Goal: Task Accomplishment & Management: Manage account settings

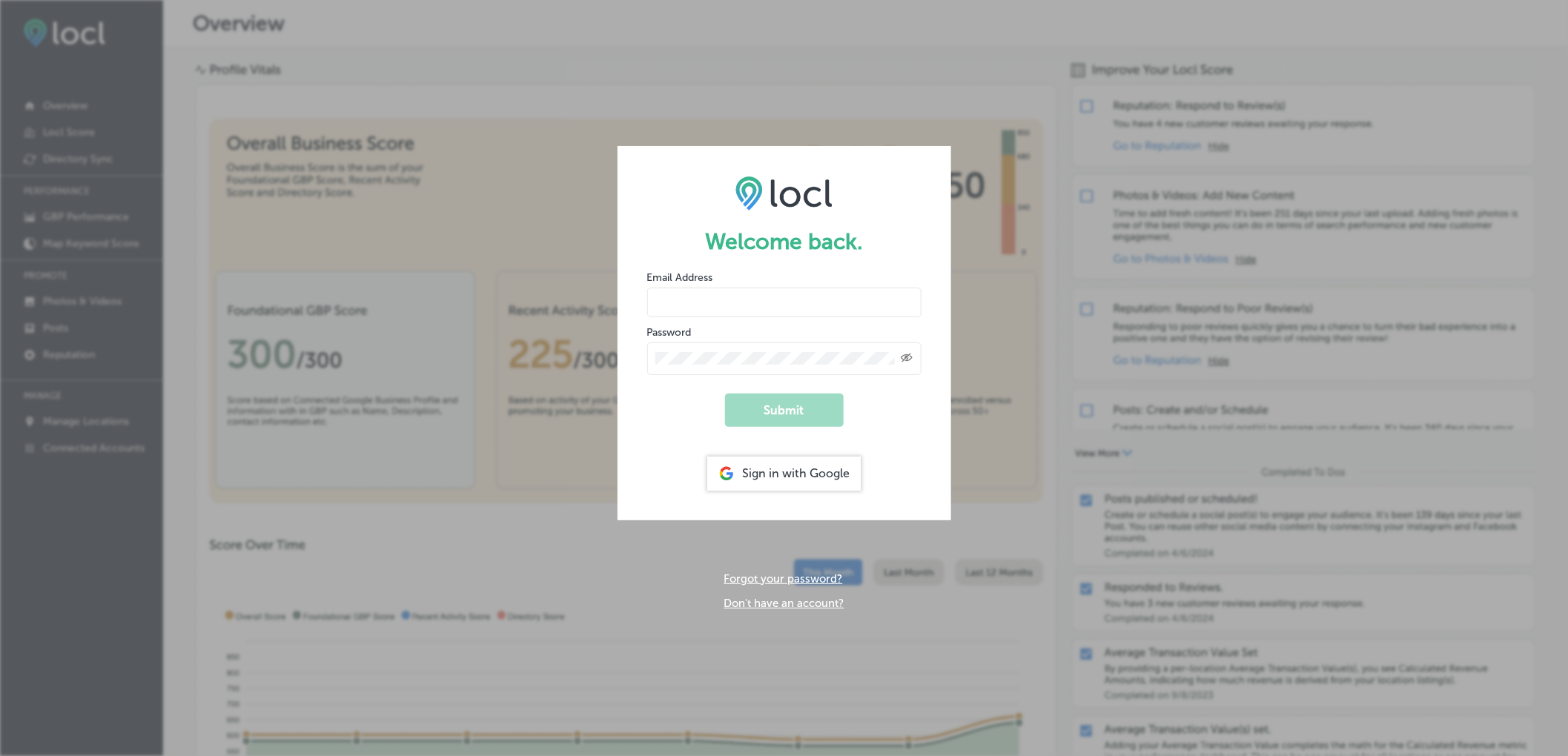
click at [647, 284] on div at bounding box center [647, 284] width 0 height 0
click at [799, 305] on input "email" at bounding box center [784, 302] width 274 height 30
click at [647, 284] on div at bounding box center [647, 284] width 0 height 0
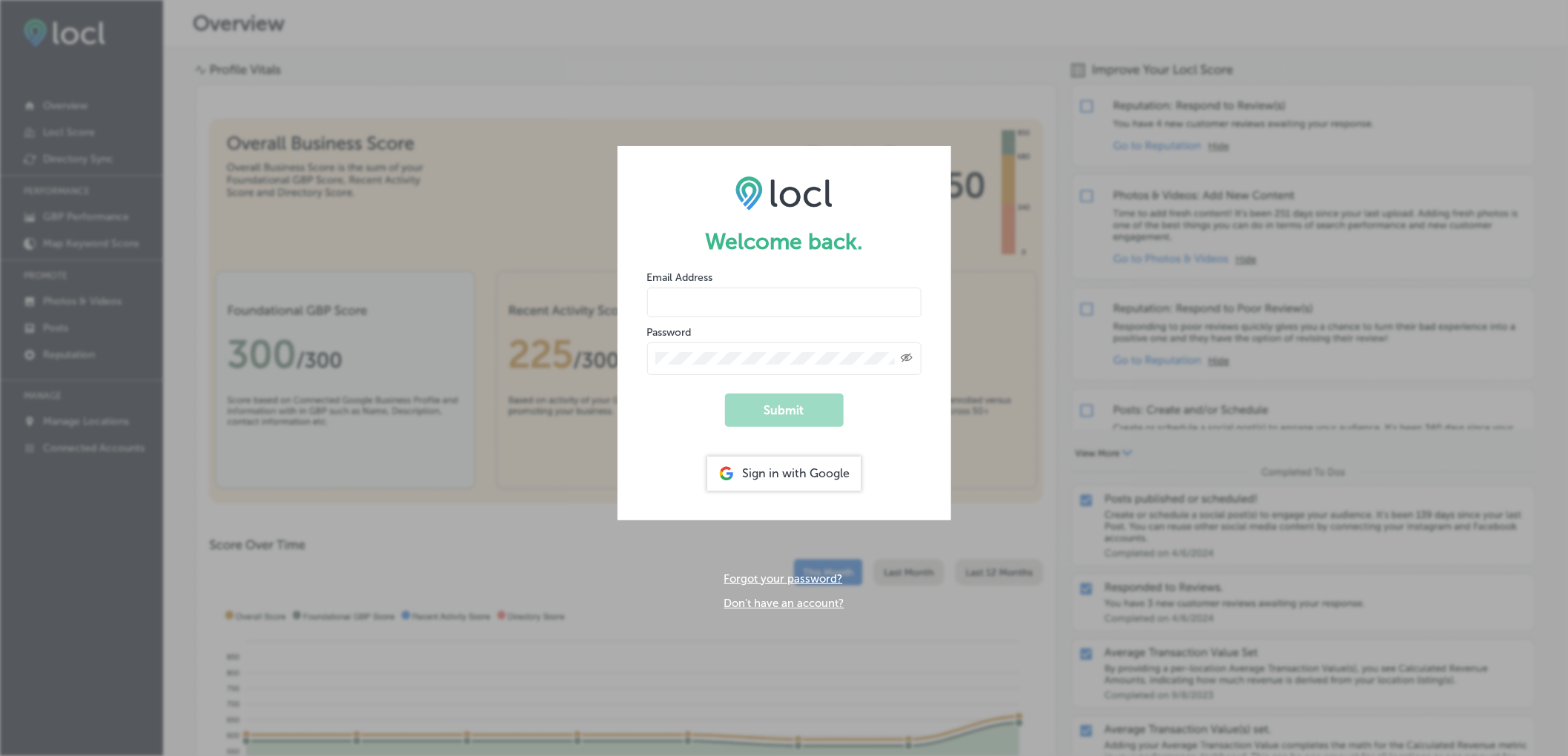
type input "nbishar@arborvacuum.com"
click at [786, 409] on button "Submit" at bounding box center [784, 410] width 119 height 33
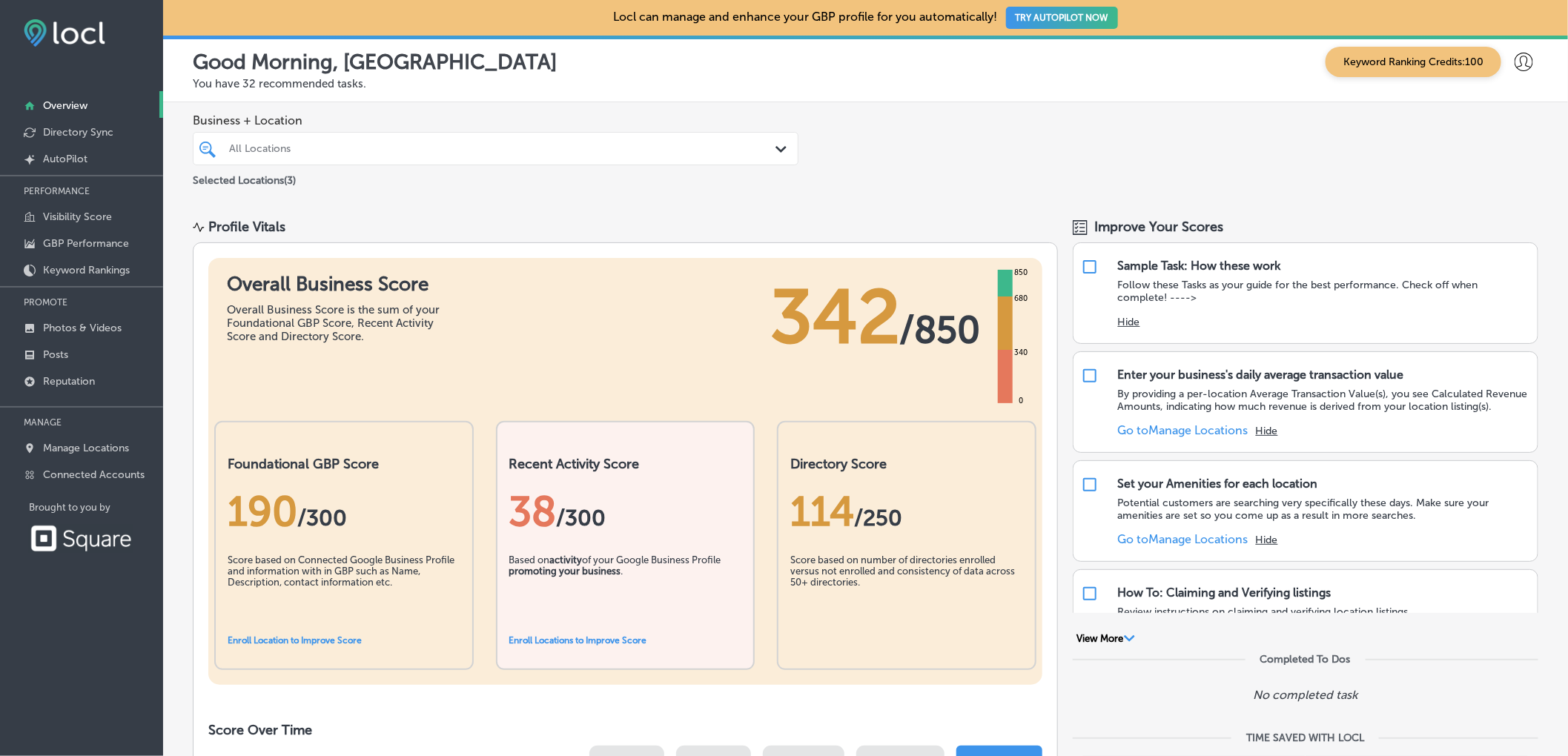
click at [1084, 12] on button "TRY AUTOPILOT NOW" at bounding box center [1061, 18] width 112 height 23
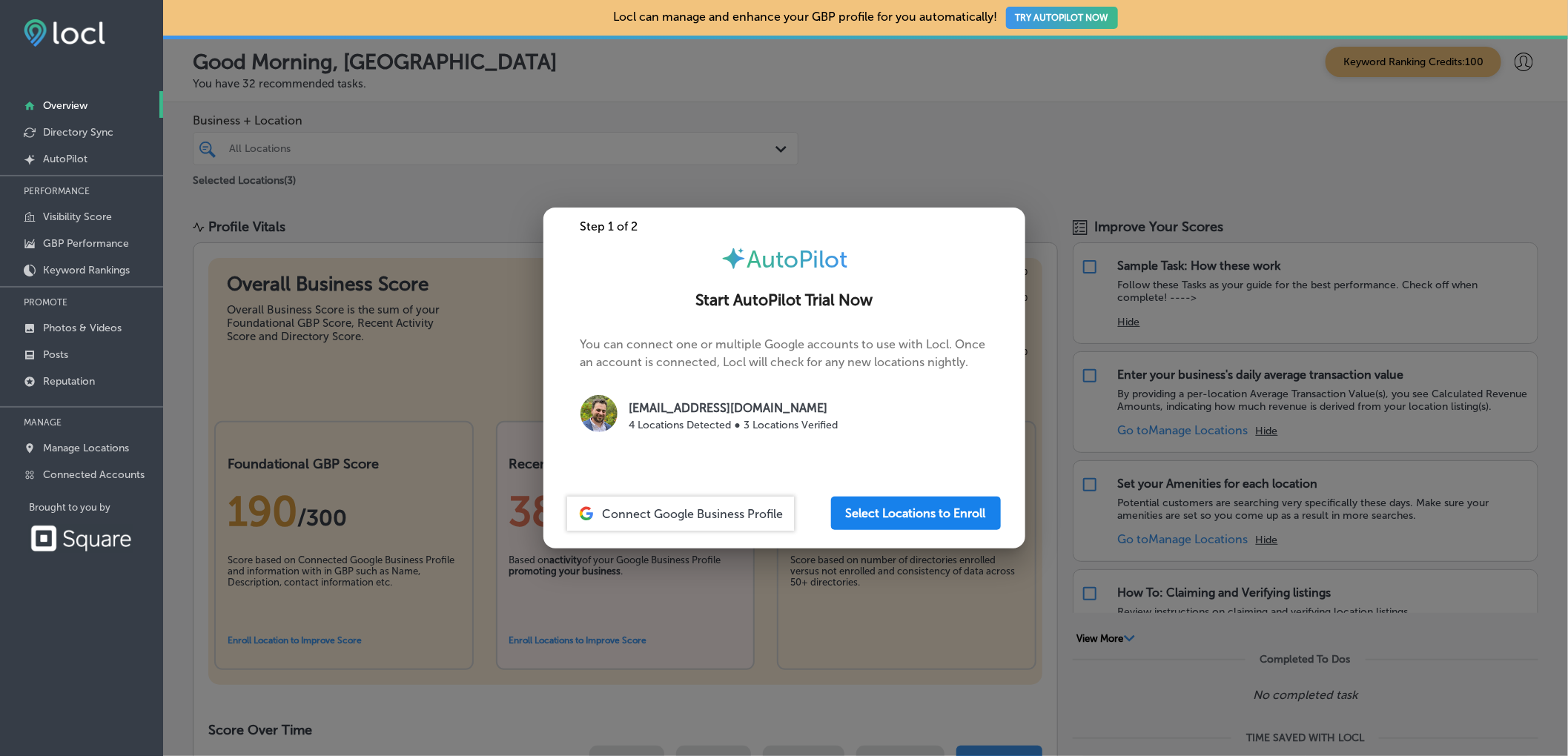
click at [913, 516] on button "Select Locations to Enroll" at bounding box center [915, 513] width 169 height 33
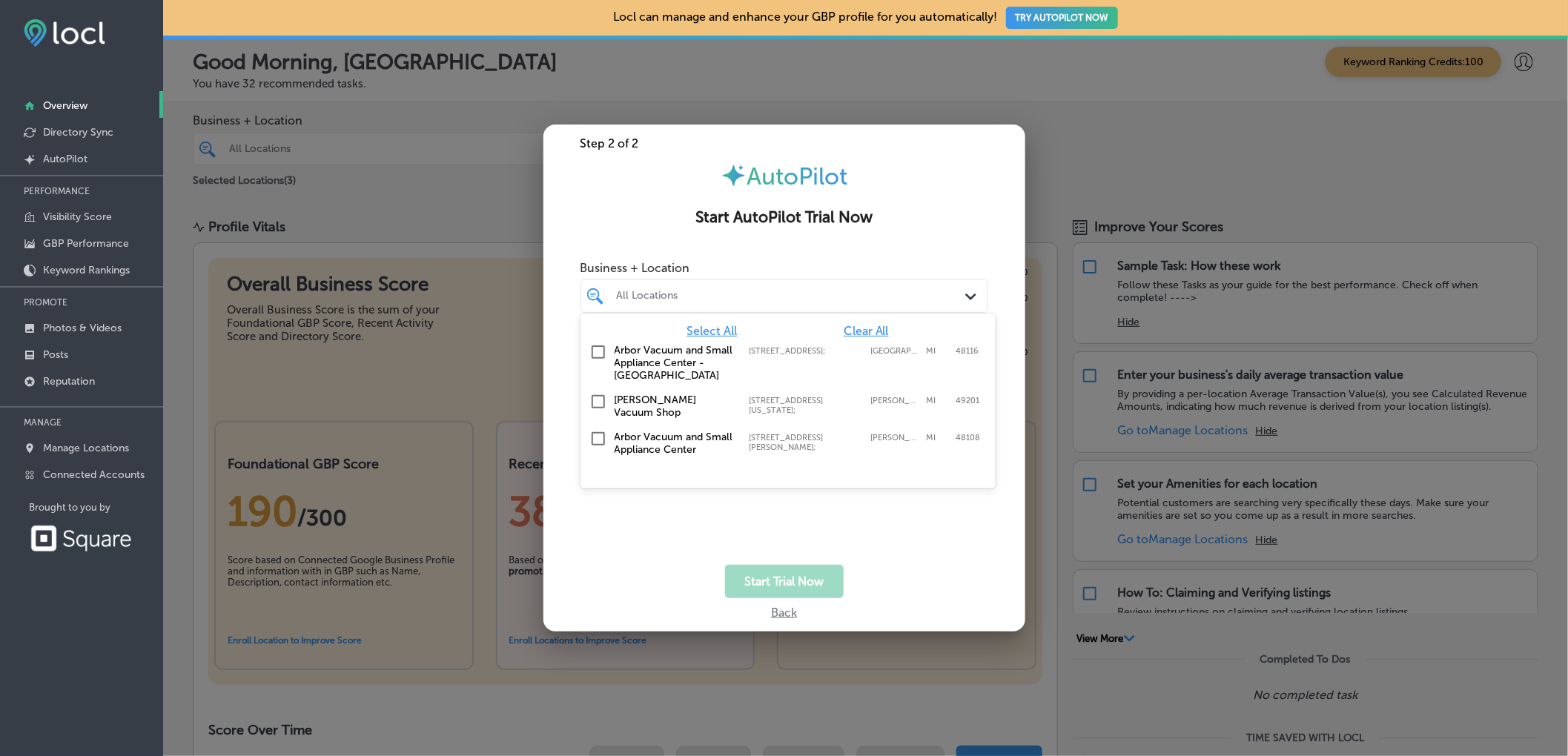
click at [841, 301] on div "All Locations" at bounding box center [792, 296] width 350 height 12
click at [598, 351] on input "checkbox" at bounding box center [598, 352] width 18 height 18
click at [598, 402] on input "checkbox" at bounding box center [598, 402] width 18 height 18
click at [594, 430] on input "checkbox" at bounding box center [598, 438] width 18 height 18
click at [791, 580] on button "Start Trial Now" at bounding box center [784, 581] width 119 height 33
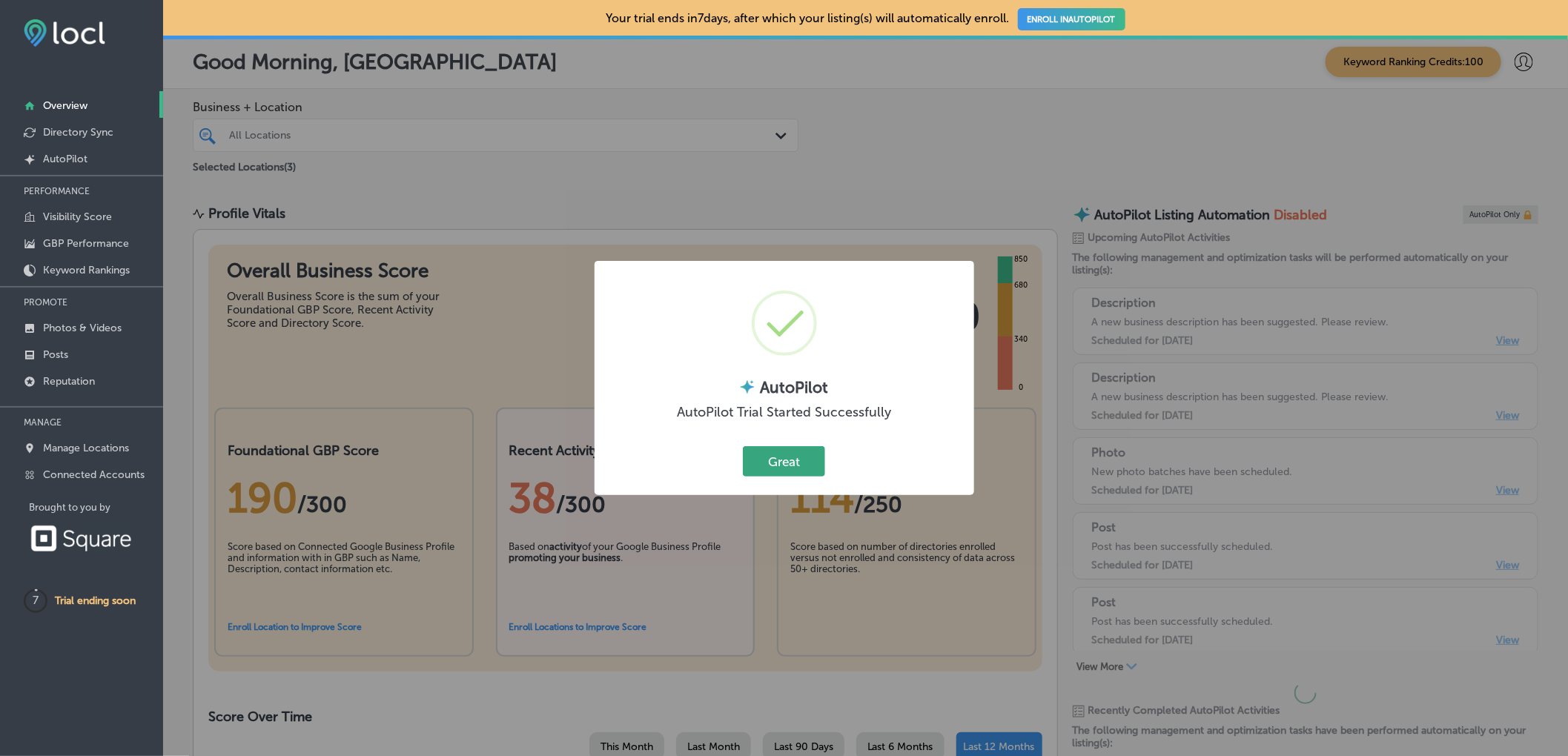
click at [798, 463] on button "Great" at bounding box center [784, 461] width 82 height 30
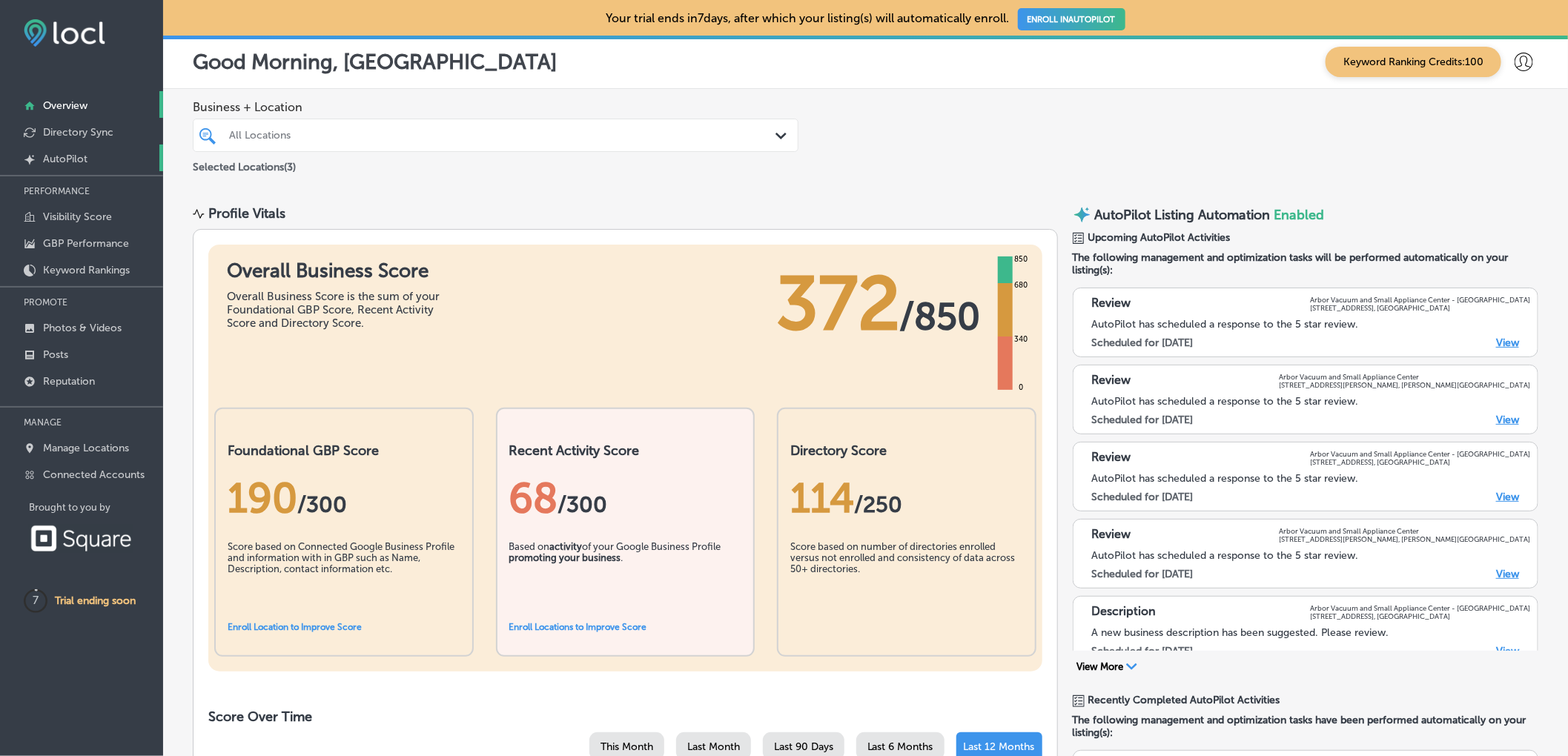
click at [66, 155] on p "AutoPilot" at bounding box center [64, 159] width 44 height 12
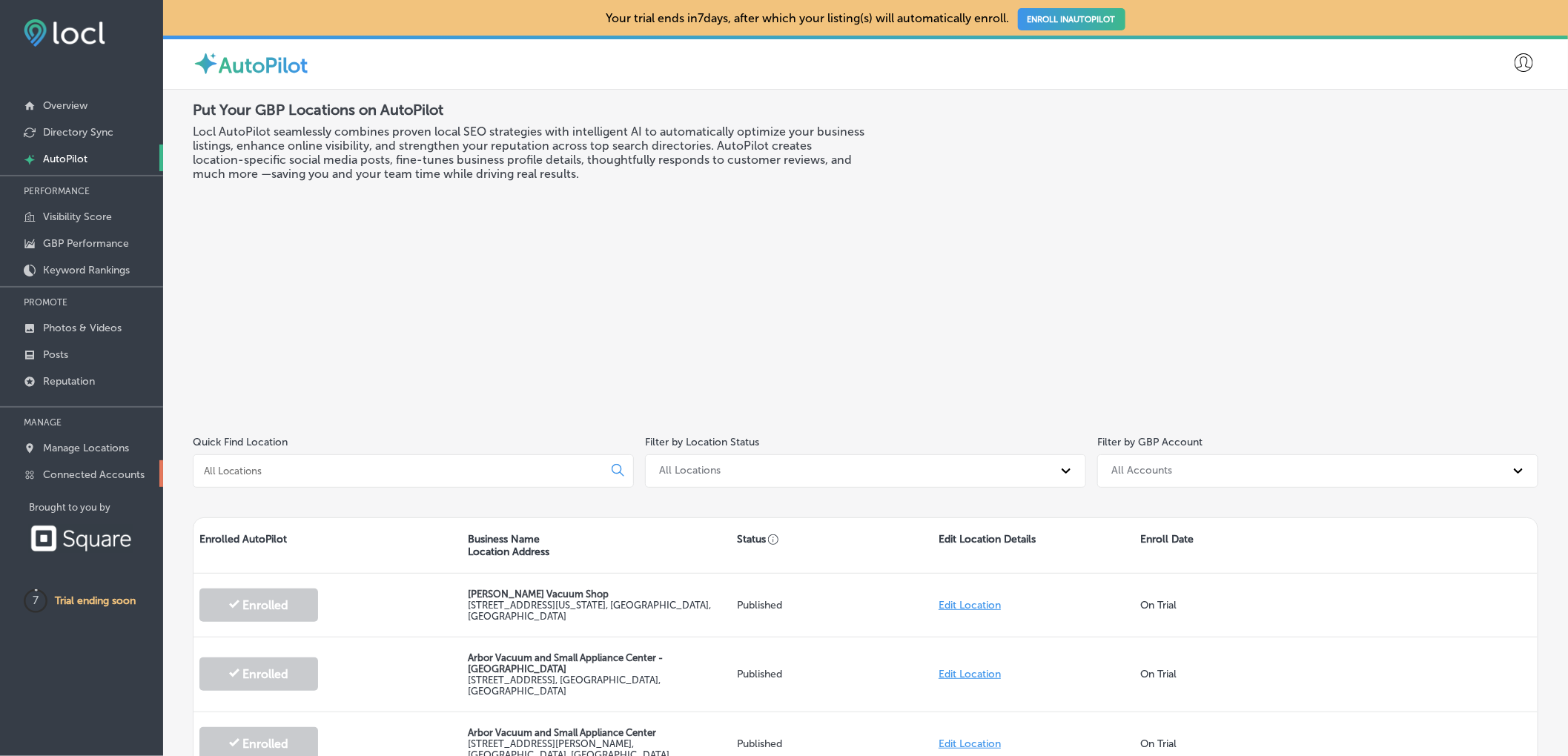
click at [99, 476] on p "Connected Accounts" at bounding box center [93, 475] width 102 height 12
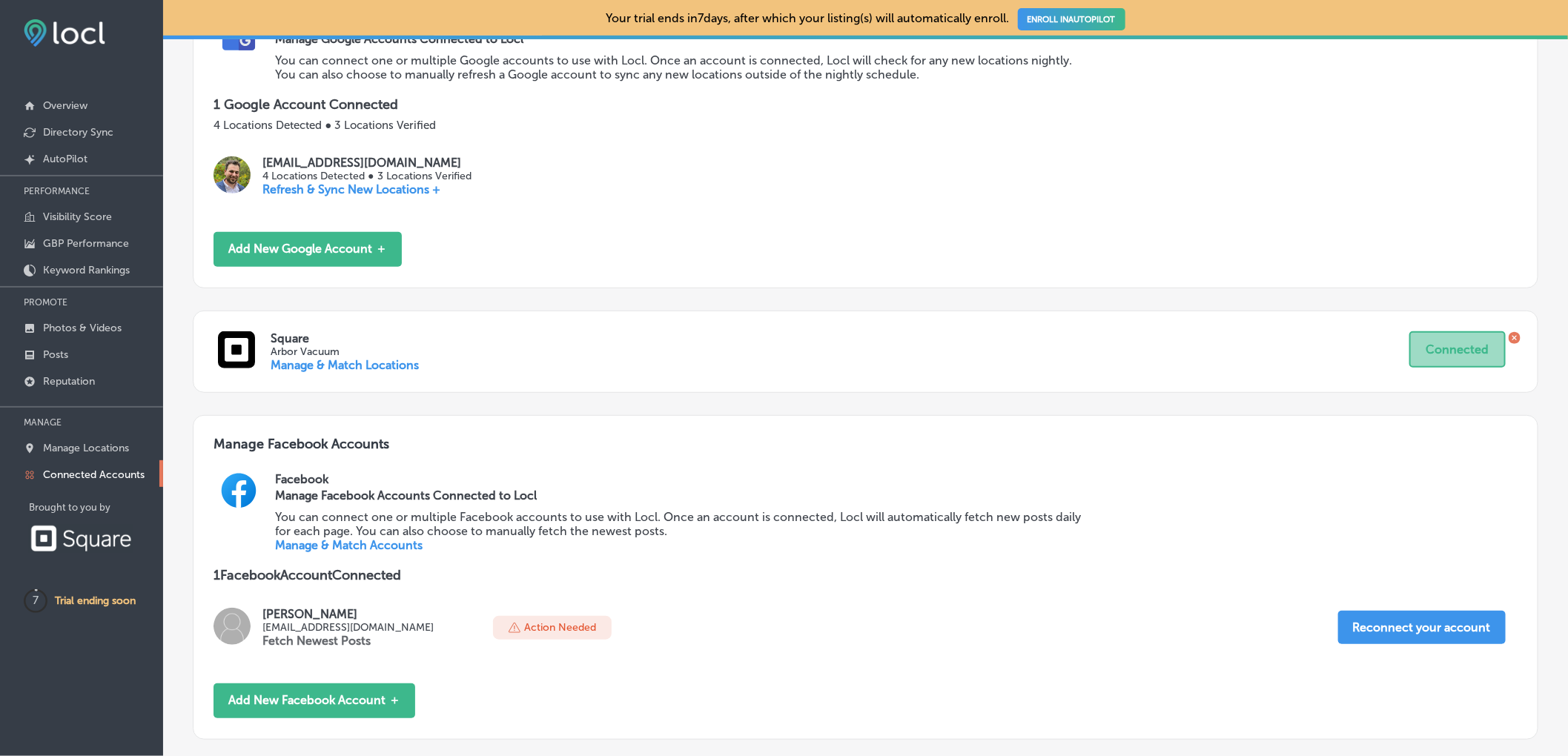
scroll to position [249, 0]
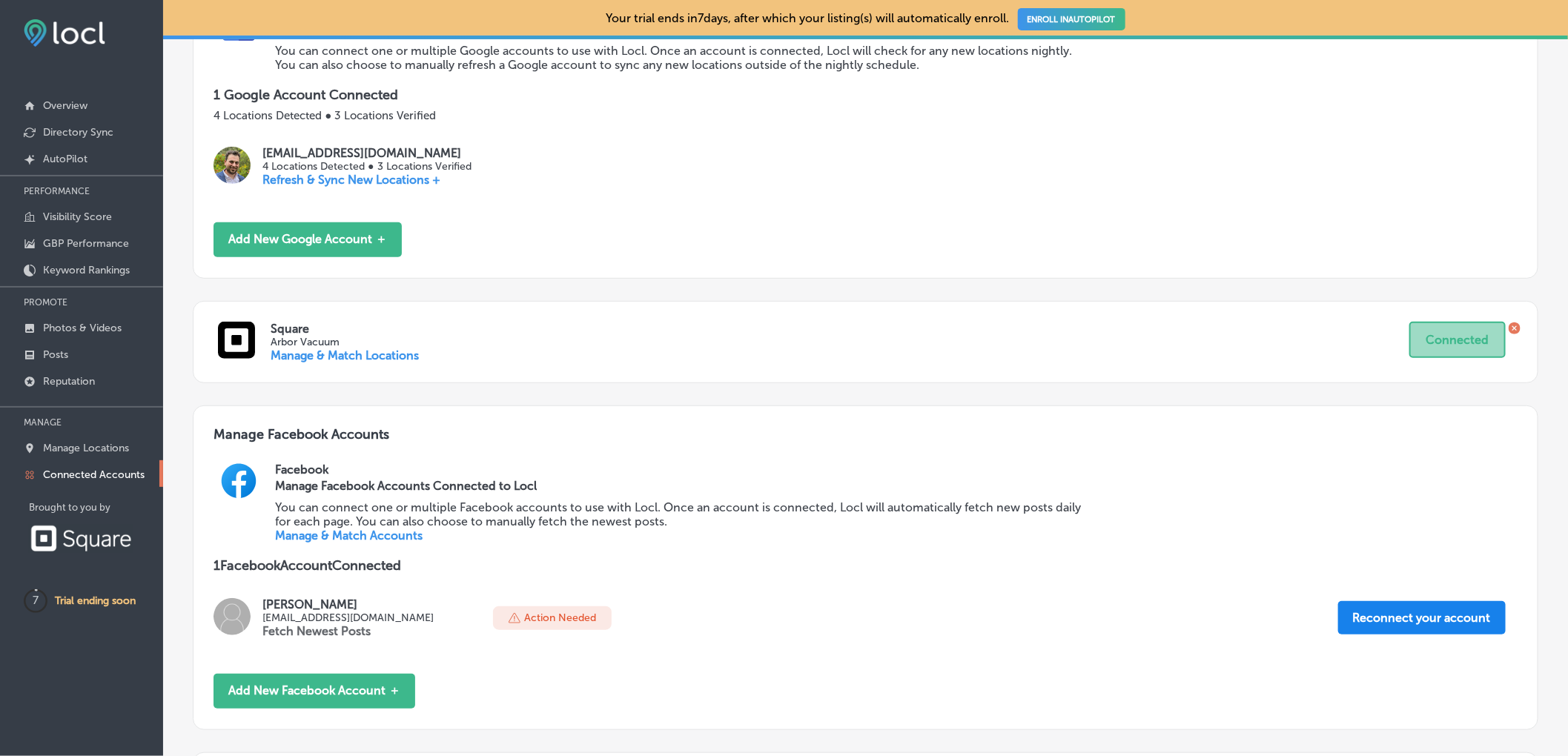
click at [1409, 622] on button "Reconnect your account" at bounding box center [1422, 618] width 168 height 33
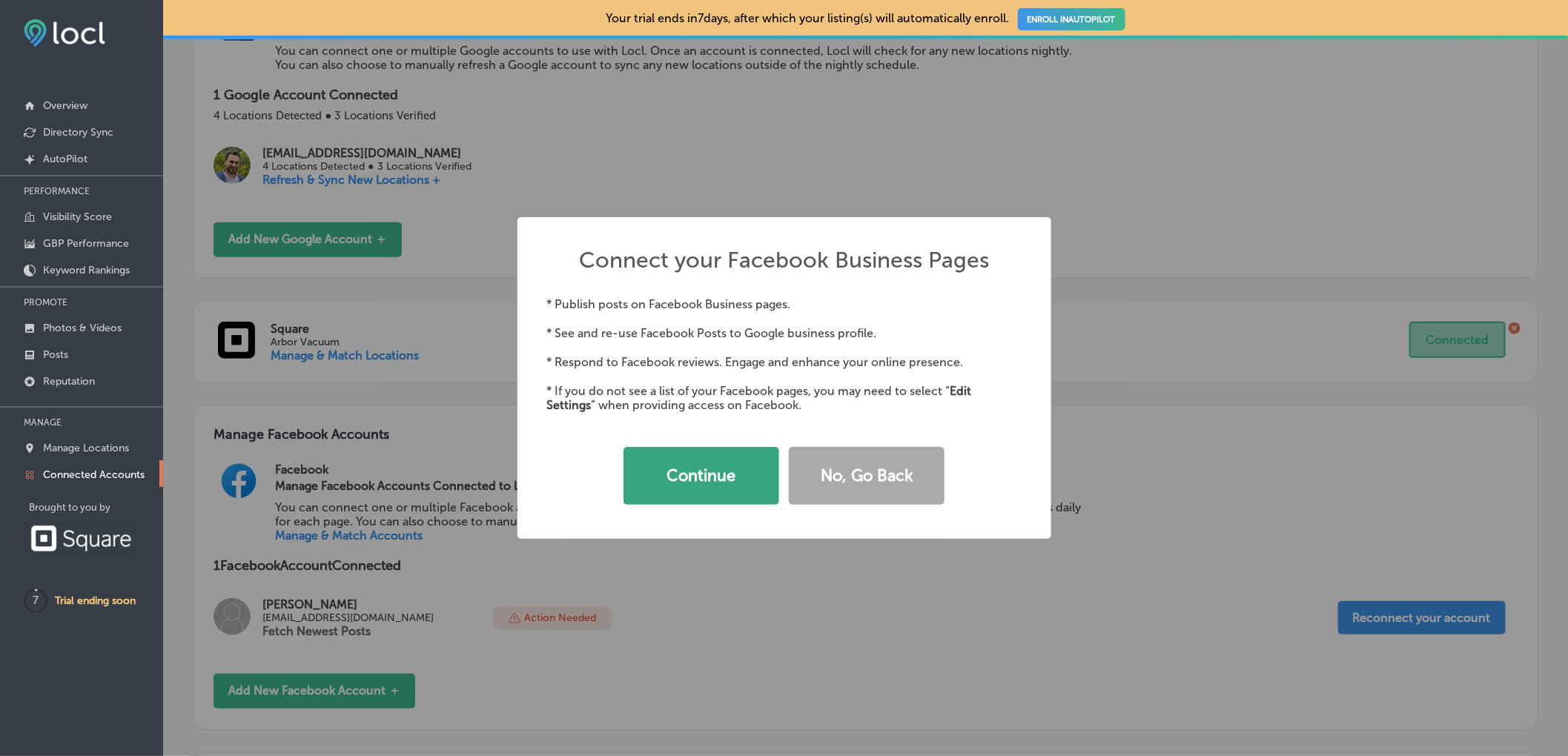
click at [678, 483] on button "Continue" at bounding box center [701, 476] width 155 height 57
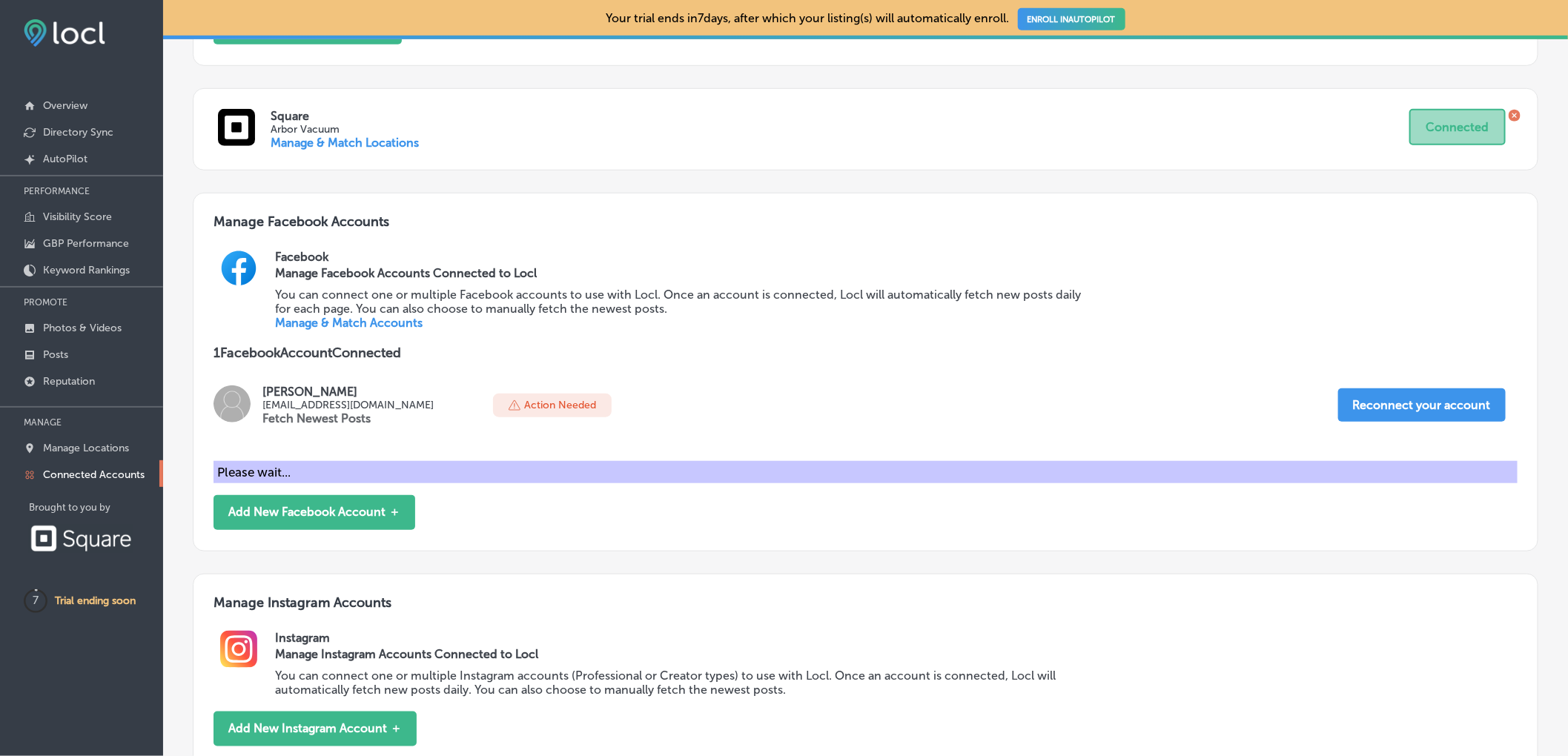
scroll to position [486, 0]
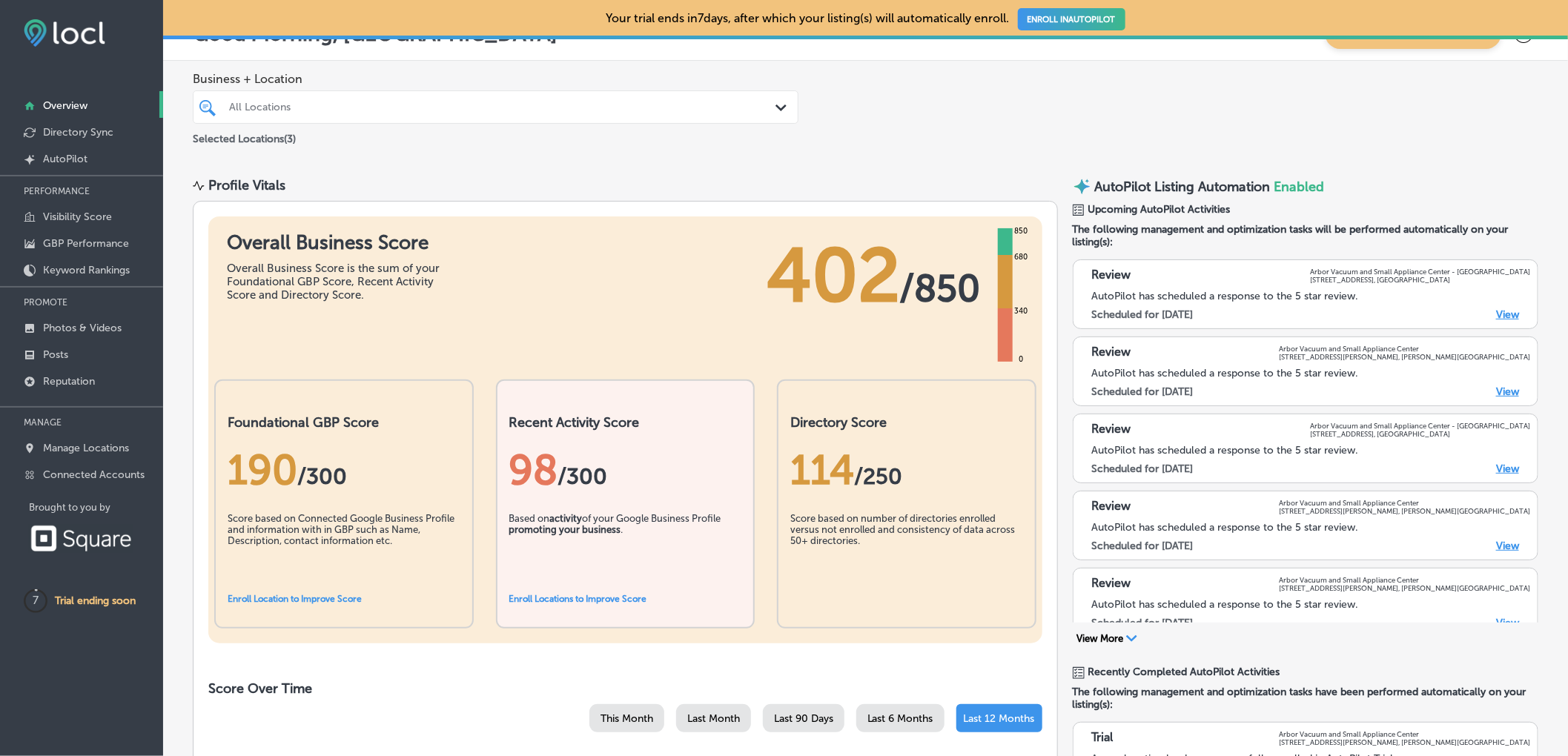
scroll to position [68, 0]
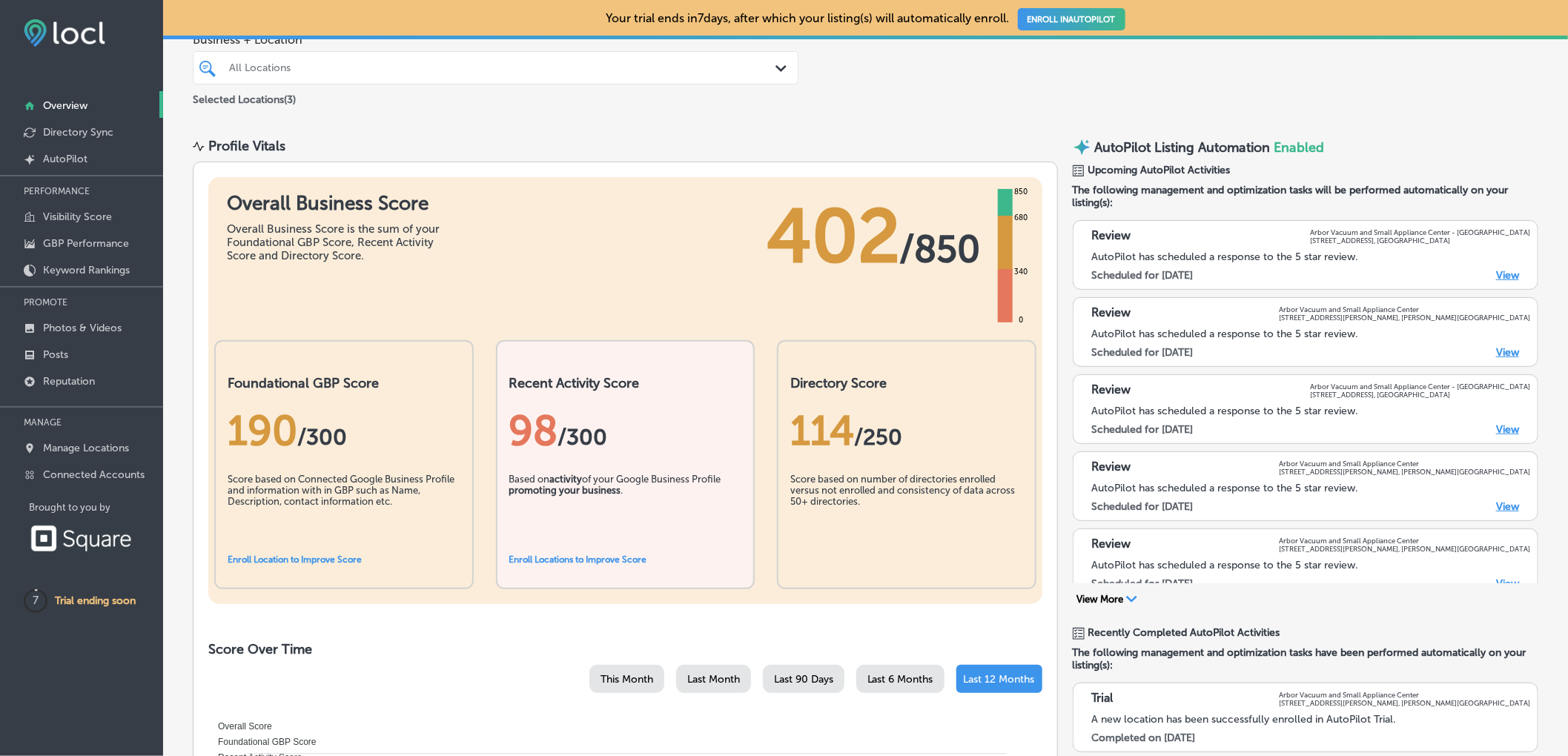
click at [1503, 276] on link "View" at bounding box center [1507, 275] width 23 height 12
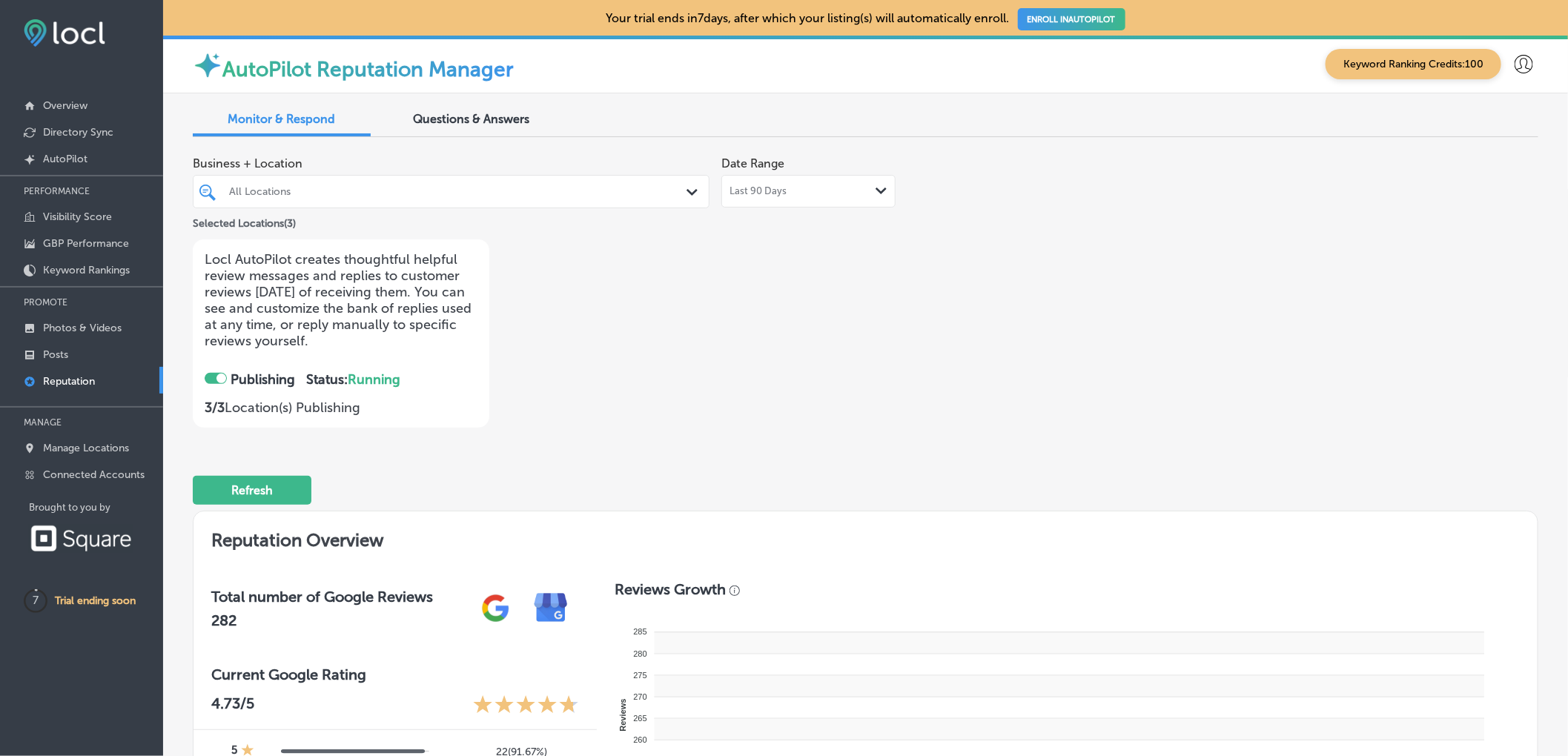
checkbox input "true"
click at [485, 125] on span "Questions & Answers" at bounding box center [472, 119] width 117 height 14
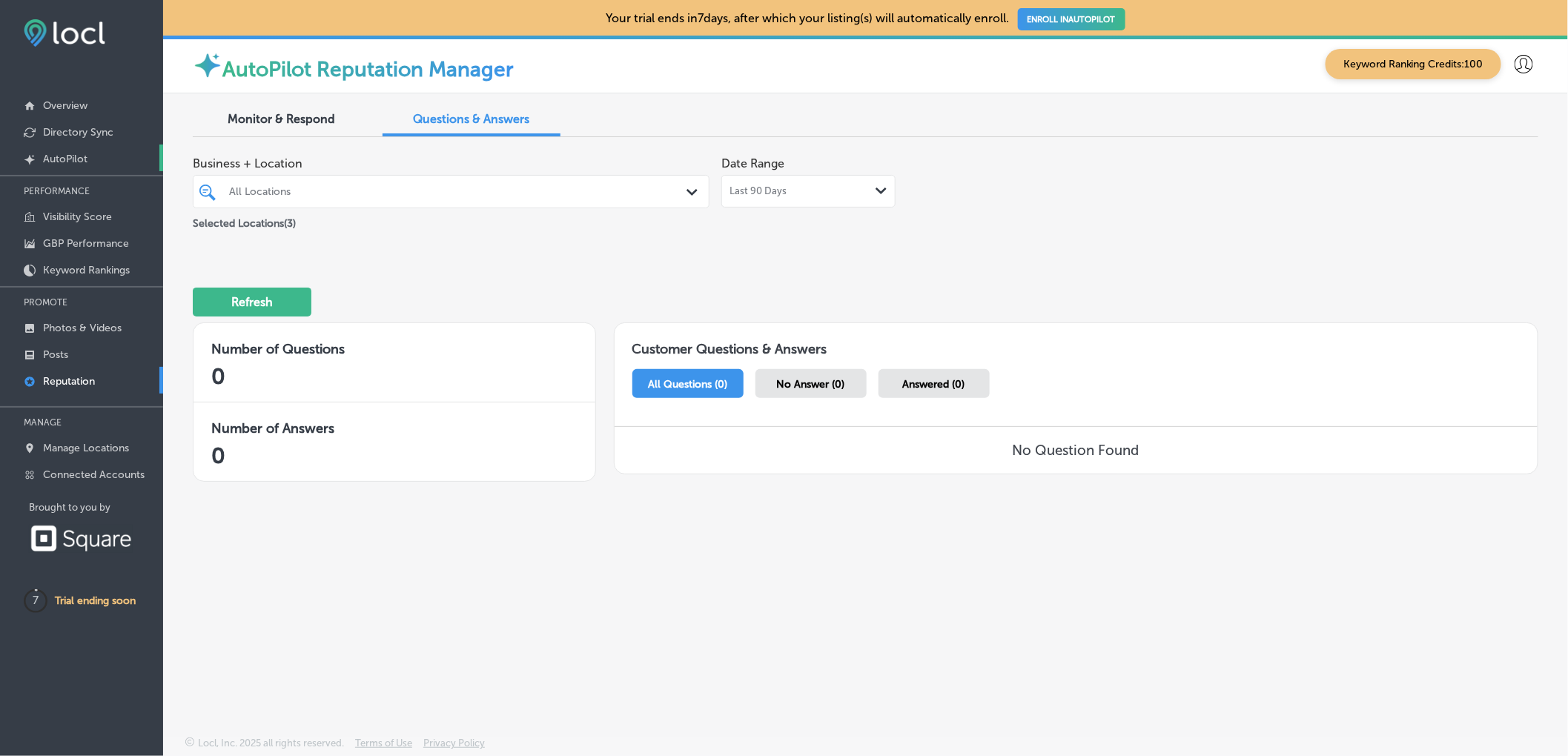
click at [88, 155] on link "Created by potrace 1.10, written by Peter Selinger 2001-2011 AutoPilot" at bounding box center [82, 158] width 163 height 26
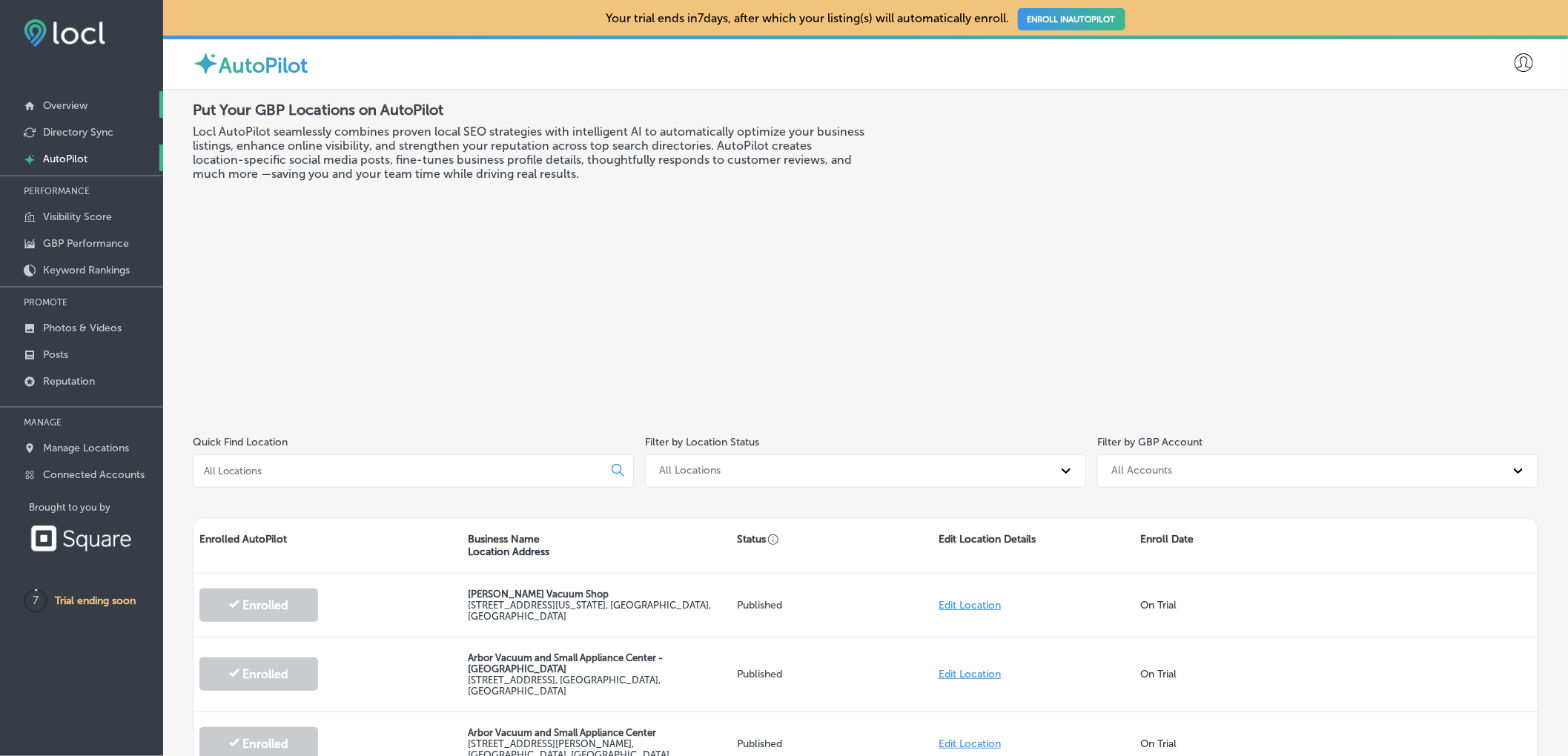
click at [61, 108] on p "Overview" at bounding box center [64, 106] width 44 height 12
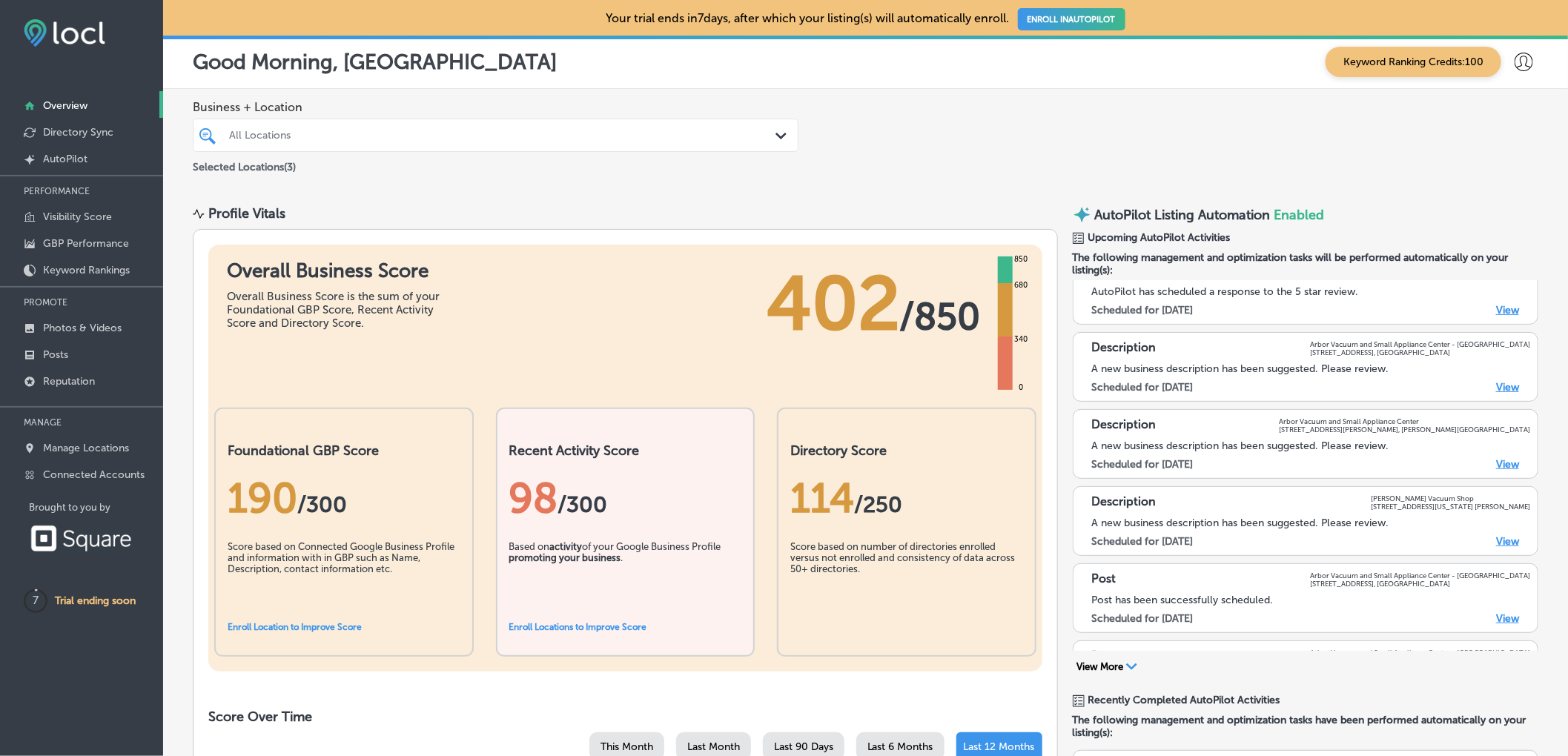
scroll to position [342, 0]
click at [1500, 384] on link "View" at bounding box center [1507, 386] width 23 height 12
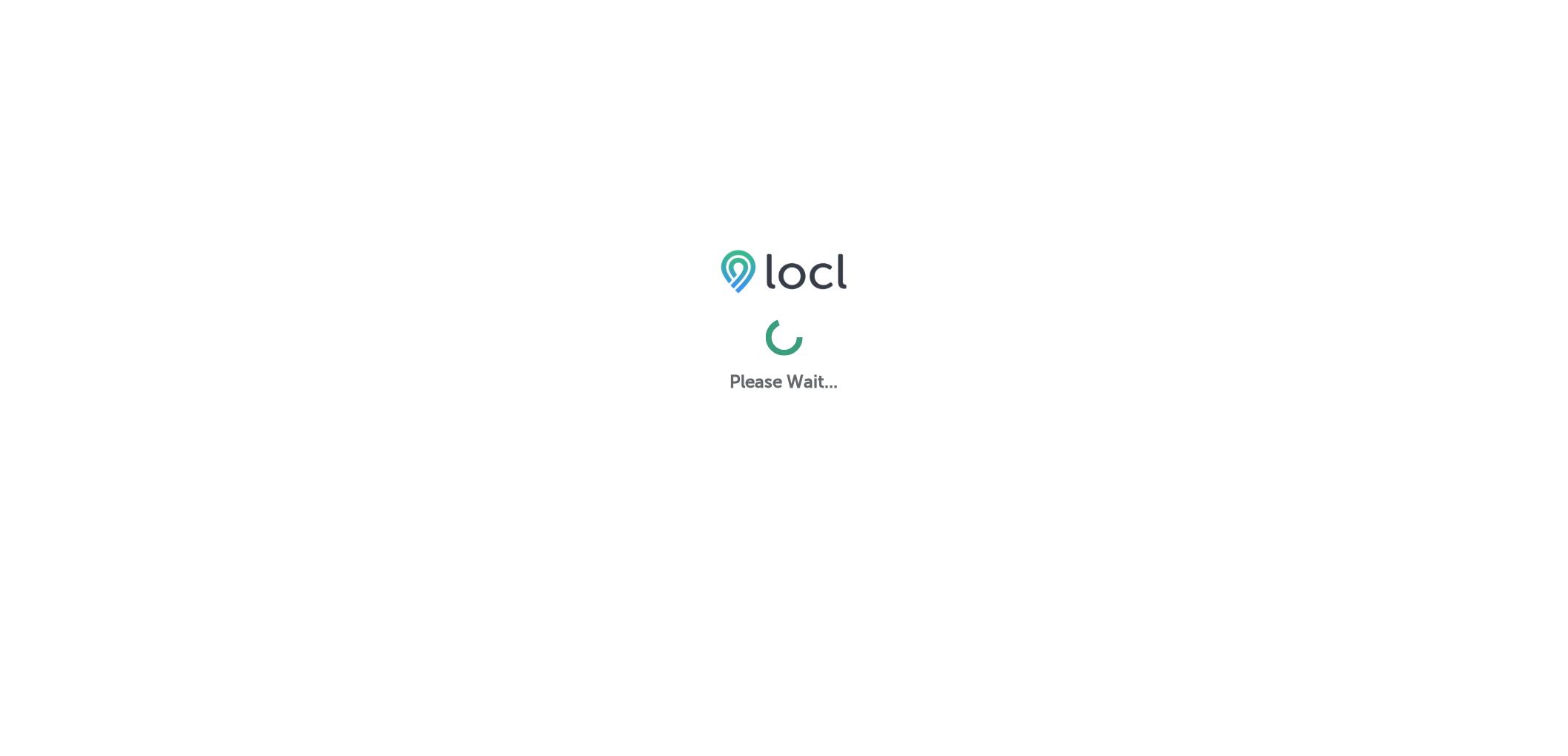
select select "US"
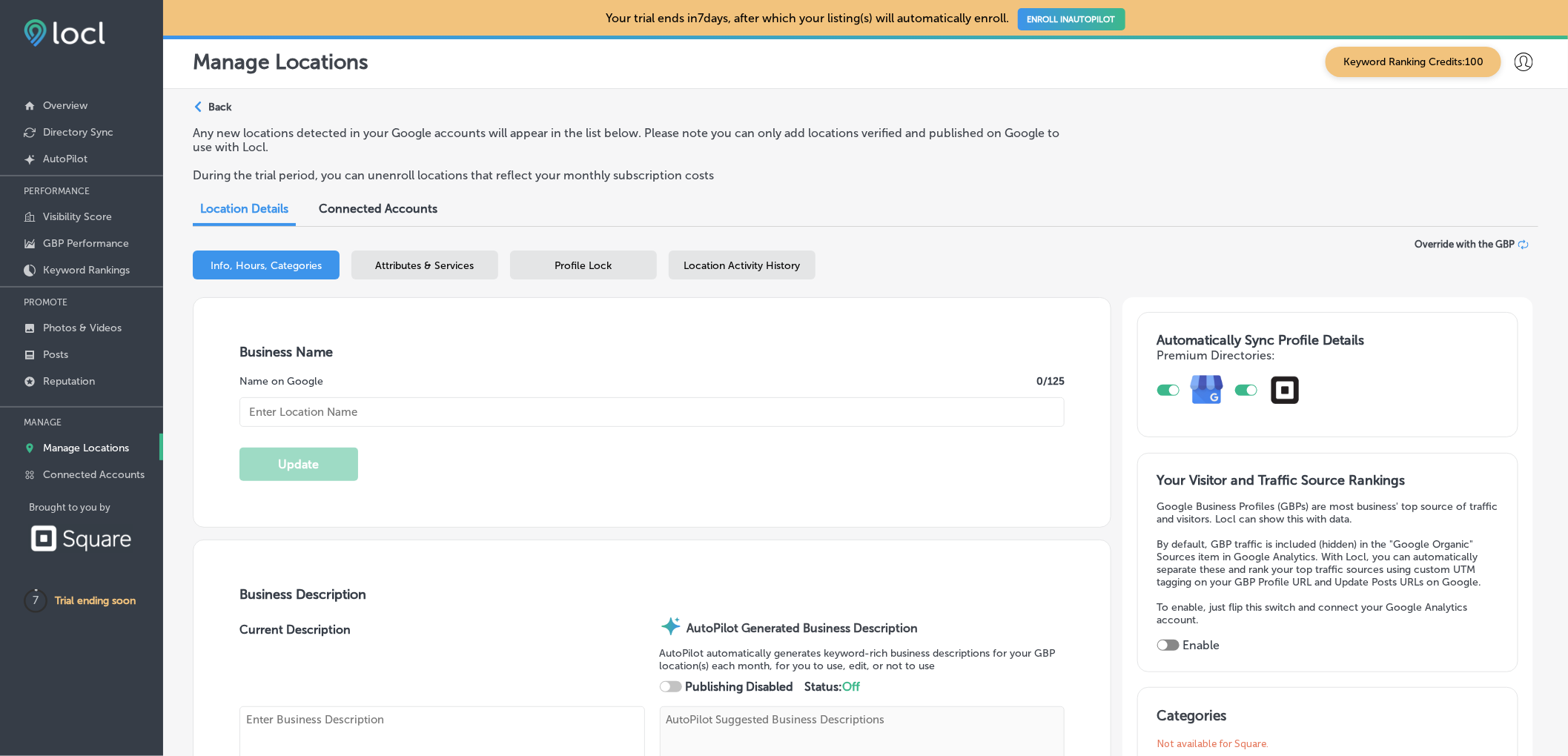
checkbox input "true"
type textarea "Established in [DATE], Arbor Vacuum and Small Appliance Center is a one-stop sh…"
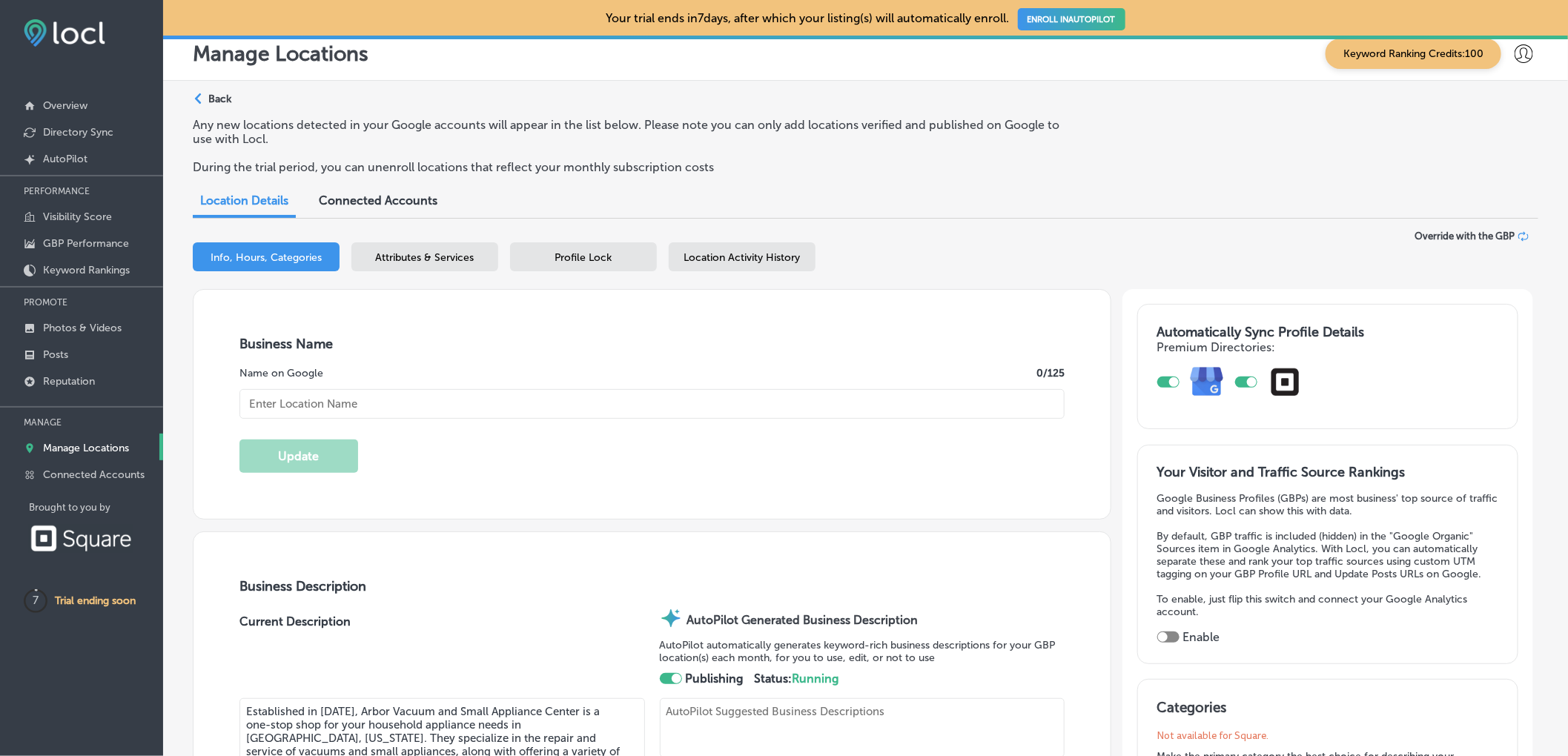
type textarea "Arbor Vacuum and Small Appliance Center - [GEOGRAPHIC_DATA] delivers expert vac…"
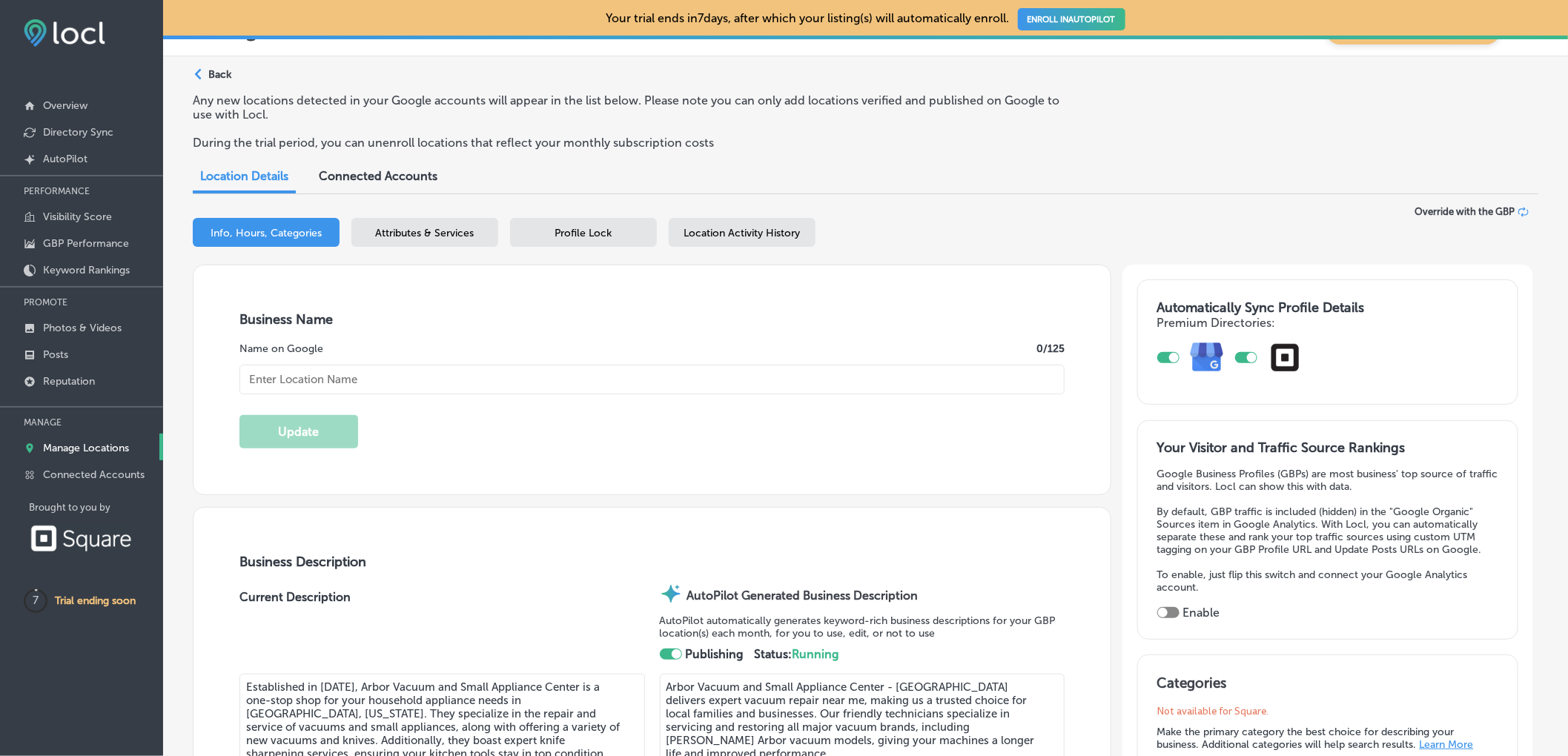
type input "[STREET_ADDRESS]"
type input "[GEOGRAPHIC_DATA]"
type input "48116"
type input "US"
type input "[URL][DOMAIN_NAME]"
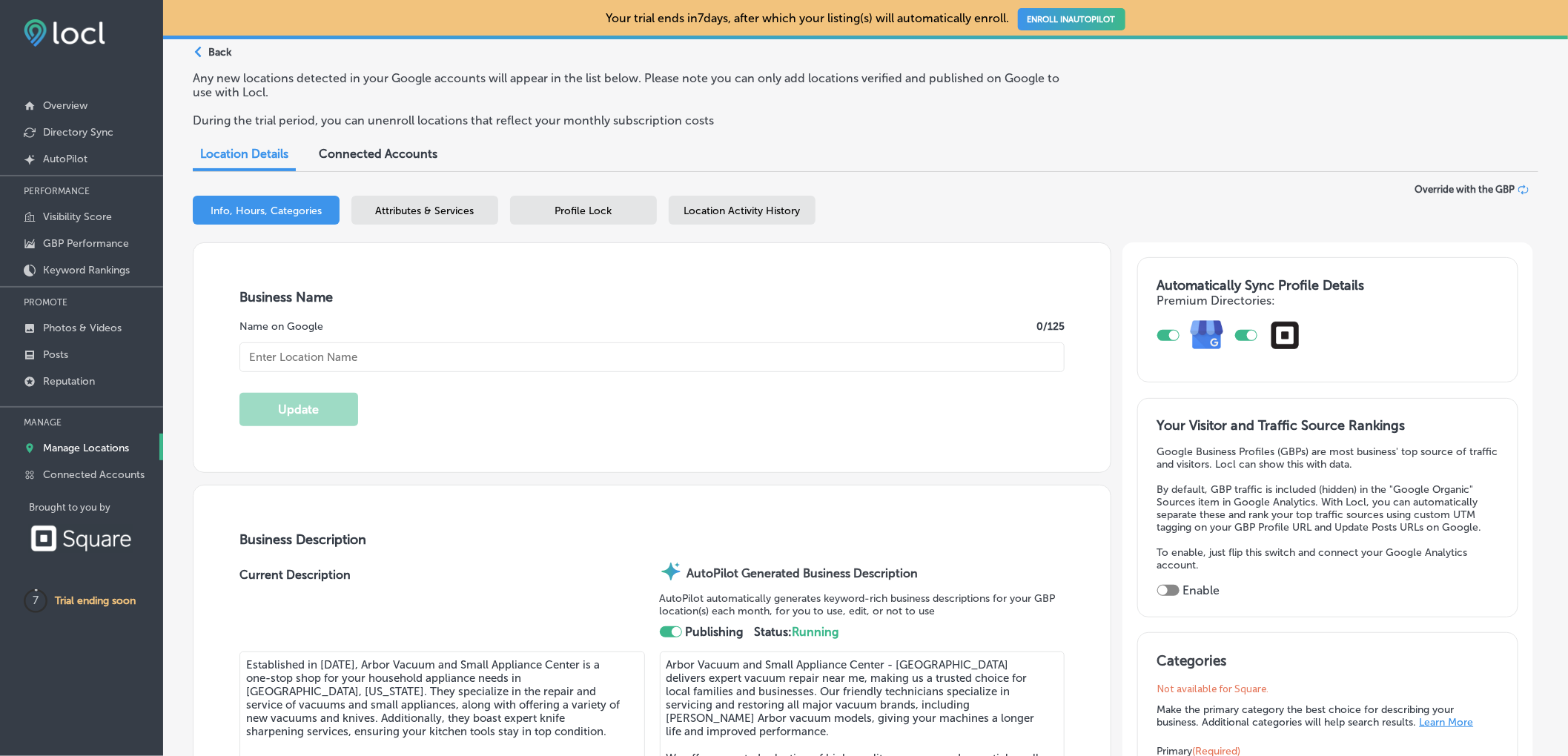
checkbox input "true"
type input "Arbor Vacuum and Small Appliance Center - [GEOGRAPHIC_DATA]"
type input "[PHONE_NUMBER]"
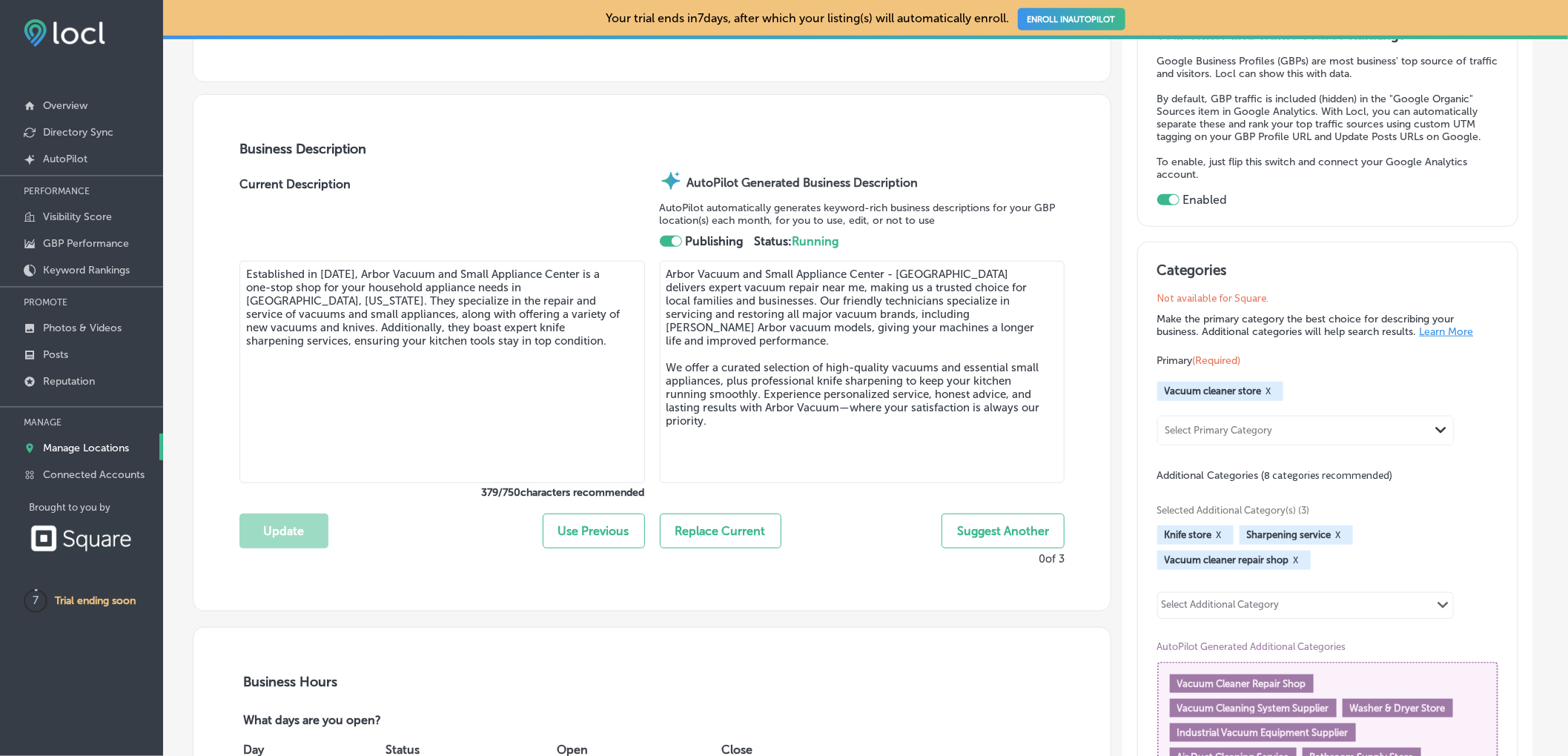
scroll to position [448, 0]
click at [848, 321] on textarea "Arbor Vacuum and Small Appliance Center - [GEOGRAPHIC_DATA] delivers expert vac…" at bounding box center [862, 369] width 406 height 222
drag, startPoint x: 796, startPoint y: 319, endPoint x: 900, endPoint y: 333, distance: 104.9
click at [900, 333] on textarea "Arbor Vacuum and Small Appliance Center - Brighton delivers expert vacuum repai…" at bounding box center [862, 369] width 406 height 222
drag, startPoint x: 798, startPoint y: 315, endPoint x: 989, endPoint y: 316, distance: 191.0
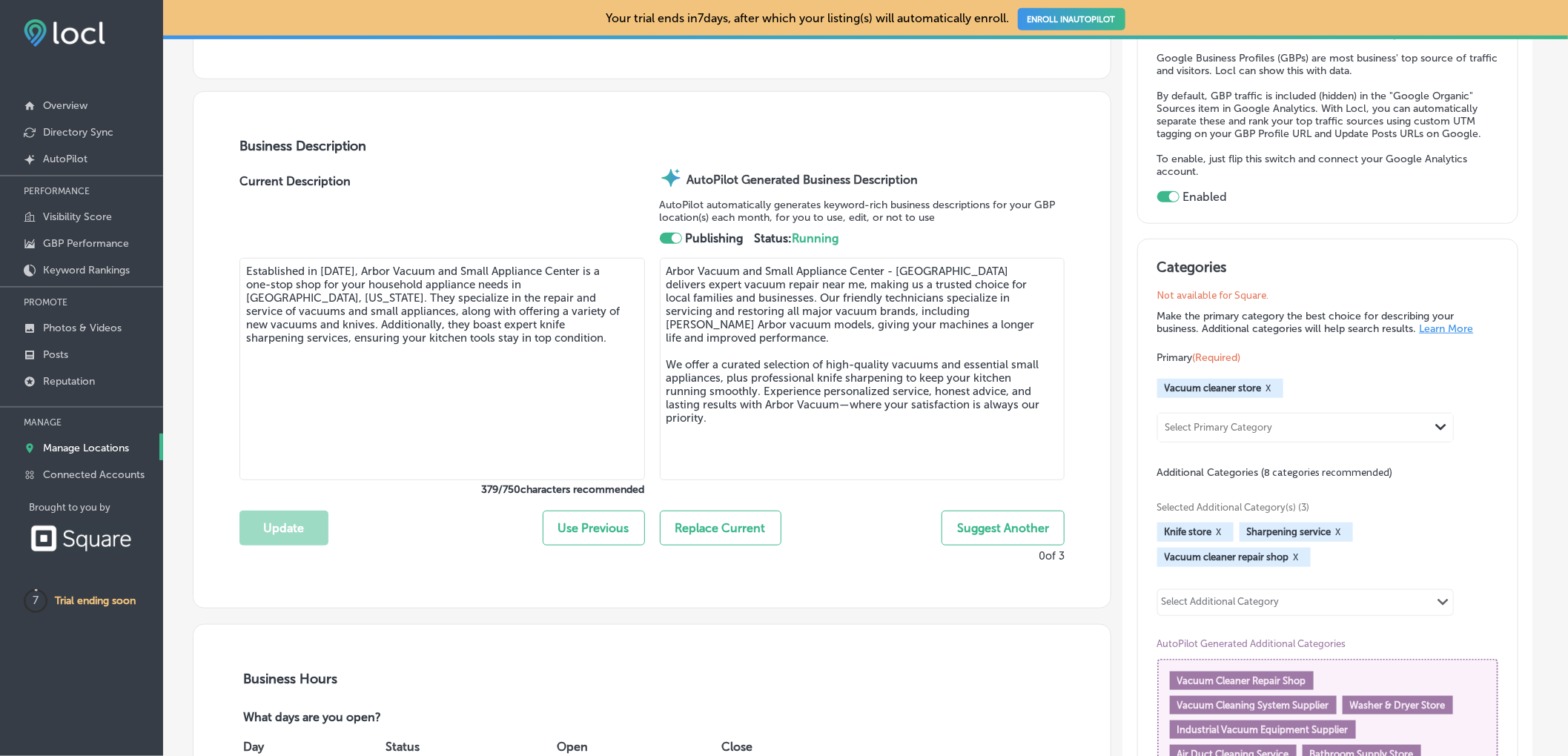
click at [989, 316] on textarea "Arbor Vacuum and Small Appliance Center - Brighton delivers expert vacuum repai…" at bounding box center [862, 369] width 406 height 222
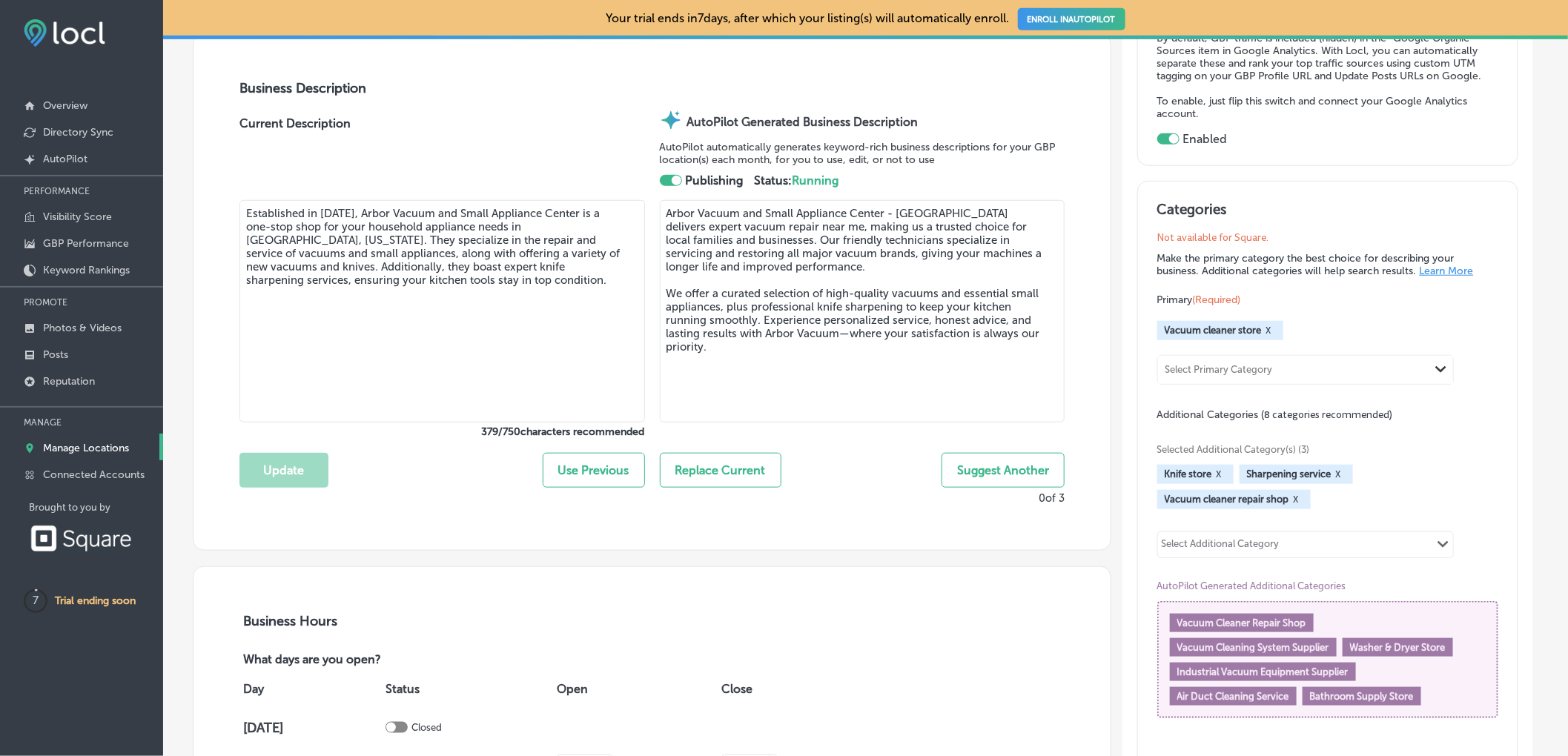
scroll to position [507, 0]
type textarea "Arbor Vacuum and Small Appliance Center - Brighton delivers expert vacuum repai…"
click at [685, 476] on button "Replace Current" at bounding box center [720, 469] width 121 height 35
type textarea "Arbor Vacuum and Small Appliance Center - Brighton delivers expert vacuum repai…"
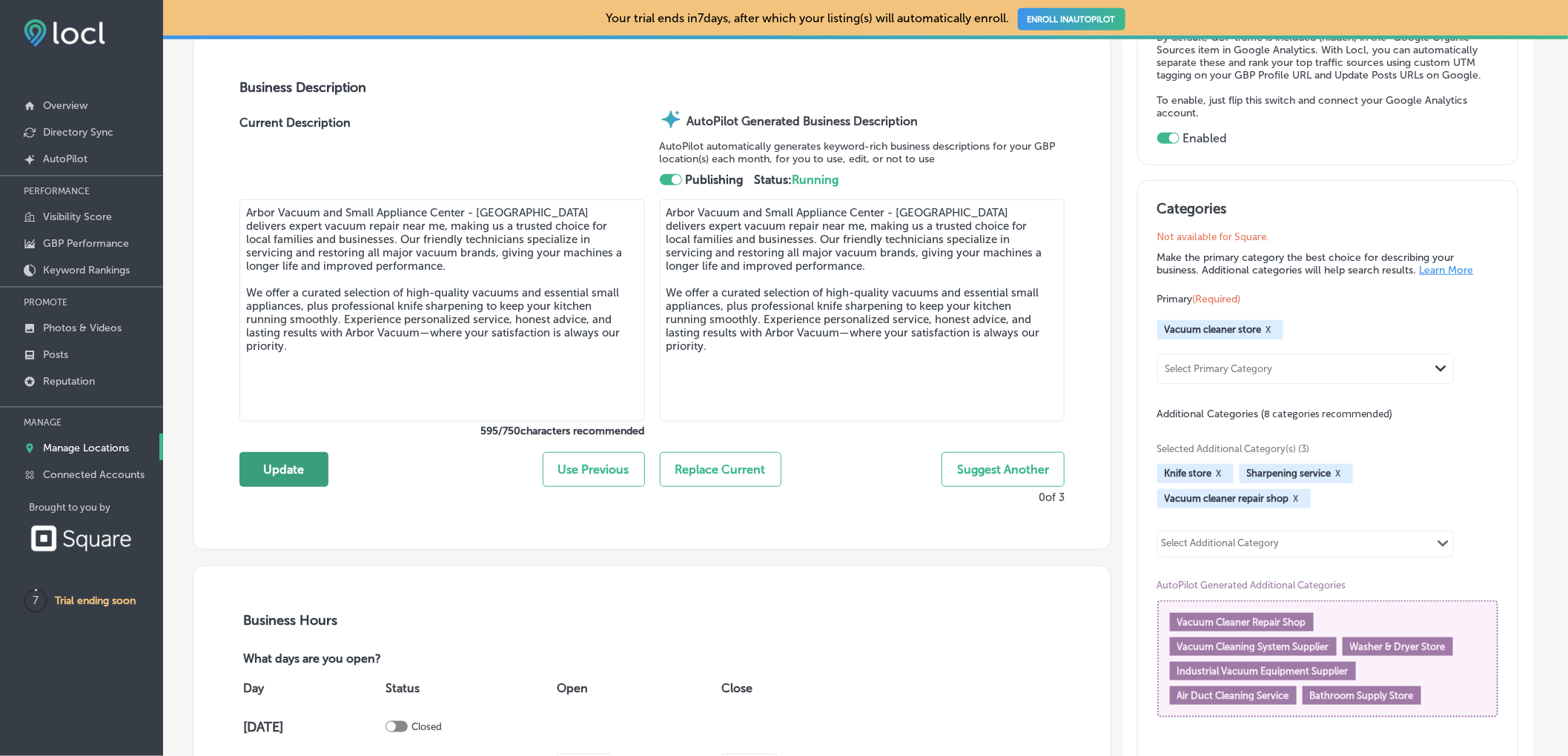
click at [280, 474] on button "Update" at bounding box center [284, 469] width 89 height 35
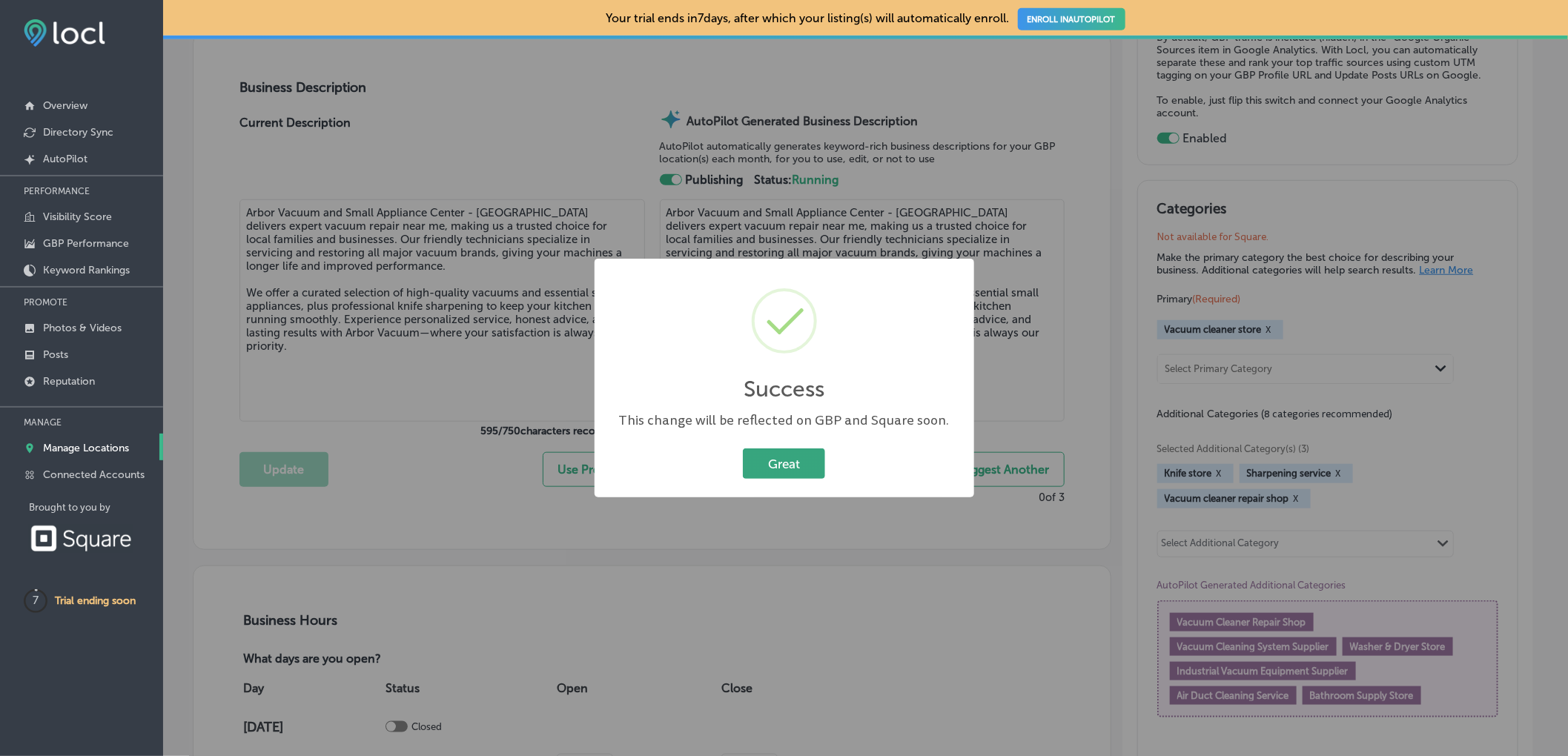
click at [791, 463] on button "Great" at bounding box center [784, 463] width 82 height 30
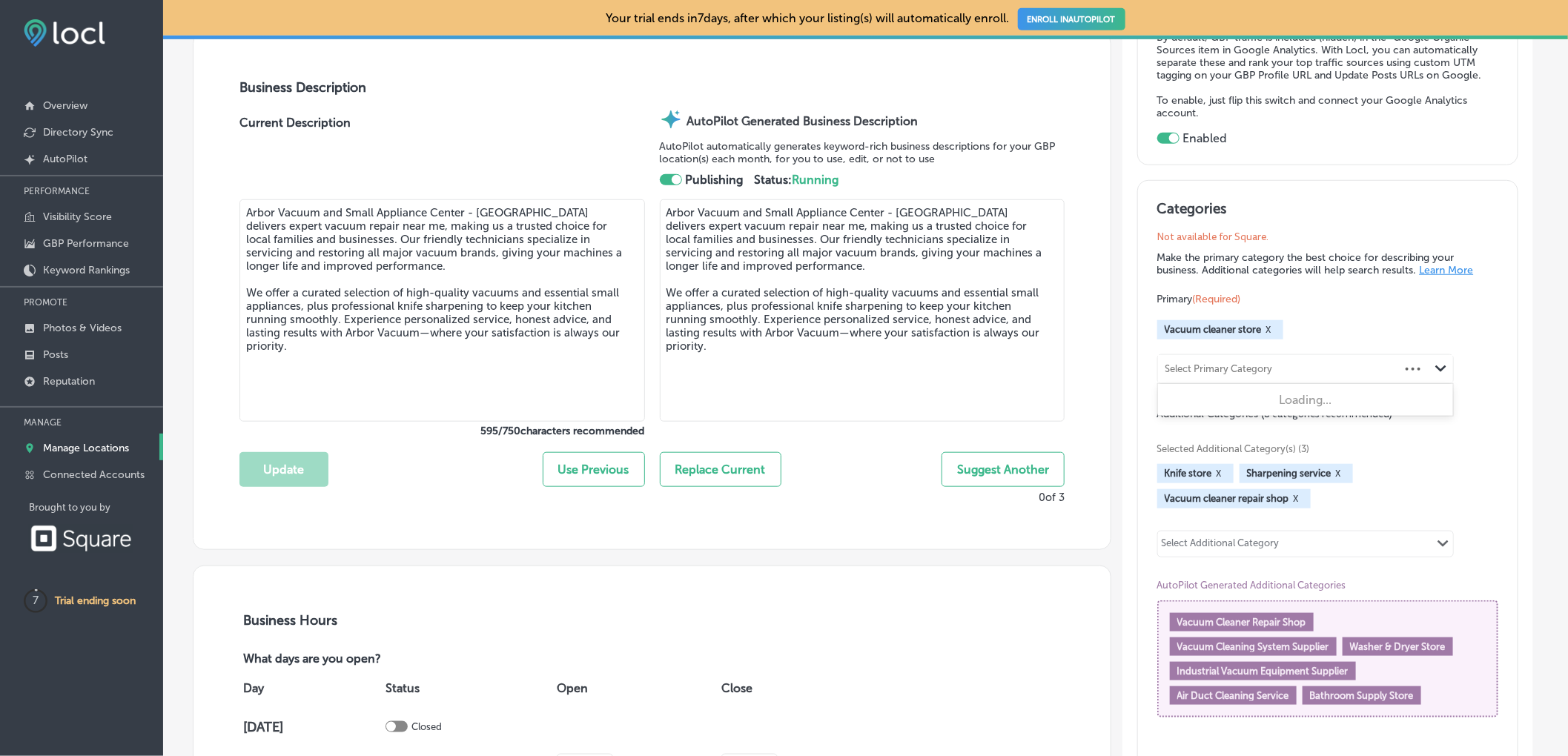
click at [1385, 372] on div "Select Primary Category" at bounding box center [1278, 369] width 242 height 20
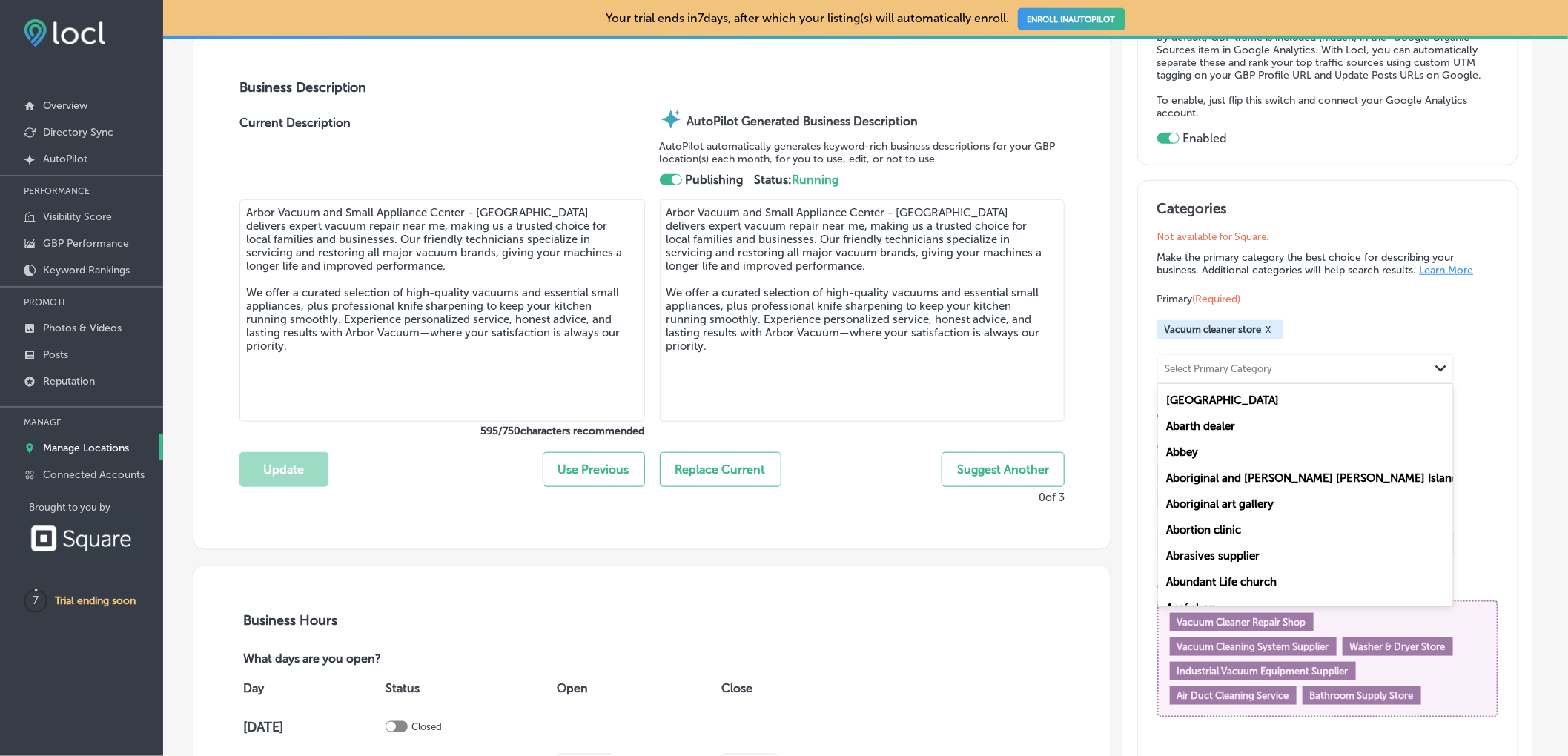
type input "C"
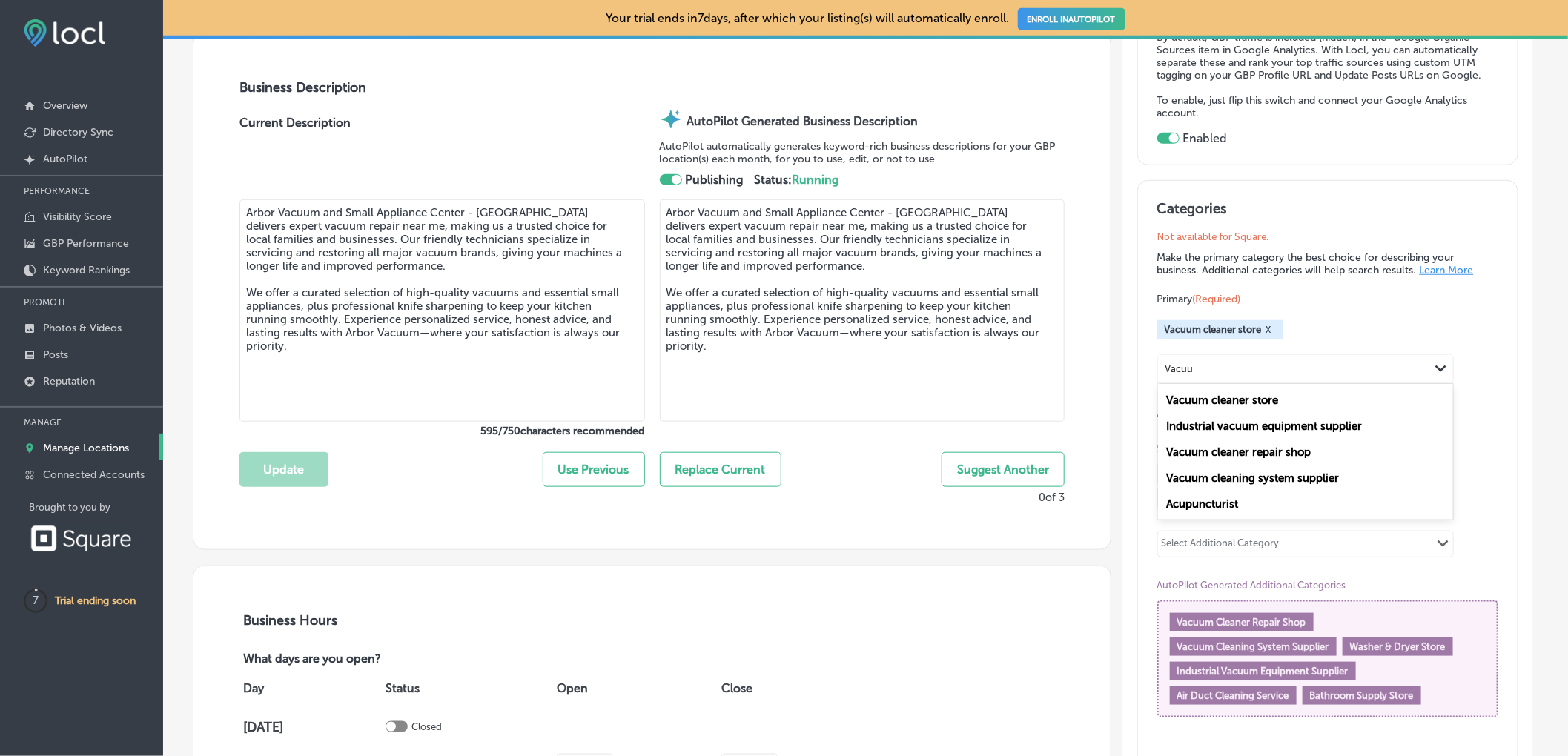
click at [1264, 455] on label "Vacuum cleaner repair shop" at bounding box center [1239, 451] width 145 height 13
type input "Vacuu"
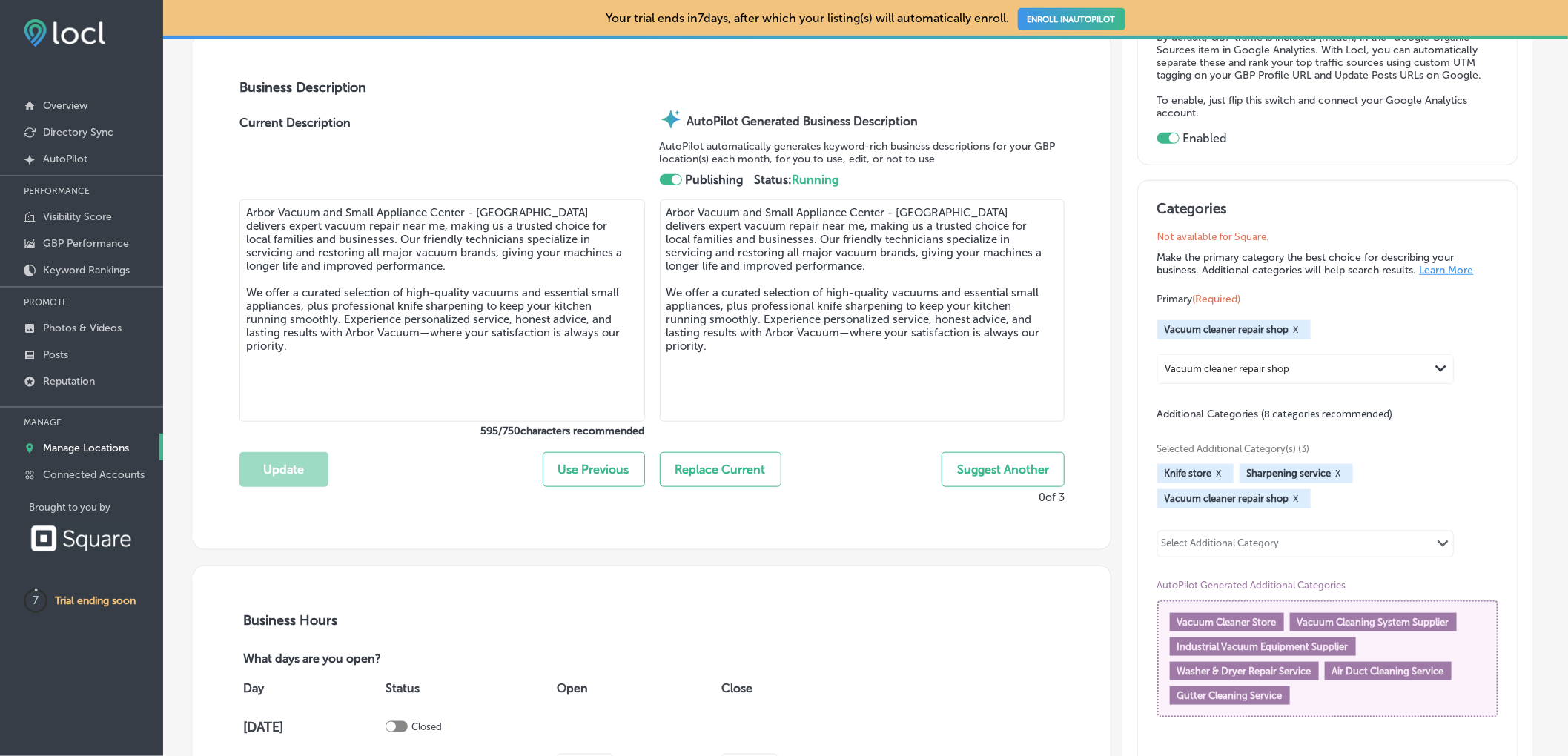
click at [1296, 503] on button "X" at bounding box center [1296, 498] width 14 height 12
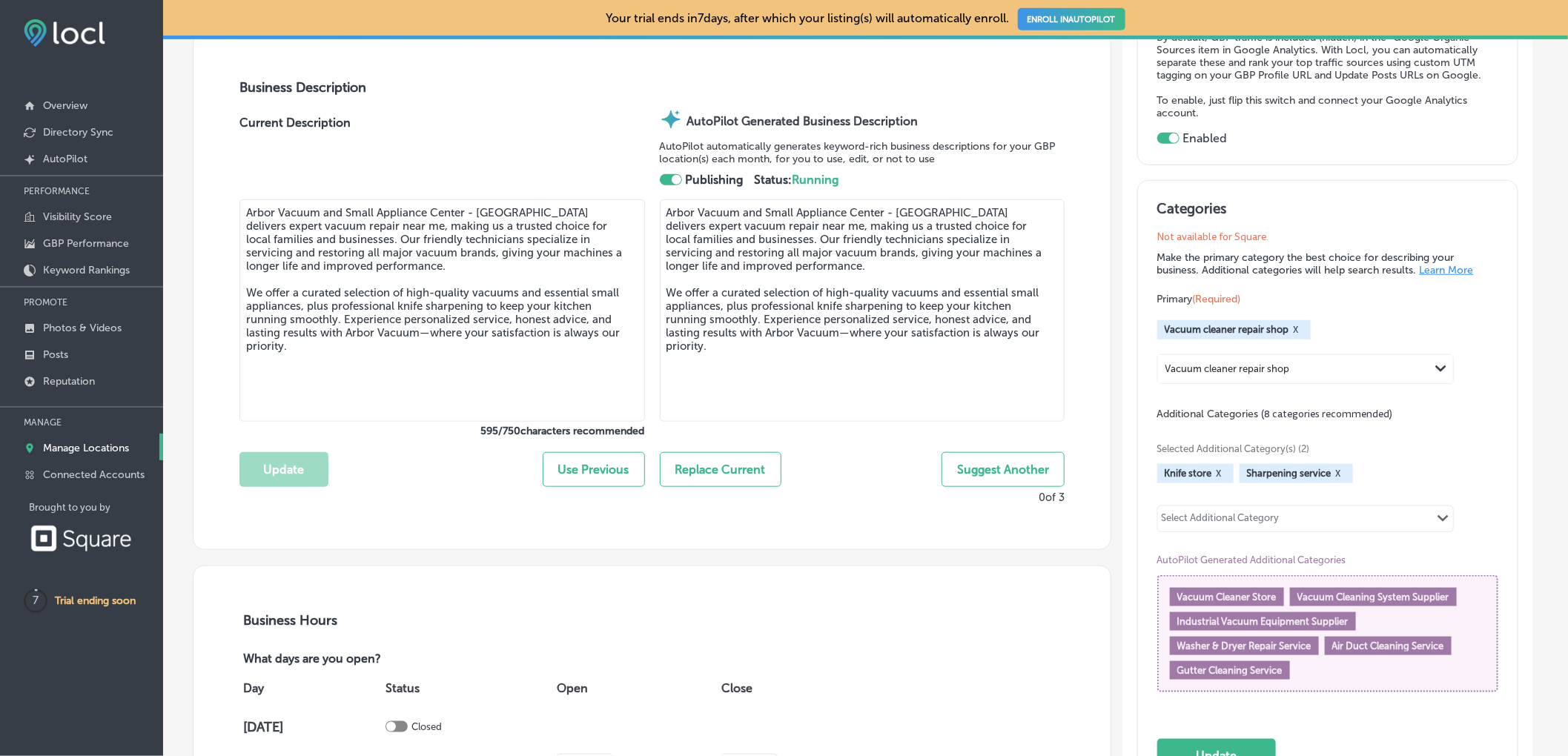
click at [1286, 521] on div "Select Additional Category Path Created with Sketch." at bounding box center [1305, 519] width 295 height 25
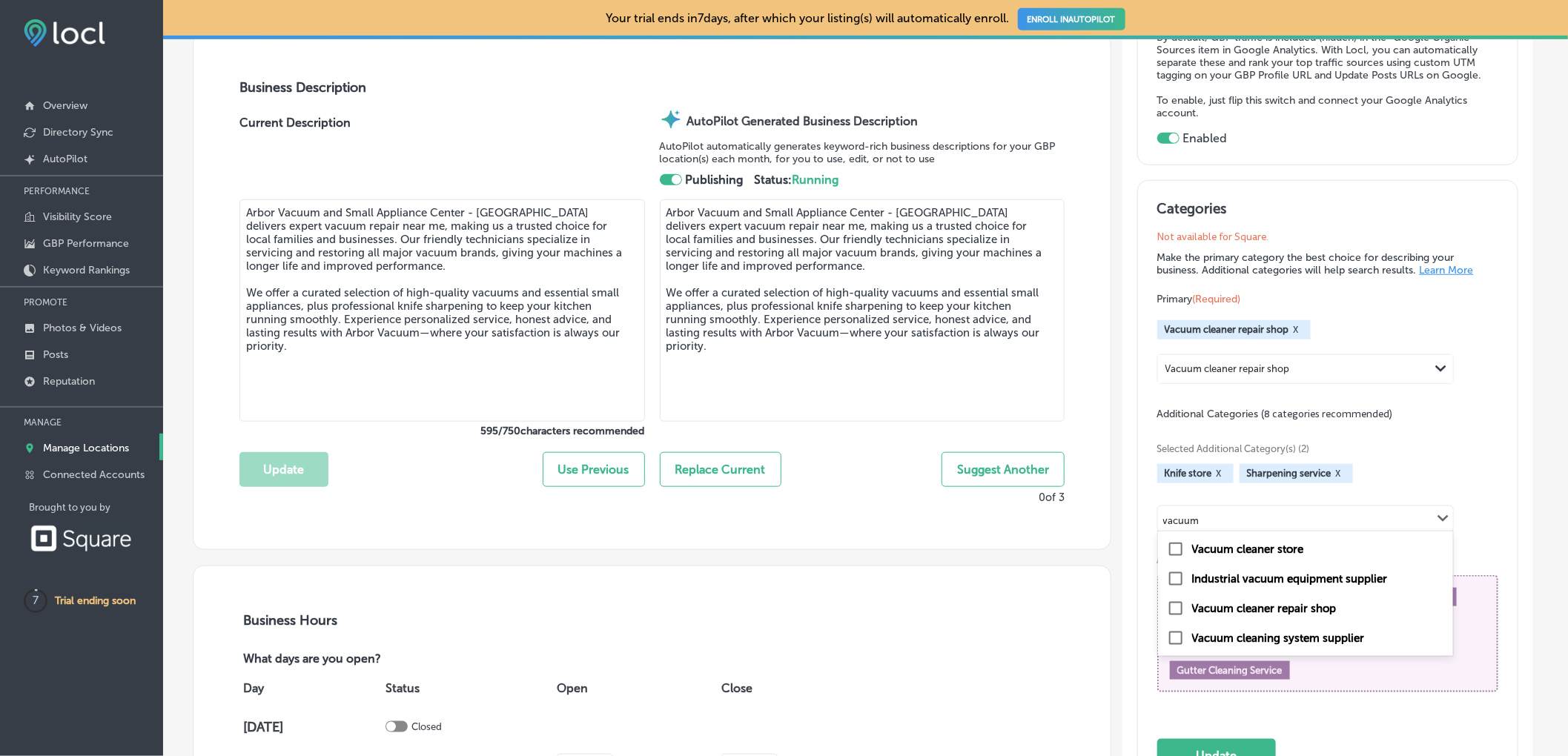
click at [1239, 554] on label "Vacuum cleaner store" at bounding box center [1248, 549] width 112 height 13
type input "vacuum"
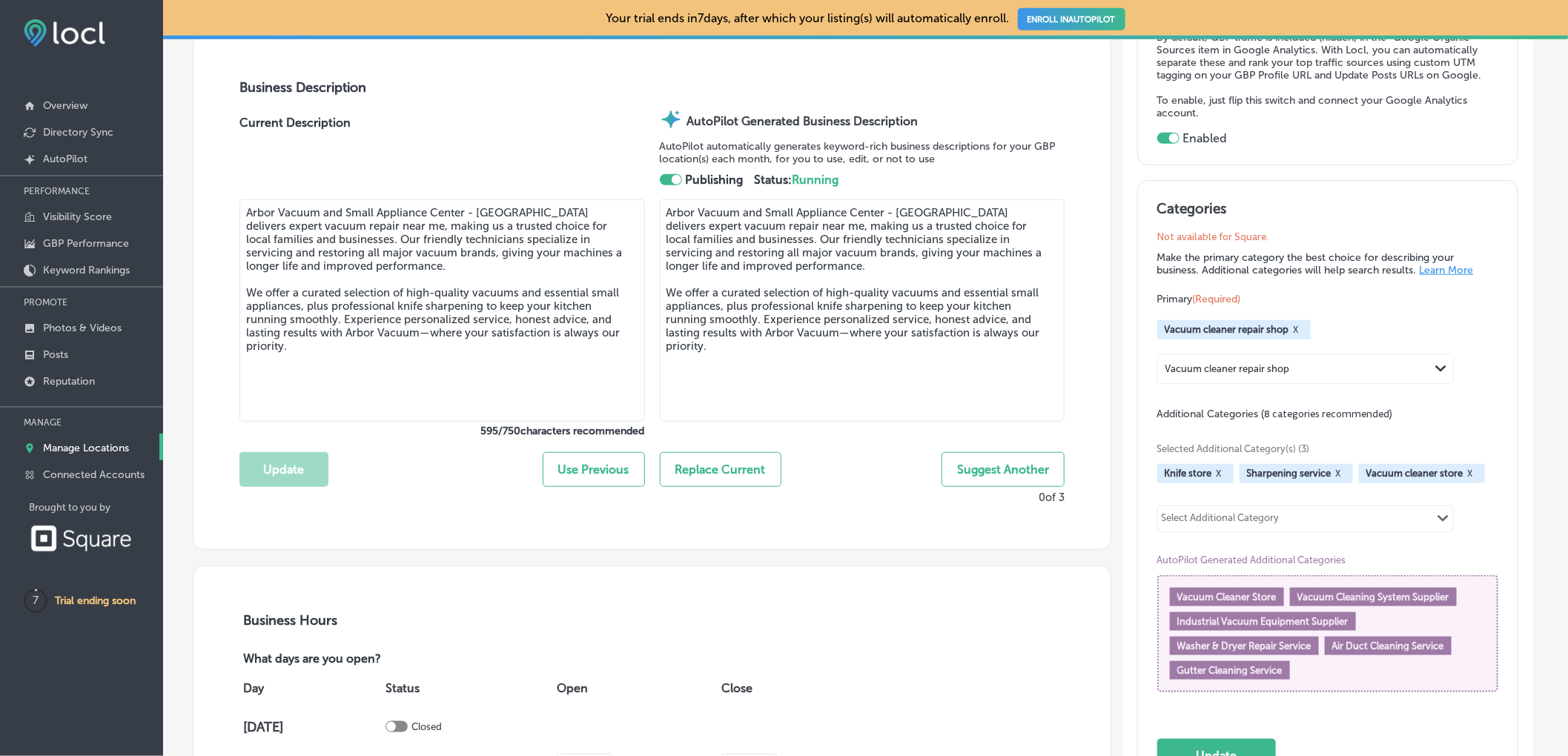
click at [1421, 515] on div "Select Additional Category Path Created with Sketch." at bounding box center [1305, 519] width 295 height 25
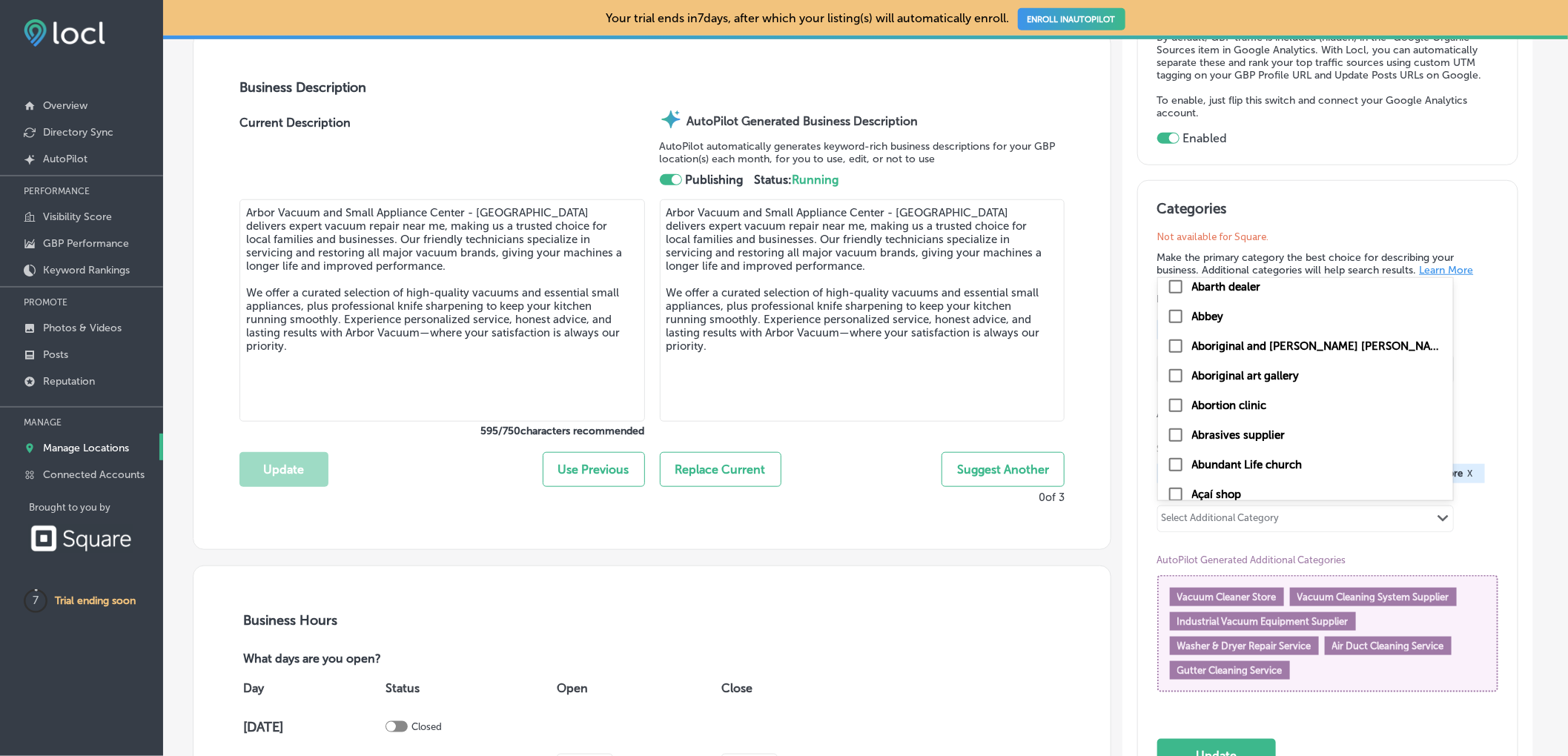
scroll to position [0, 0]
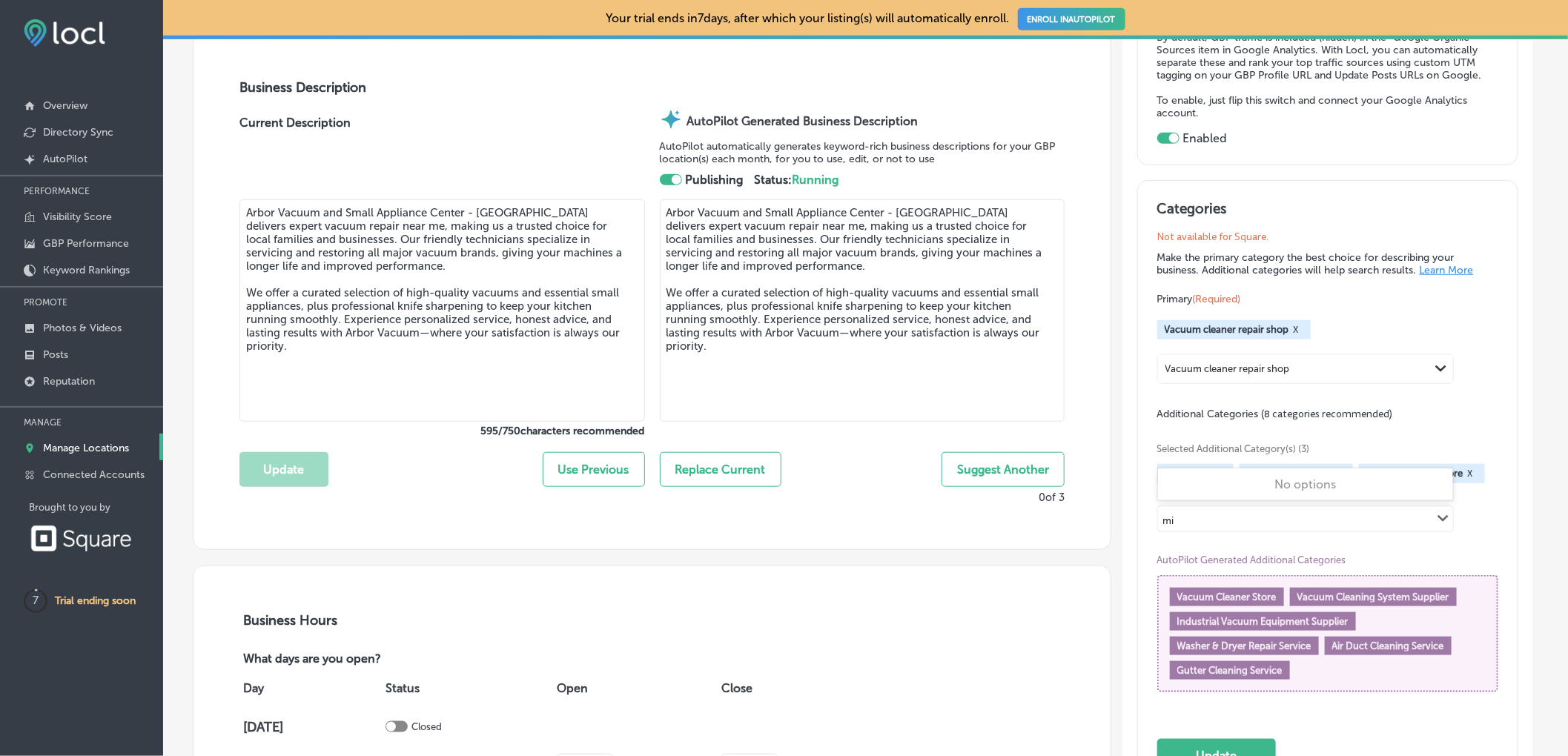
type input "m"
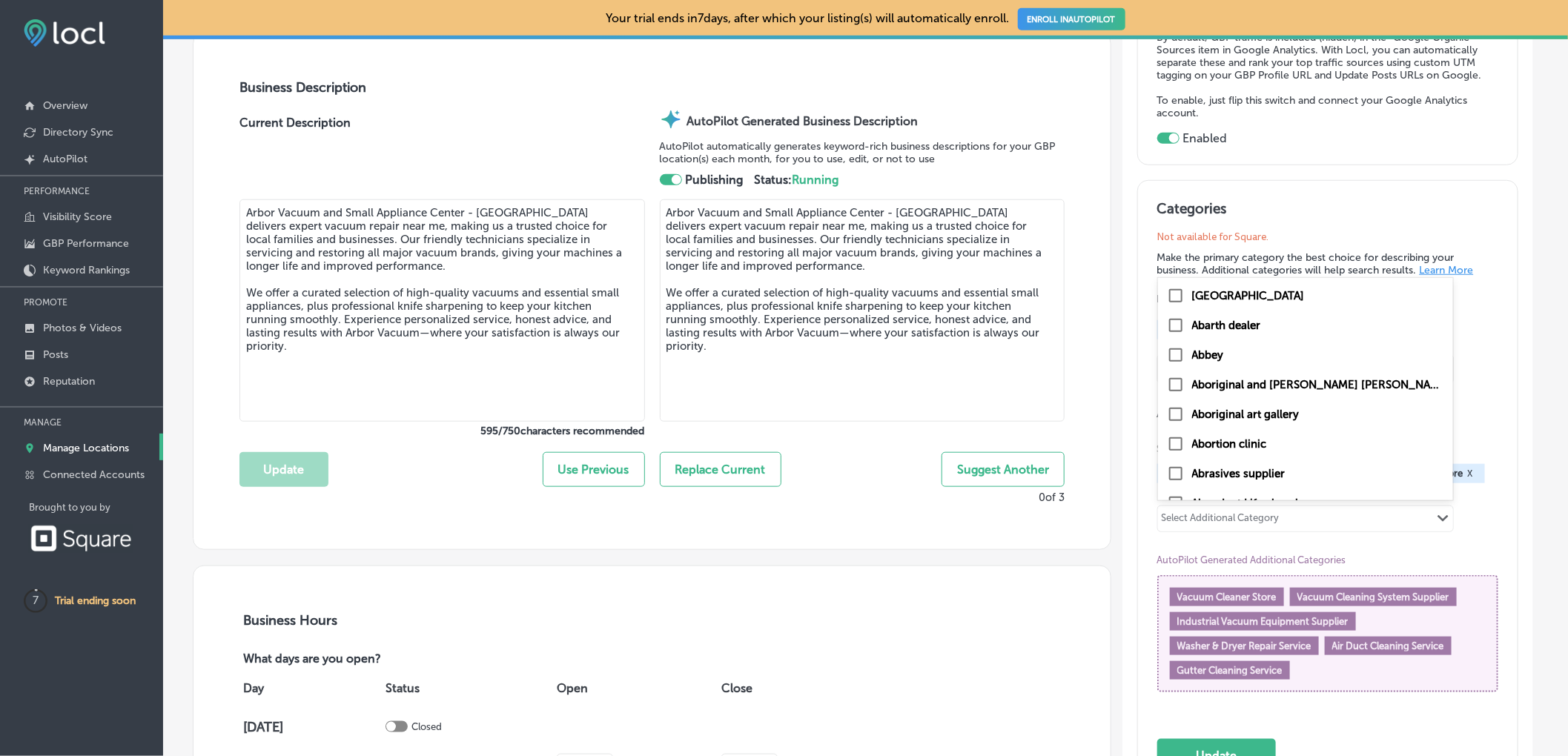
click at [1475, 553] on div "Selected Additional Category(s) (3) Knife store X Sharpening service X Vacuum c…" at bounding box center [1327, 566] width 341 height 290
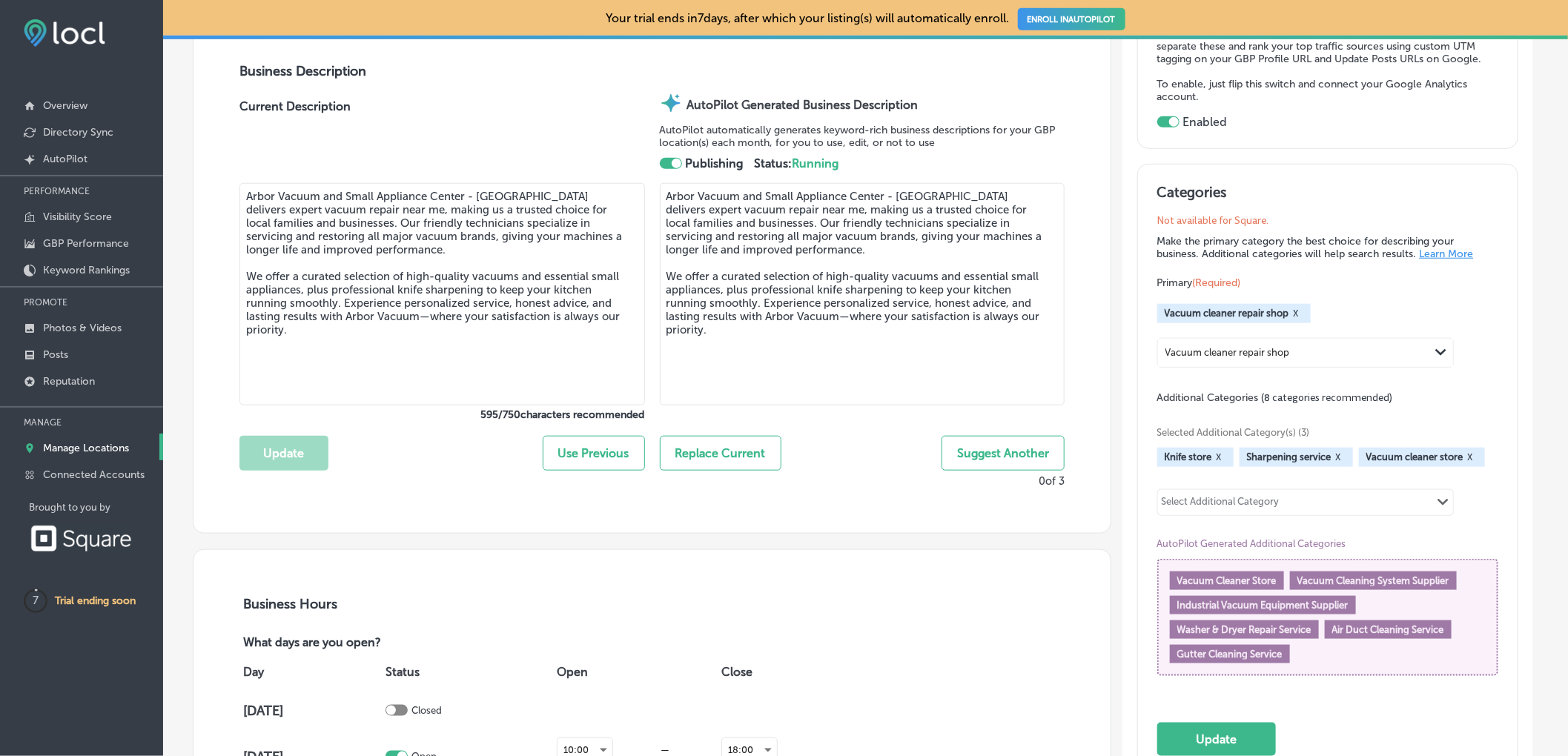
scroll to position [527, 0]
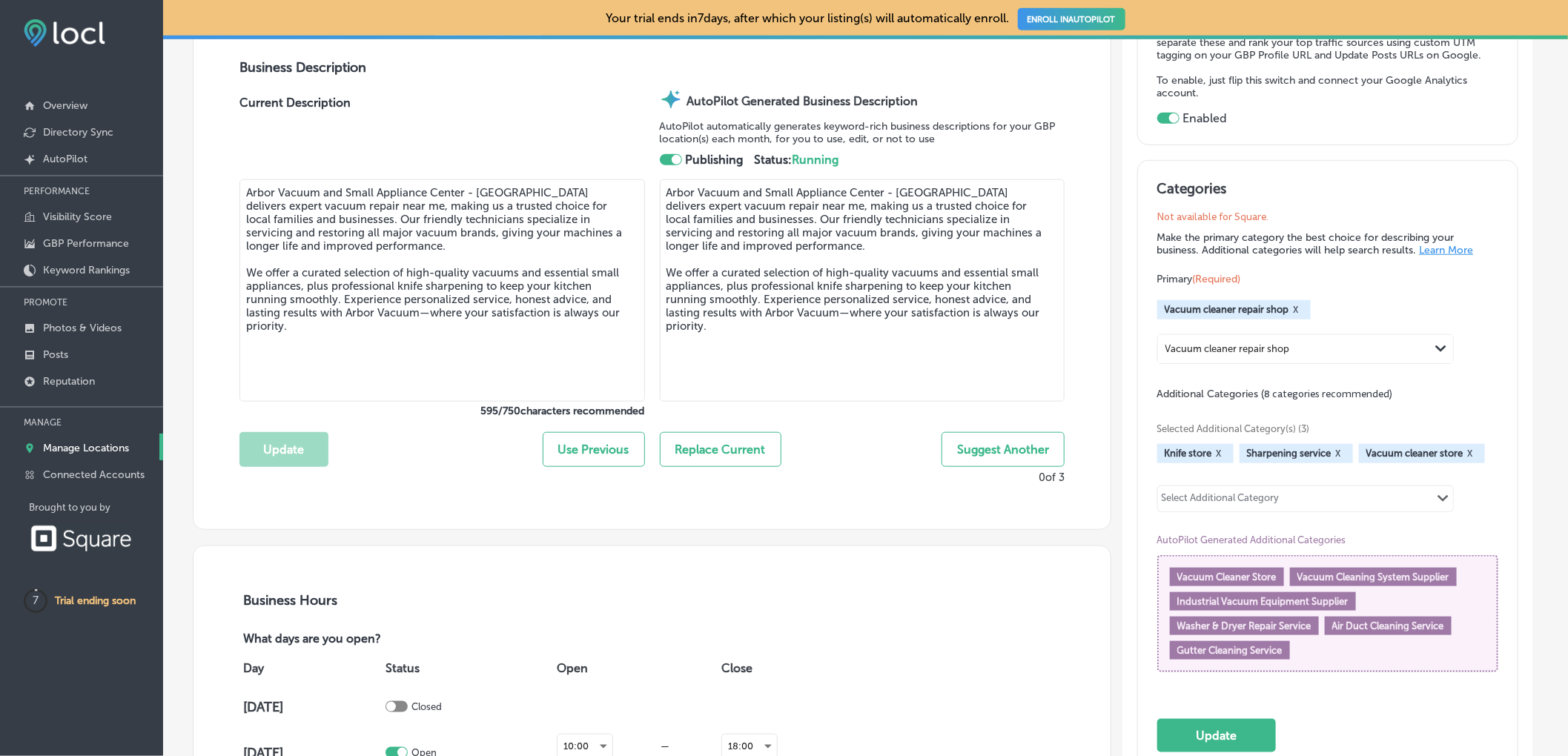
click at [1282, 632] on span "Washer & Dryer Repair Service" at bounding box center [1244, 625] width 134 height 11
drag, startPoint x: 1280, startPoint y: 629, endPoint x: 1273, endPoint y: 639, distance: 12.2
click at [1273, 636] on div "Washer & Dryer Repair Service" at bounding box center [1244, 626] width 149 height 19
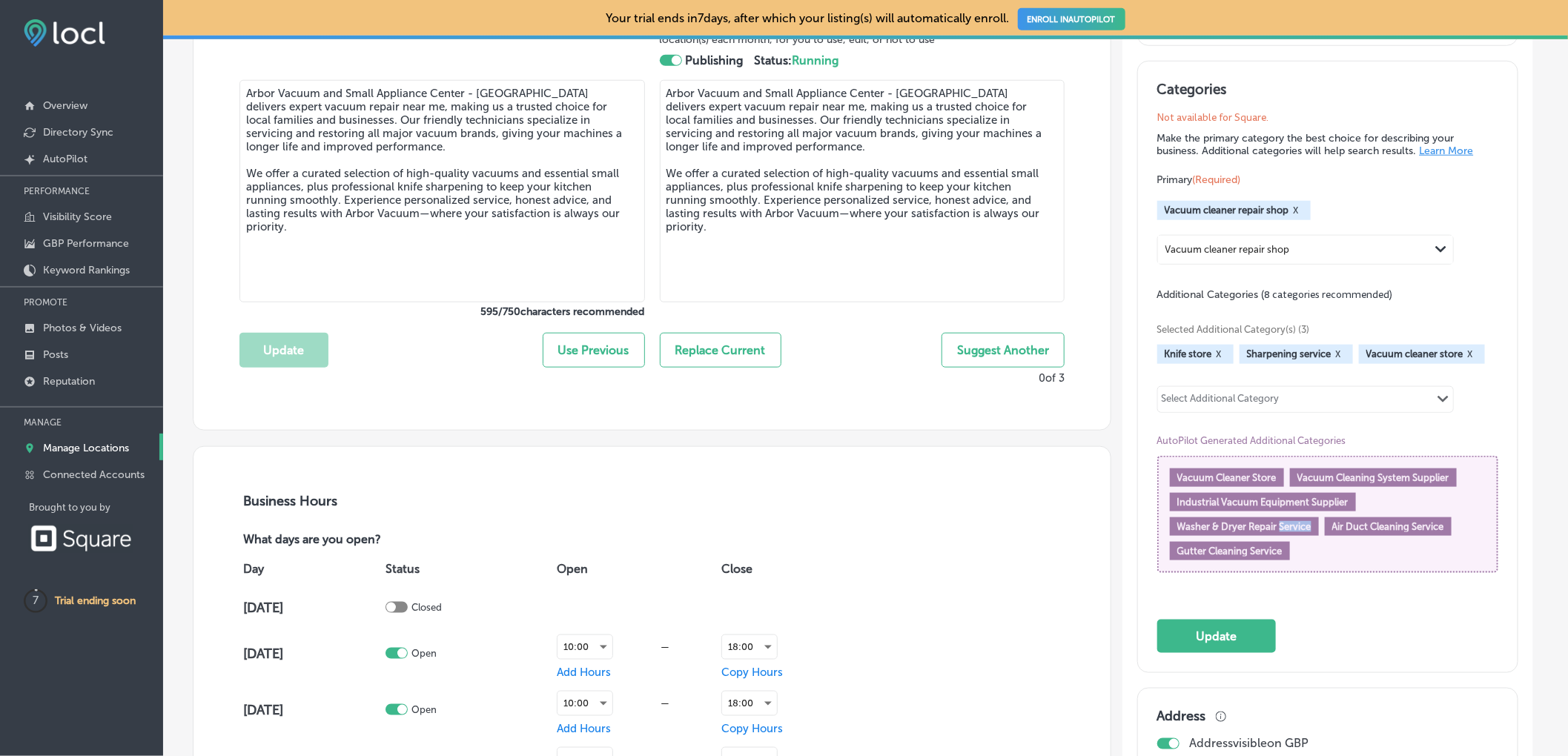
scroll to position [628, 0]
click at [1249, 398] on div "Select Additional Category" at bounding box center [1221, 400] width 118 height 17
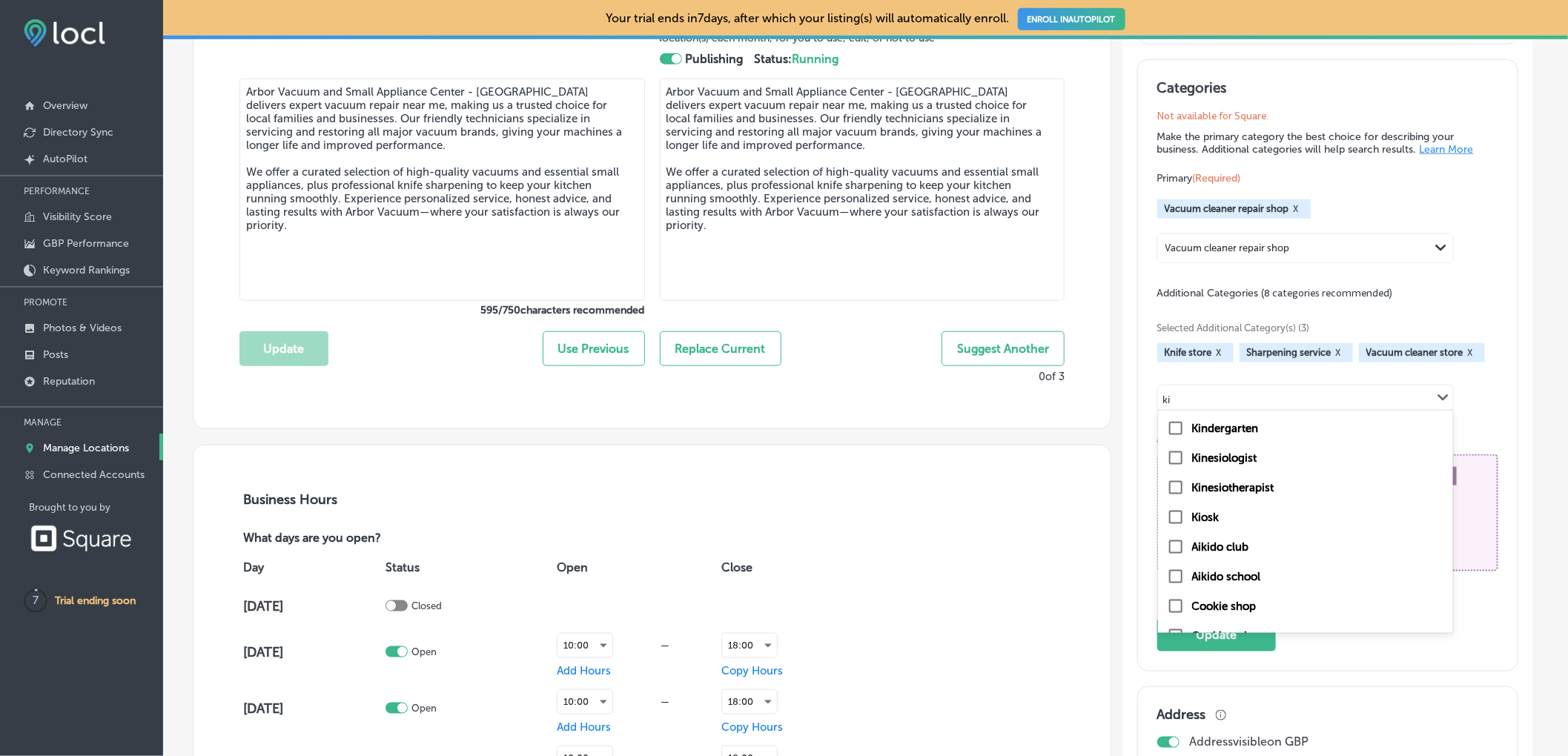
type input "k"
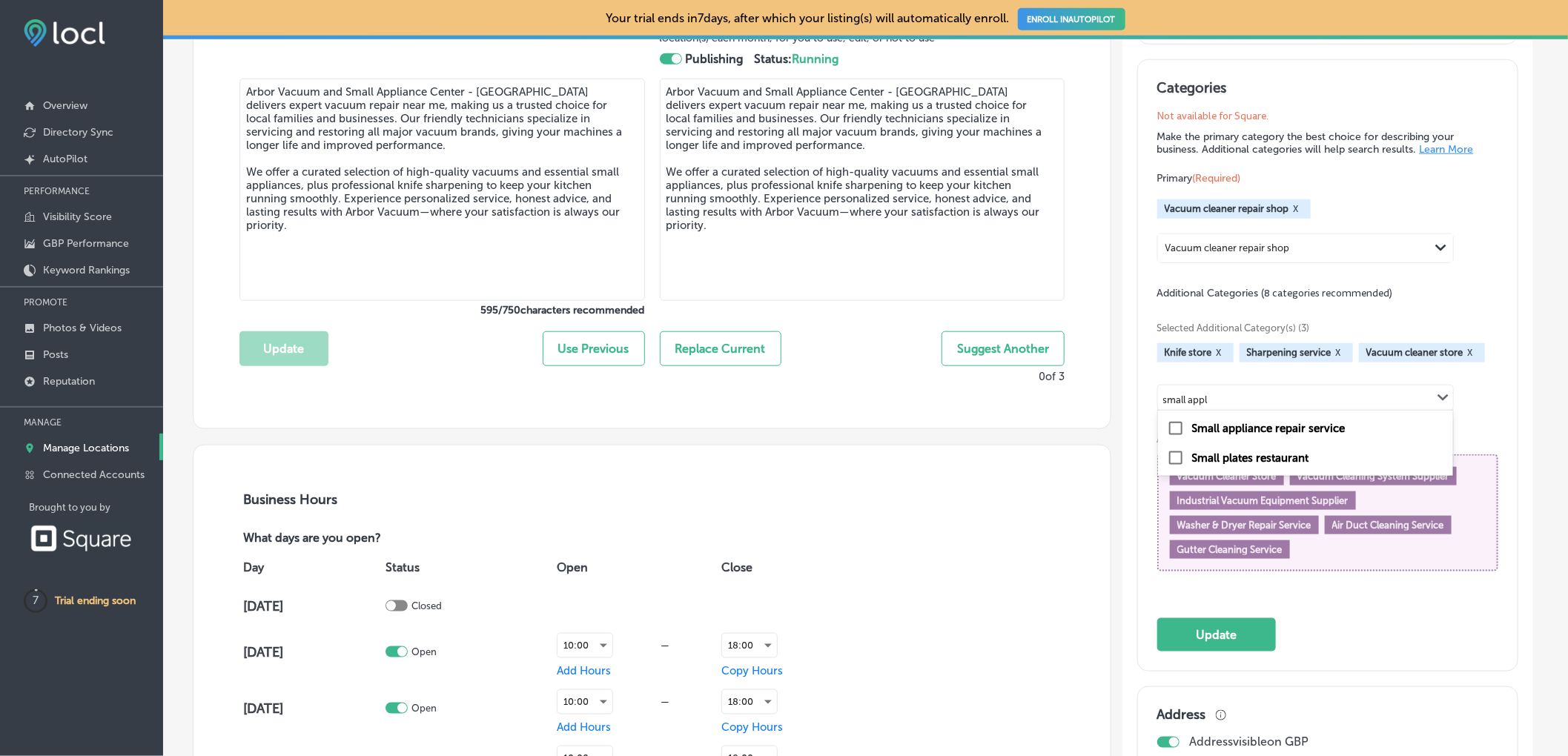
click at [1307, 429] on label "Small appliance repair service" at bounding box center [1268, 428] width 153 height 13
type input "small appl"
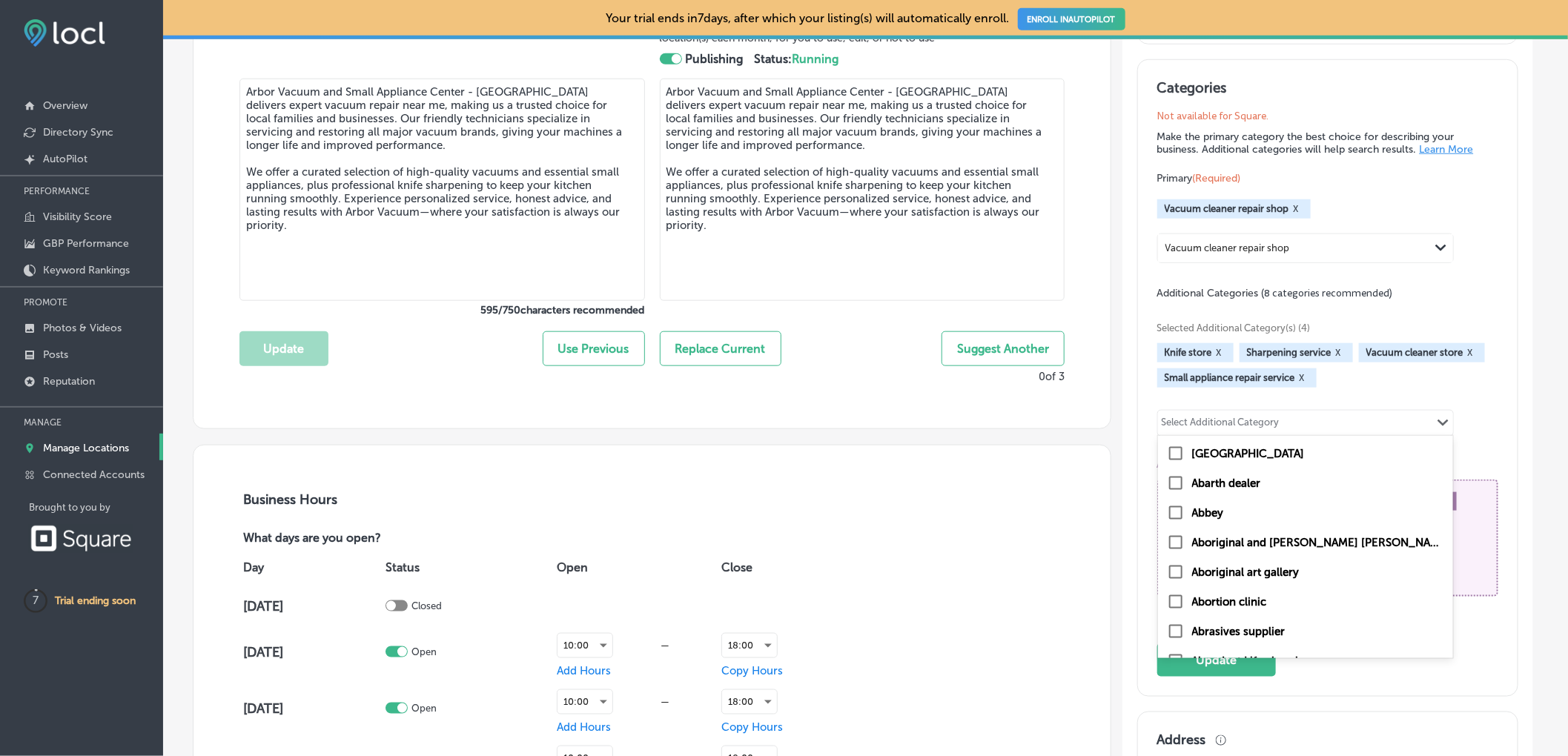
click at [1306, 429] on div "Select Additional Category Path Created with Sketch." at bounding box center [1305, 423] width 295 height 25
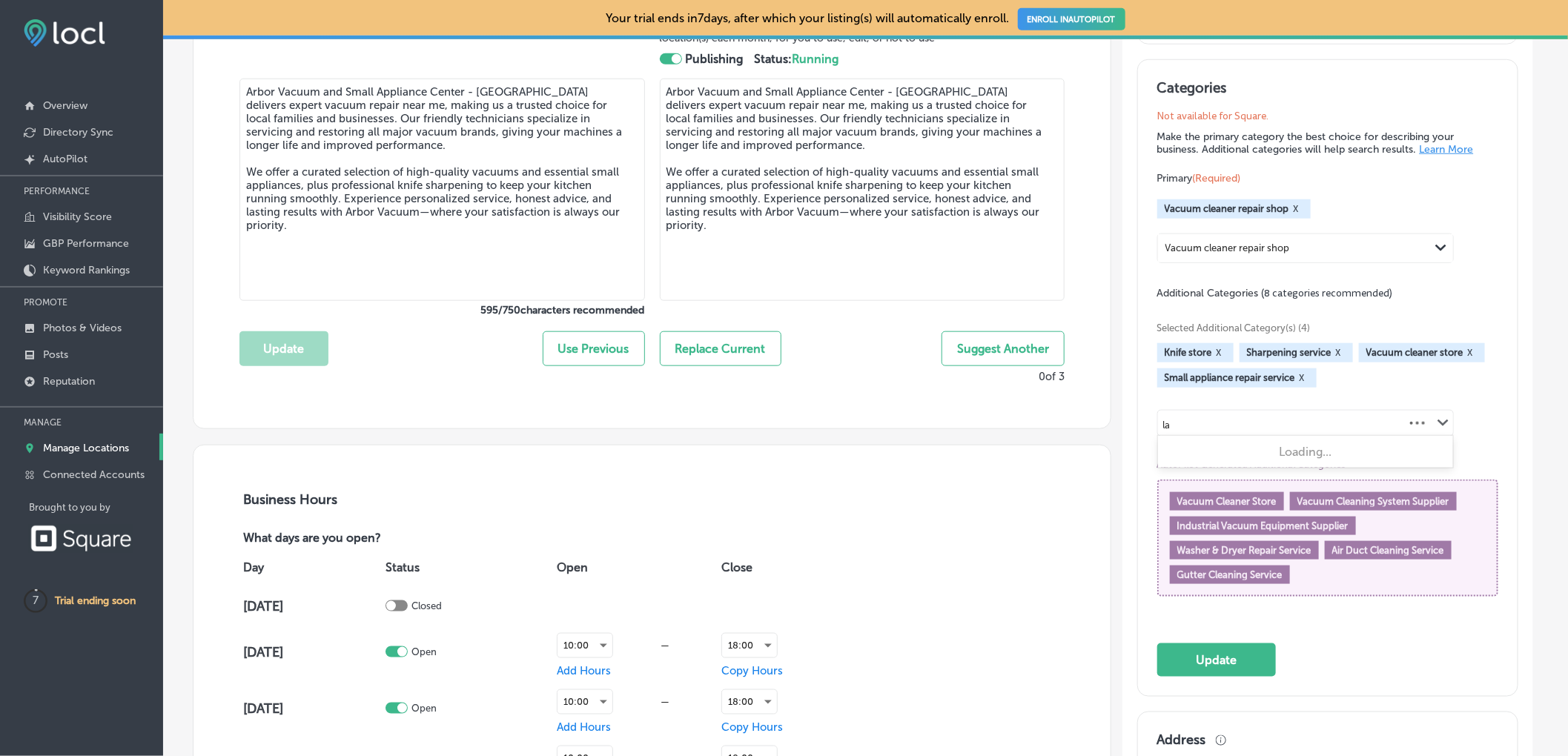
type input "l"
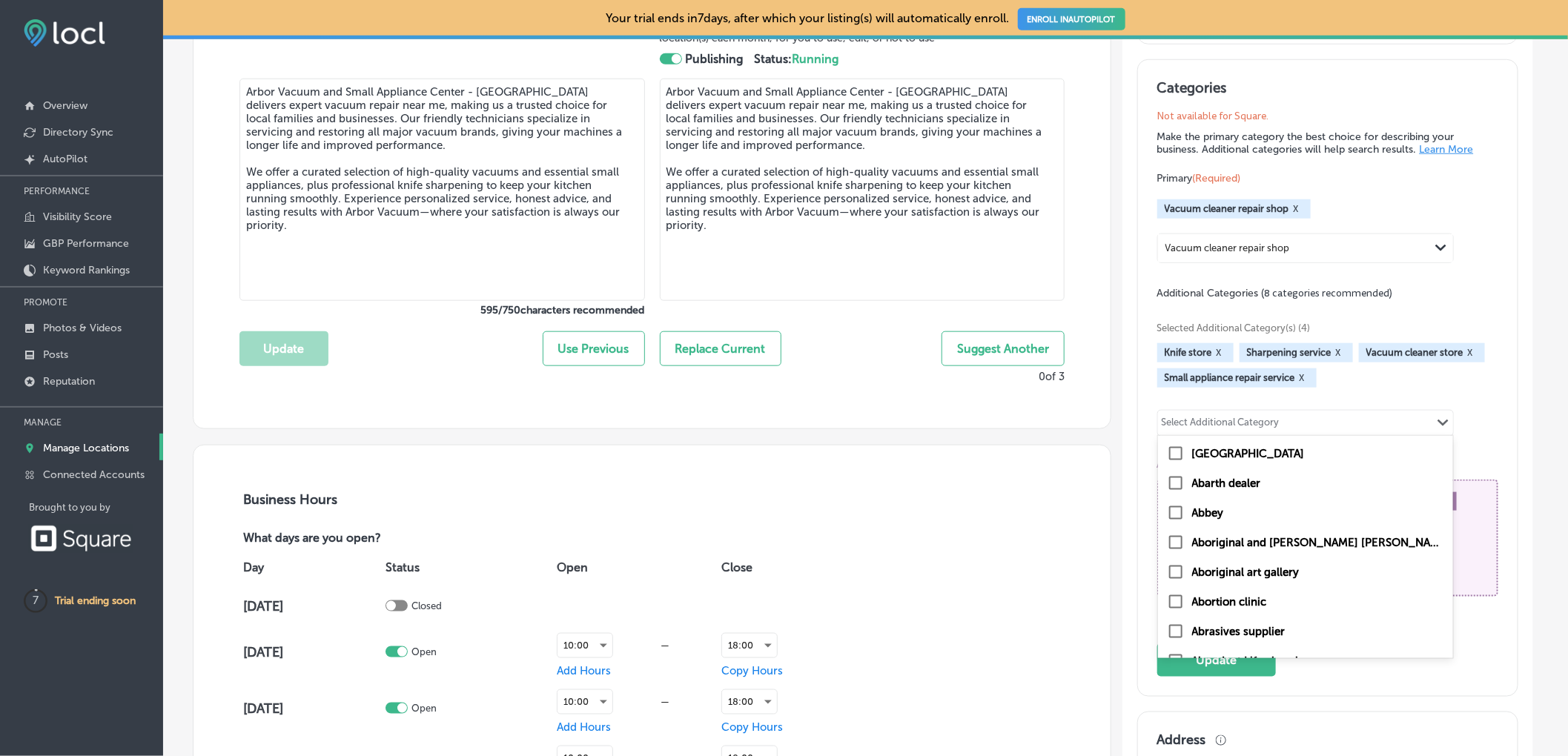
click at [1369, 391] on div "Selected Additional Category(s) (4) Knife store X Sharpening service X Vacuum c…" at bounding box center [1327, 457] width 341 height 315
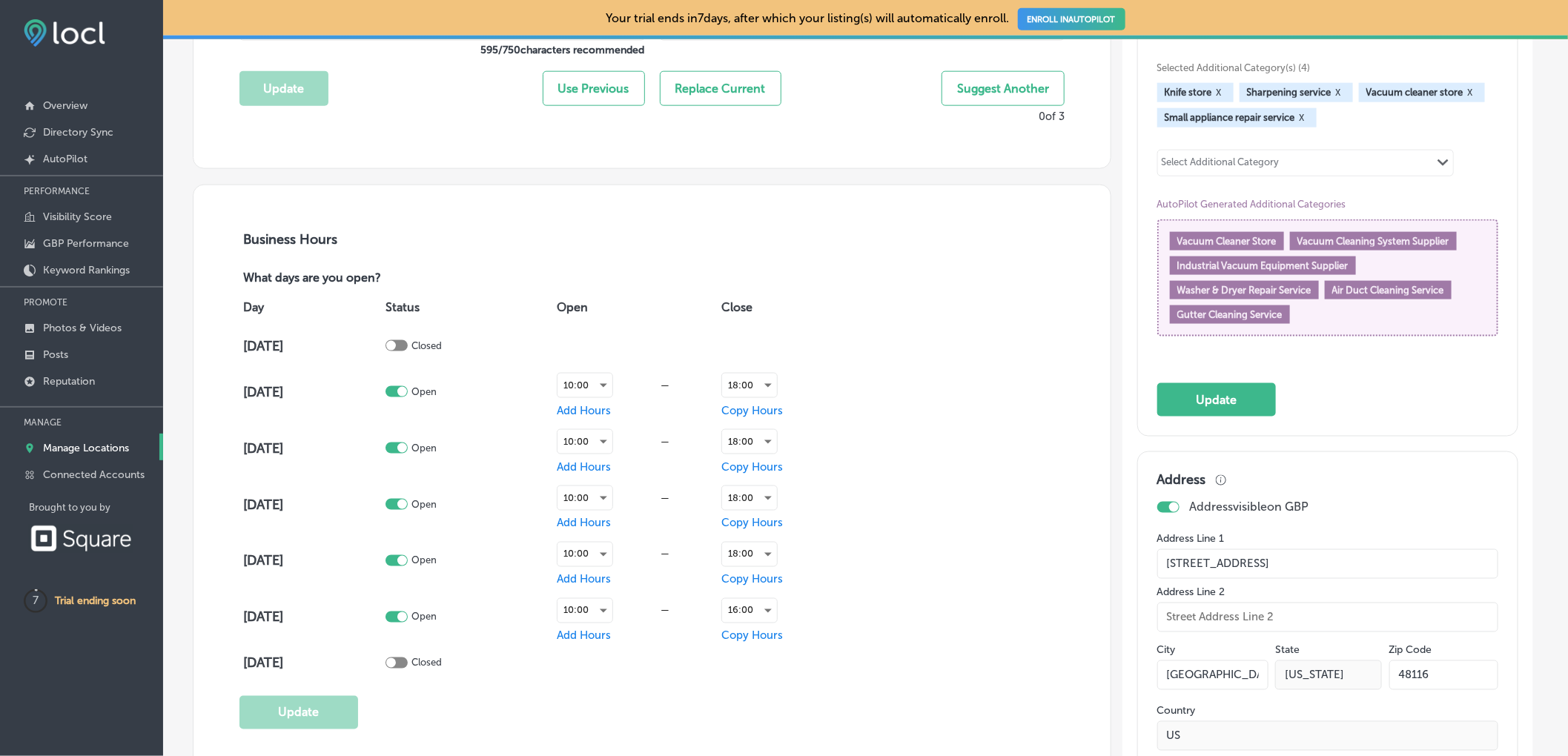
scroll to position [923, 0]
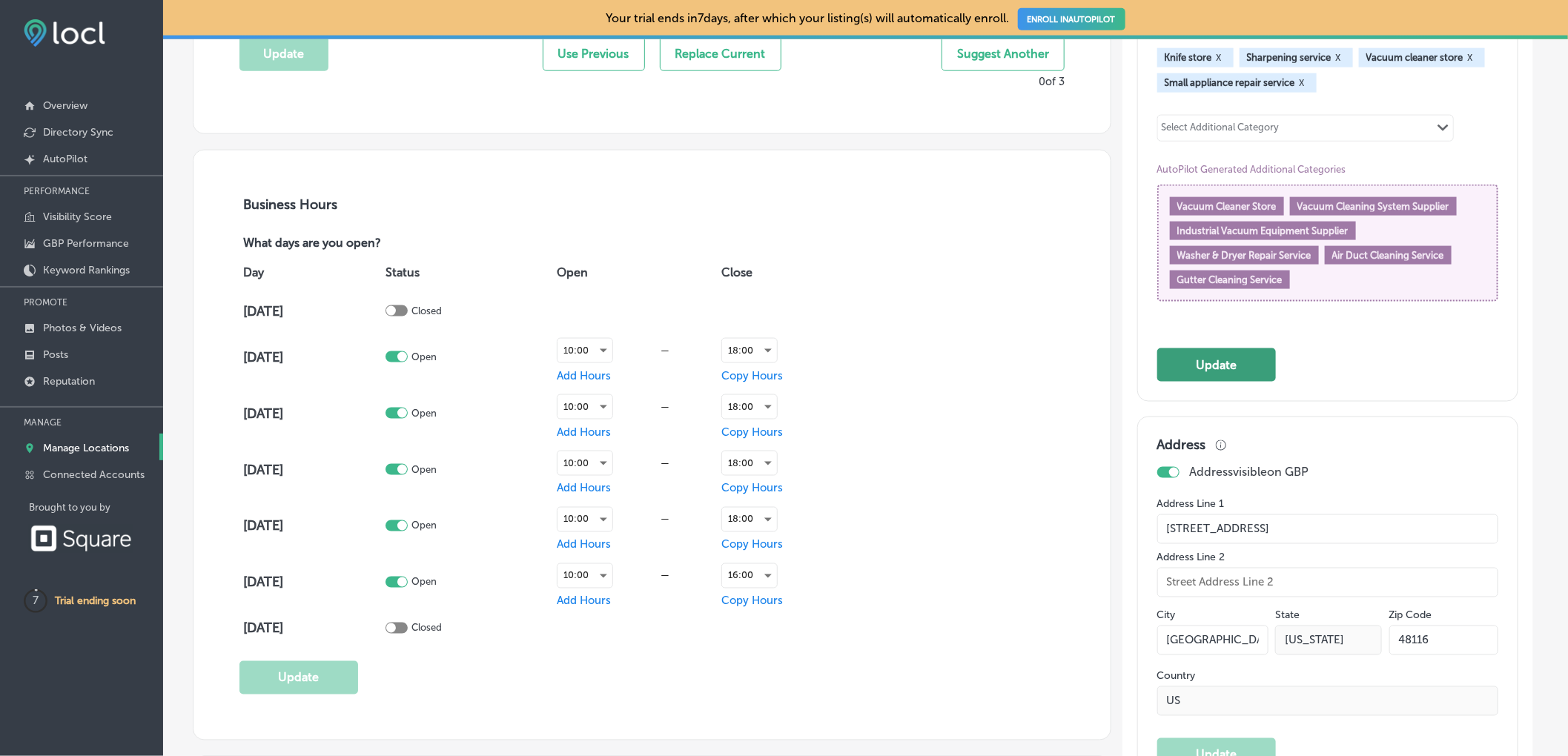
click at [1232, 378] on button "Update" at bounding box center [1216, 364] width 119 height 33
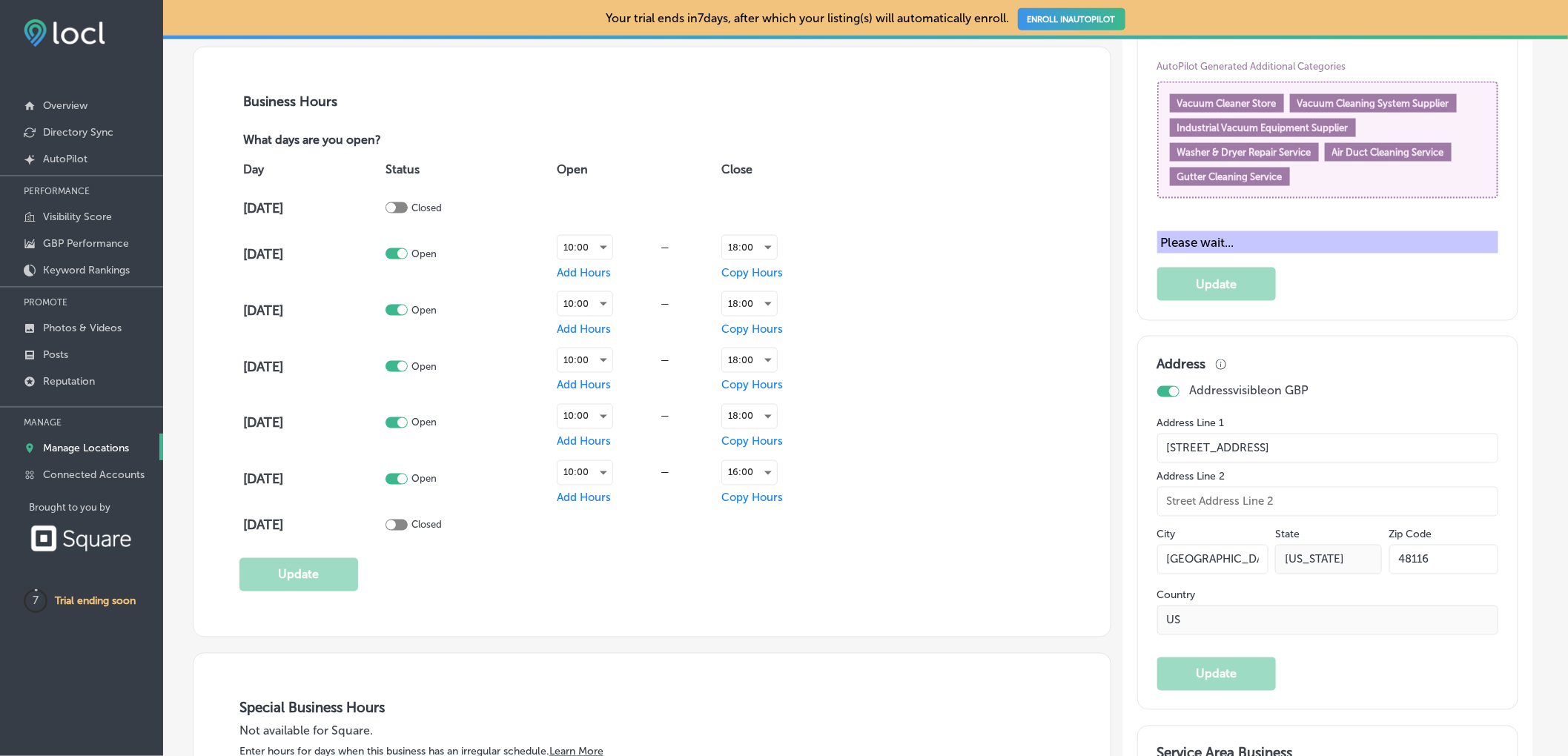
scroll to position [1026, 0]
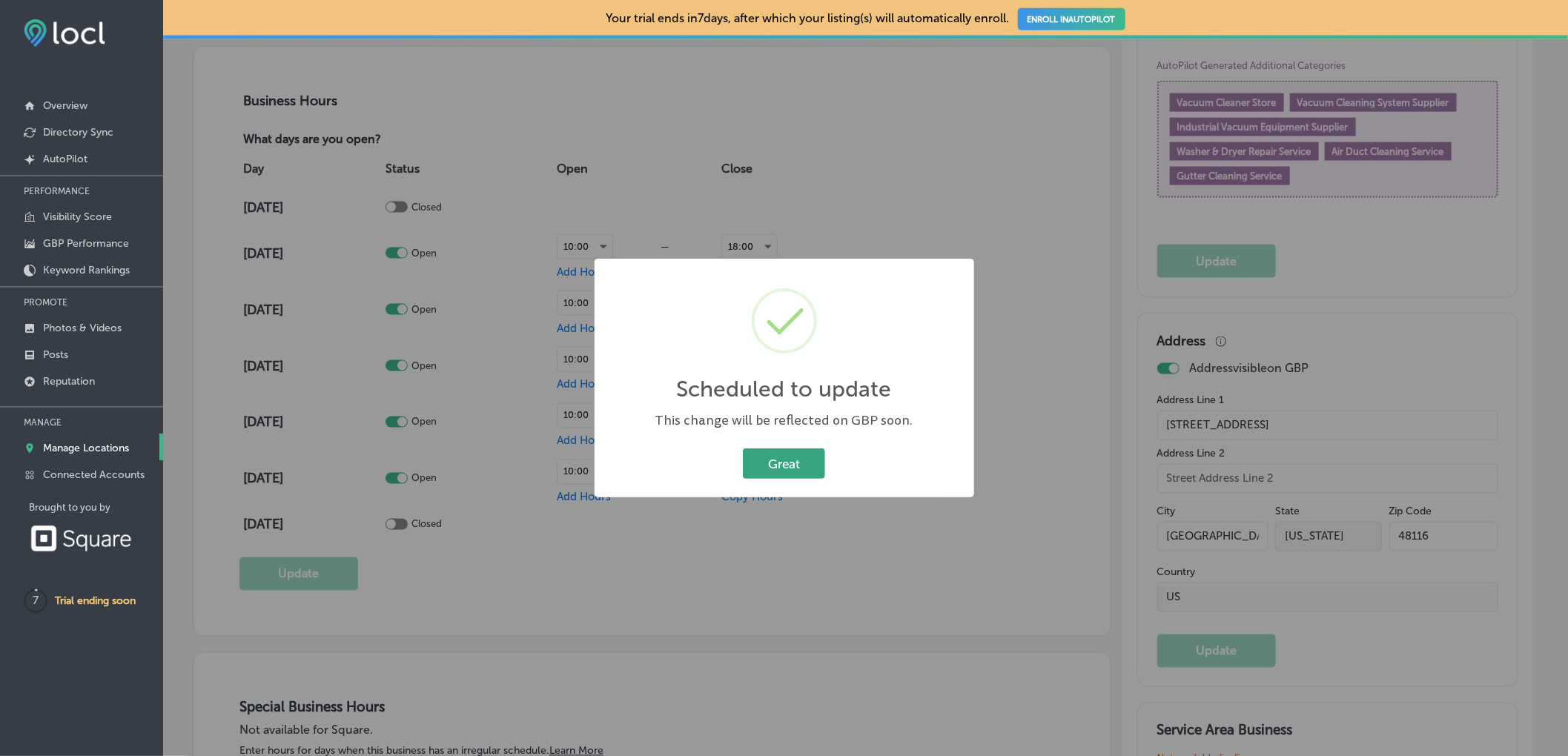
click at [794, 464] on button "Great" at bounding box center [784, 463] width 82 height 30
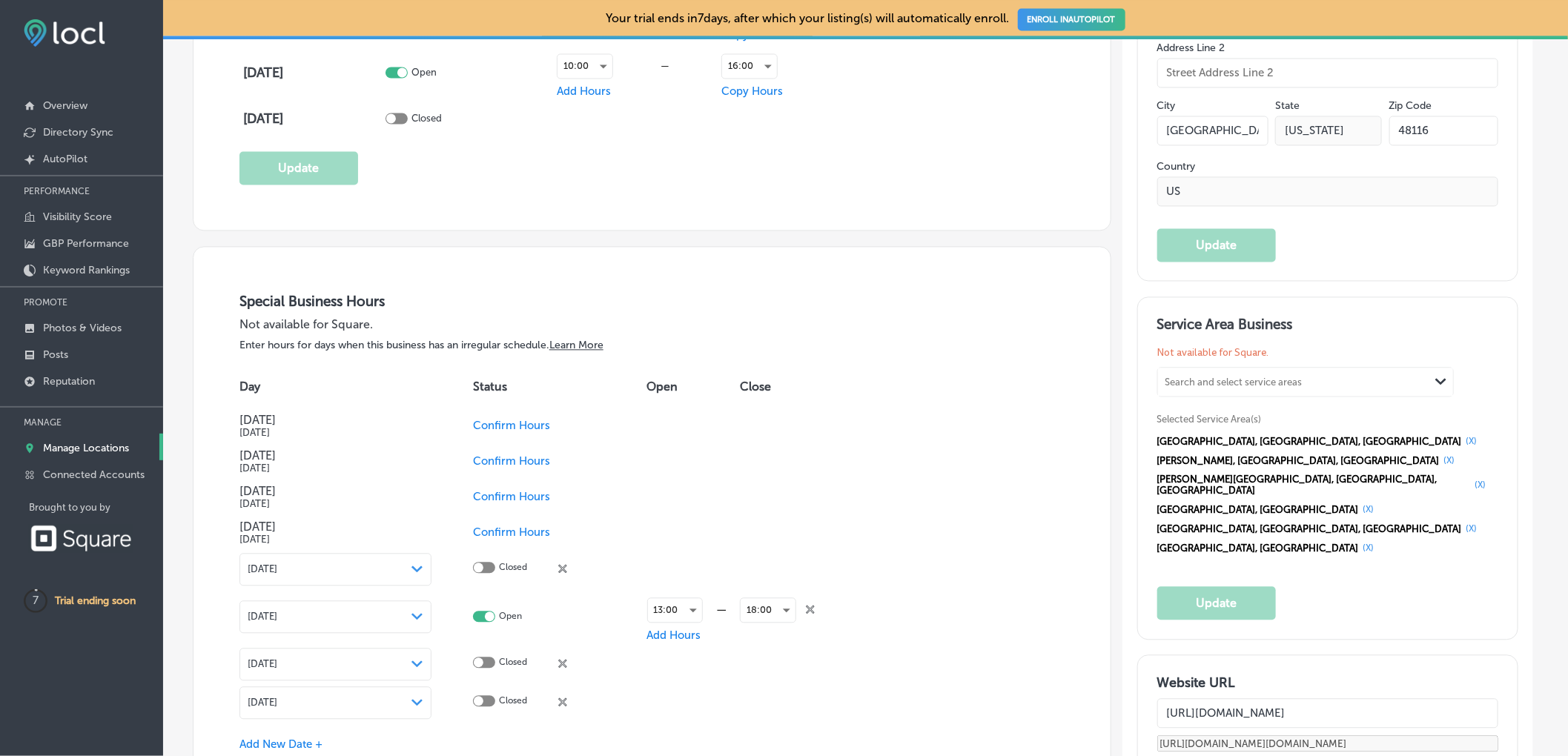
scroll to position [1484, 0]
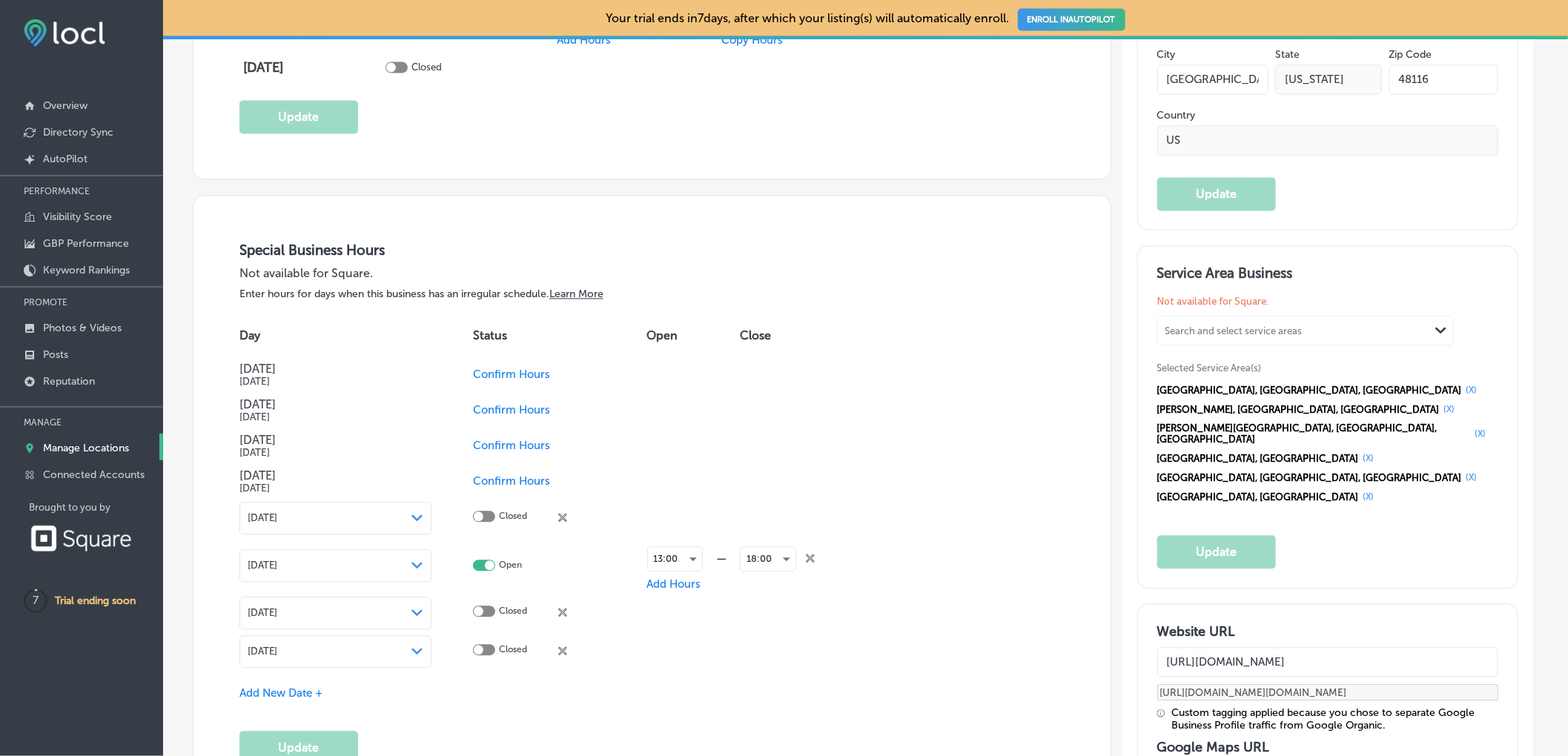
click at [563, 521] on icon "close Created with Sketch." at bounding box center [562, 517] width 9 height 9
checkbox input "true"
checkbox input "false"
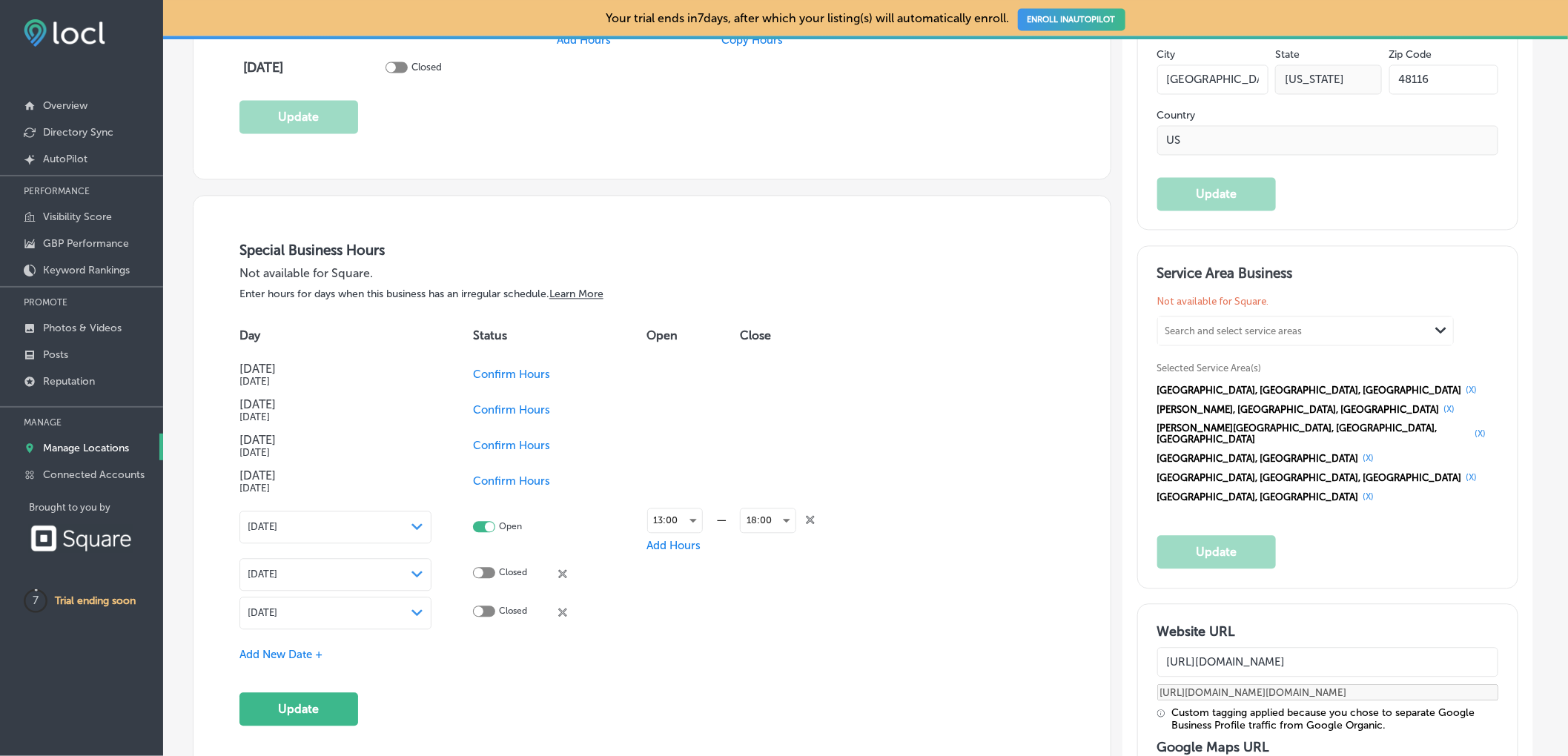
click at [565, 574] on icon at bounding box center [562, 573] width 9 height 9
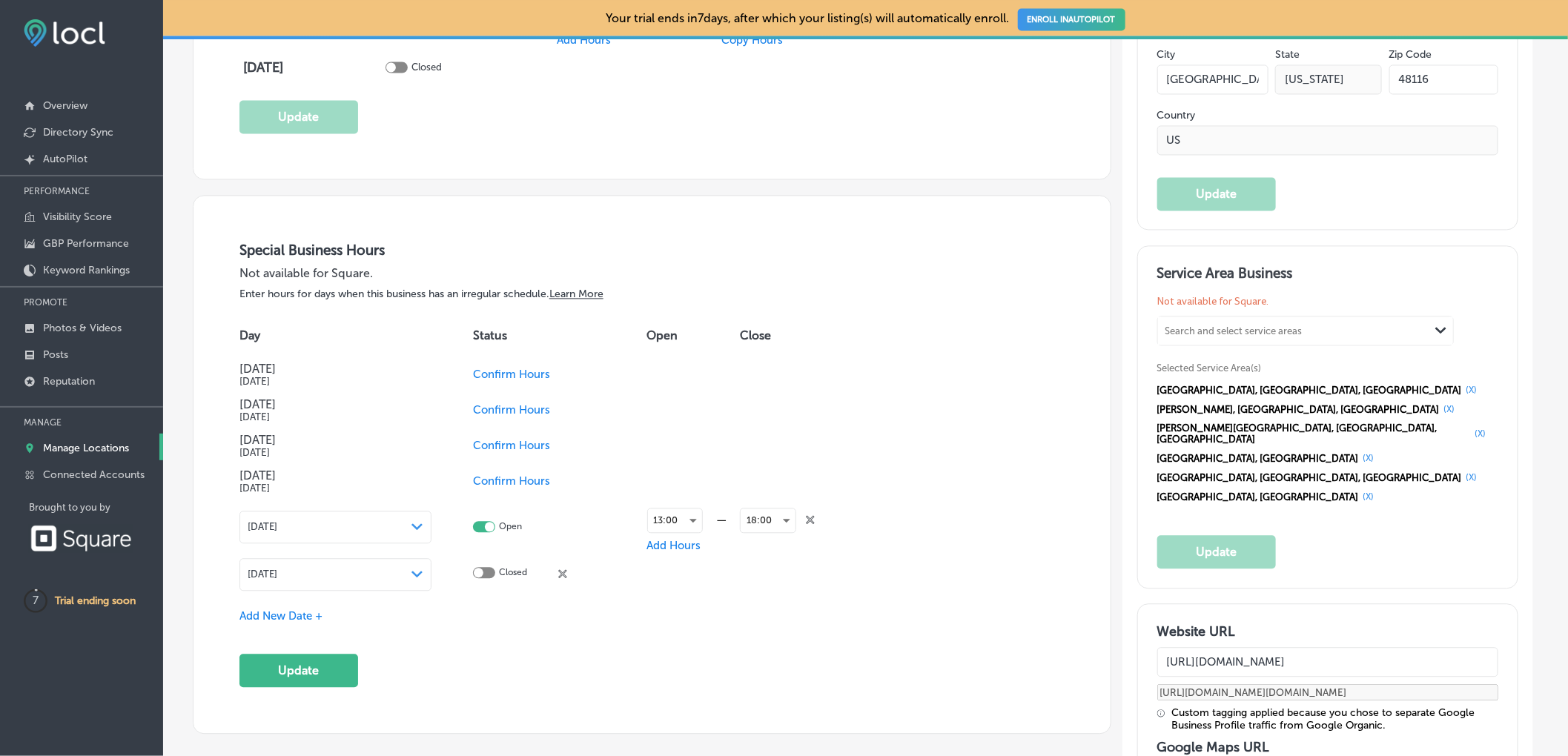
click at [566, 573] on icon "close Created with Sketch." at bounding box center [562, 573] width 9 height 9
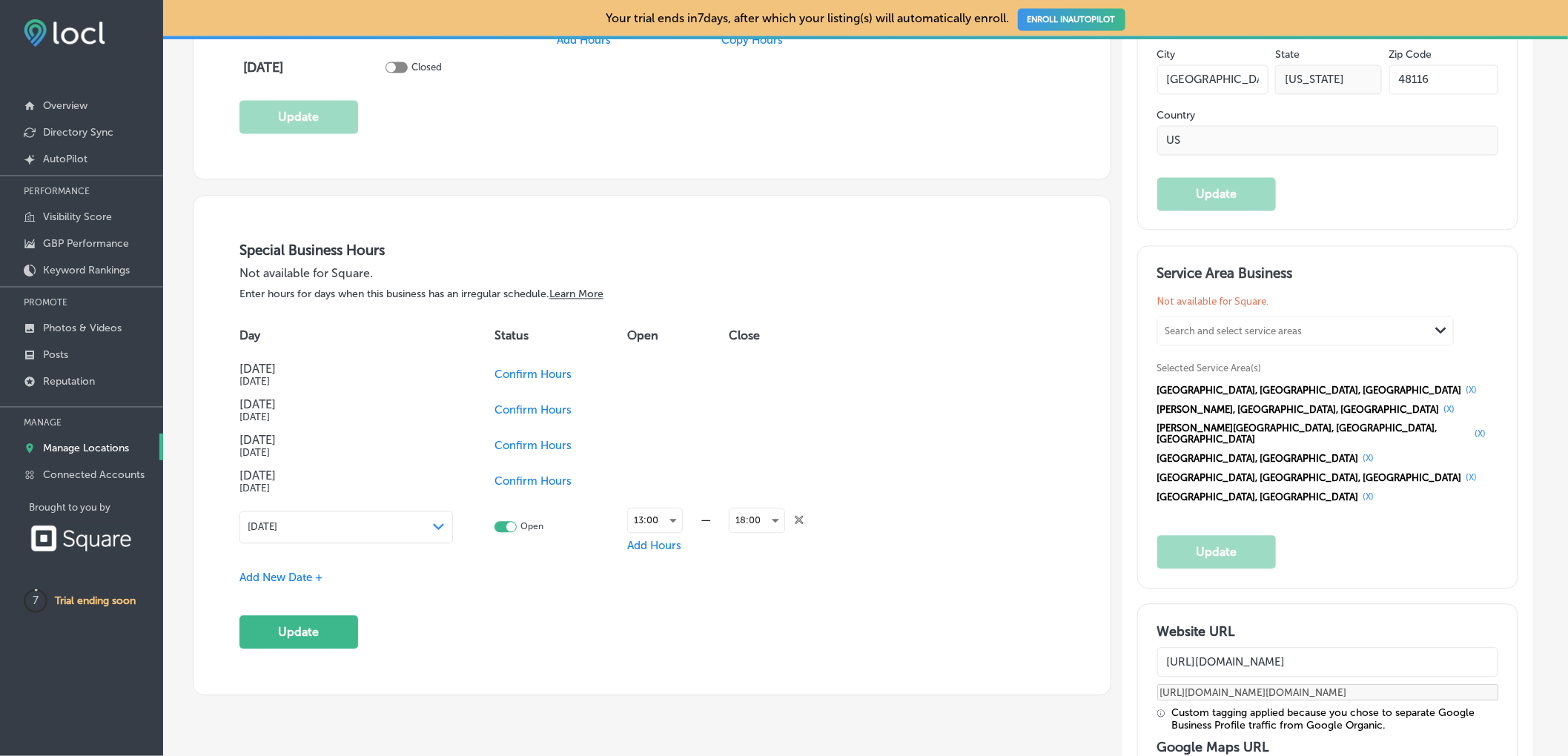
click at [524, 409] on span "Confirm Hours" at bounding box center [532, 409] width 77 height 13
click at [483, 410] on div at bounding box center [479, 408] width 9 height 9
checkbox input "true"
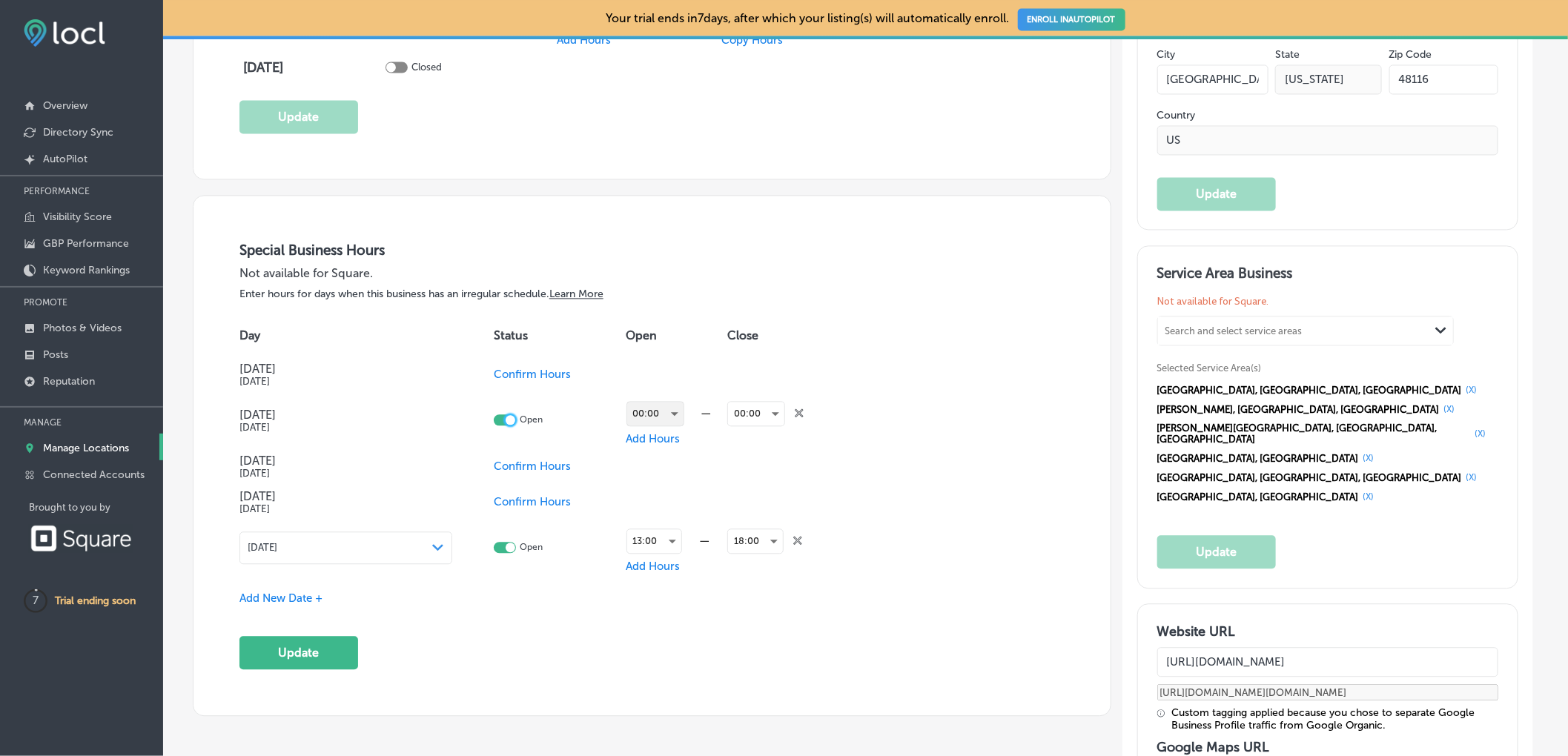
click at [673, 417] on div "00:00" at bounding box center [655, 413] width 56 height 24
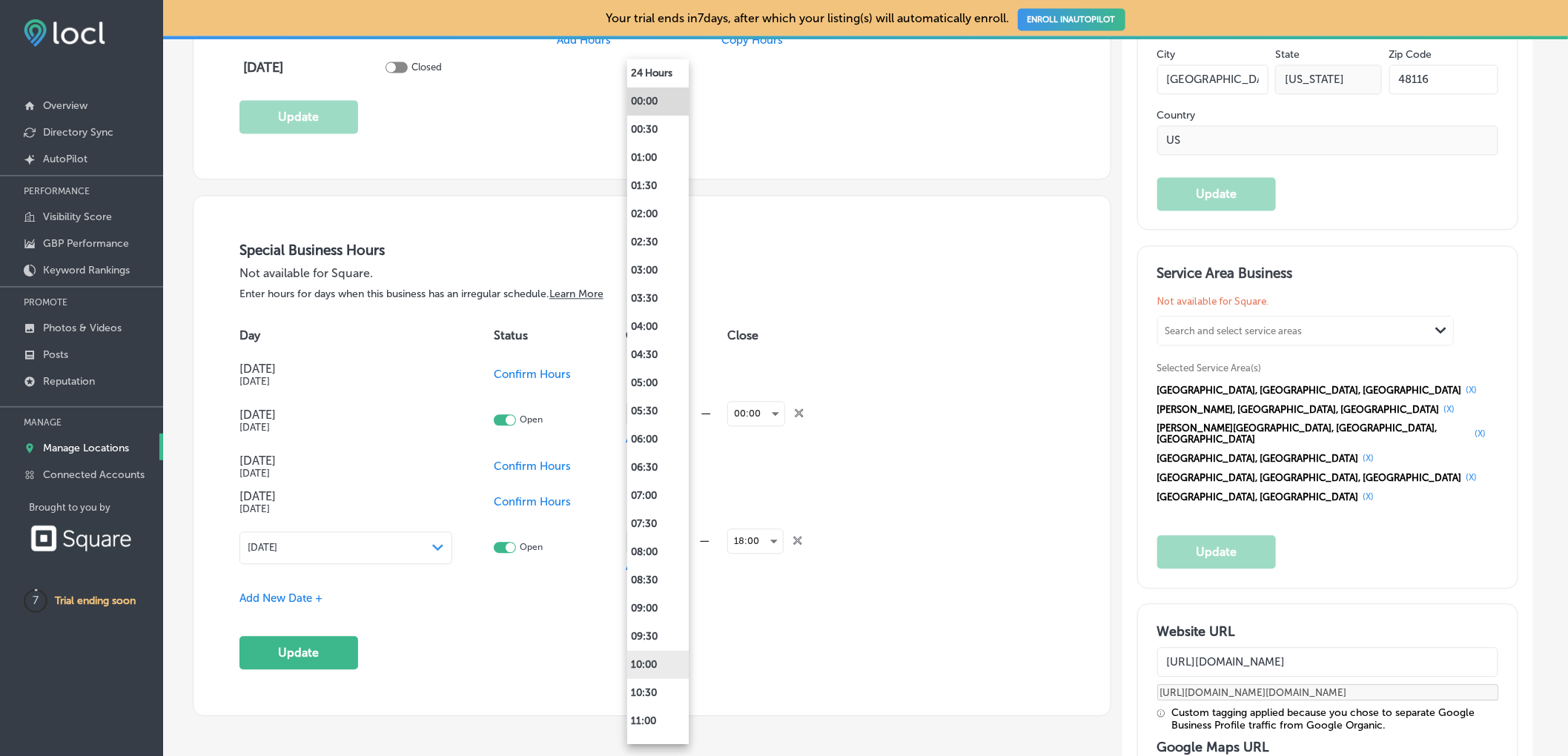
click at [667, 670] on li "10:00" at bounding box center [657, 665] width 61 height 28
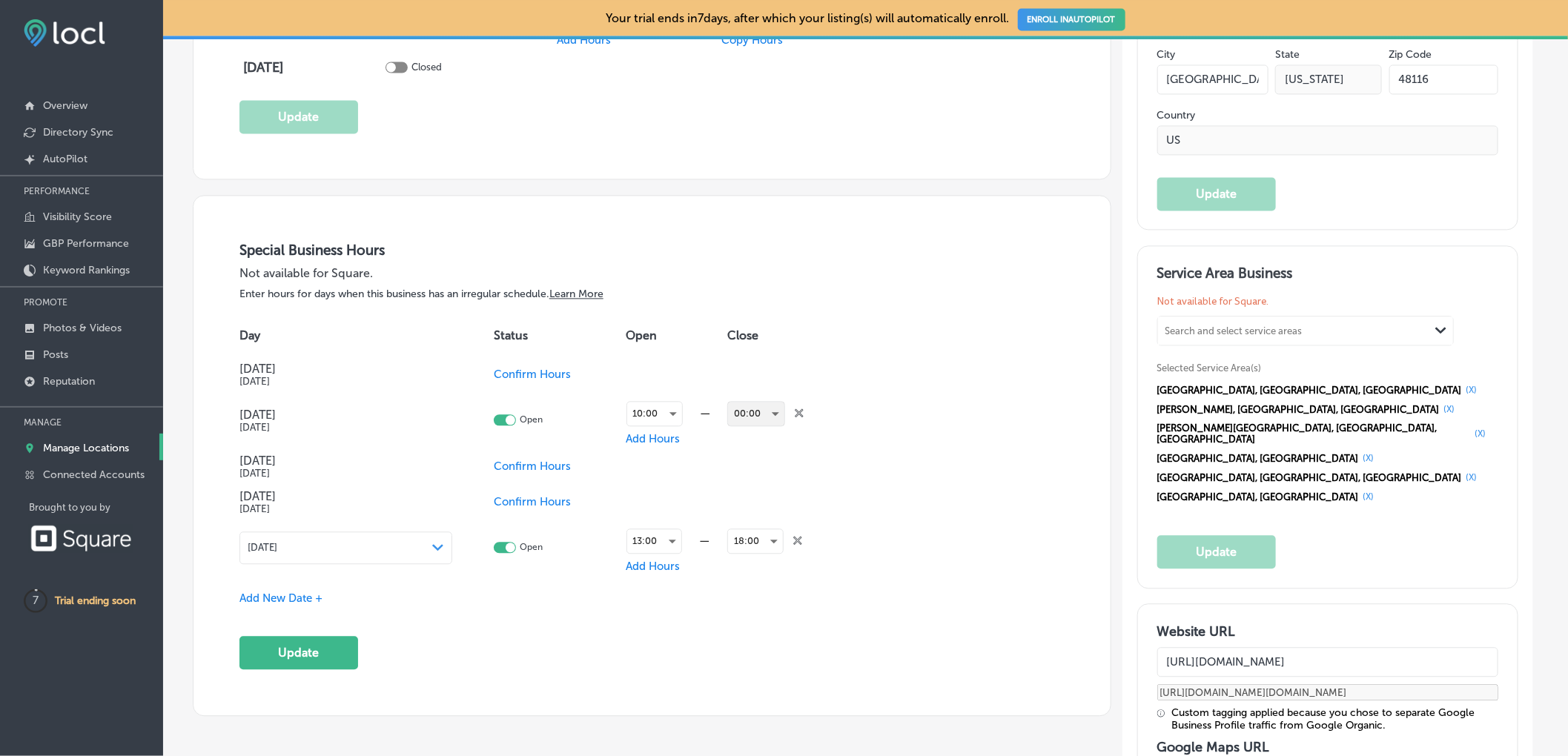
click at [766, 422] on div "00:00" at bounding box center [756, 413] width 56 height 24
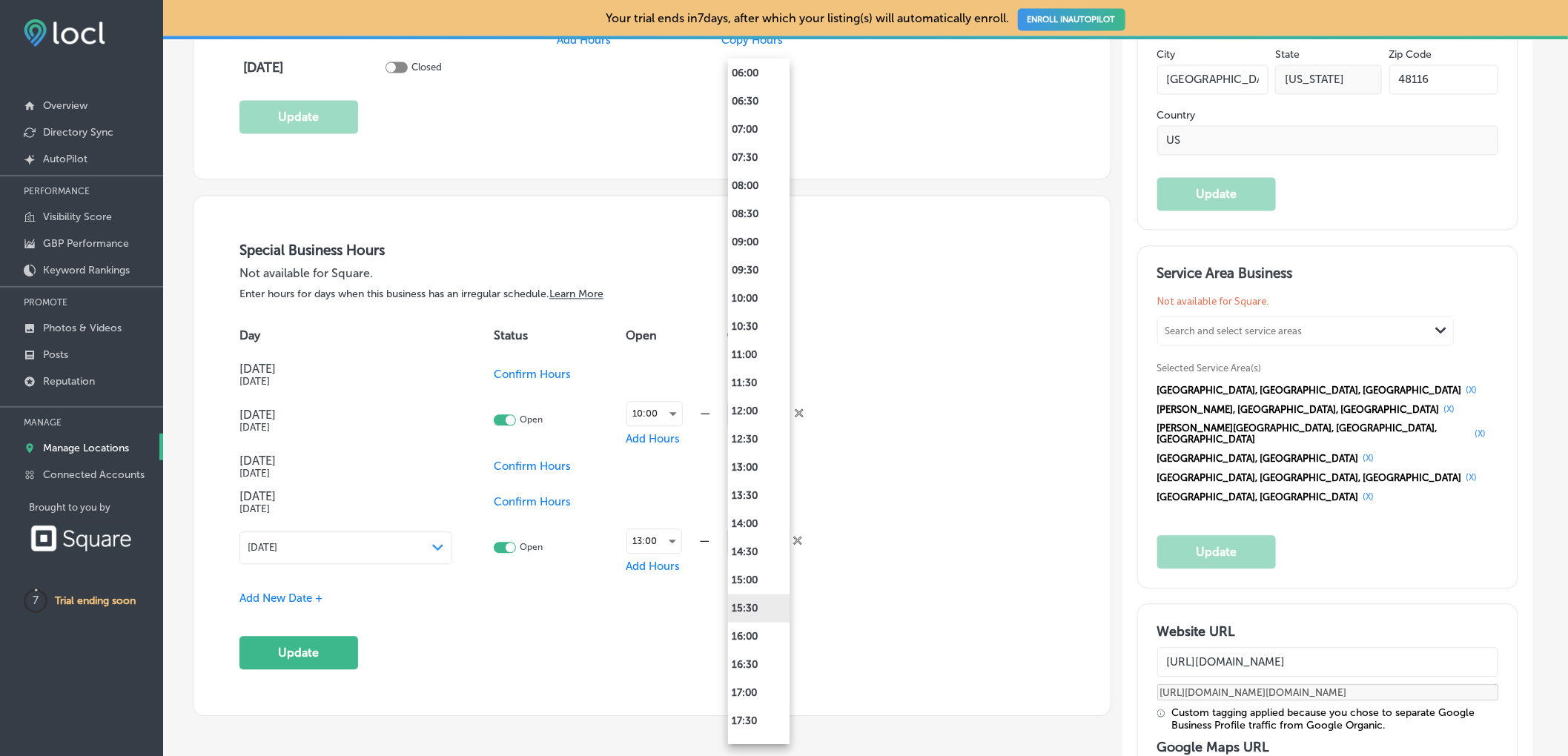
scroll to position [391, 0]
click at [766, 718] on li "18:00" at bounding box center [758, 725] width 61 height 28
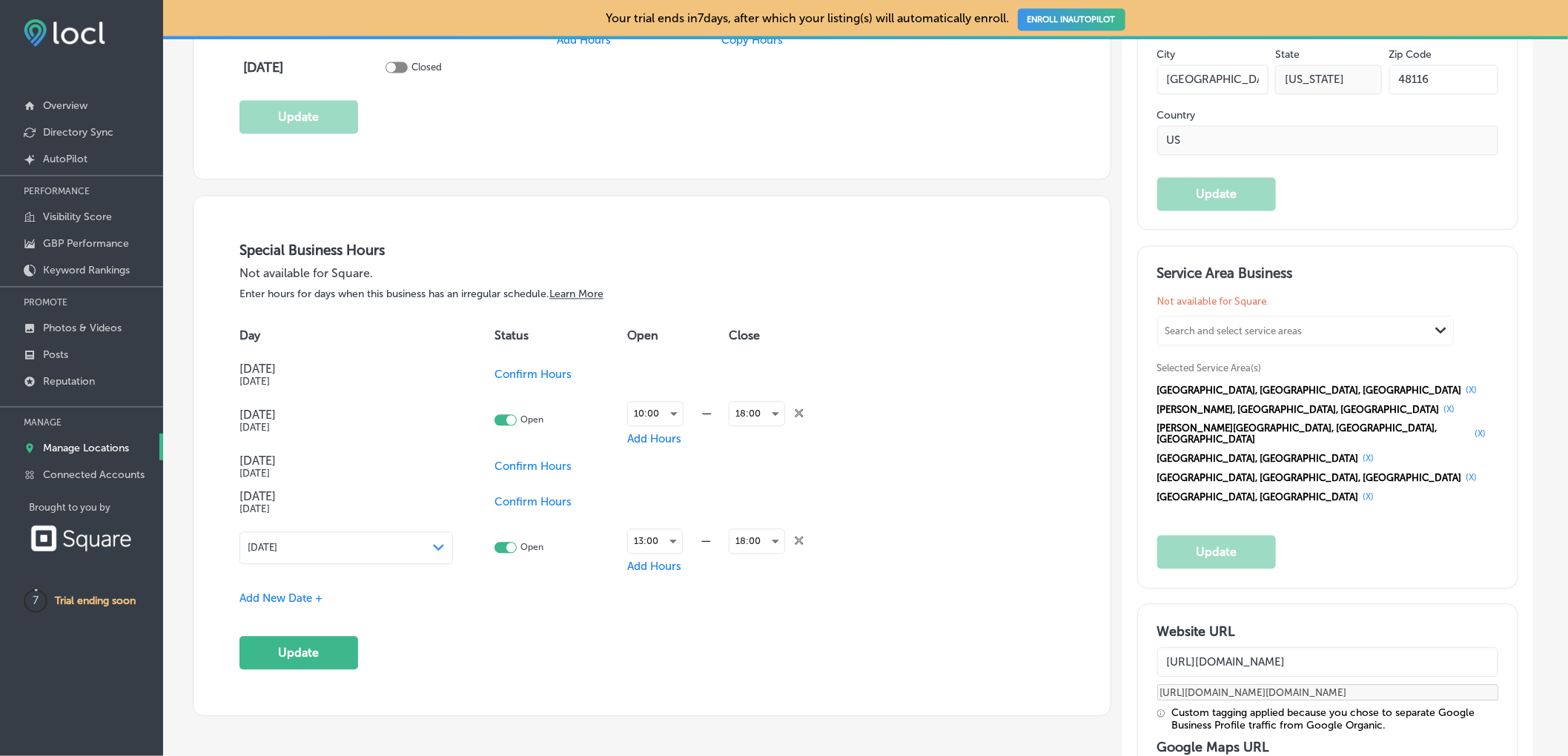
click at [521, 472] on span "Confirm Hours" at bounding box center [532, 465] width 77 height 13
click at [482, 508] on span "Confirm Hours" at bounding box center [511, 501] width 77 height 13
click at [503, 378] on span "Confirm Hours" at bounding box center [511, 374] width 77 height 13
click at [484, 376] on div at bounding box center [484, 372] width 23 height 11
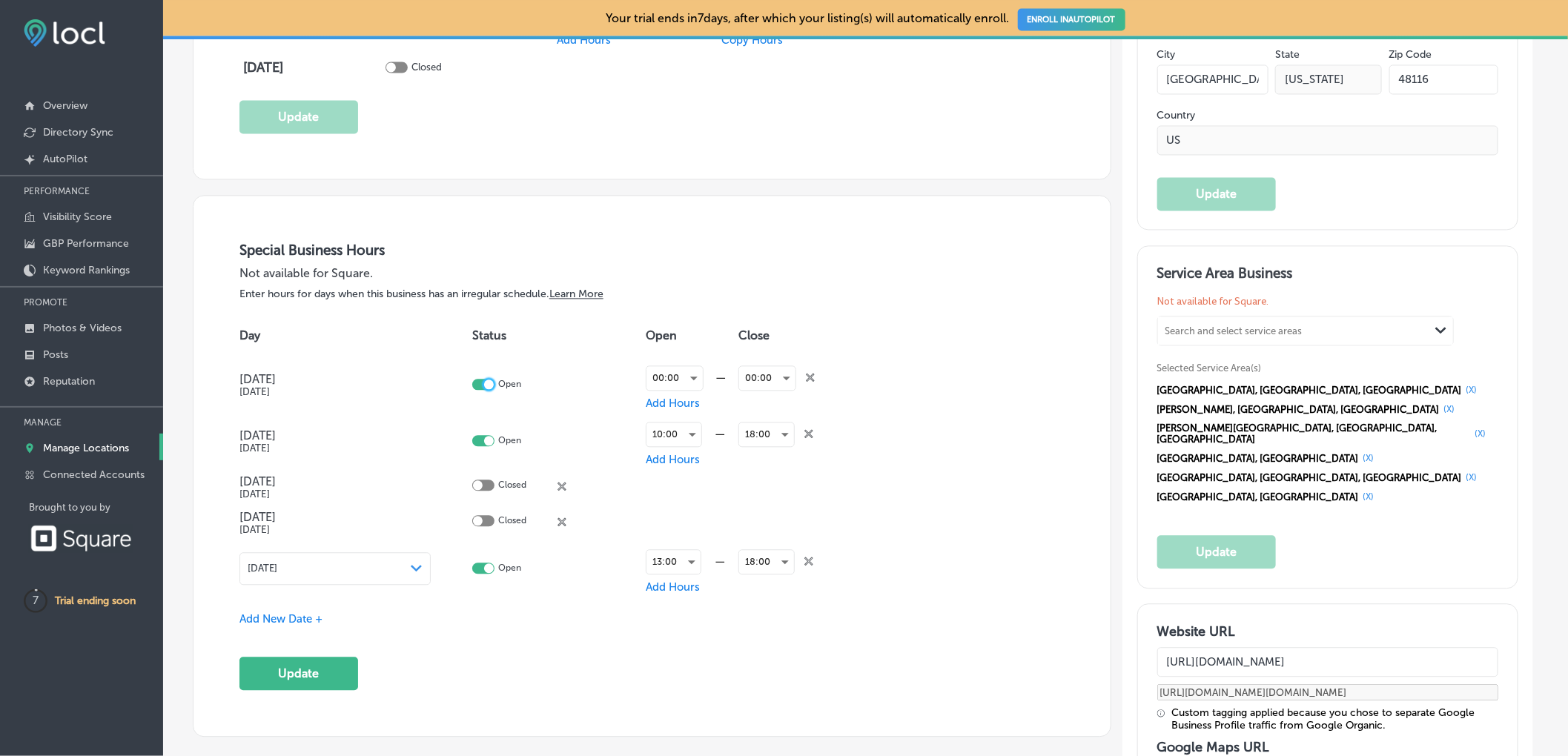
click at [483, 388] on div at bounding box center [483, 384] width 23 height 11
checkbox input "false"
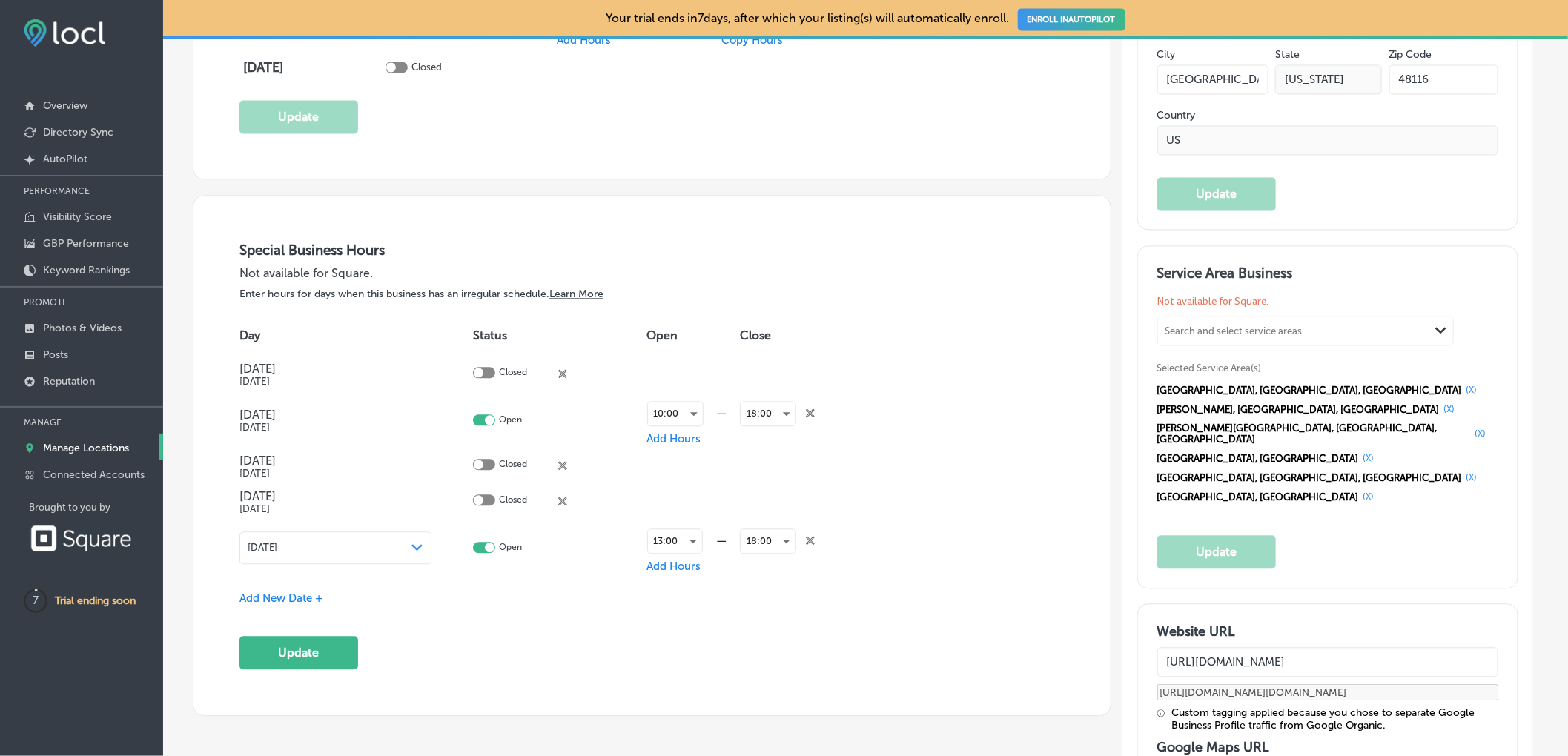
click at [807, 544] on icon "close Created with Sketch." at bounding box center [810, 540] width 9 height 9
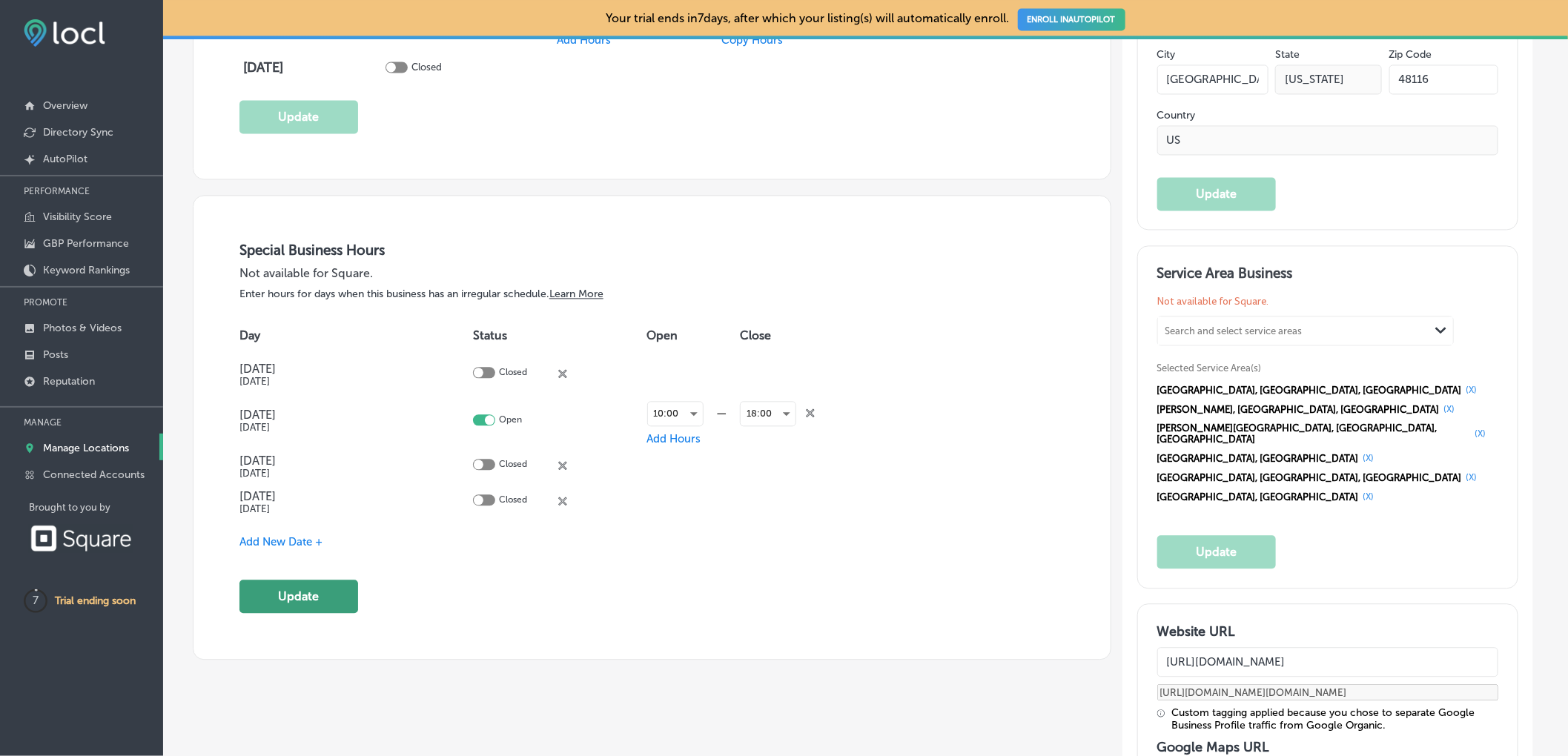
click at [272, 606] on button "Update" at bounding box center [298, 596] width 119 height 33
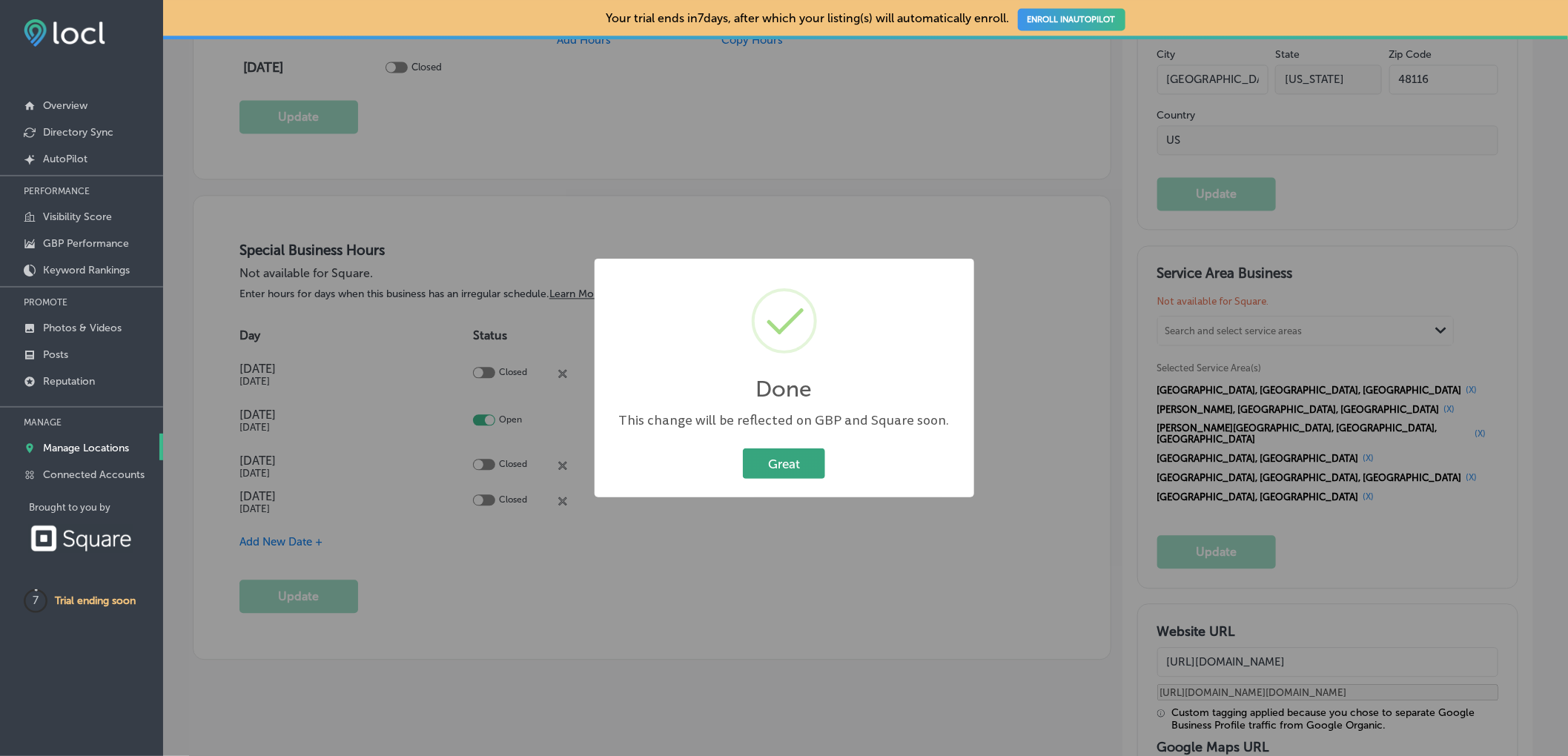
click at [800, 465] on button "Great" at bounding box center [784, 463] width 82 height 30
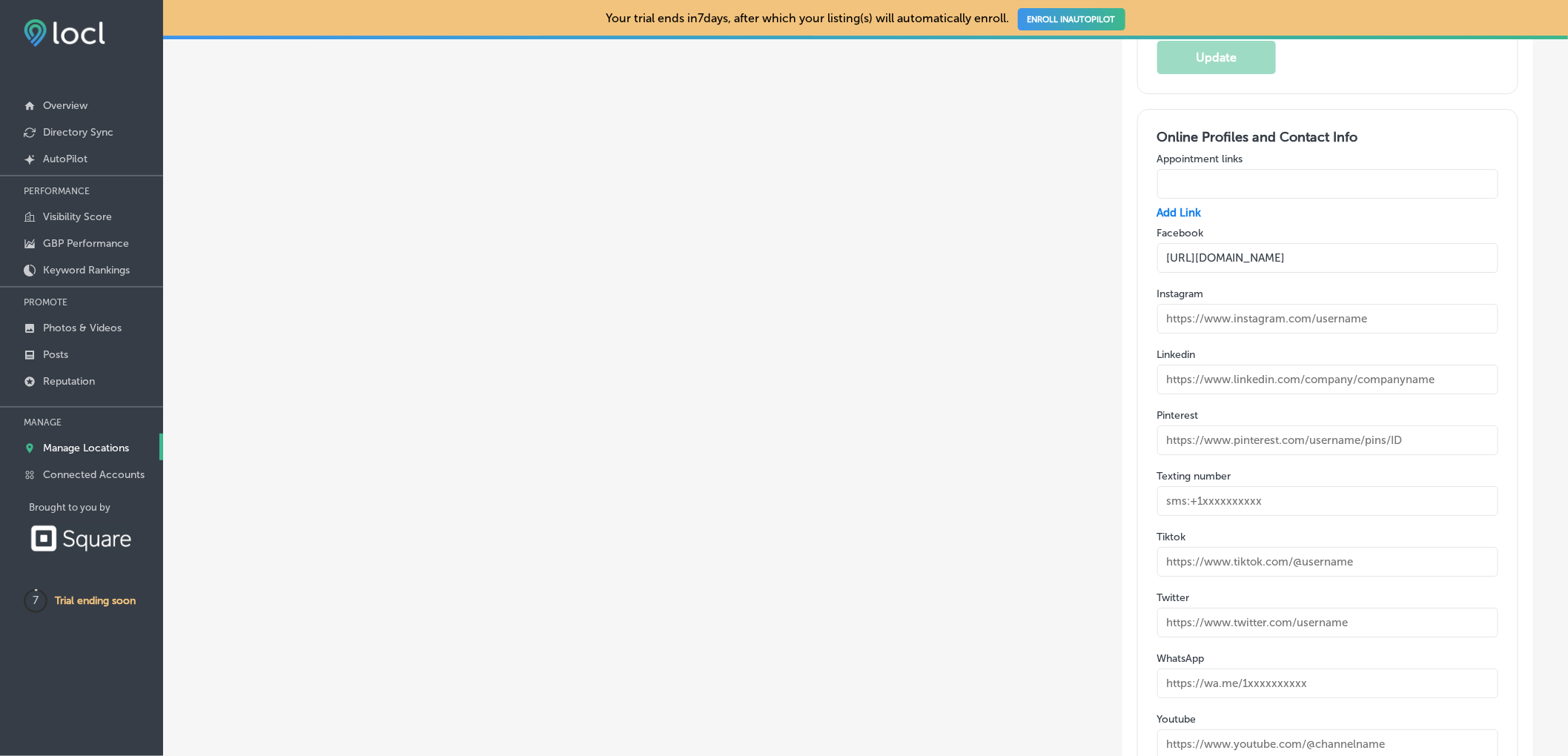
scroll to position [2496, 0]
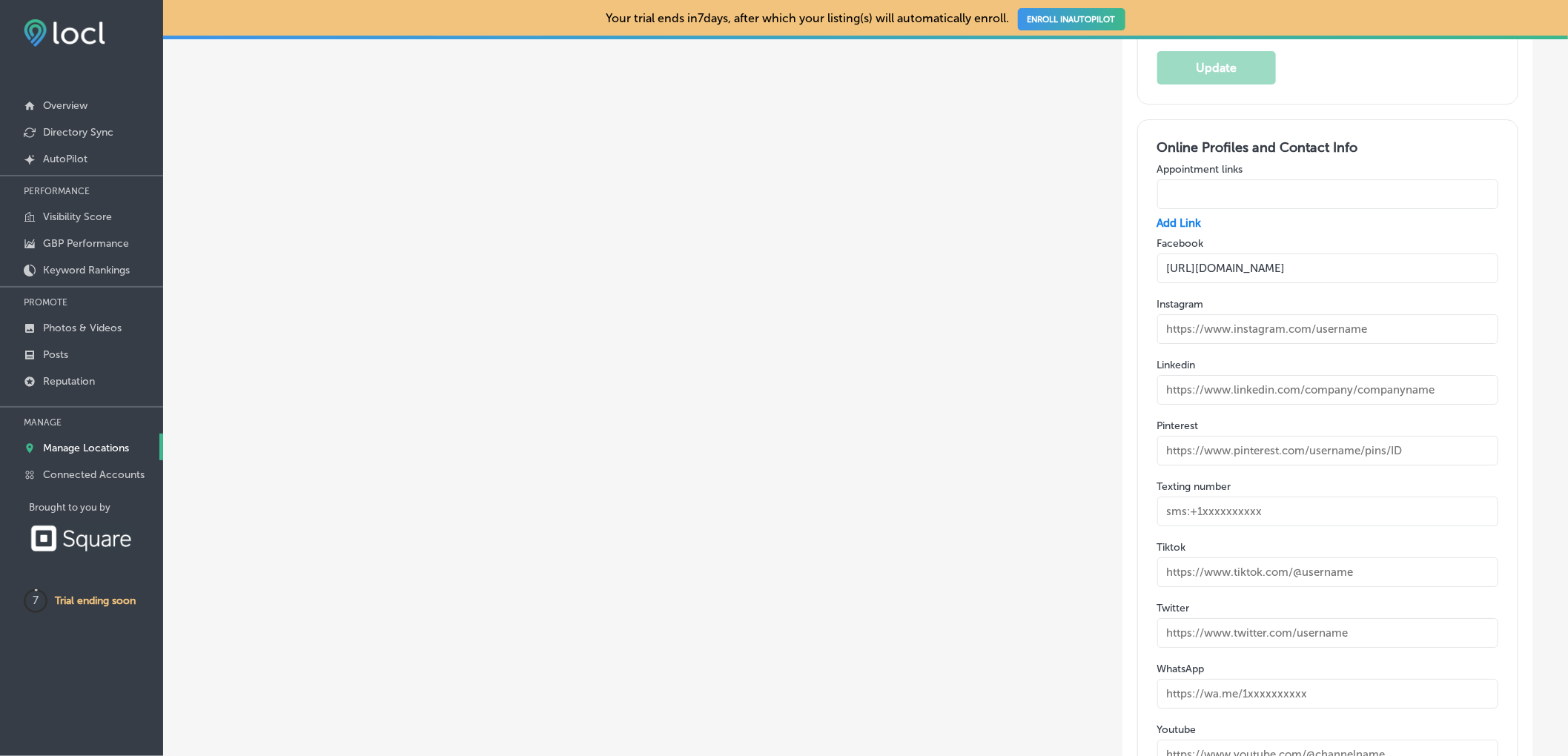
drag, startPoint x: 1381, startPoint y: 280, endPoint x: 1347, endPoint y: 279, distance: 34.0
click at [1347, 314] on input "text" at bounding box center [1327, 329] width 341 height 30
click at [1351, 314] on input "text" at bounding box center [1327, 329] width 341 height 30
click at [1366, 314] on input "text" at bounding box center [1327, 329] width 341 height 30
click at [1364, 314] on input "text" at bounding box center [1327, 329] width 341 height 30
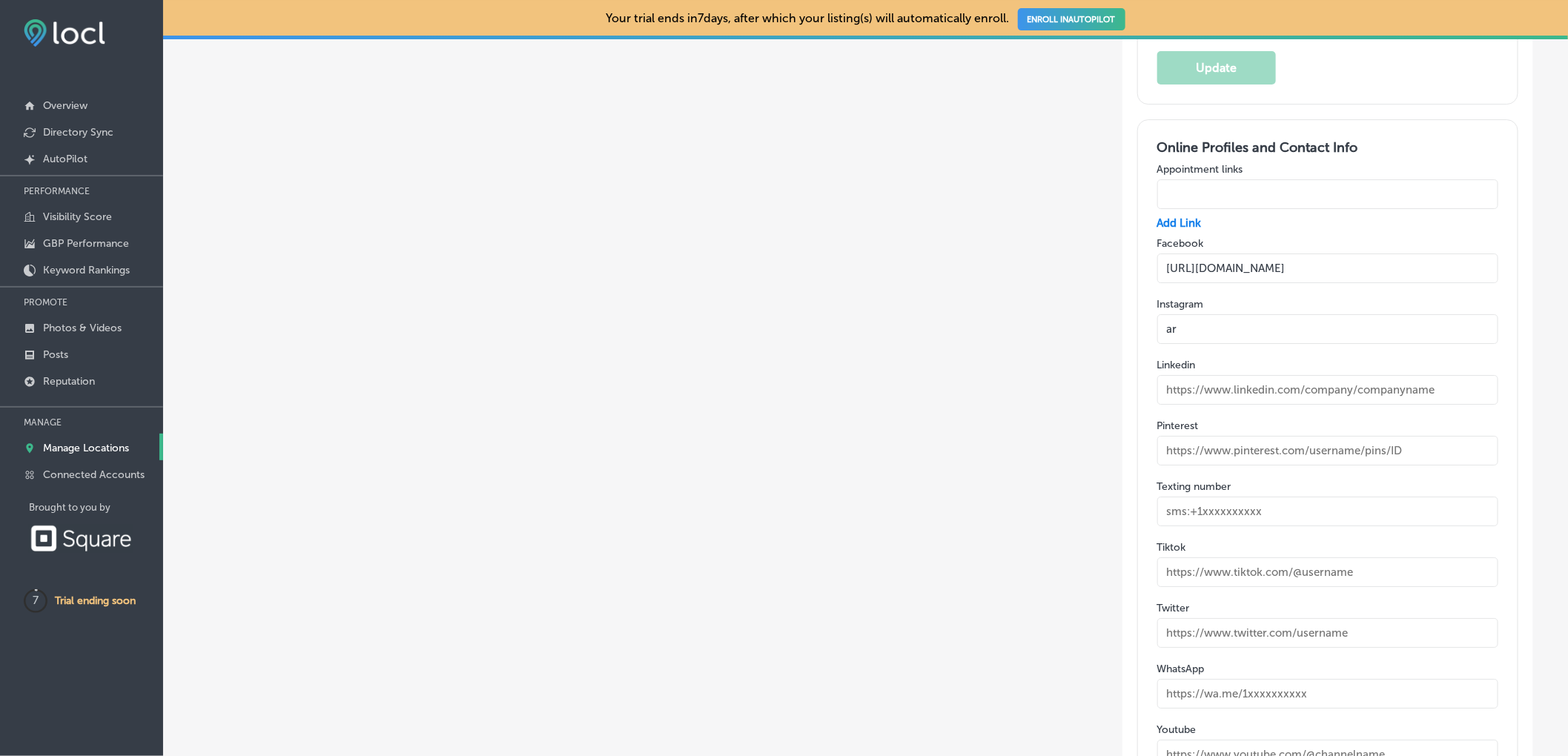
type input "a"
click at [1406, 314] on input "text" at bounding box center [1327, 329] width 341 height 30
click at [1423, 298] on label "Instagram" at bounding box center [1327, 304] width 341 height 12
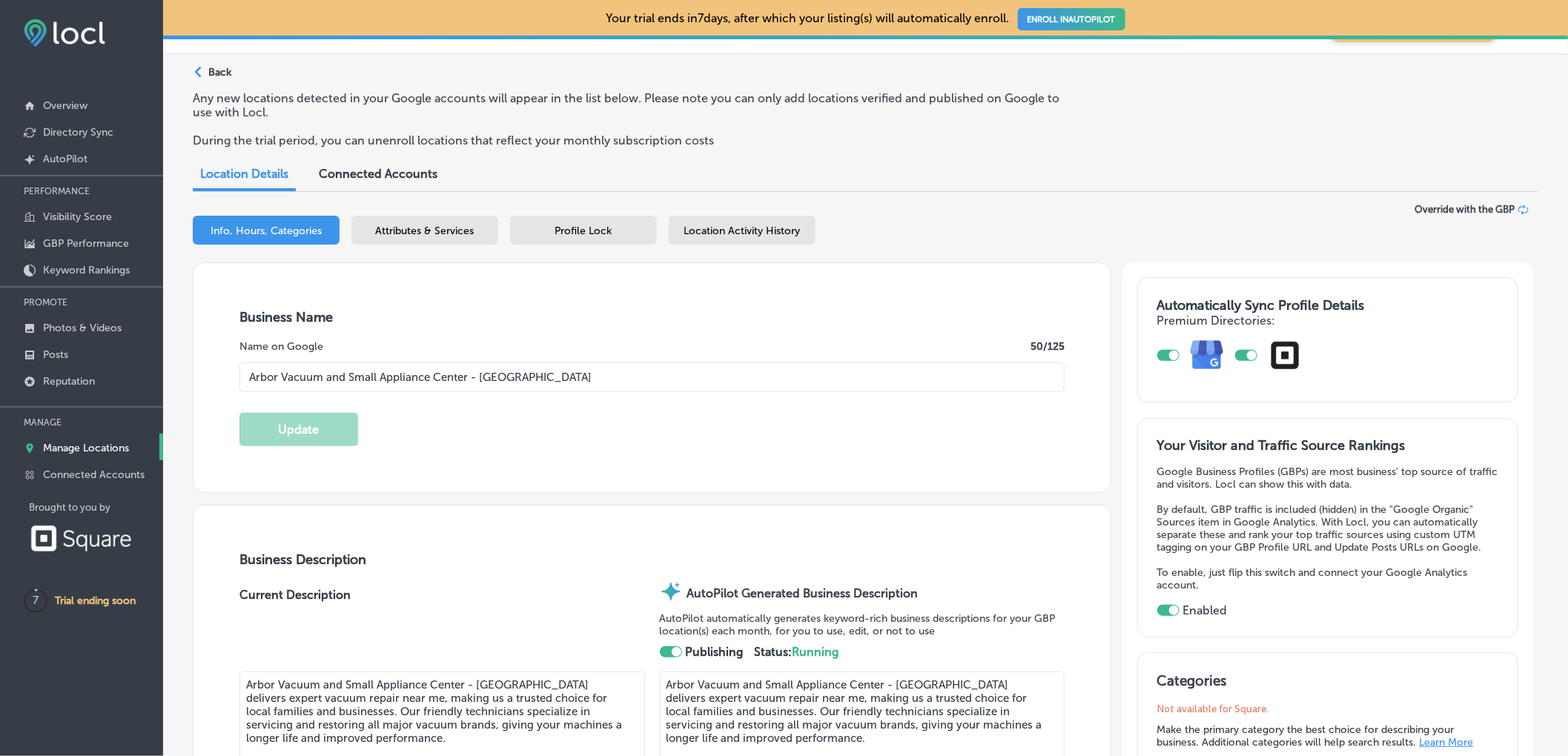
scroll to position [24, 0]
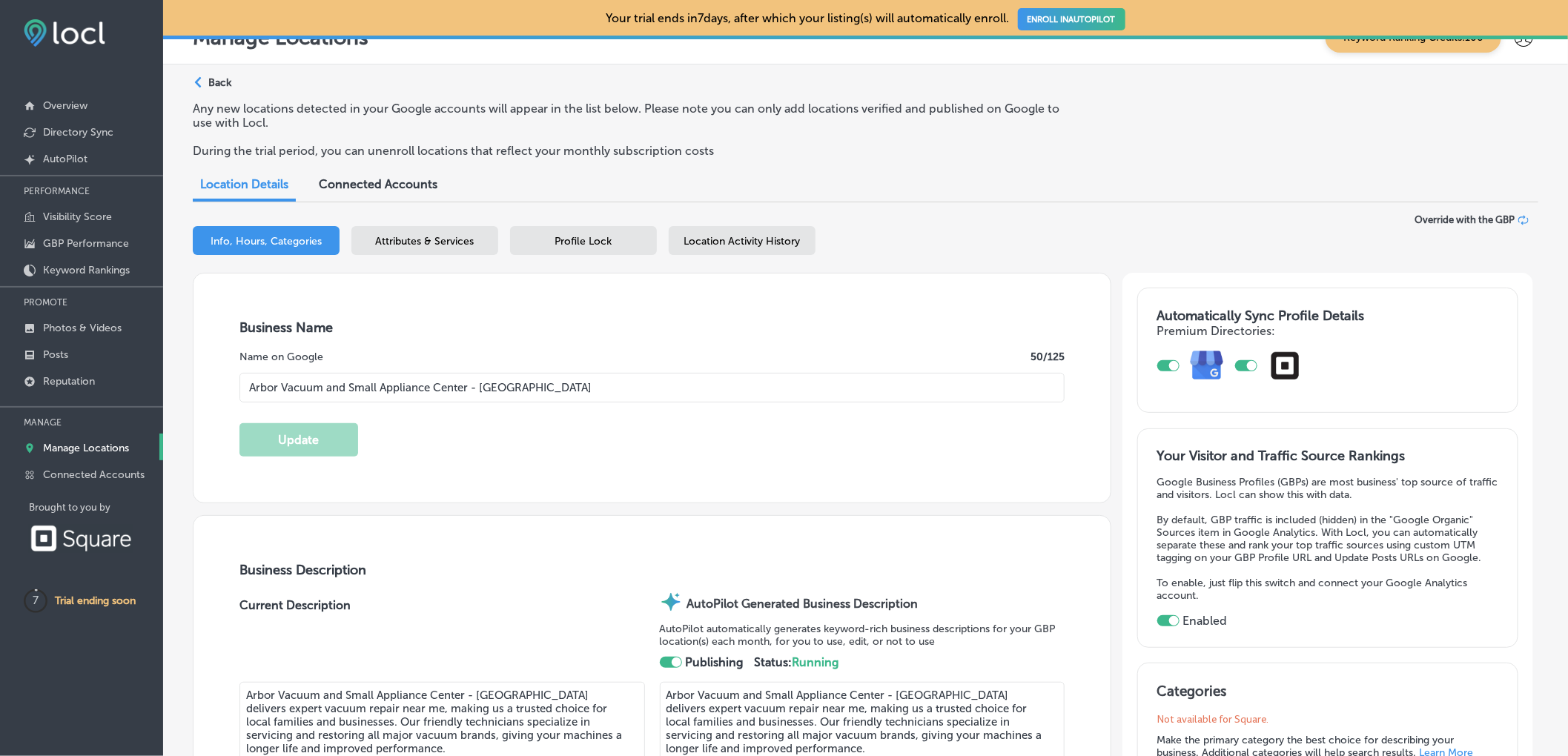
click at [410, 234] on div "Attributes & Services" at bounding box center [424, 240] width 147 height 29
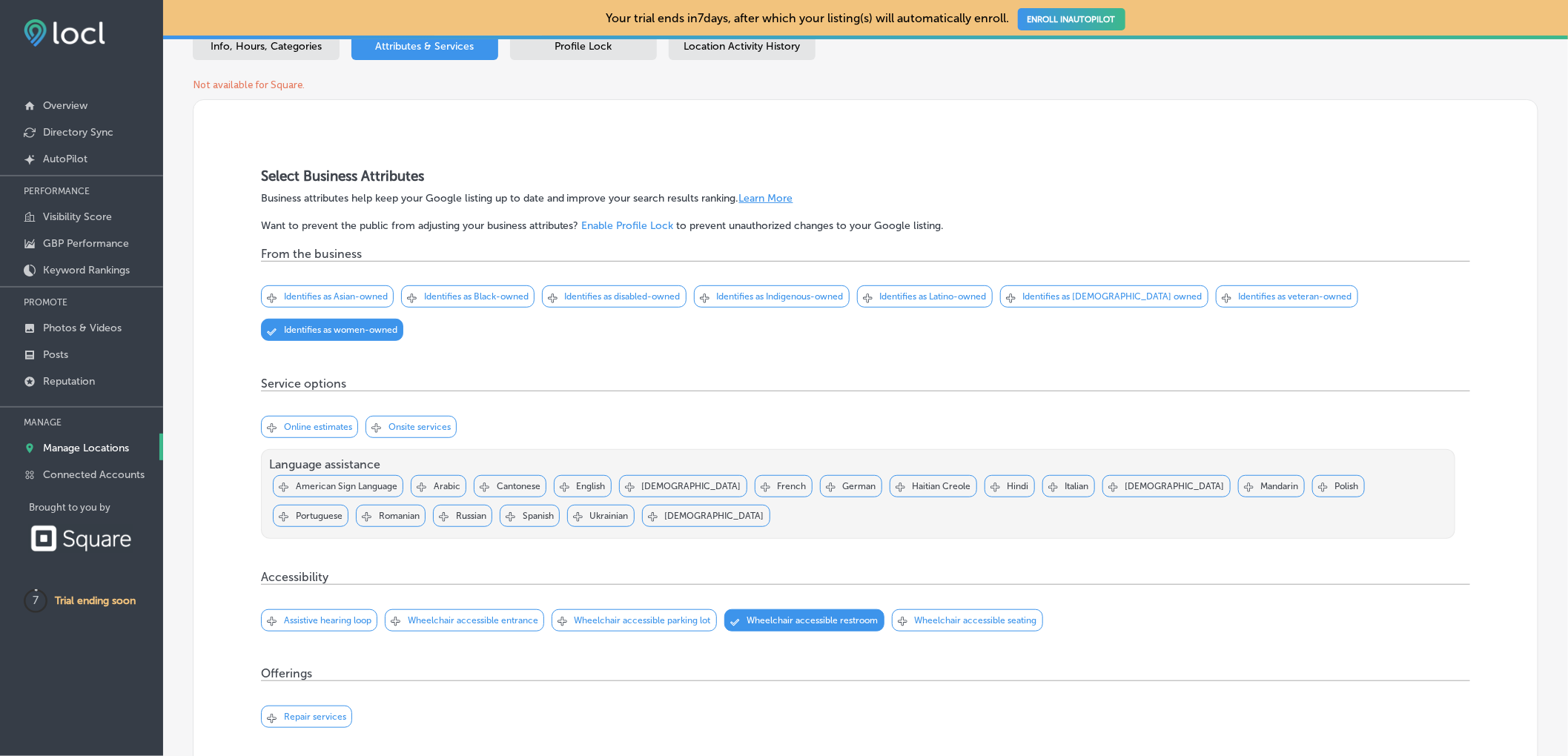
scroll to position [272, 0]
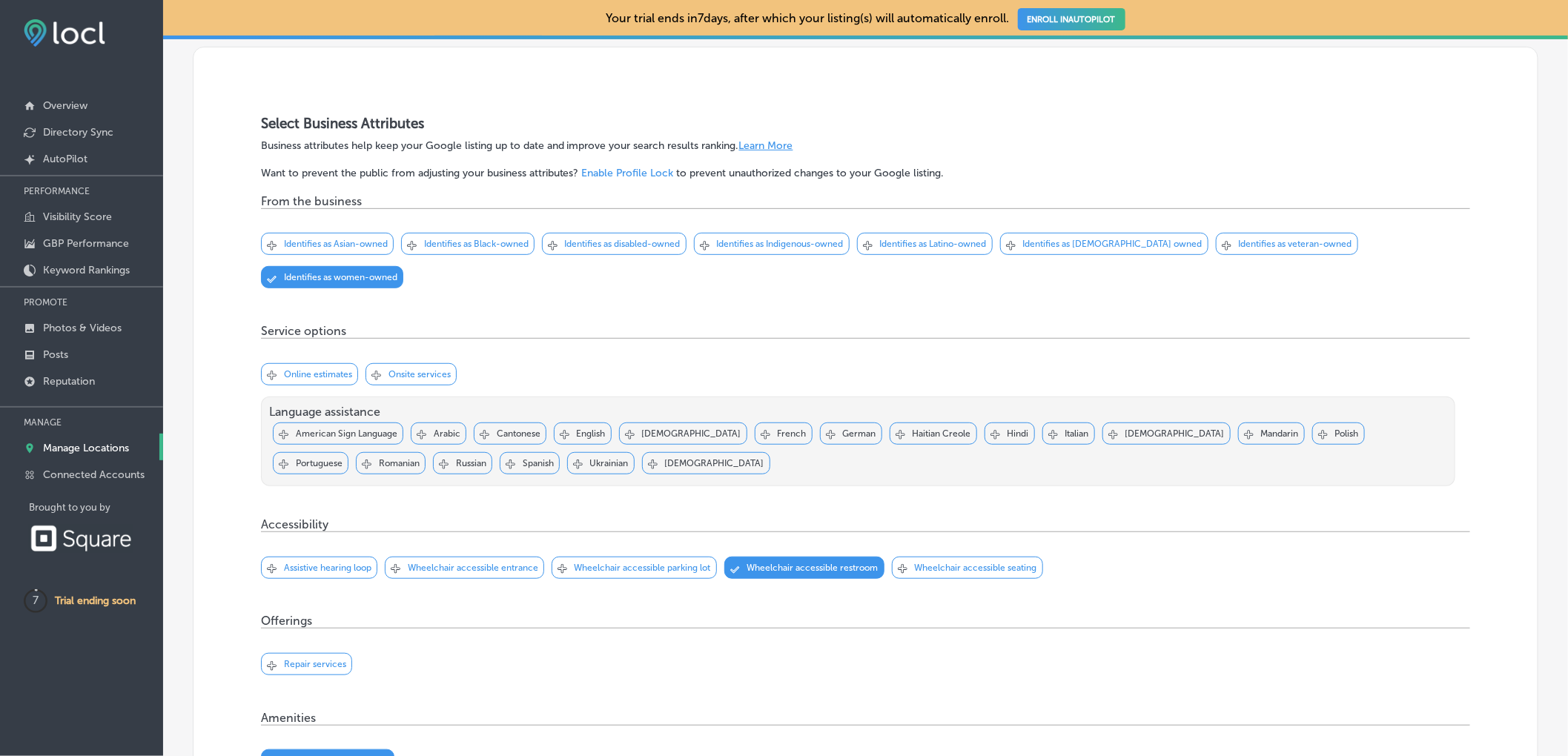
click at [284, 379] on p "Online estimates" at bounding box center [318, 374] width 68 height 10
click at [420, 379] on p "Onsite services" at bounding box center [420, 374] width 62 height 10
click at [583, 437] on p "English" at bounding box center [591, 433] width 29 height 10
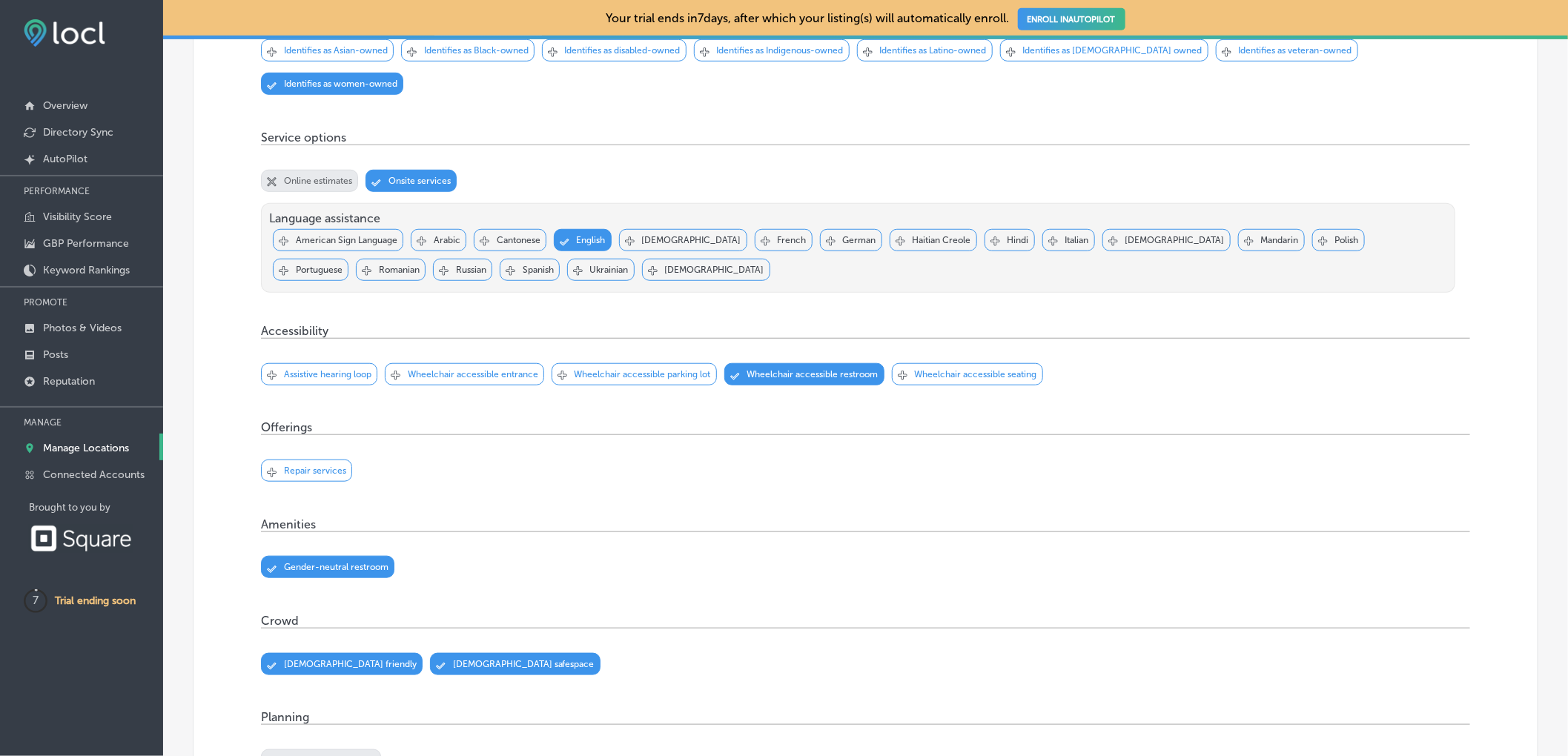
scroll to position [501, 0]
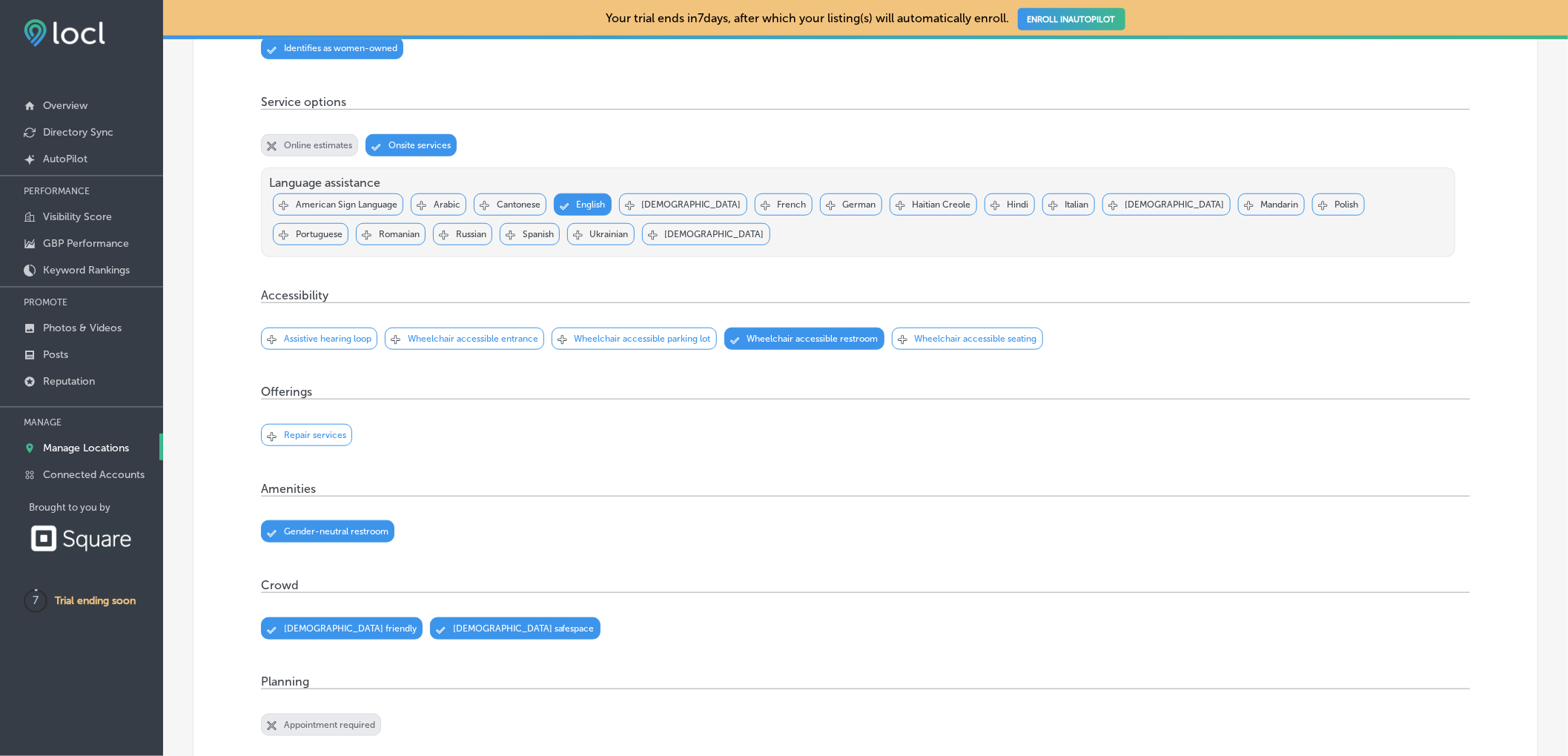
click at [340, 441] on p "Repair services" at bounding box center [315, 434] width 62 height 10
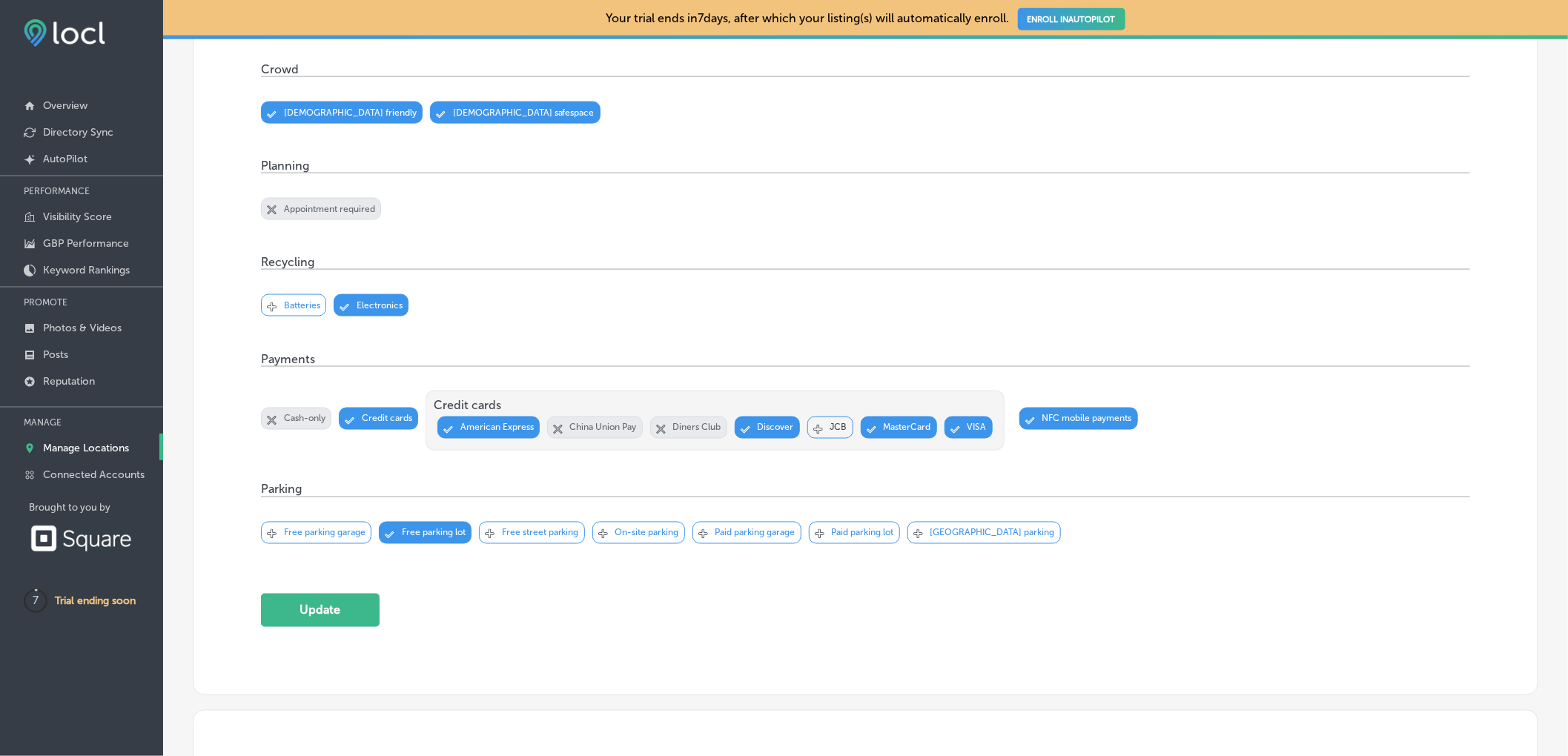
scroll to position [1075, 0]
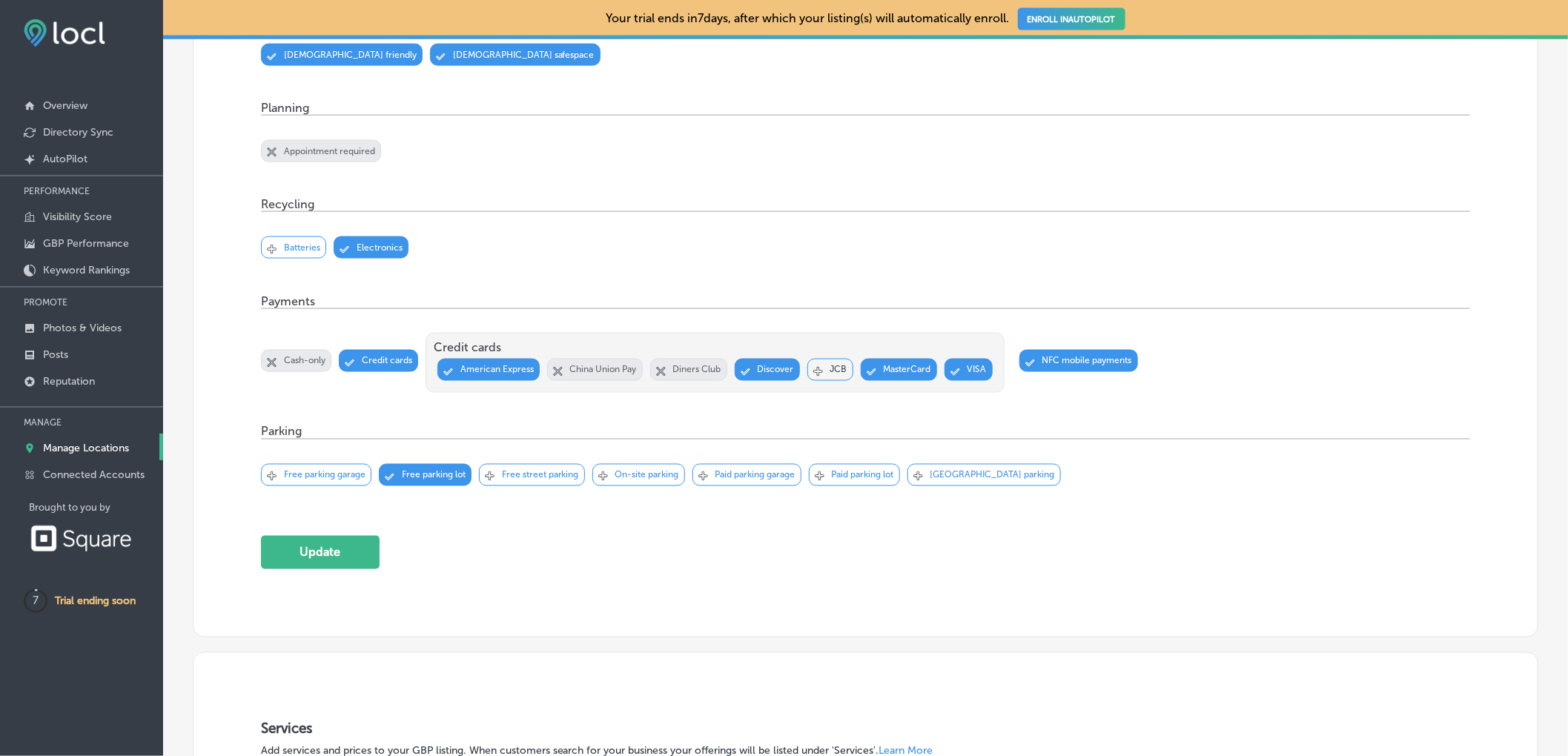
click at [661, 480] on p "On-site parking" at bounding box center [647, 475] width 64 height 10
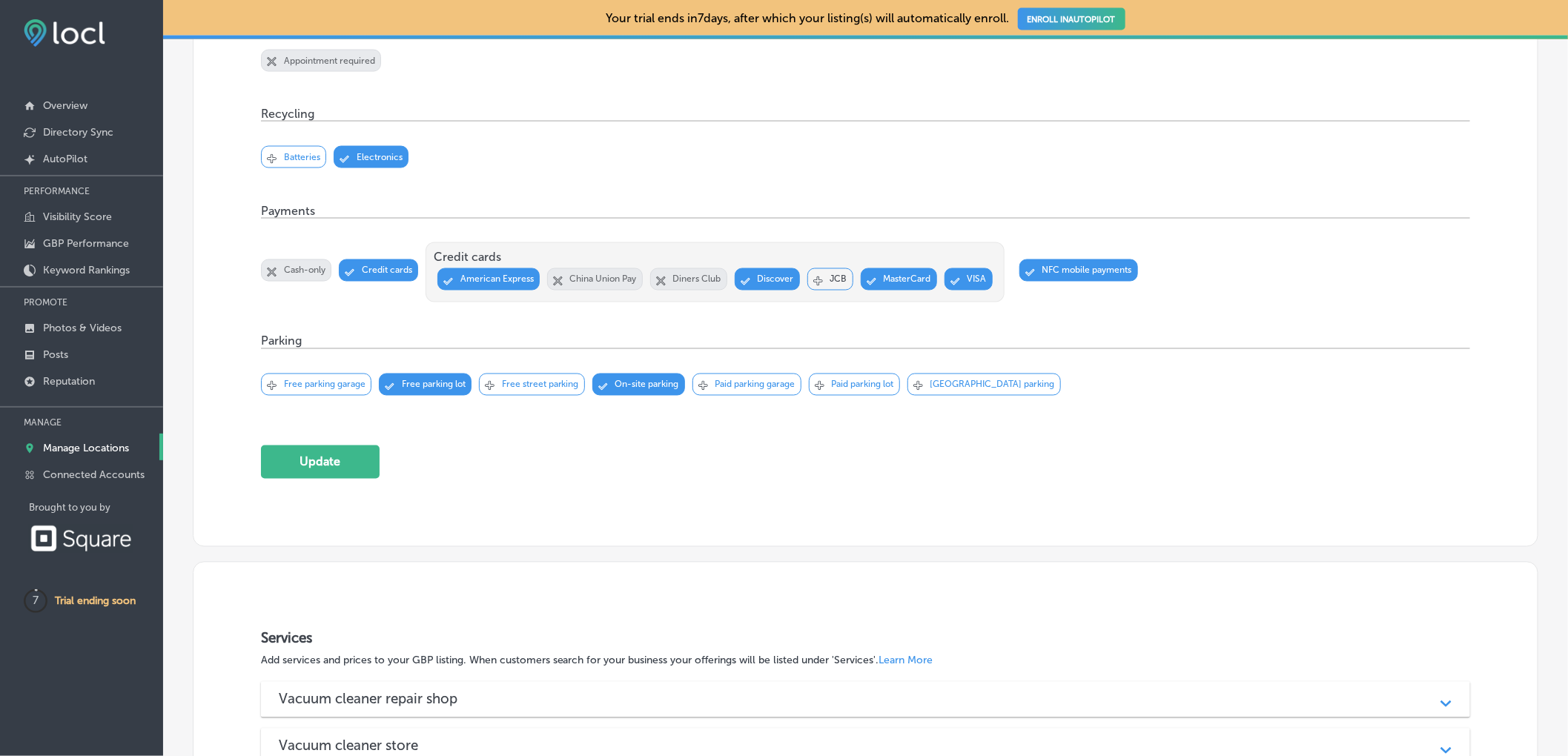
scroll to position [1197, 0]
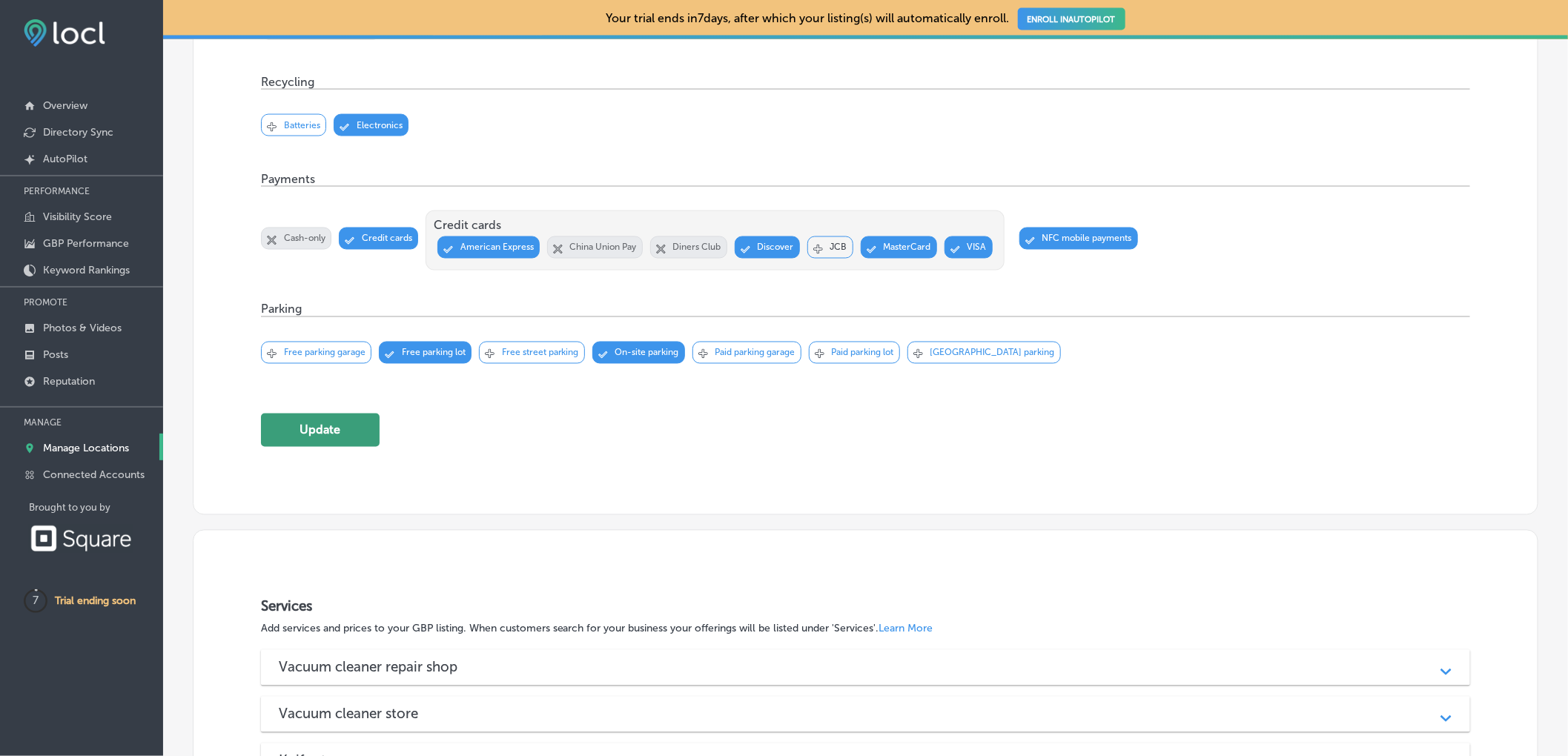
click at [305, 443] on button "Update" at bounding box center [320, 430] width 119 height 33
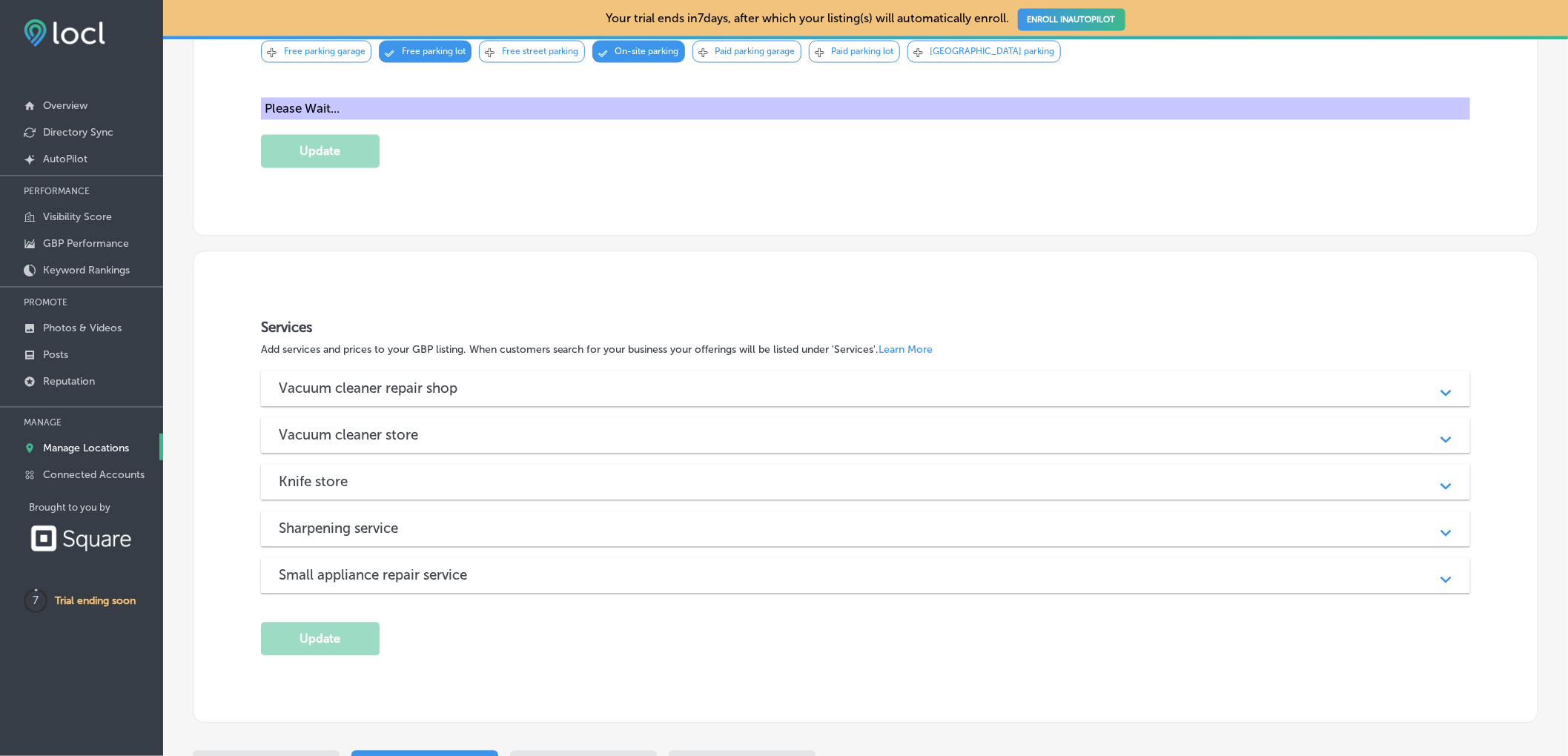
scroll to position [1495, 0]
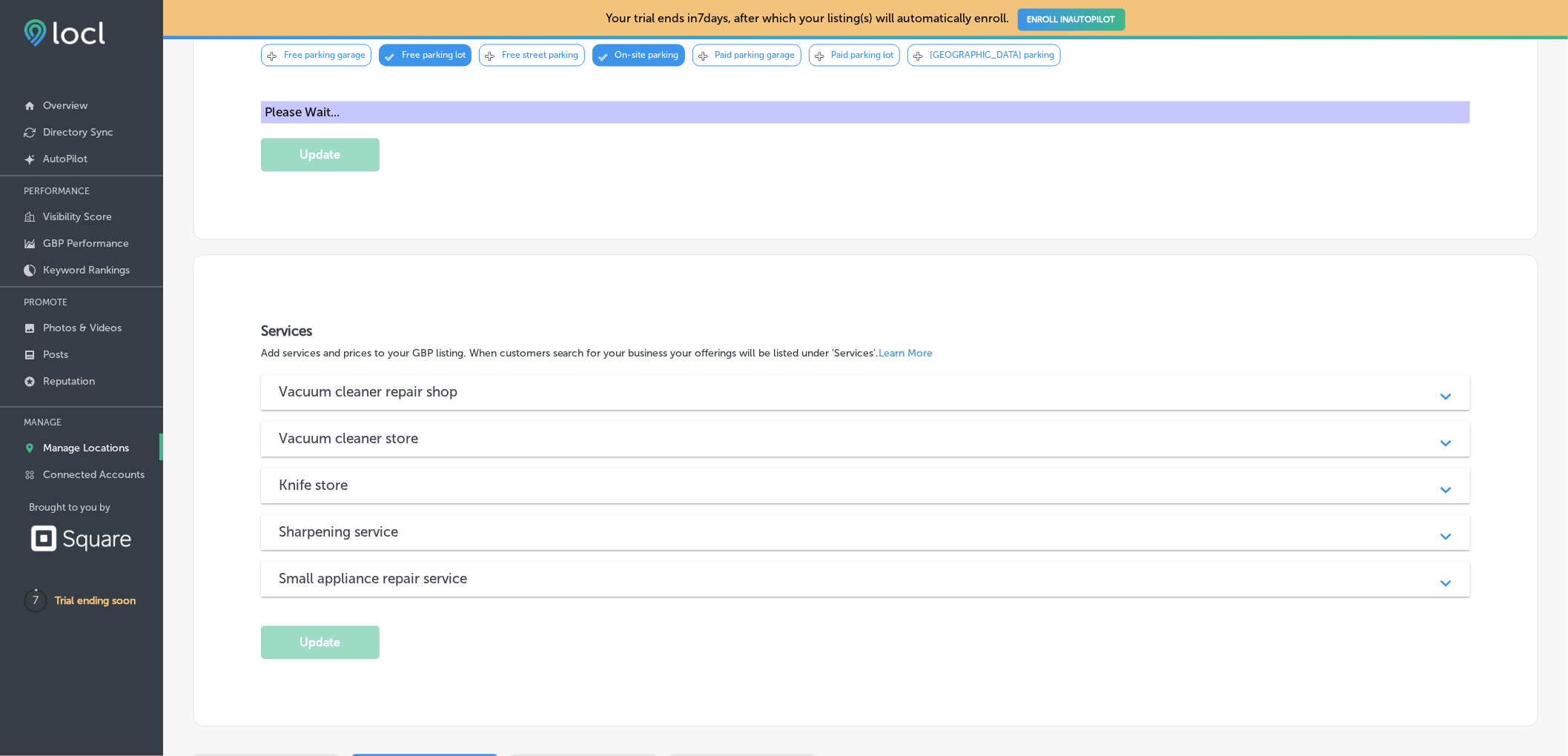
click at [499, 400] on div "Vacuum cleaner repair shop" at bounding box center [866, 392] width 1174 height 17
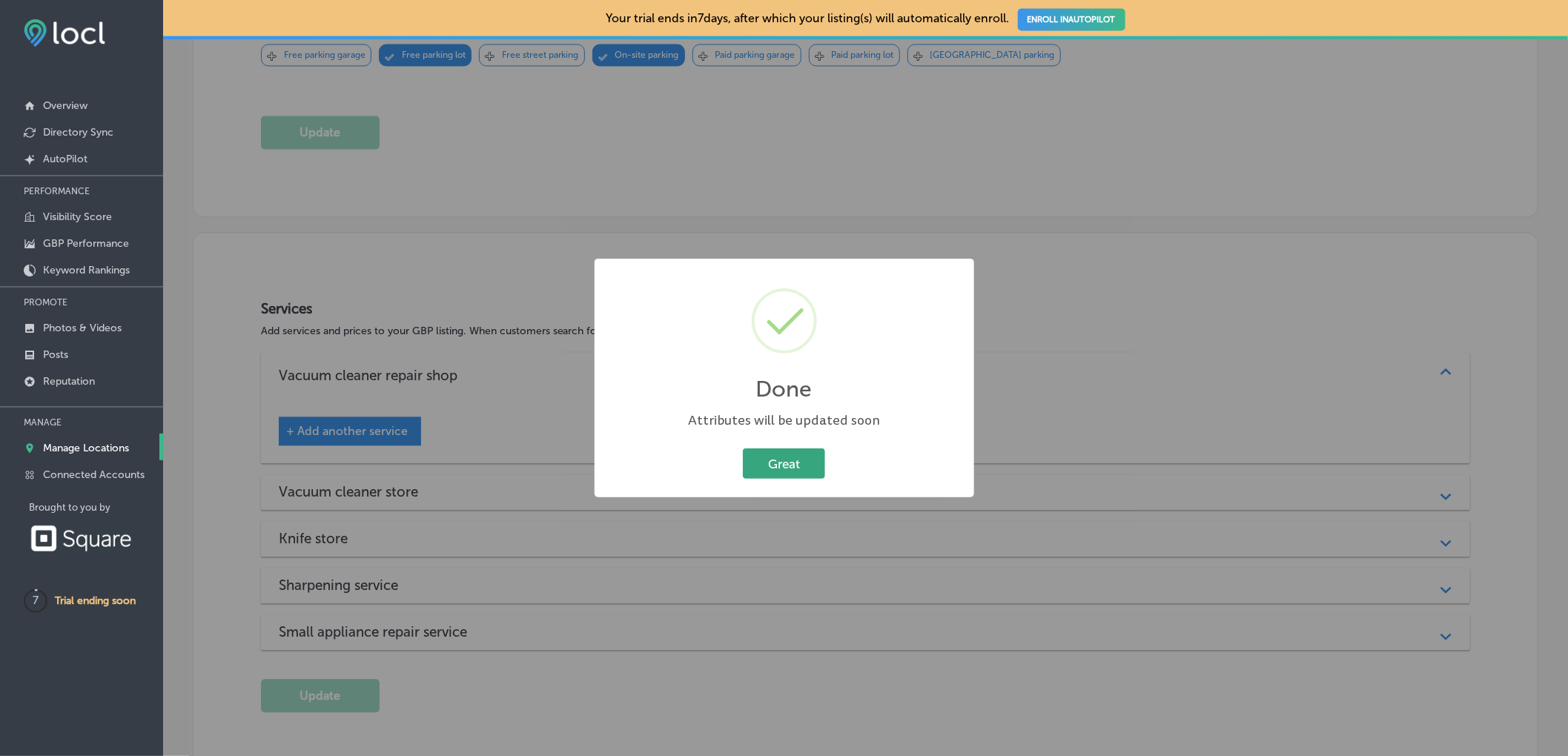
click at [768, 471] on button "Great" at bounding box center [784, 463] width 82 height 30
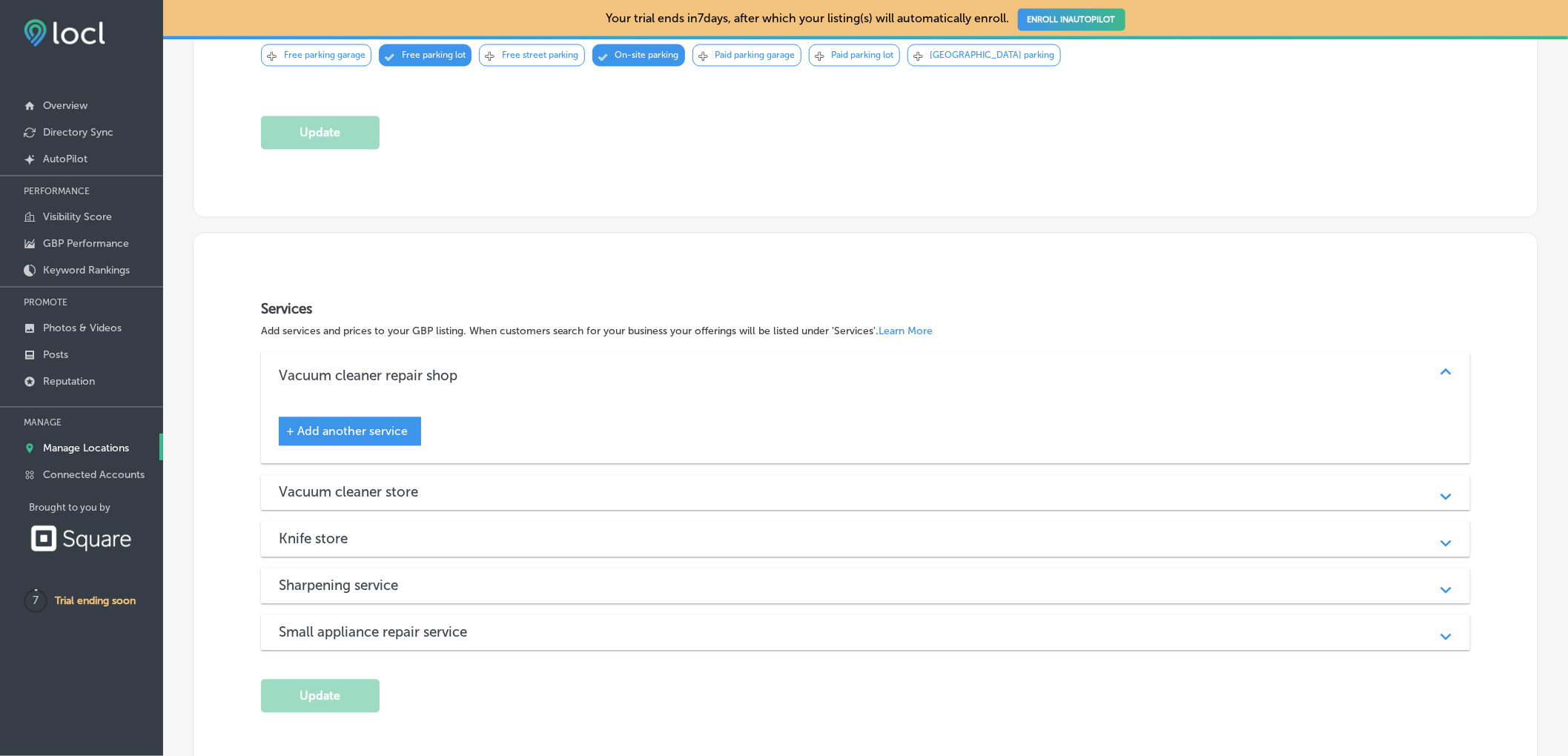
click at [313, 438] on span "+ Add another service" at bounding box center [347, 431] width 121 height 14
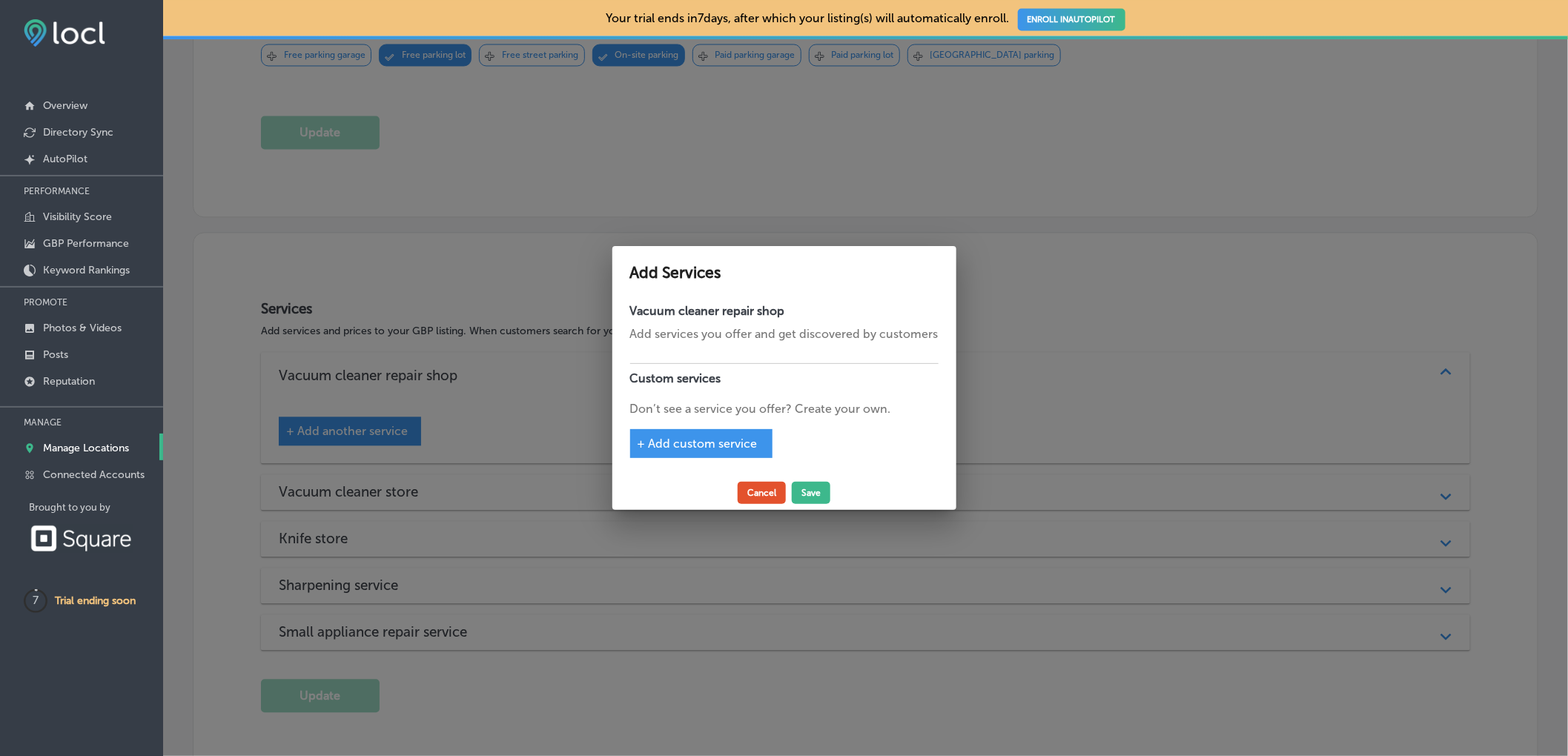
click at [747, 494] on button "Cancel" at bounding box center [761, 493] width 48 height 23
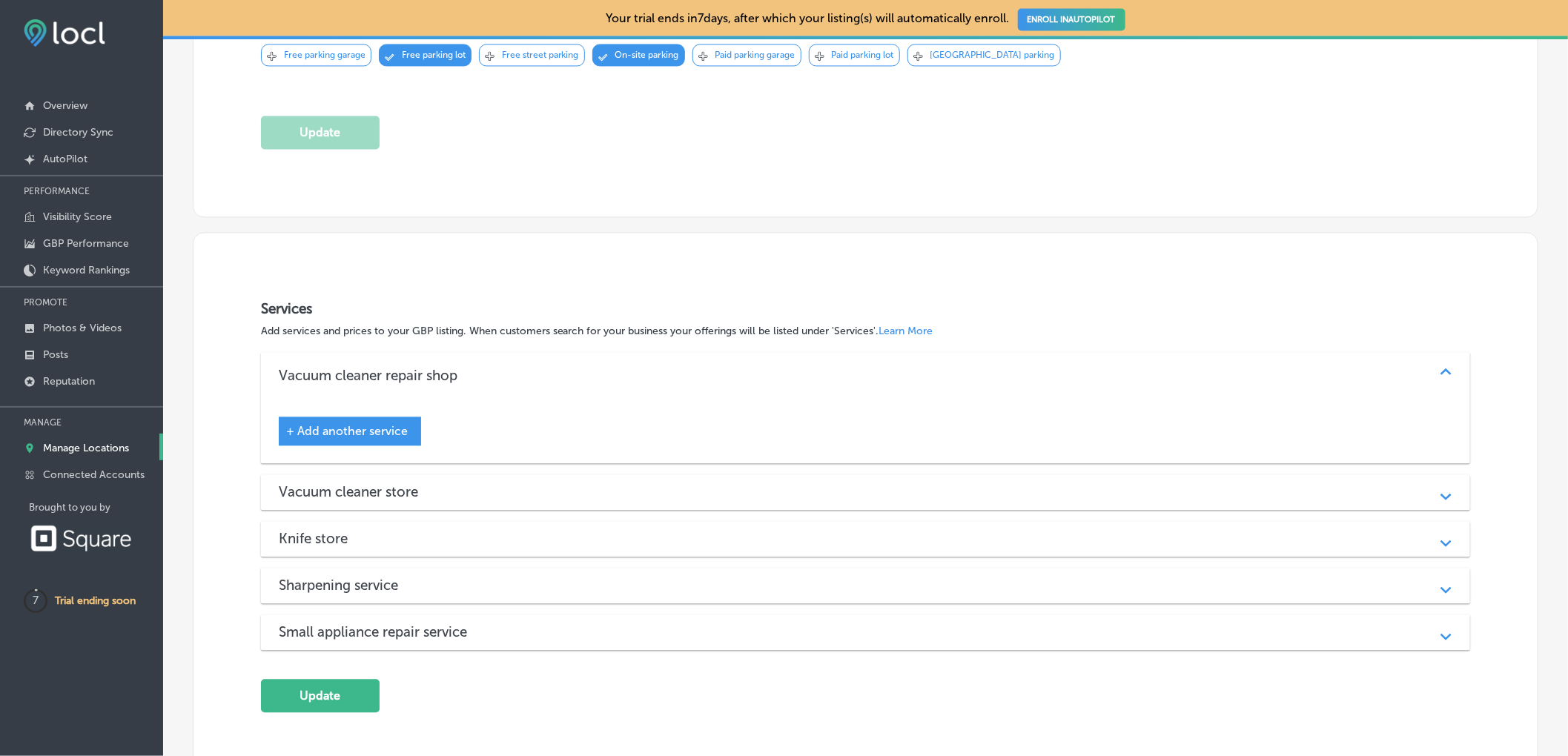
click at [667, 371] on div "Vacuum cleaner repair shop Path Created with Sketch." at bounding box center [866, 375] width 1210 height 47
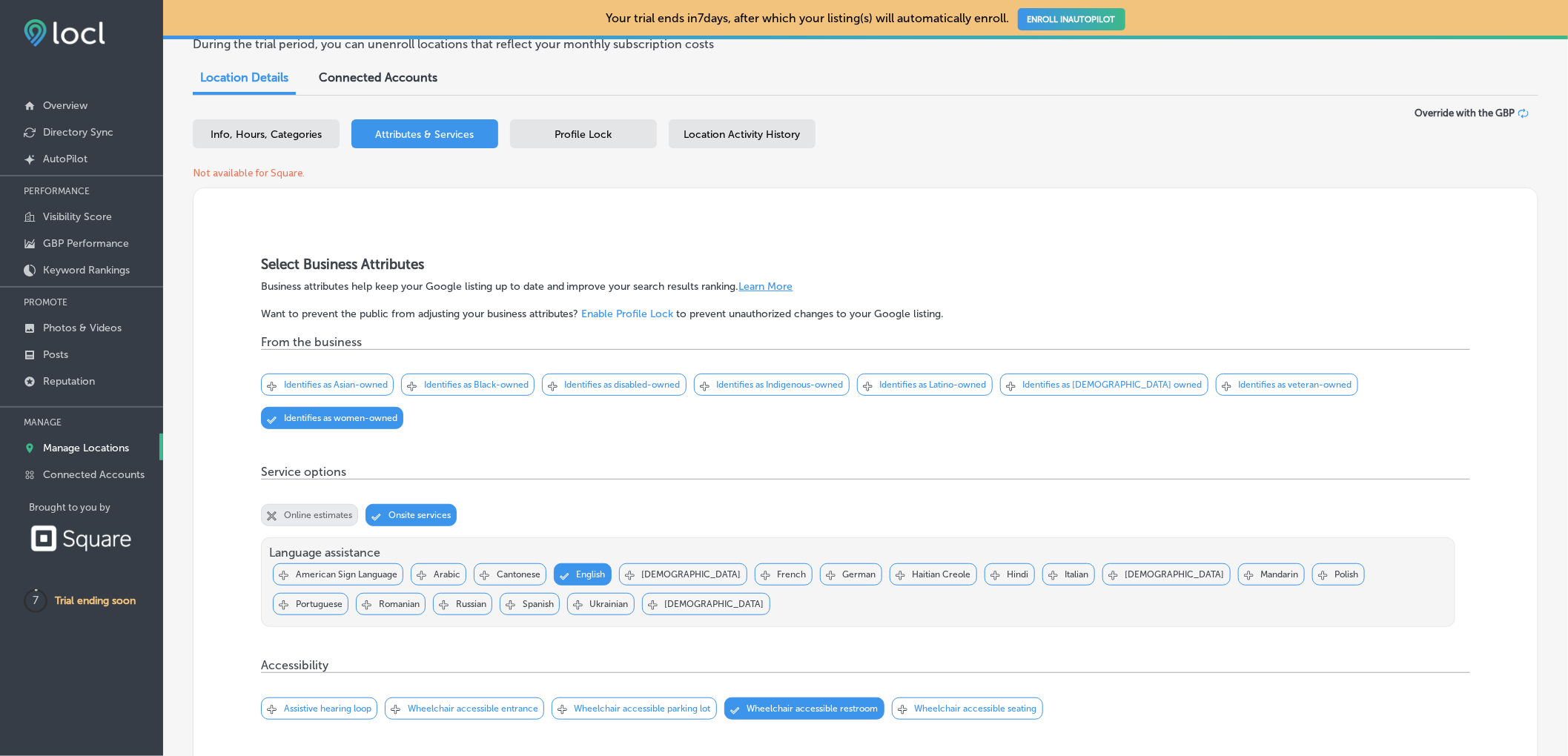
scroll to position [0, 0]
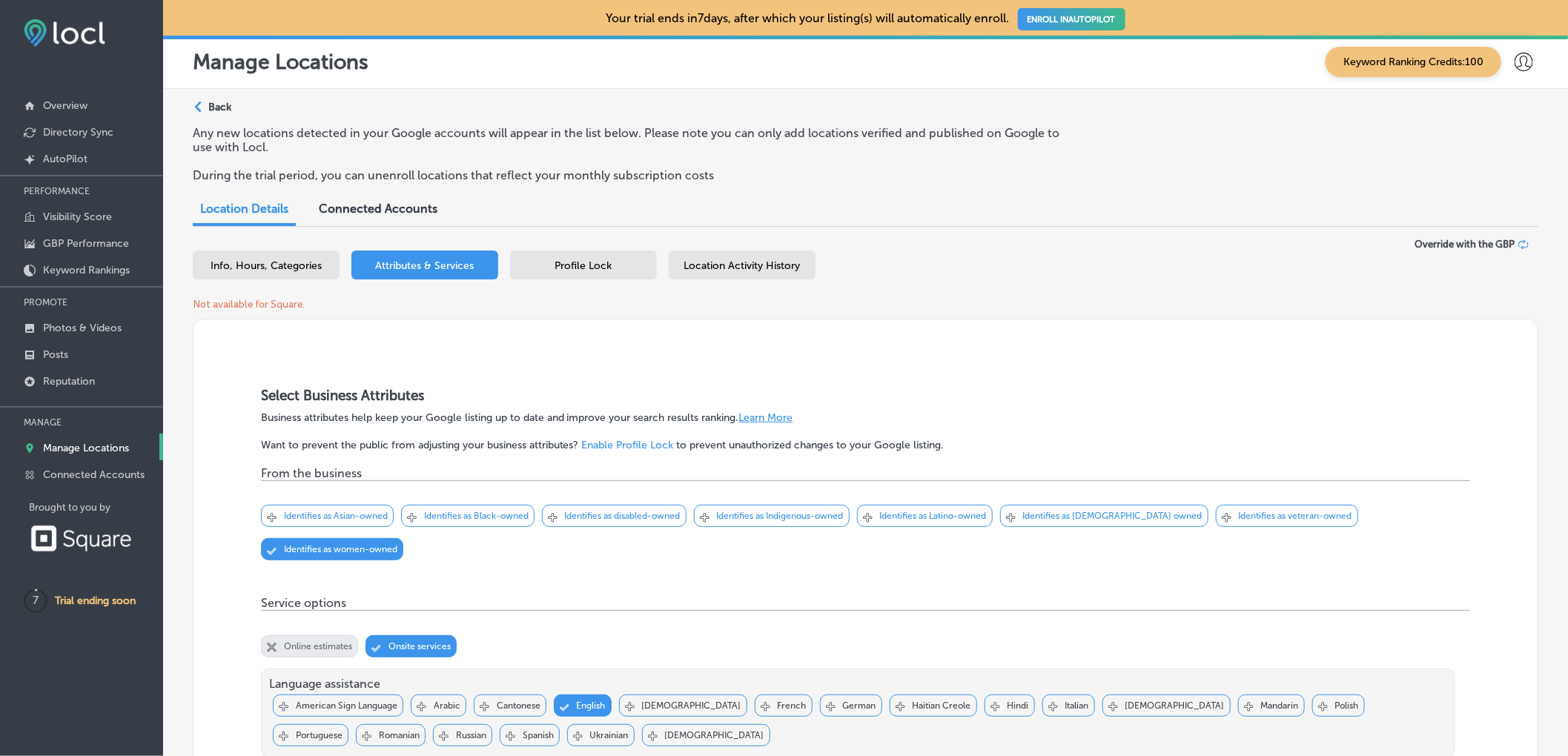
click at [354, 215] on span "Connected Accounts" at bounding box center [378, 208] width 119 height 14
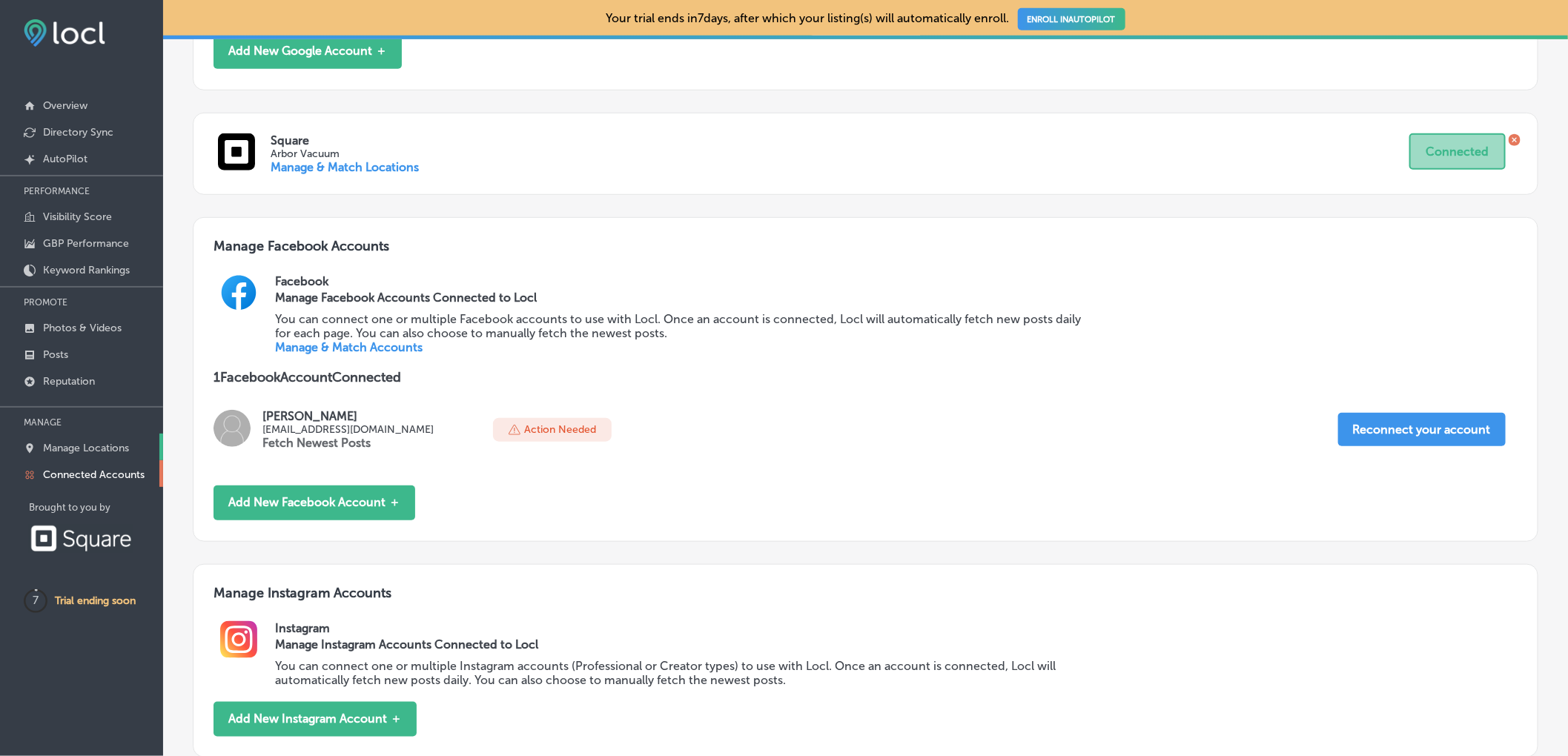
scroll to position [470, 0]
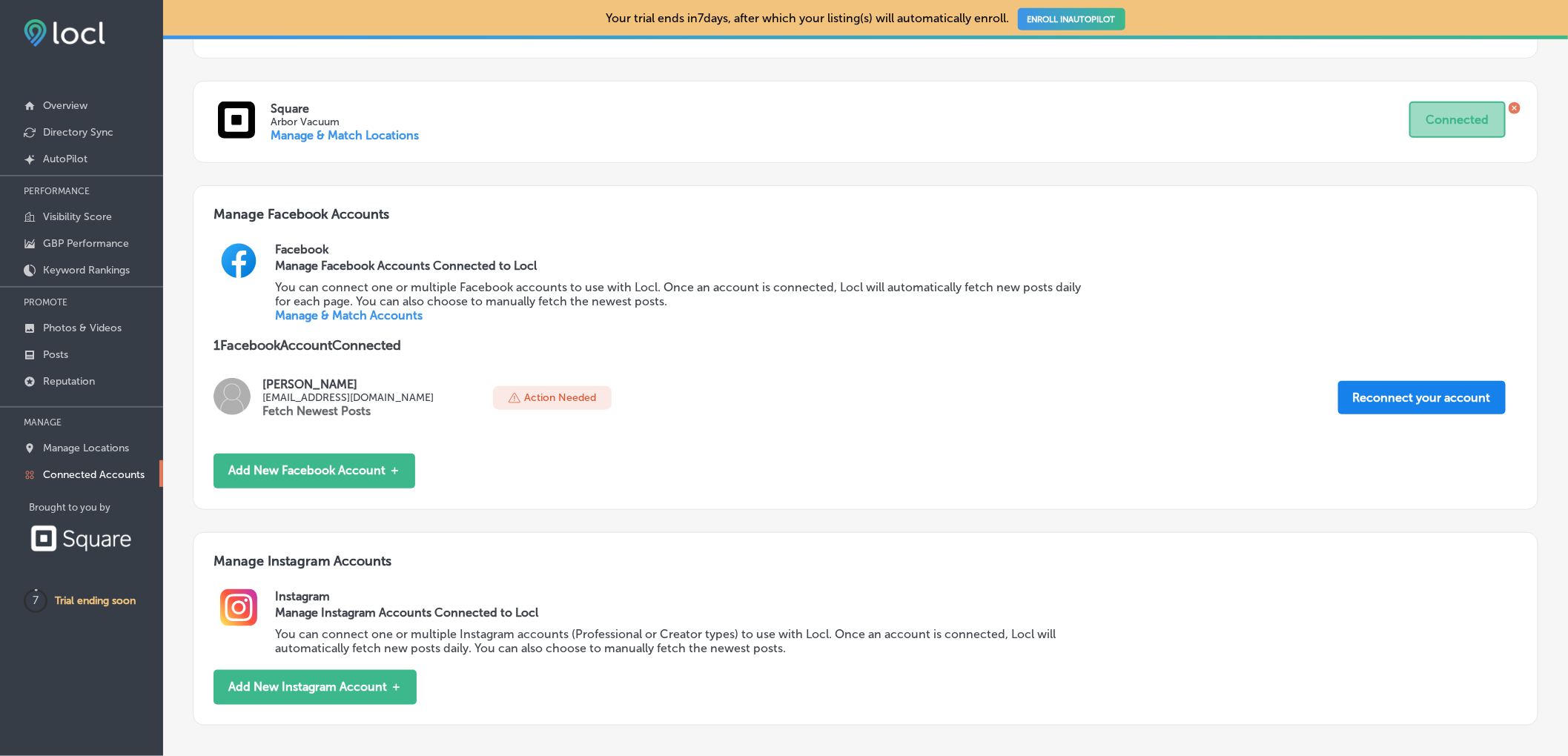
click at [1366, 410] on button "Reconnect your account" at bounding box center [1422, 397] width 168 height 33
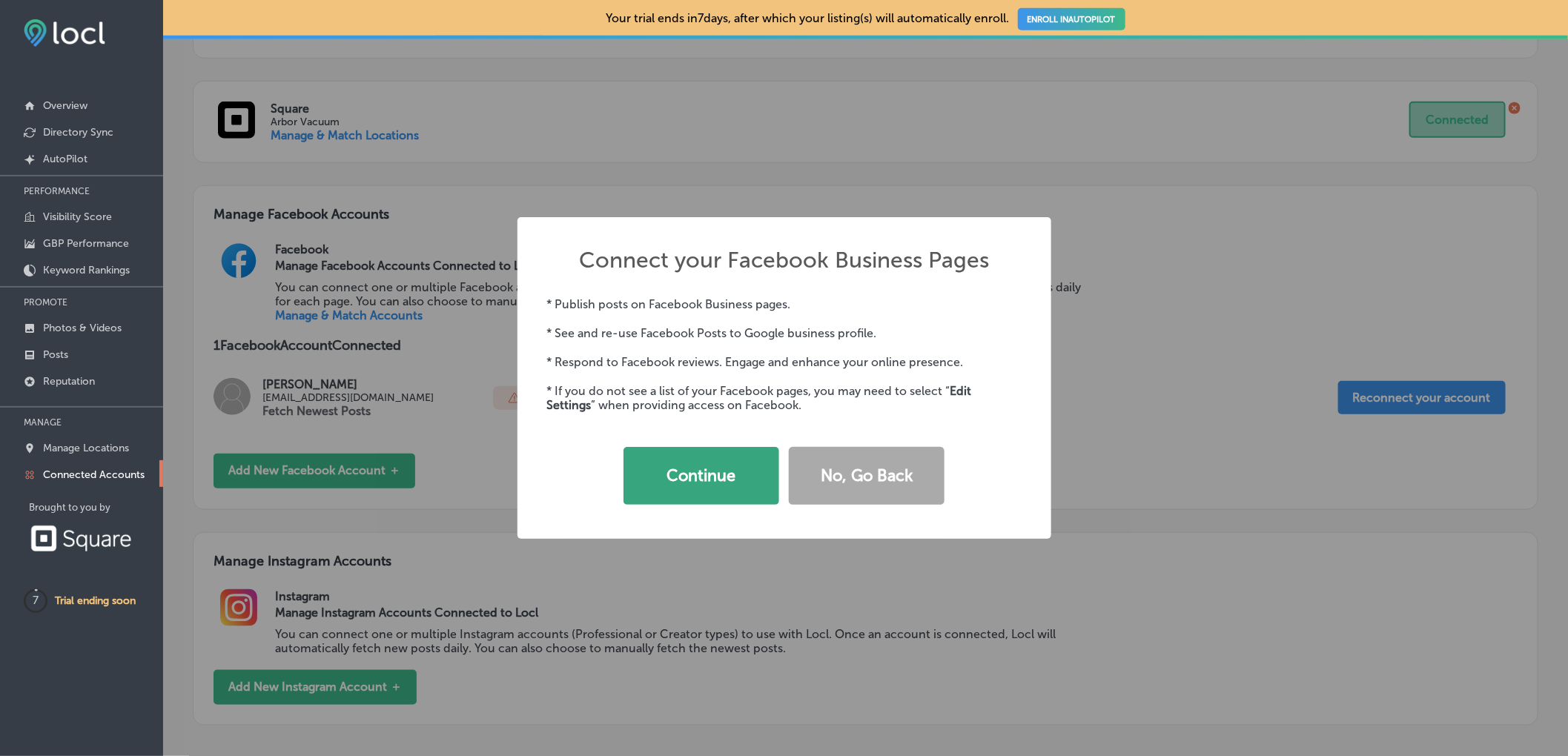
click at [705, 477] on button "Continue" at bounding box center [701, 476] width 155 height 57
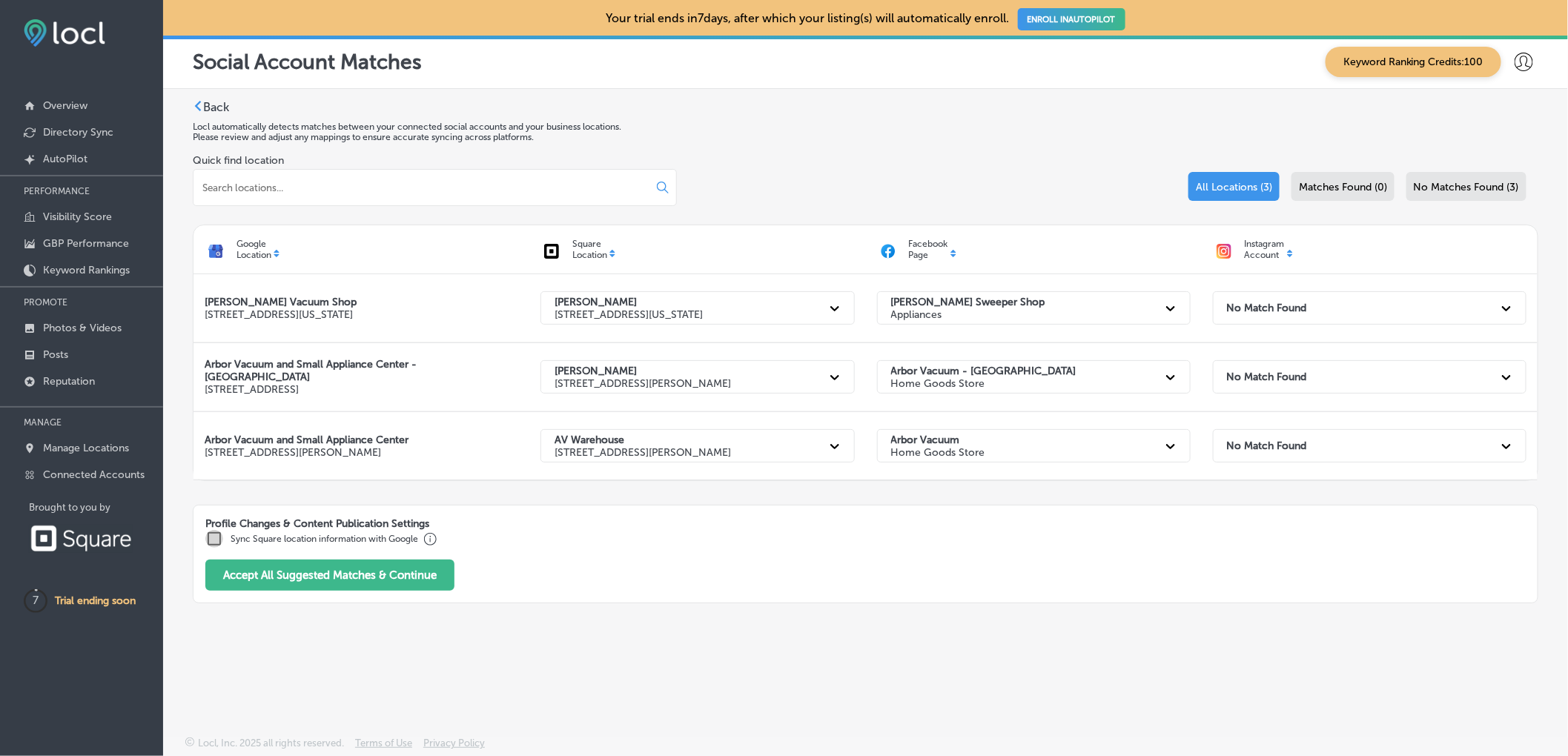
click at [217, 542] on input "checkbox" at bounding box center [214, 538] width 18 height 18
click at [333, 584] on button "Accept All Suggested Matches & Continue" at bounding box center [329, 574] width 249 height 31
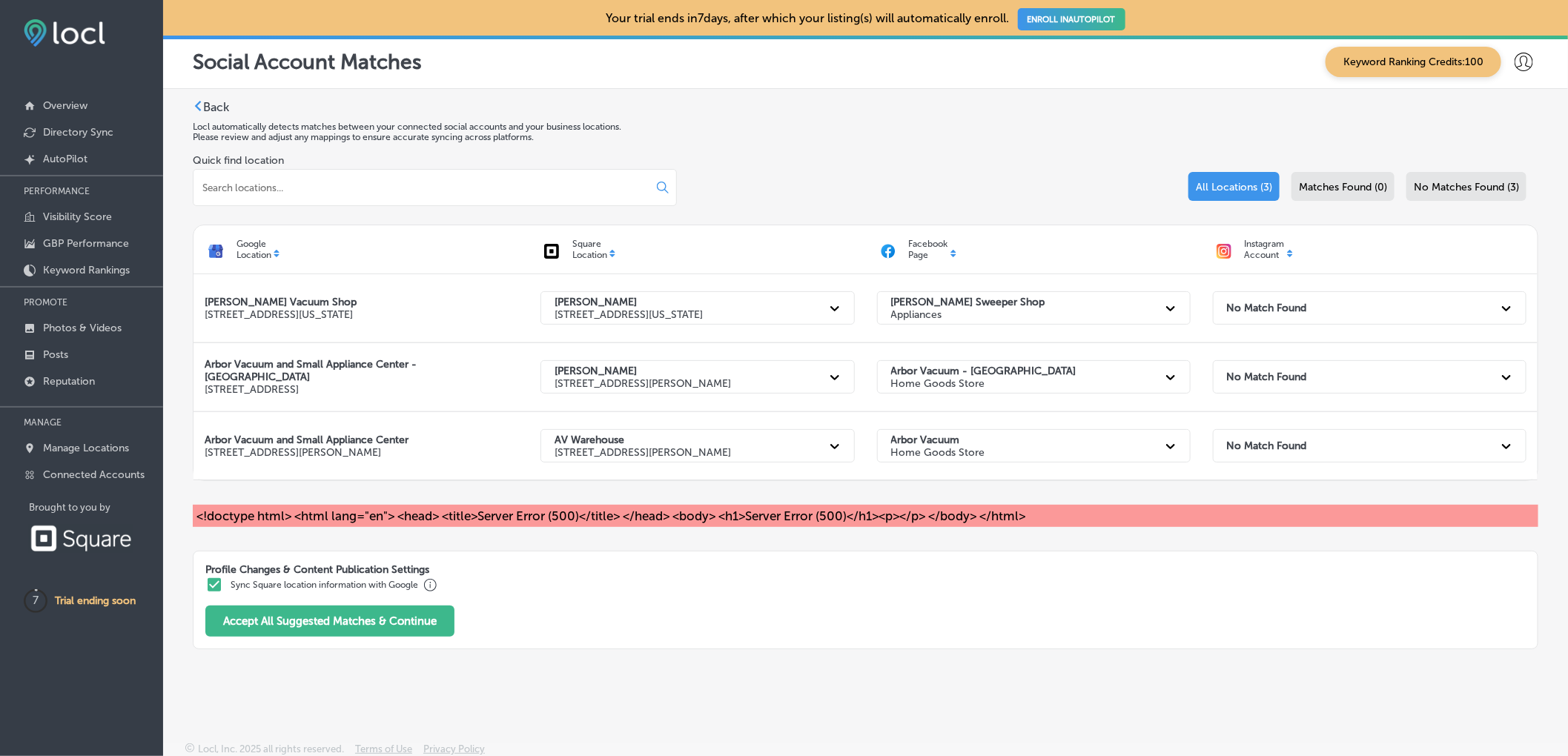
click at [216, 586] on input "checkbox" at bounding box center [214, 584] width 18 height 18
click at [214, 591] on input "checkbox" at bounding box center [214, 584] width 18 height 18
checkbox input "true"
click at [262, 612] on button "Accept All Suggested Matches & Continue" at bounding box center [329, 621] width 249 height 31
click at [86, 164] on p "AutoPilot" at bounding box center [64, 159] width 44 height 12
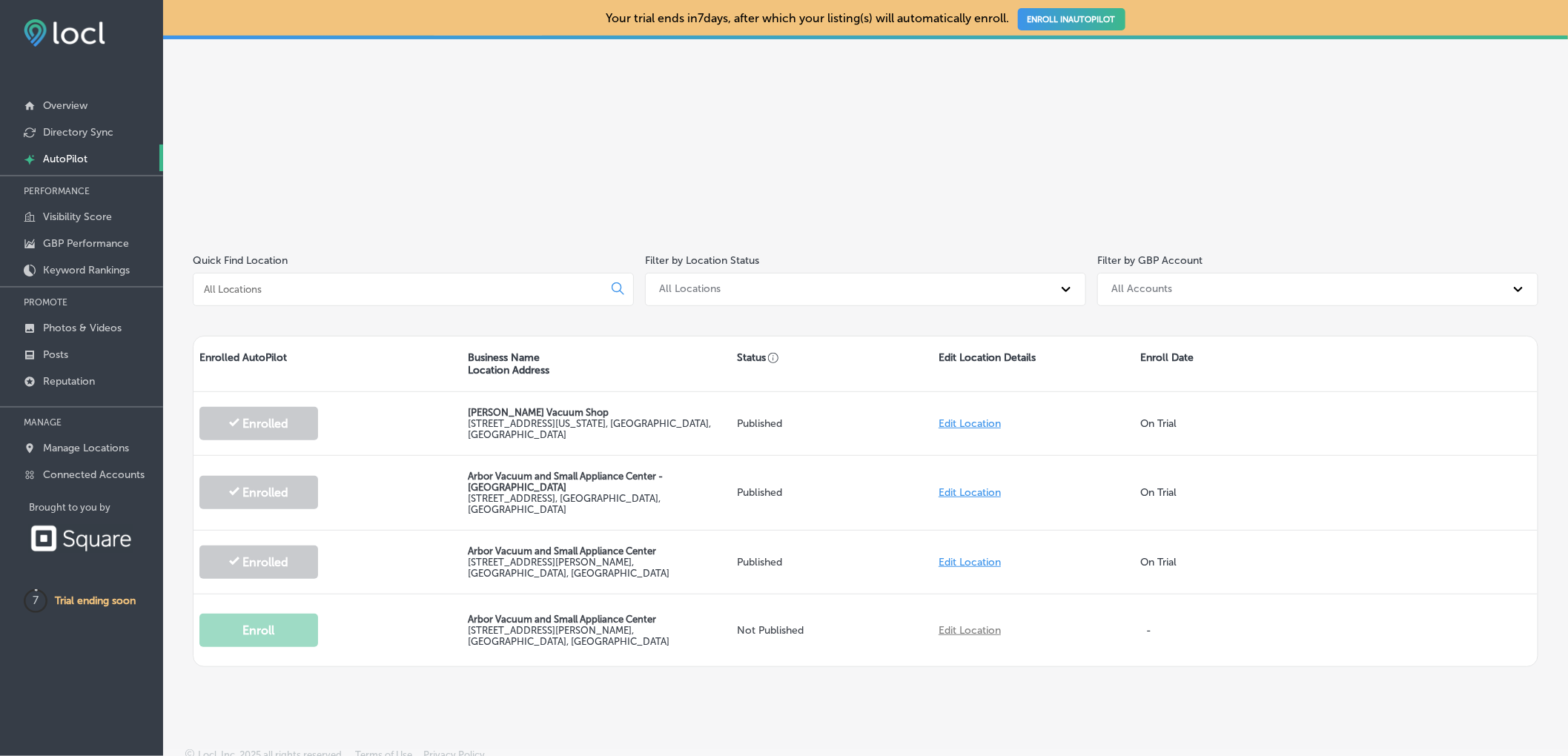
scroll to position [183, 0]
click at [99, 214] on p "Visibility Score" at bounding box center [77, 217] width 69 height 12
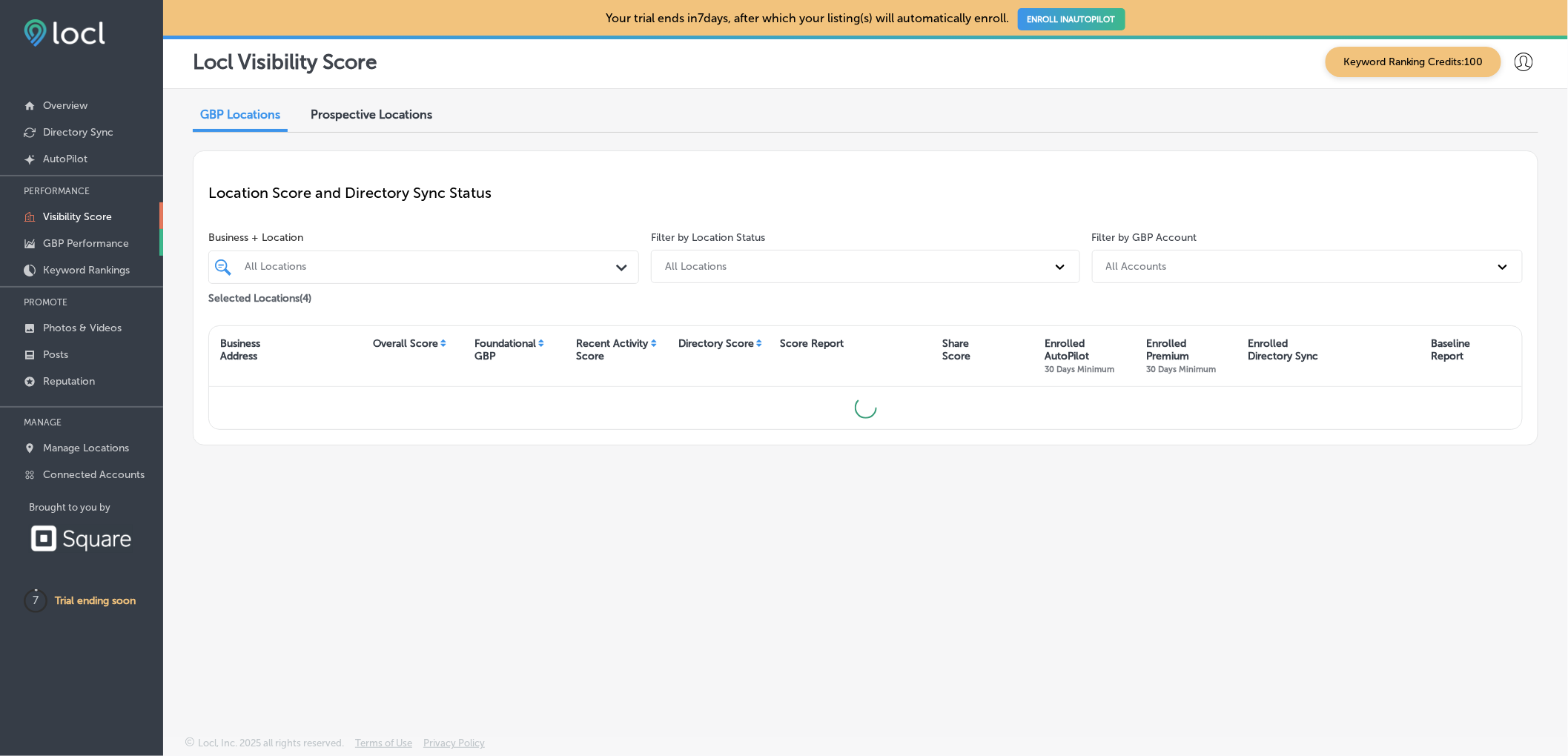
click at [111, 243] on p "GBP Performance" at bounding box center [85, 243] width 86 height 12
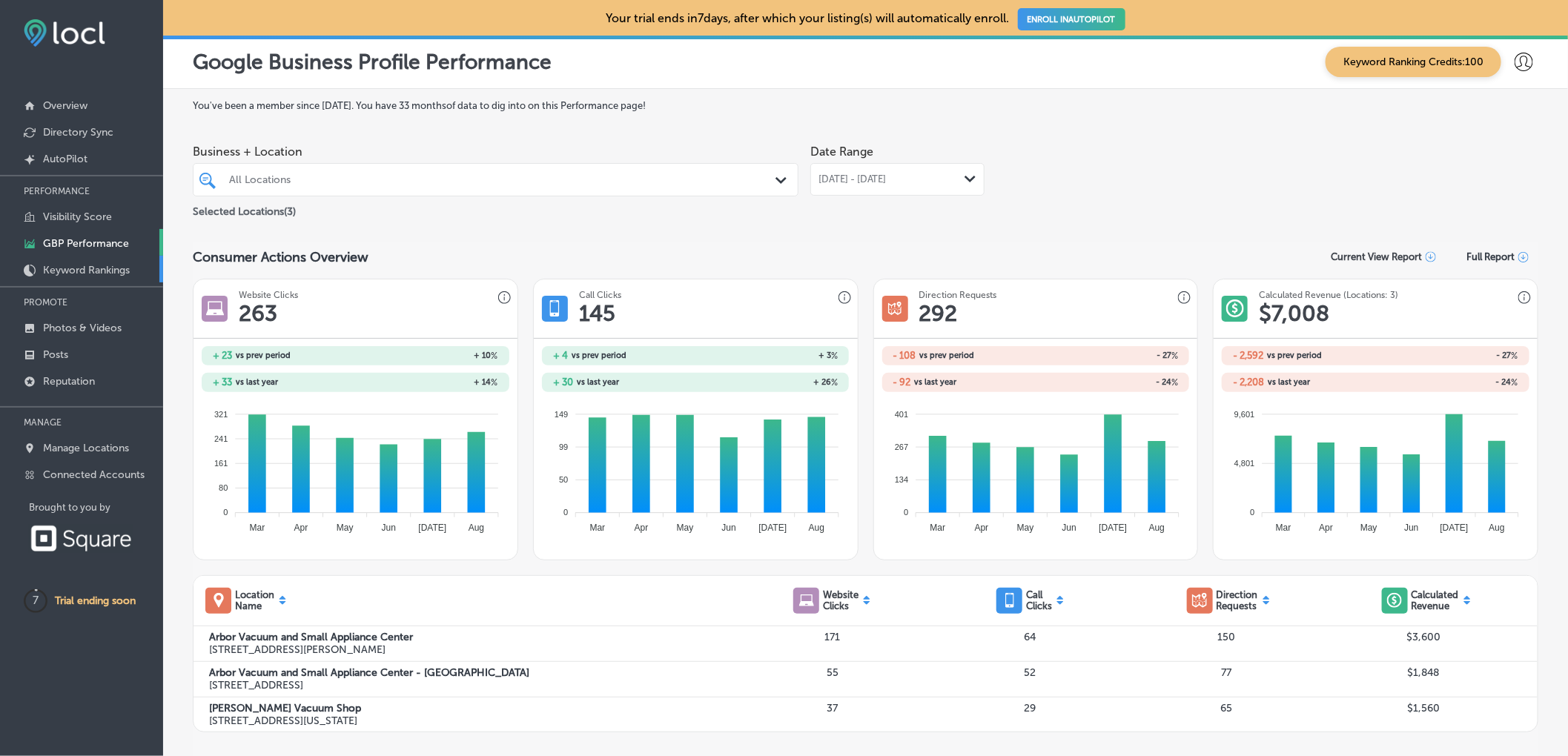
click at [111, 266] on p "Keyword Rankings" at bounding box center [86, 270] width 87 height 12
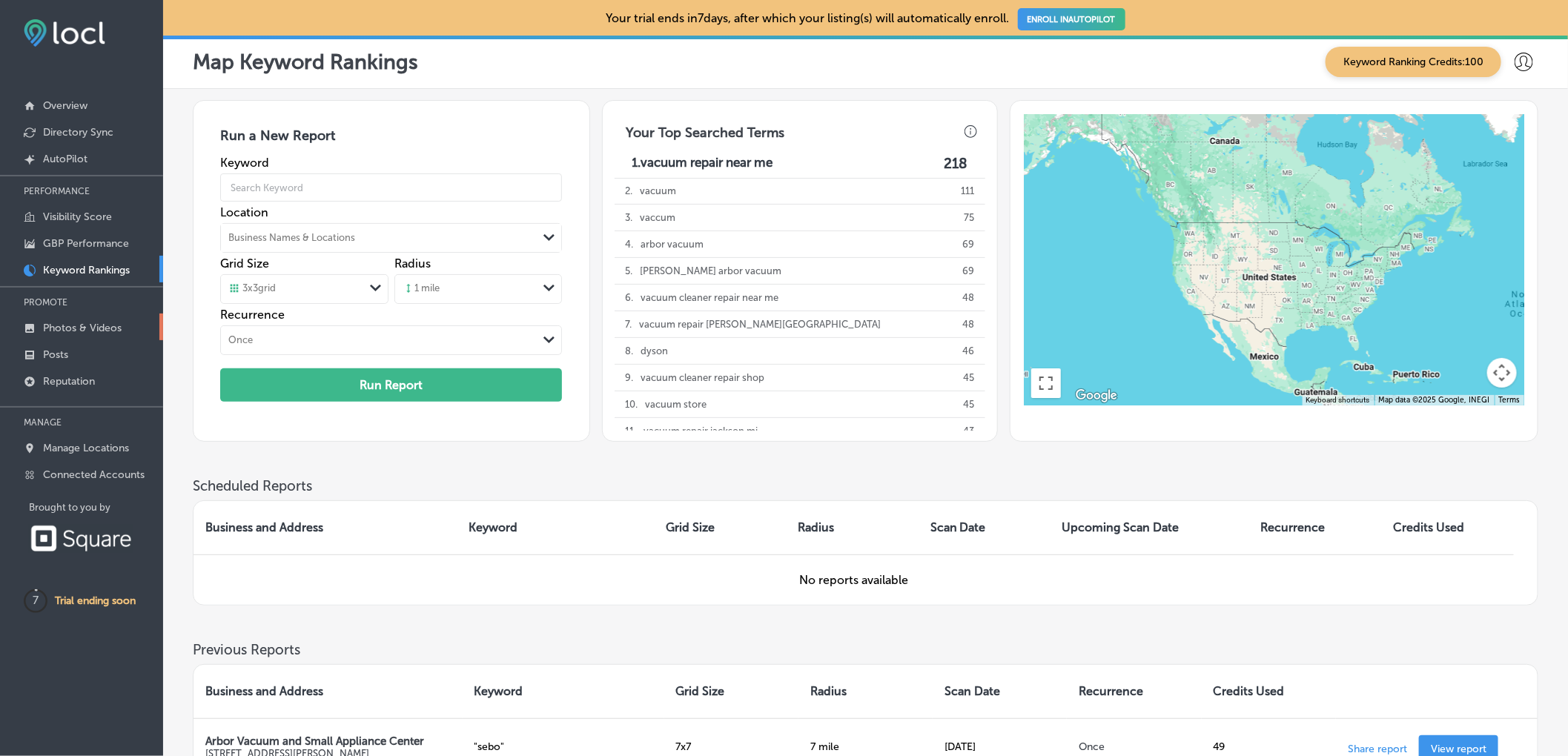
click at [68, 327] on p "Photos & Videos" at bounding box center [82, 328] width 78 height 12
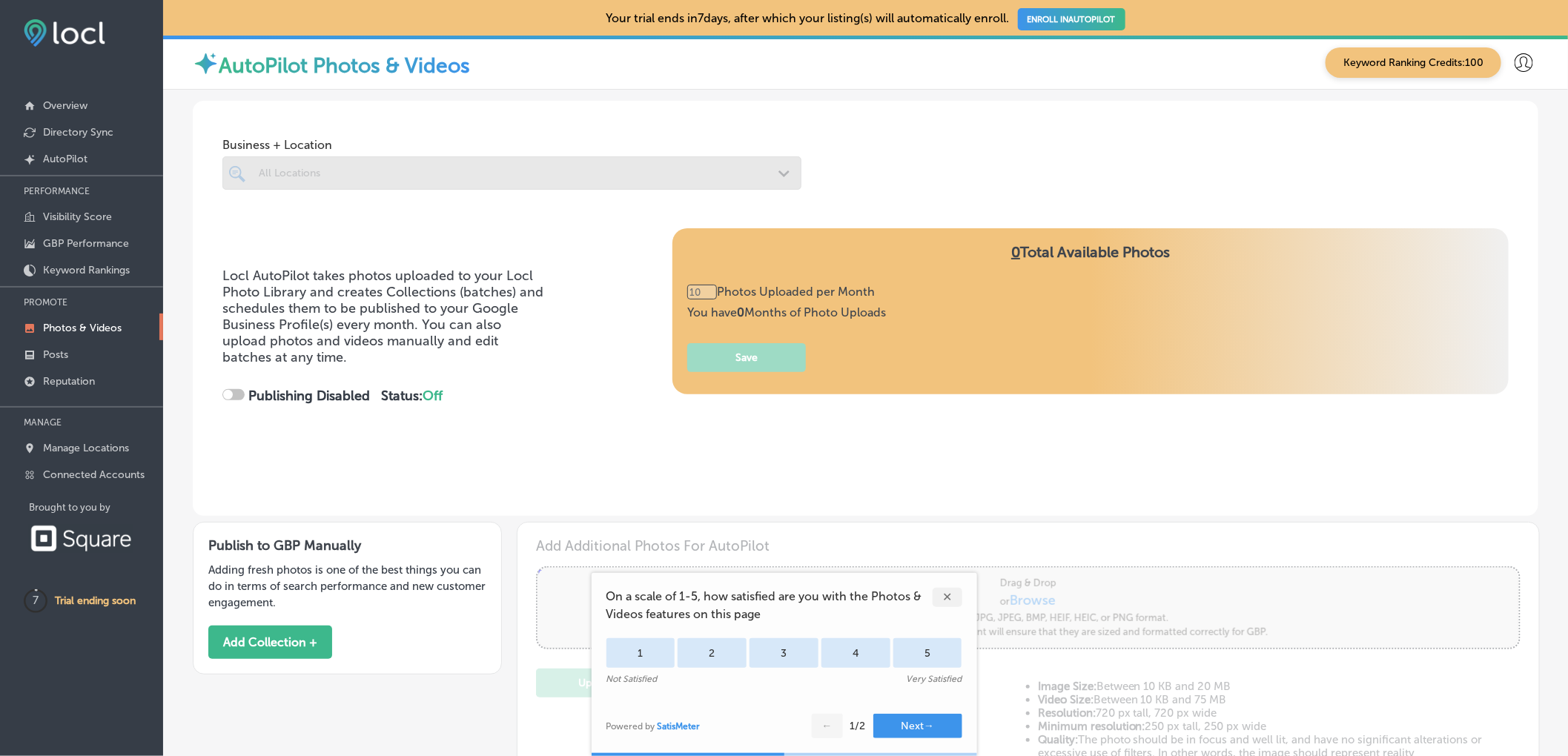
type input "0"
checkbox input "true"
type input "5"
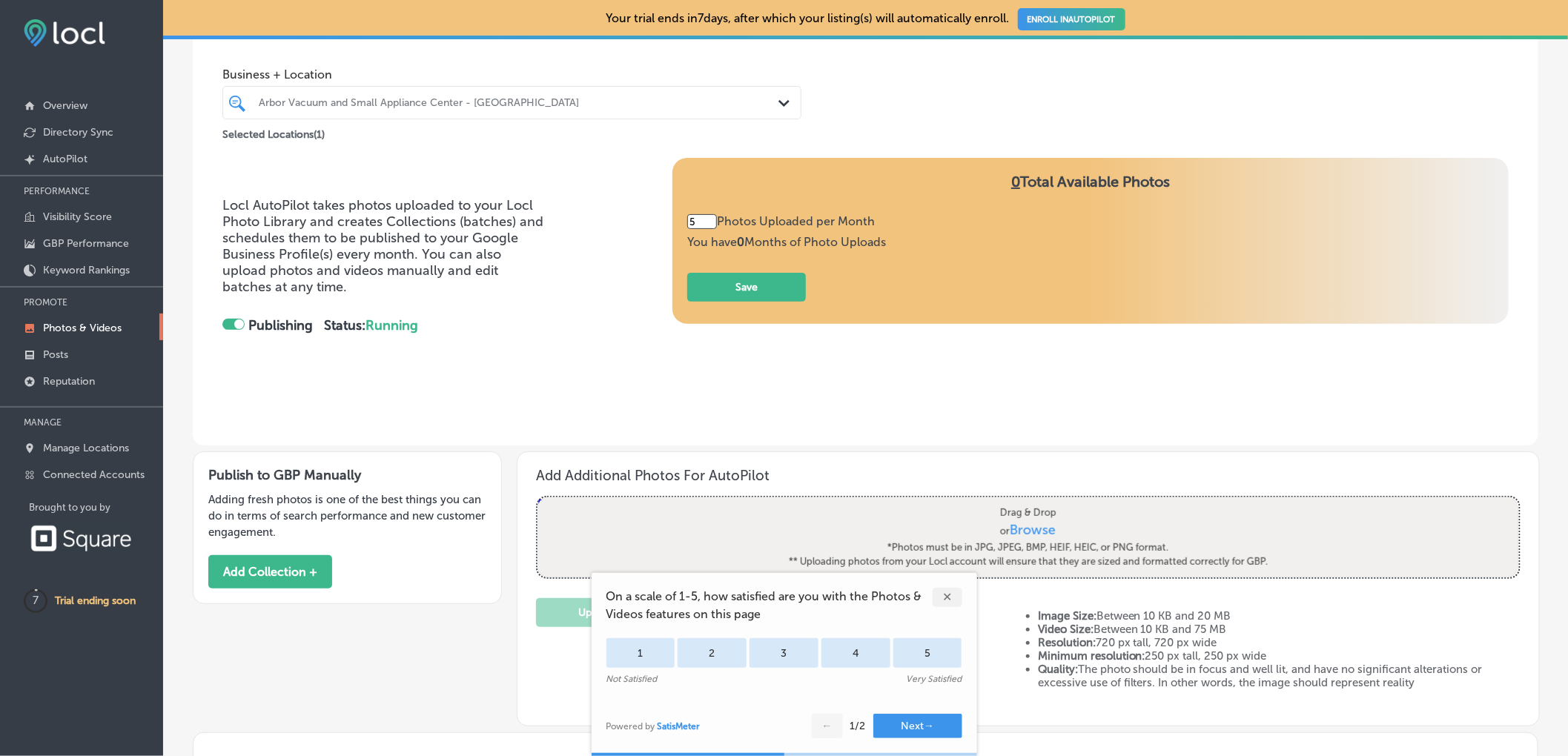
scroll to position [75, 0]
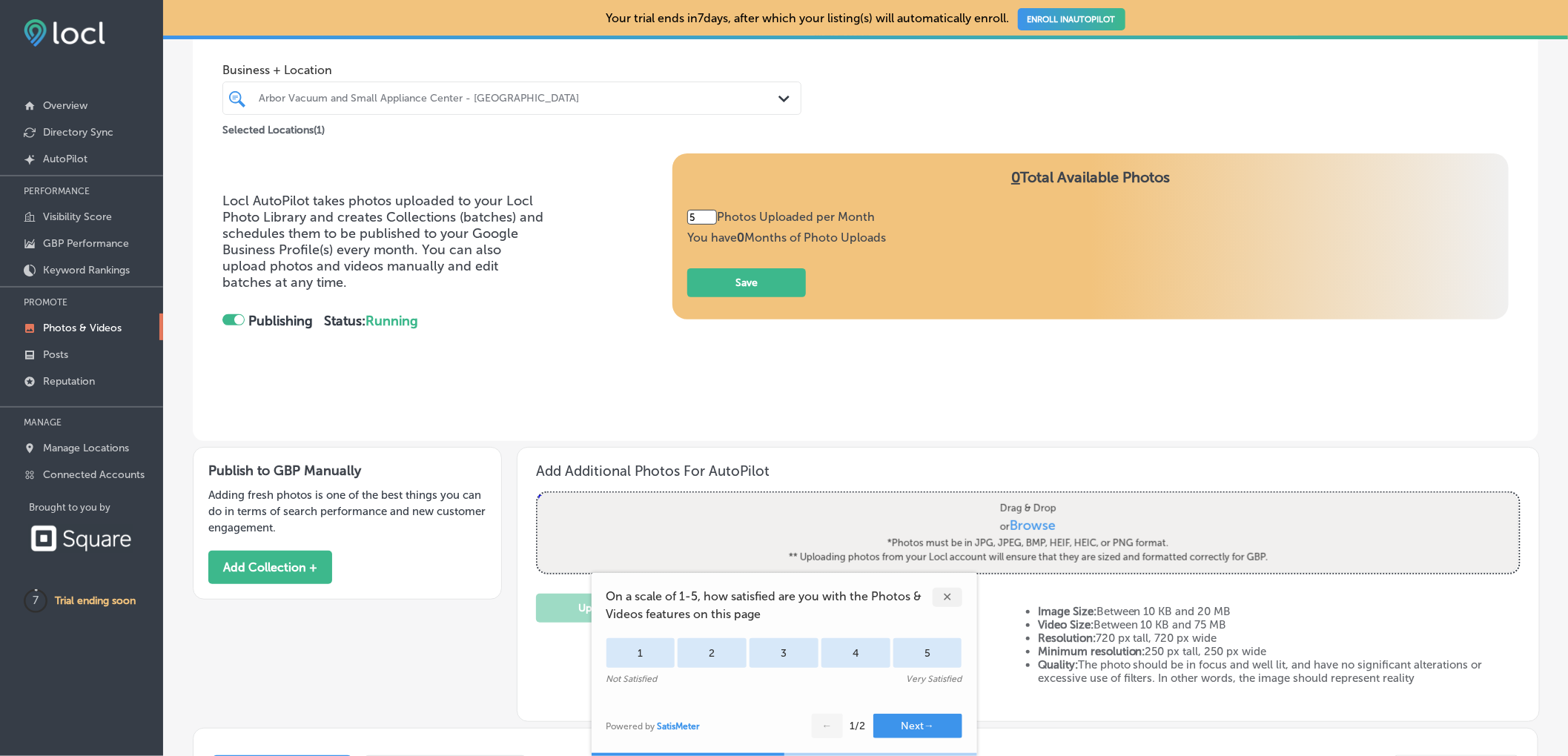
click at [943, 594] on div "✕" at bounding box center [947, 597] width 30 height 19
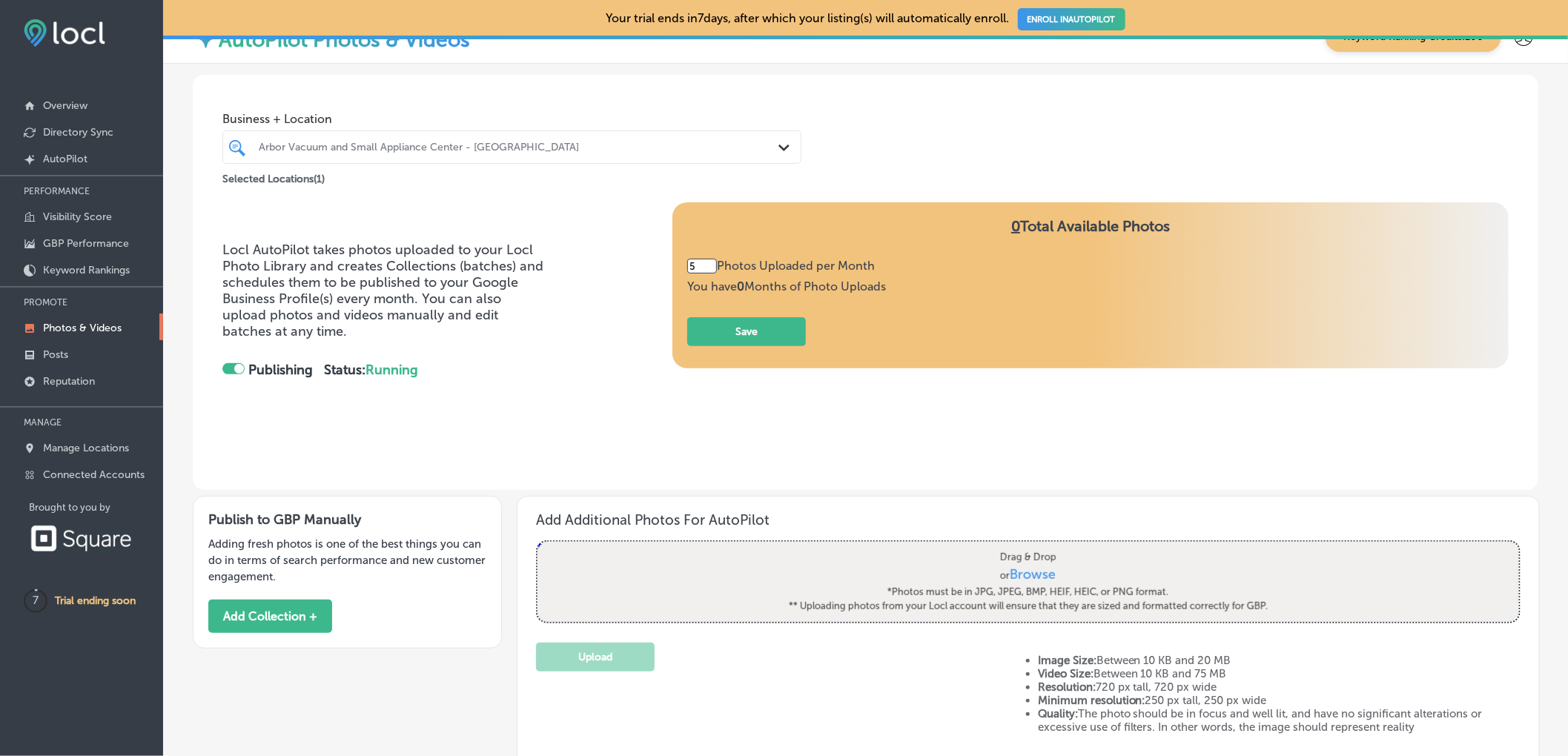
scroll to position [0, 0]
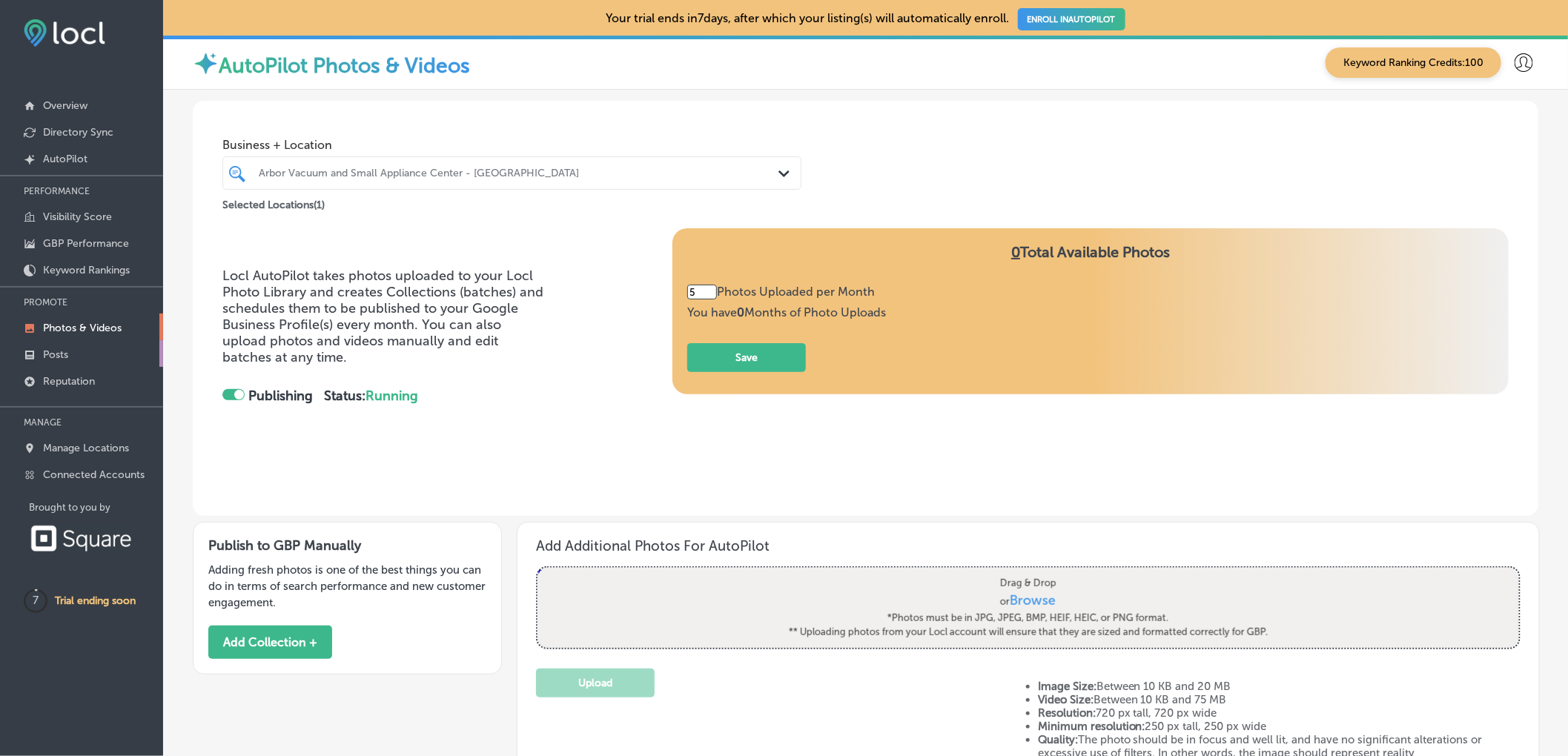
click at [60, 361] on link "Posts" at bounding box center [82, 354] width 163 height 26
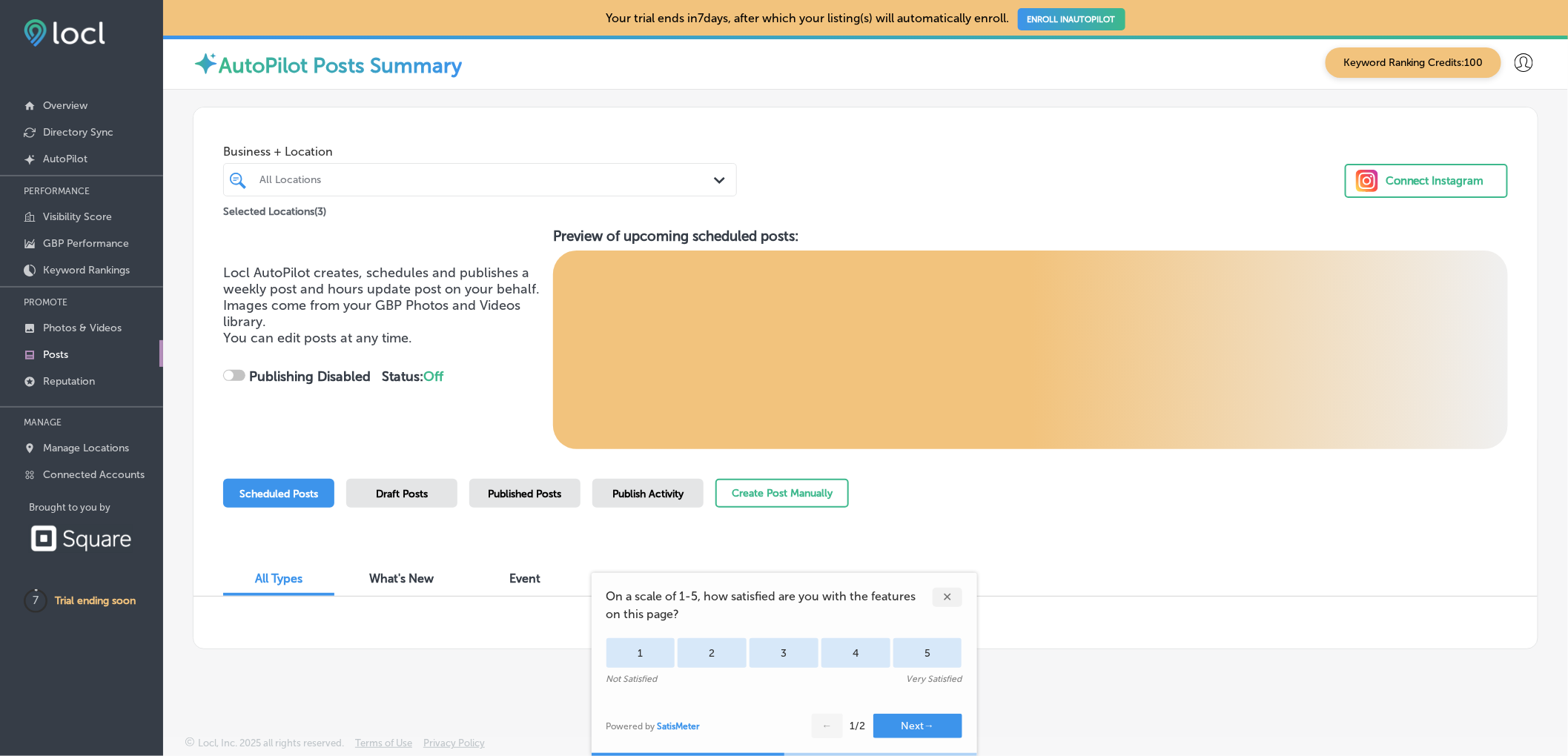
checkbox input "true"
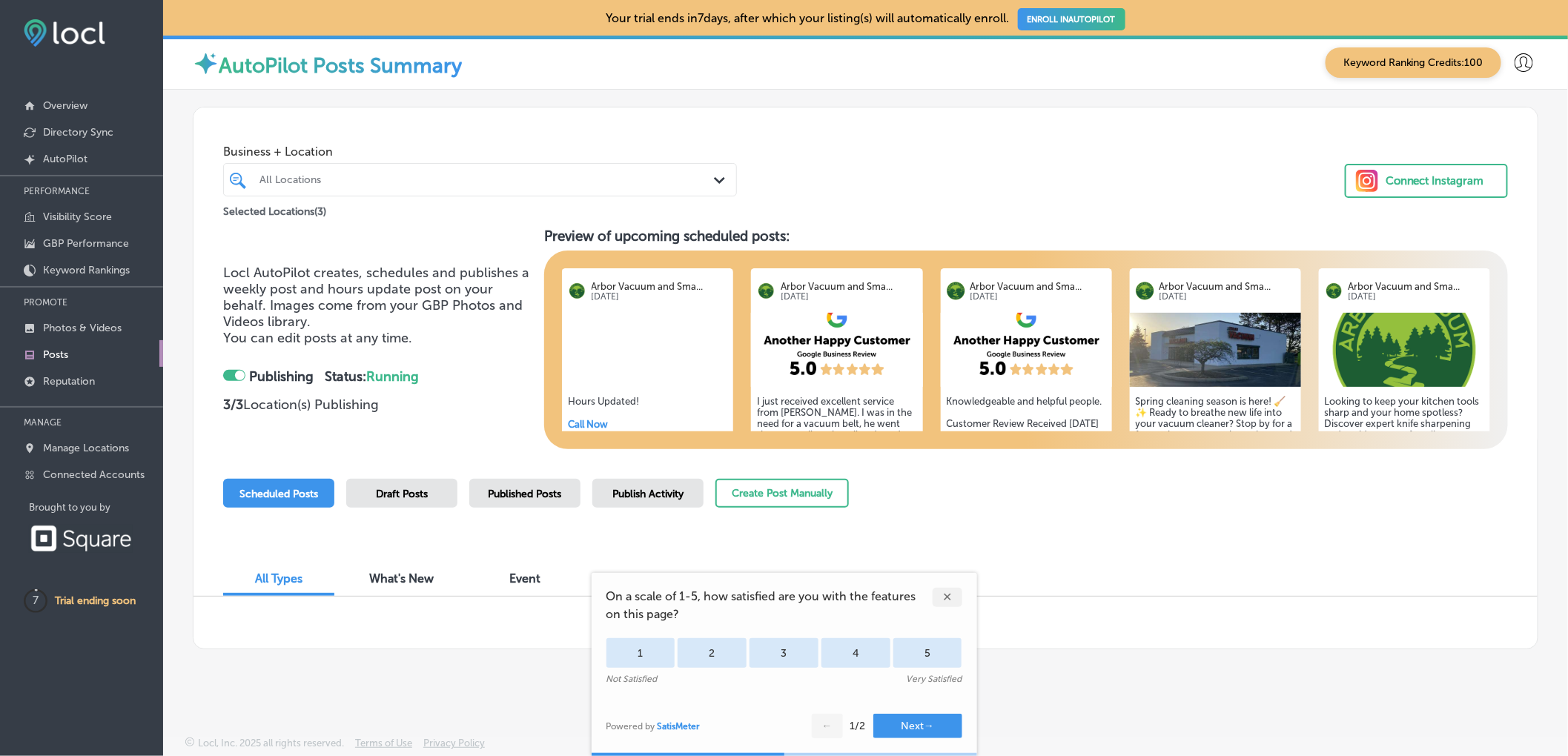
click at [951, 598] on div "✕" at bounding box center [947, 597] width 30 height 19
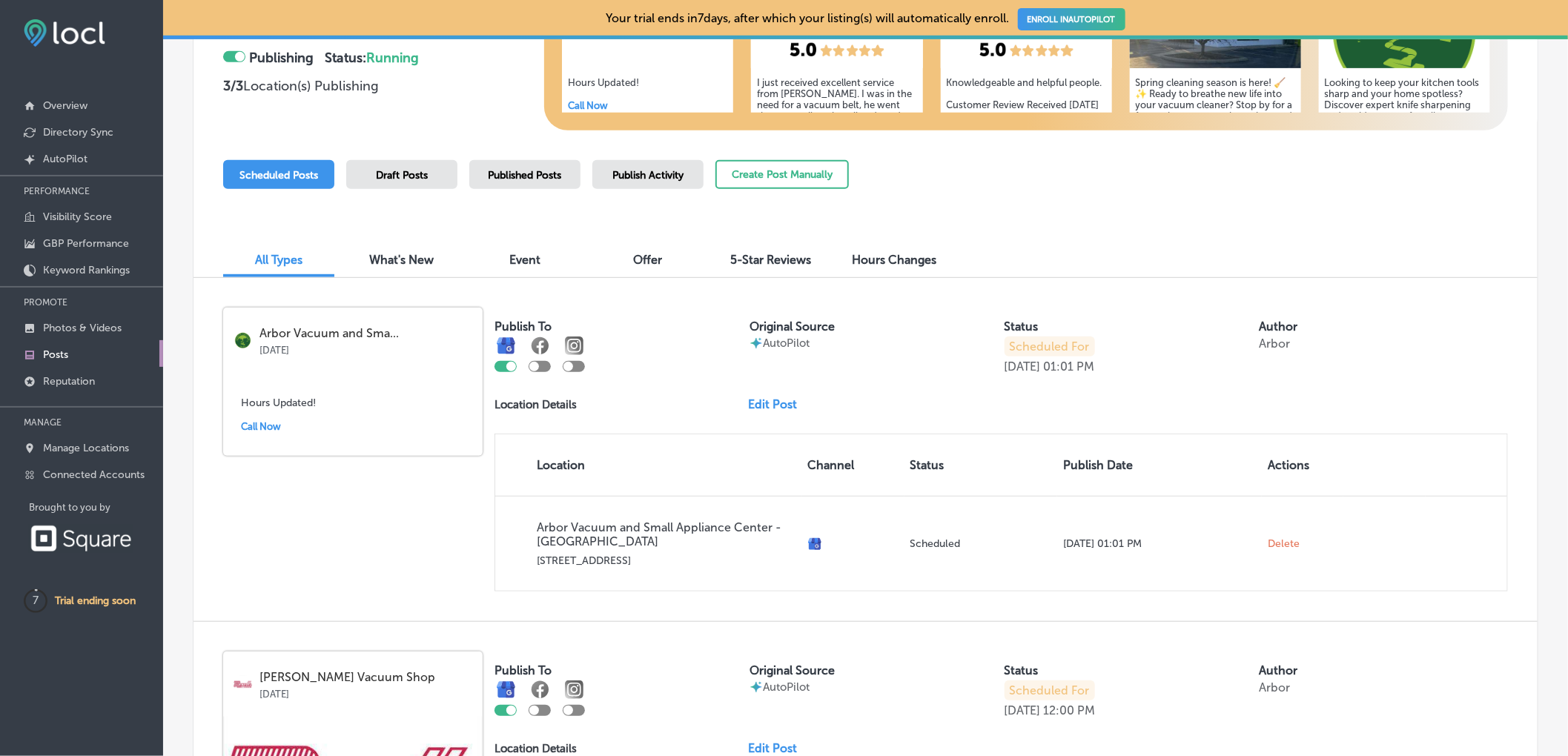
scroll to position [320, 0]
click at [539, 370] on div at bounding box center [539, 365] width 23 height 11
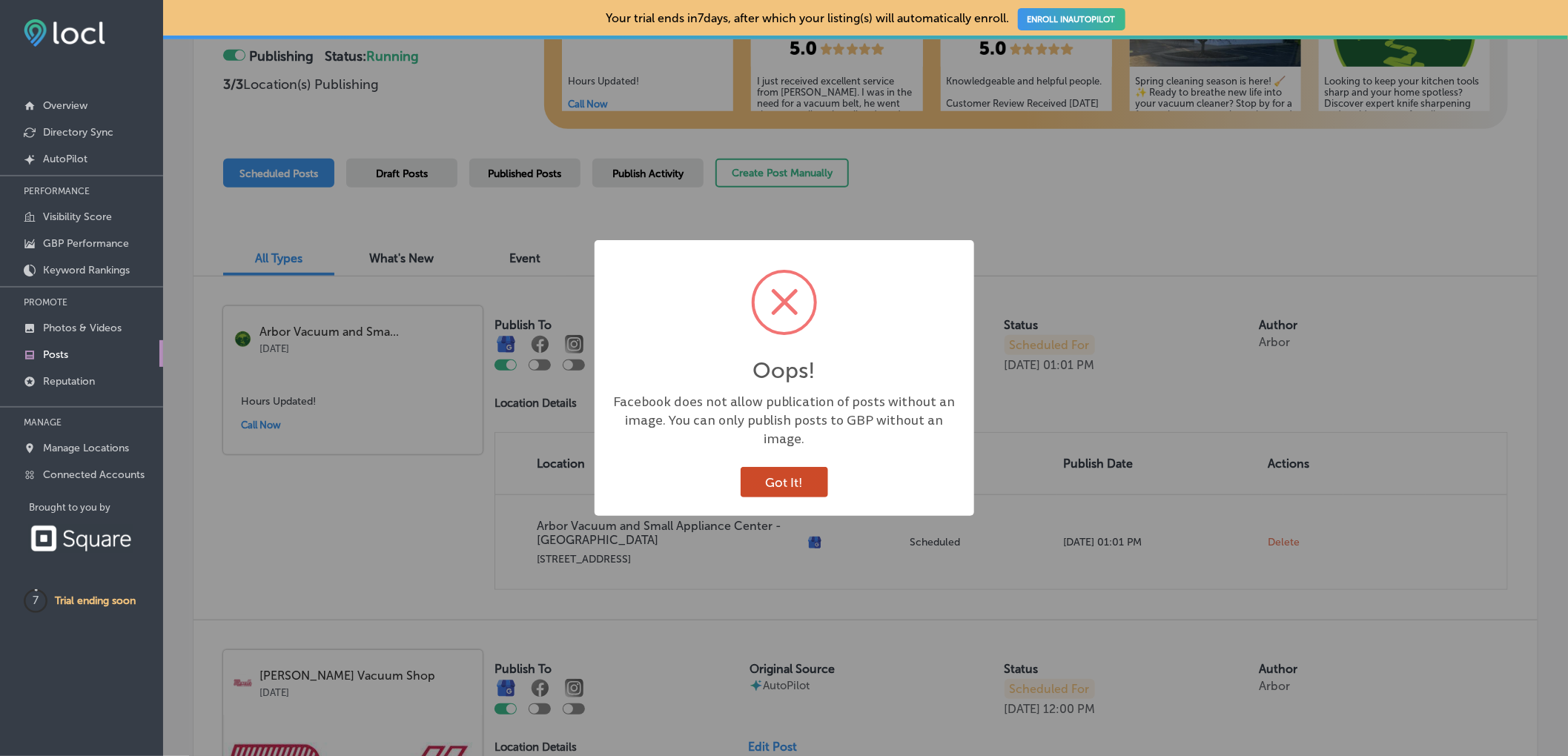
click at [780, 473] on button "Got It!" at bounding box center [784, 482] width 88 height 30
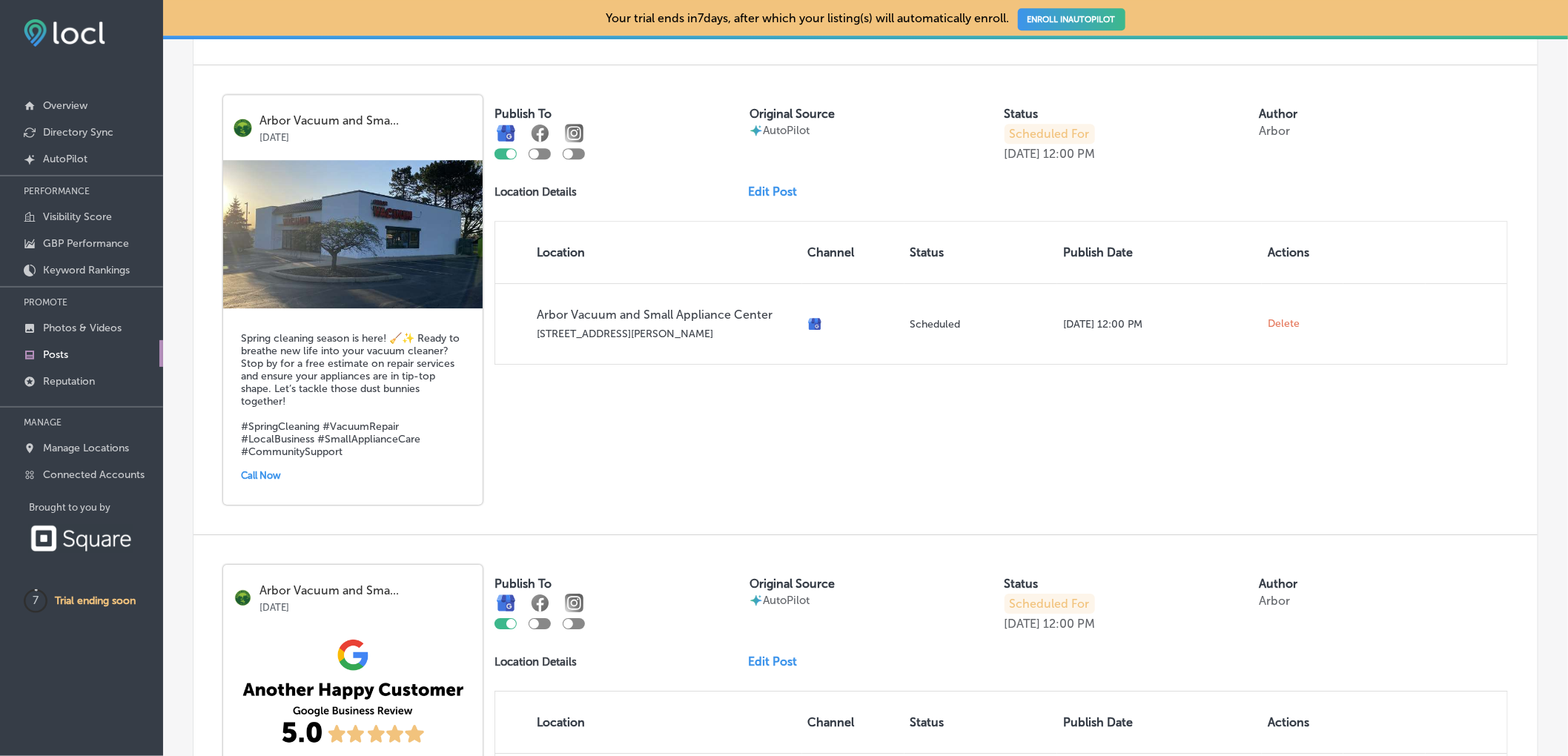
scroll to position [2169, 0]
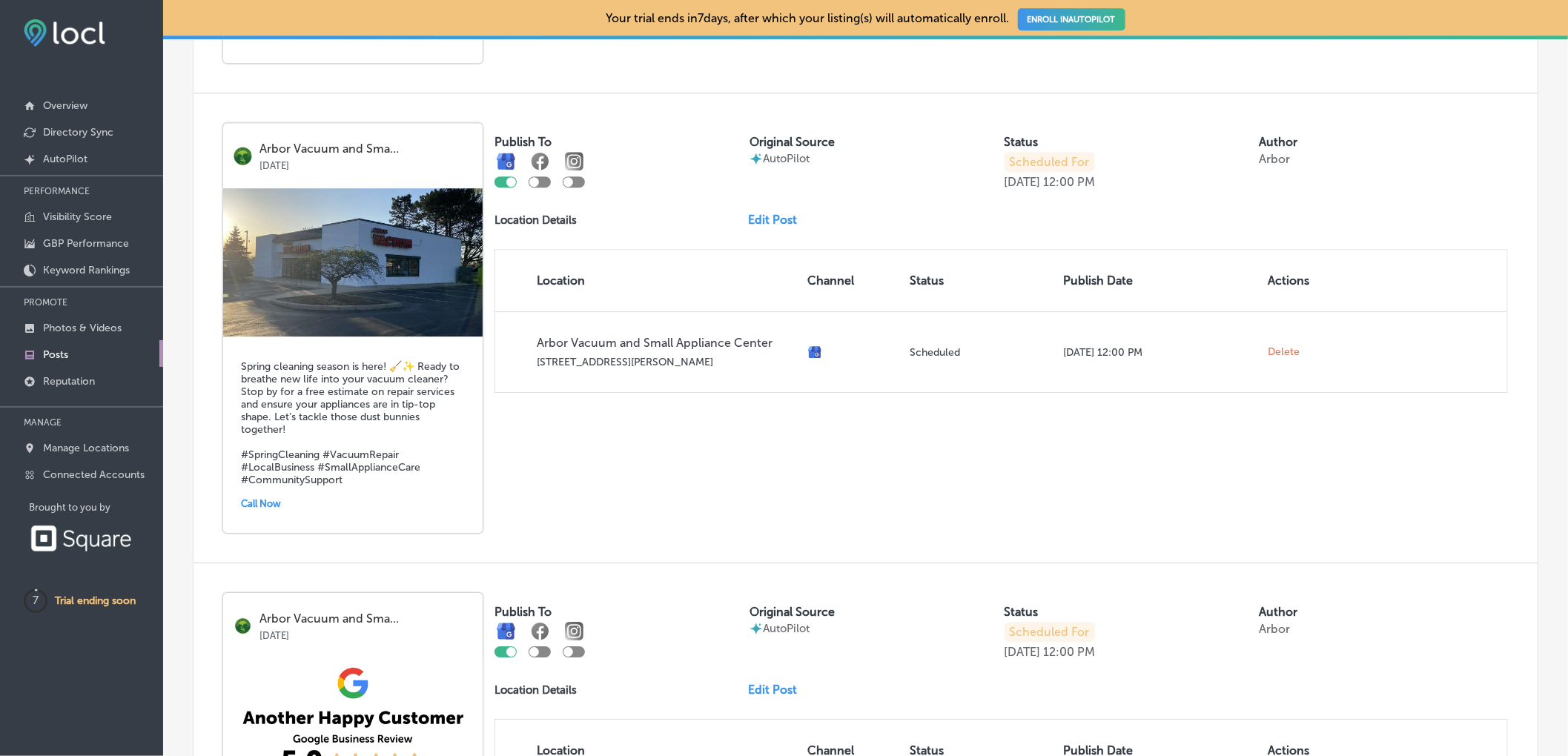
click at [301, 375] on h5 "Spring cleaning season is here! 🧹✨ Ready to breathe new life into your vacuum c…" at bounding box center [353, 423] width 224 height 126
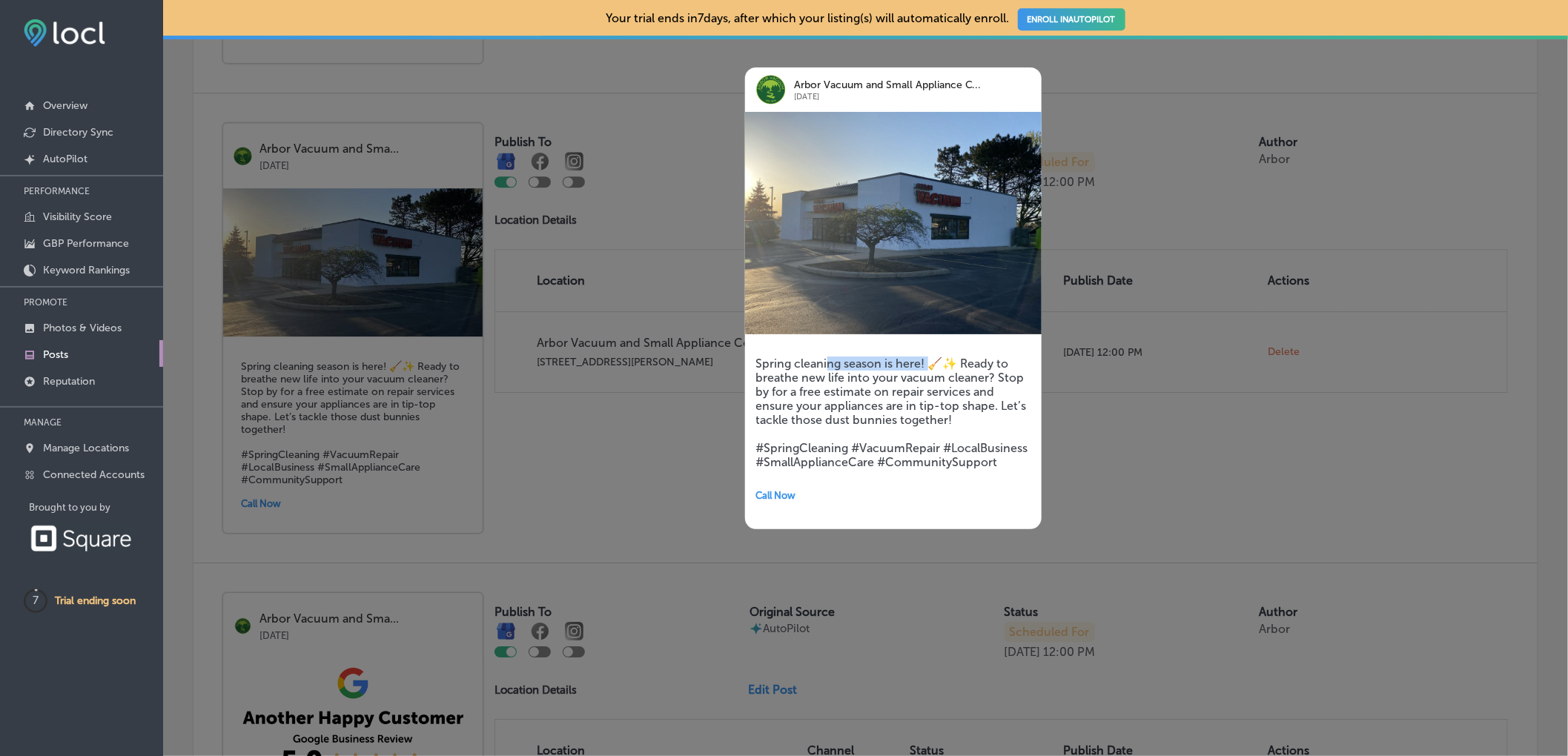
drag, startPoint x: 927, startPoint y: 368, endPoint x: 825, endPoint y: 370, distance: 102.0
click at [825, 370] on h5 "Spring cleaning season is here! 🧹✨ Ready to breathe new life into your vacuum c…" at bounding box center [893, 413] width 274 height 113
click at [780, 370] on h5 "Spring cleaning season is here! 🧹✨ Ready to breathe new life into your vacuum c…" at bounding box center [893, 413] width 274 height 113
click at [826, 437] on h5 "Spring cleaning season is here! 🧹✨ Ready to breathe new life into your vacuum c…" at bounding box center [893, 413] width 274 height 113
click at [876, 362] on h5 "Spring cleaning season is here! 🧹✨ Ready to breathe new life into your vacuum c…" at bounding box center [893, 413] width 274 height 113
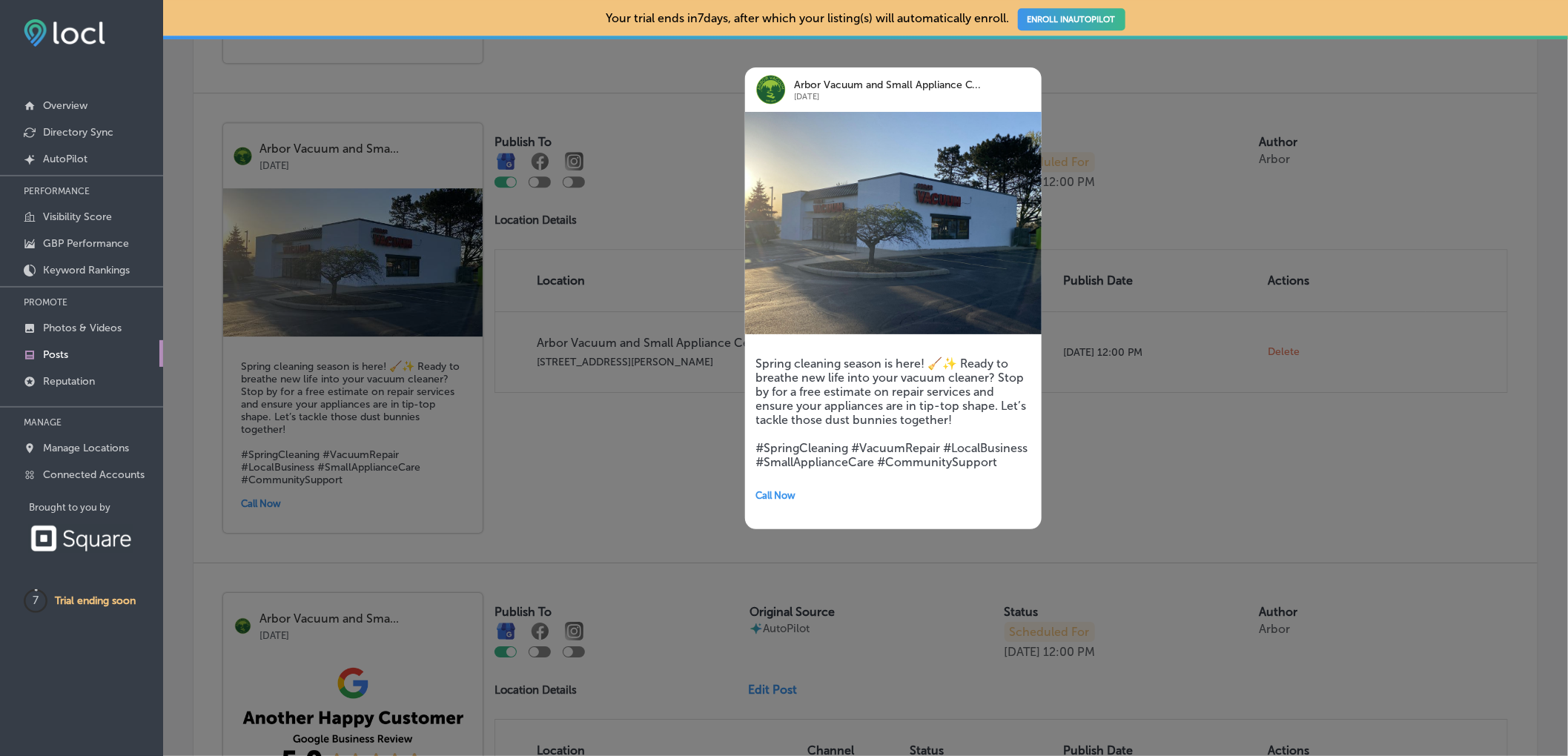
drag, startPoint x: 775, startPoint y: 86, endPoint x: 721, endPoint y: 127, distance: 67.8
click at [775, 88] on img at bounding box center [771, 89] width 30 height 30
drag, startPoint x: 702, startPoint y: 143, endPoint x: 718, endPoint y: 156, distance: 20.6
click at [702, 145] on div at bounding box center [784, 378] width 1568 height 756
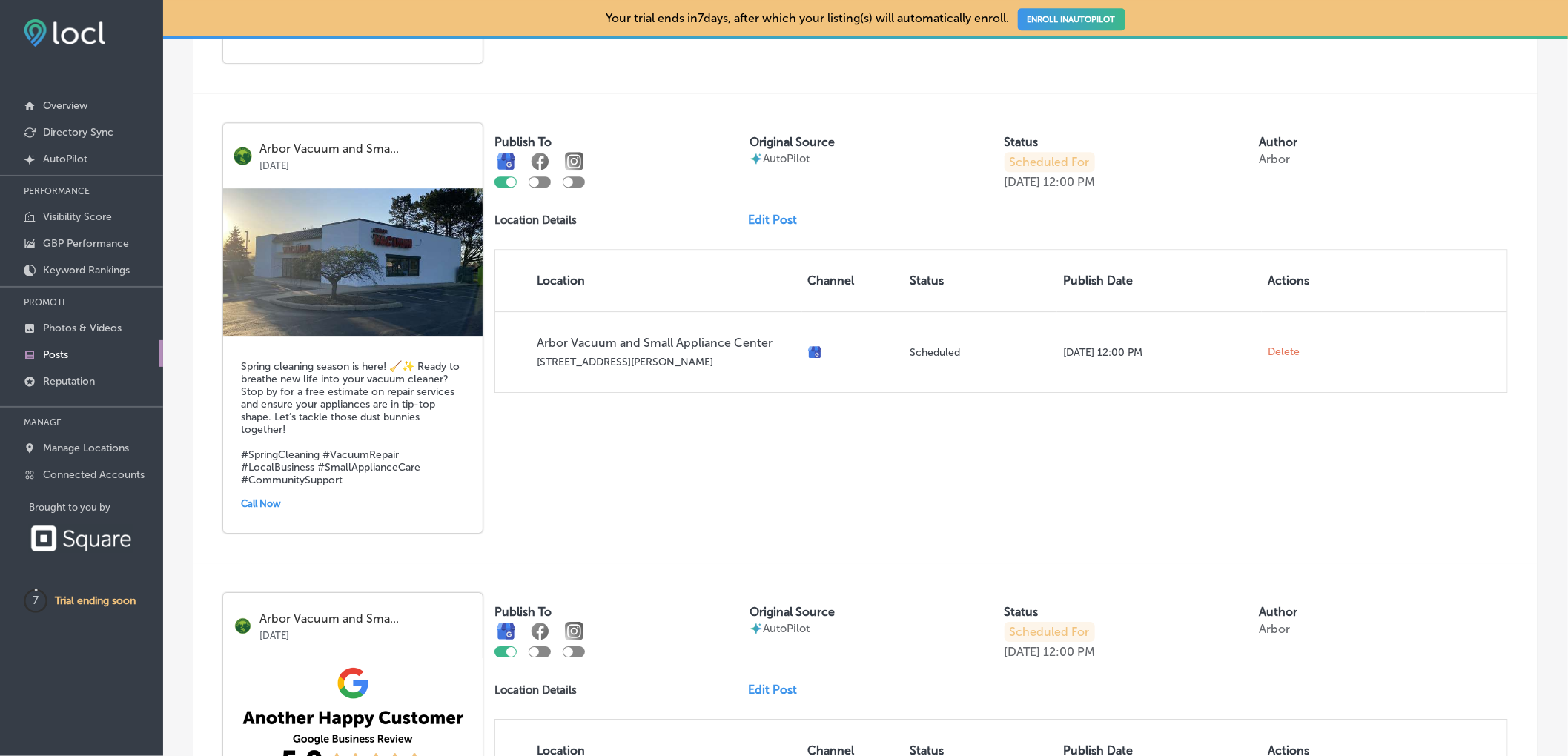
click at [768, 218] on link "Edit Post" at bounding box center [778, 220] width 61 height 14
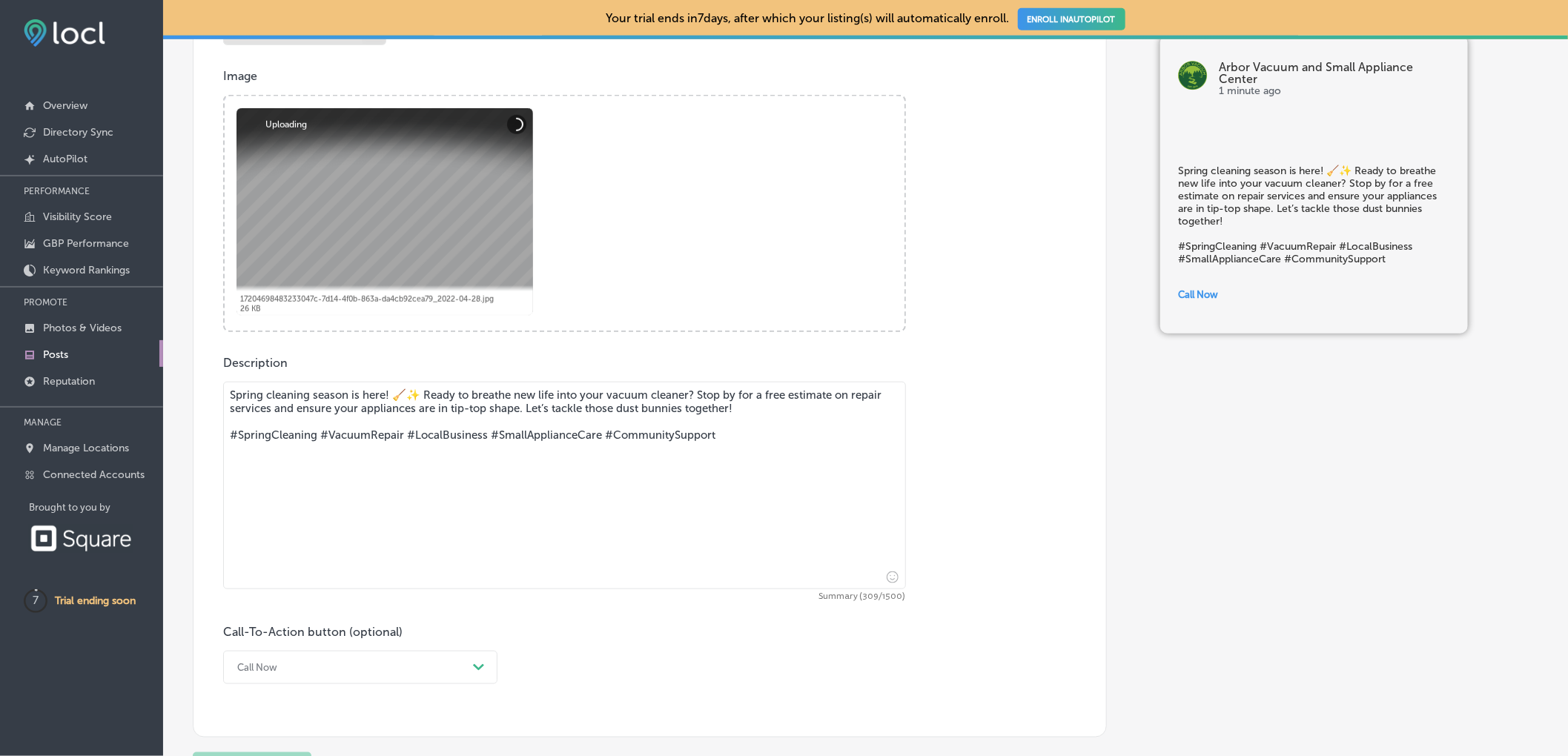
scroll to position [632, 0]
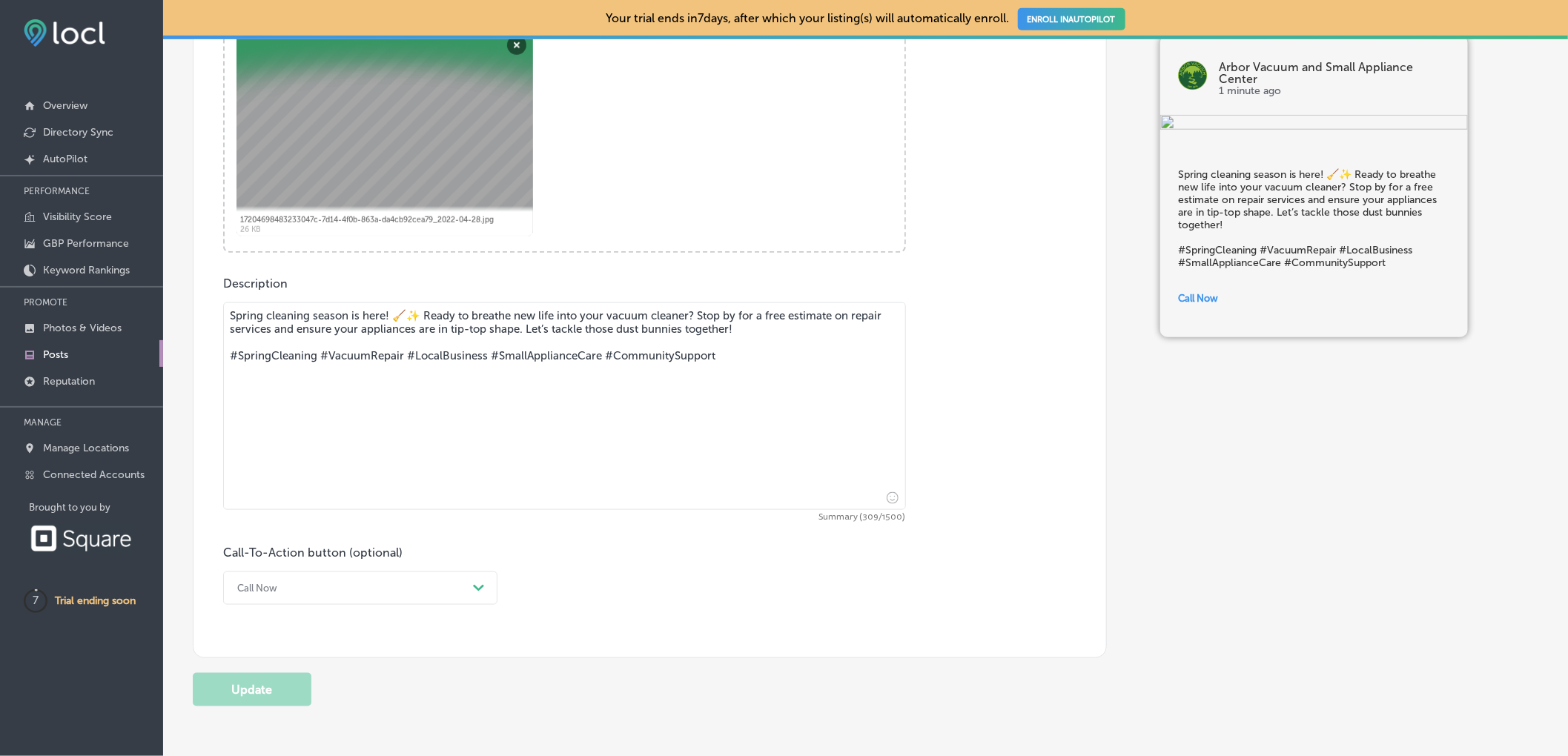
drag, startPoint x: 467, startPoint y: 323, endPoint x: 209, endPoint y: 323, distance: 258.0
click at [209, 323] on div "Post content Select location(s) Business + Location All Locations Path Created …" at bounding box center [650, 184] width 914 height 948
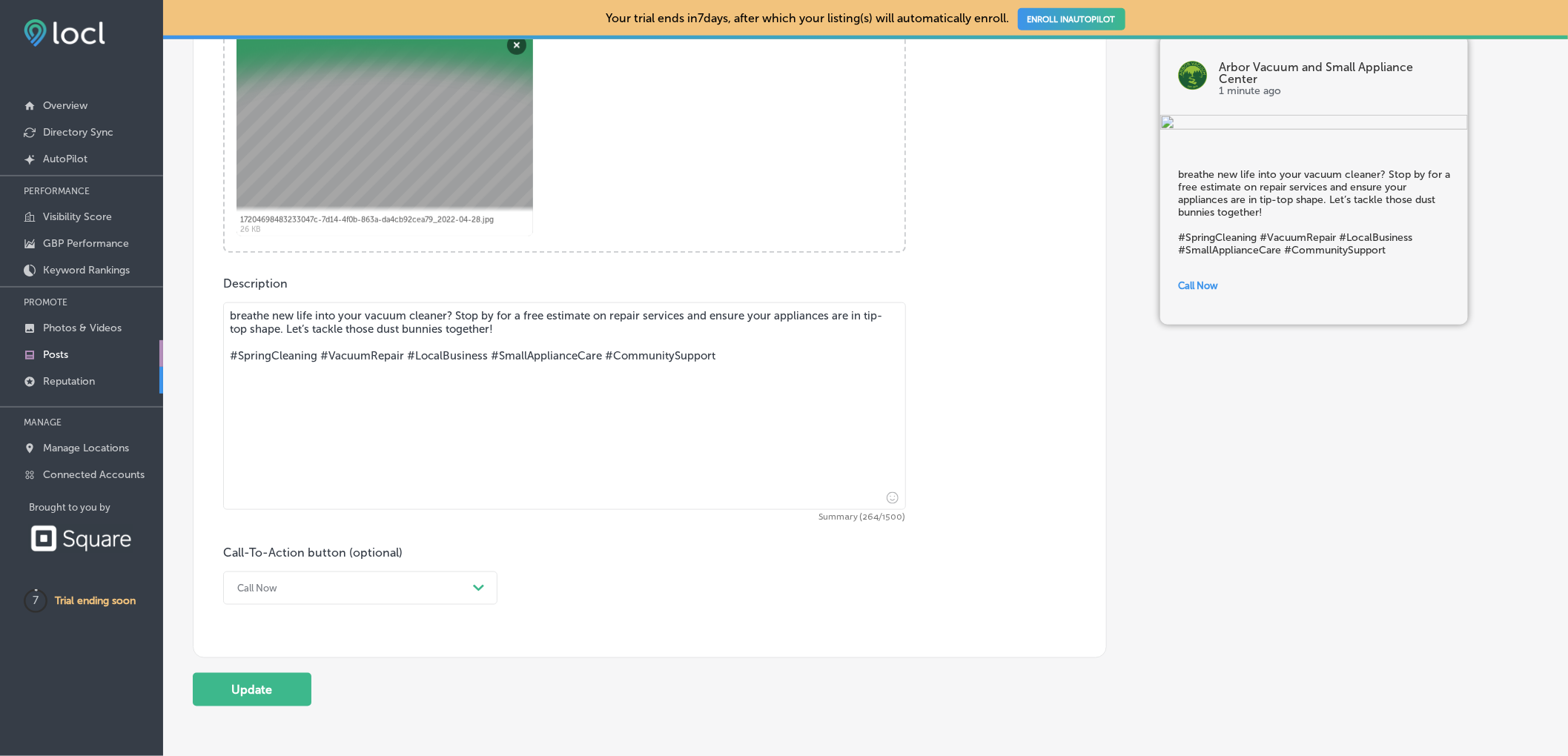
drag, startPoint x: 320, startPoint y: 364, endPoint x: 121, endPoint y: 373, distance: 199.2
click at [121, 371] on div "iconmonstr-menu-thin copy Created with Sketch. Overview Directory Sync Created …" at bounding box center [784, 378] width 1568 height 756
click at [281, 361] on textarea "breathe new life into your vacuum cleaner? Stop by for a free estimate on repai…" at bounding box center [564, 406] width 683 height 207
drag, startPoint x: 320, startPoint y: 362, endPoint x: 214, endPoint y: 367, distance: 106.1
click at [214, 367] on div "Post content Select location(s) Business + Location All Locations Path Created …" at bounding box center [650, 184] width 914 height 948
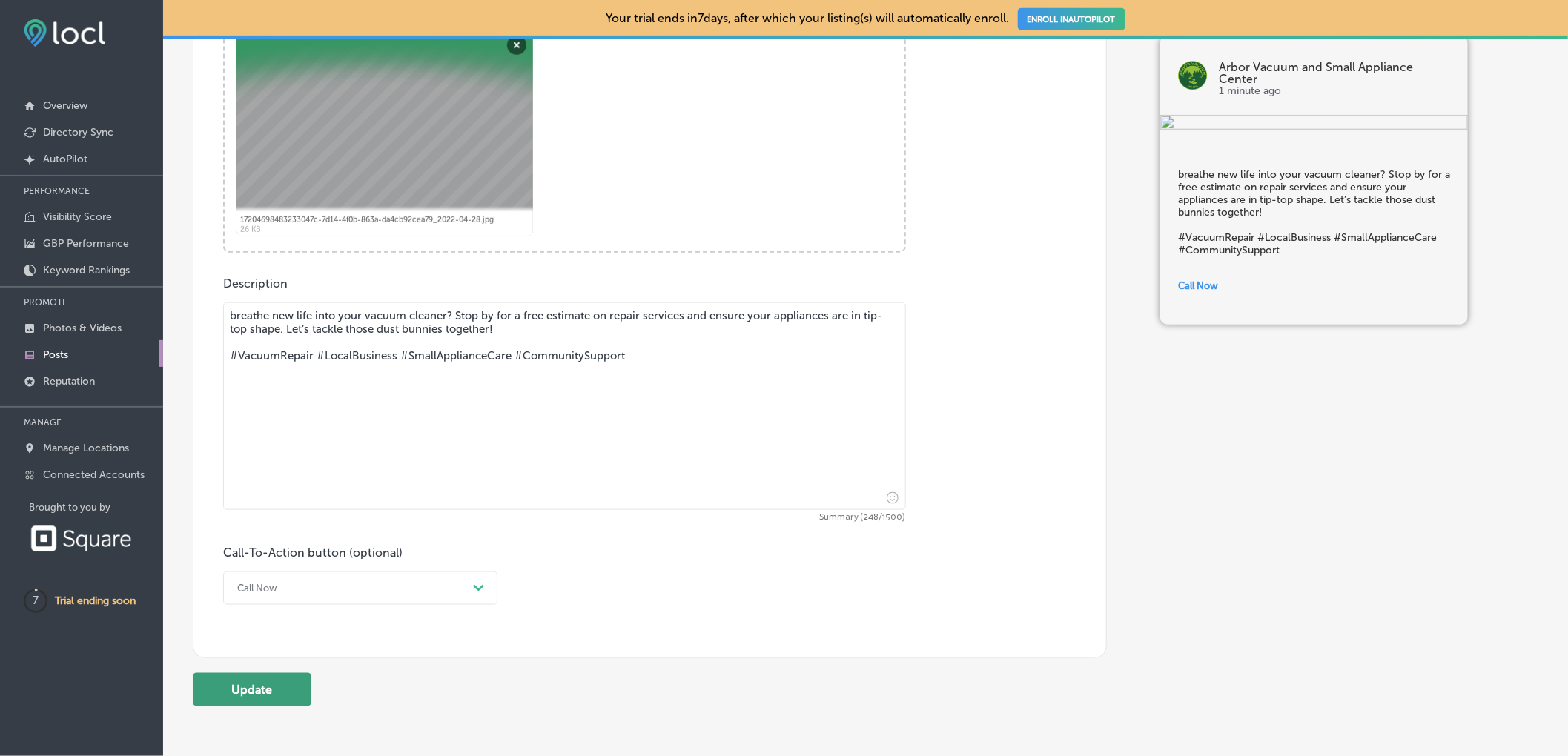
type textarea "breathe new life into your vacuum cleaner? Stop by for a free estimate on repai…"
click at [241, 700] on button "Update" at bounding box center [252, 689] width 119 height 33
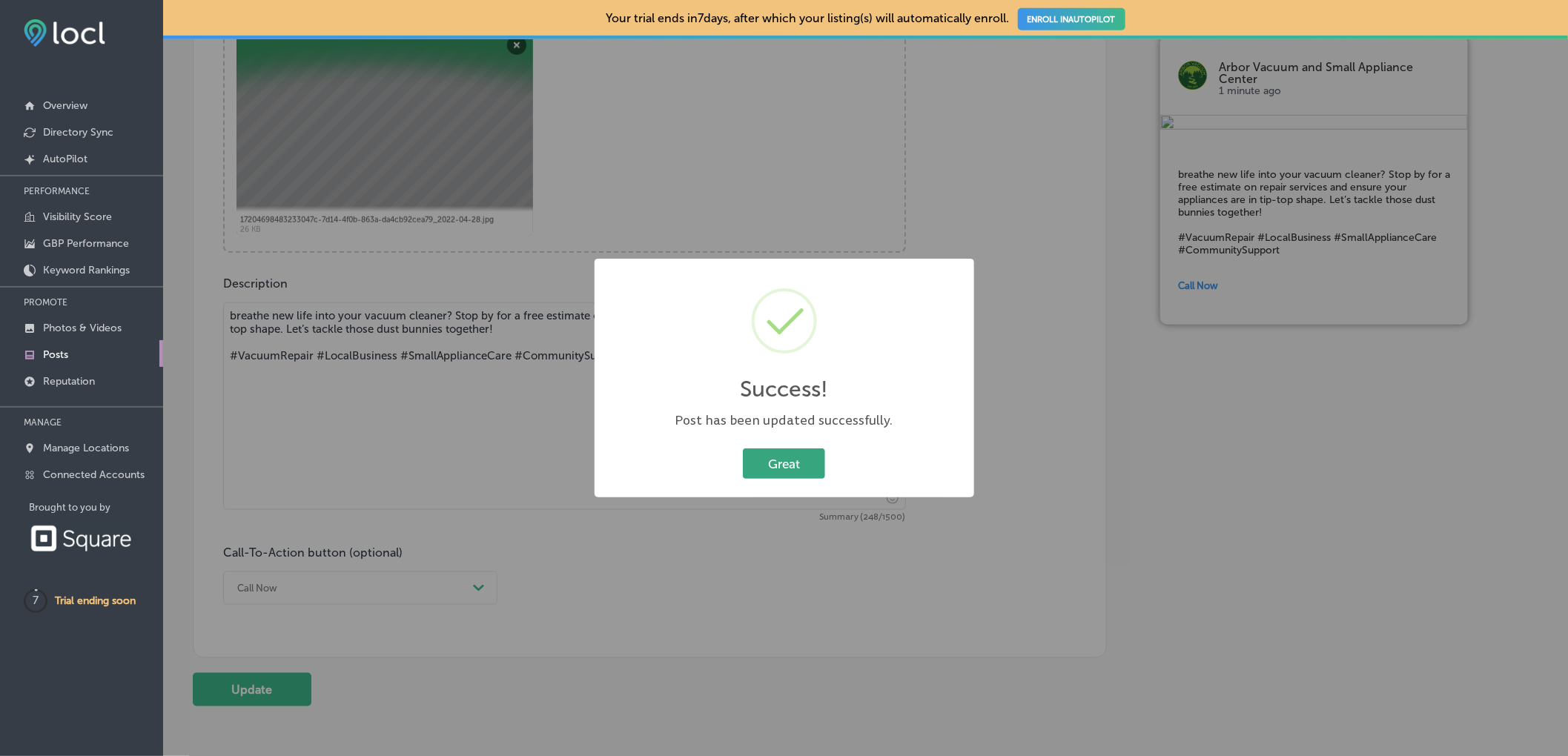
click at [807, 455] on button "Great" at bounding box center [784, 463] width 82 height 30
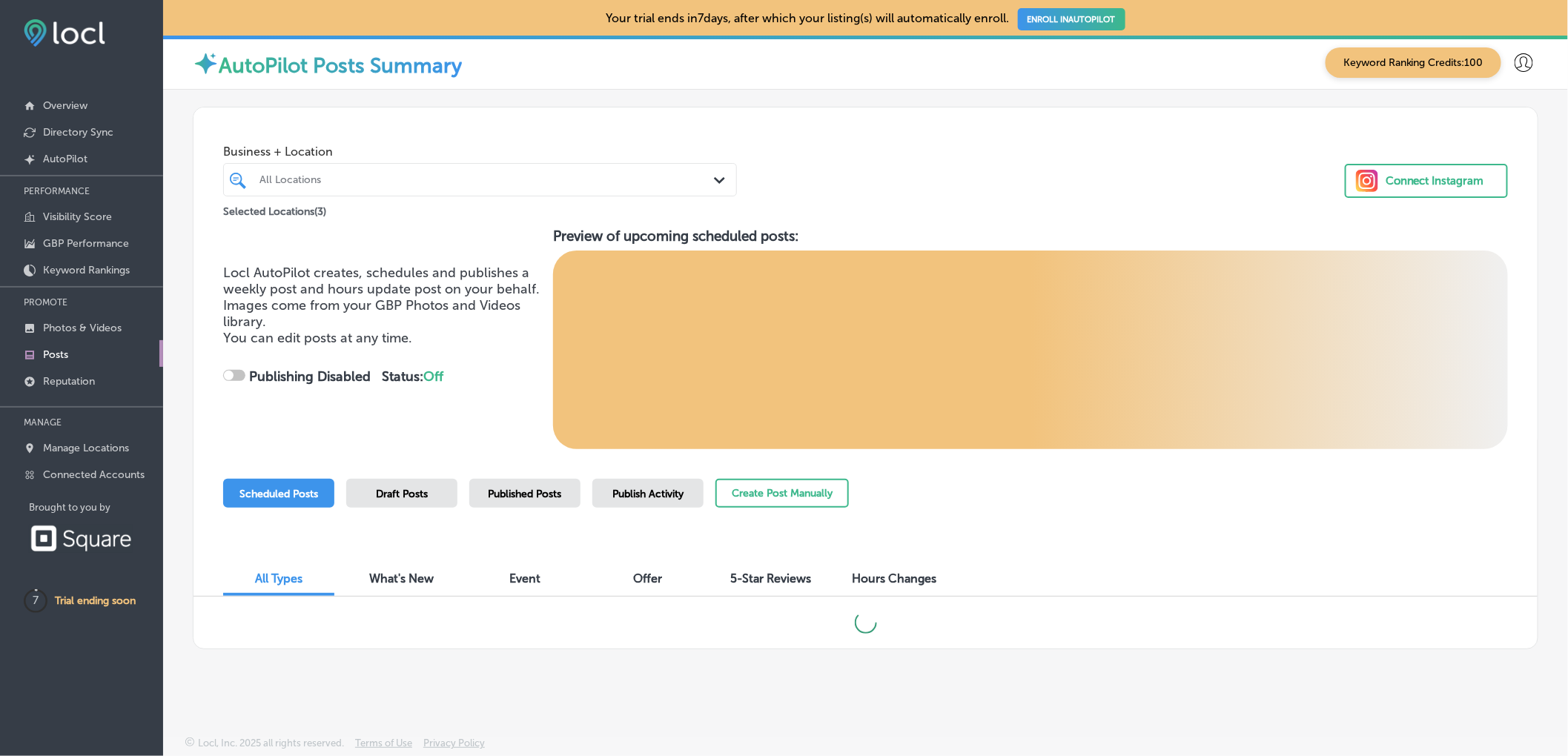
checkbox input "true"
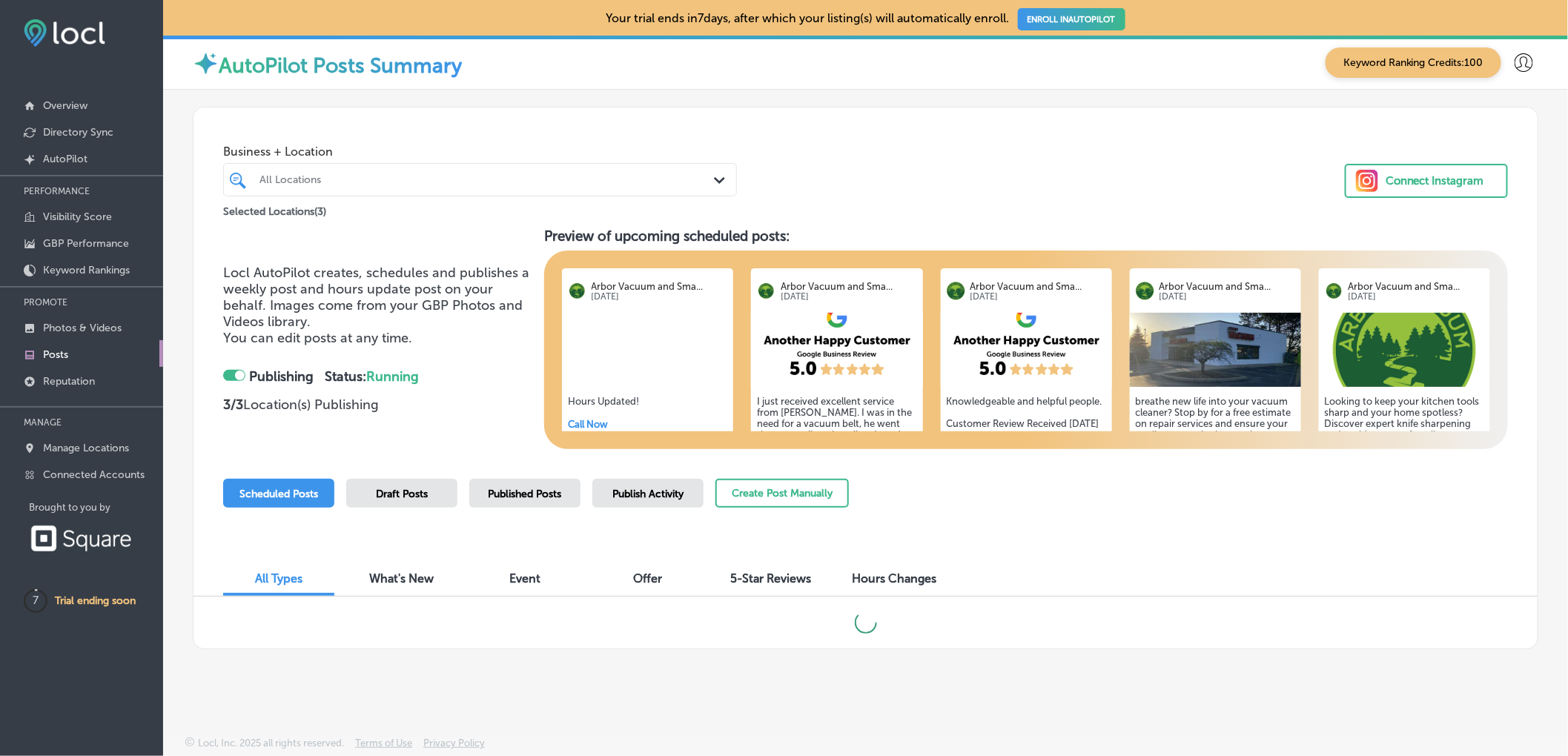
click at [716, 179] on icon "Path Created with Sketch." at bounding box center [720, 180] width 11 height 7
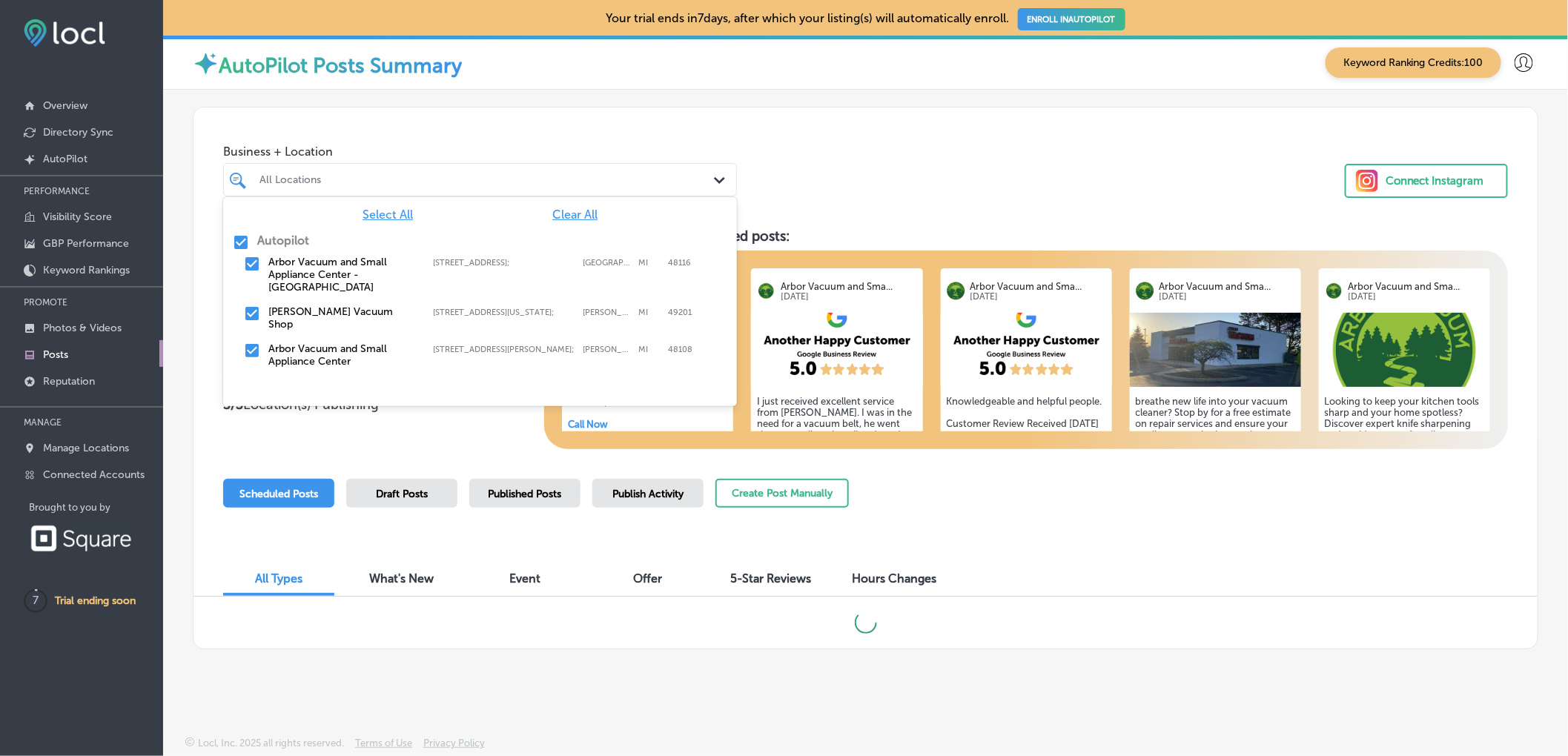
click at [252, 307] on input "checkbox" at bounding box center [252, 313] width 18 height 18
click at [252, 342] on input "checkbox" at bounding box center [252, 350] width 18 height 18
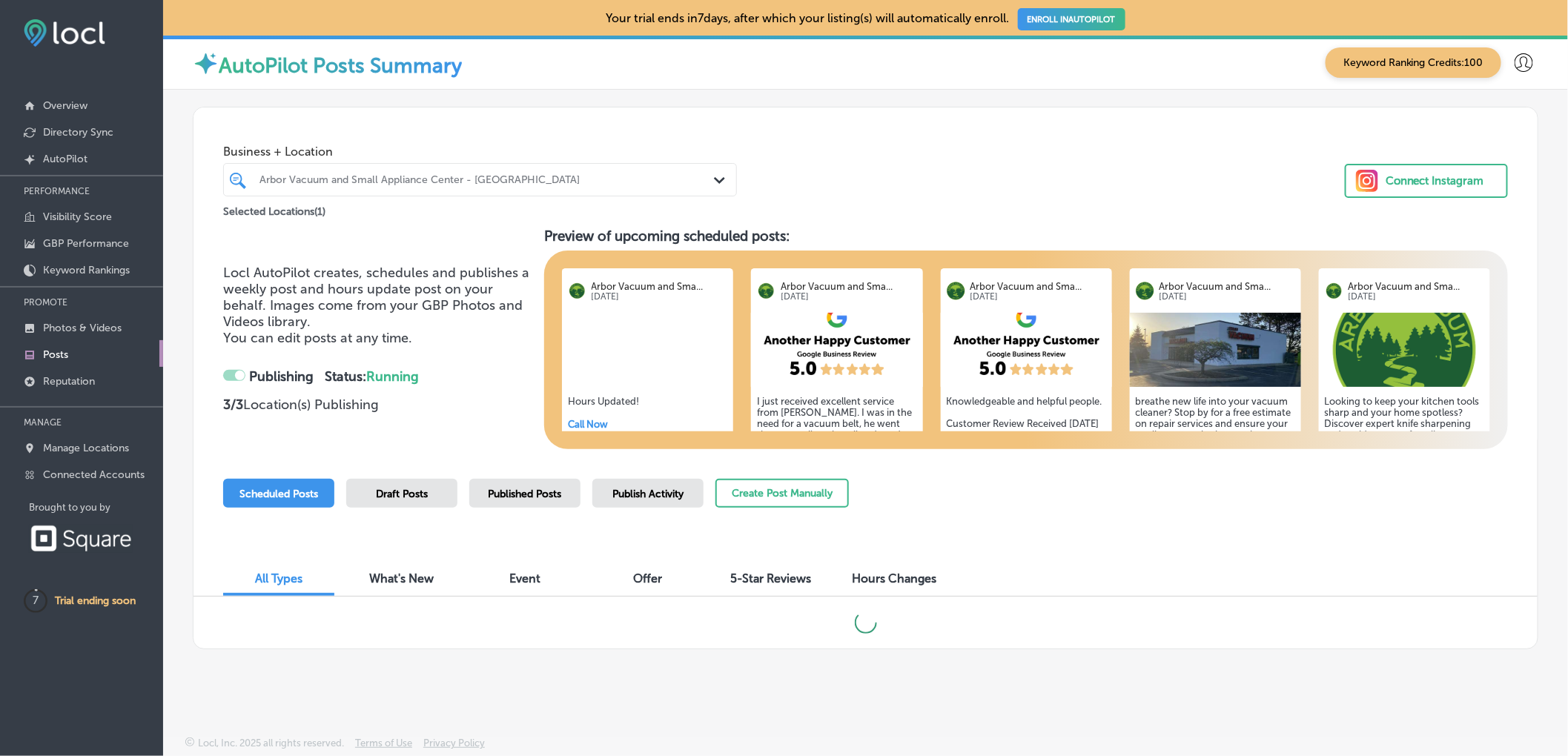
click at [860, 172] on div "Business + Location Arbor Vacuum and Small Appliance Center - Brighton Path Cre…" at bounding box center [865, 163] width 1343 height 113
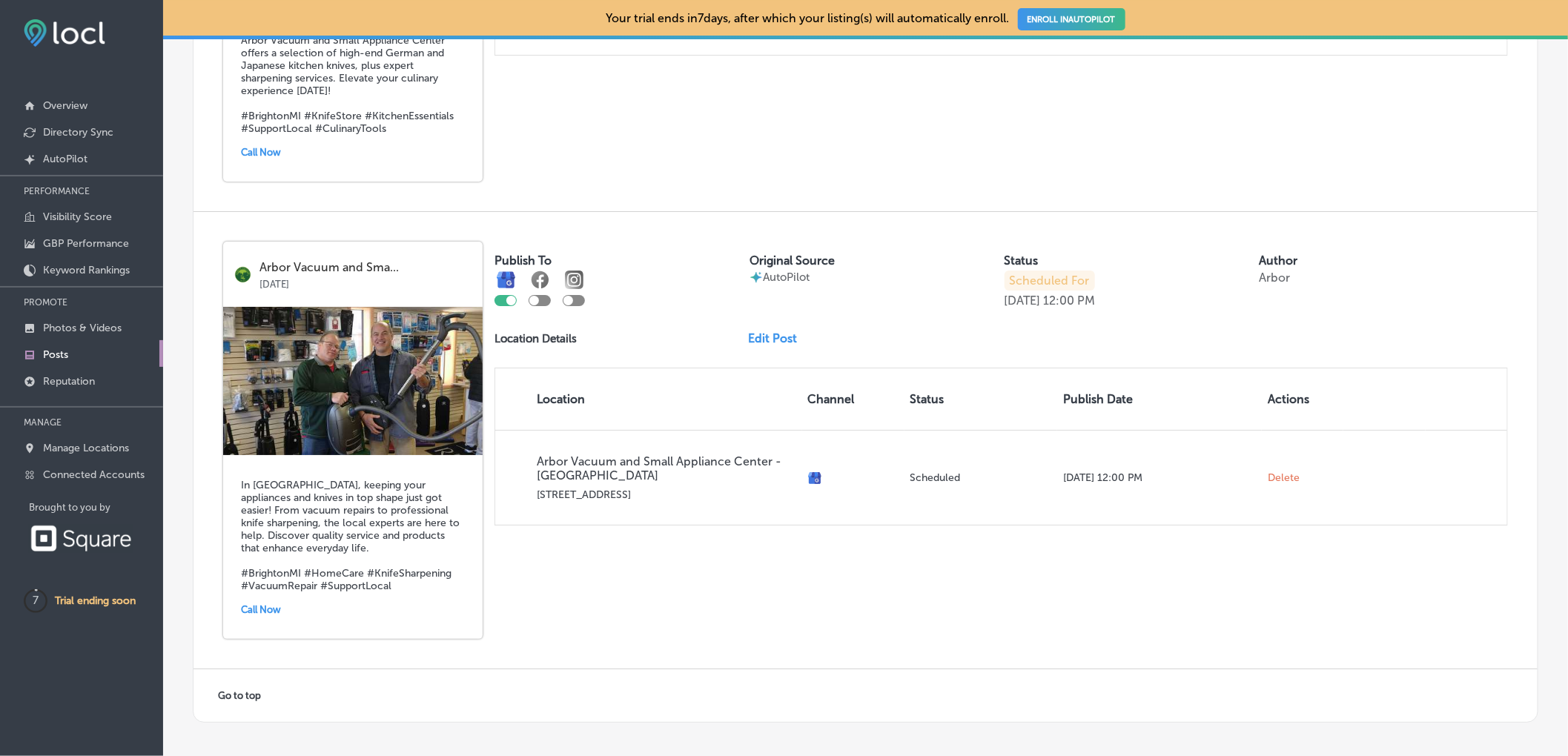
scroll to position [2622, 0]
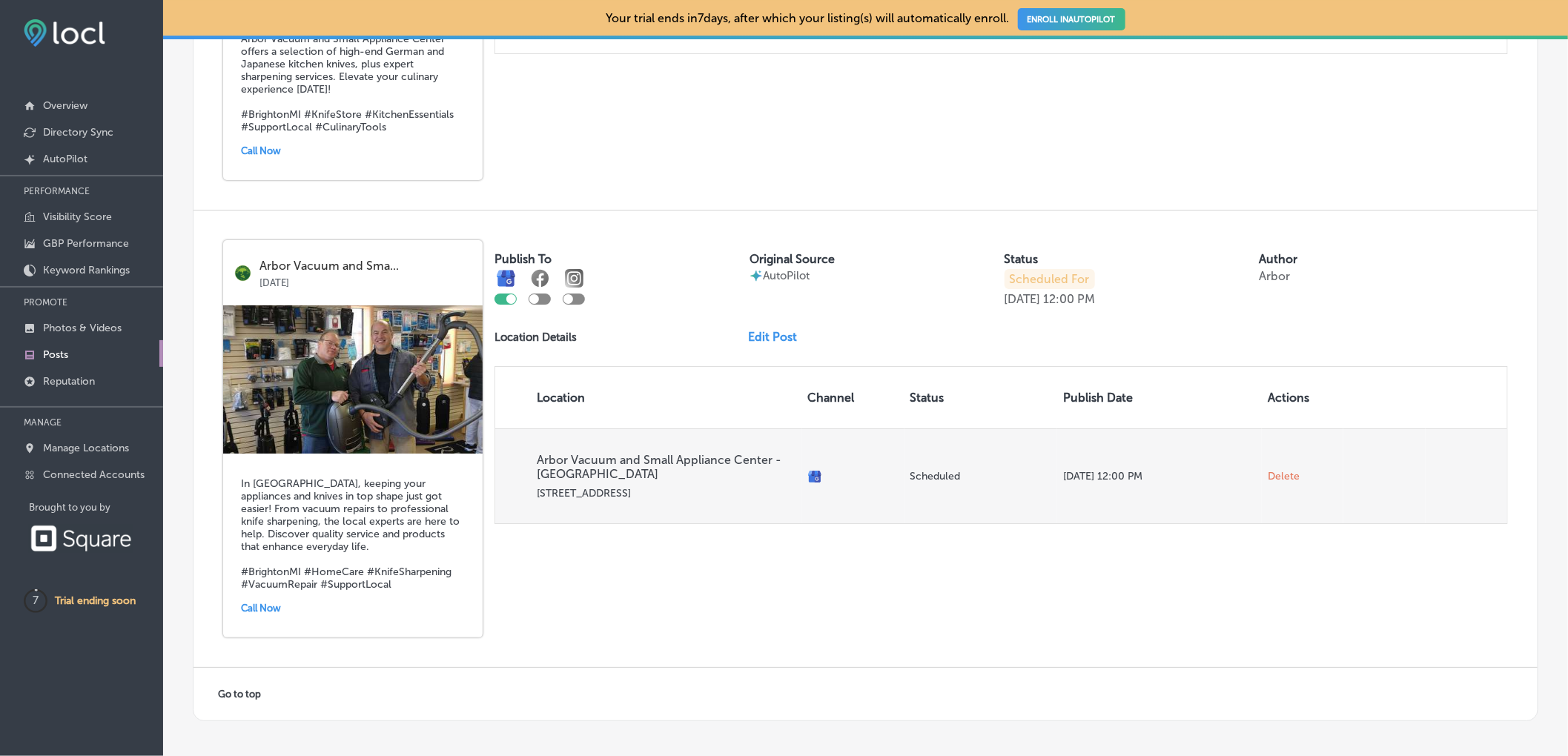
click at [1277, 470] on span "Delete" at bounding box center [1283, 476] width 32 height 13
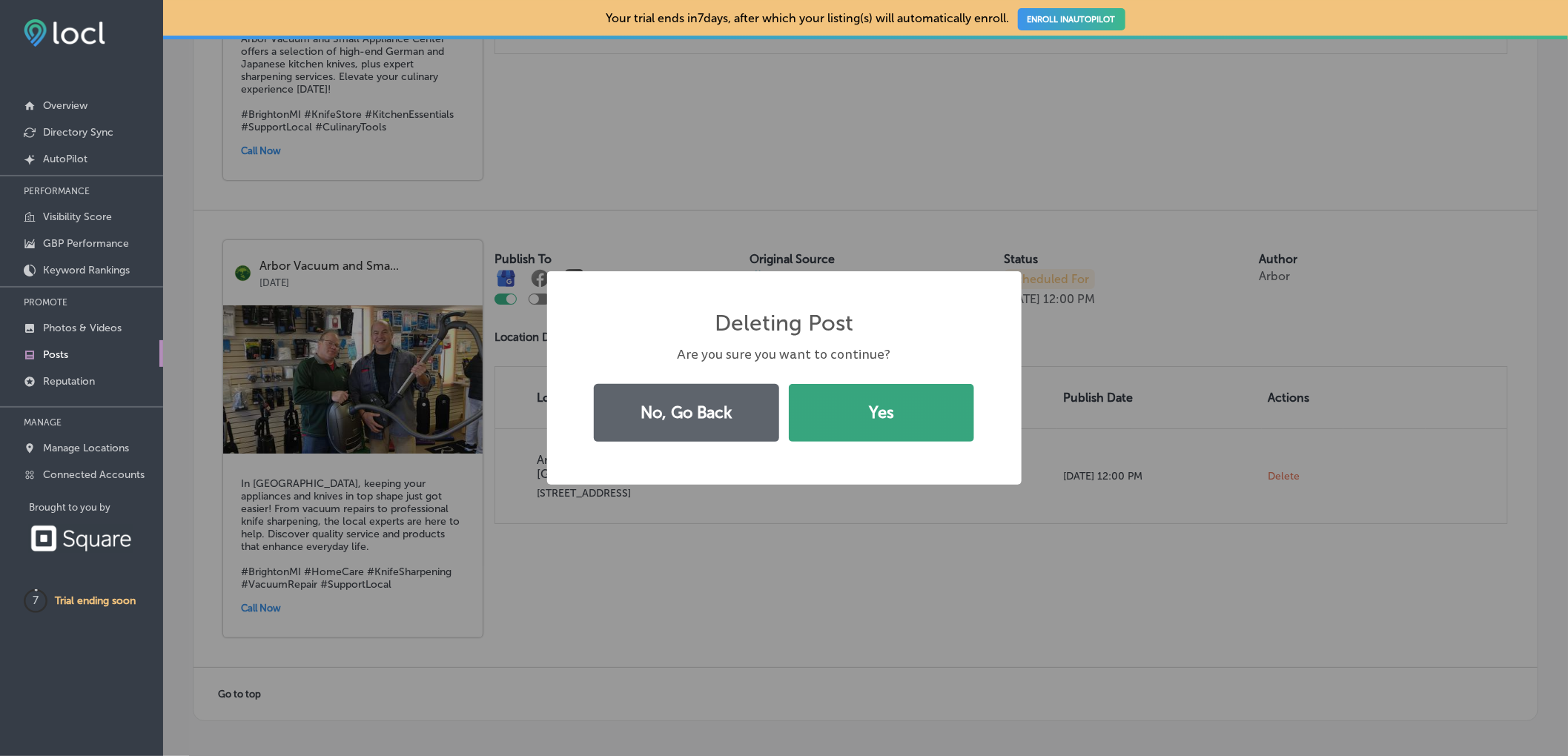
click at [869, 412] on button "Yes" at bounding box center [881, 413] width 185 height 57
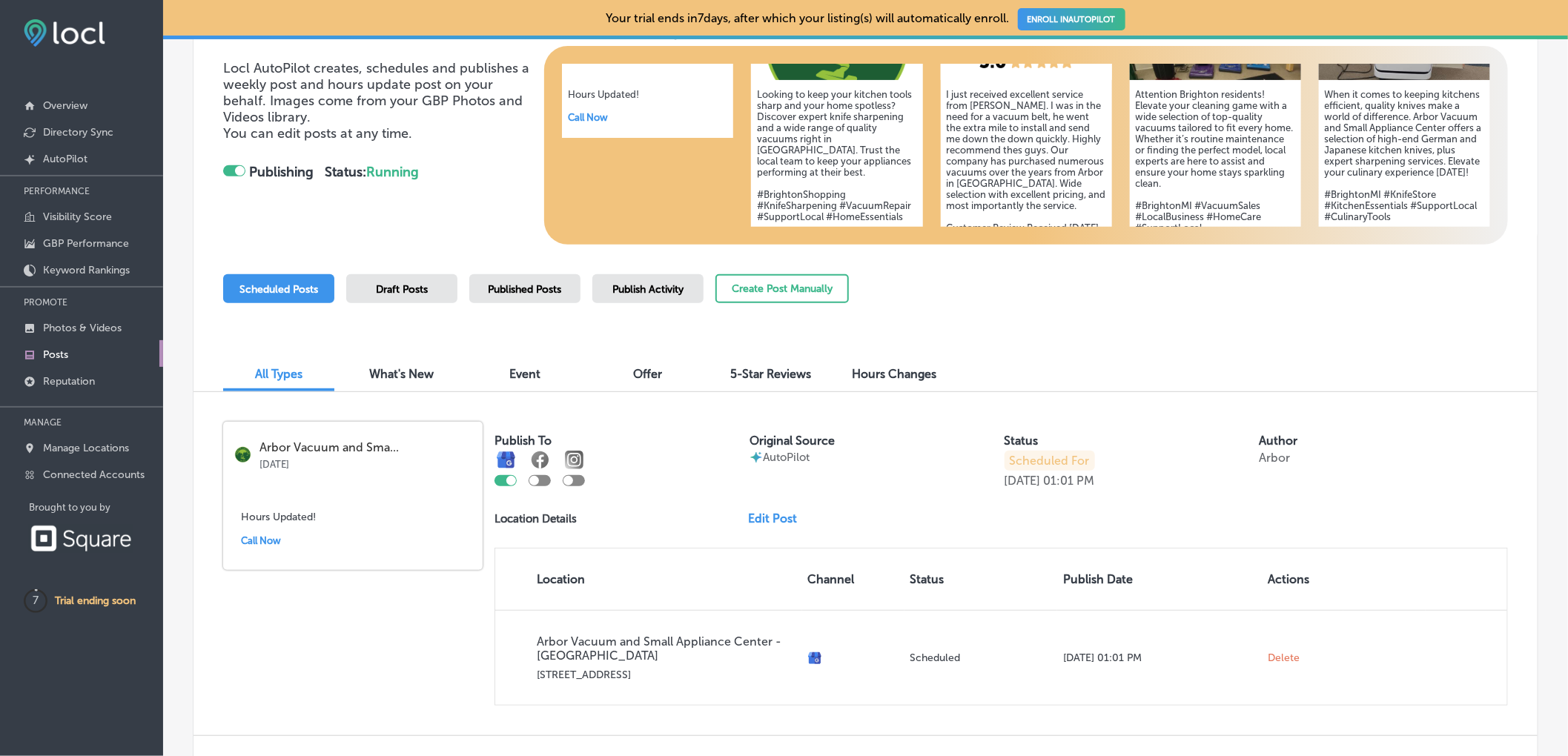
scroll to position [0, 0]
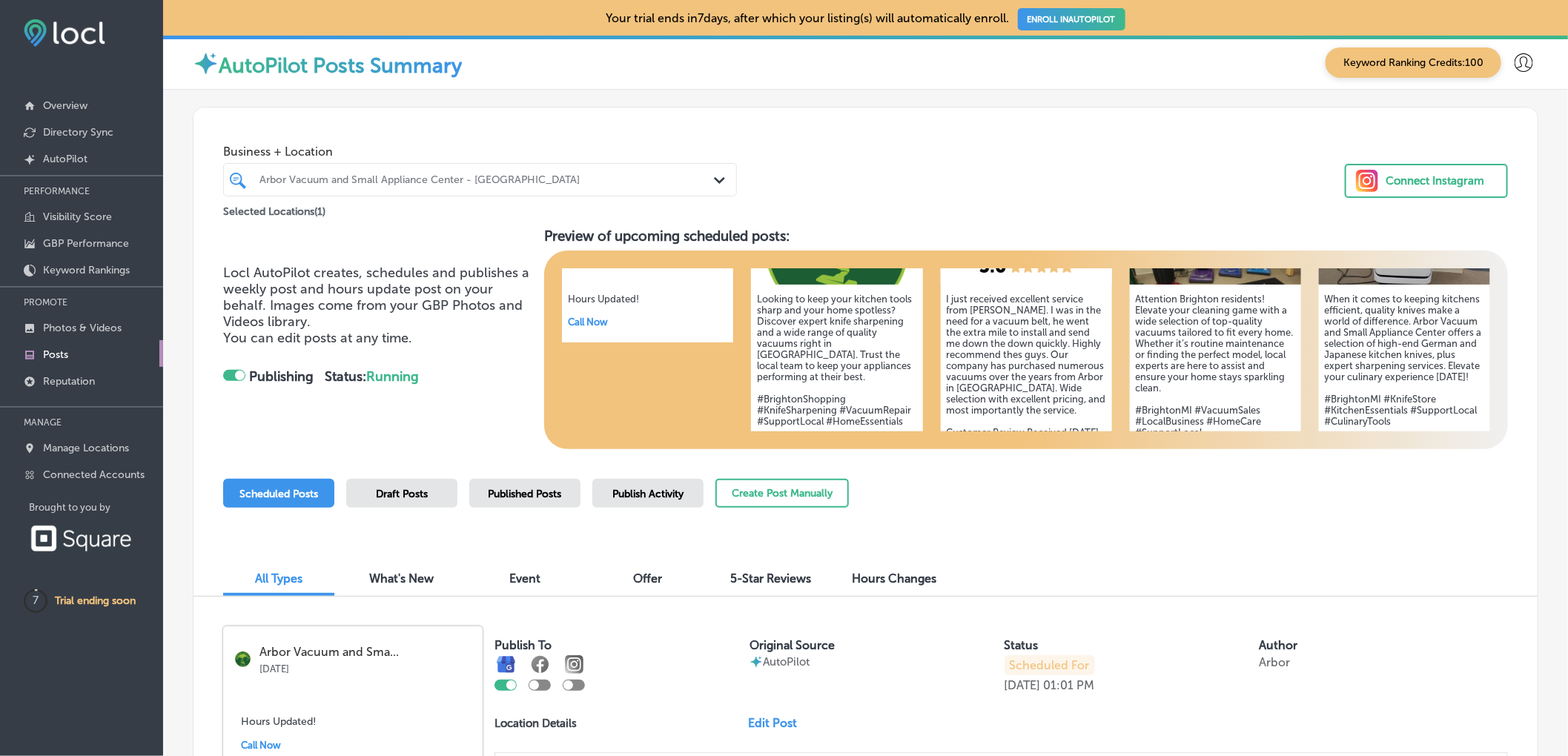
click at [680, 492] on span "Publish Activity" at bounding box center [648, 494] width 71 height 12
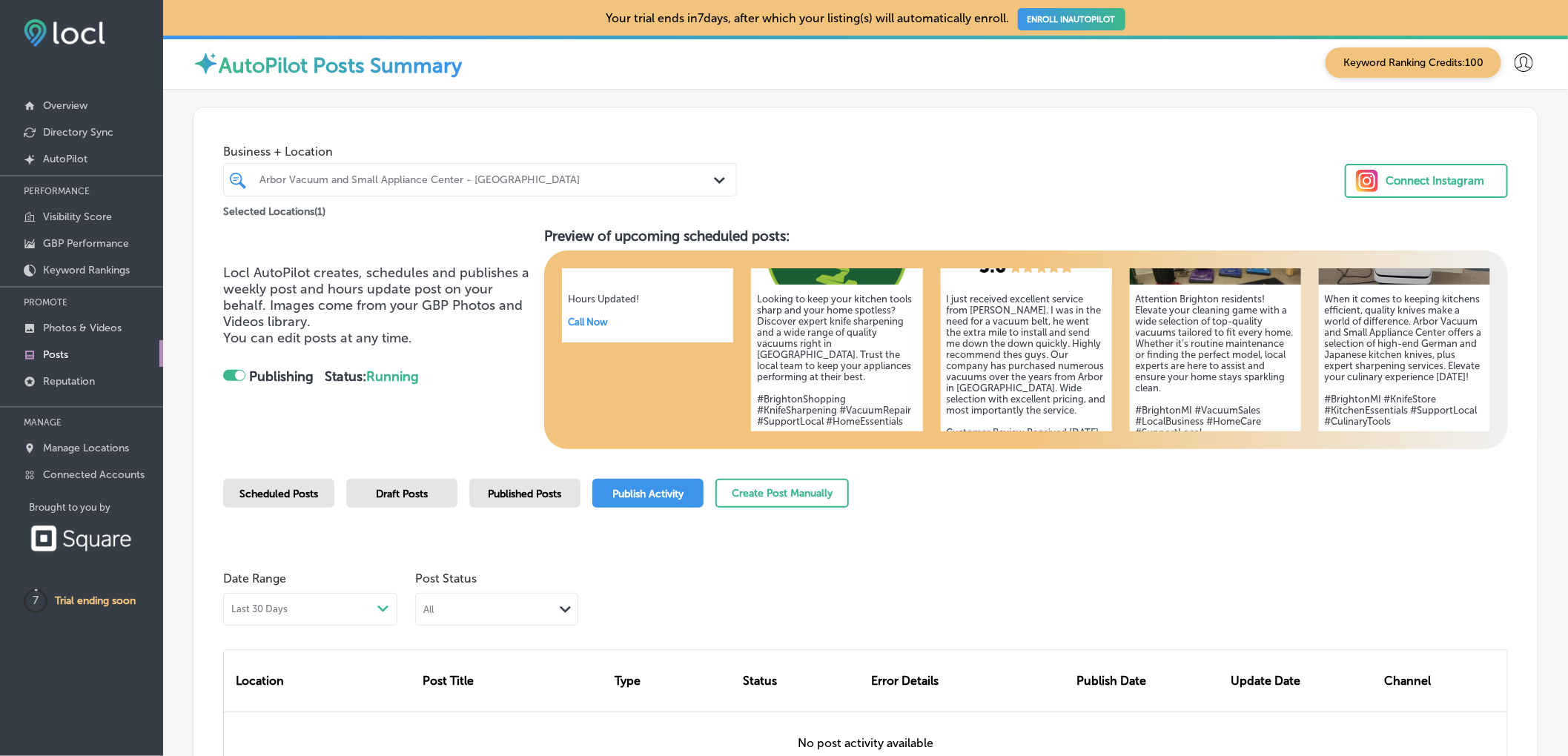
click at [289, 493] on span "Scheduled Posts" at bounding box center [278, 494] width 78 height 12
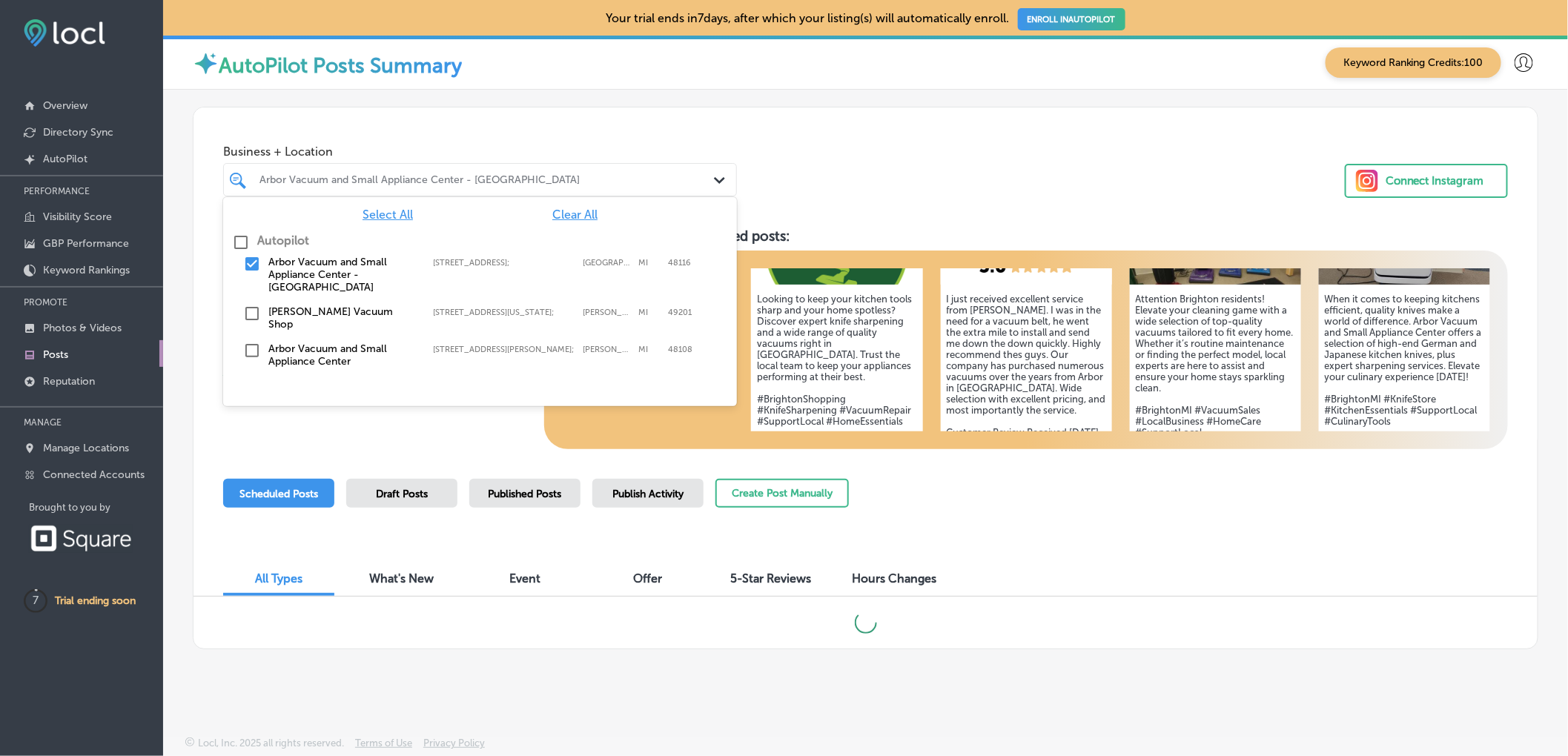
click at [582, 186] on div "Arbor Vacuum and Small Appliance Center - [GEOGRAPHIC_DATA]" at bounding box center [487, 179] width 456 height 12
click at [246, 305] on input "checkbox" at bounding box center [252, 313] width 18 height 18
click at [257, 271] on input "checkbox" at bounding box center [252, 263] width 18 height 18
click at [937, 178] on div "Business + Location option 9812 E Grand River Avenue; , deselected. option 9812…" at bounding box center [865, 163] width 1343 height 113
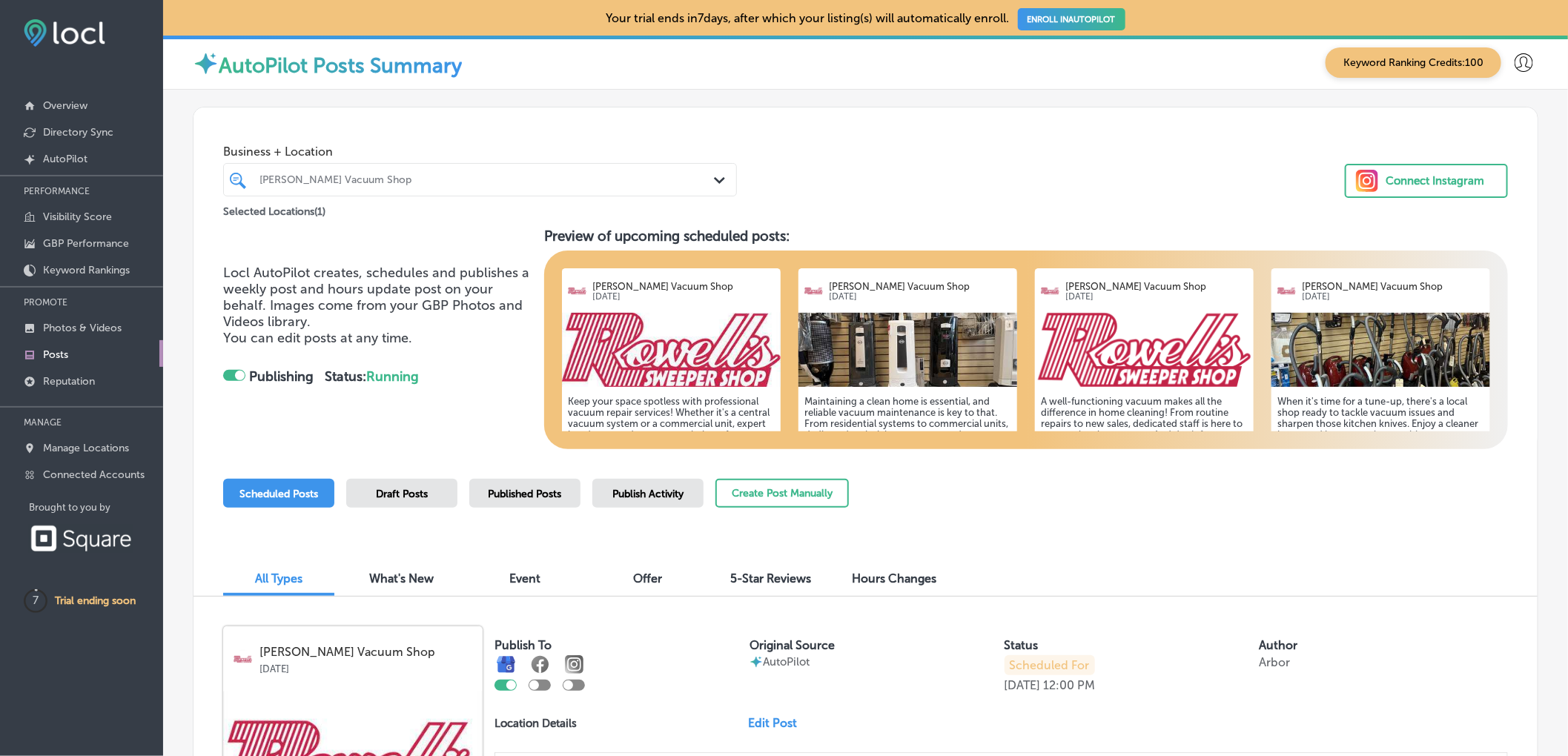
click at [523, 177] on div "[PERSON_NAME] Vacuum Shop" at bounding box center [487, 179] width 456 height 12
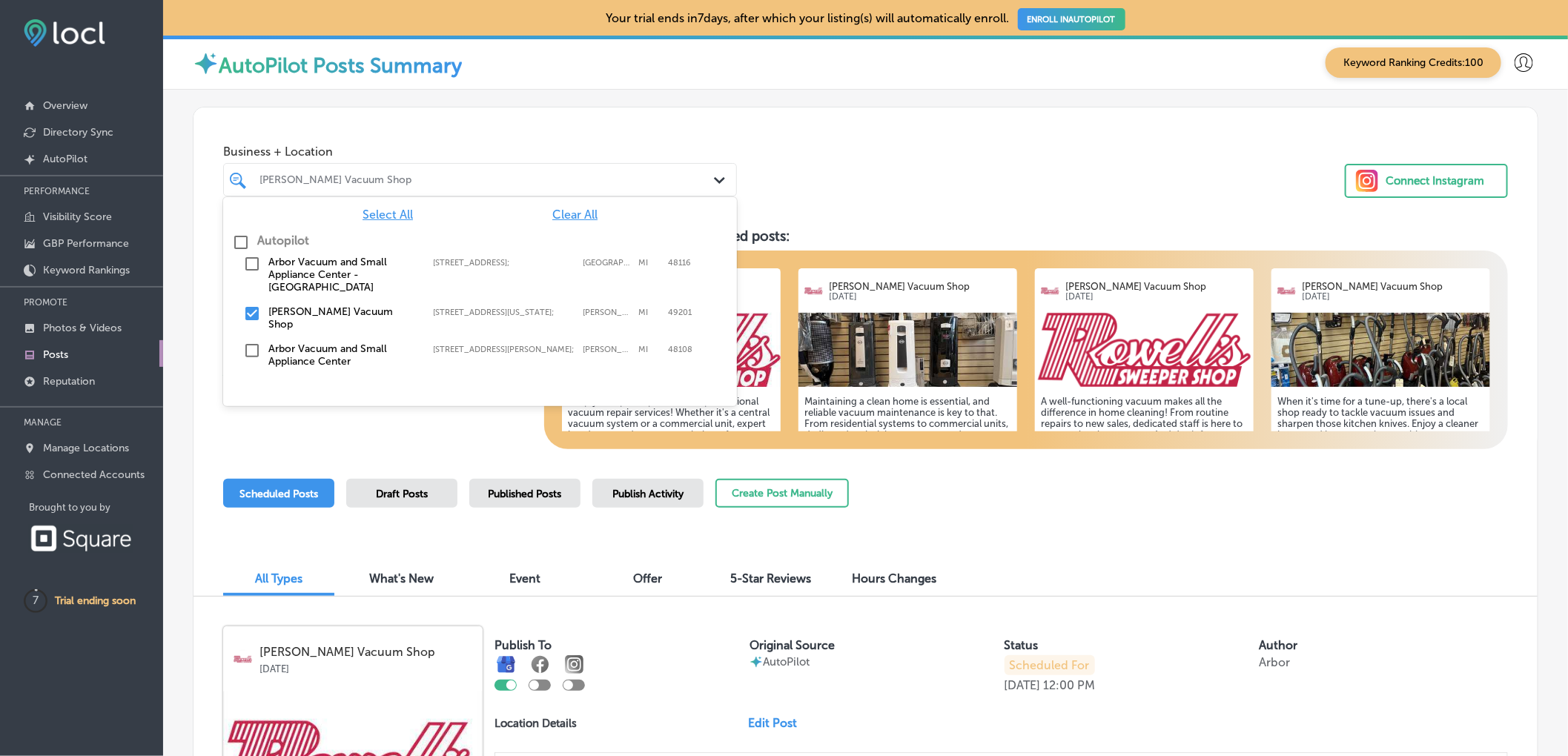
click at [253, 342] on input "checkbox" at bounding box center [252, 350] width 18 height 18
click at [258, 305] on input "checkbox" at bounding box center [252, 313] width 18 height 18
click at [705, 178] on div "Arbor Vacuum and Small Appliance Center Path Created with Sketch." at bounding box center [479, 180] width 512 height 23
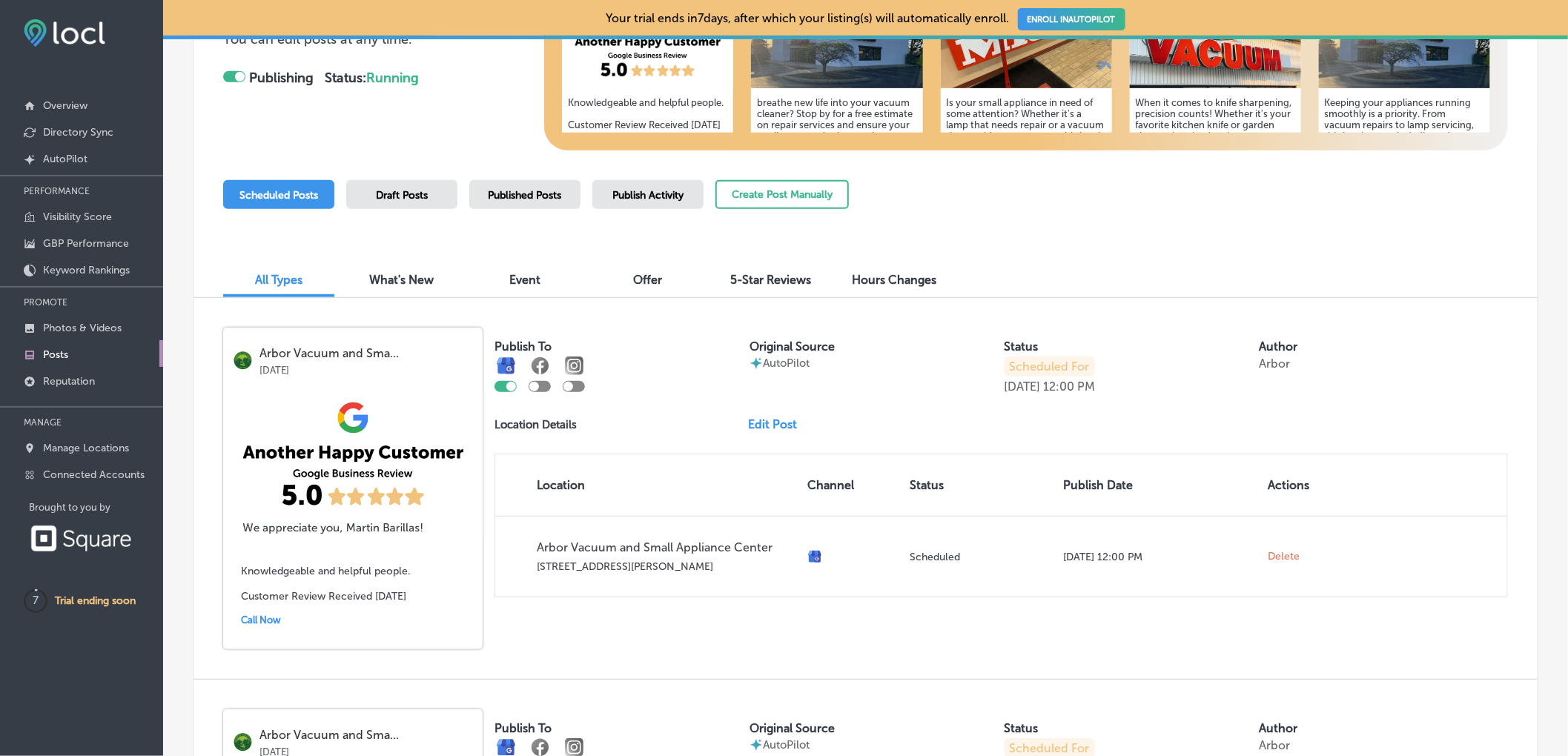
scroll to position [307, 0]
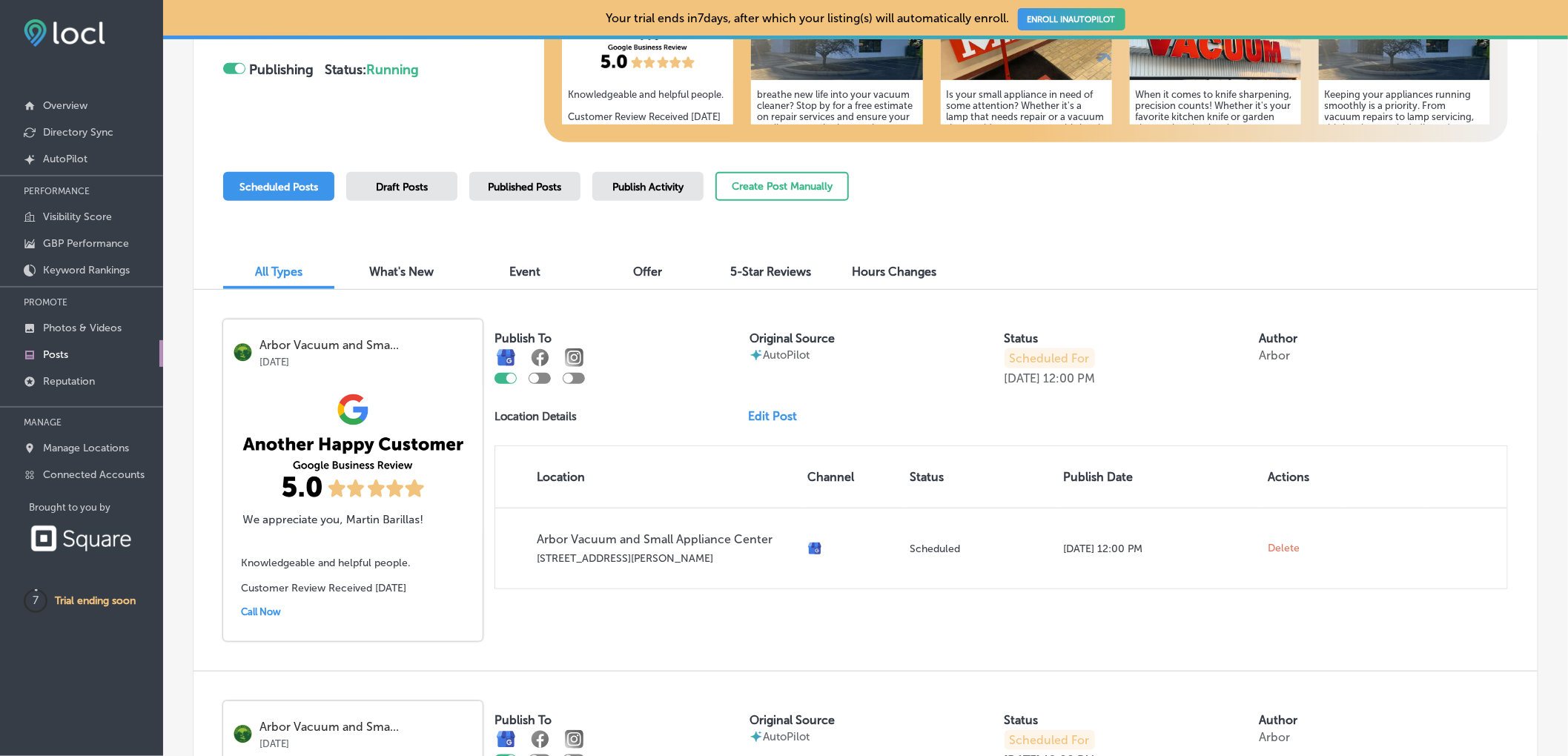
click at [40, 603] on icon at bounding box center [35, 601] width 22 height 22
click at [82, 599] on p "Trial ending soon" at bounding box center [96, 601] width 81 height 12
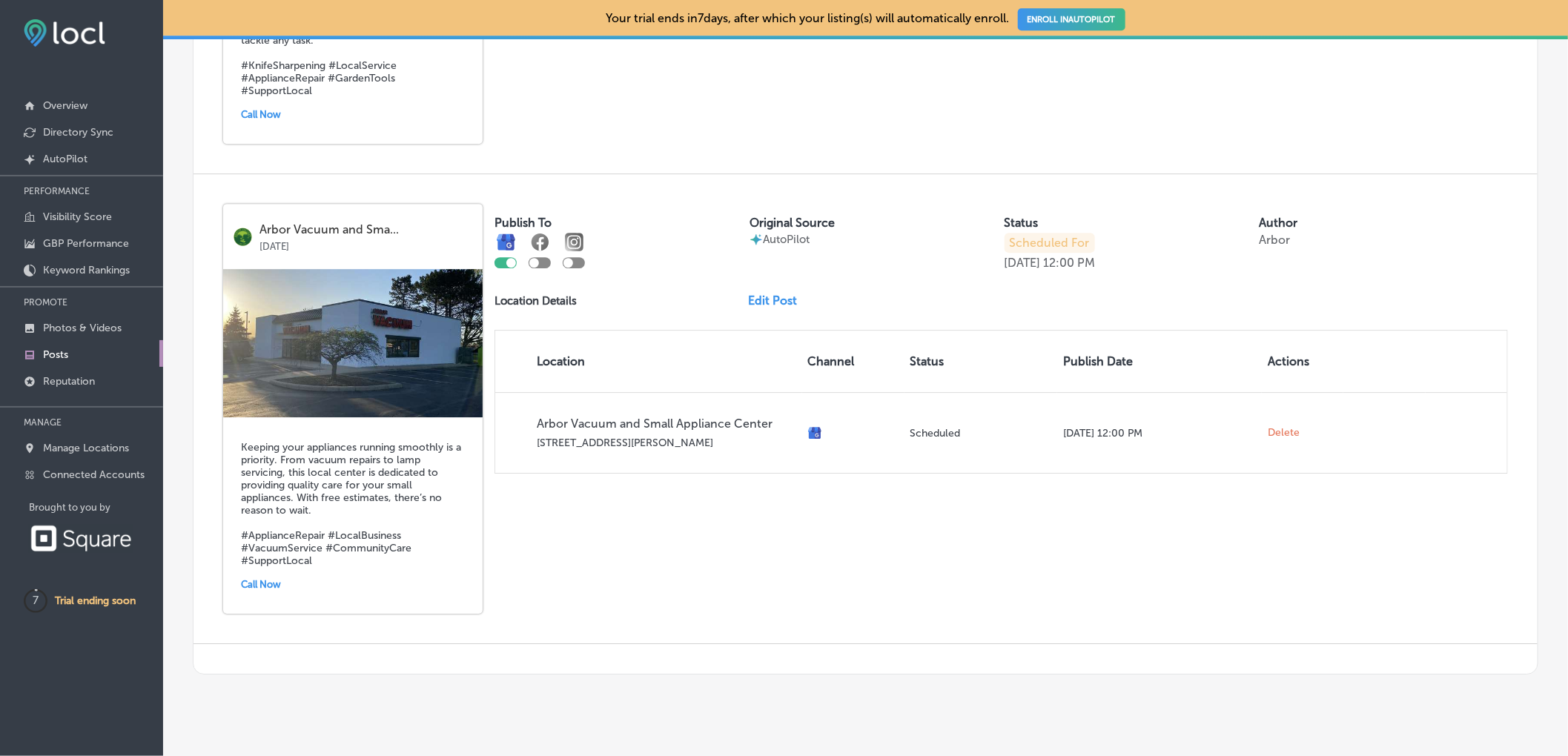
scroll to position [2214, 0]
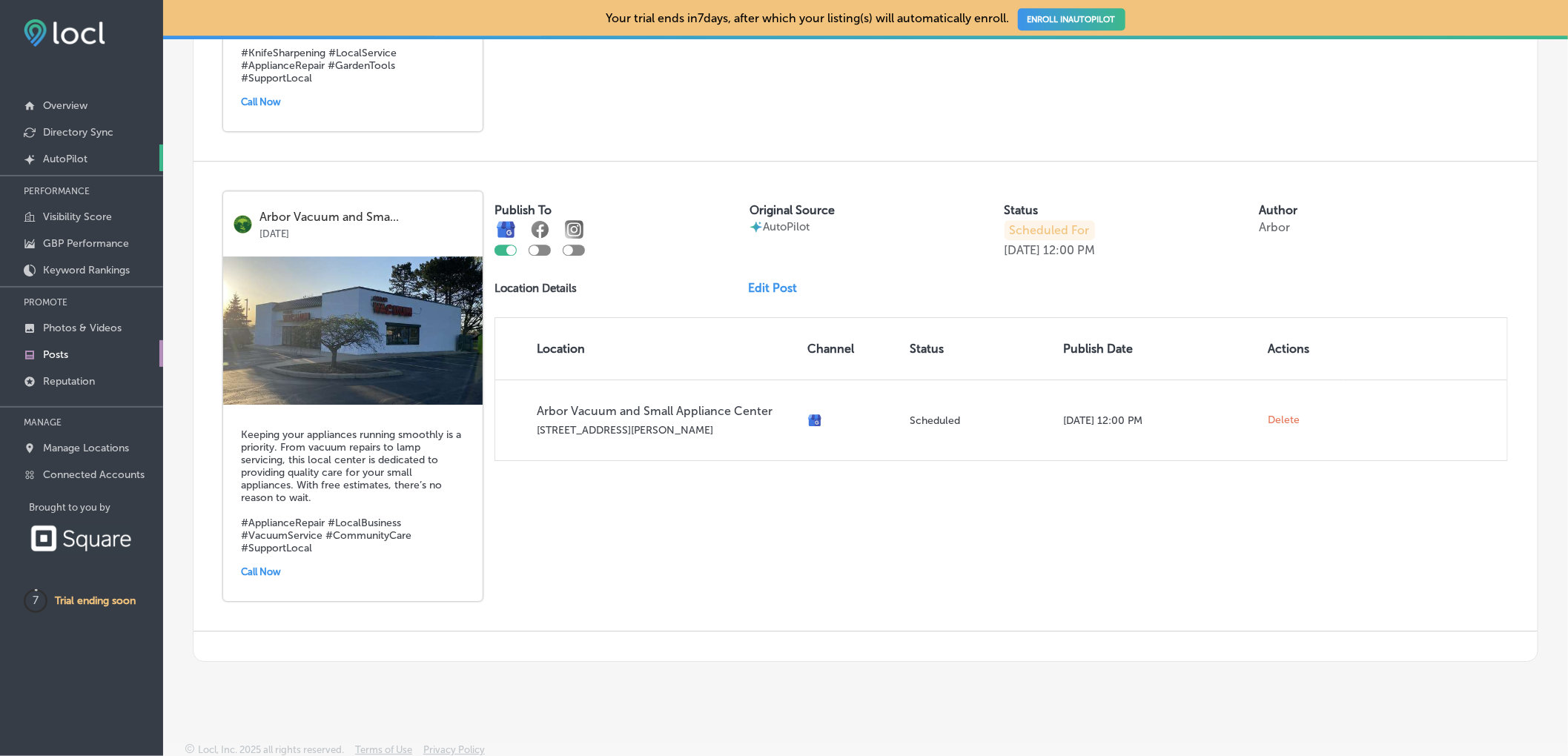
click at [69, 157] on p "AutoPilot" at bounding box center [64, 159] width 44 height 12
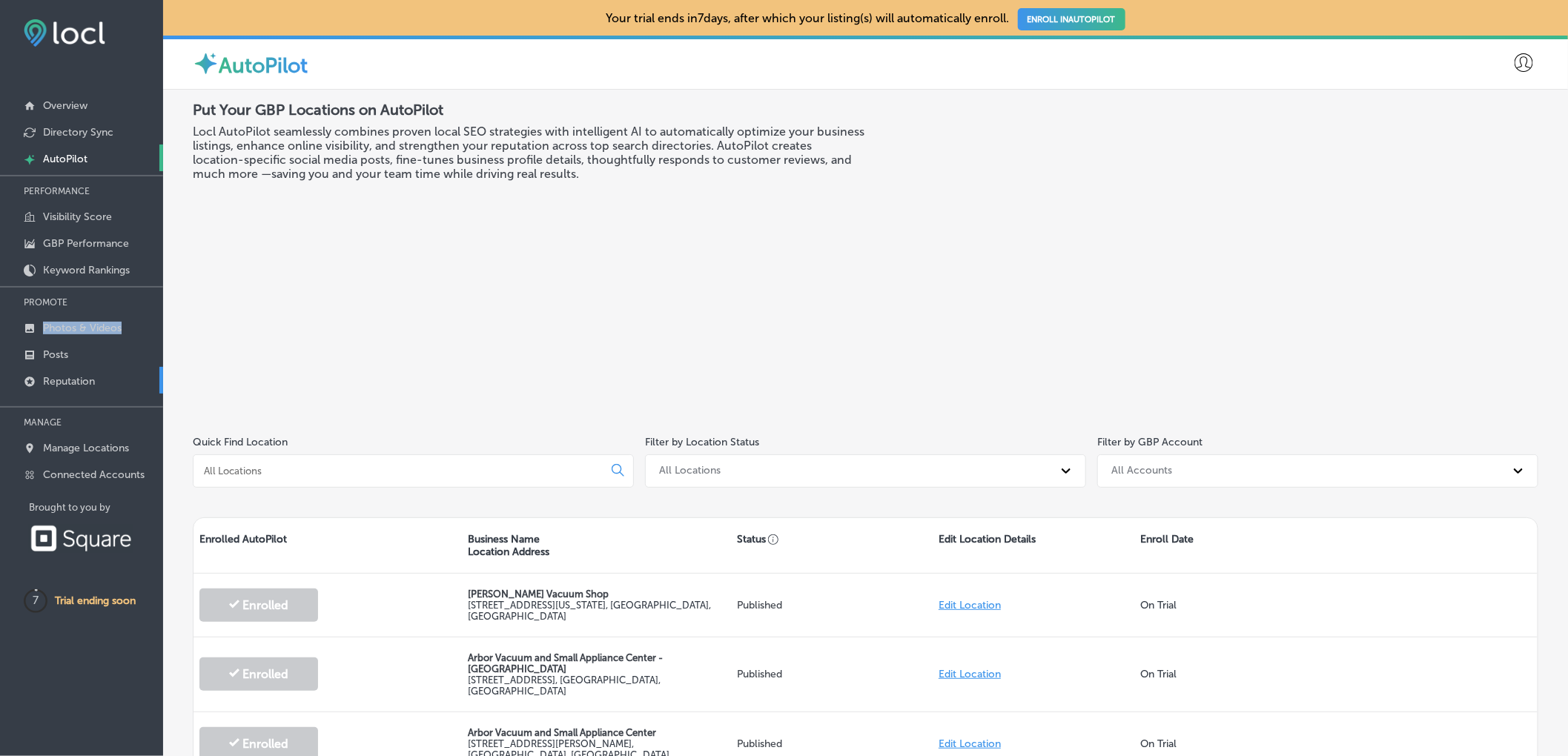
click at [68, 378] on p "Reputation" at bounding box center [68, 381] width 52 height 12
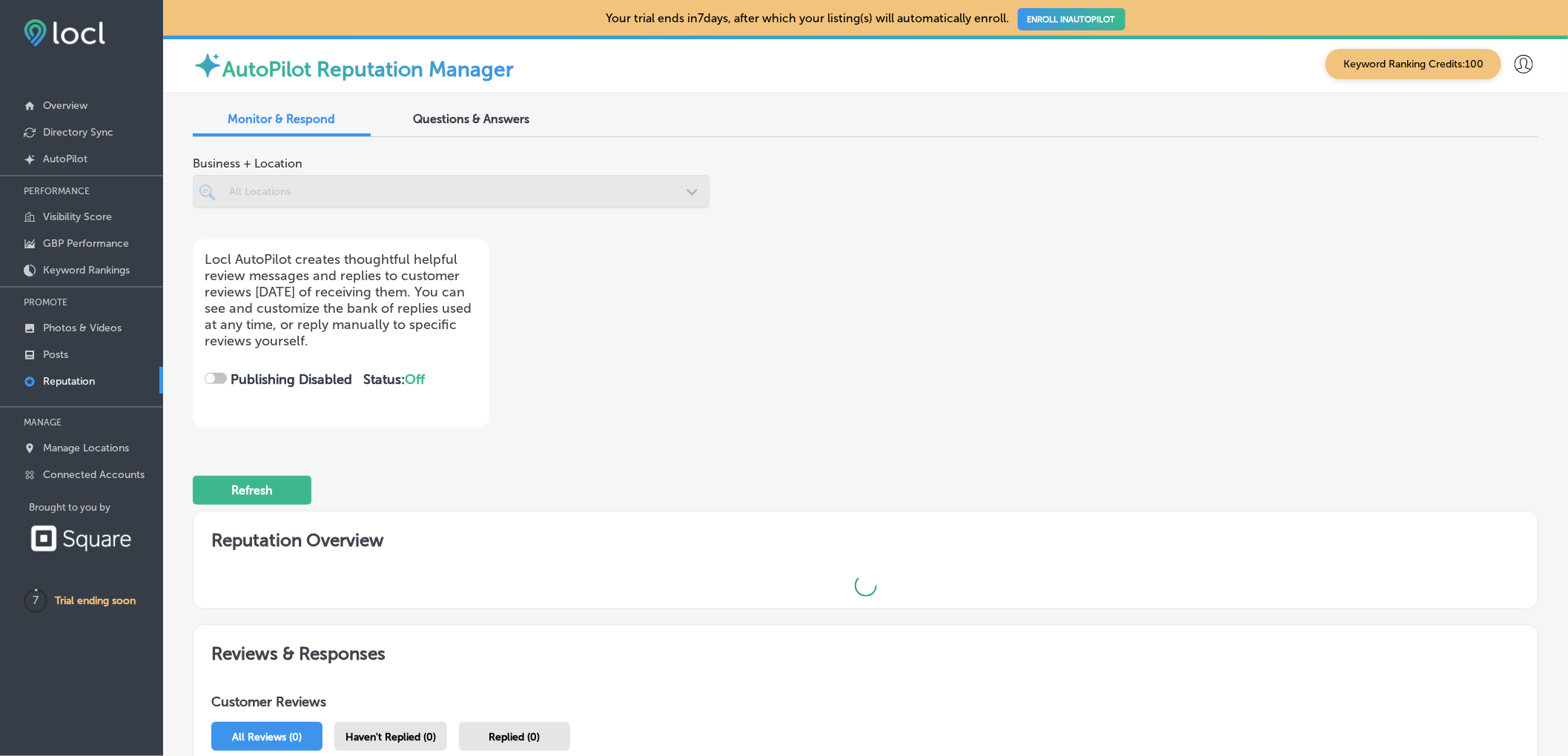
checkbox input "true"
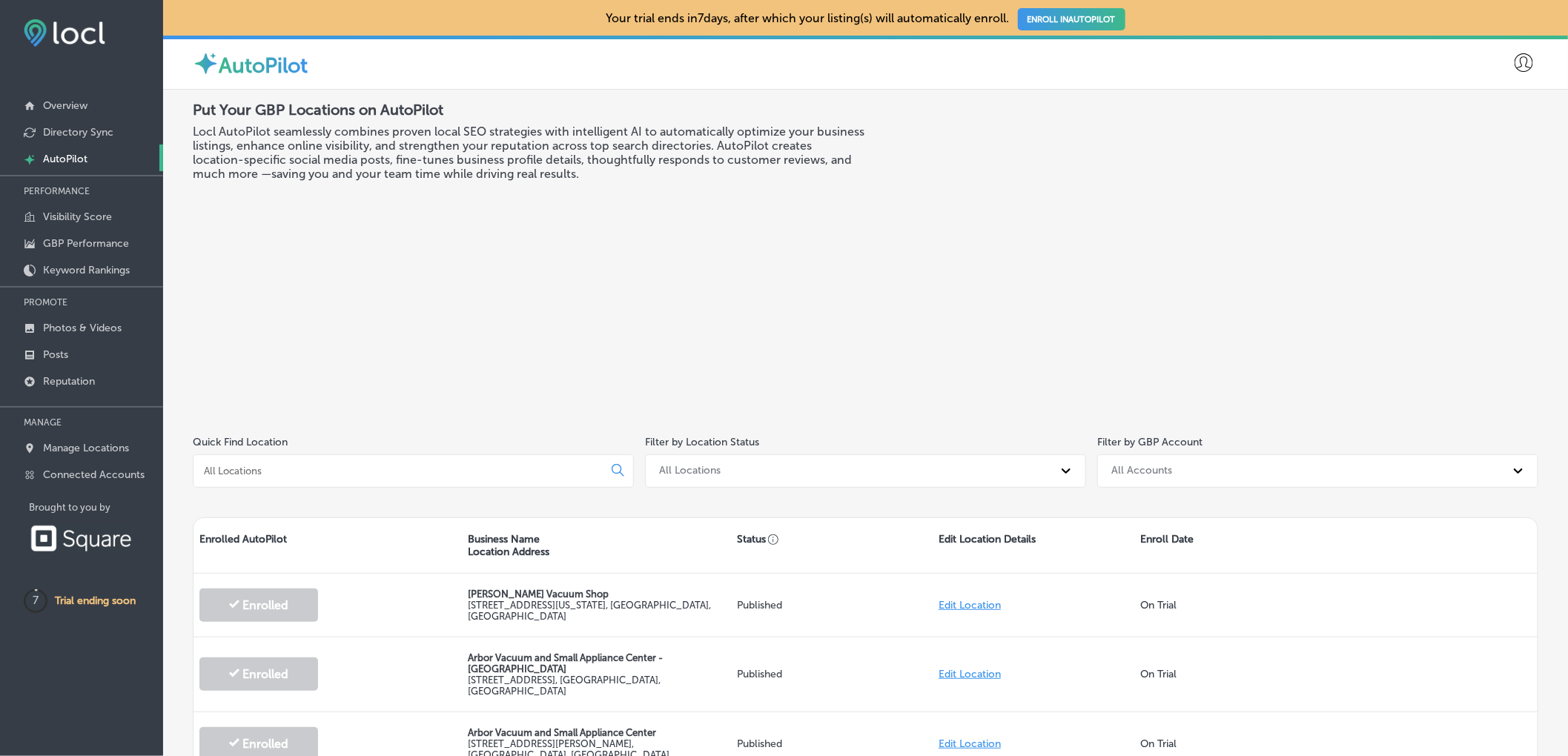
click at [1079, 16] on link "ENROLL IN AUTOPILOT" at bounding box center [1071, 19] width 107 height 23
click at [1078, 16] on link "ENROLL IN AUTOPILOT" at bounding box center [1071, 19] width 107 height 23
click at [778, 17] on p "Your trial ends in 7 days, after which your listing(s) will automatically enrol…" at bounding box center [865, 18] width 519 height 14
click at [94, 133] on p "Directory Sync" at bounding box center [78, 132] width 71 height 12
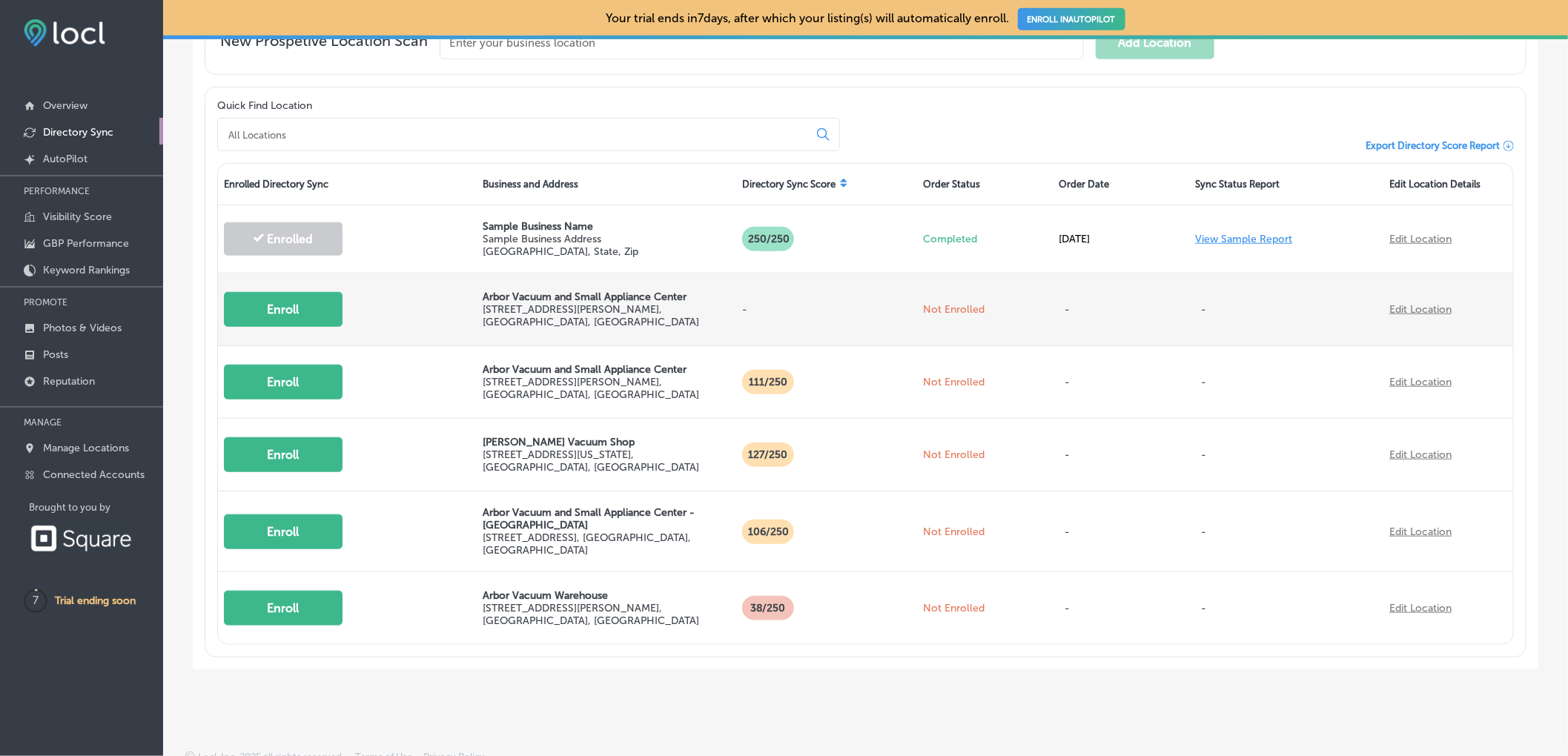
scroll to position [454, 0]
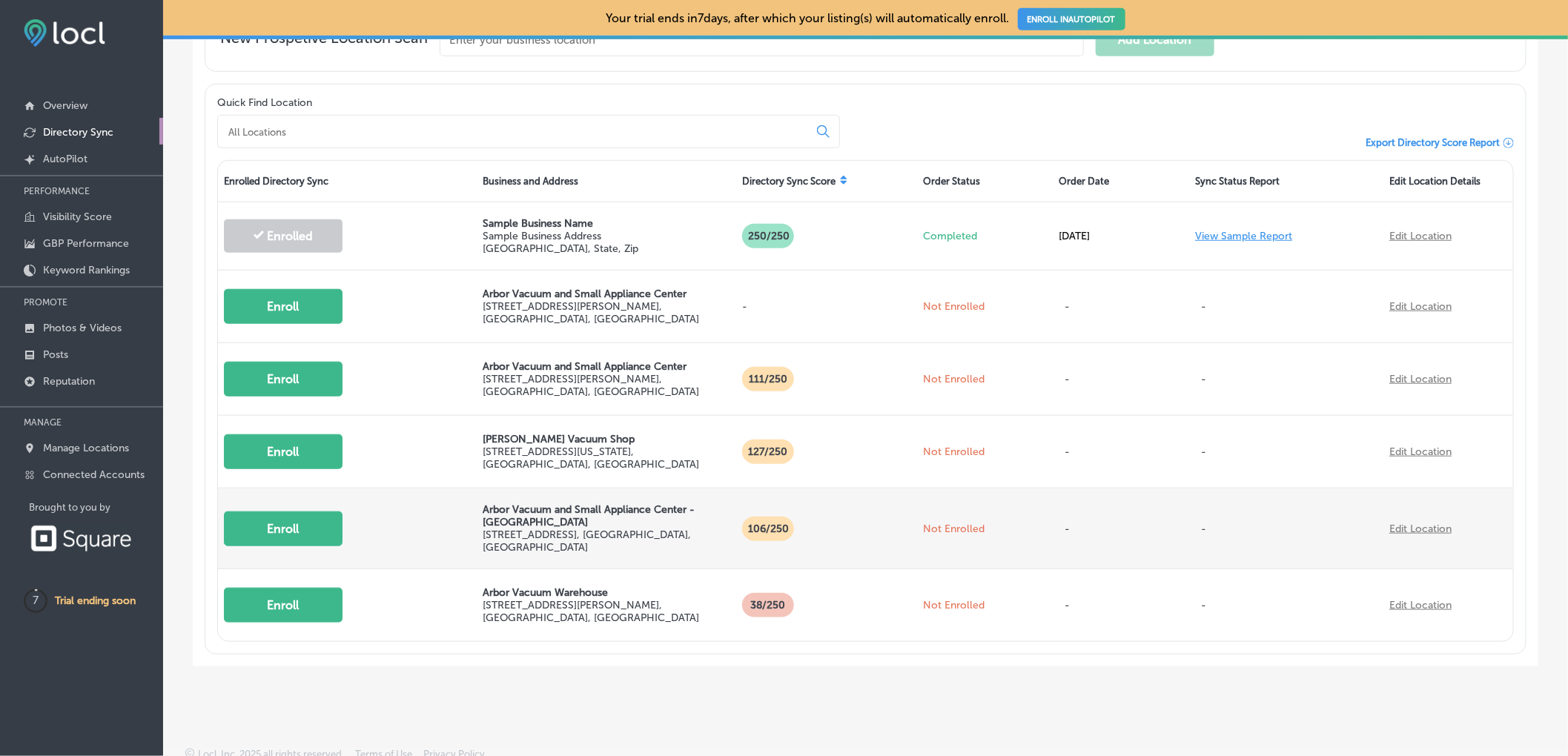
click at [295, 533] on button "Enroll" at bounding box center [283, 528] width 119 height 35
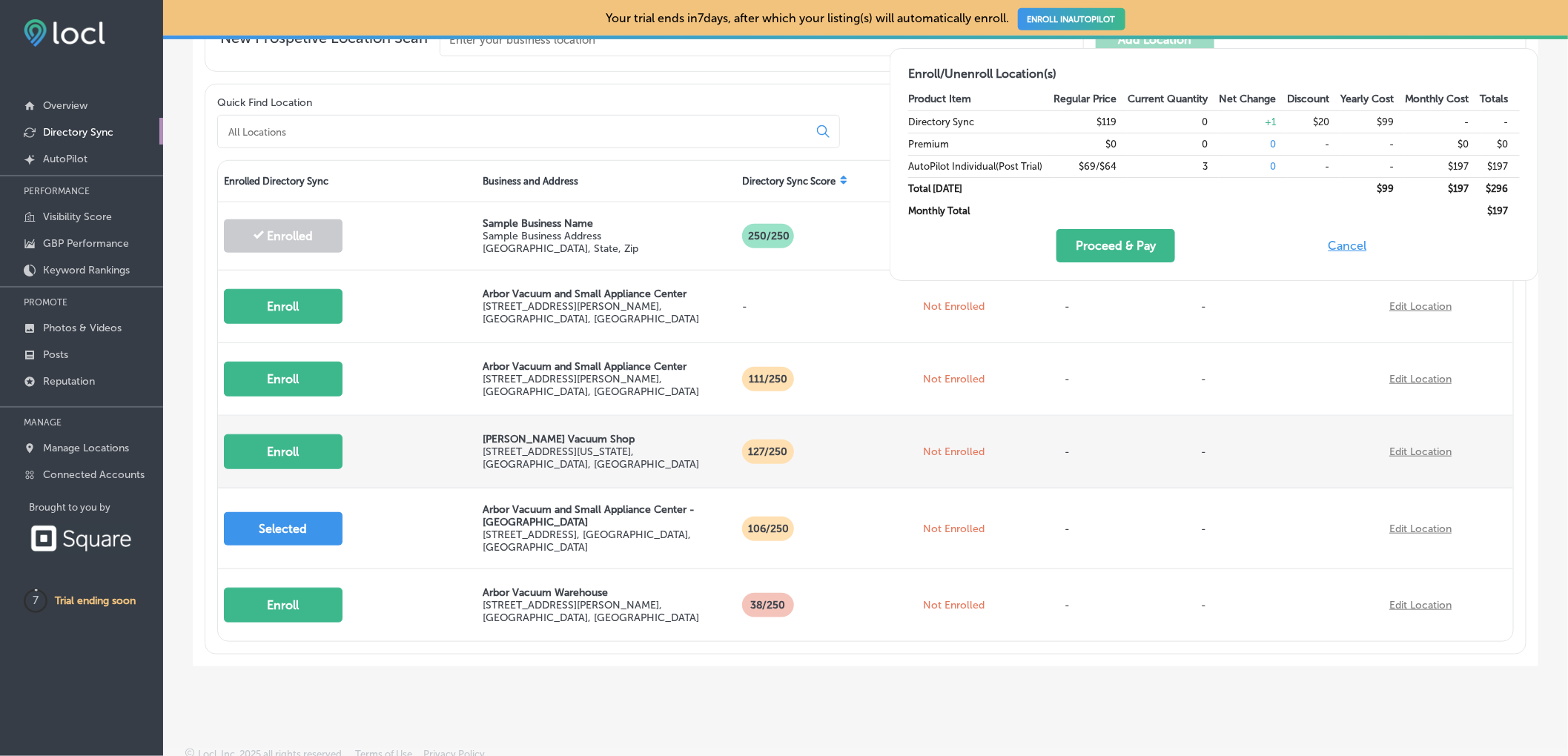
click at [292, 446] on button "Enroll" at bounding box center [283, 451] width 119 height 35
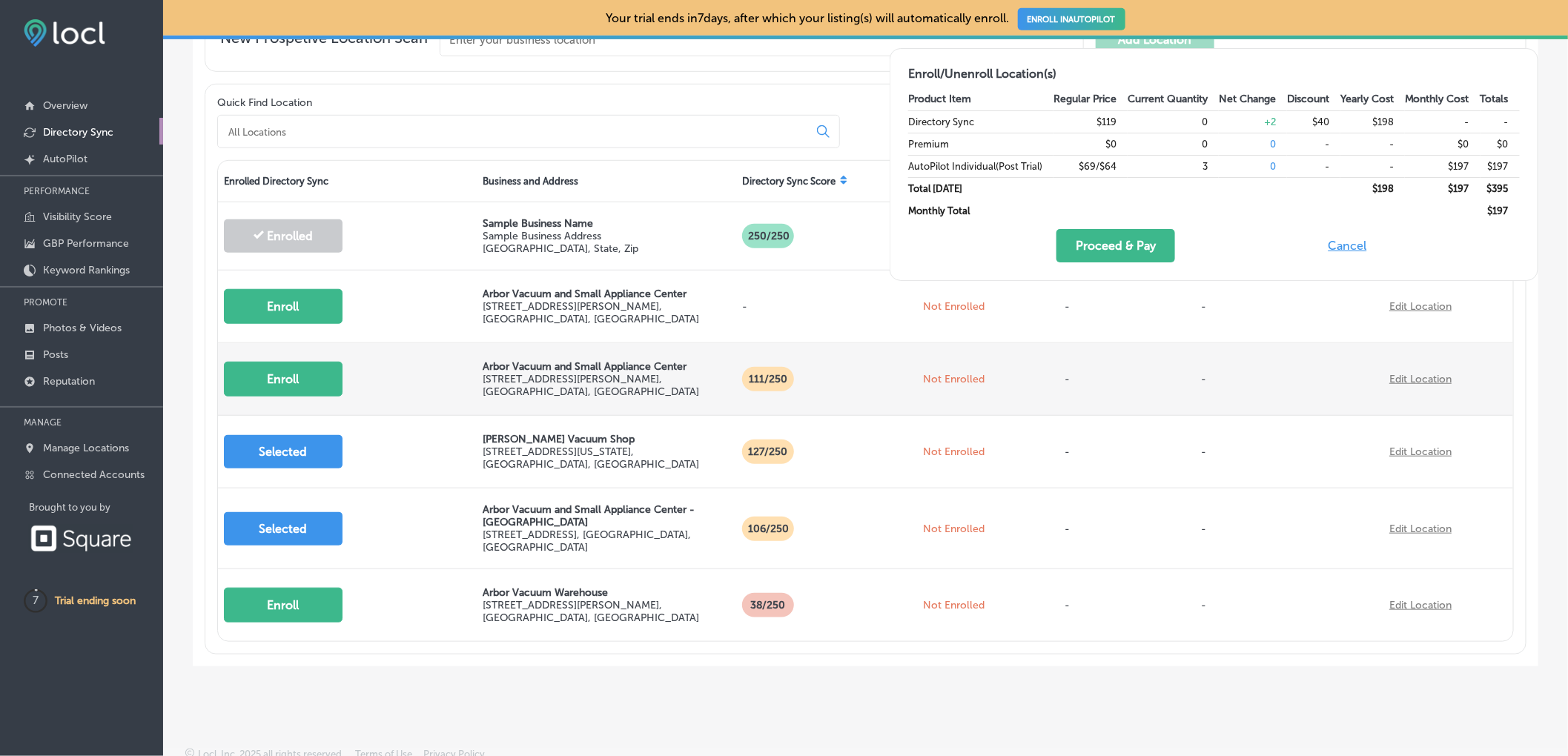
click at [293, 382] on button "Enroll" at bounding box center [283, 379] width 119 height 35
click at [277, 373] on button "Selected" at bounding box center [283, 378] width 119 height 33
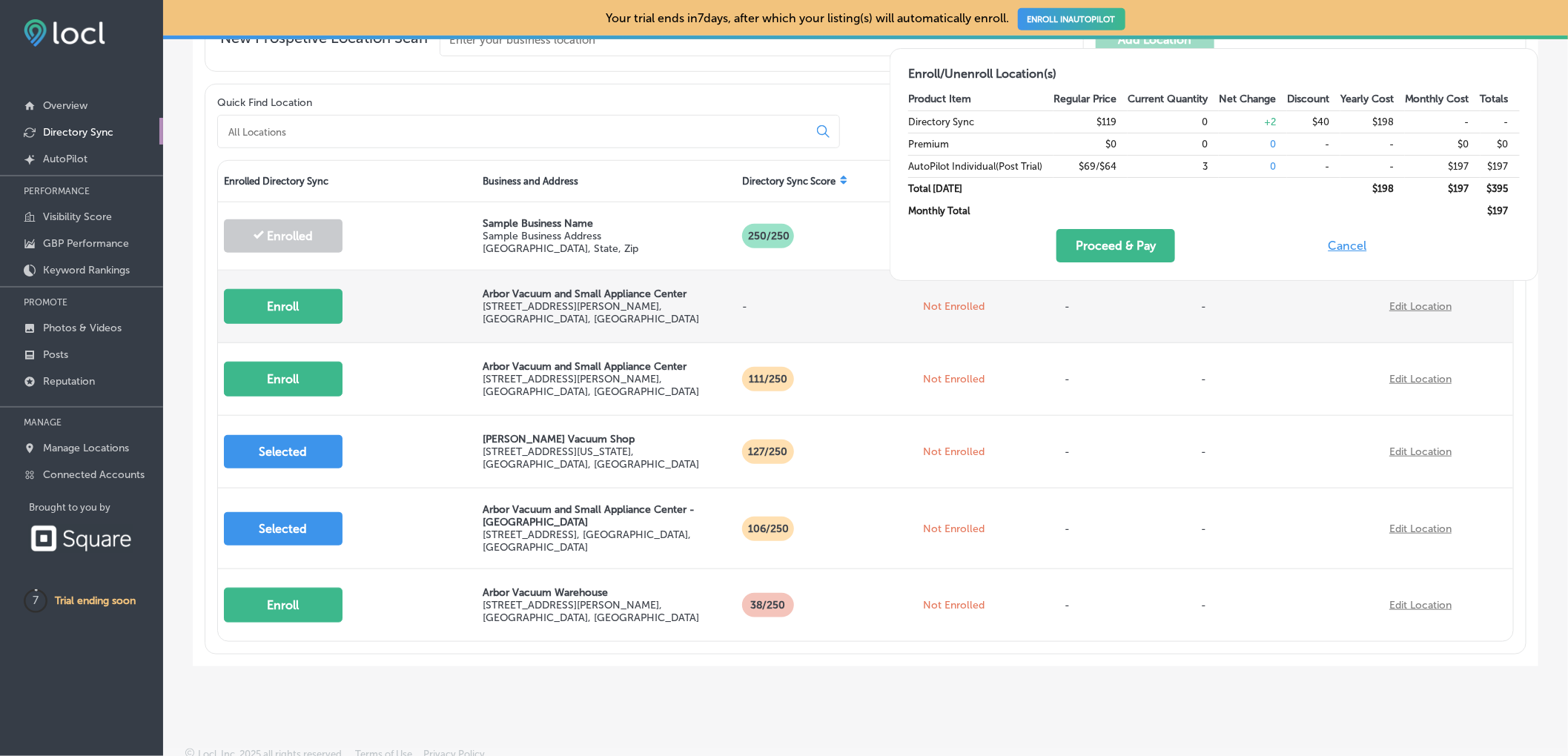
click at [1409, 301] on link "Edit Location" at bounding box center [1420, 306] width 62 height 12
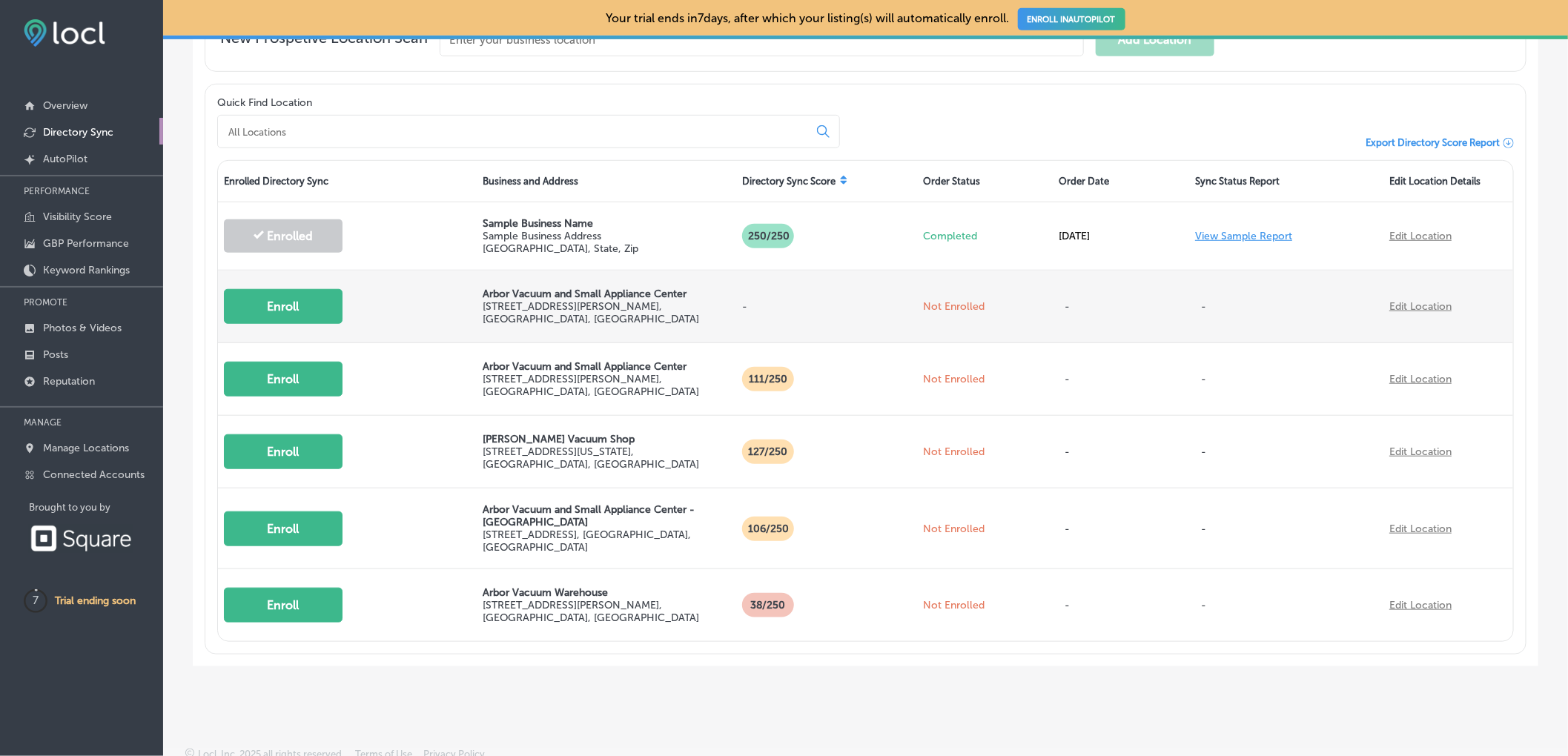
click at [1405, 305] on link "Edit Location" at bounding box center [1420, 306] width 62 height 12
click at [1383, 307] on div "Edit Location" at bounding box center [1448, 306] width 130 height 42
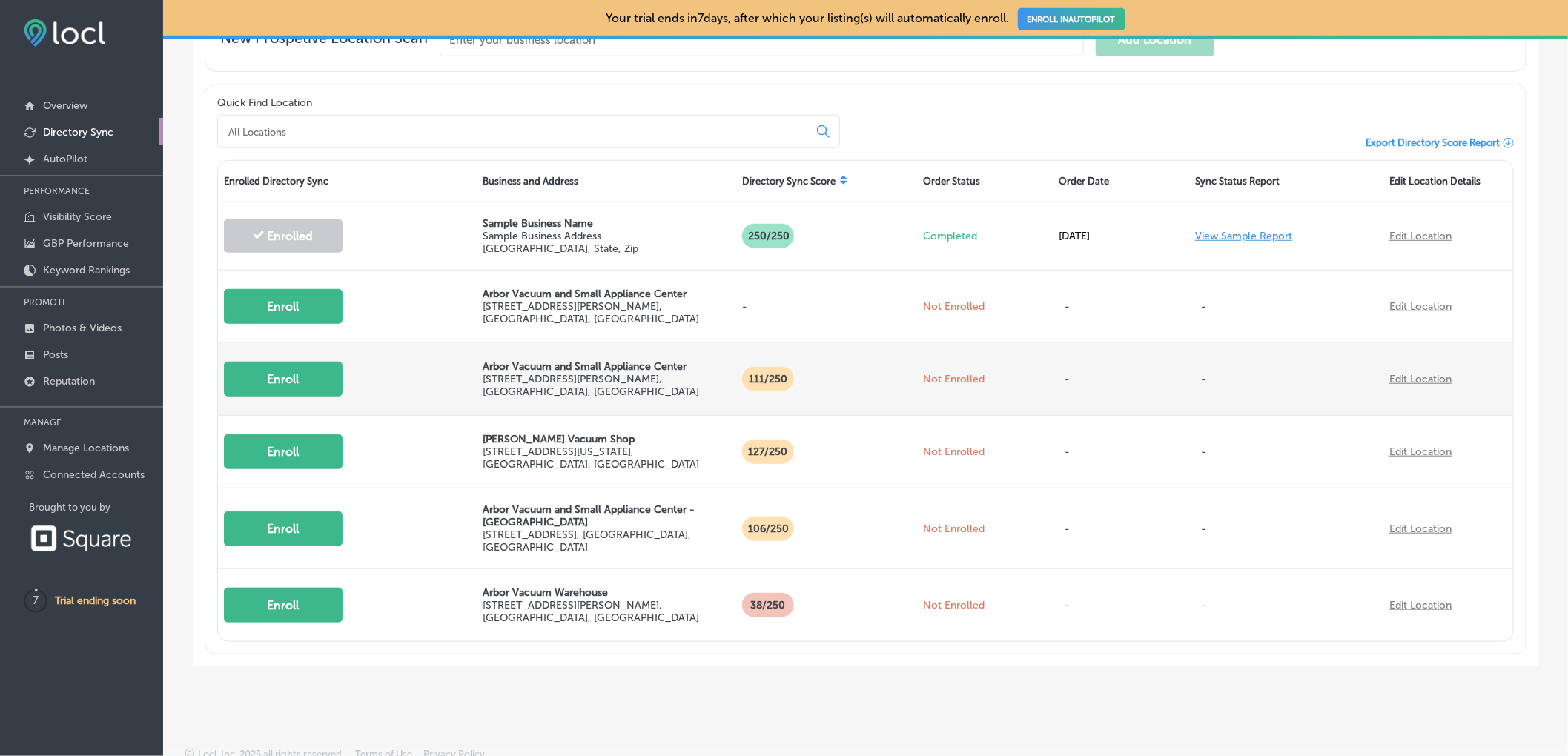
click at [598, 377] on p "2990 Carpenter Rd , Ann Arbor, MI 48108, US" at bounding box center [606, 385] width 247 height 25
click at [1403, 375] on link "Edit Location" at bounding box center [1420, 379] width 62 height 12
click at [483, 373] on p "Arbor Vacuum and Small Appliance Center" at bounding box center [606, 367] width 247 height 12
click at [485, 373] on p "Arbor Vacuum and Small Appliance Center" at bounding box center [606, 367] width 247 height 12
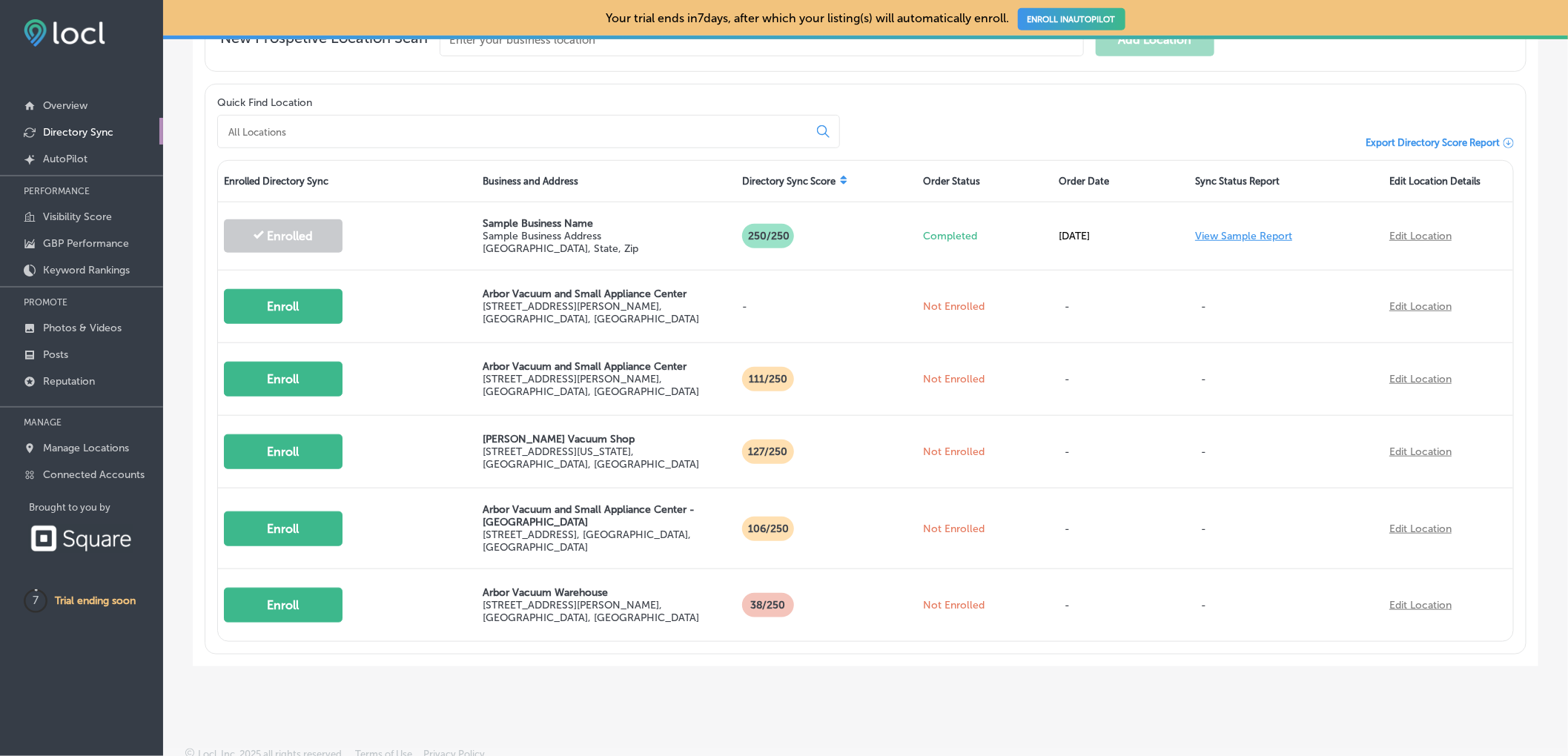
click at [75, 136] on p "Directory Sync" at bounding box center [78, 132] width 71 height 12
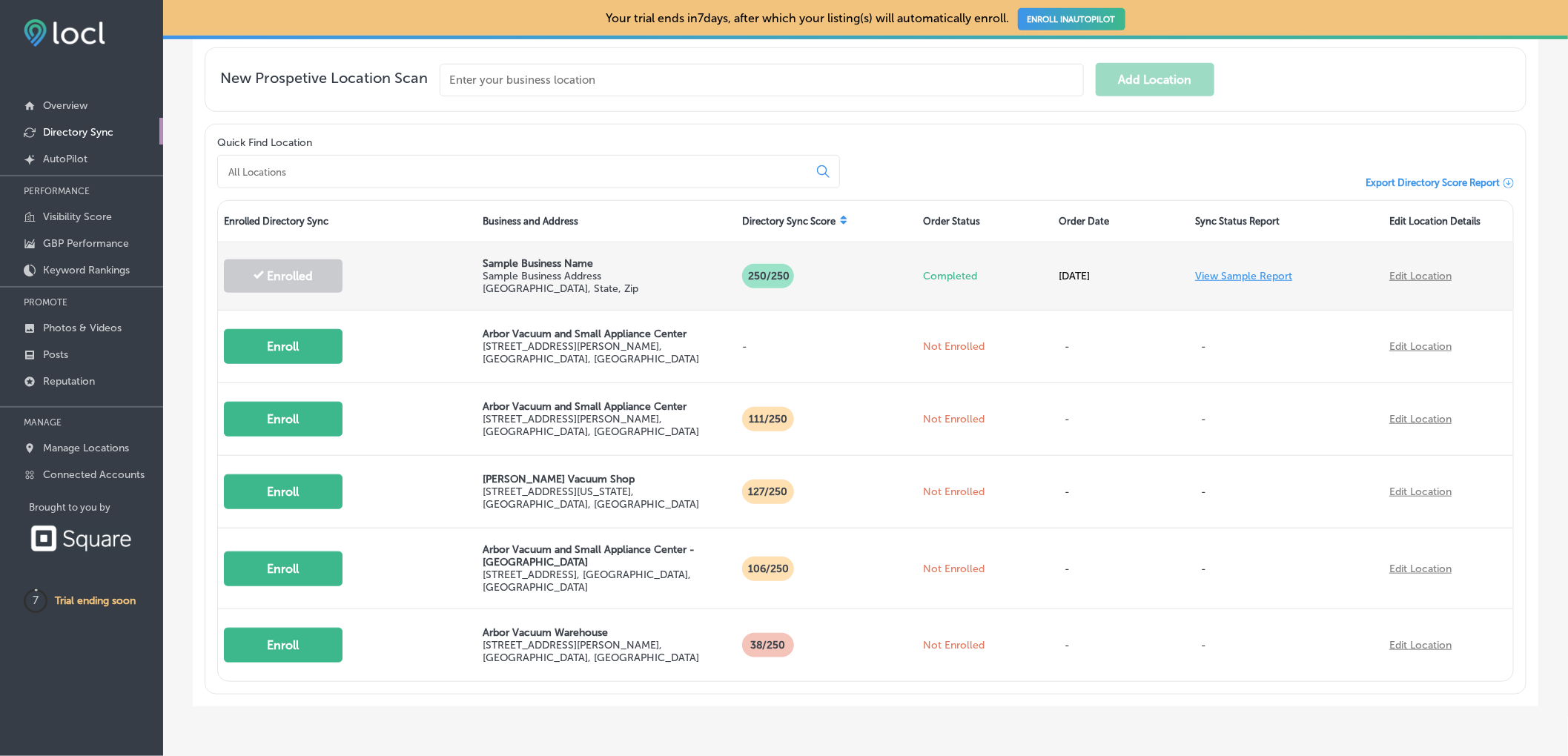
scroll to position [462, 0]
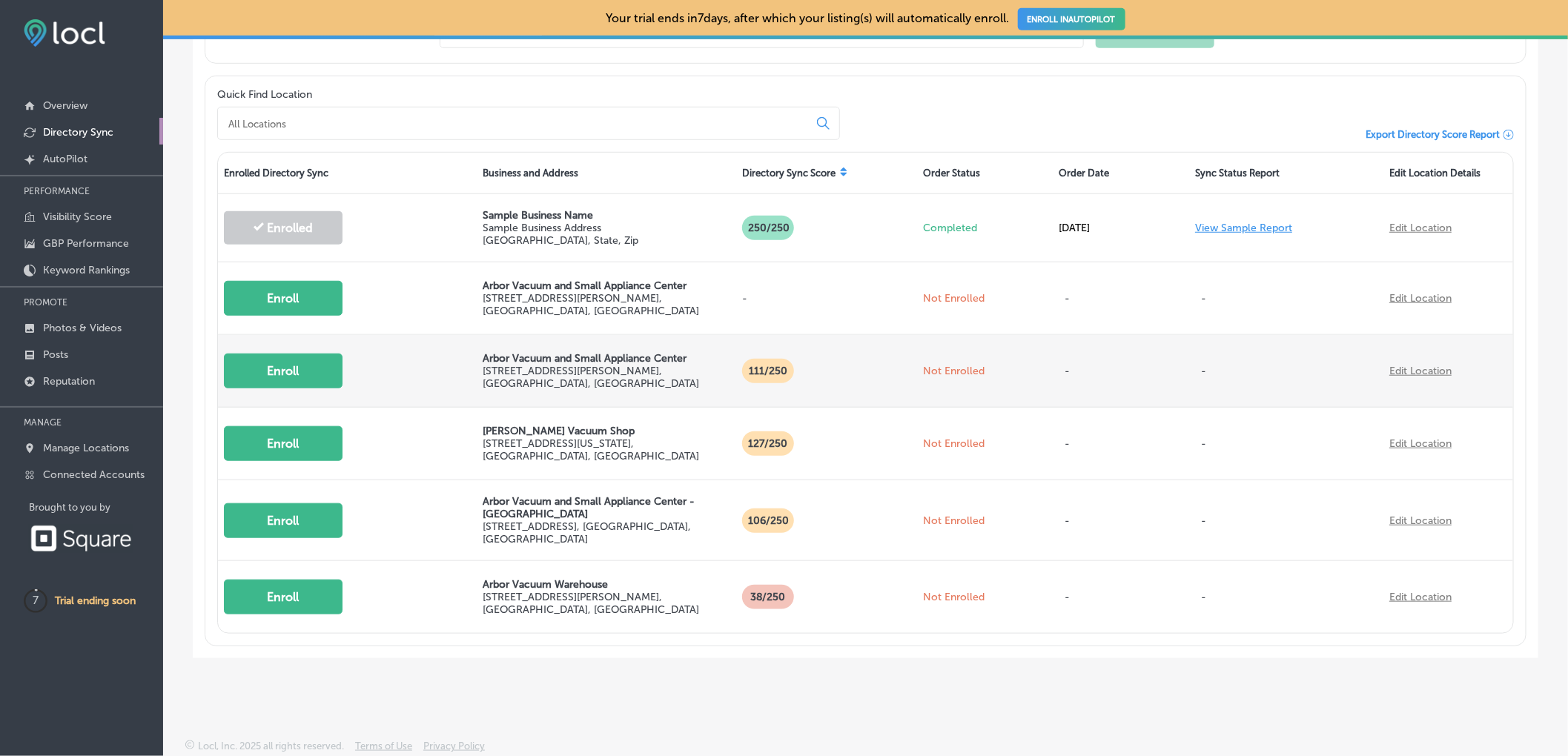
click at [567, 372] on p "2990 Carpenter Rd , Ann Arbor, MI 48108, US" at bounding box center [606, 377] width 247 height 25
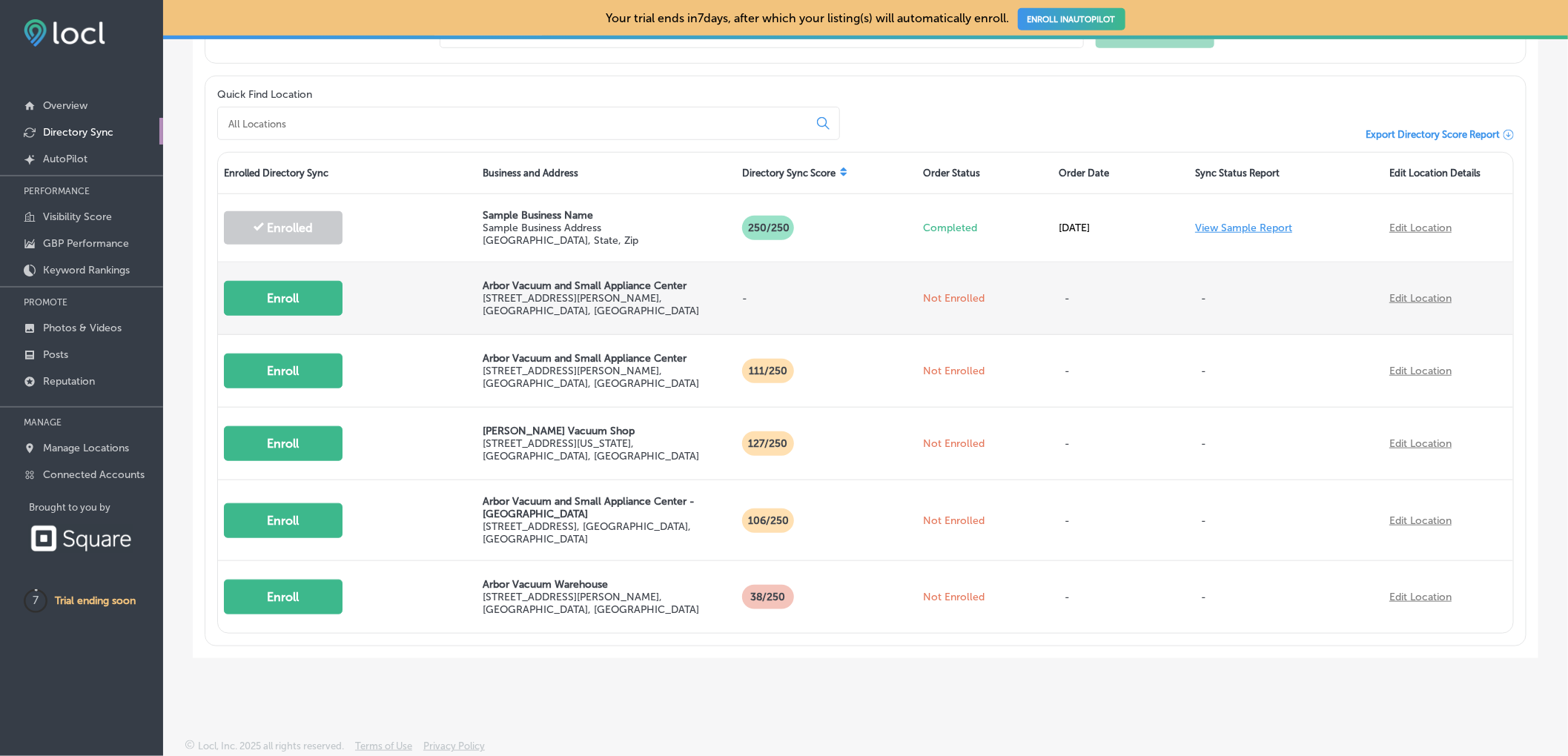
click at [558, 284] on p "Arbor Vacuum and Small Appliance Center" at bounding box center [606, 286] width 247 height 12
click at [260, 297] on button "Enroll" at bounding box center [283, 298] width 119 height 35
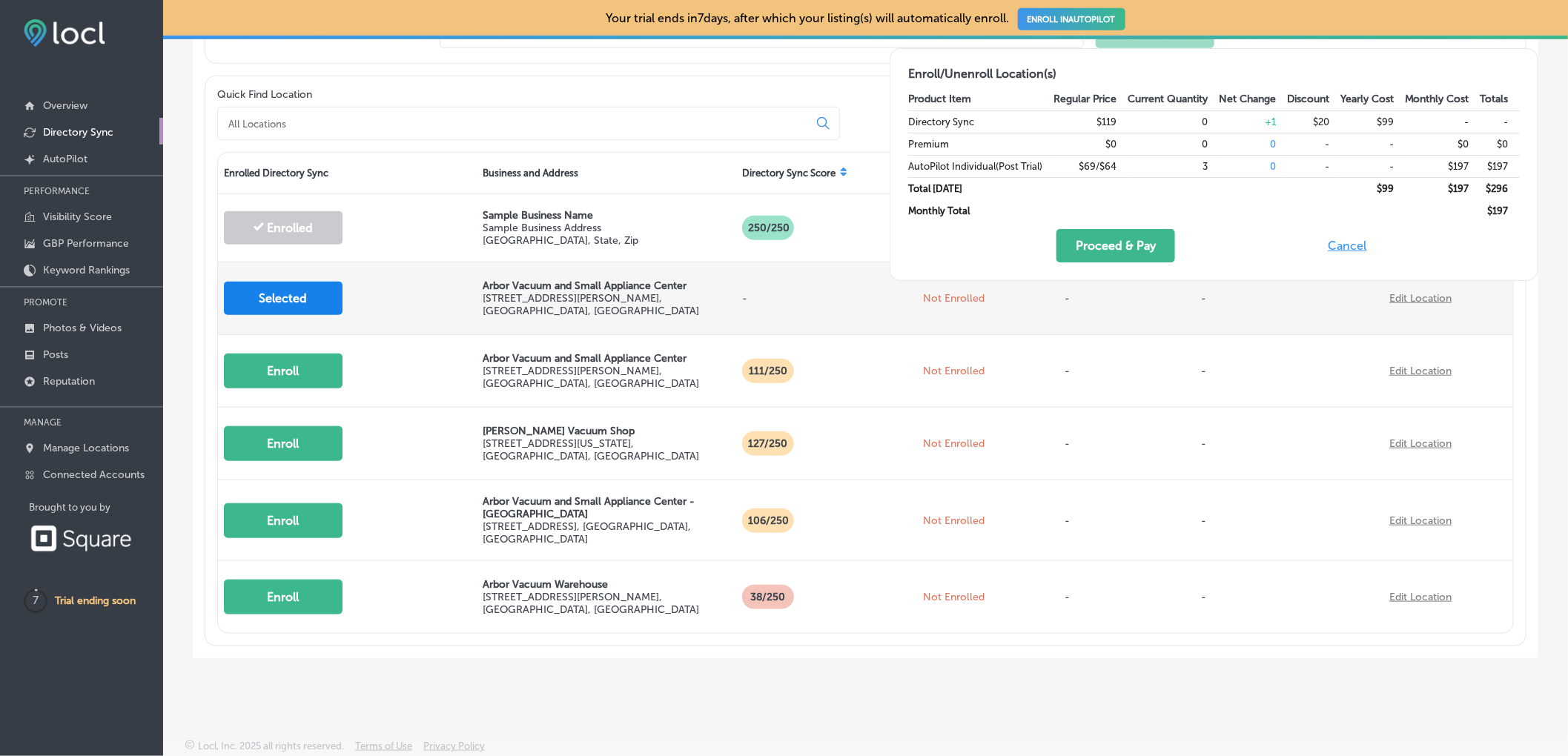
click at [260, 297] on button "Selected" at bounding box center [283, 298] width 119 height 33
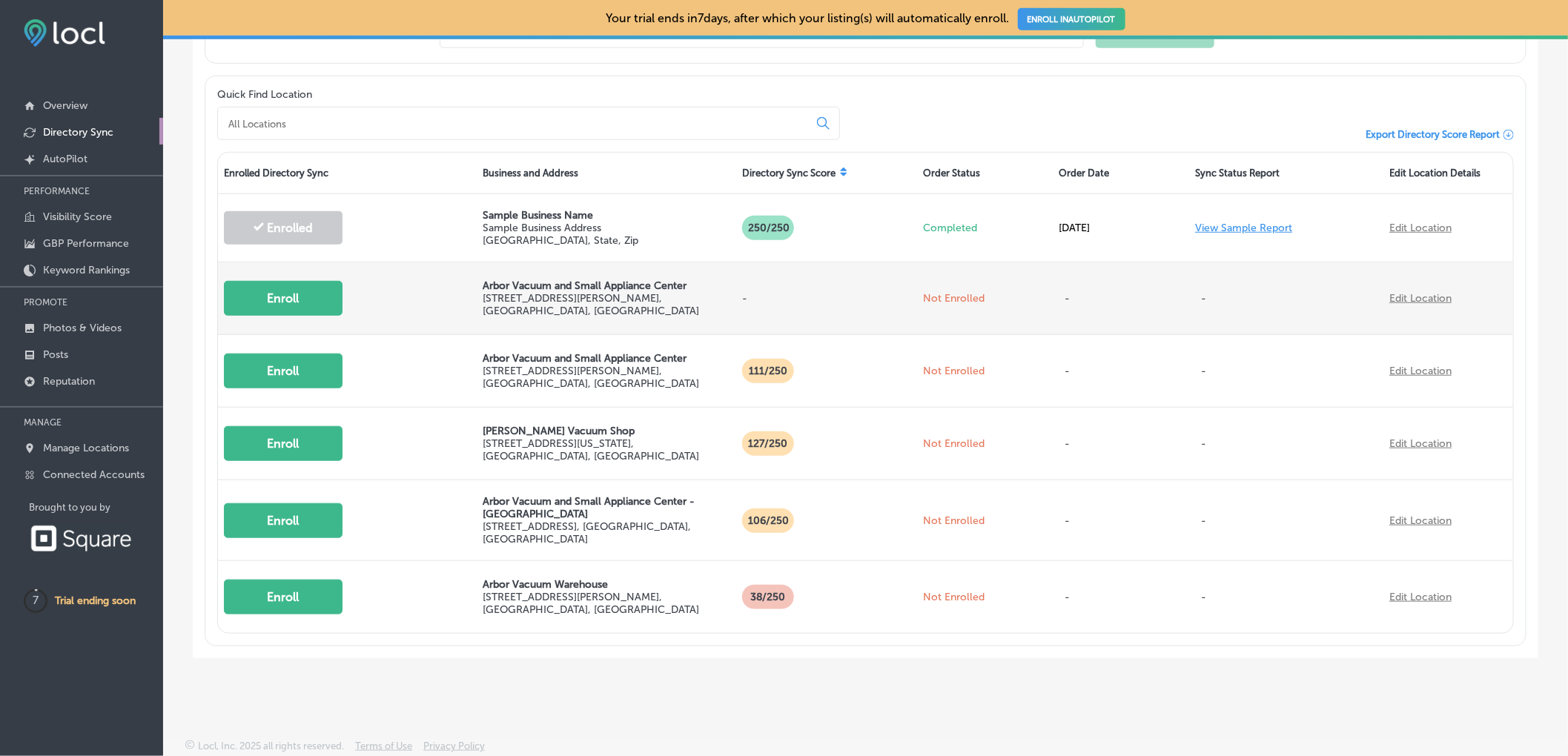
click at [260, 297] on button "Enroll" at bounding box center [283, 298] width 119 height 35
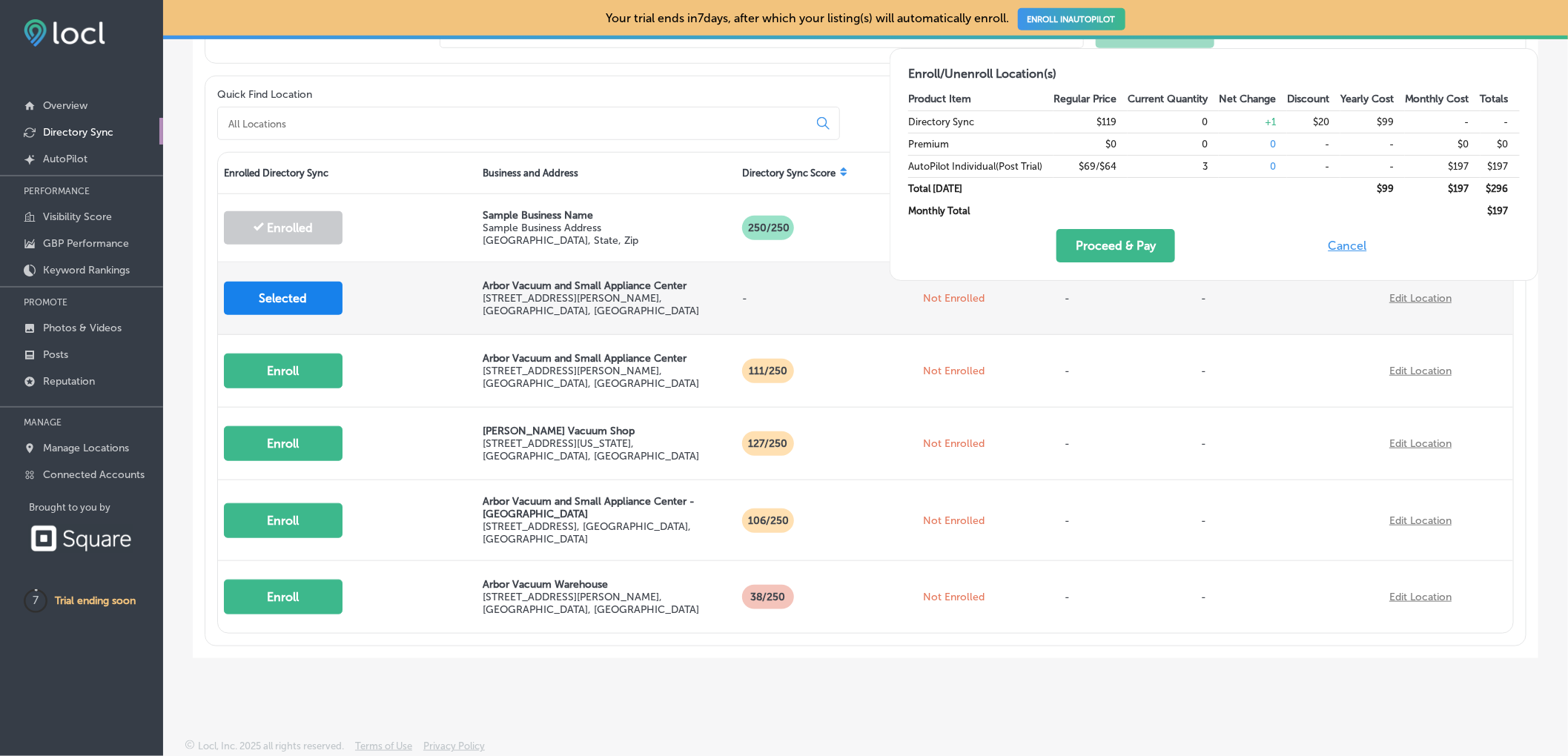
click at [260, 297] on button "Selected" at bounding box center [283, 298] width 119 height 33
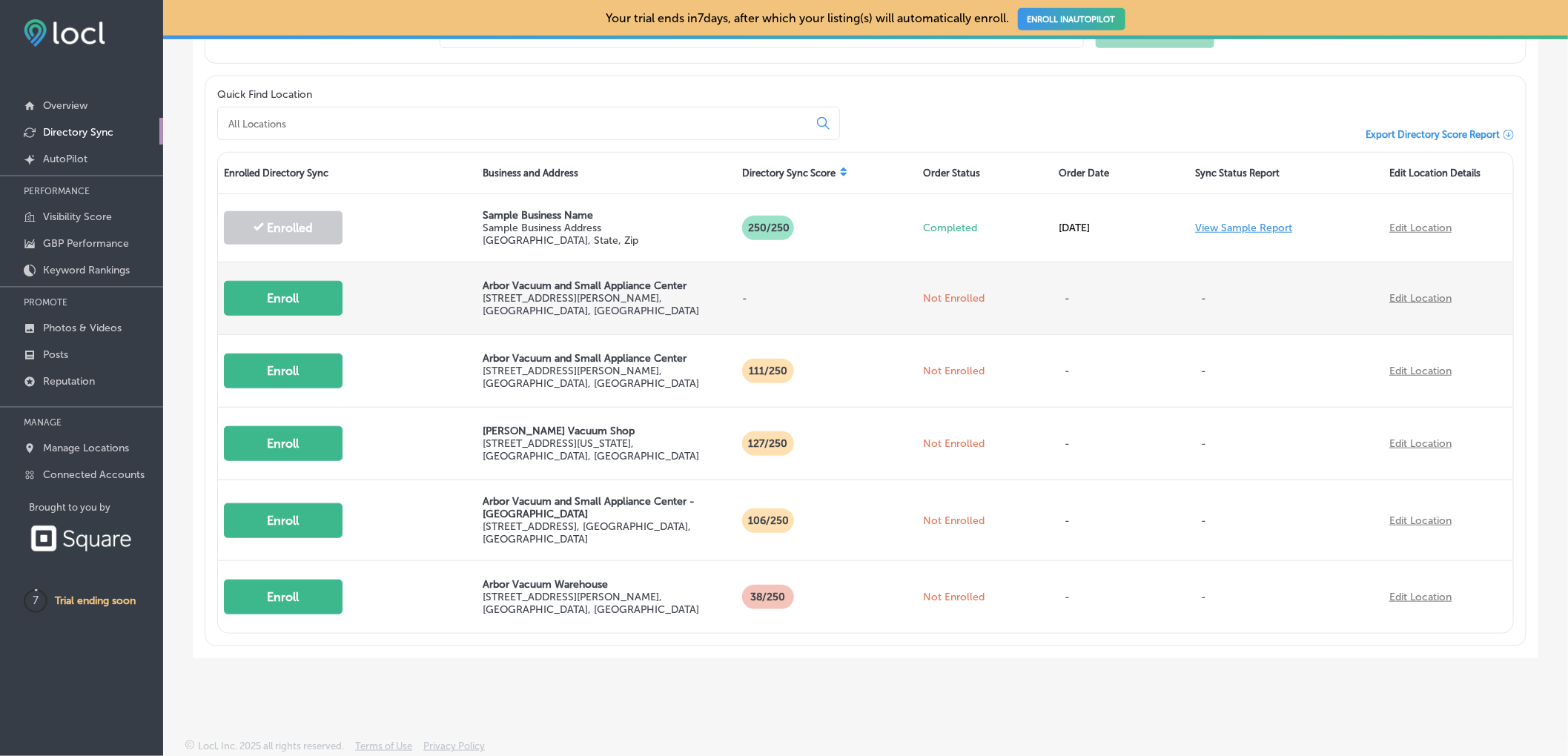
click at [260, 297] on button "Enroll" at bounding box center [283, 298] width 119 height 35
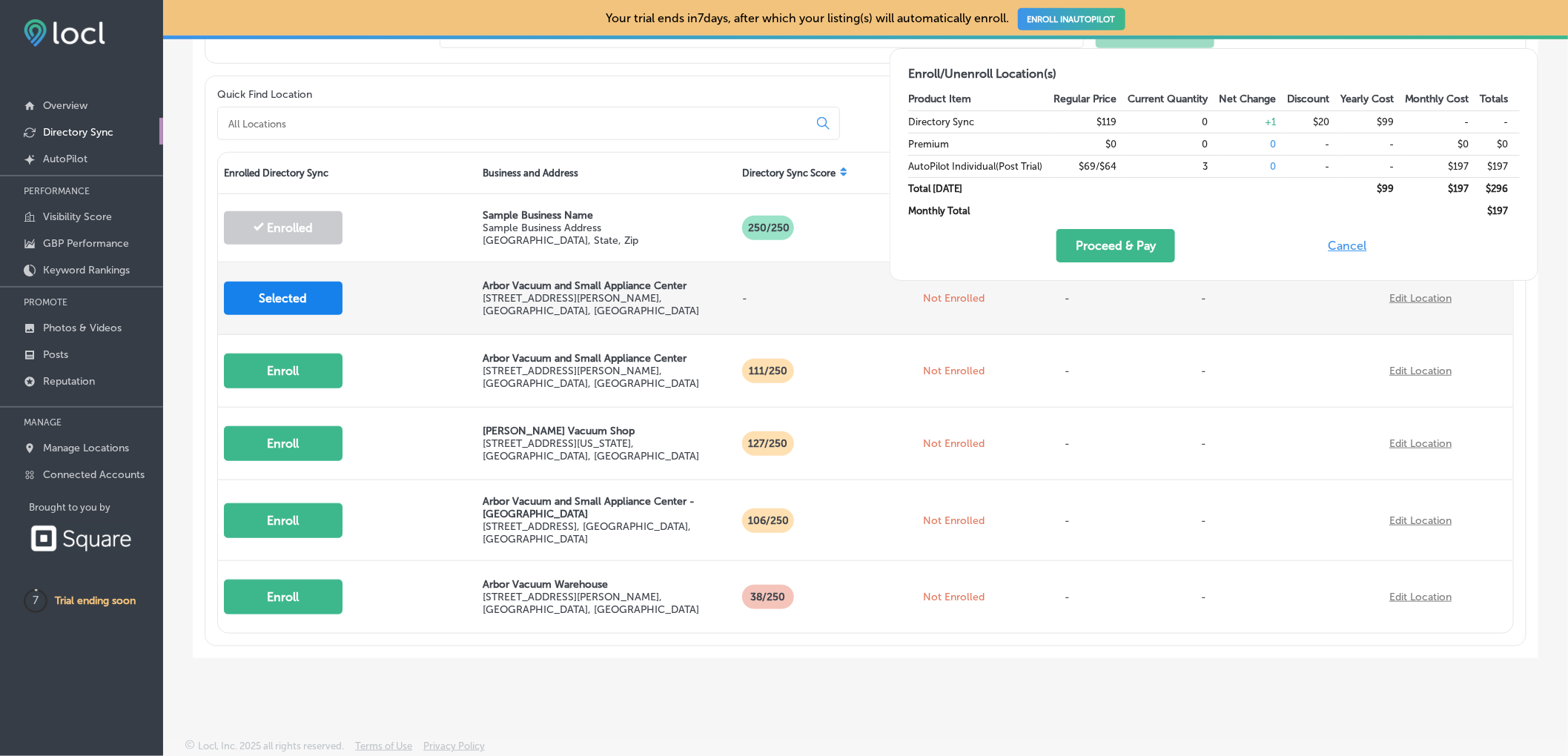
click at [259, 296] on button "Selected" at bounding box center [283, 298] width 119 height 33
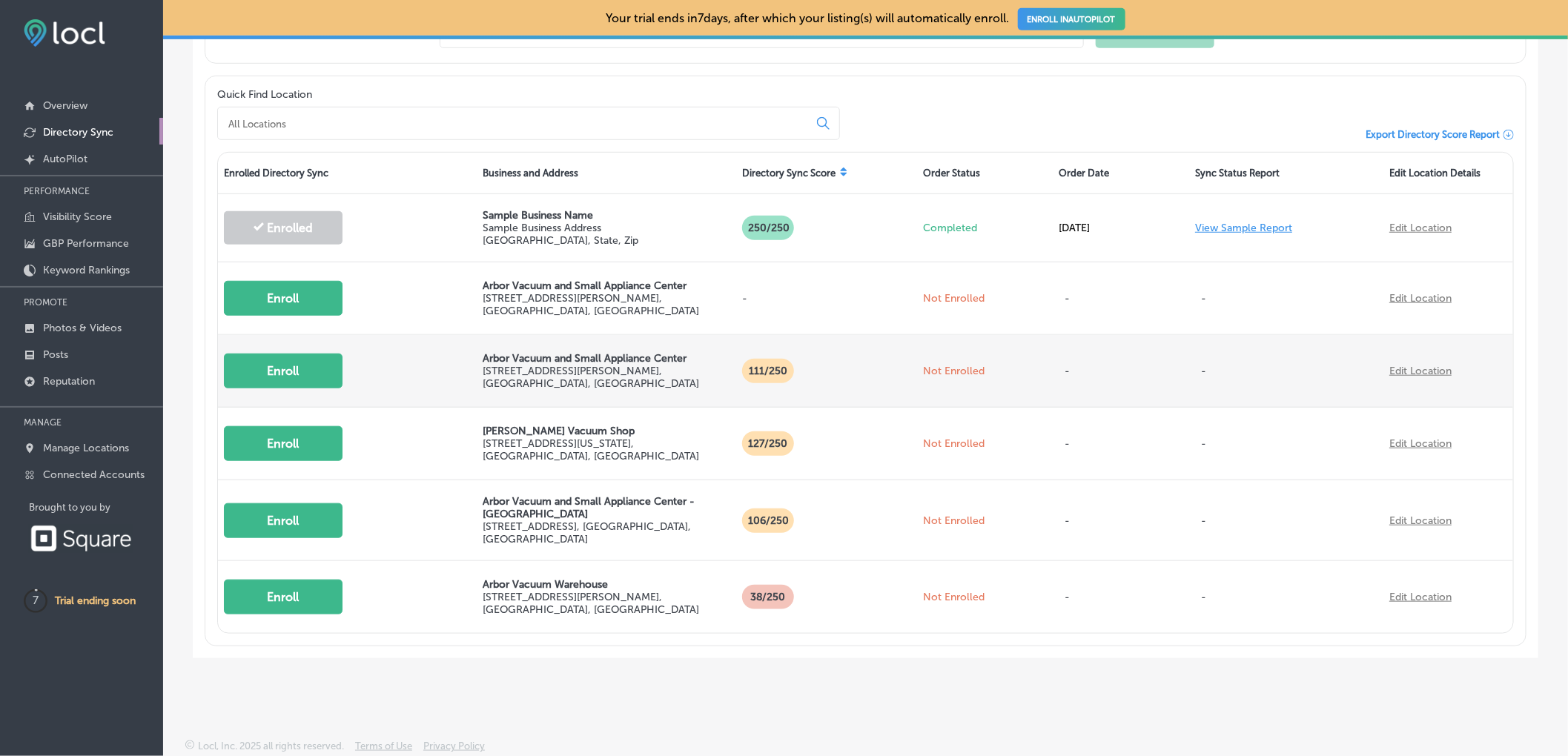
click at [287, 372] on button "Enroll" at bounding box center [283, 371] width 119 height 35
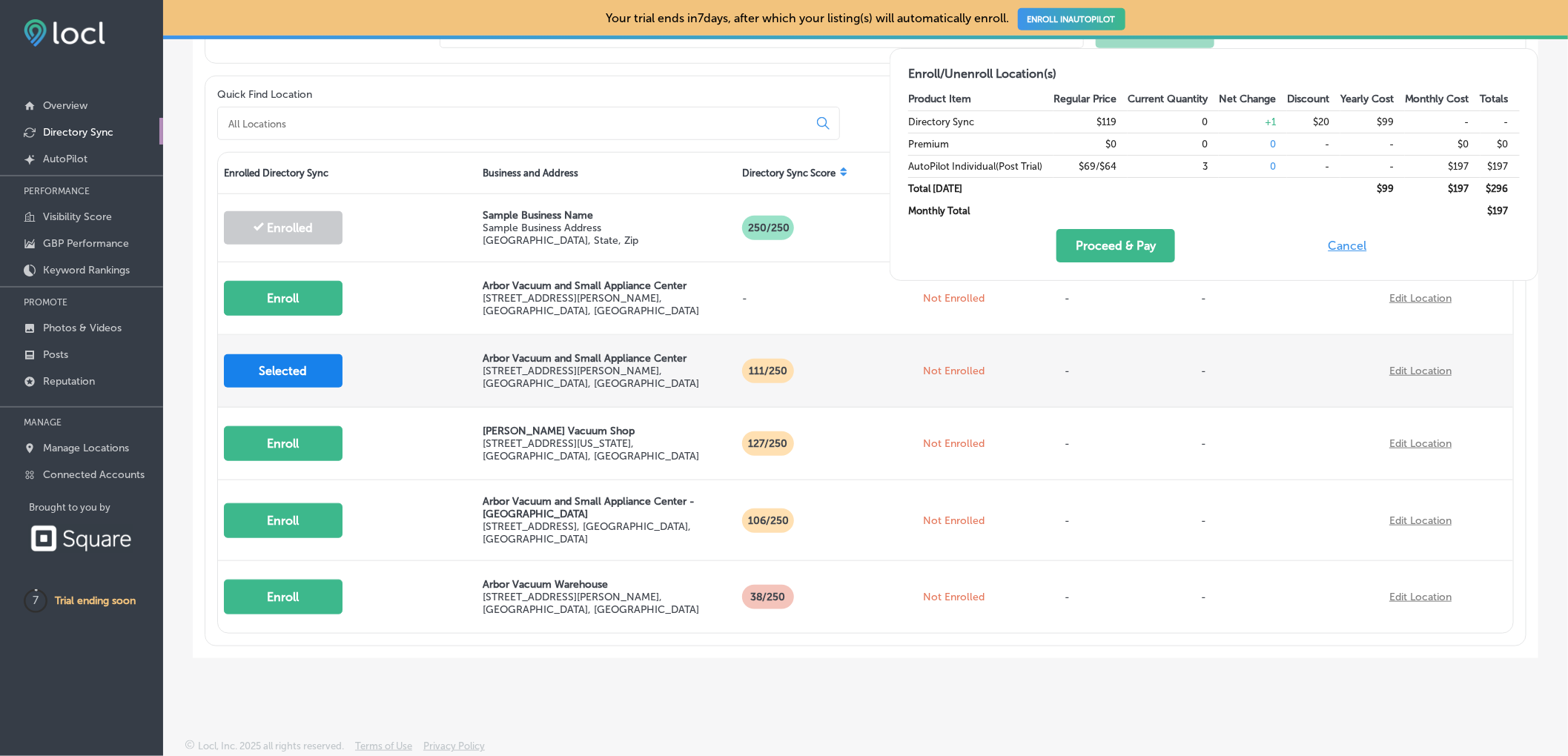
click at [299, 362] on button "Selected" at bounding box center [283, 371] width 119 height 33
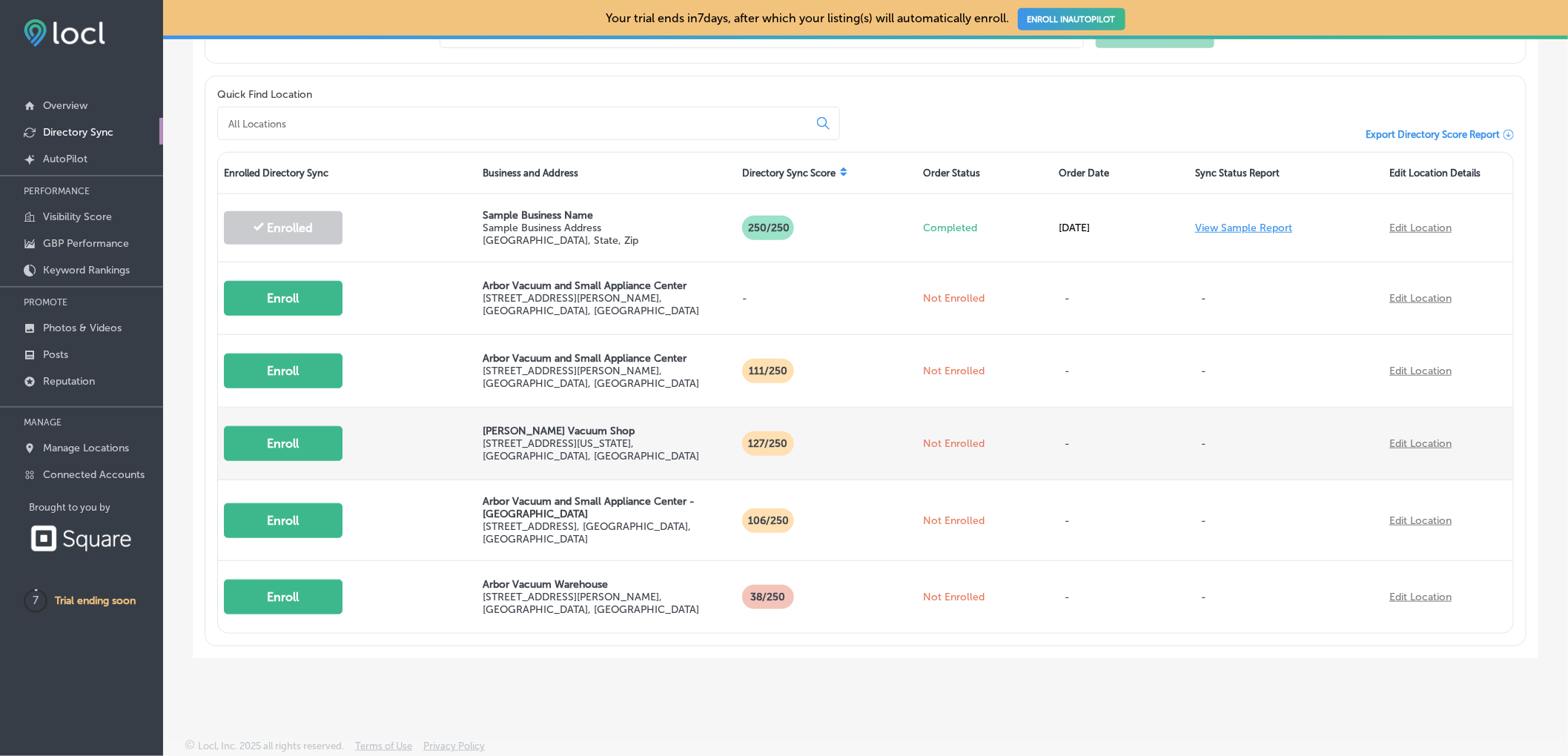
click at [285, 442] on button "Enroll" at bounding box center [283, 444] width 119 height 35
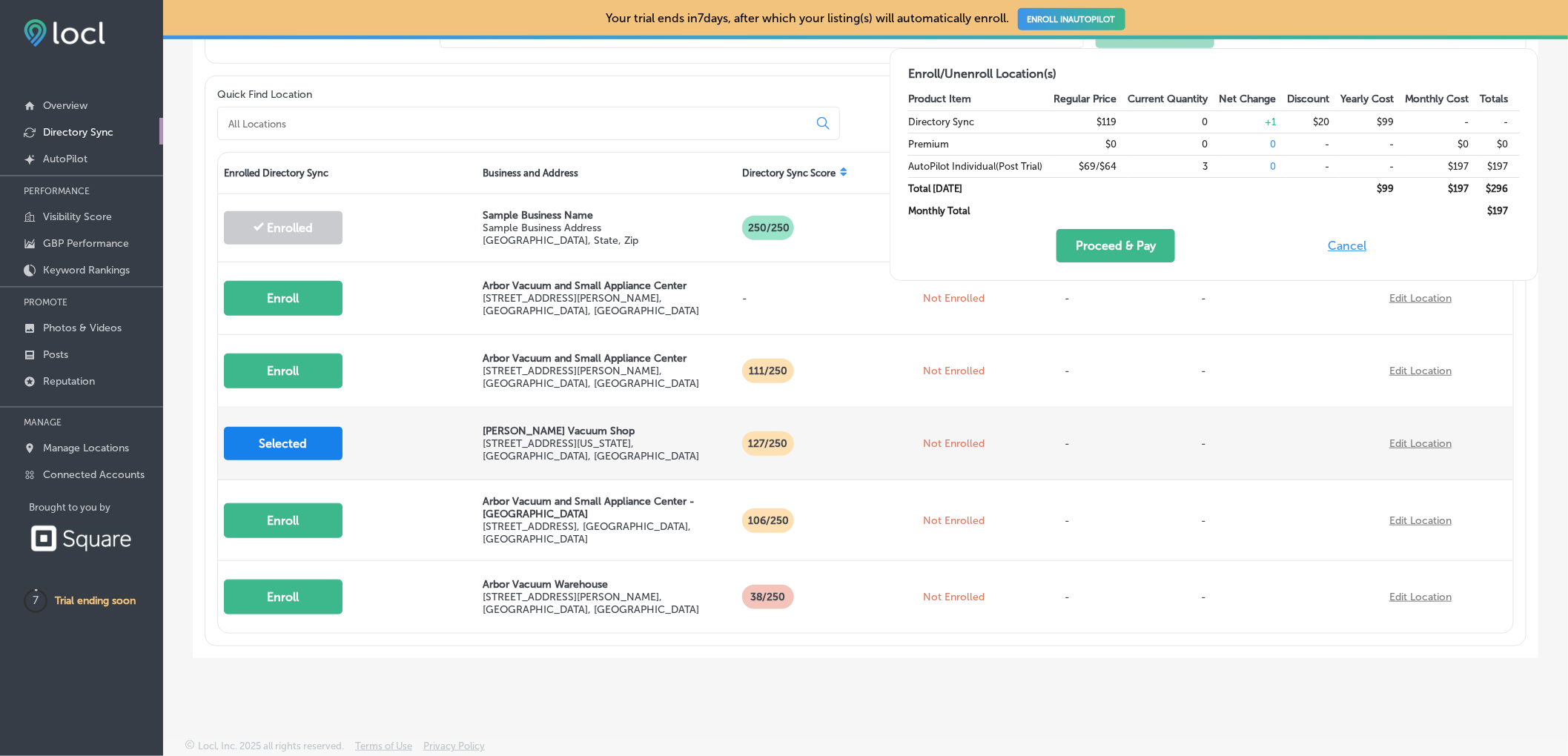
click at [274, 439] on button "Selected" at bounding box center [283, 443] width 119 height 33
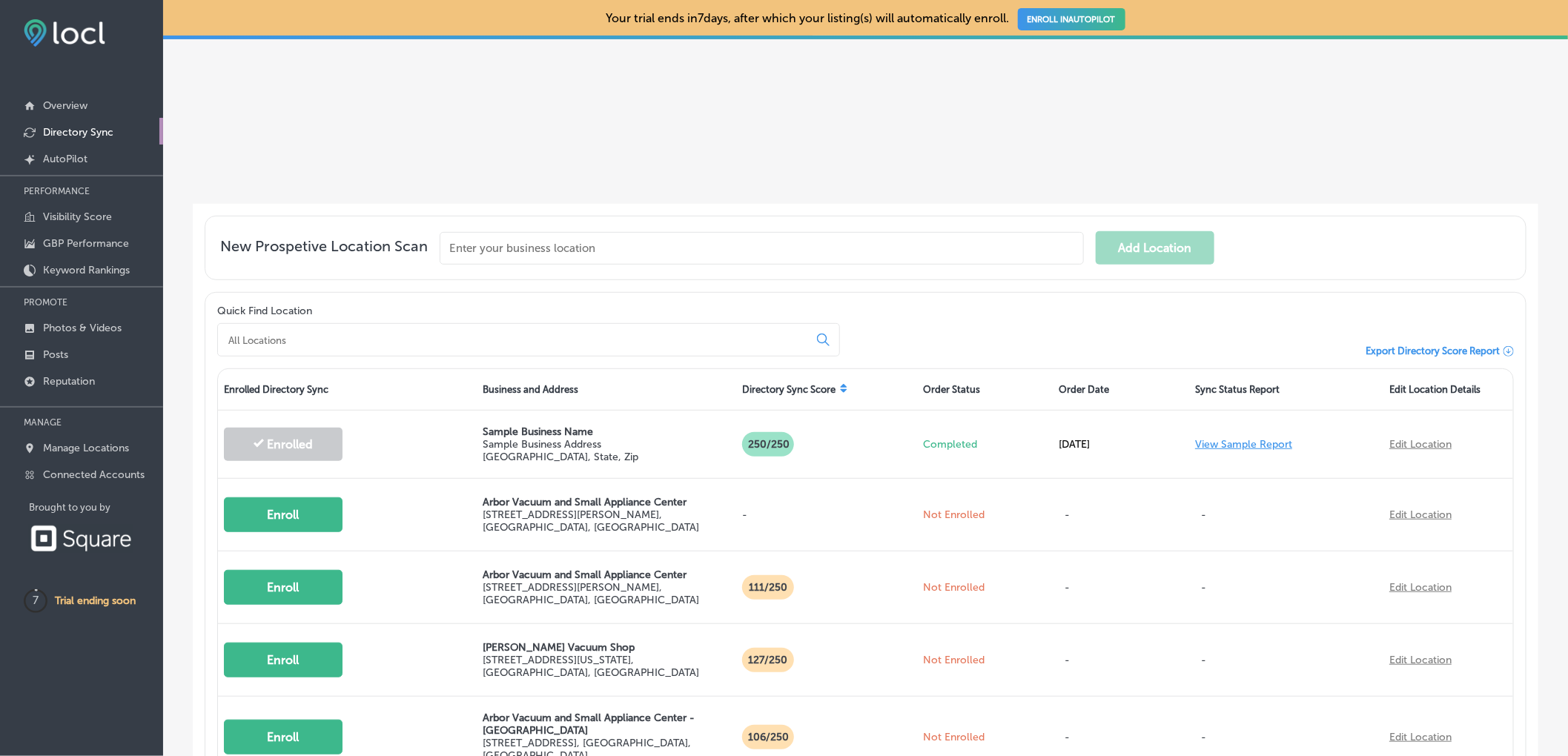
scroll to position [0, 0]
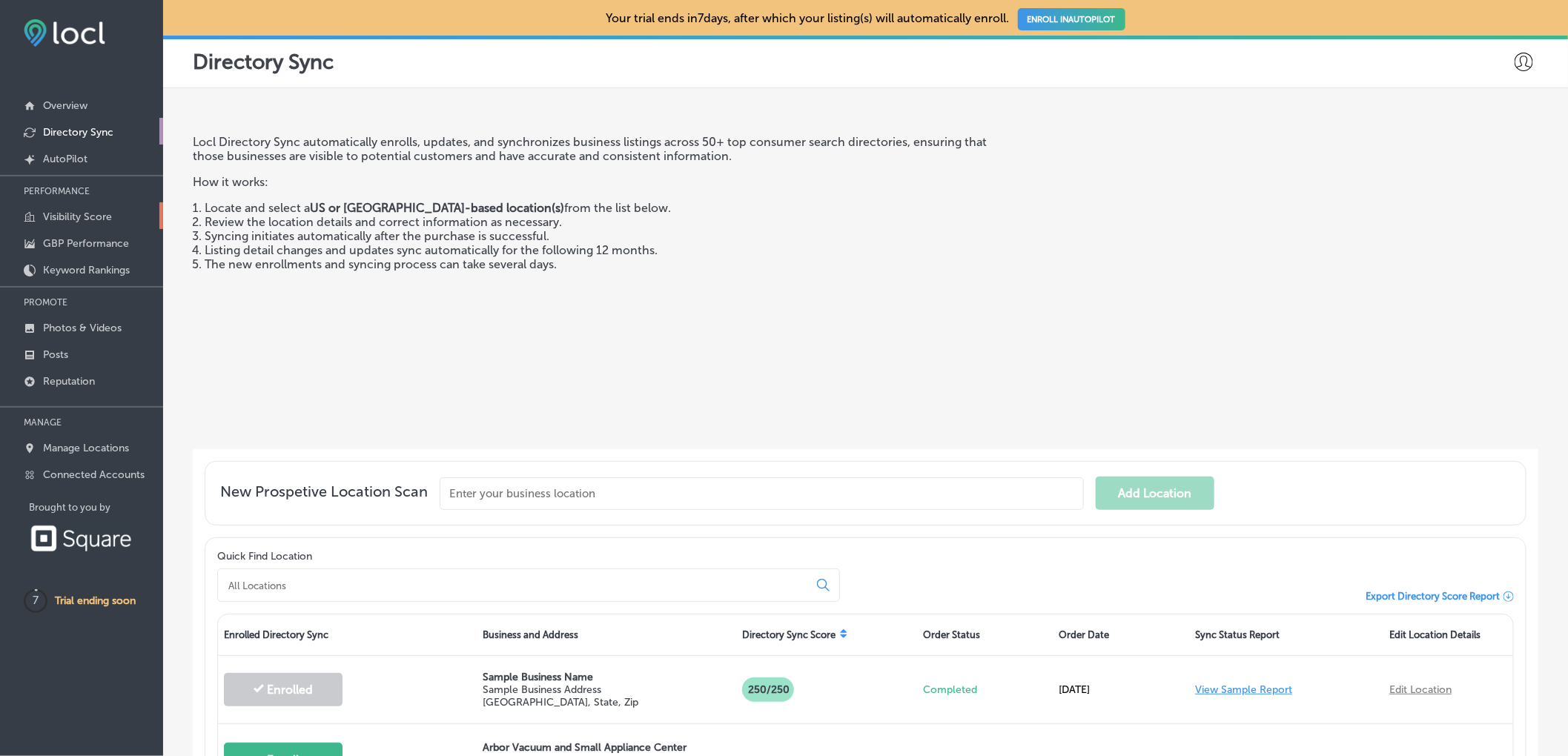
click at [53, 209] on link "Visibility Score" at bounding box center [82, 215] width 163 height 26
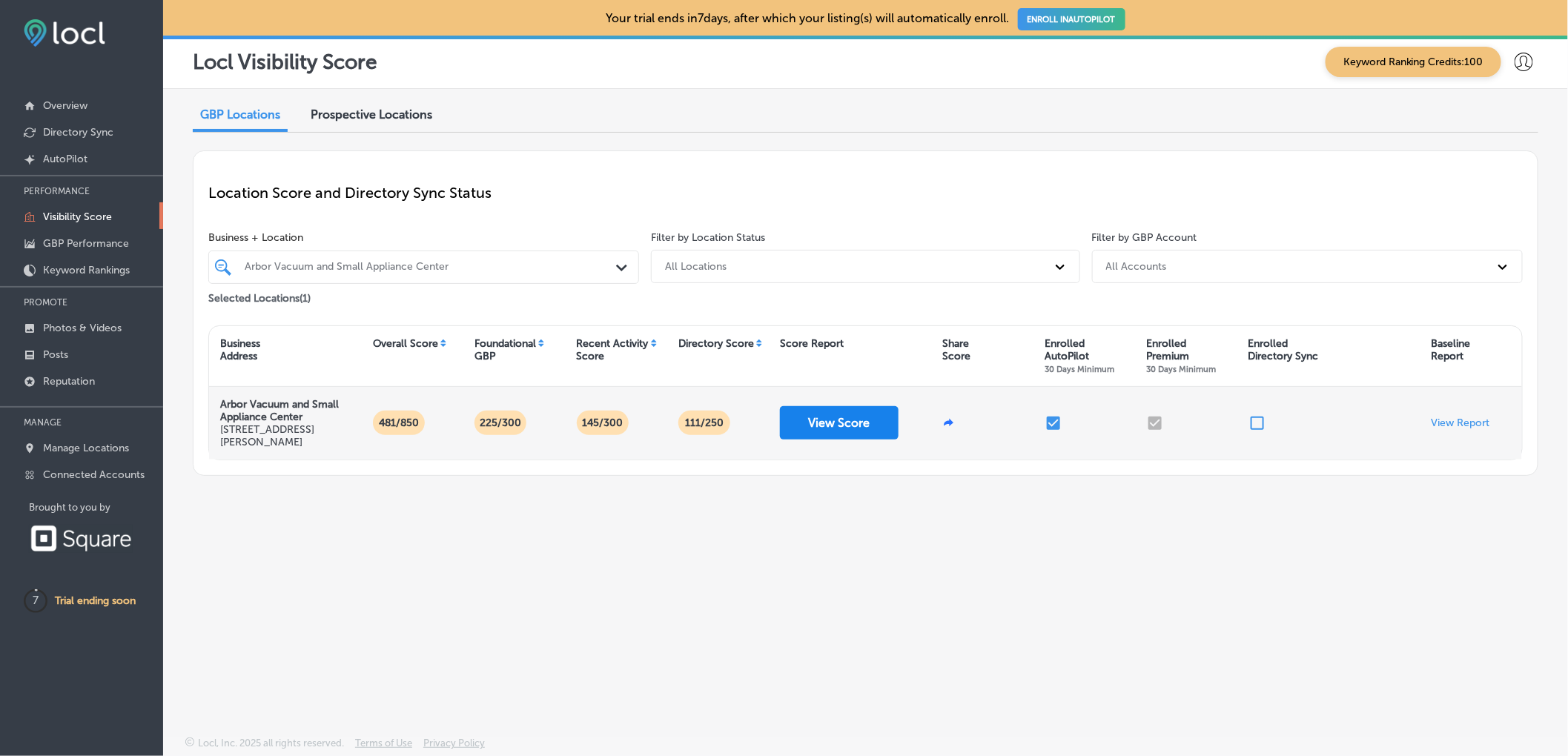
click at [822, 427] on button "View Score" at bounding box center [839, 423] width 119 height 33
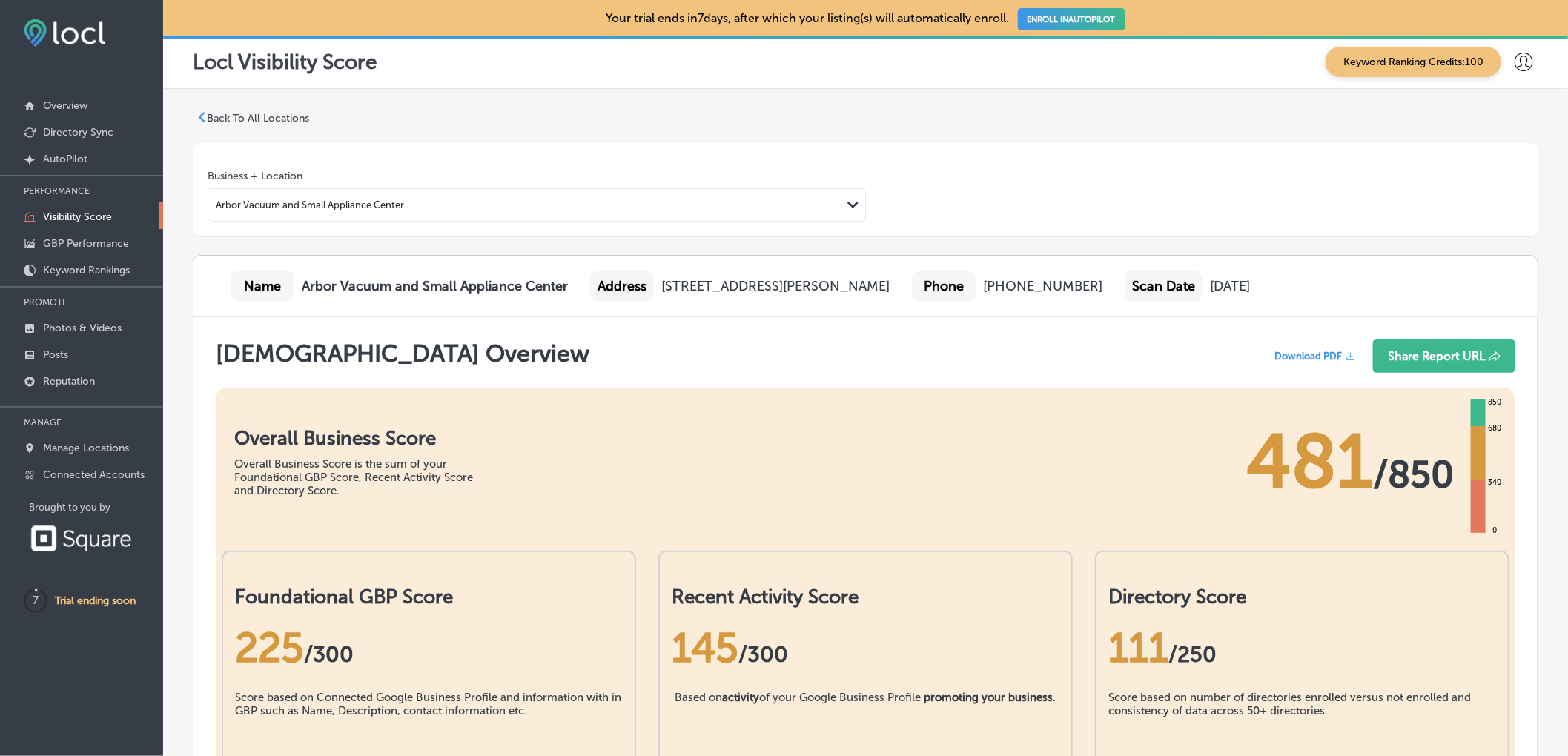
click at [280, 117] on p "Back To All Locations" at bounding box center [258, 118] width 103 height 12
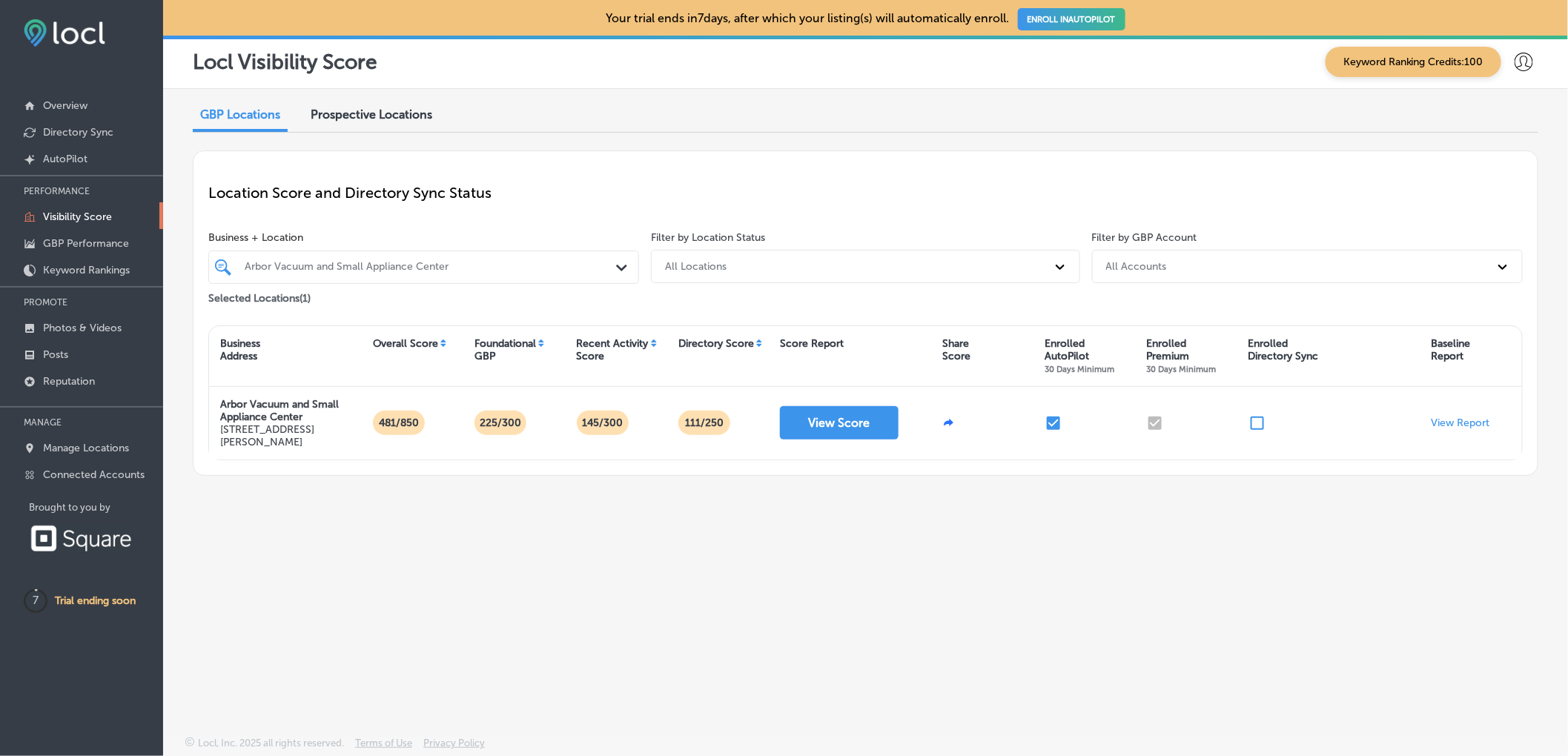
click at [382, 113] on span "Prospective Locations" at bounding box center [371, 114] width 121 height 14
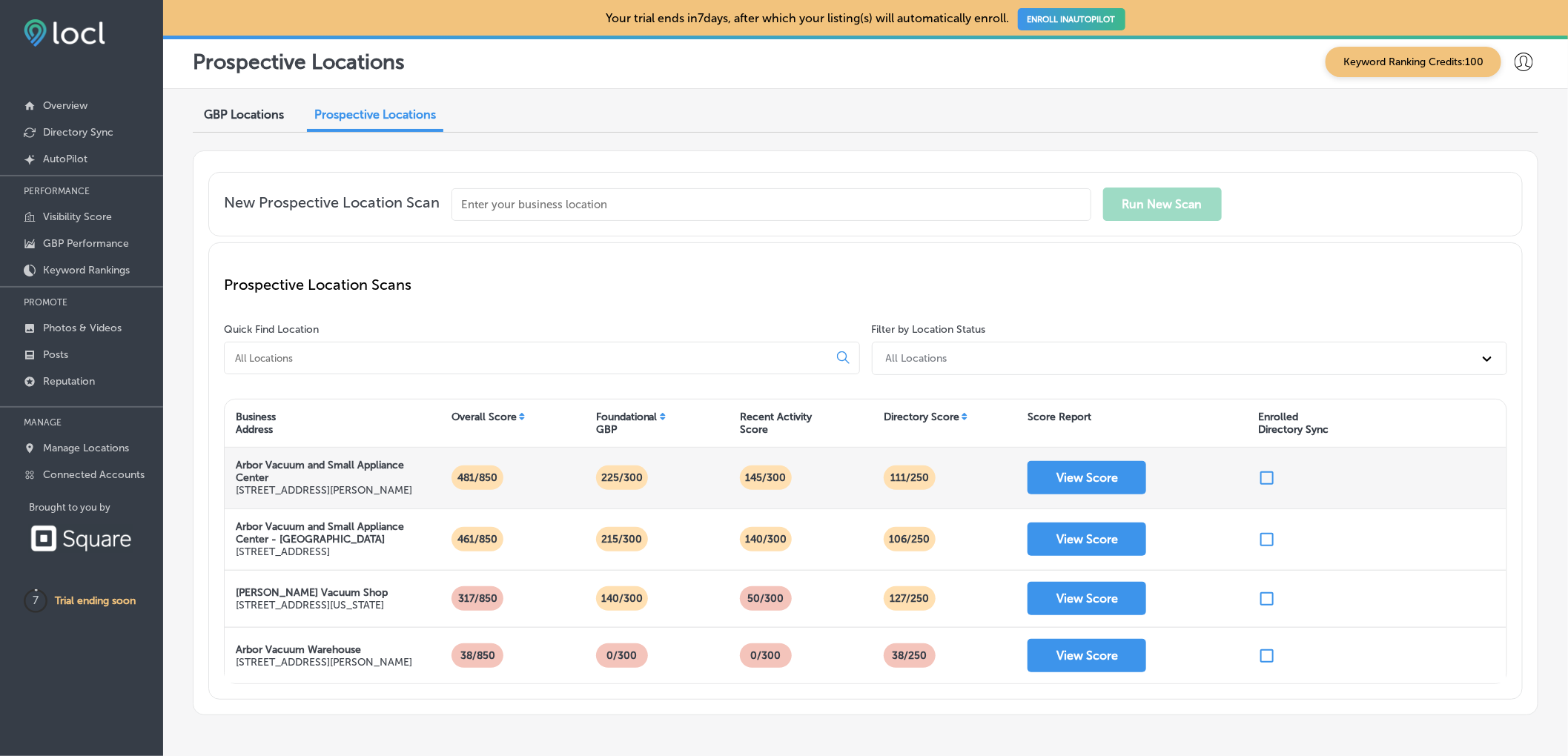
click at [1258, 482] on input "checkbox" at bounding box center [1267, 478] width 18 height 18
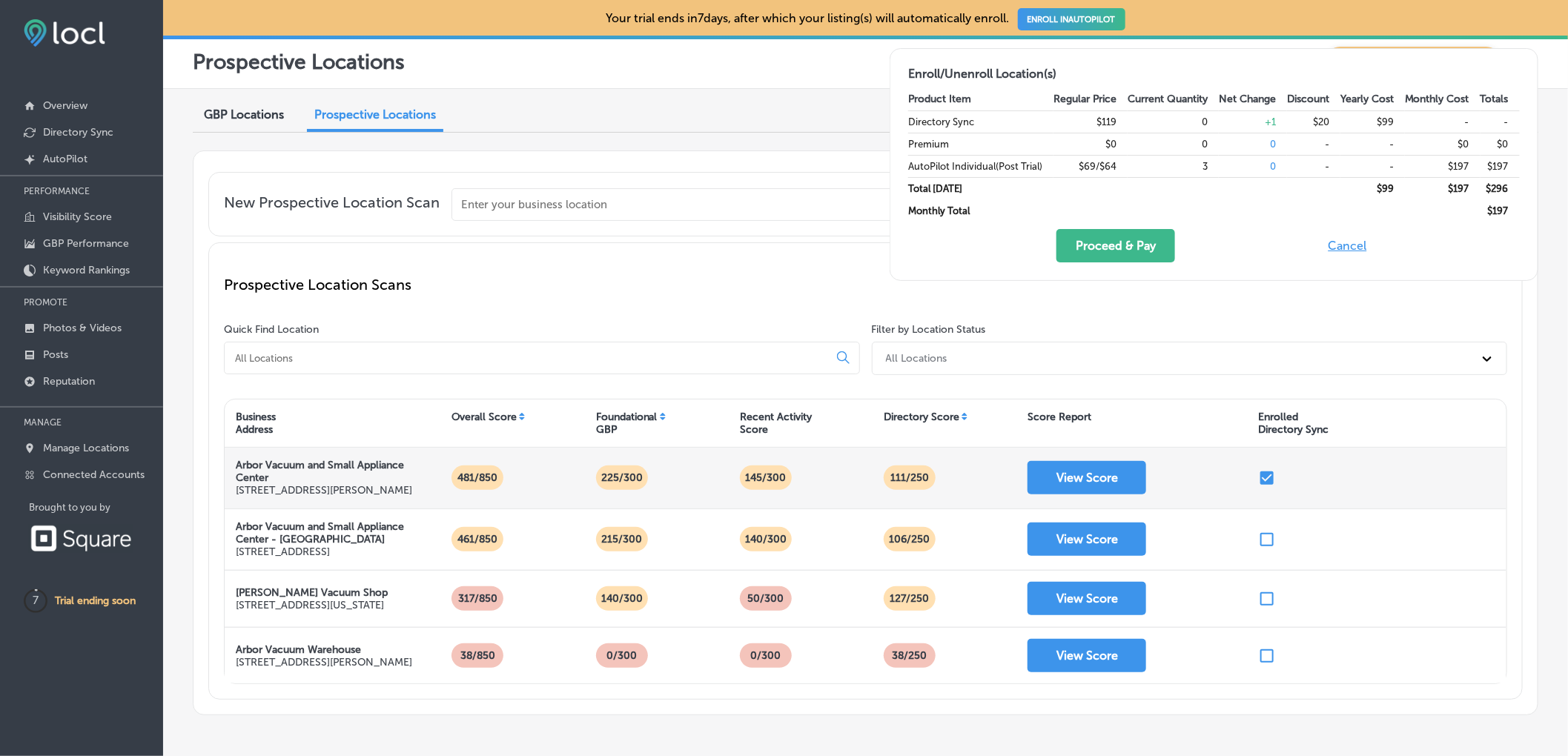
click at [1258, 476] on input "checkbox" at bounding box center [1267, 478] width 18 height 18
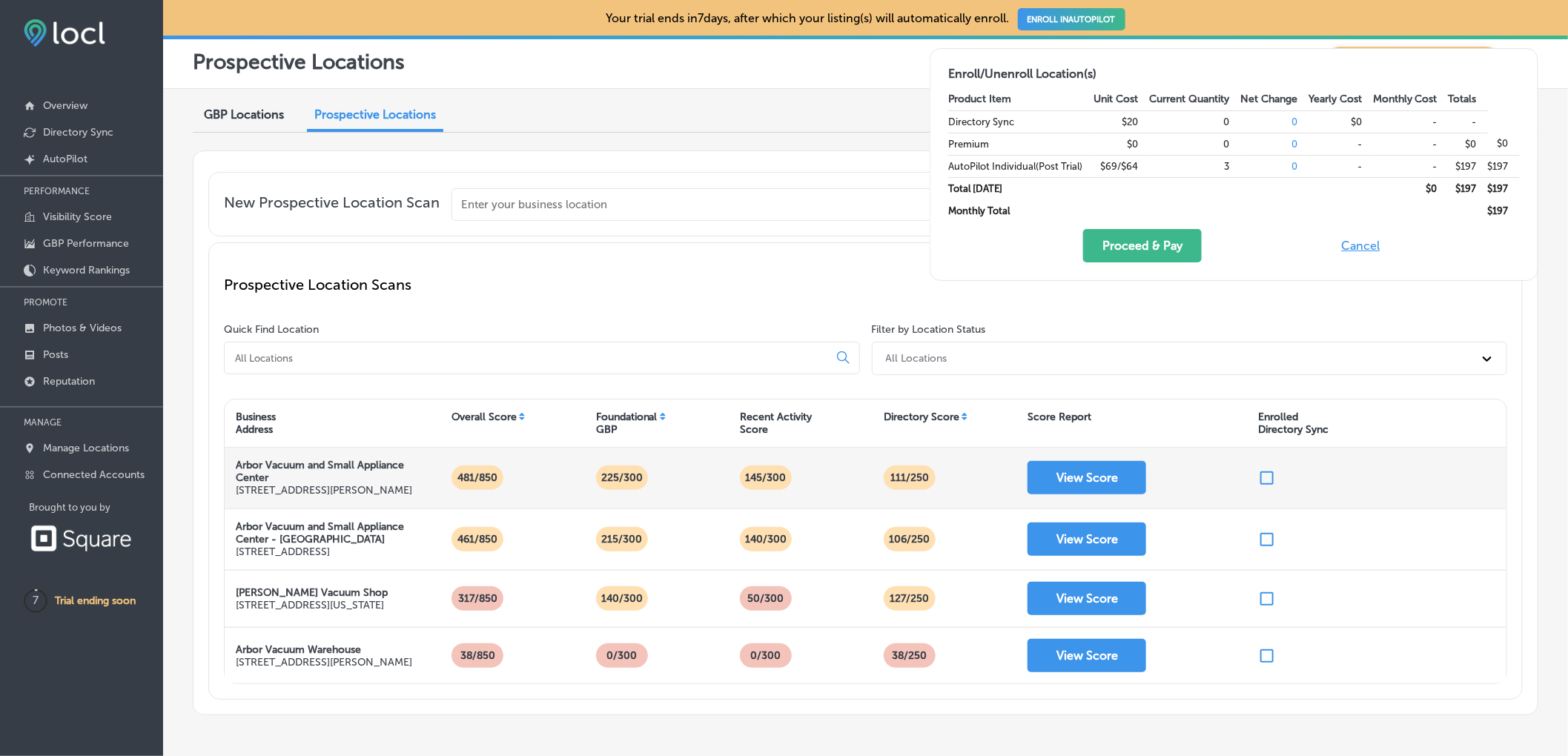
click at [1368, 249] on button "Cancel" at bounding box center [1361, 246] width 47 height 33
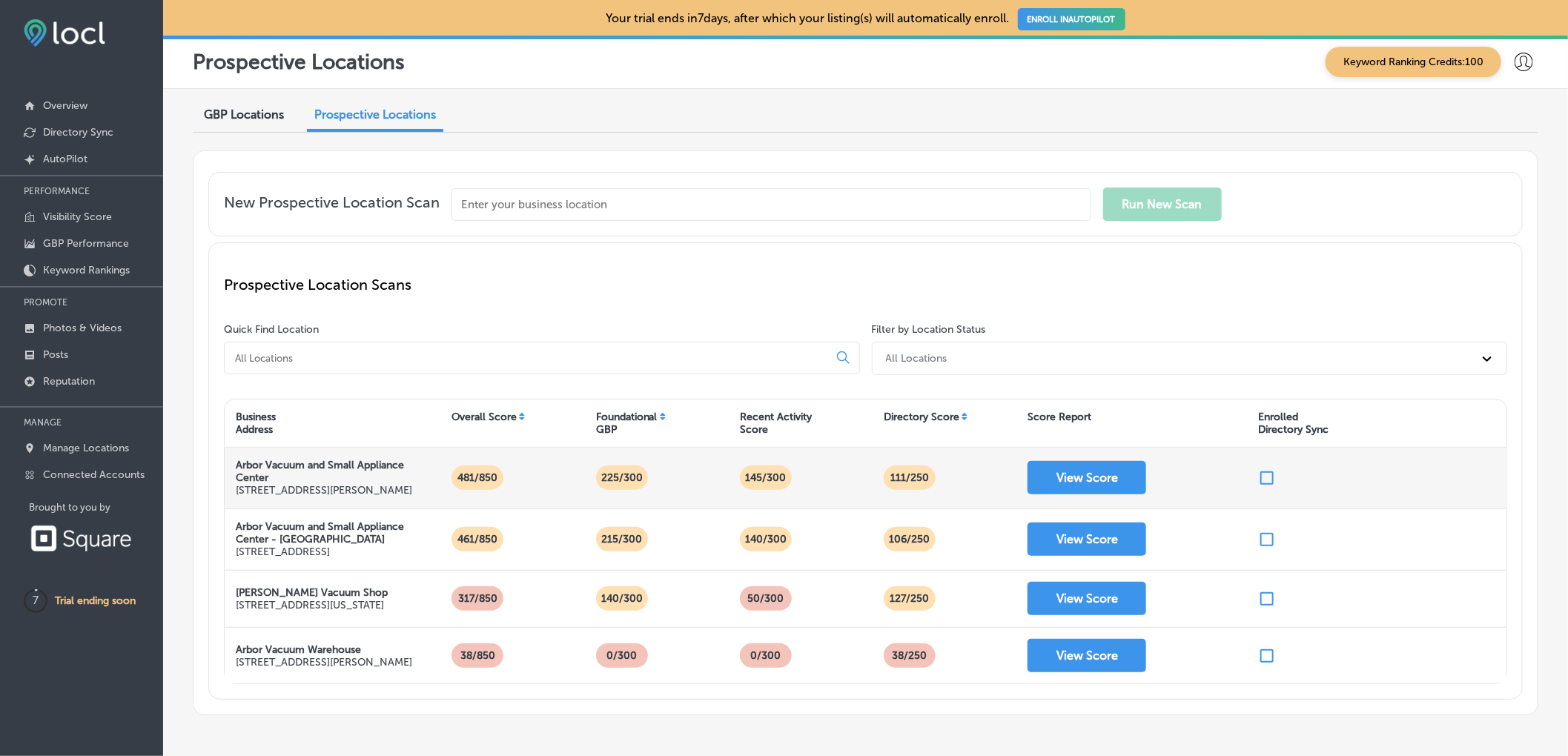
click at [1514, 68] on icon at bounding box center [1524, 62] width 19 height 19
click at [1514, 123] on p "My Account" at bounding box center [1503, 115] width 67 height 18
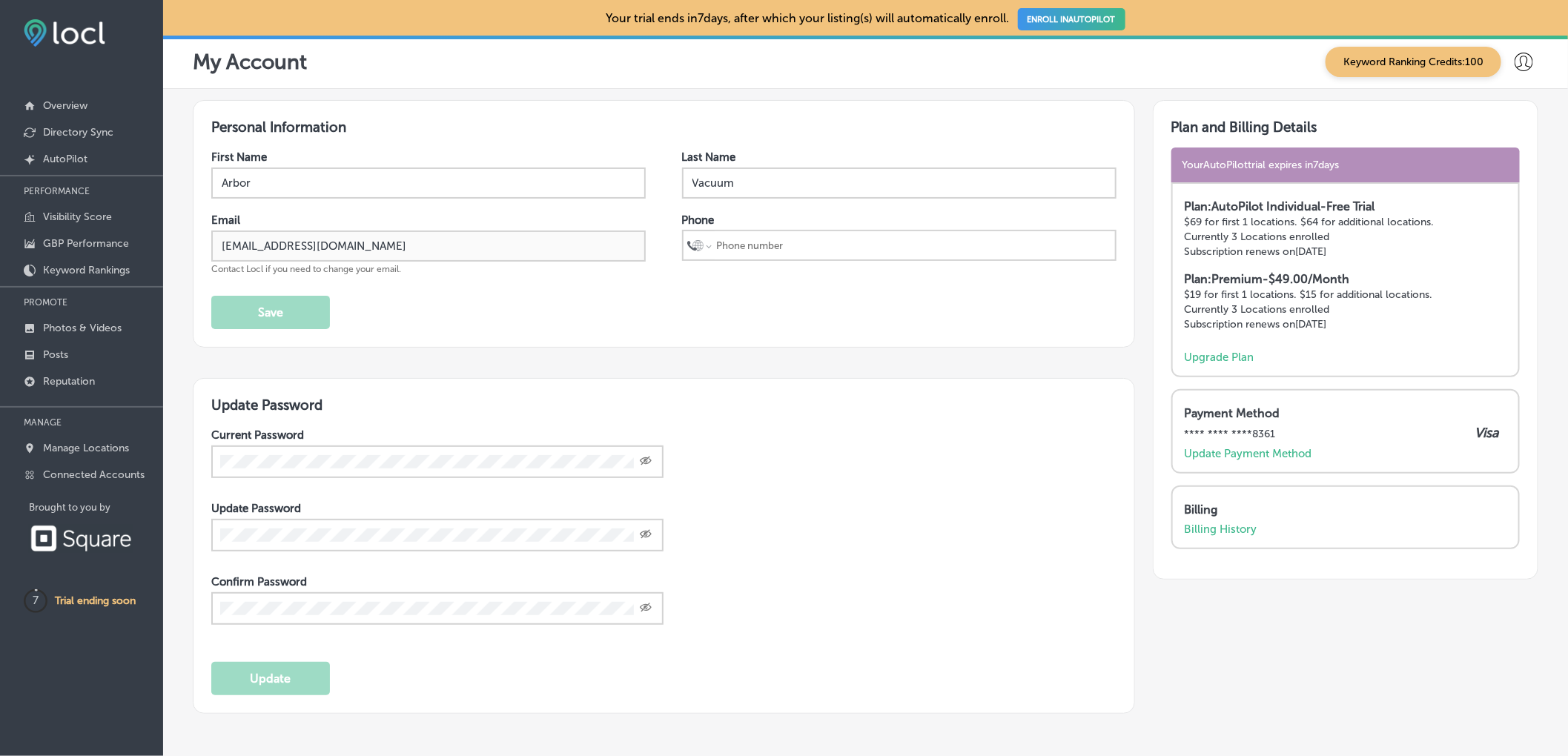
click at [782, 245] on input "tel" at bounding box center [912, 246] width 395 height 28
select select "US"
type input "+1 34"
type input "+1 734 646 2619"
click at [254, 313] on button "Save" at bounding box center [270, 312] width 119 height 33
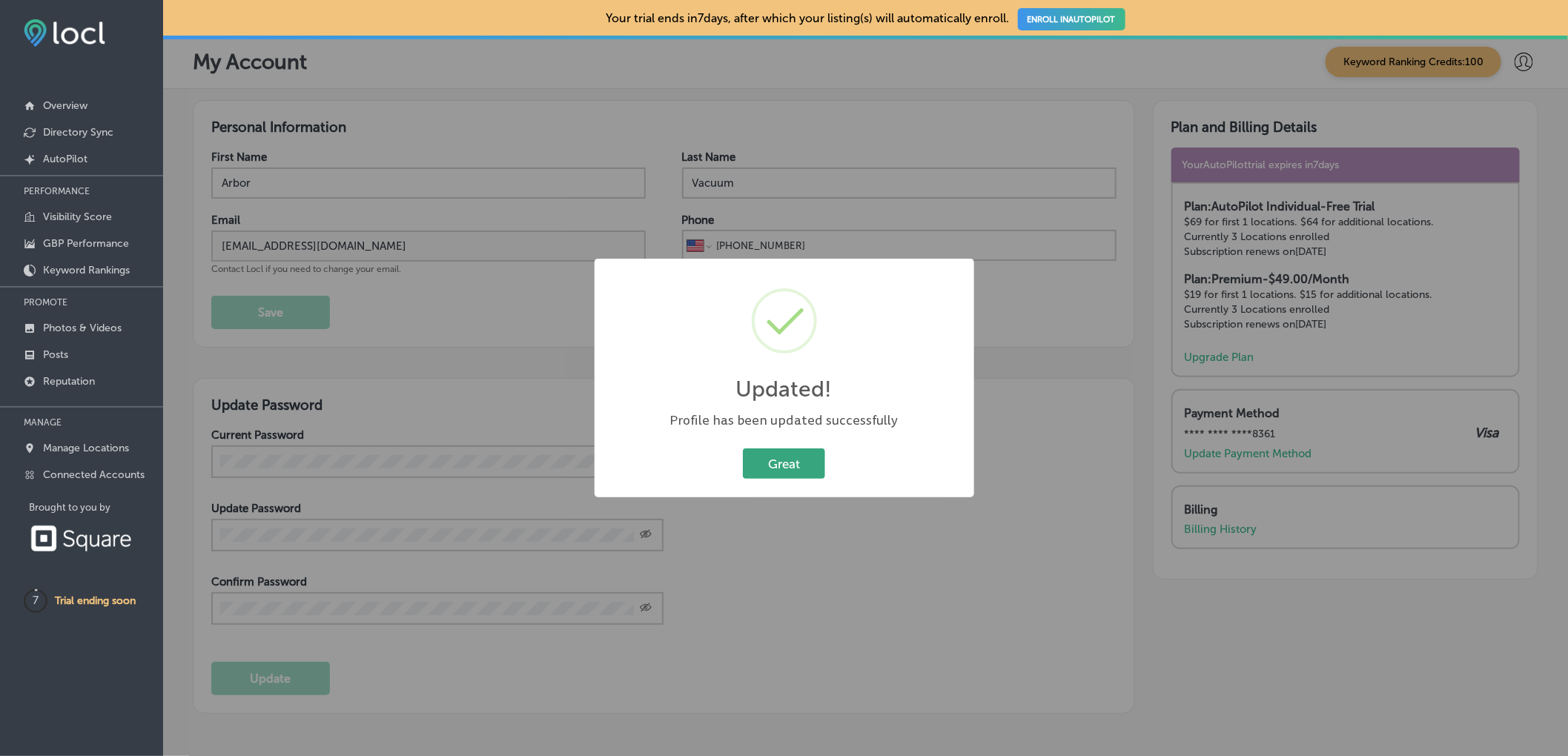
click at [796, 462] on button "Great" at bounding box center [784, 463] width 82 height 30
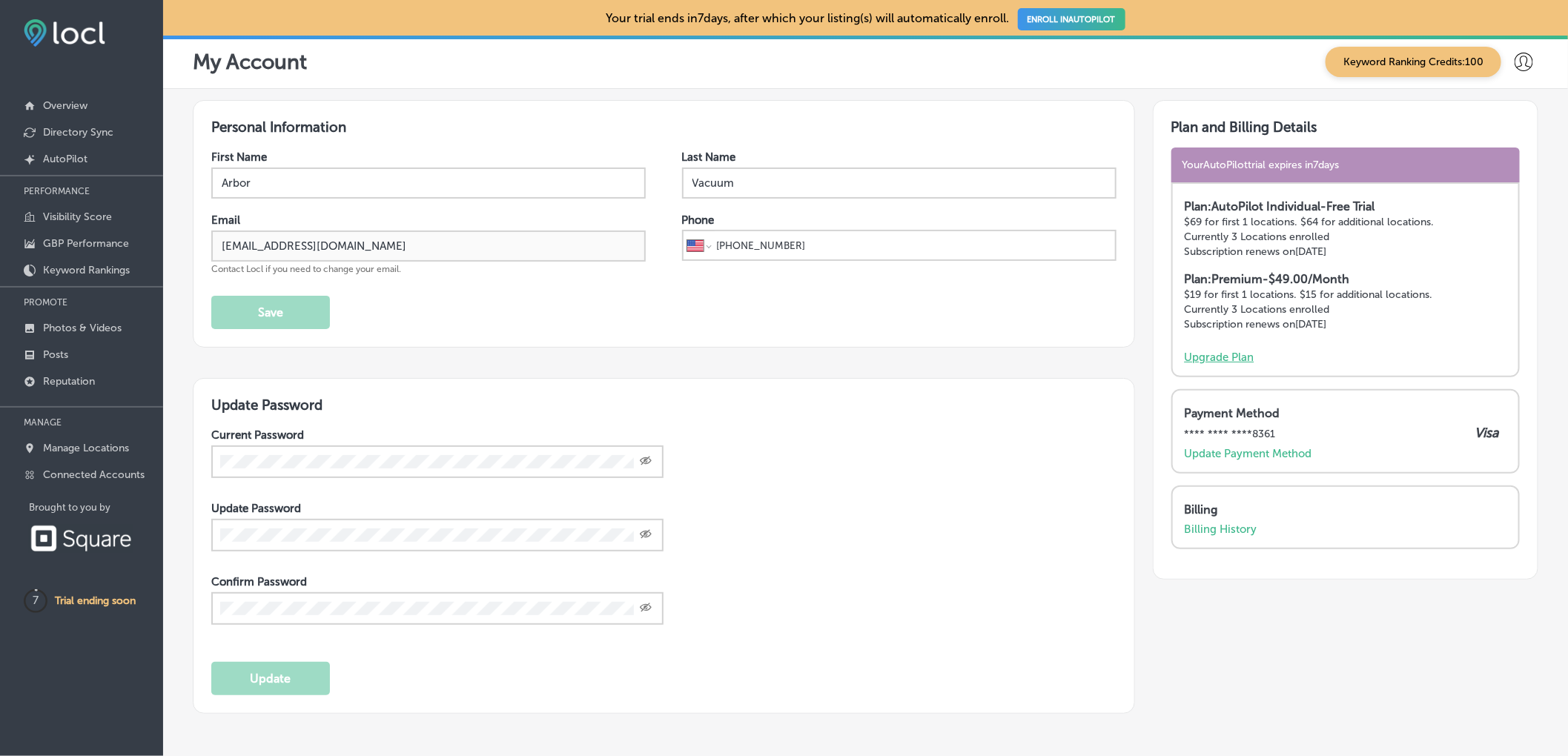
click at [1214, 357] on p "Upgrade Plan" at bounding box center [1219, 357] width 70 height 13
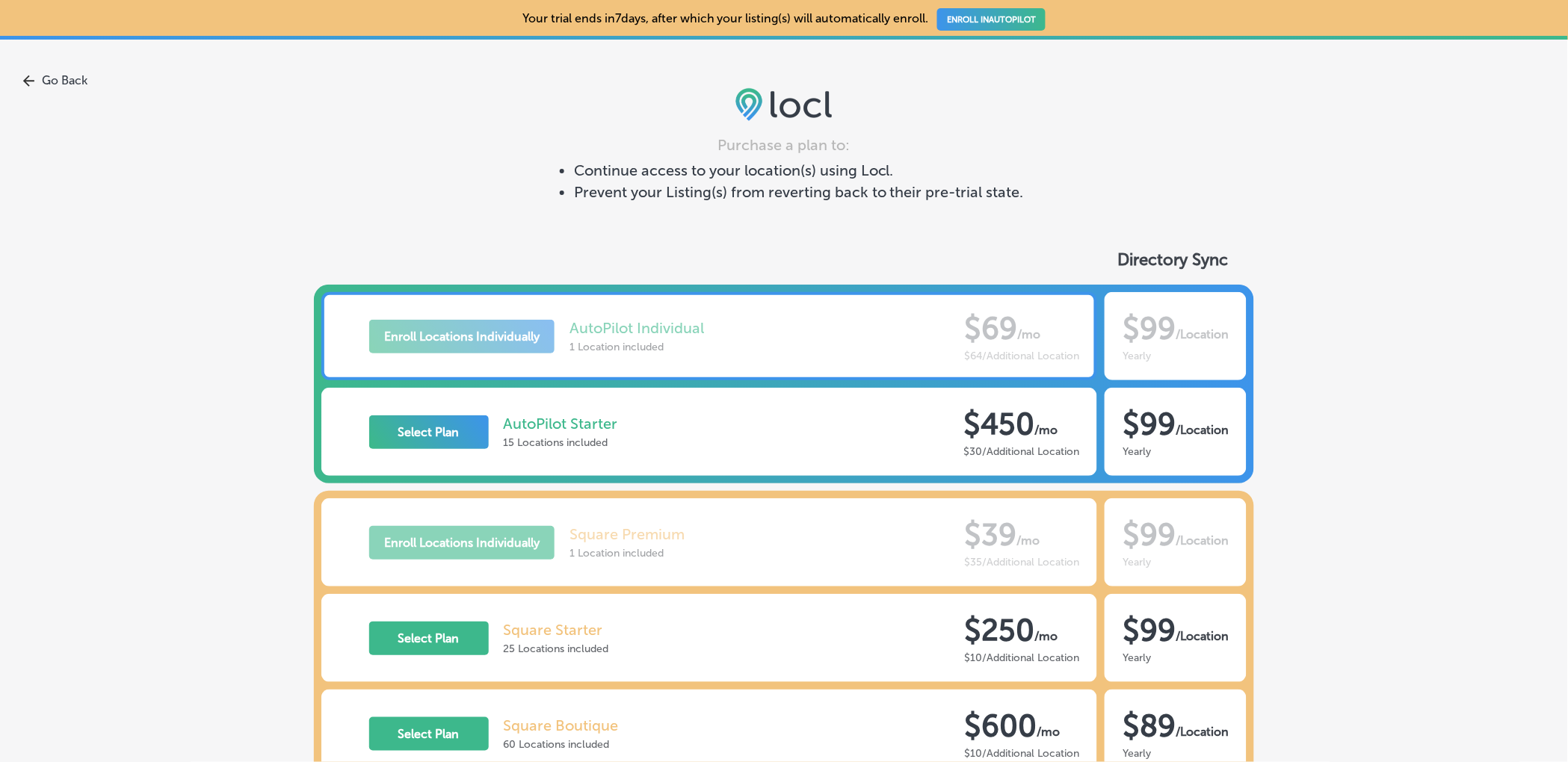
click at [64, 81] on link "Go Back" at bounding box center [784, 80] width 1568 height 14
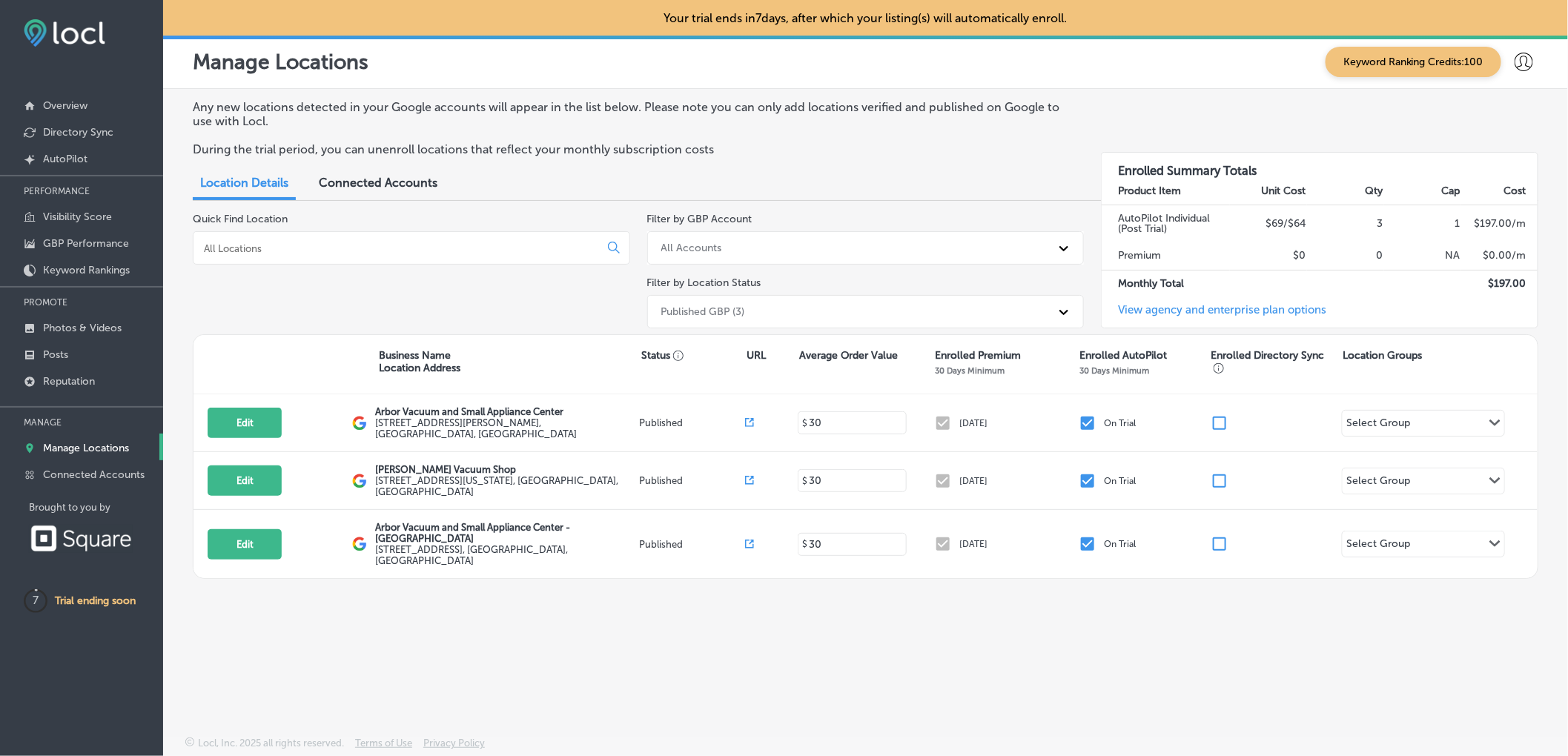
click at [378, 193] on div "Connected Accounts" at bounding box center [378, 184] width 141 height 32
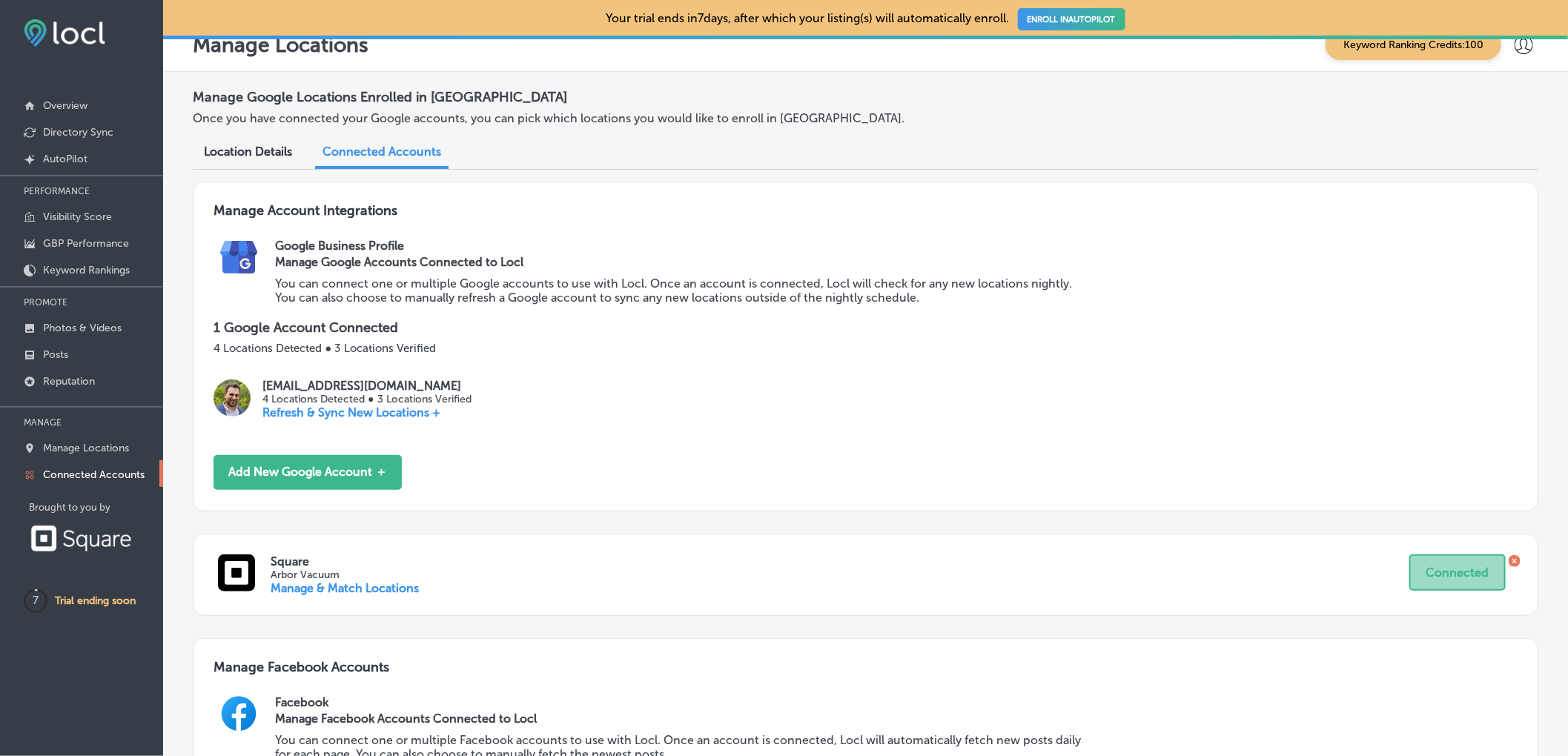
scroll to position [24, 0]
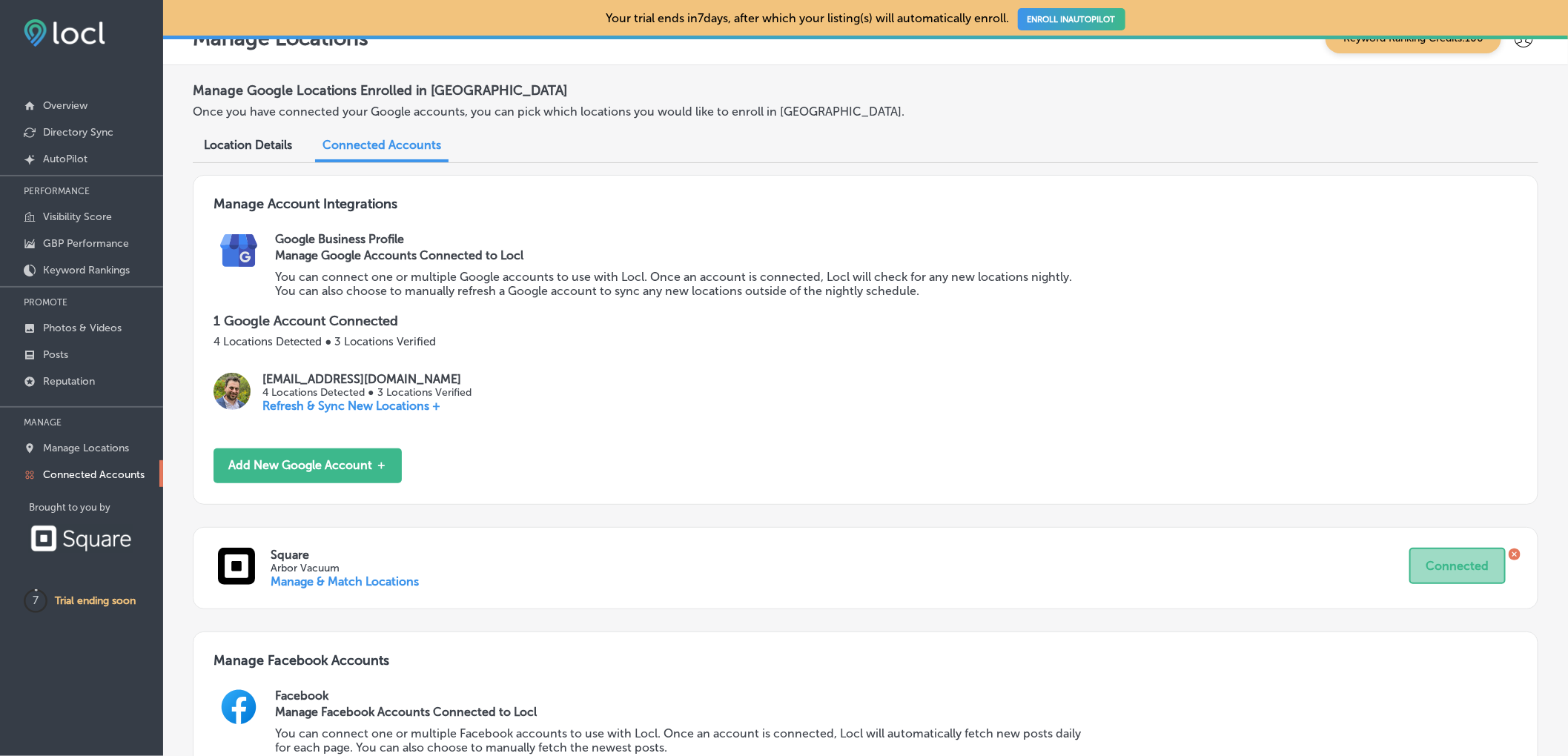
click at [336, 410] on p "Refresh & Sync New Locations +" at bounding box center [367, 406] width 208 height 14
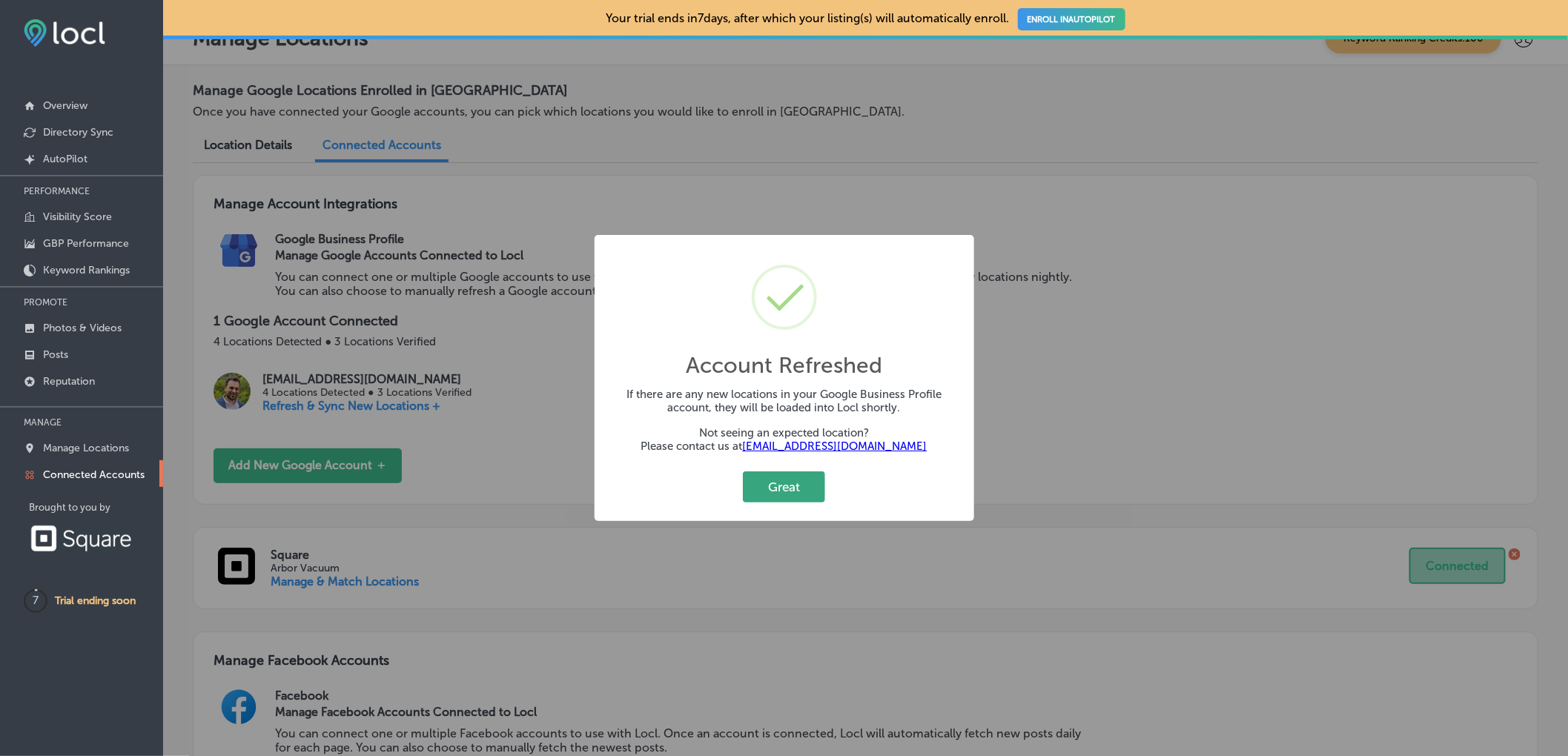
click at [790, 486] on button "Great" at bounding box center [784, 486] width 82 height 30
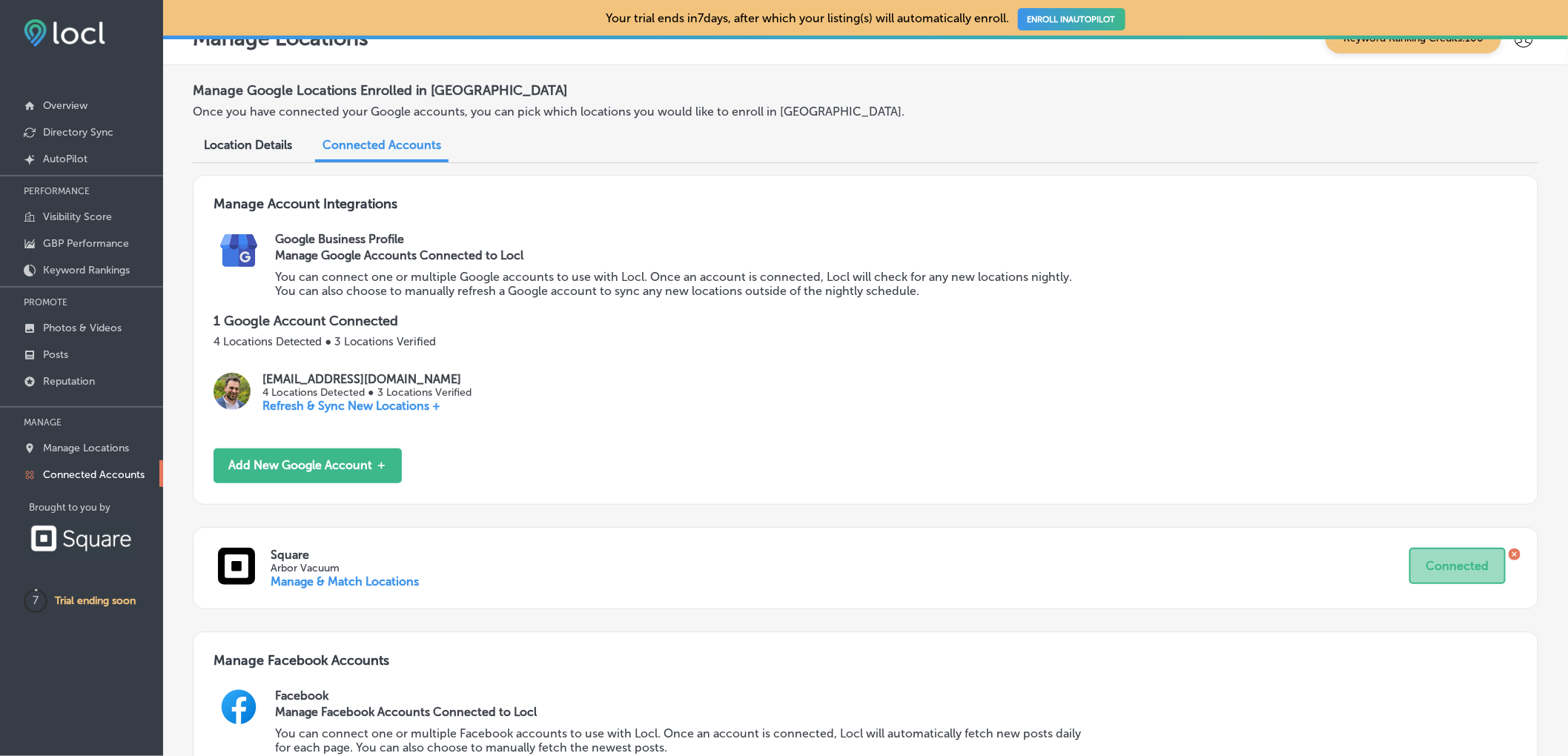
click at [246, 129] on div "Manage Google Locations Enrolled in Locl Once you have connected your Google ac…" at bounding box center [865, 103] width 1345 height 54
click at [249, 141] on span "Location Details" at bounding box center [248, 145] width 89 height 14
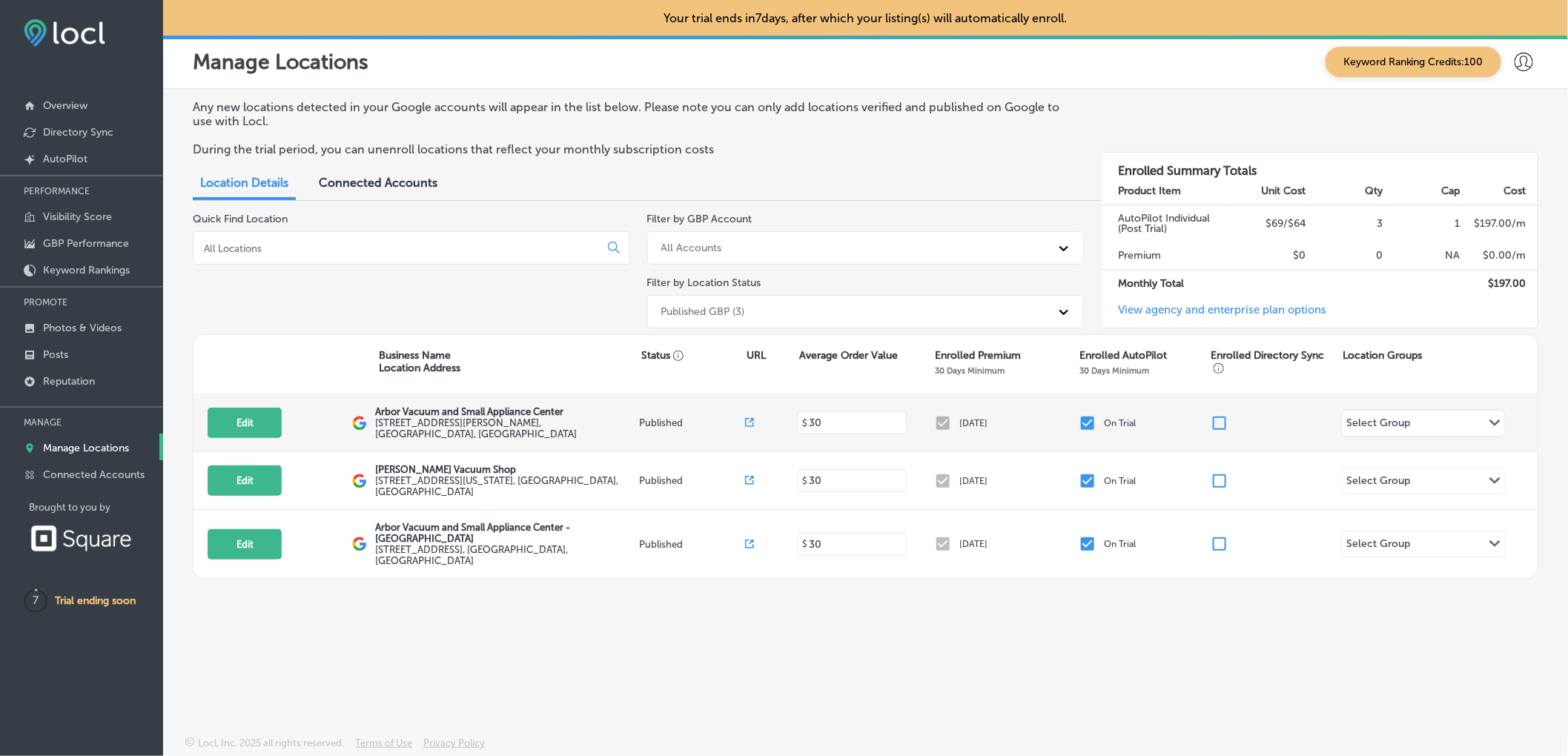
click at [1478, 427] on div "Select Group Path Created with Sketch." at bounding box center [1423, 423] width 162 height 25
click at [1477, 423] on div "Select Group Path Created with Sketch." at bounding box center [1423, 423] width 162 height 25
click at [237, 421] on button "Edit" at bounding box center [244, 423] width 74 height 30
select select "US"
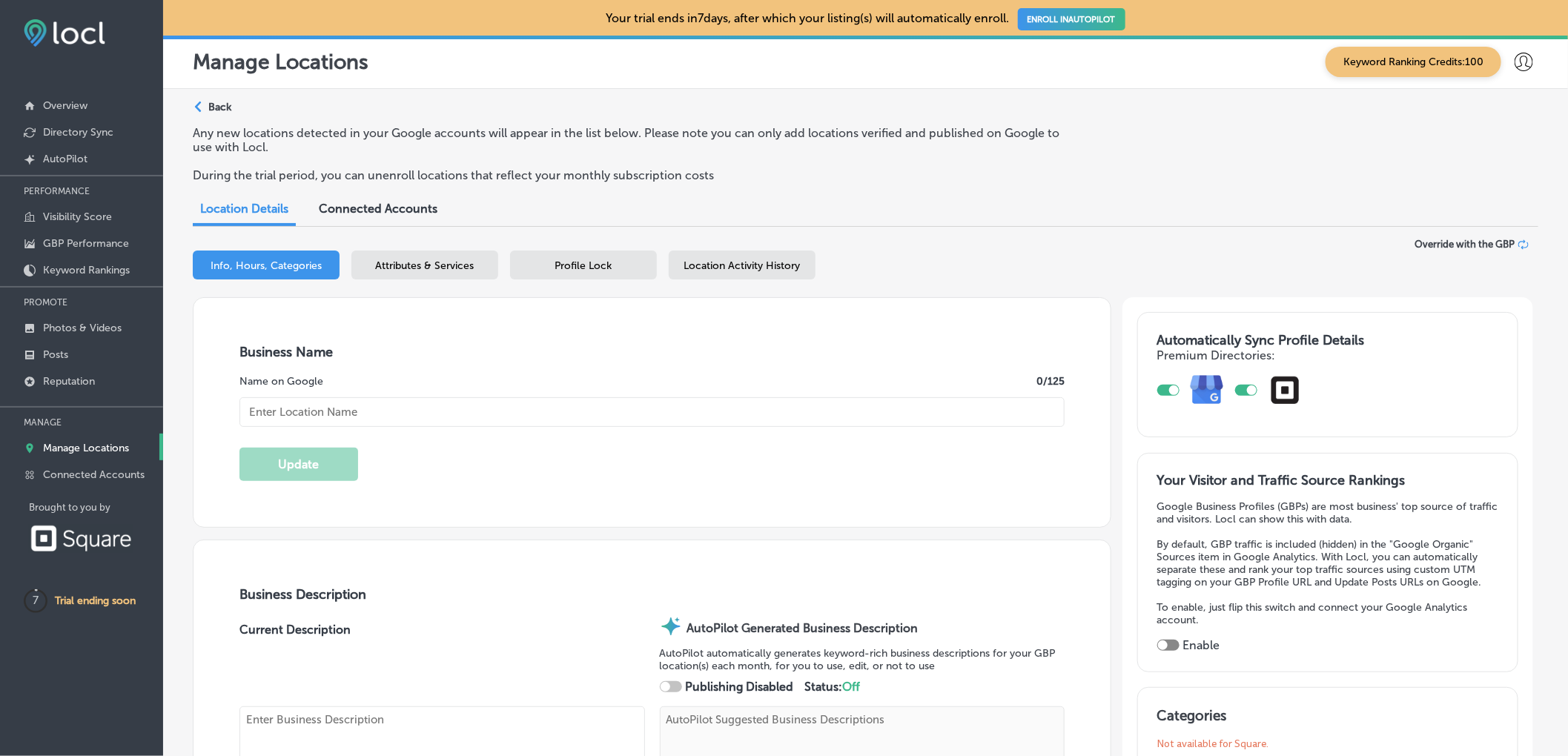
type input "Arbor Vacuum and Small Appliance Center"
type textarea "Arbor Vacuum and Small Appliance Center delivers expert vacuum repair near me, …"
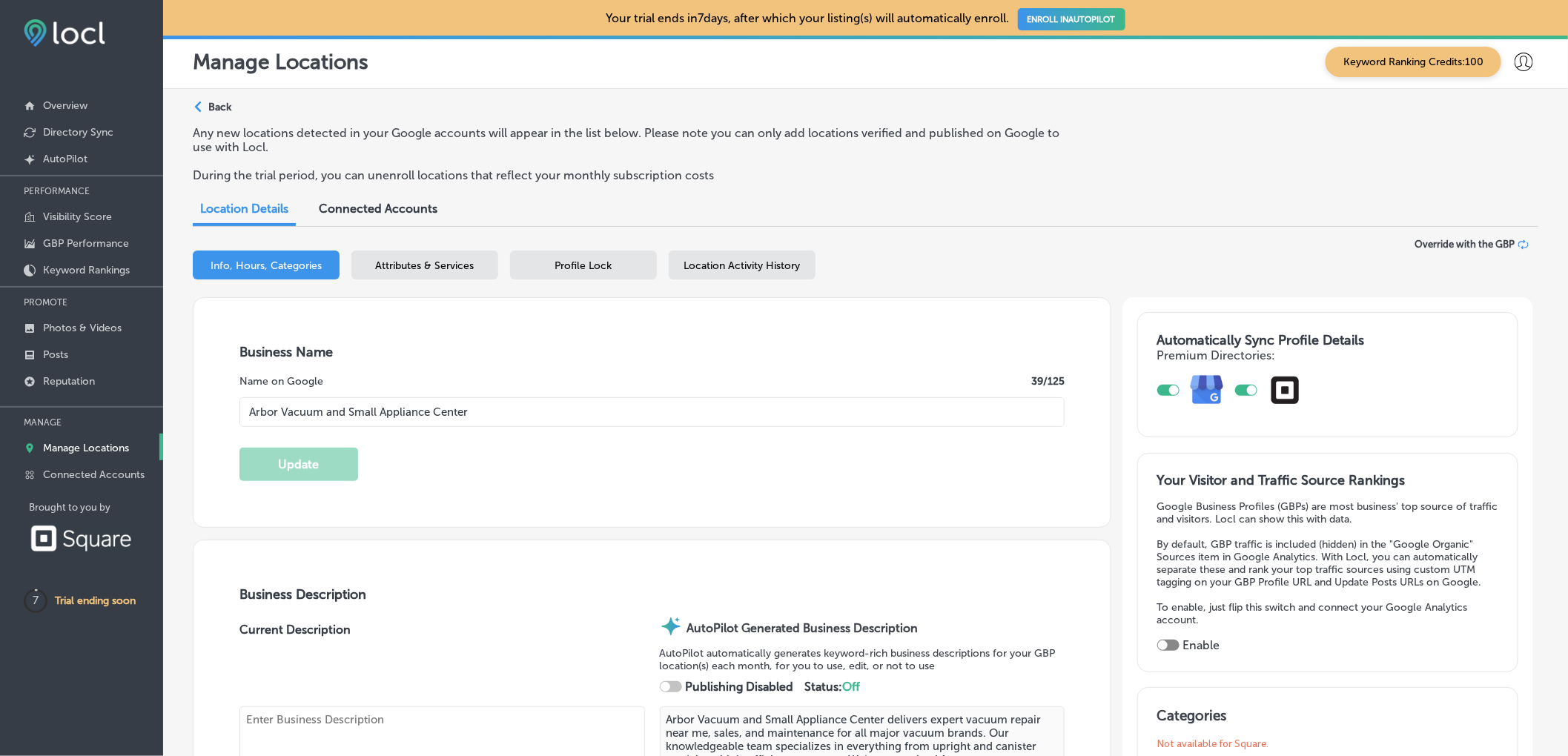
type input "[STREET_ADDRESS][PERSON_NAME]"
type input "[PERSON_NAME][GEOGRAPHIC_DATA]"
type input "48108"
type input "US"
type input "[URL][DOMAIN_NAME]"
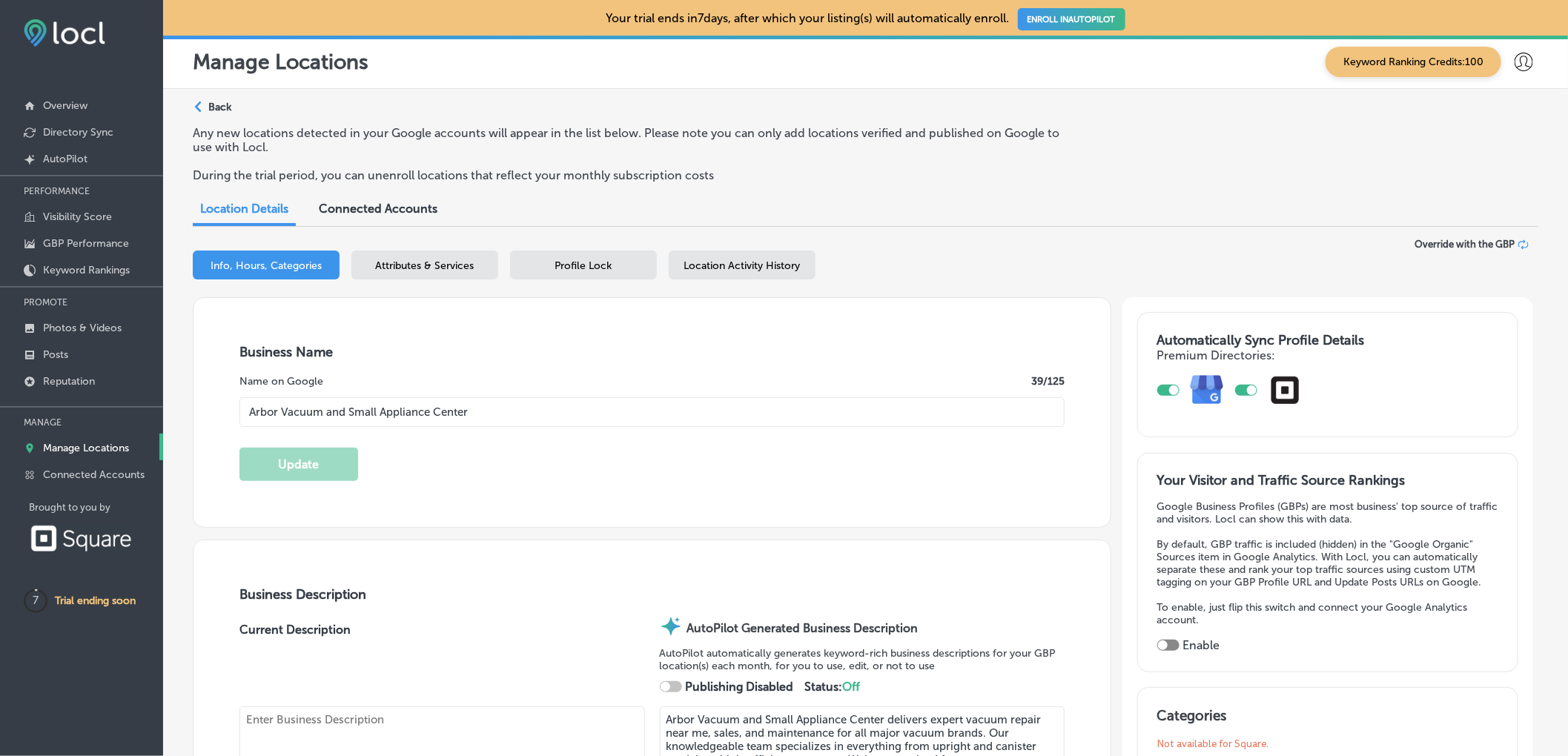
checkbox input "true"
type textarea "Arbor Vacuum and Small Appliance Center delivers expert vacuum repair near me, …"
type input "[PHONE_NUMBER]"
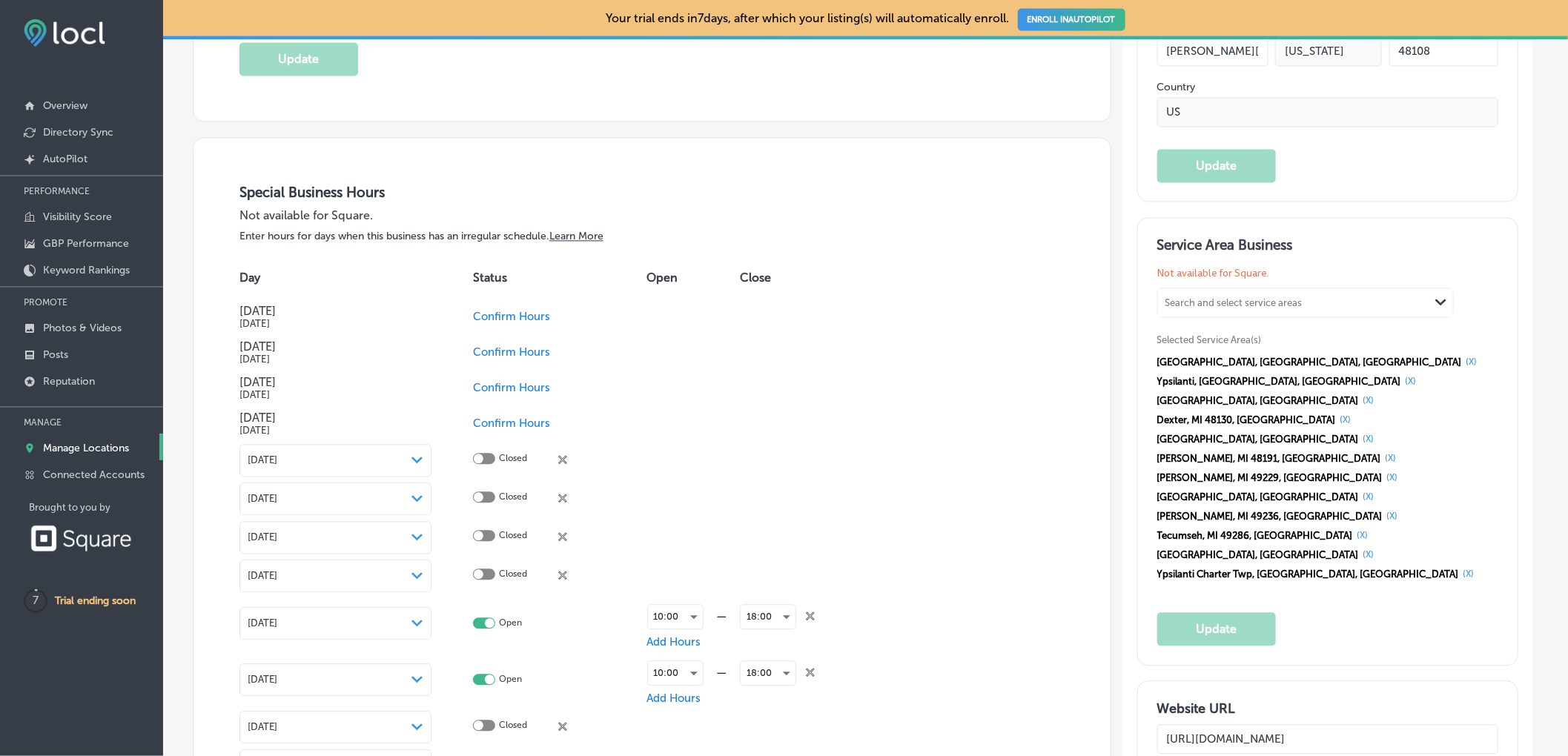
scroll to position [1839, 0]
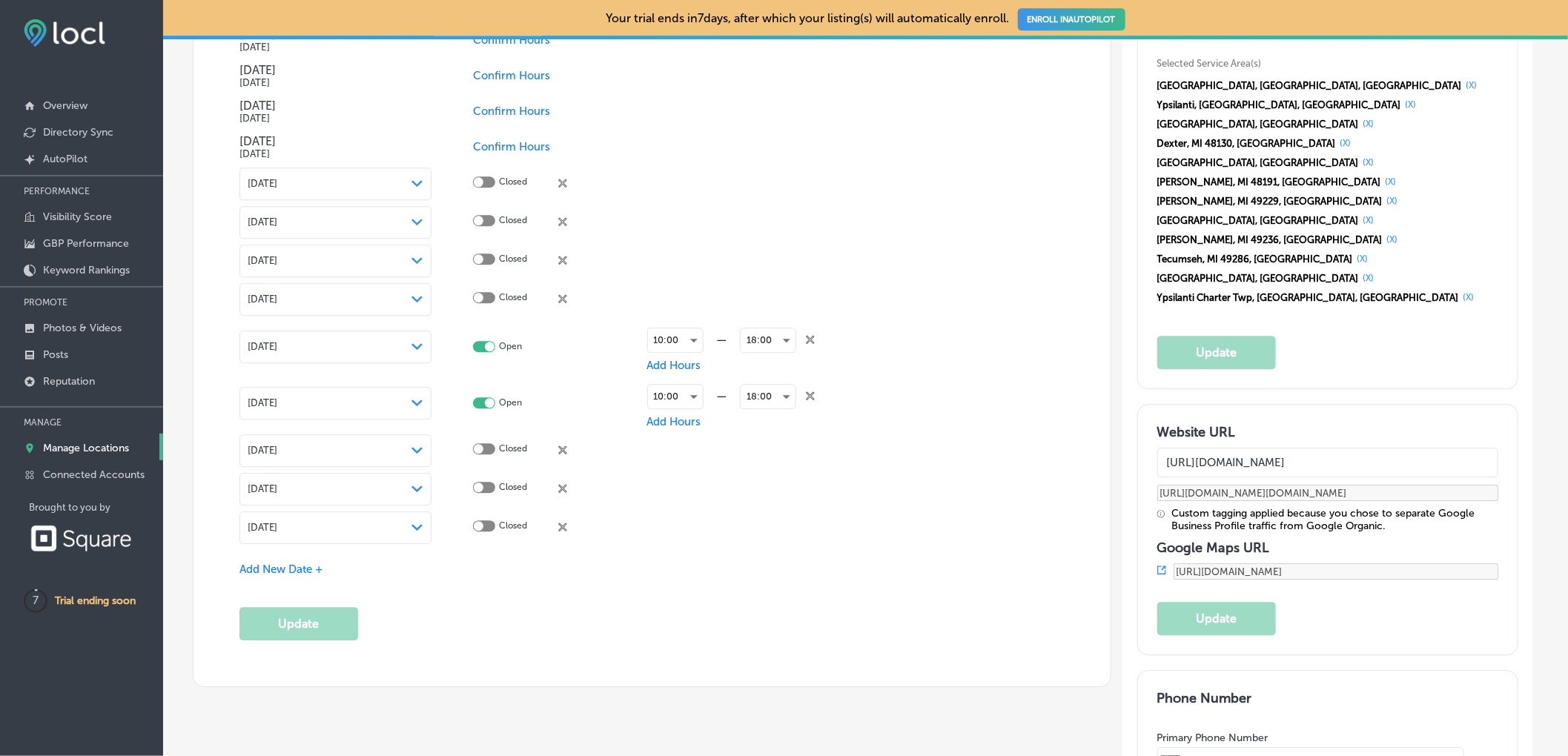
click at [565, 186] on icon at bounding box center [562, 183] width 9 height 9
checkbox input "true"
checkbox input "false"
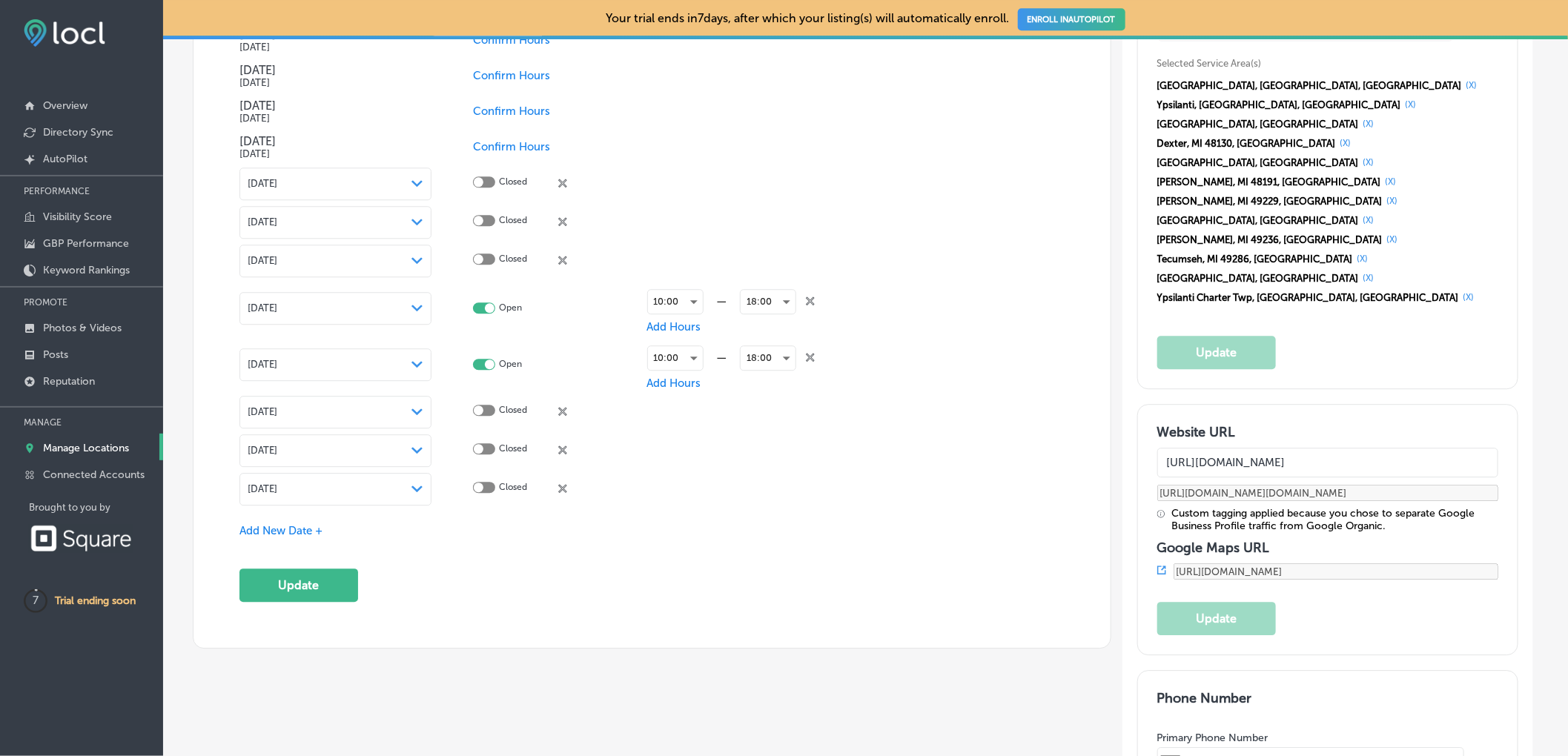
click at [565, 186] on icon at bounding box center [562, 183] width 9 height 9
checkbox input "true"
checkbox input "false"
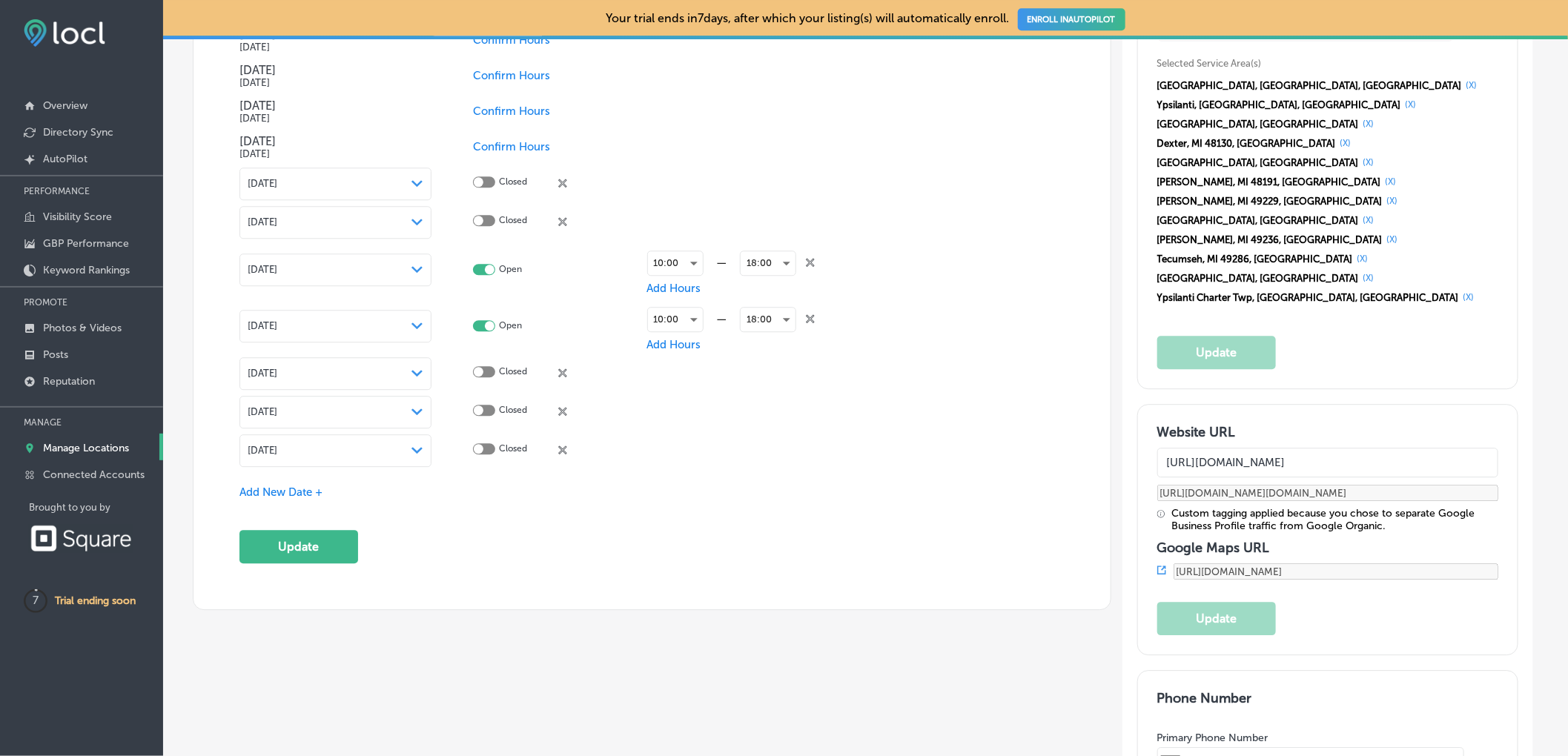
click at [565, 186] on icon at bounding box center [562, 183] width 9 height 9
checkbox input "true"
checkbox input "false"
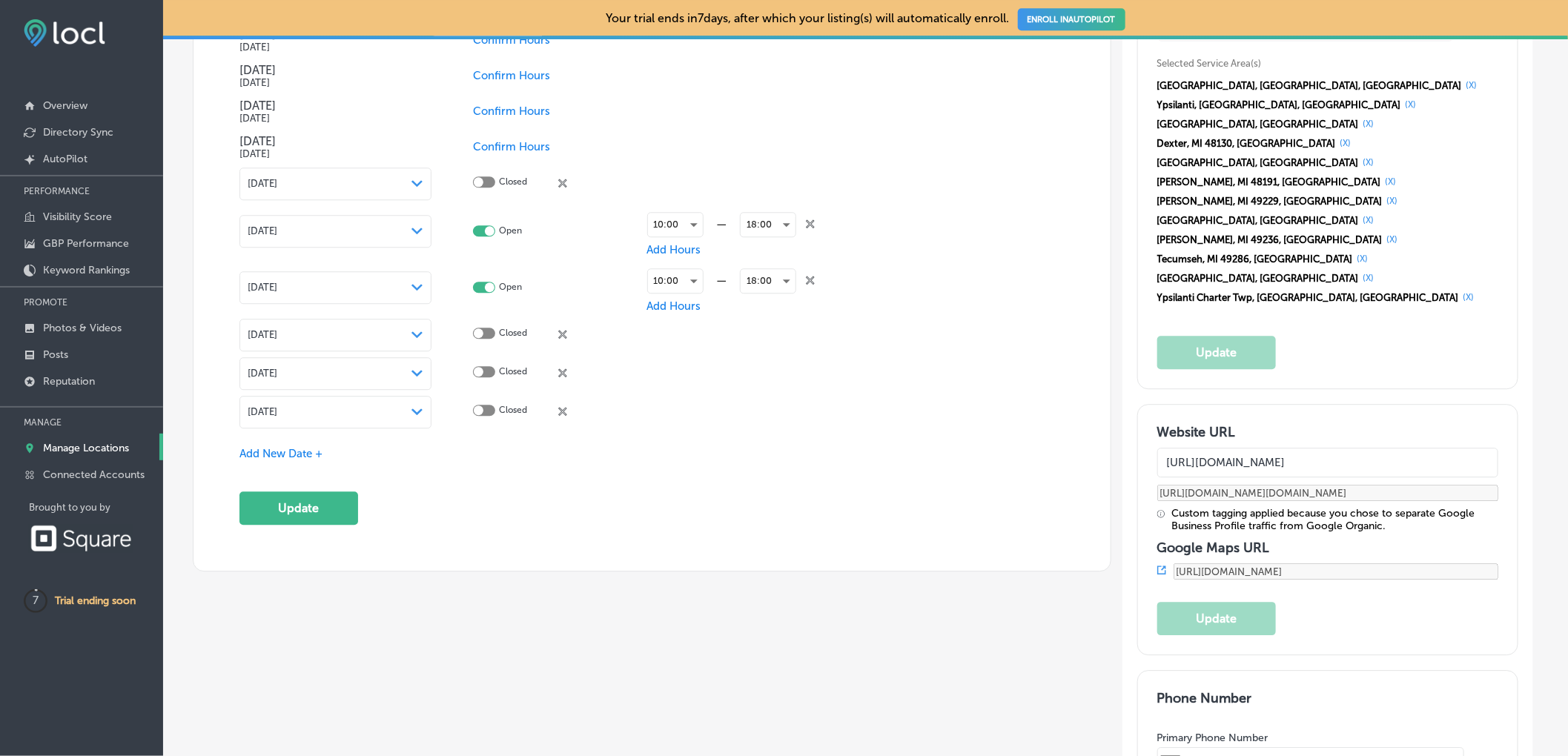
click at [565, 186] on icon at bounding box center [562, 183] width 9 height 9
checkbox input "true"
checkbox input "false"
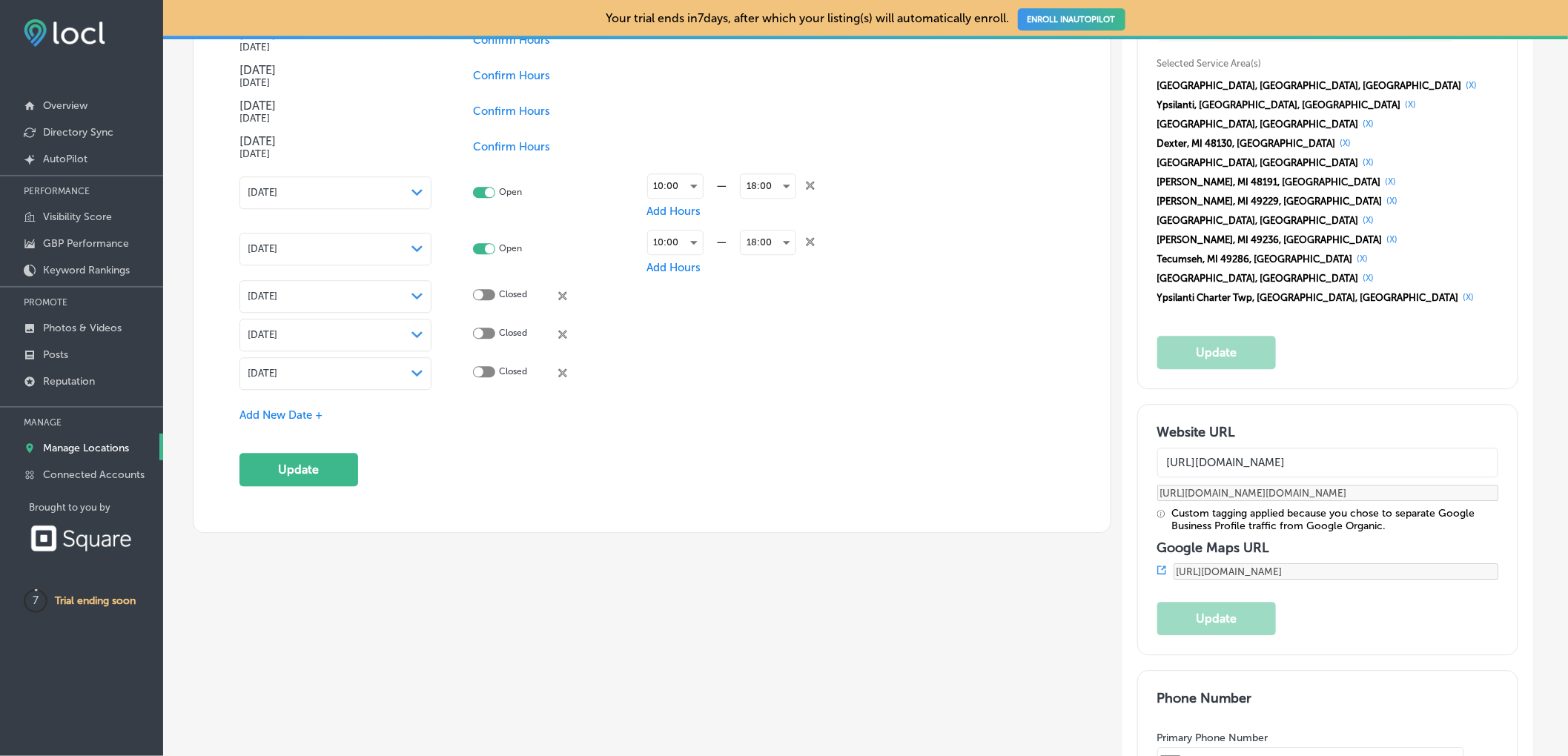
click at [812, 188] on icon "close Created with Sketch." at bounding box center [810, 185] width 9 height 9
checkbox input "false"
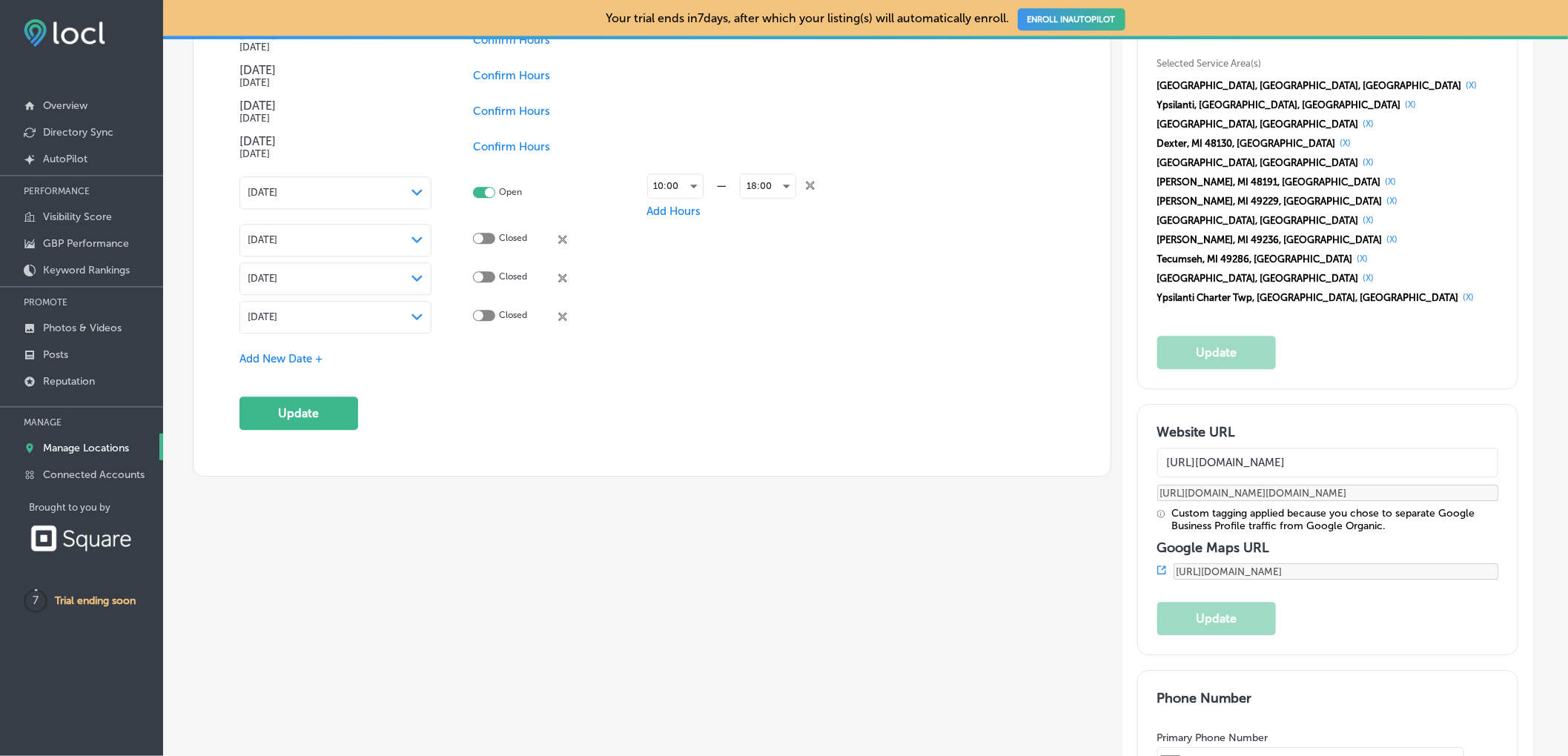
click at [812, 188] on icon "close Created with Sketch." at bounding box center [810, 185] width 9 height 9
checkbox input "false"
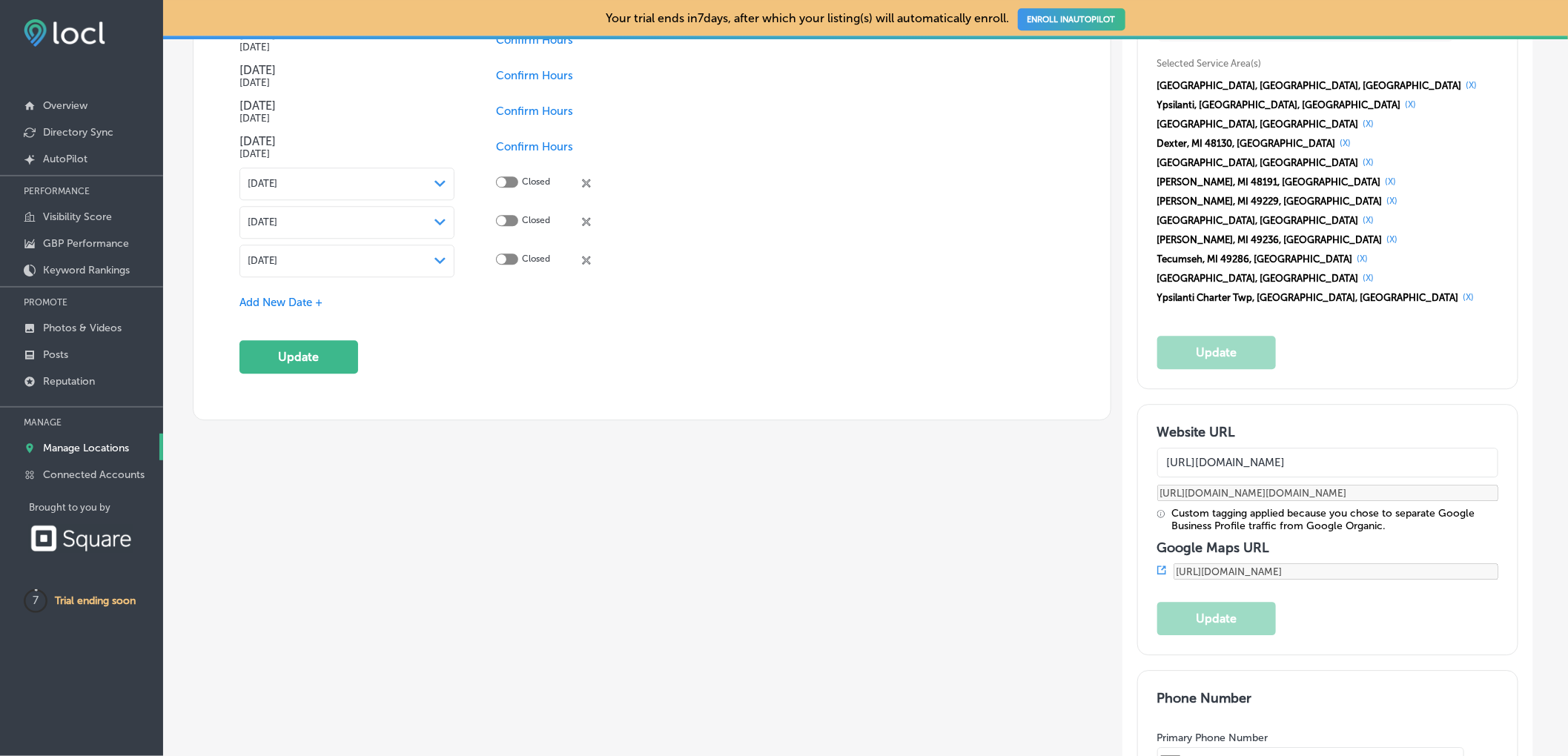
click at [591, 187] on div "Closed close Created with Sketch." at bounding box center [570, 183] width 150 height 14
click at [587, 185] on icon at bounding box center [586, 183] width 9 height 9
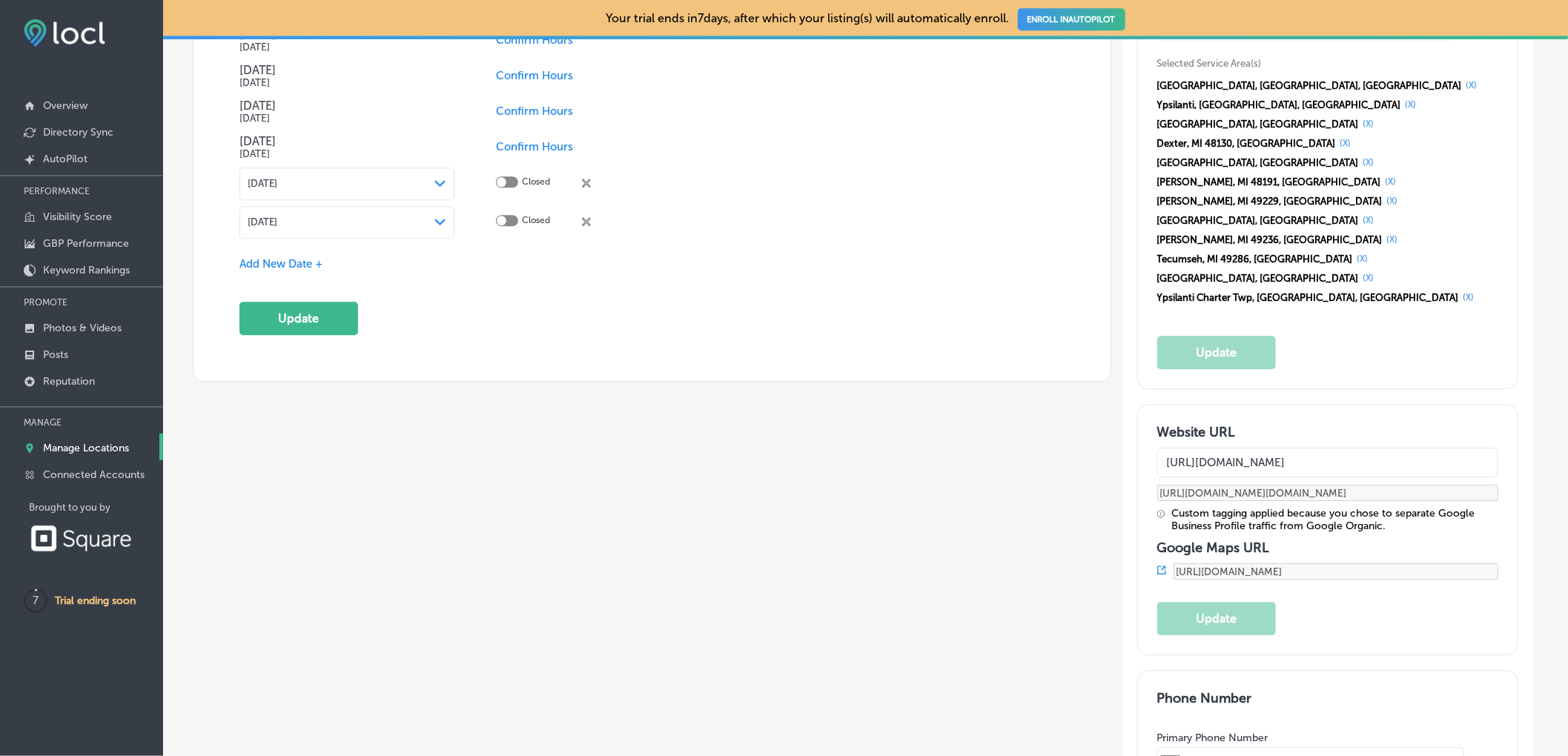
click at [587, 187] on icon "close Created with Sketch." at bounding box center [586, 183] width 9 height 9
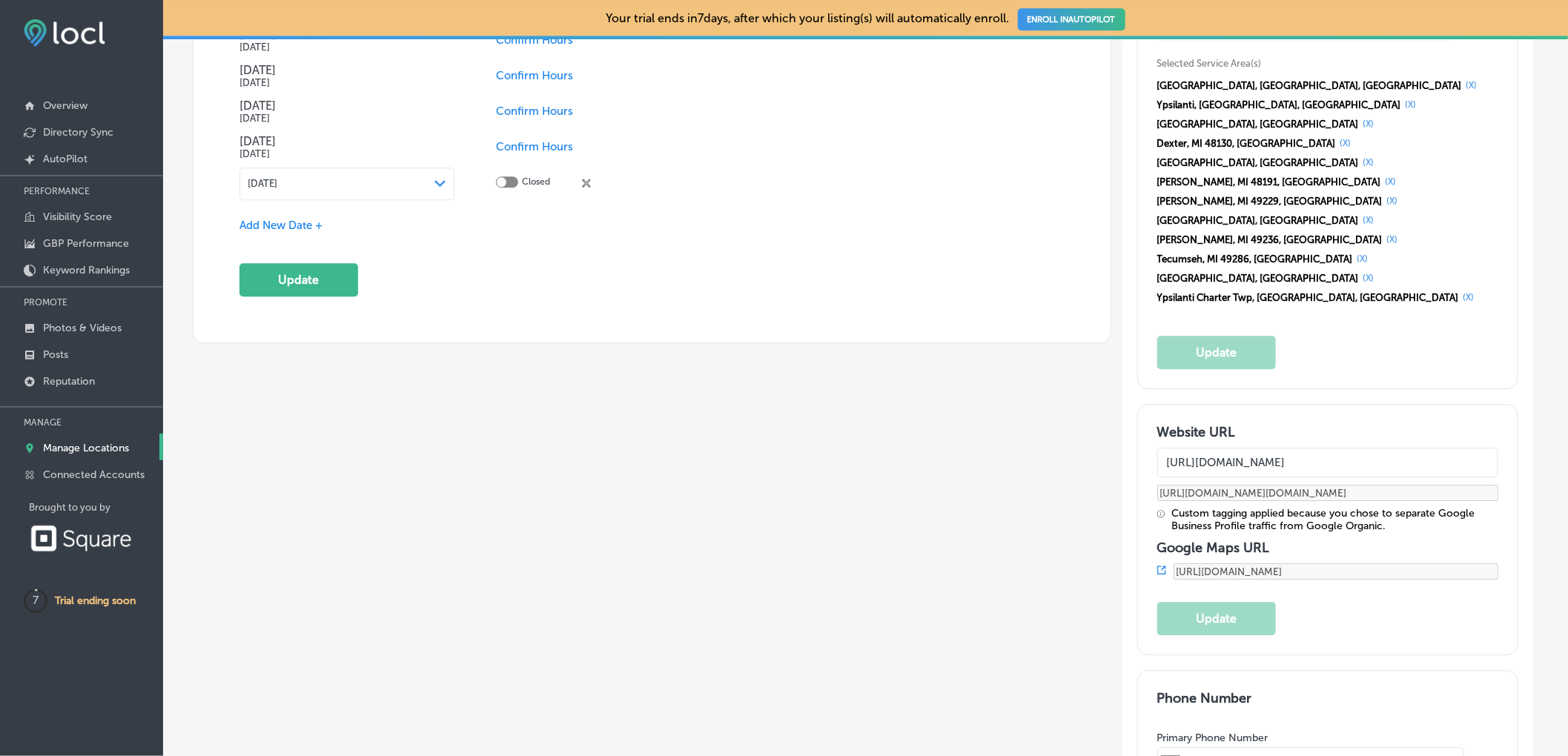
click at [587, 190] on span "close Created with Sketch." at bounding box center [586, 183] width 9 height 14
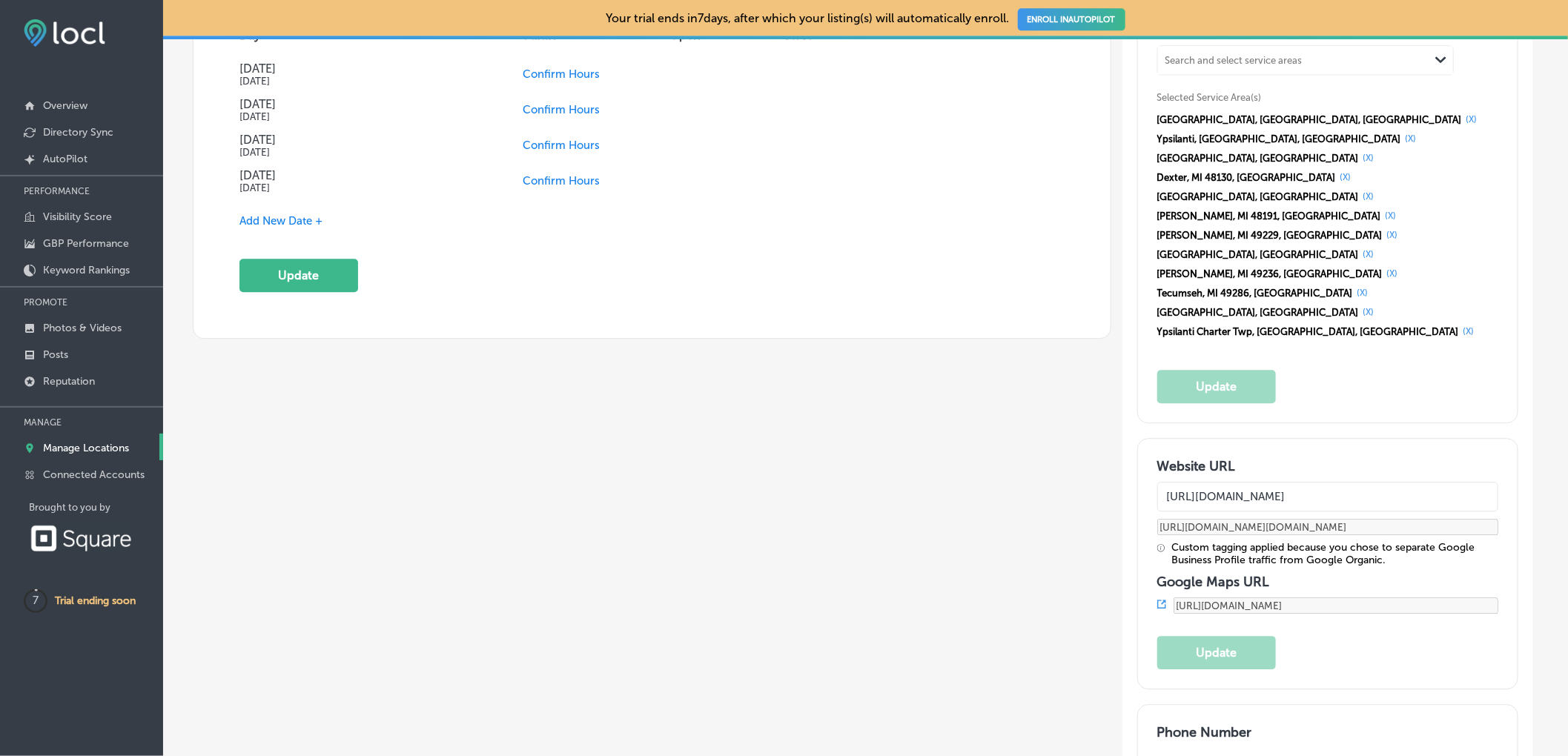
scroll to position [1529, 0]
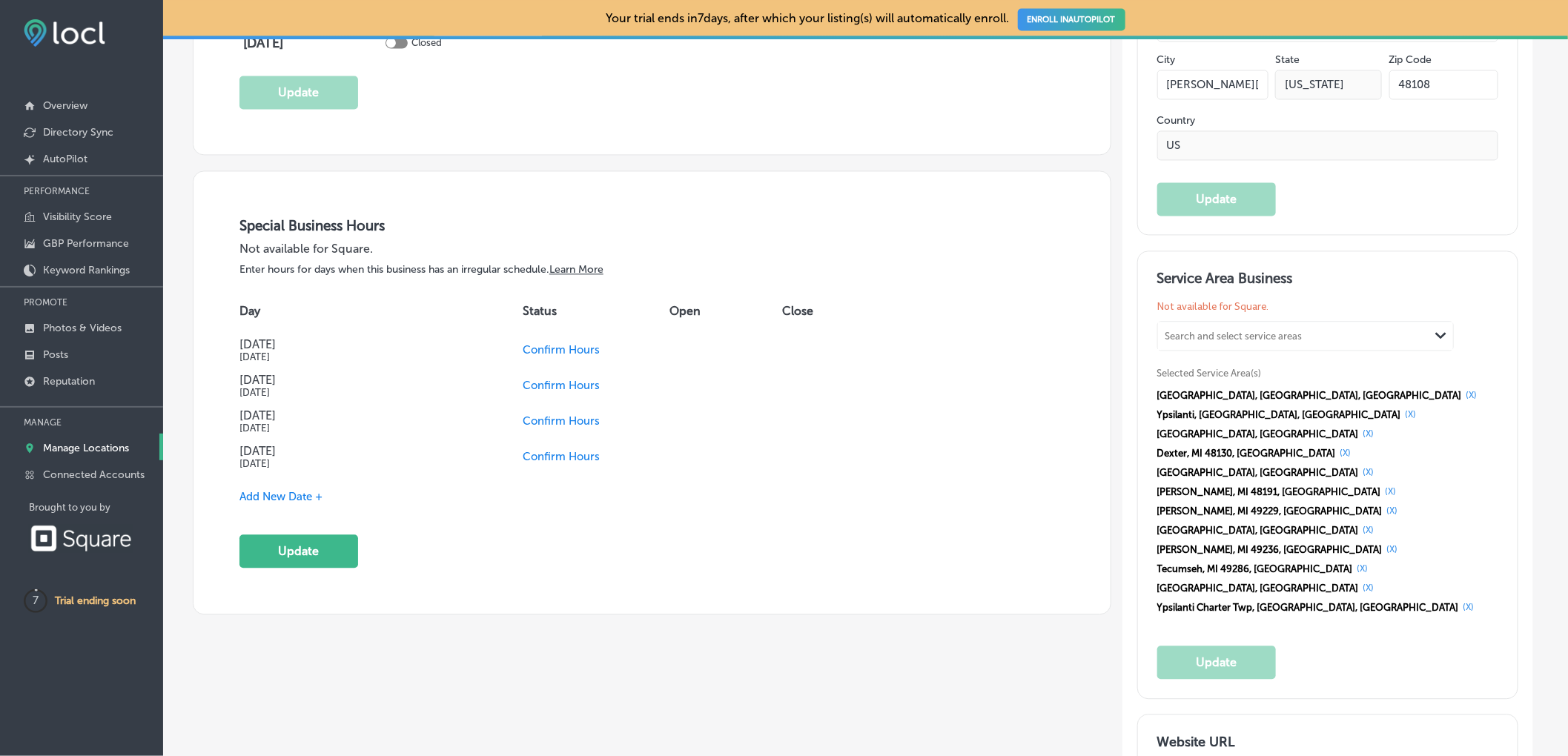
click at [558, 349] on span "Confirm Hours" at bounding box center [561, 350] width 77 height 13
click at [506, 352] on div at bounding box center [501, 348] width 9 height 9
checkbox input "true"
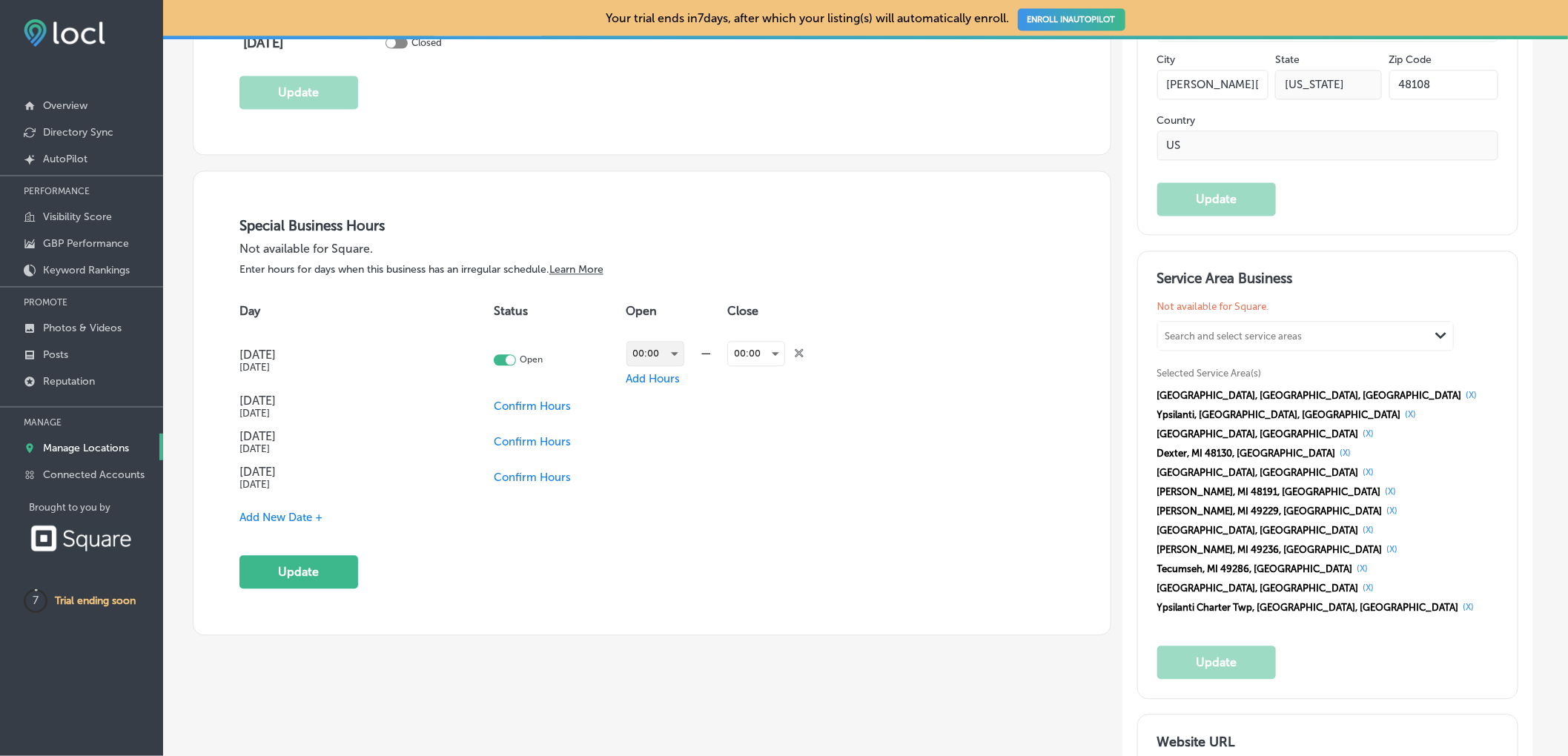
click at [658, 362] on div "00:00" at bounding box center [655, 354] width 56 height 24
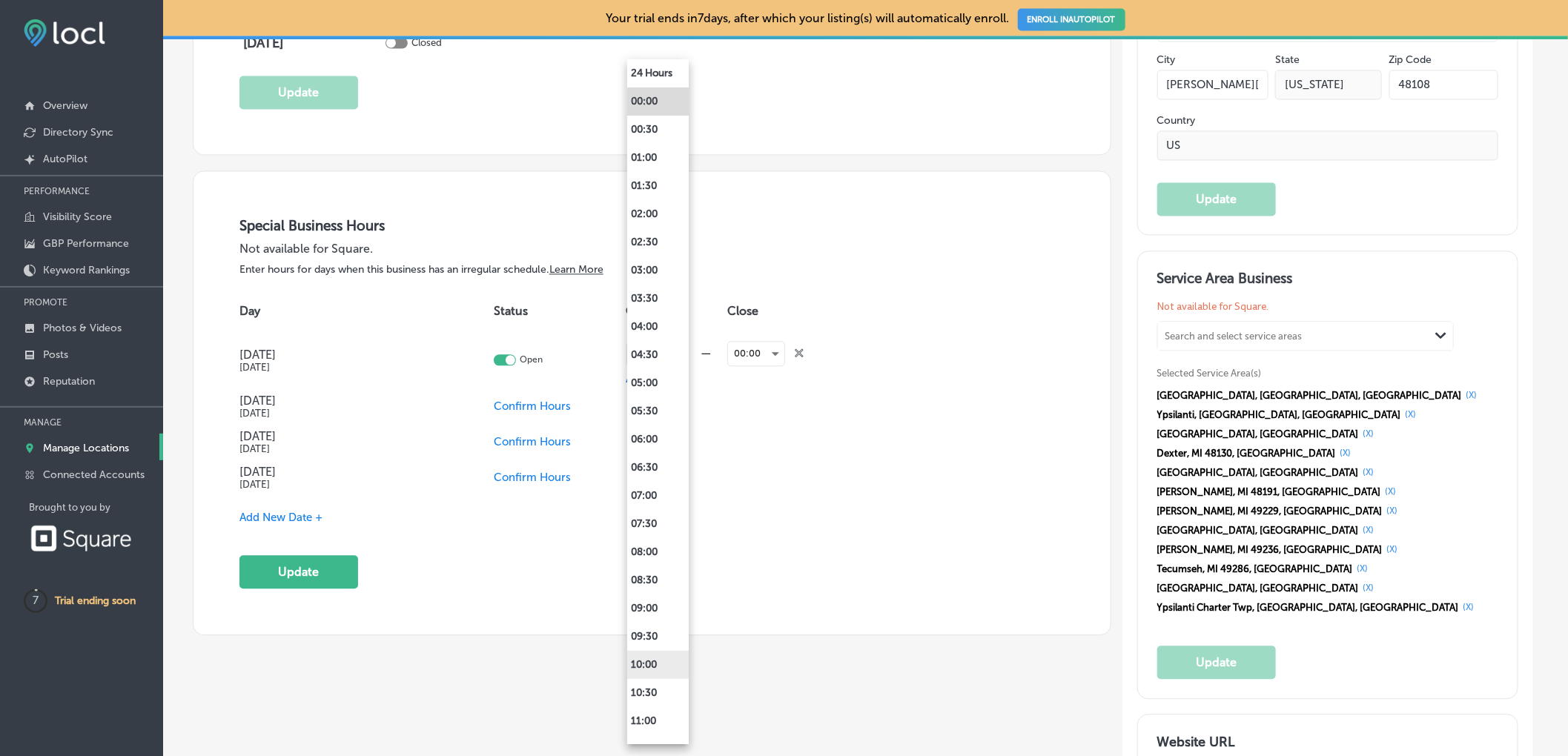
click at [670, 667] on li "10:00" at bounding box center [657, 665] width 61 height 28
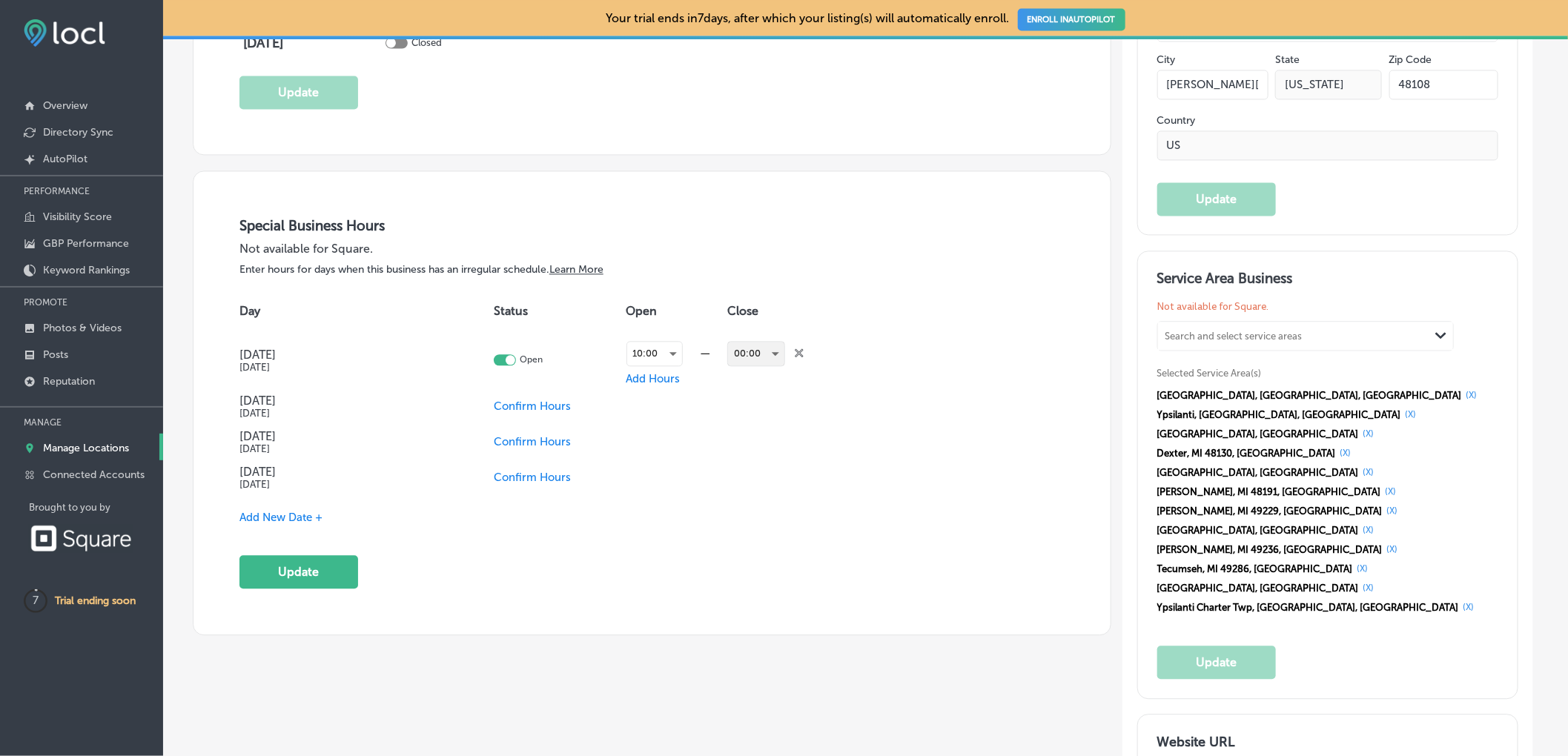
click at [768, 350] on div "00:00" at bounding box center [756, 354] width 56 height 24
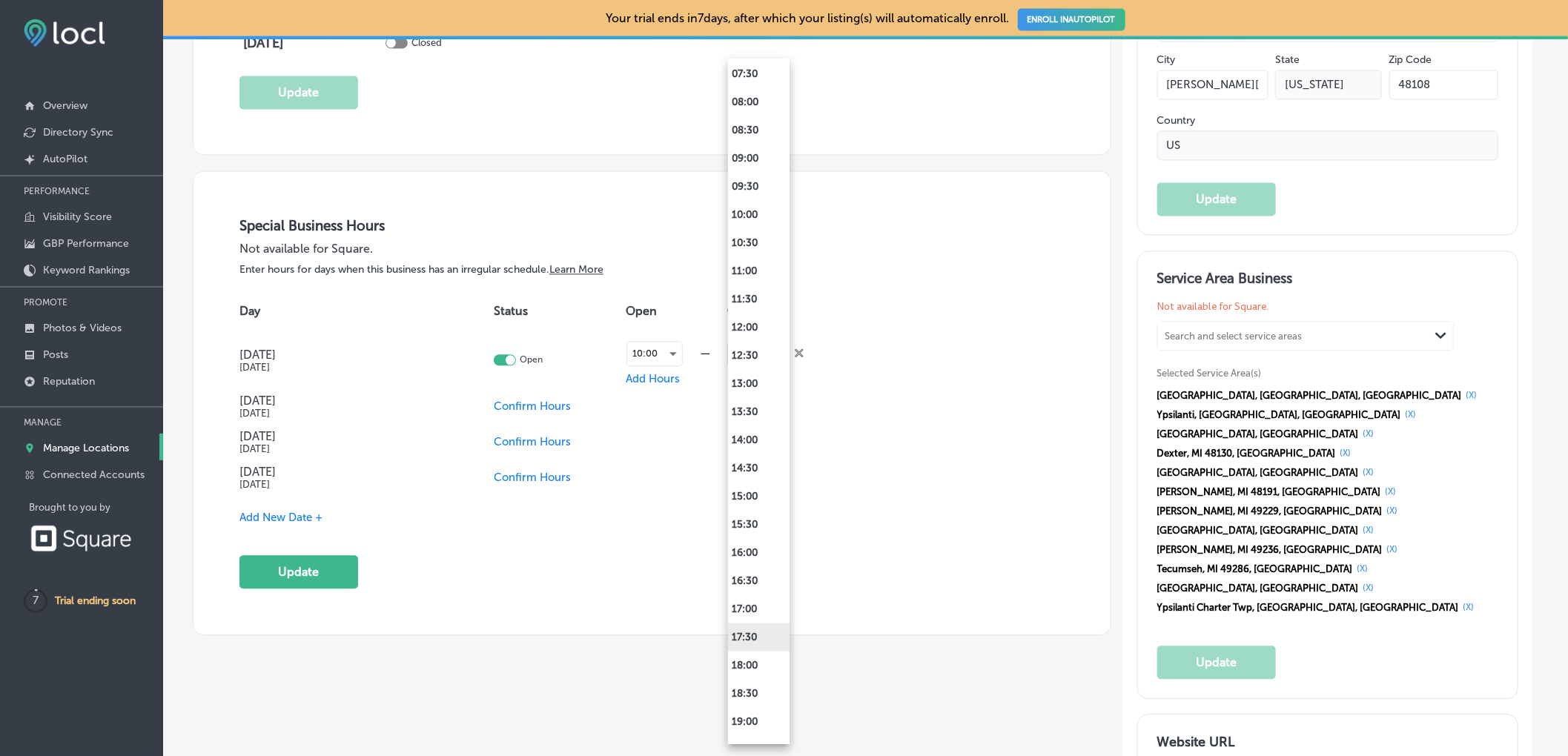
scroll to position [465, 0]
click at [751, 646] on li "18:00" at bounding box center [758, 650] width 61 height 28
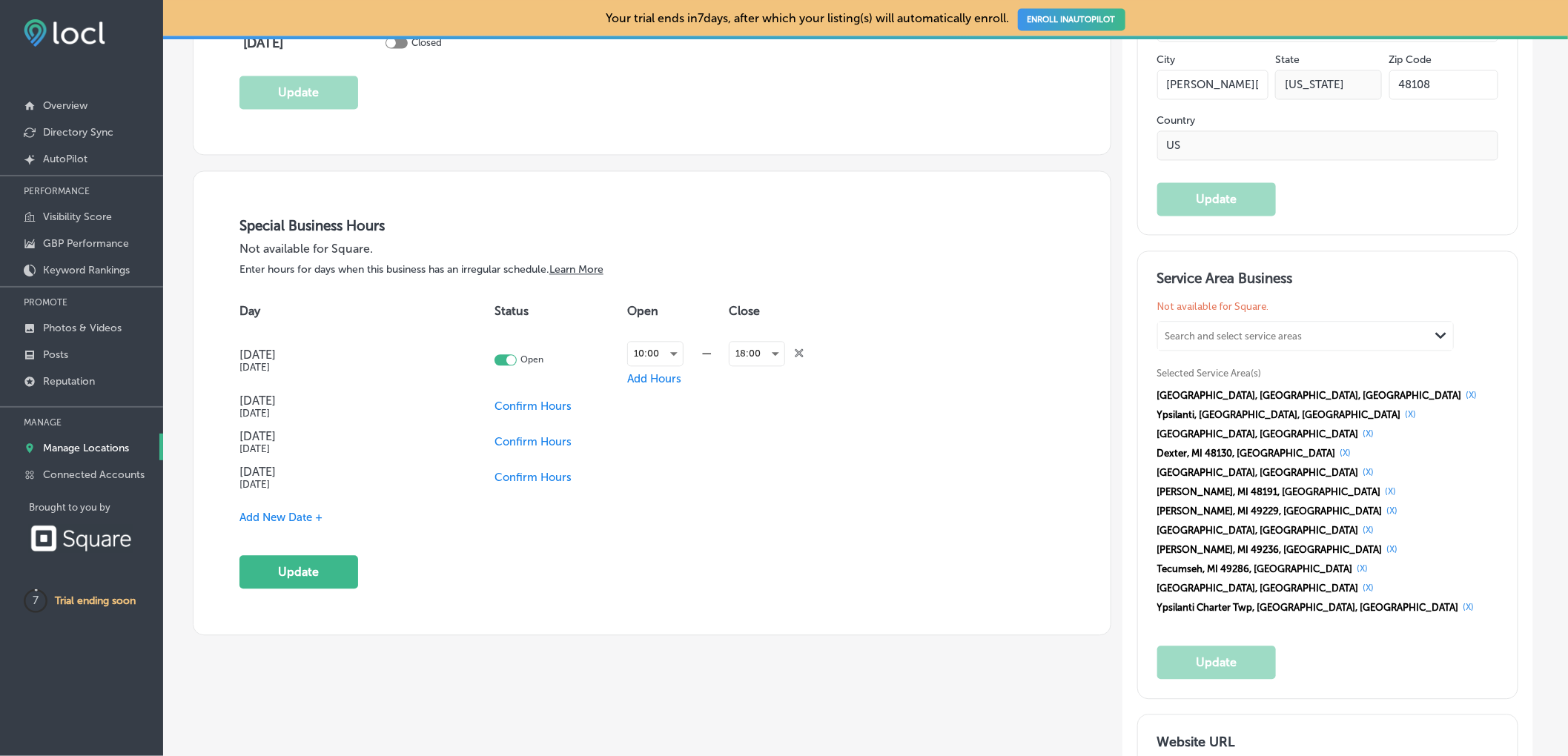
click at [533, 410] on span "Confirm Hours" at bounding box center [532, 406] width 77 height 13
click at [460, 410] on td "Veterans Day Nov 11, 2025" at bounding box center [356, 406] width 233 height 36
click at [492, 406] on div at bounding box center [484, 404] width 23 height 11
checkbox input "true"
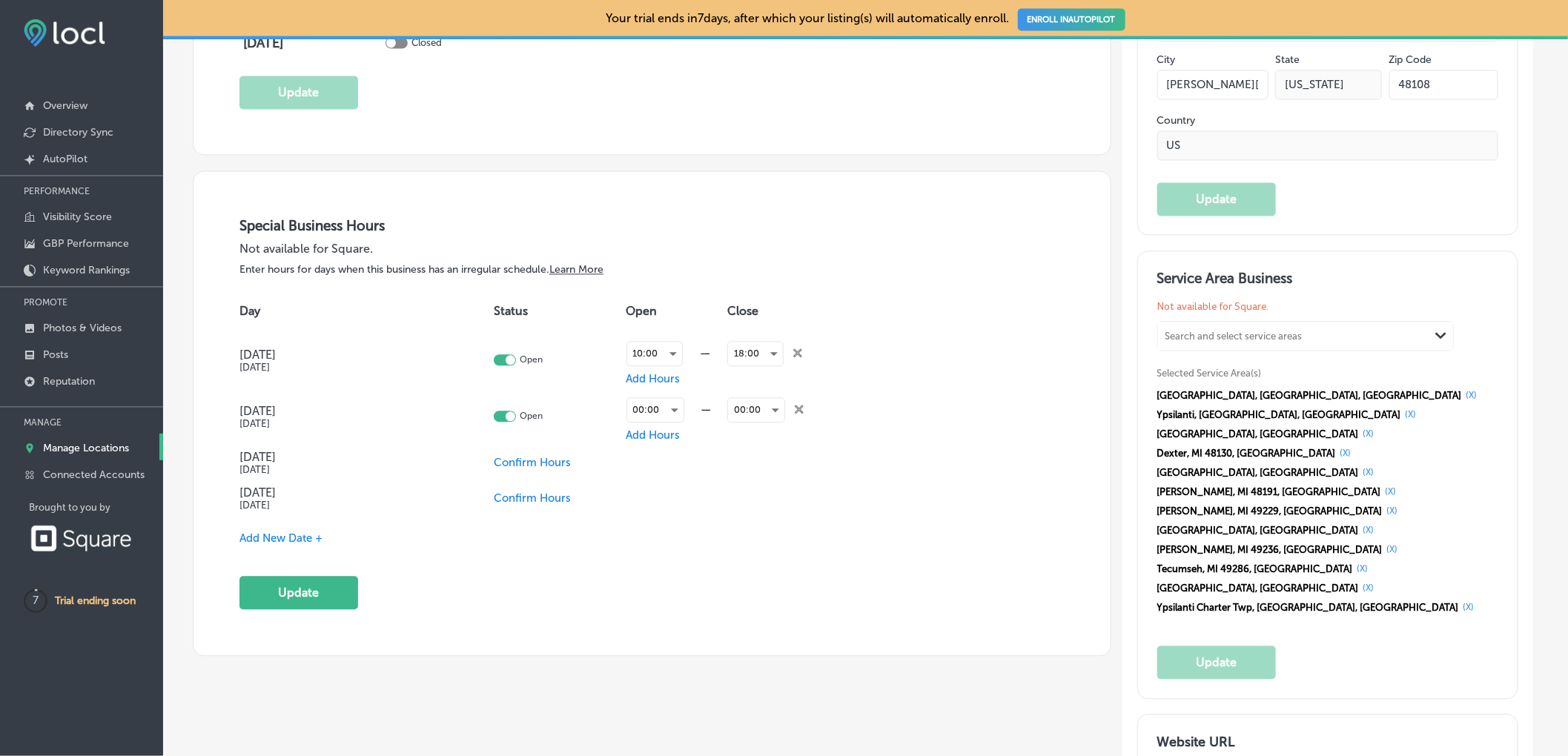
click at [664, 427] on div "00:00 —" at bounding box center [677, 410] width 102 height 37
click at [664, 420] on div "00:00" at bounding box center [655, 409] width 56 height 24
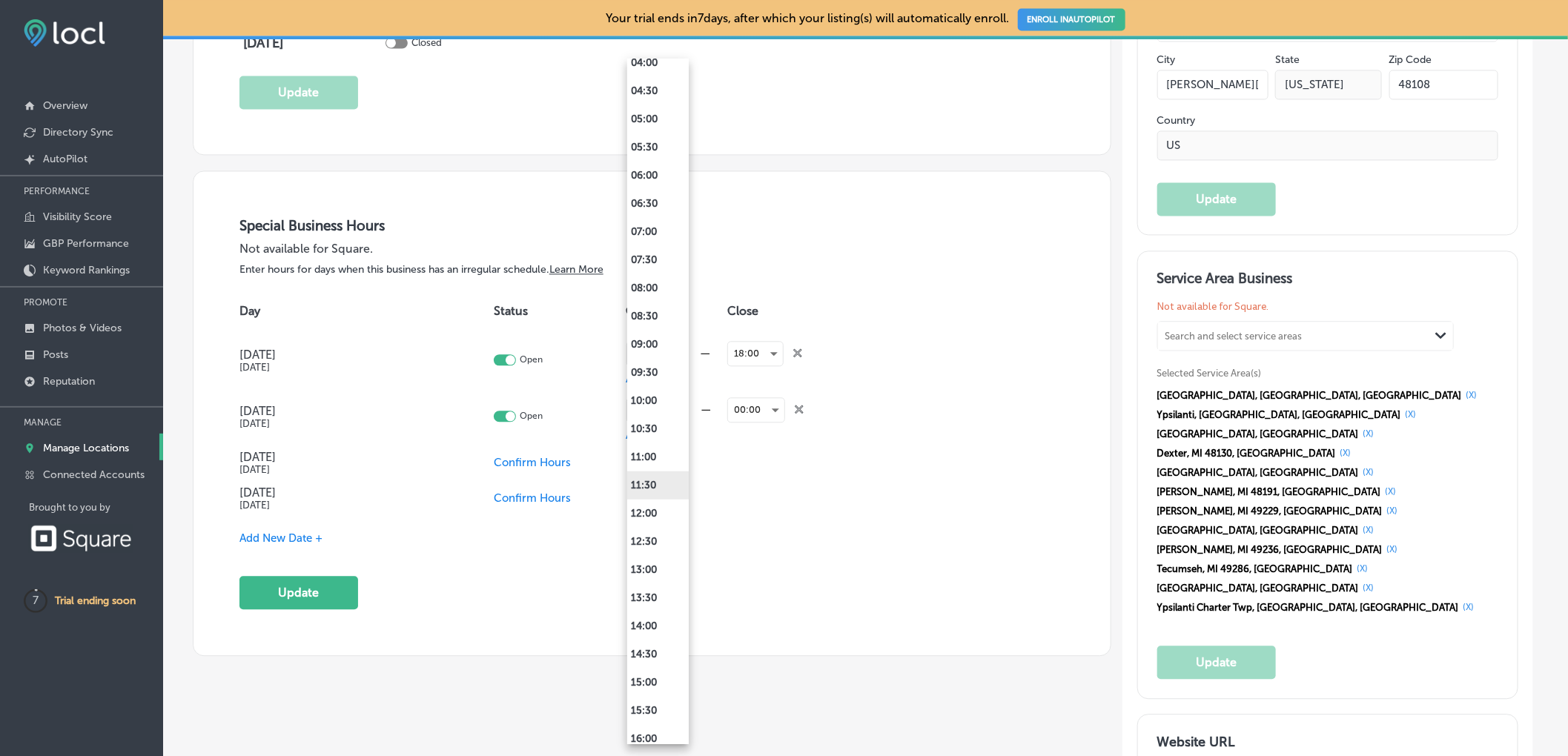
scroll to position [265, 0]
click at [653, 393] on li "10:00" at bounding box center [657, 400] width 61 height 28
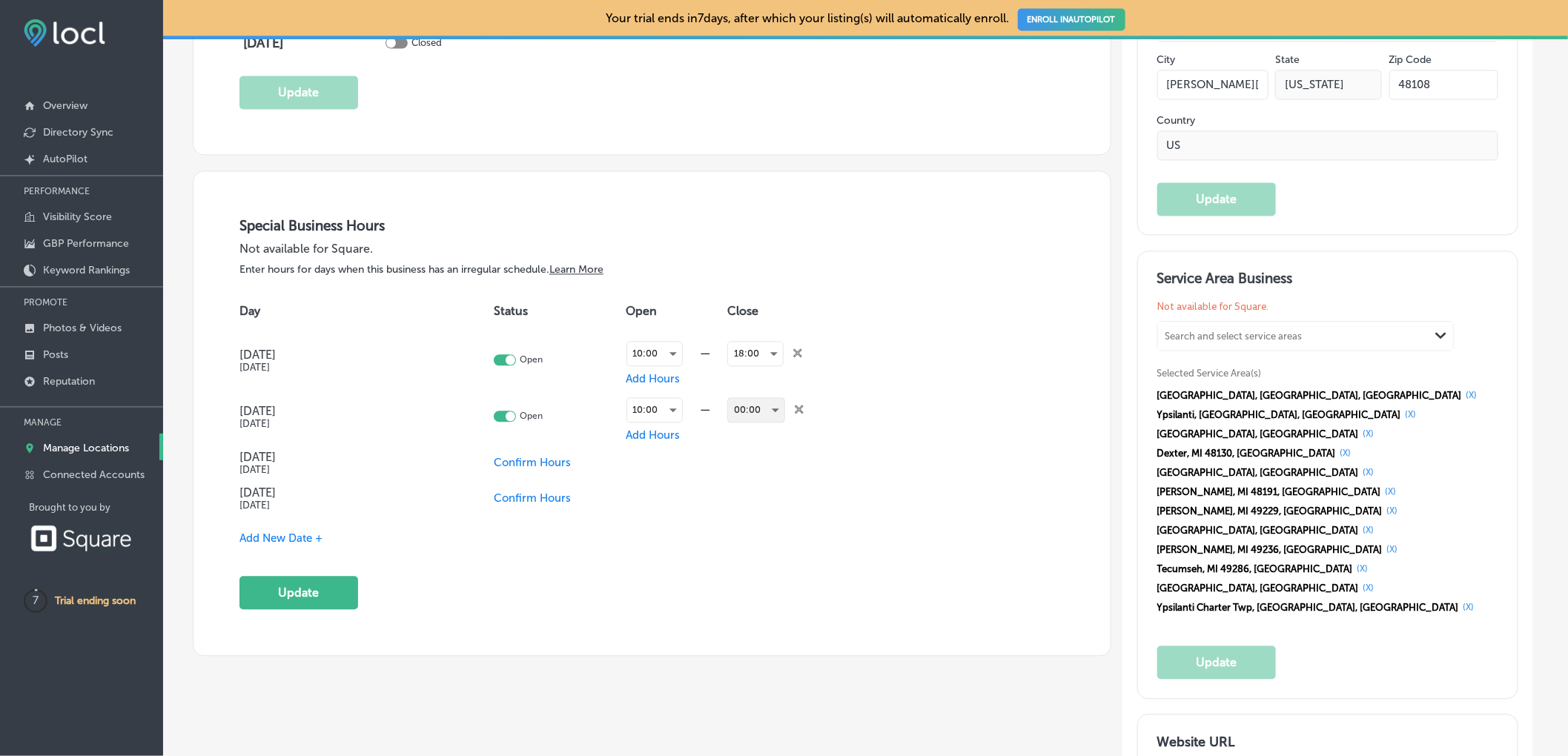
click at [772, 413] on div "00:00" at bounding box center [756, 409] width 56 height 24
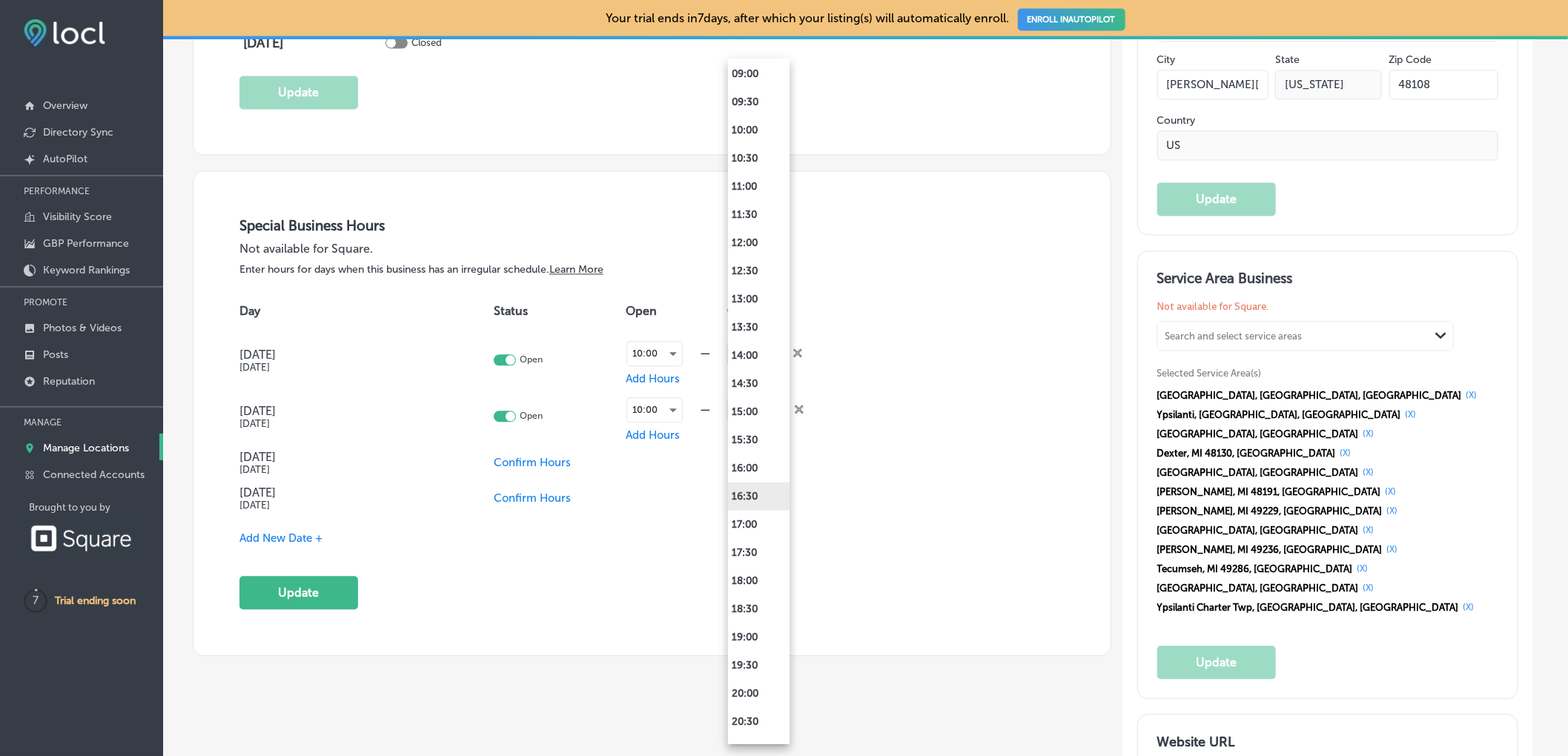
scroll to position [547, 0]
click at [759, 573] on li "18:00" at bounding box center [758, 569] width 61 height 28
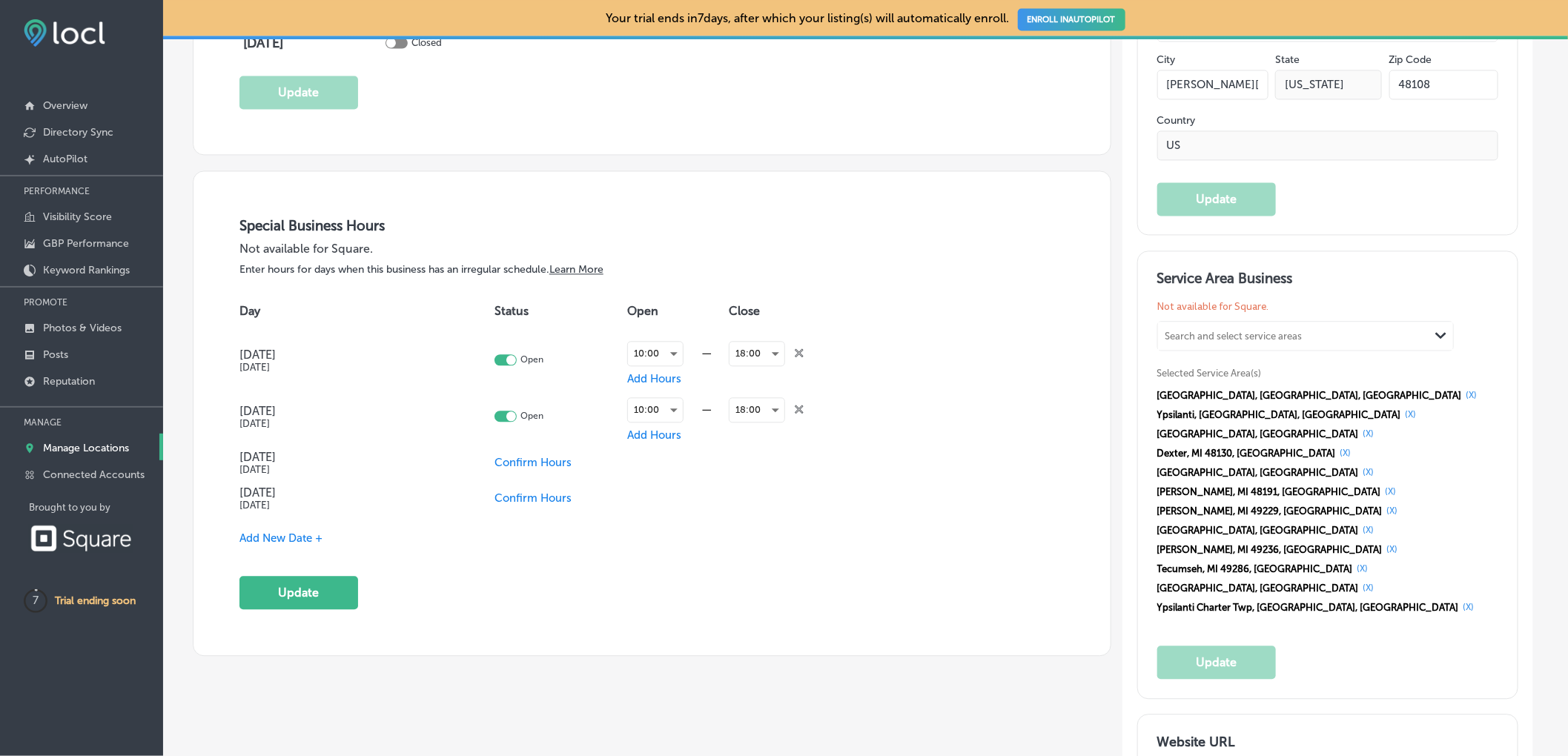
click at [537, 469] on span "Confirm Hours" at bounding box center [532, 462] width 77 height 13
click at [490, 465] on div at bounding box center [484, 461] width 23 height 11
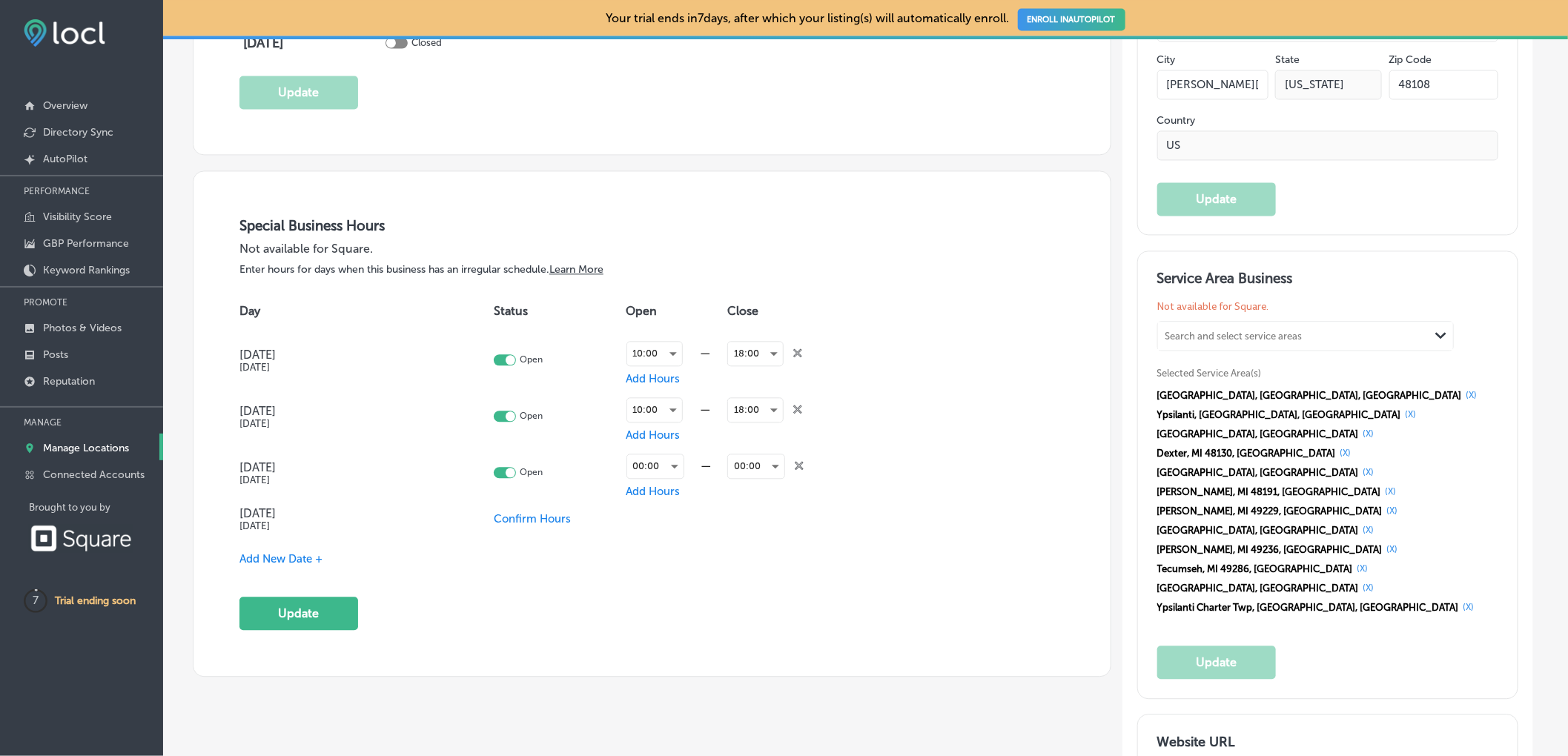
click at [493, 471] on div "Open" at bounding box center [538, 472] width 90 height 11
click at [512, 477] on div at bounding box center [510, 472] width 9 height 9
checkbox input "false"
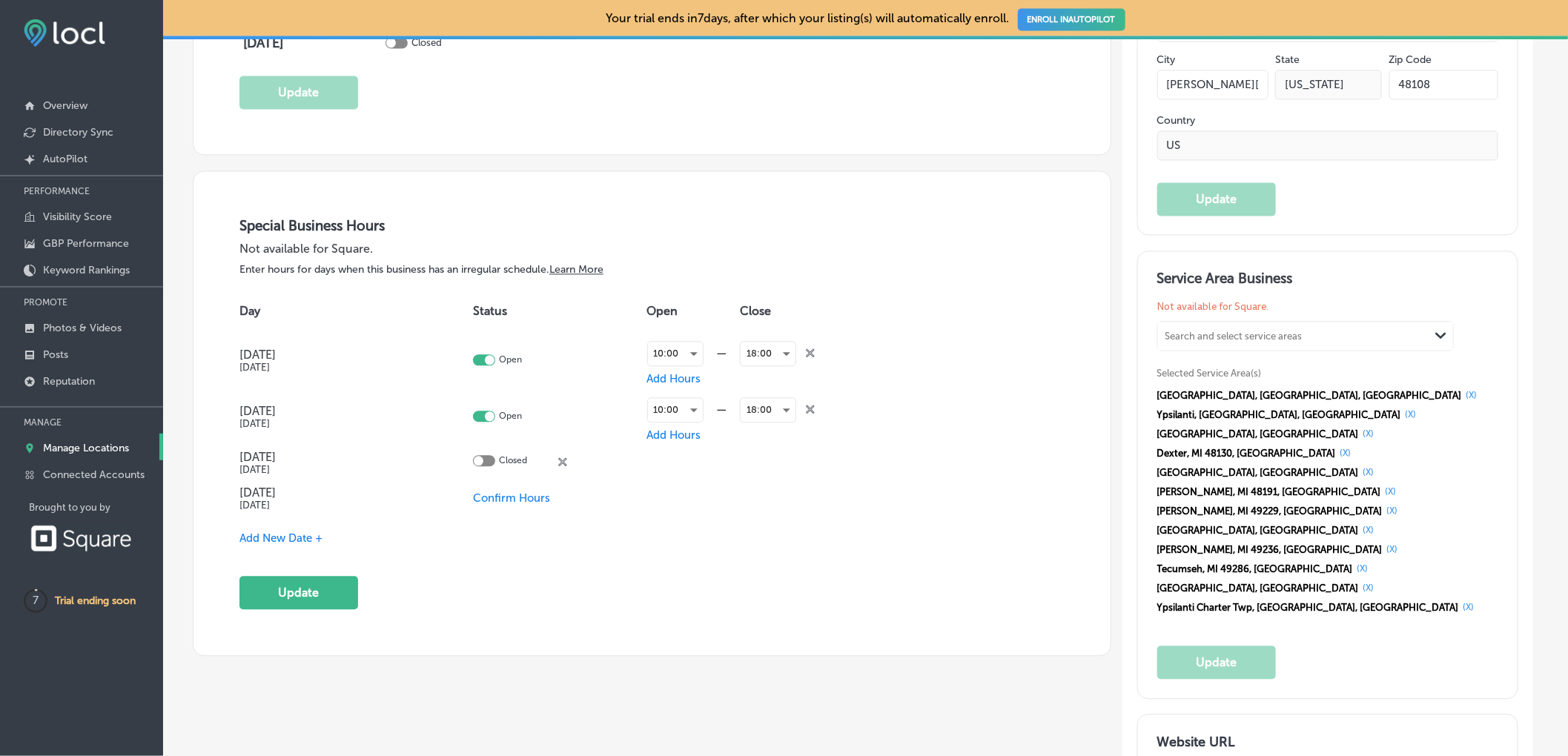
click at [514, 498] on span "Confirm Hours" at bounding box center [511, 497] width 77 height 13
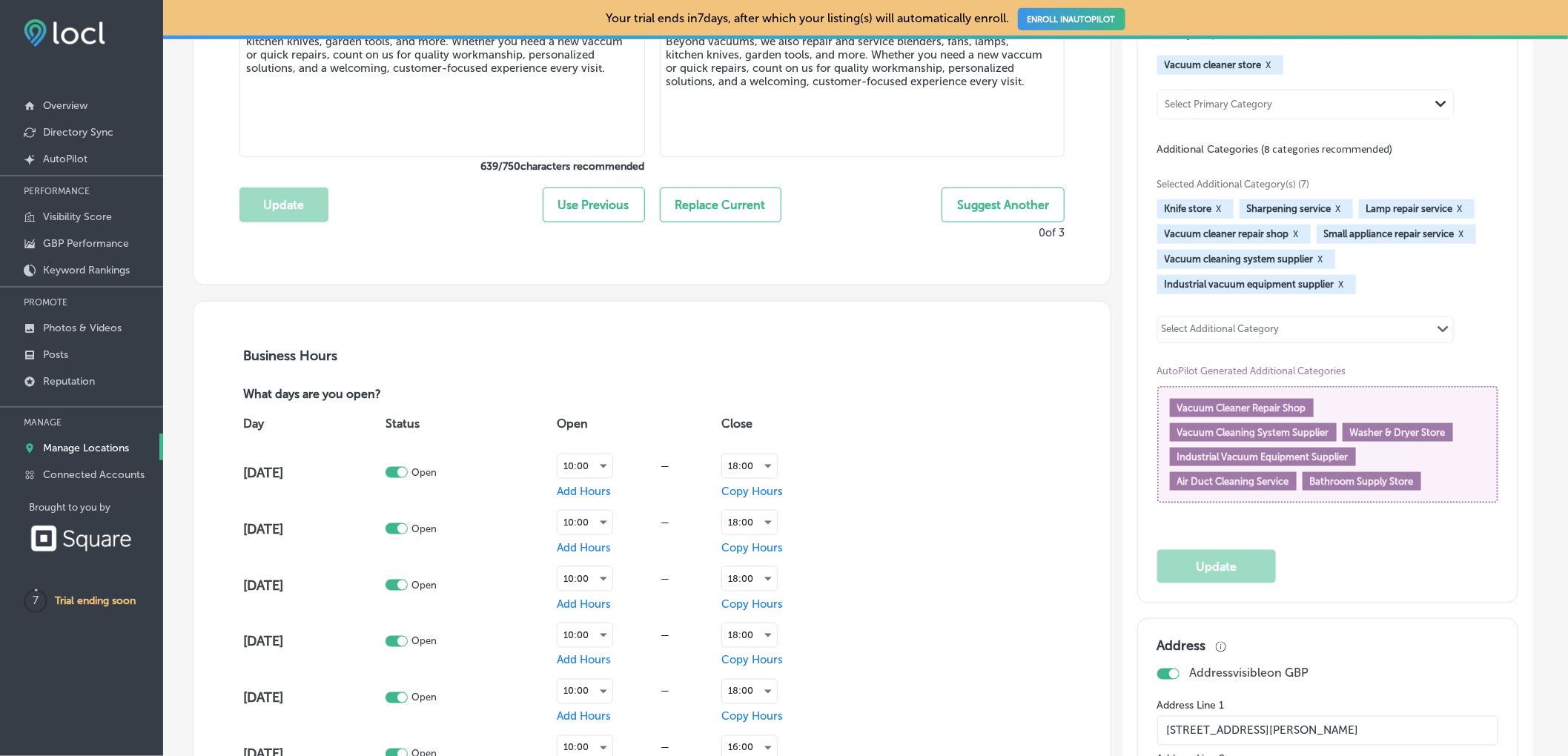
scroll to position [716, 0]
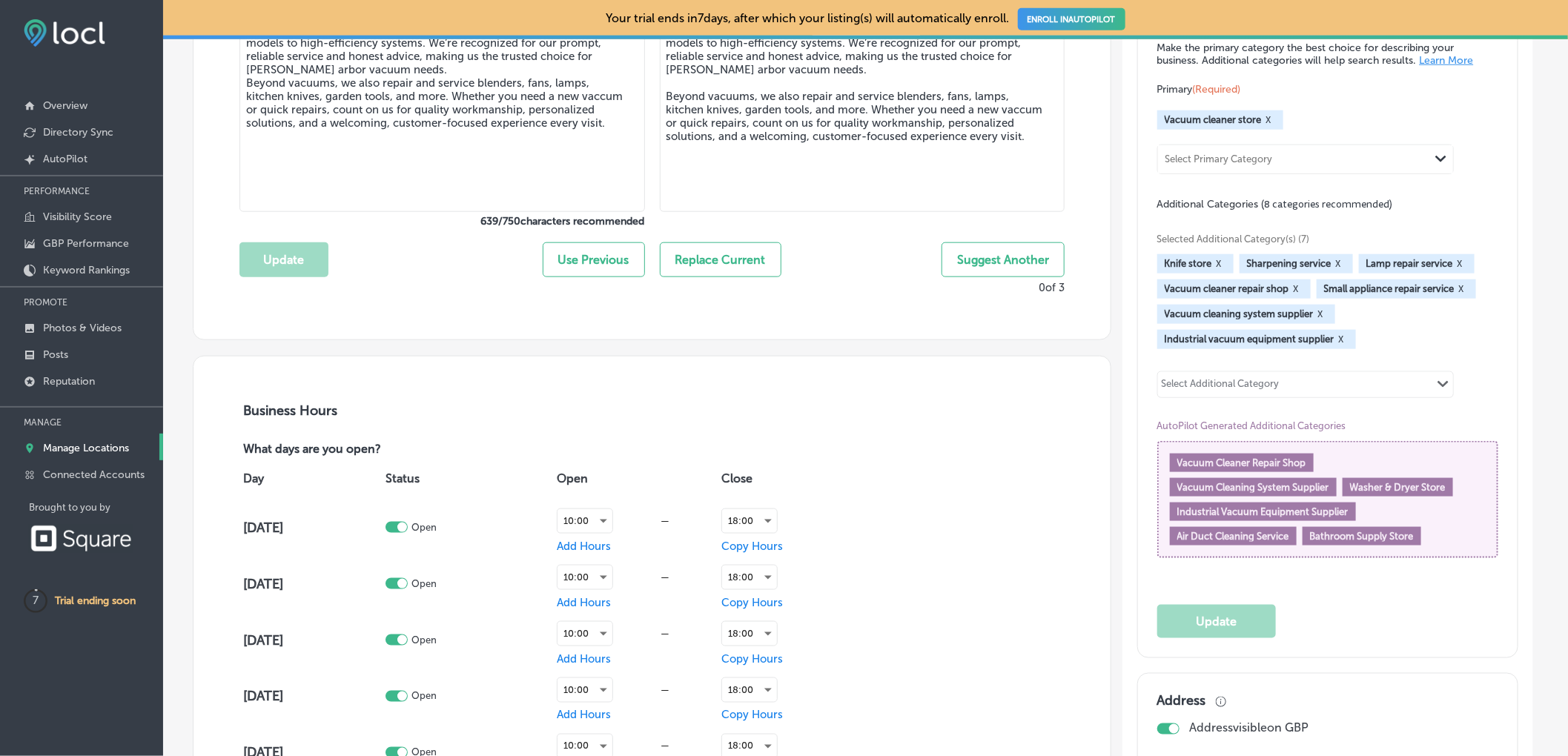
click at [1281, 163] on div "Select Primary Category" at bounding box center [1293, 159] width 271 height 20
click at [1273, 221] on label "Vacuum cleaner repair shop" at bounding box center [1239, 216] width 145 height 13
type input "vacuum cleaner"
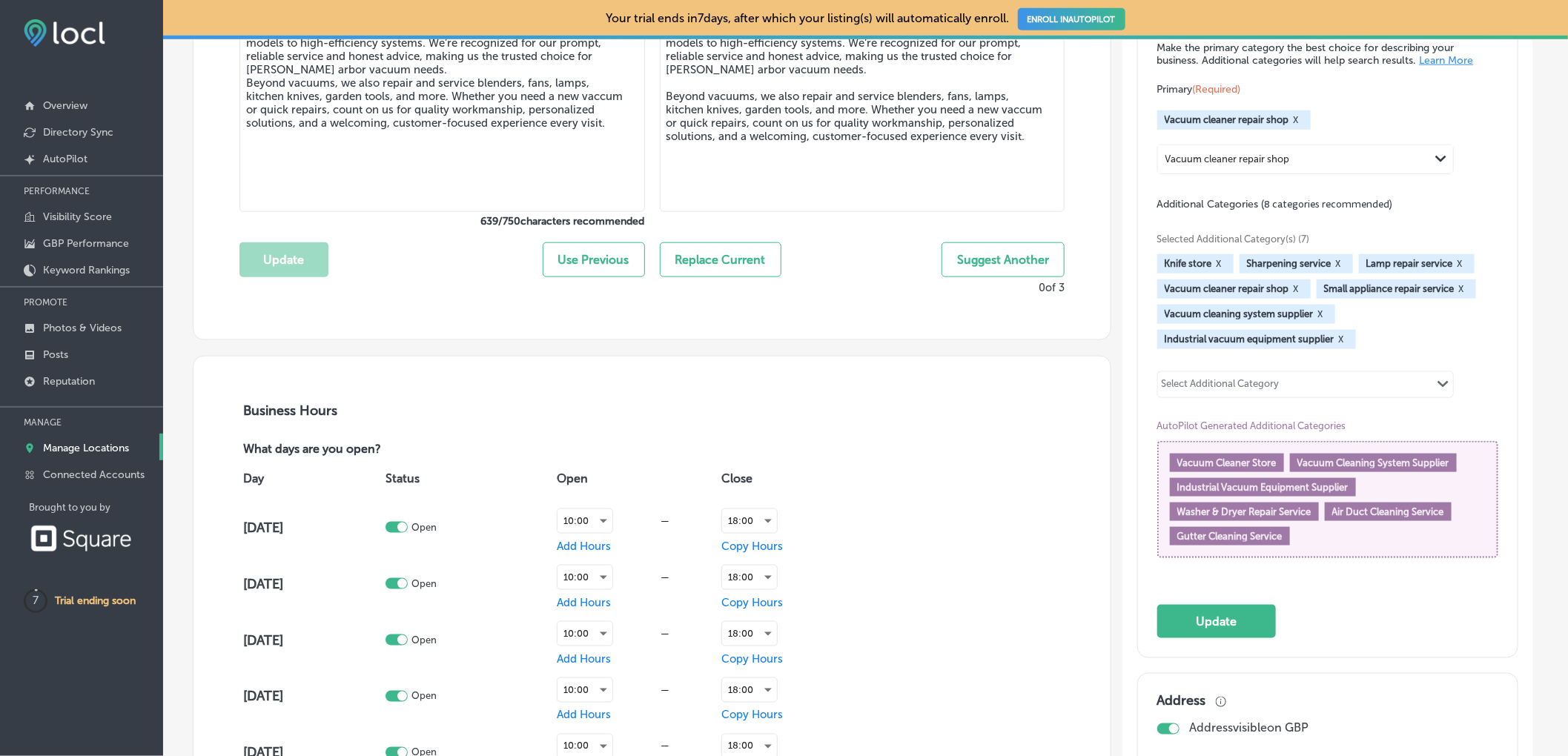
click at [1284, 388] on div "Select Additional Category" at bounding box center [1221, 385] width 126 height 21
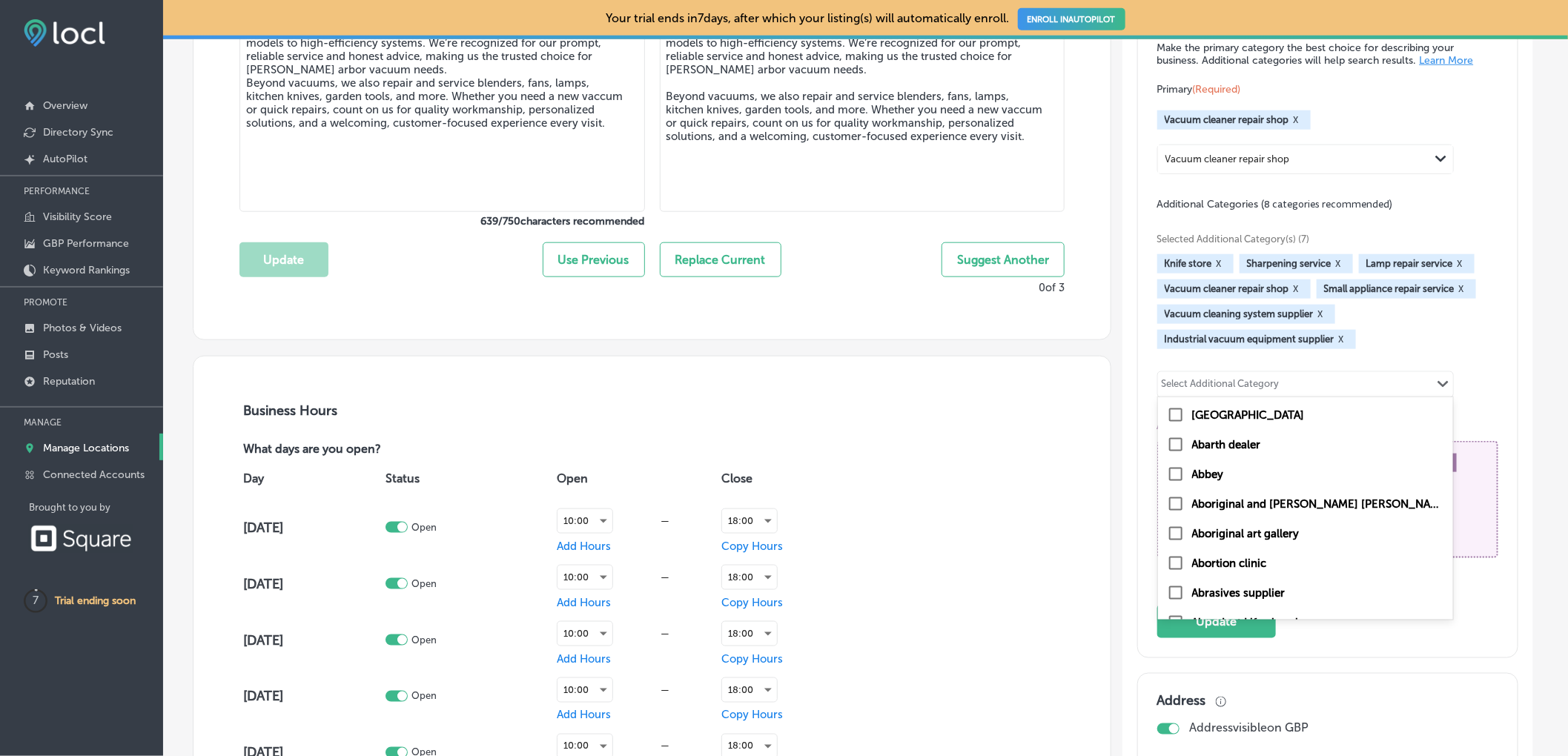
click at [1281, 389] on div "Select Additional Category" at bounding box center [1221, 385] width 126 height 21
click at [1279, 392] on div "Select Additional Category" at bounding box center [1221, 386] width 118 height 17
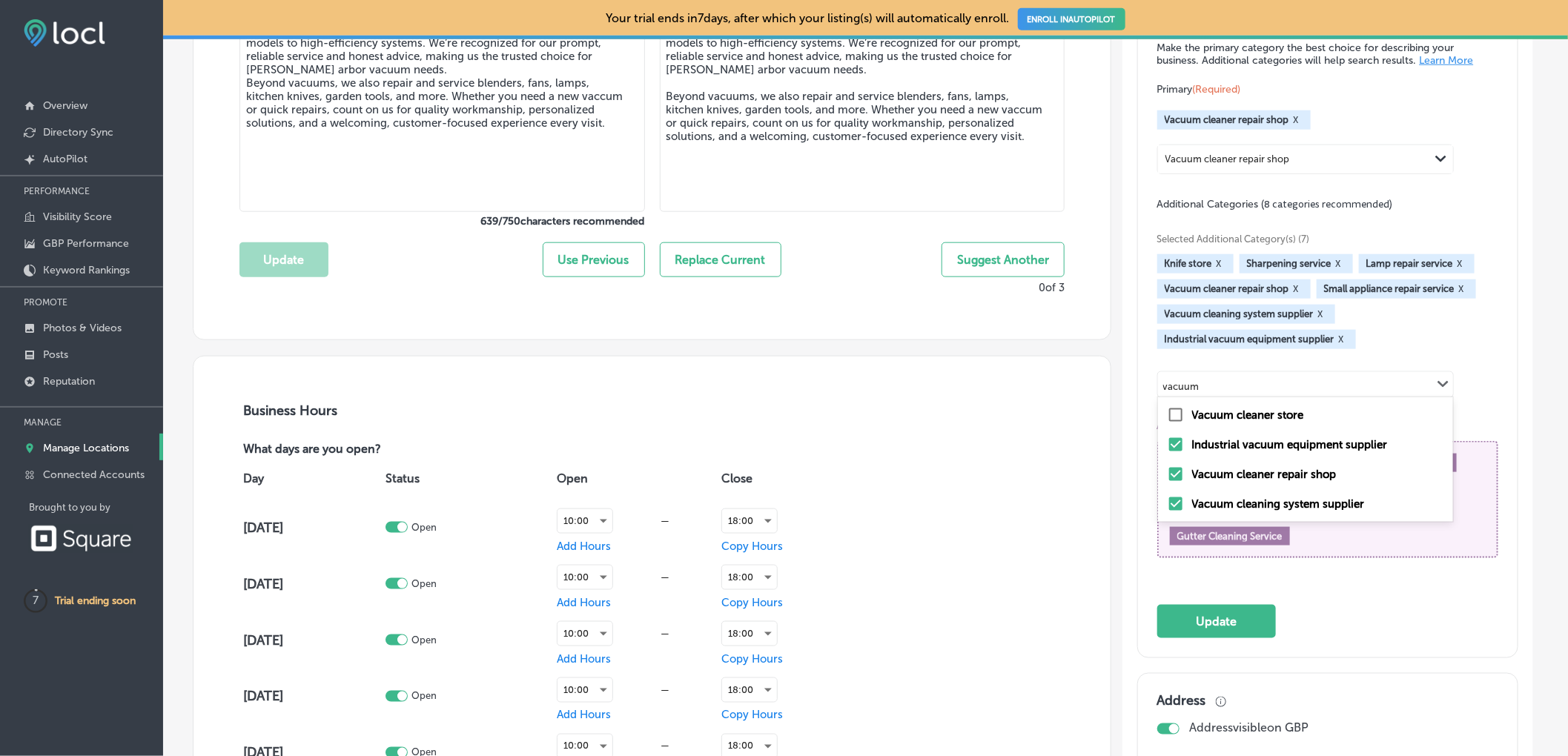
click at [1228, 409] on div "Vacuum cleaner store" at bounding box center [1305, 415] width 277 height 18
type input "vacuum"
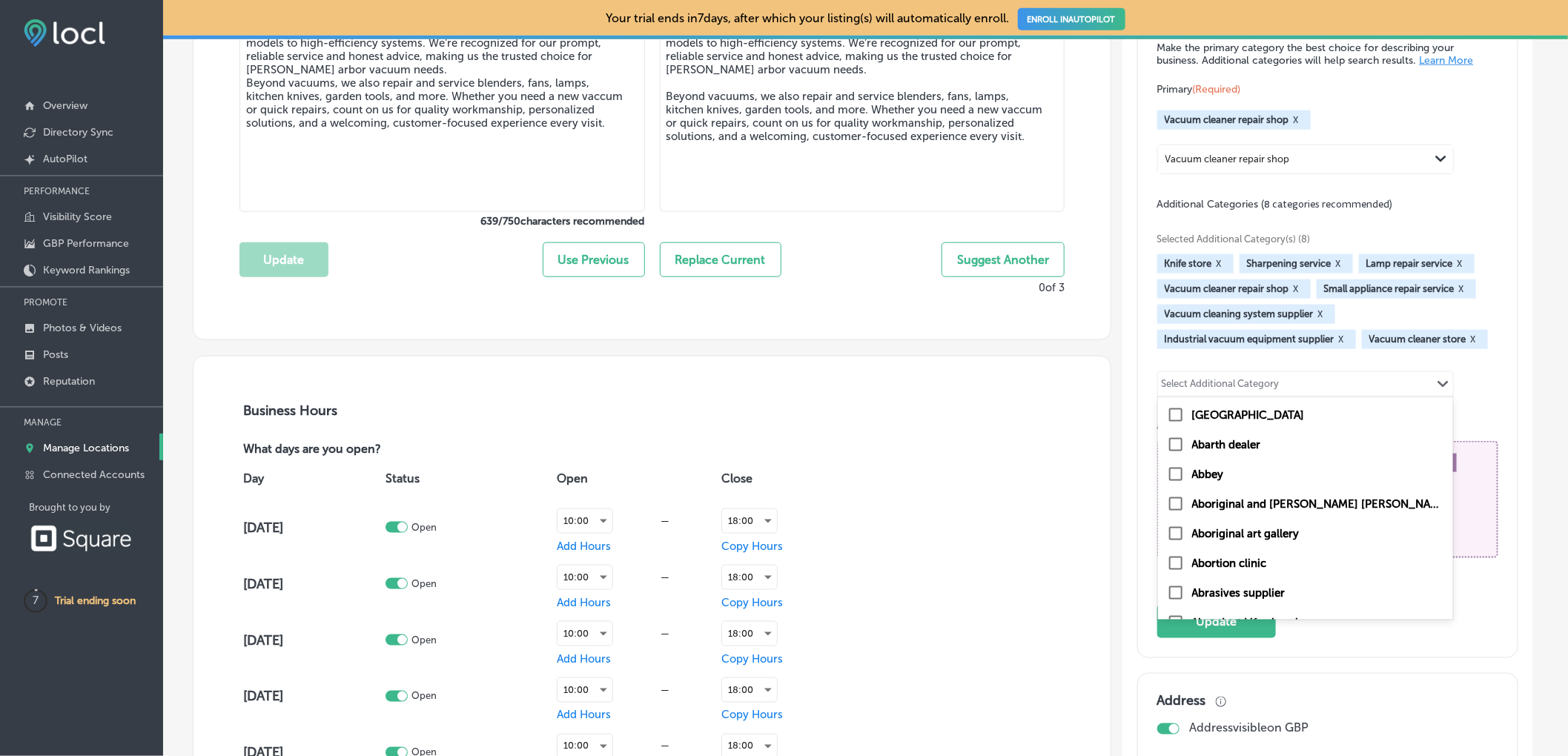
click at [1251, 388] on div "Select Additional Category" at bounding box center [1221, 386] width 118 height 17
click at [1304, 357] on div "Selected Additional Category(s) (8) Knife store X Sharpening service X Lamp rep…" at bounding box center [1327, 394] width 341 height 365
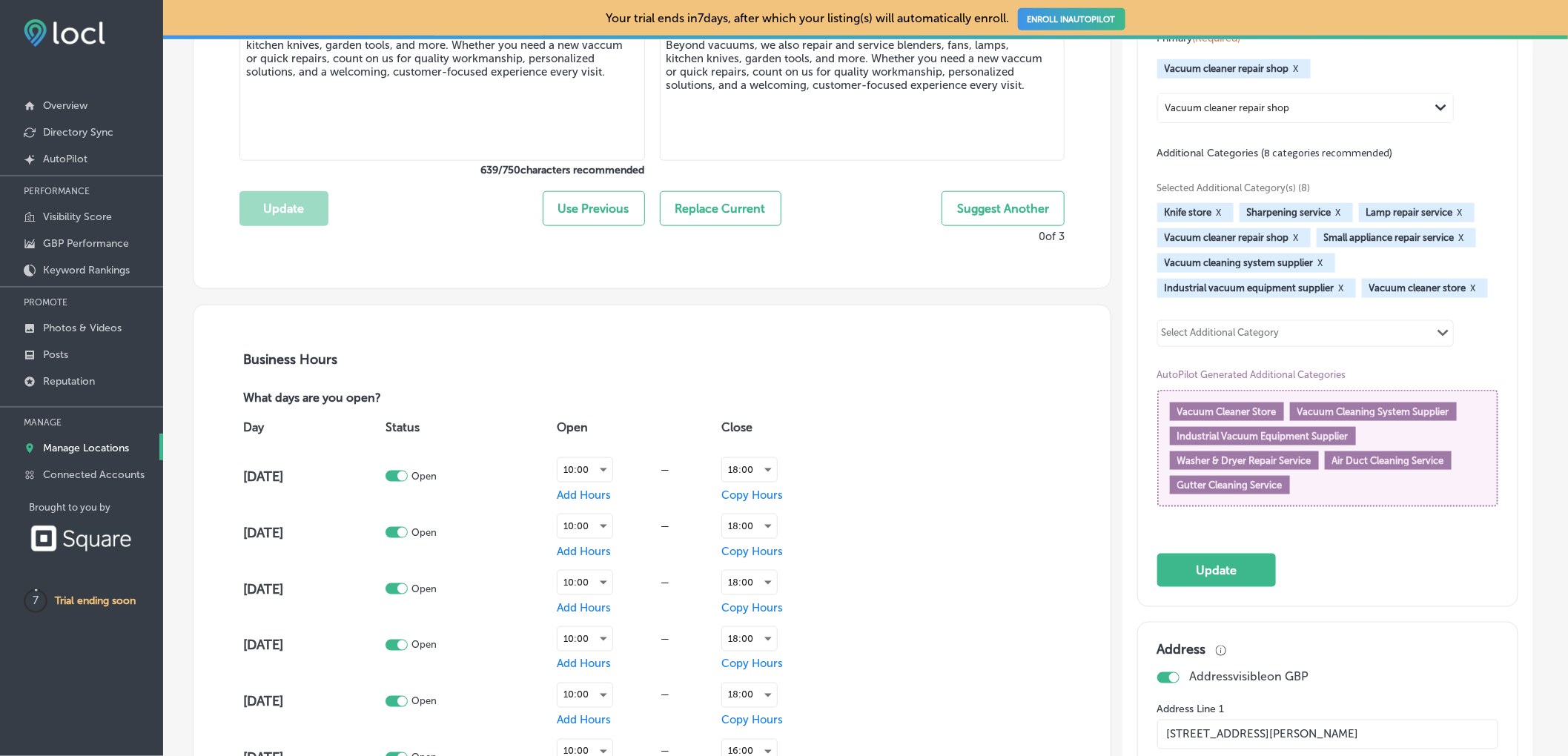
scroll to position [772, 0]
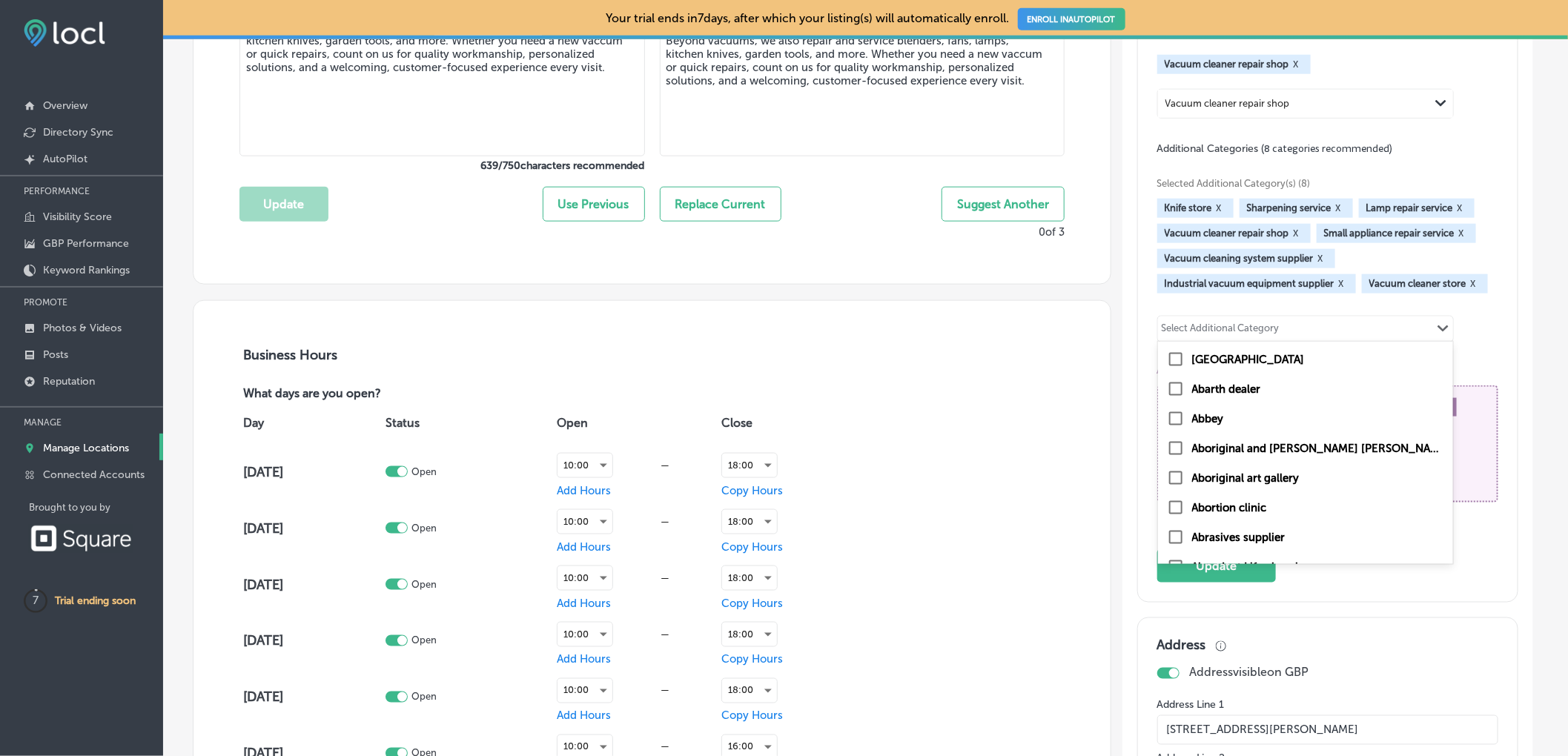
click at [1267, 333] on div "Select Additional Category" at bounding box center [1221, 331] width 118 height 17
click at [1333, 317] on div "Selected Additional Category(s) (8) Knife store X Sharpening service X Lamp rep…" at bounding box center [1327, 338] width 341 height 365
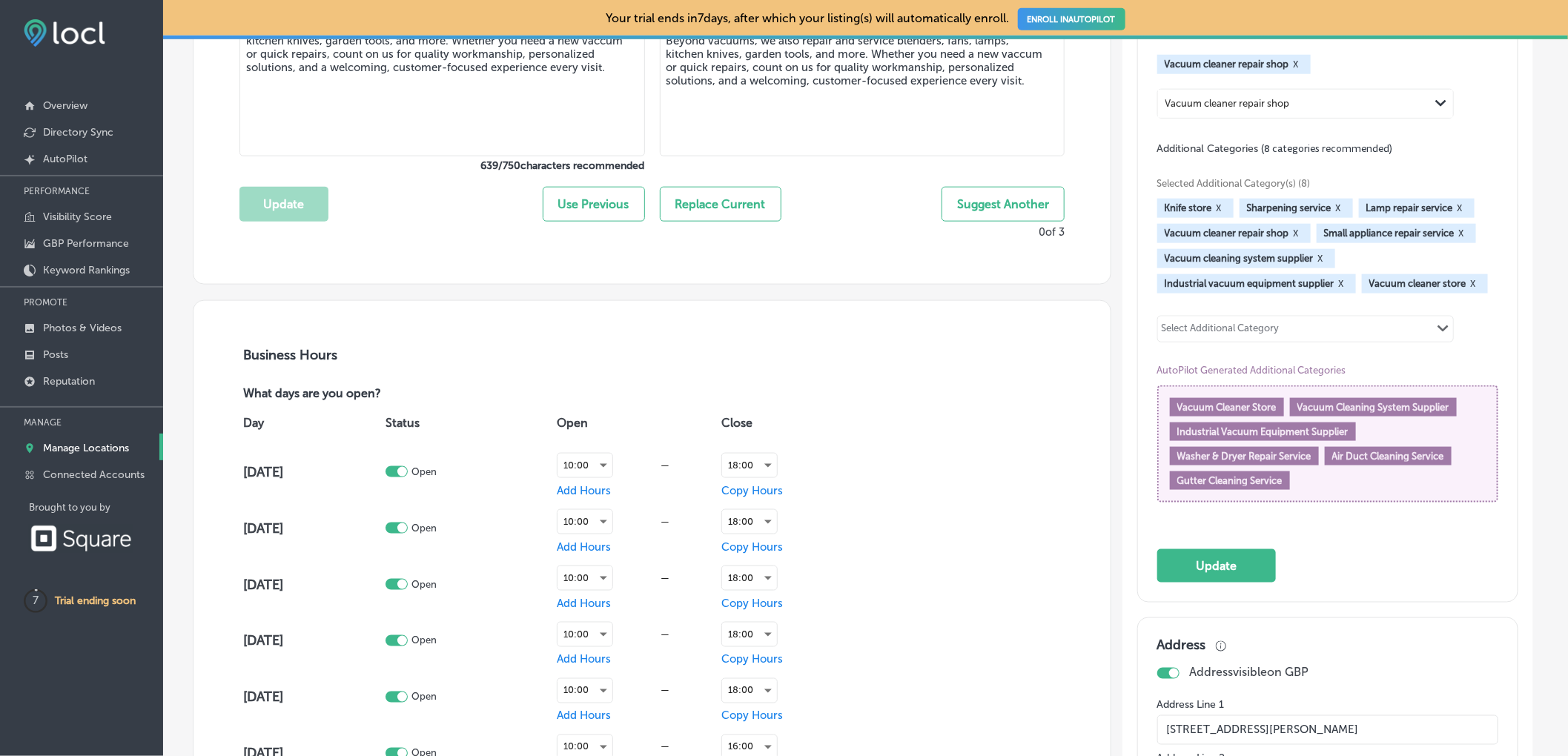
click at [1302, 332] on div "Select Additional Category Path Created with Sketch." at bounding box center [1305, 329] width 295 height 25
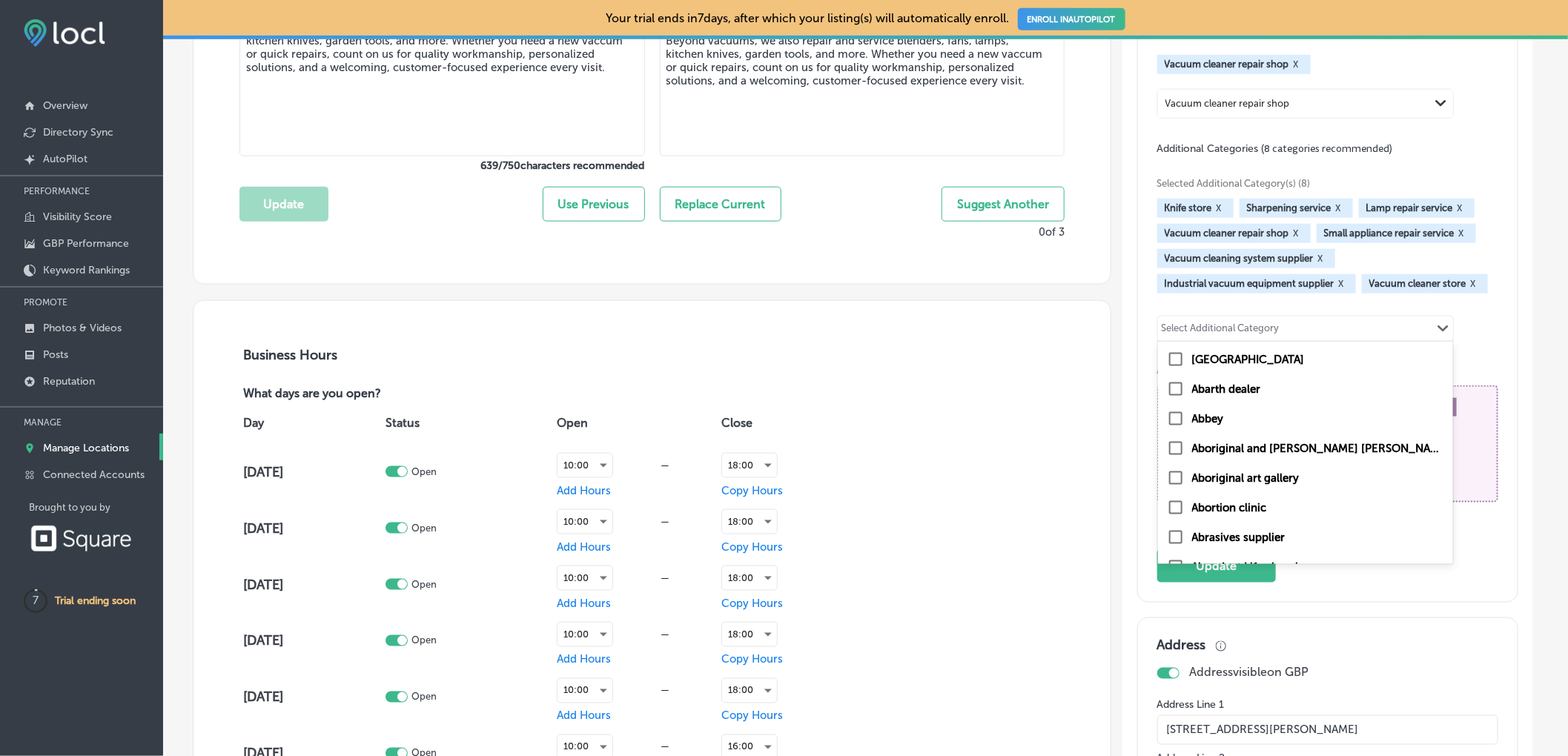
type input "c"
checkbox input "false"
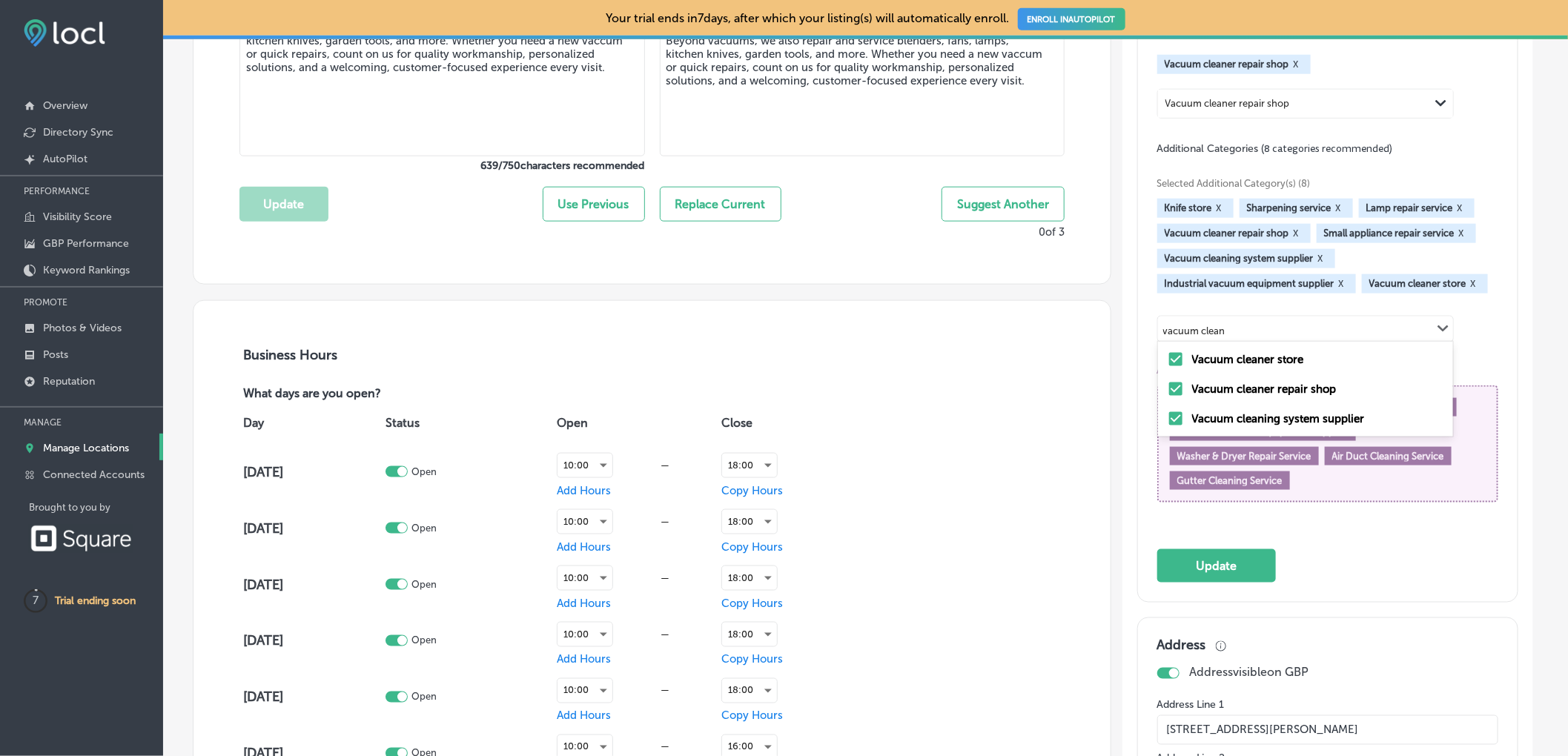
type input "vacuum clean"
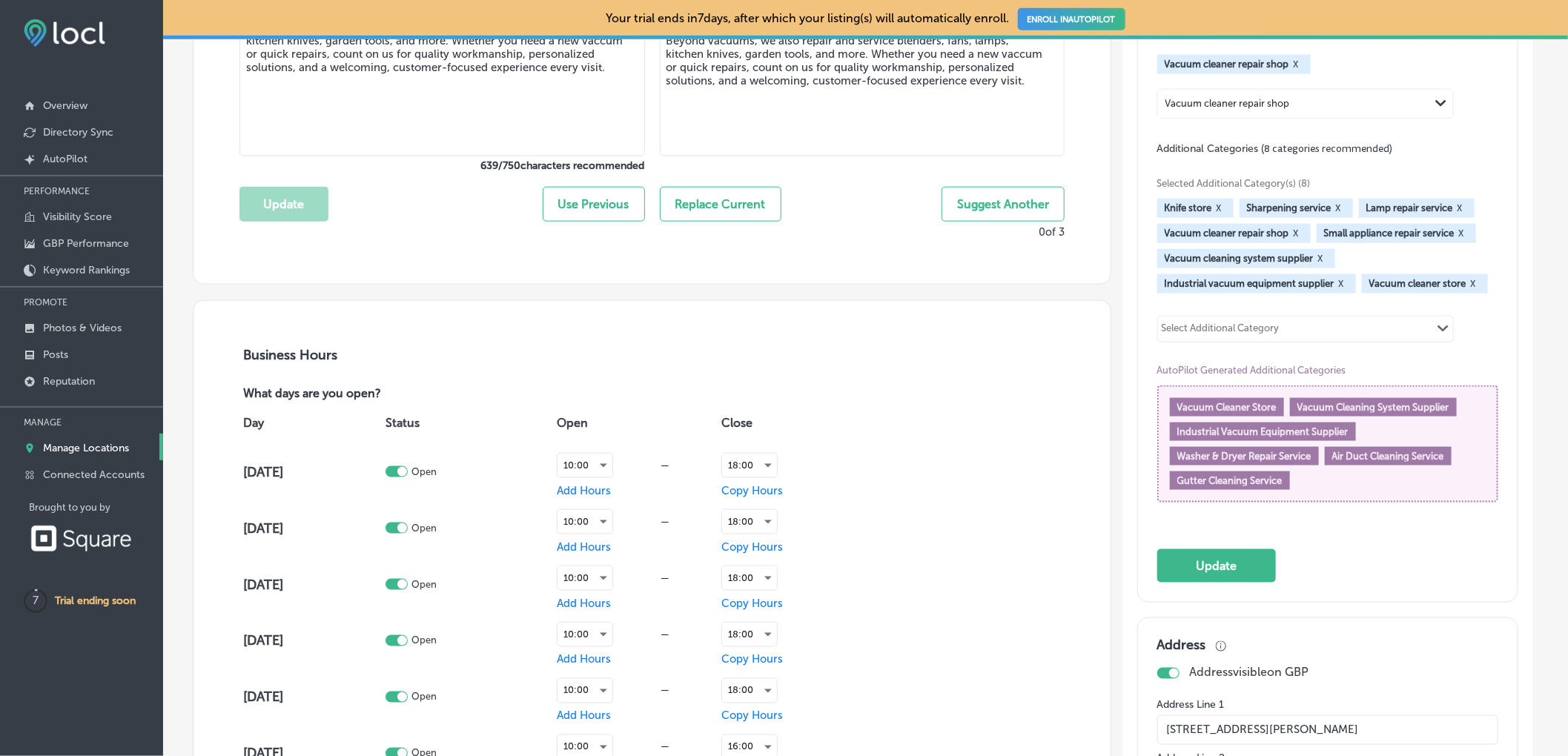
click at [1338, 315] on div "Selected Additional Category(s) (8) Knife store X Sharpening service X Lamp rep…" at bounding box center [1327, 338] width 341 height 365
click at [1198, 578] on button "Update" at bounding box center [1216, 566] width 119 height 33
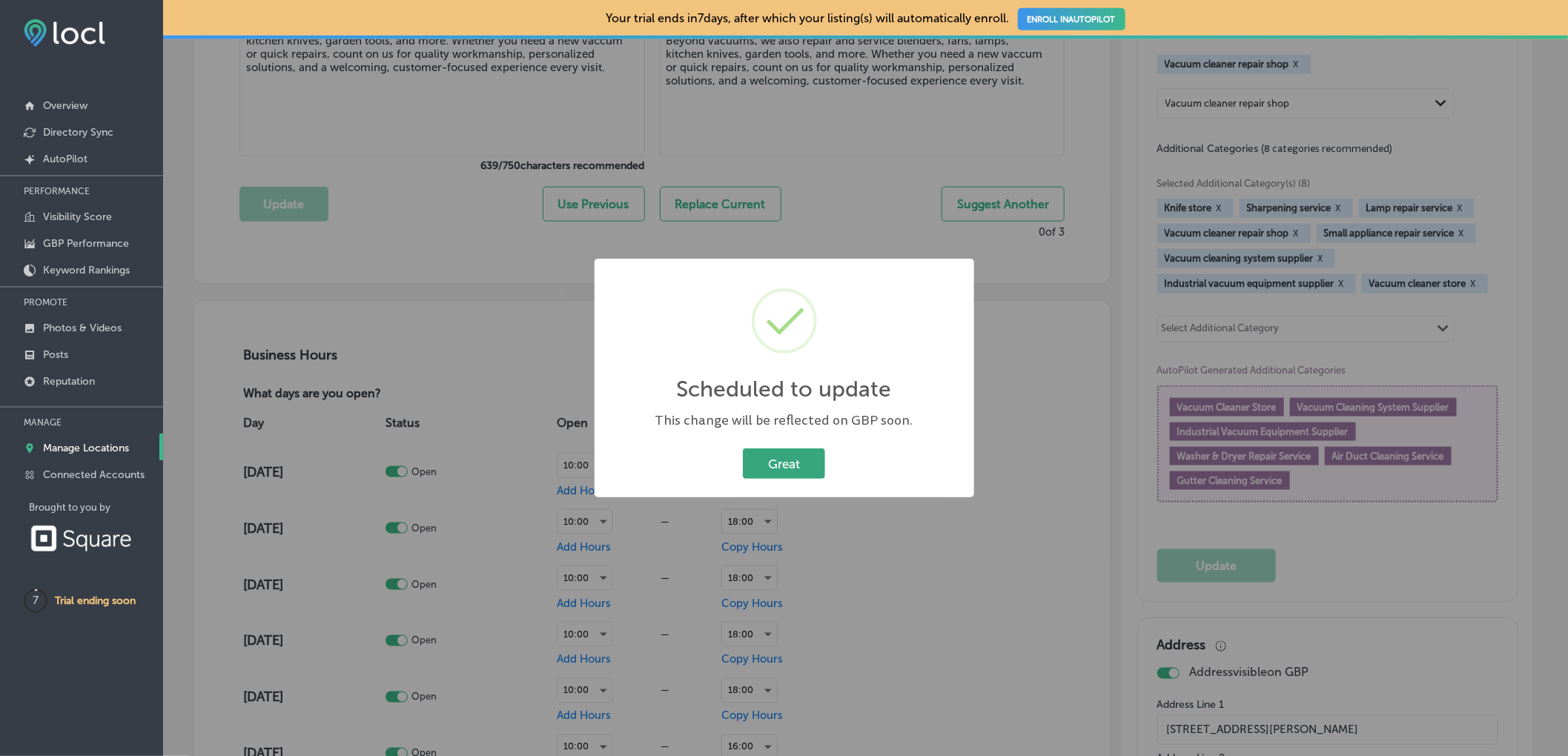
click at [783, 461] on button "Great" at bounding box center [784, 463] width 82 height 30
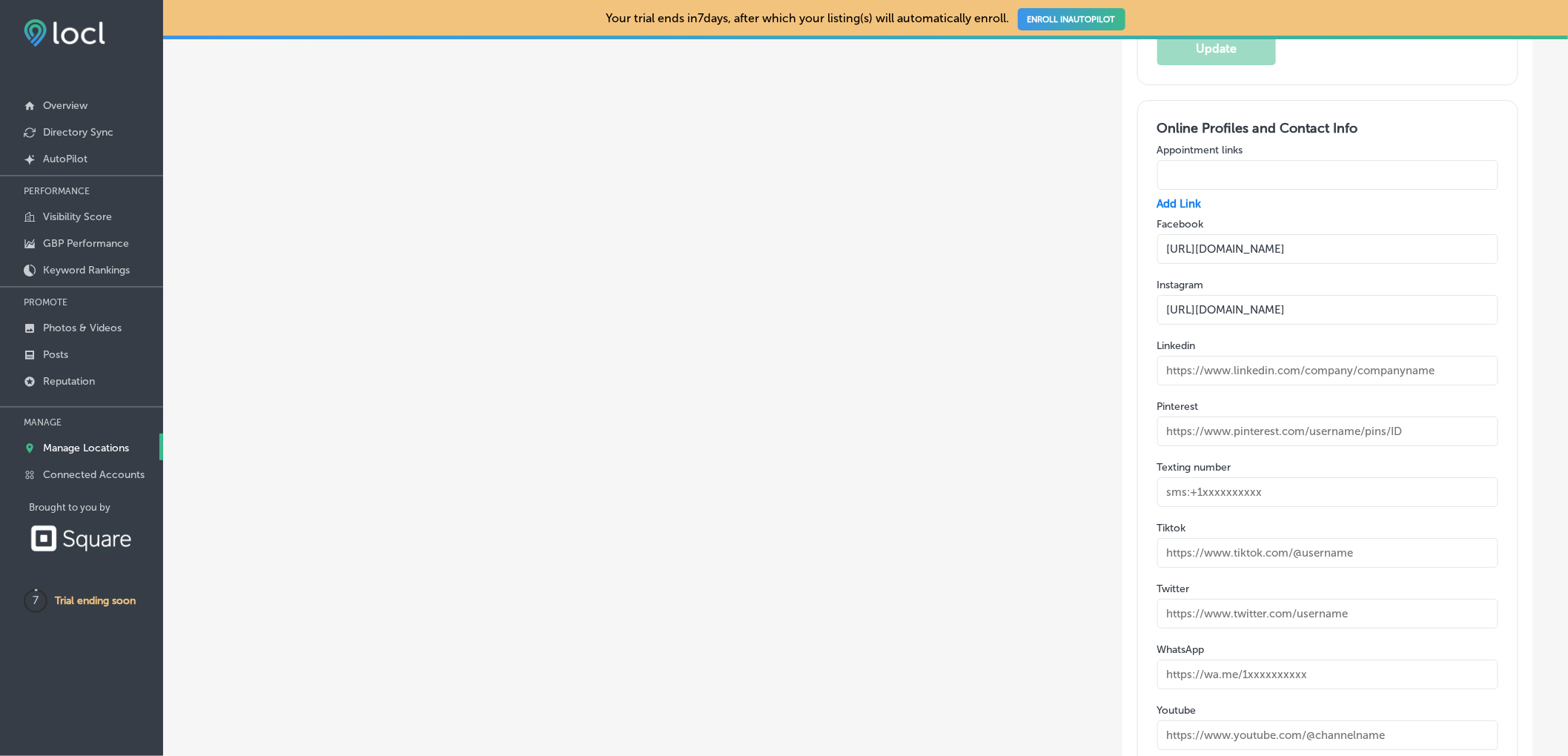
scroll to position [2940, 0]
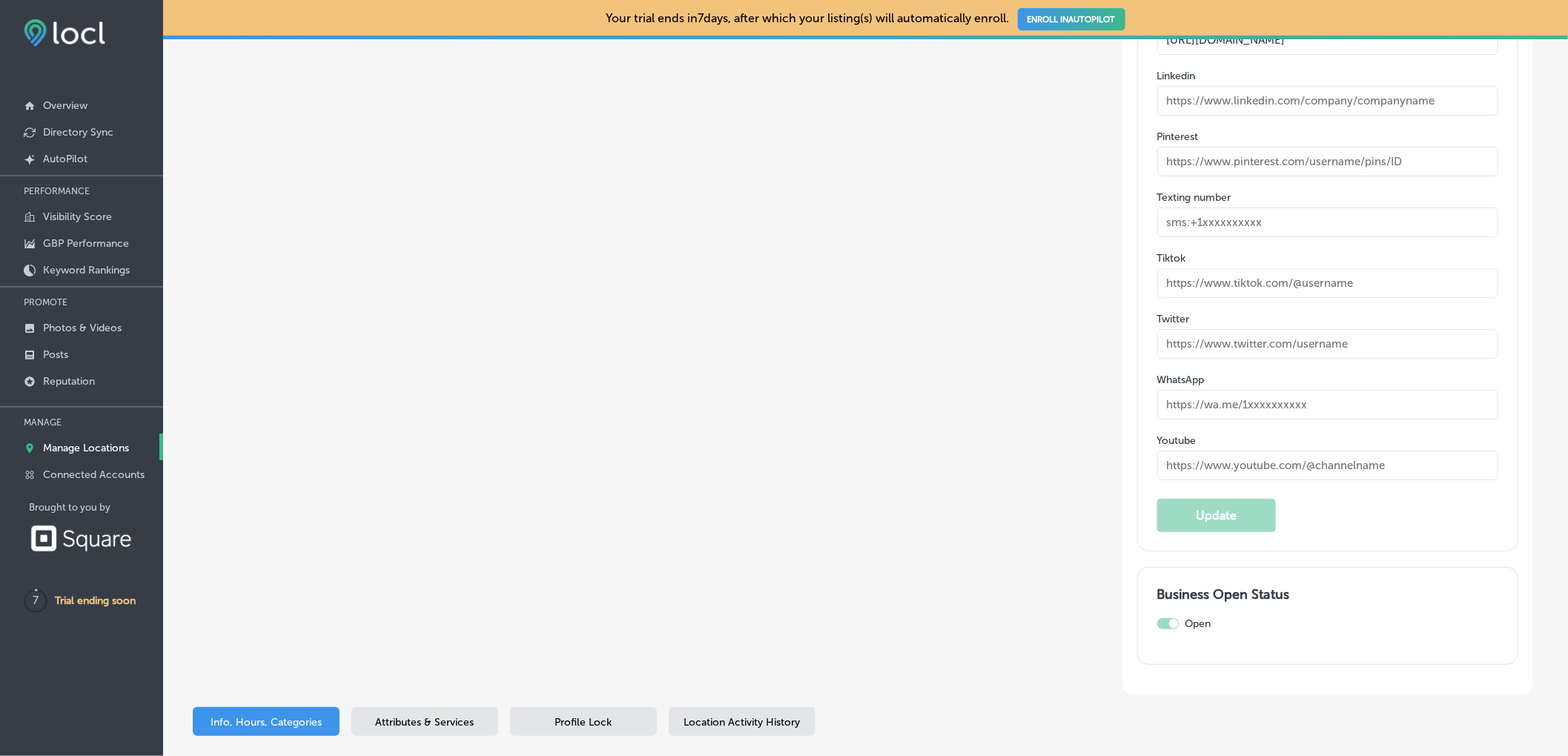
click at [411, 716] on span "Attributes & Services" at bounding box center [425, 722] width 99 height 12
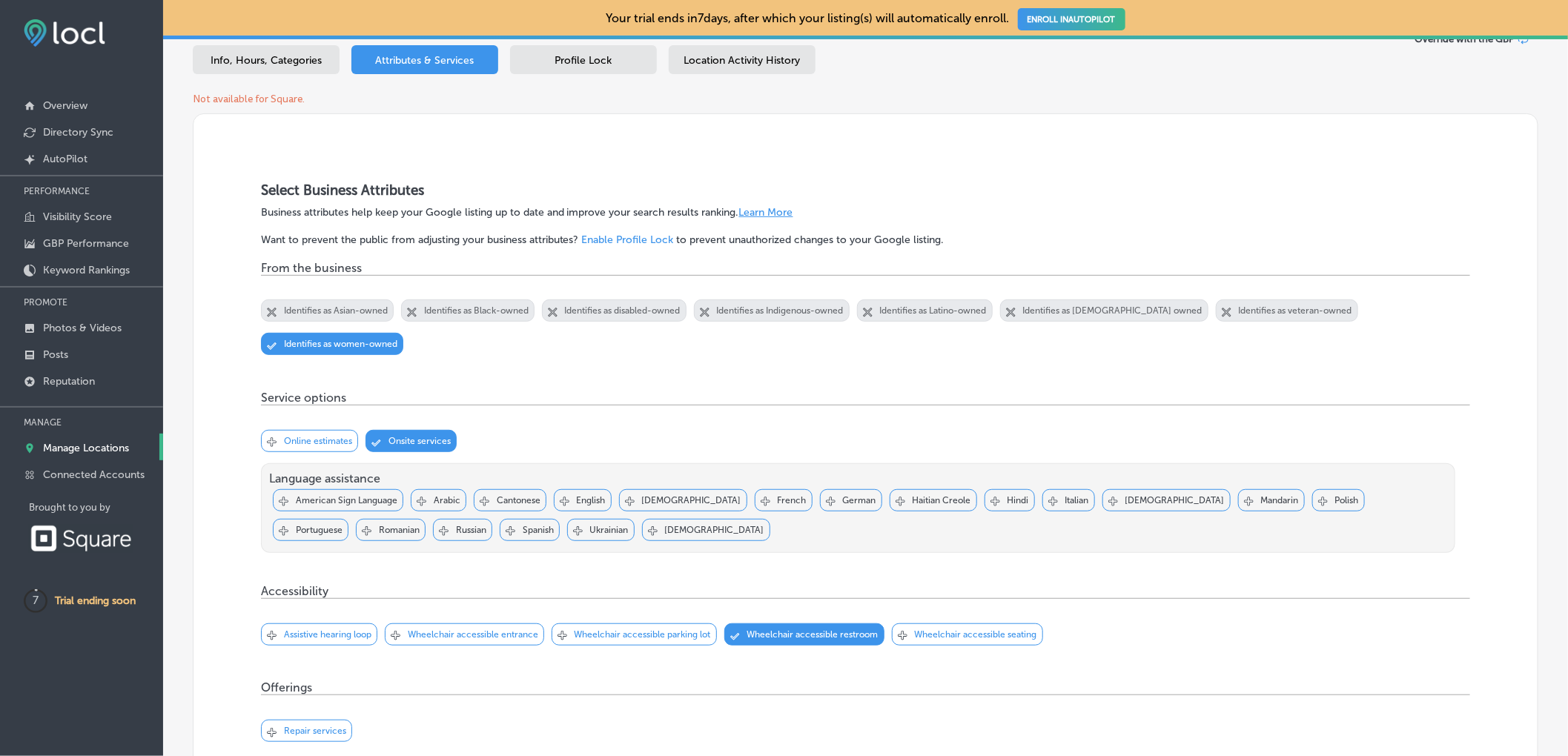
scroll to position [141, 0]
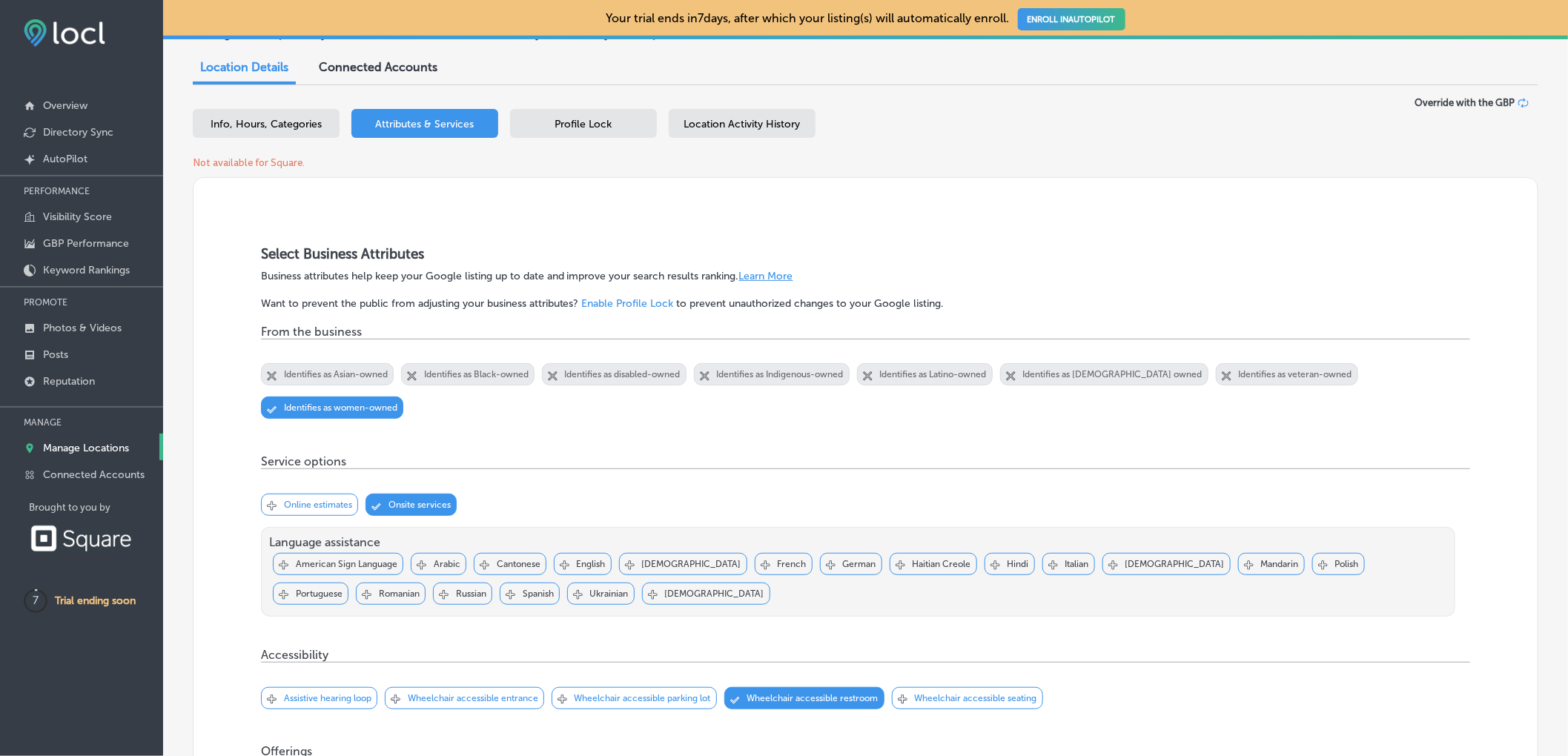
click at [583, 568] on p "English" at bounding box center [591, 563] width 29 height 10
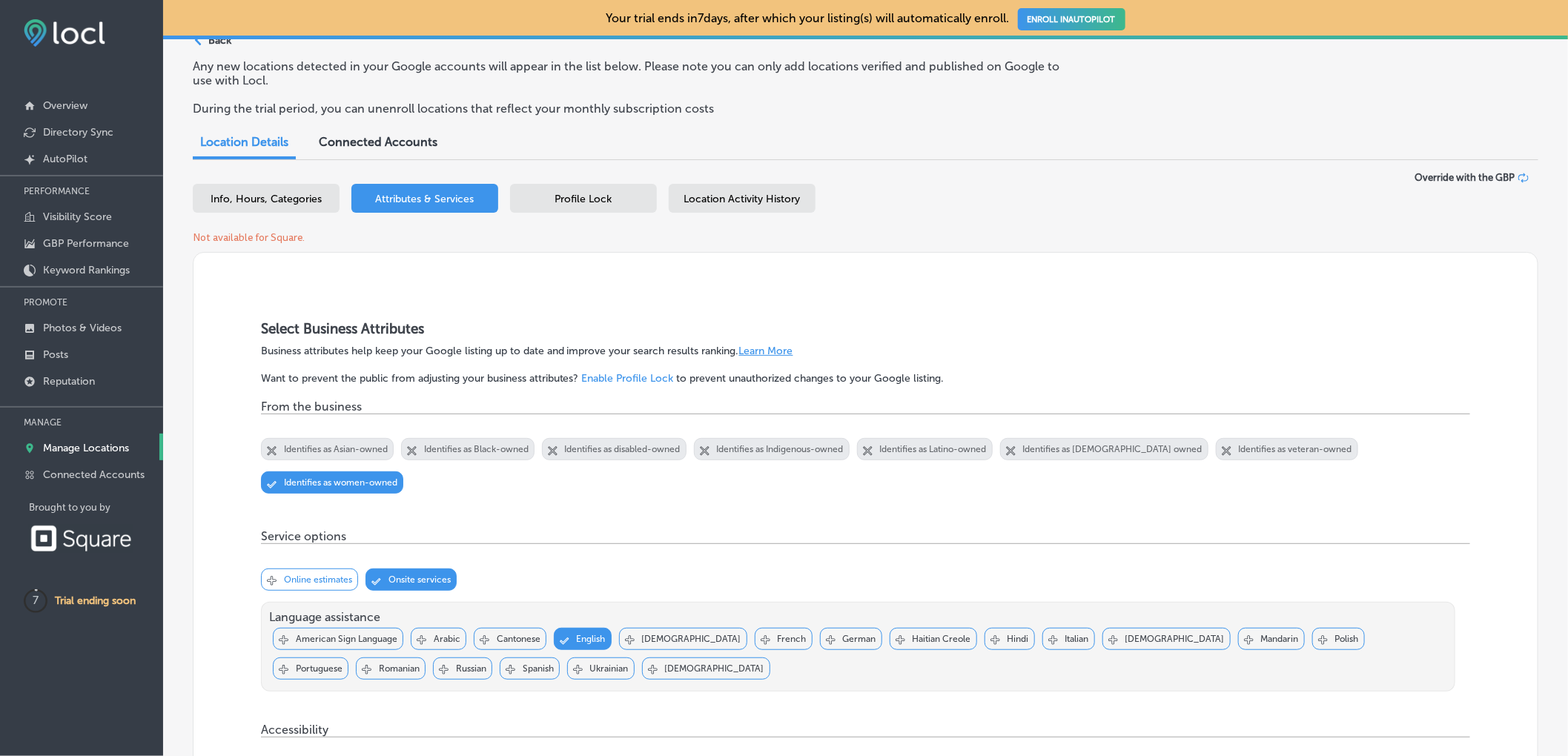
scroll to position [44, 0]
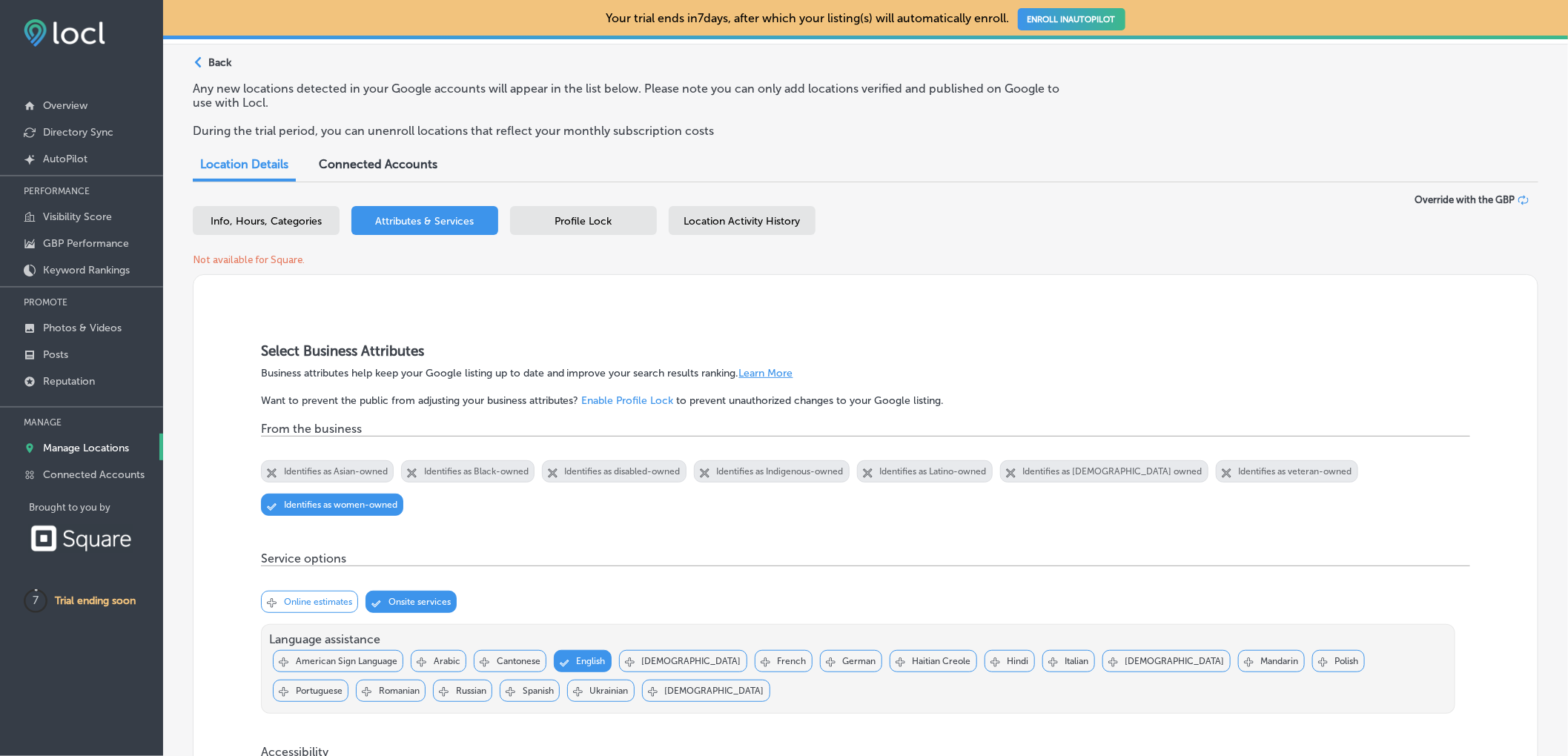
click at [1478, 203] on span "Override with the GBP" at bounding box center [1464, 200] width 100 height 11
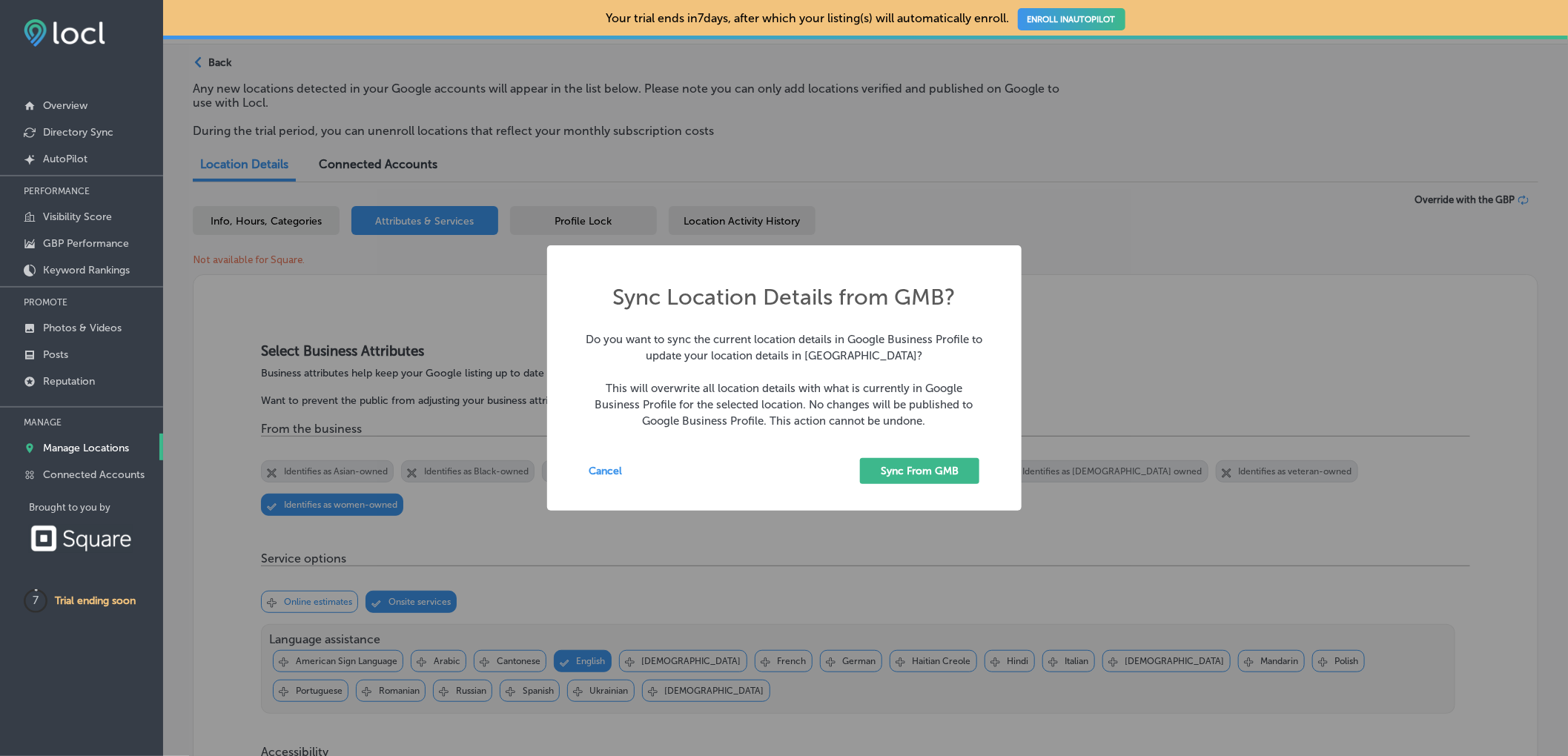
click at [1101, 362] on div "Sync Location Details from GMB? × Do you want to sync the current location deta…" at bounding box center [784, 378] width 1568 height 756
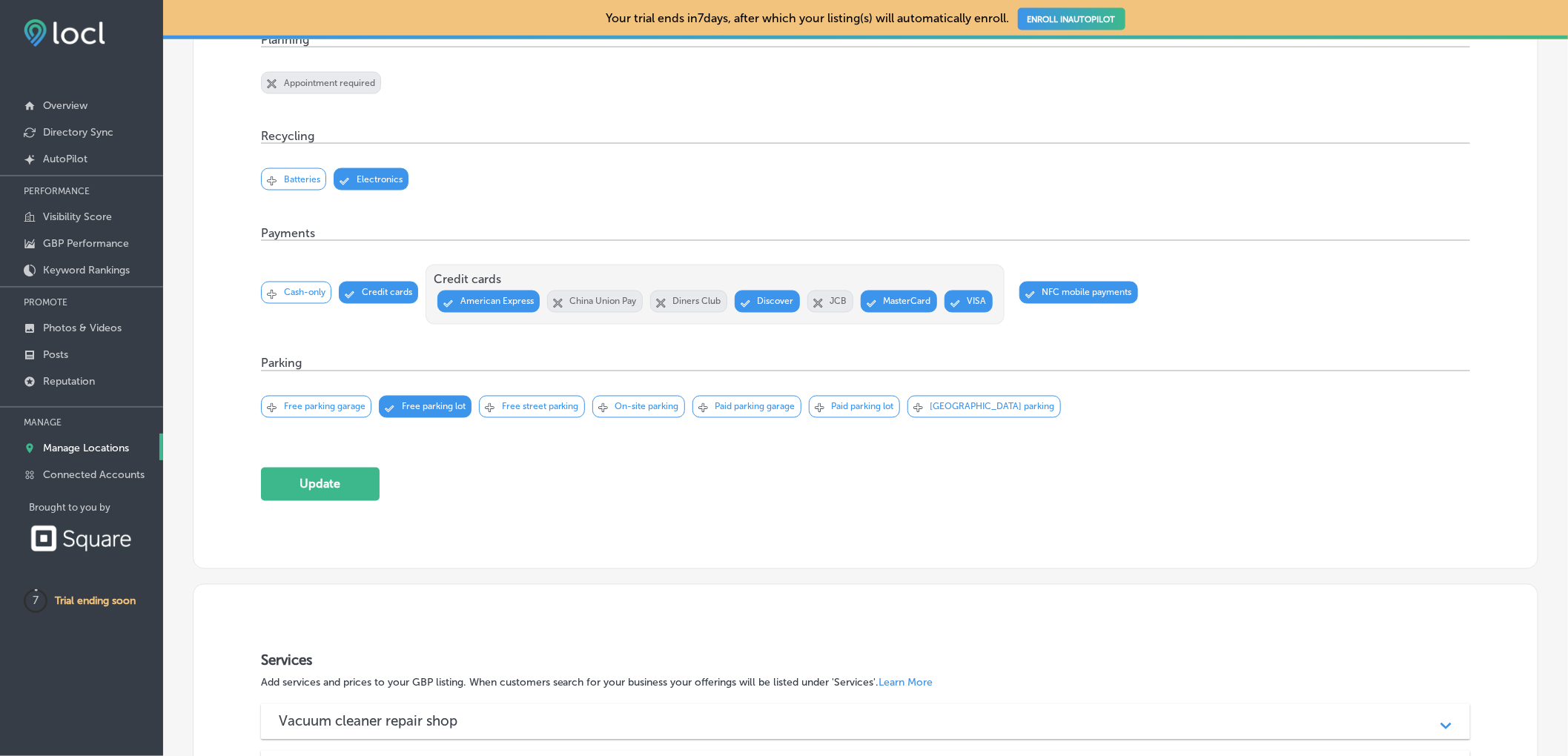
scroll to position [1174, 0]
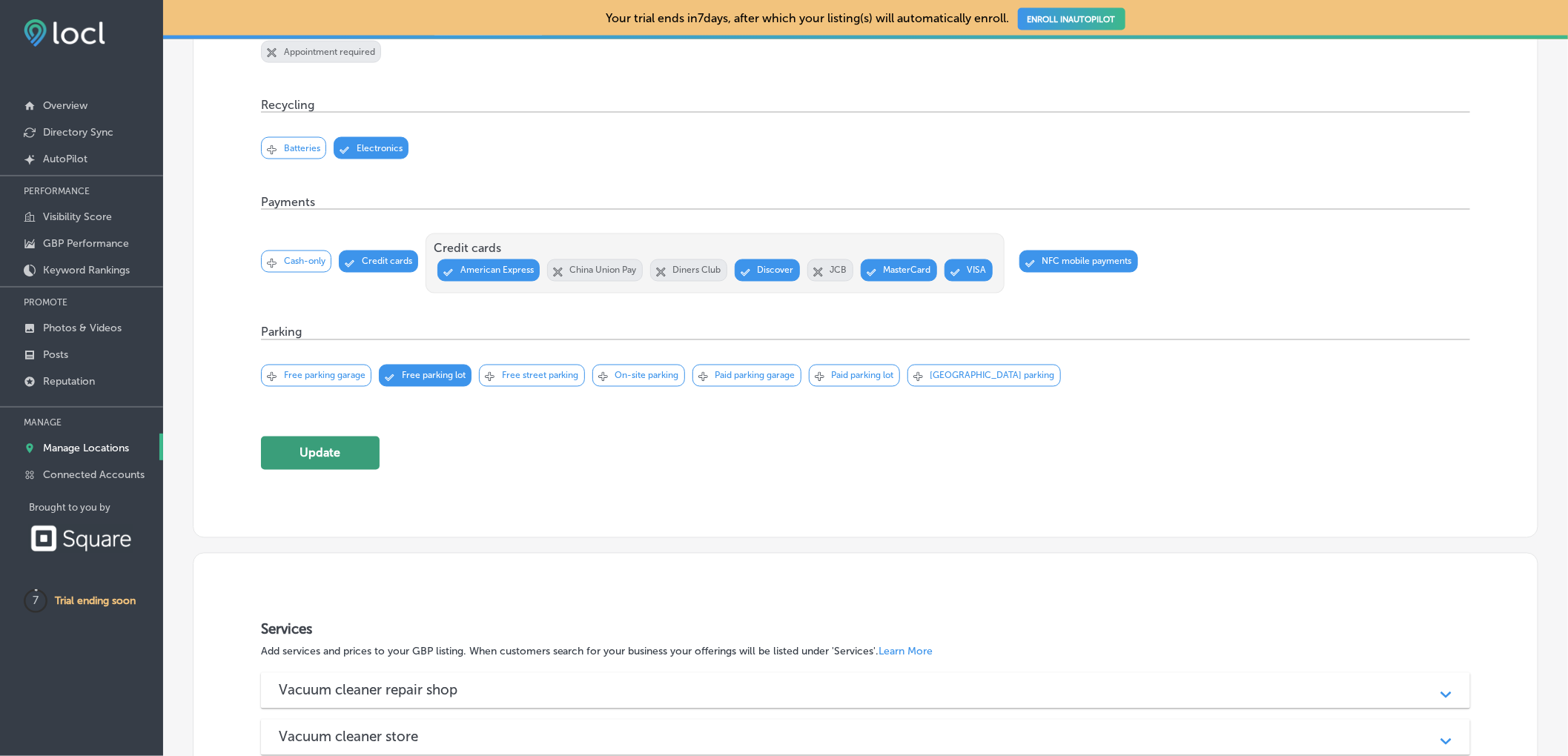
click at [343, 470] on button "Update" at bounding box center [320, 453] width 119 height 33
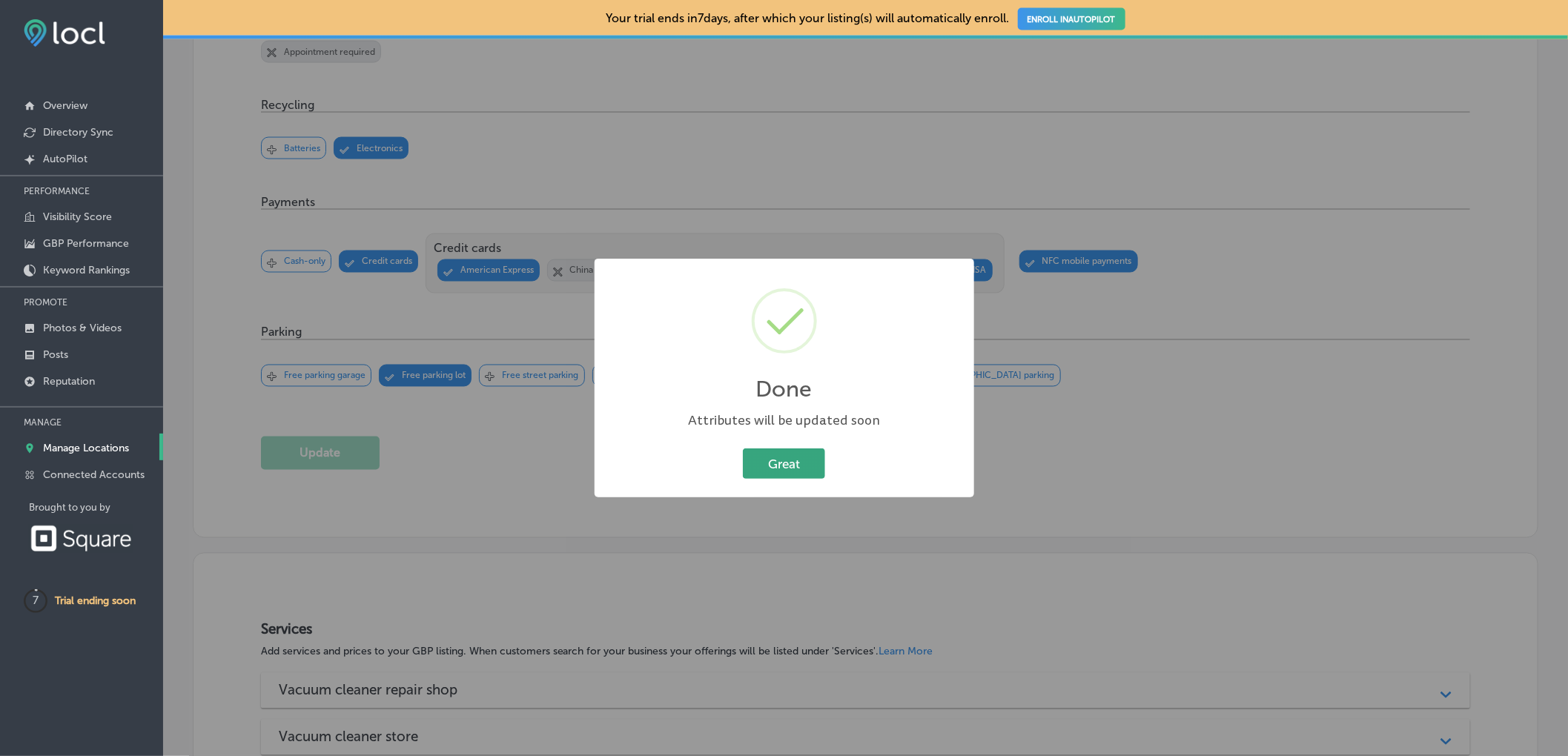
click at [807, 467] on button "Great" at bounding box center [784, 463] width 82 height 30
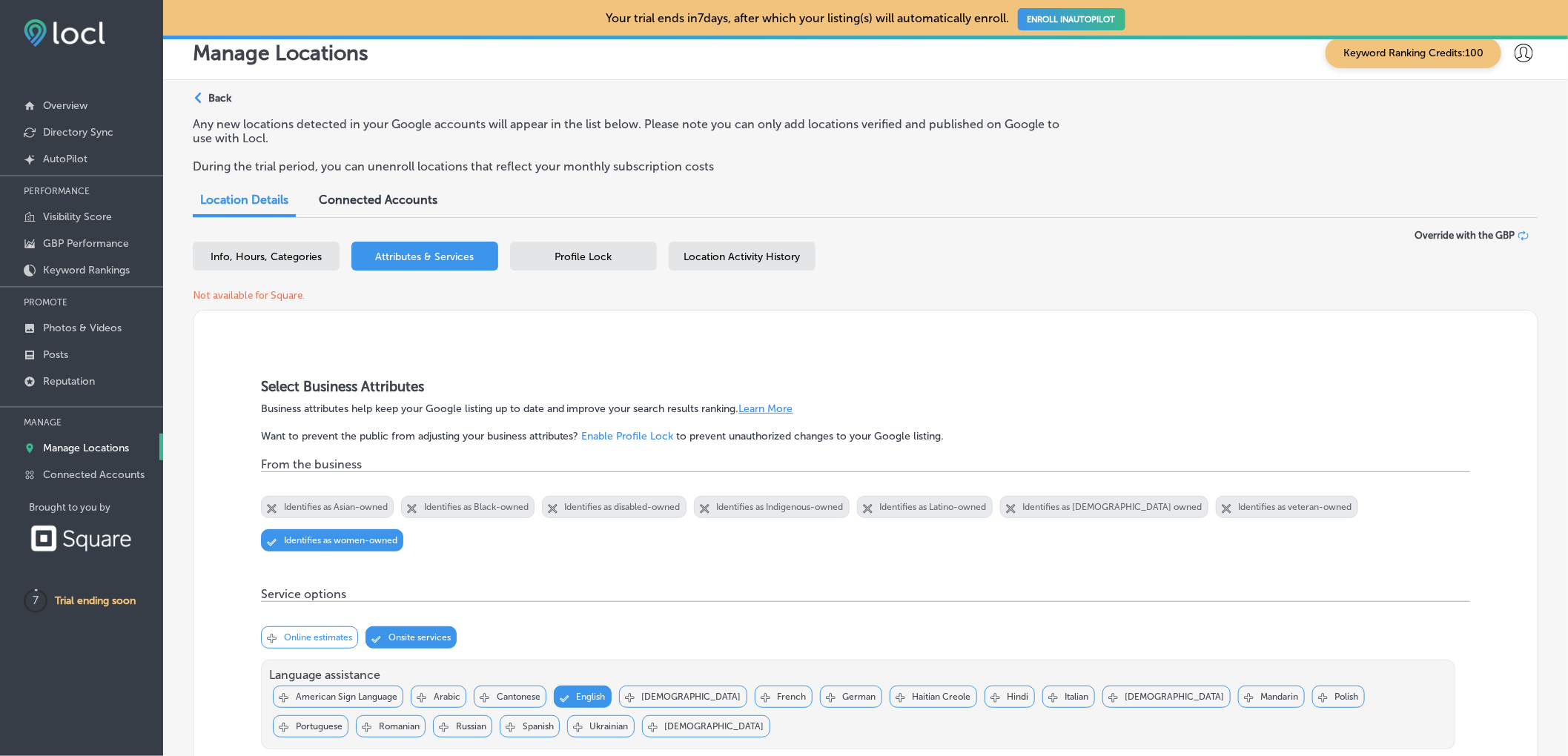
scroll to position [0, 0]
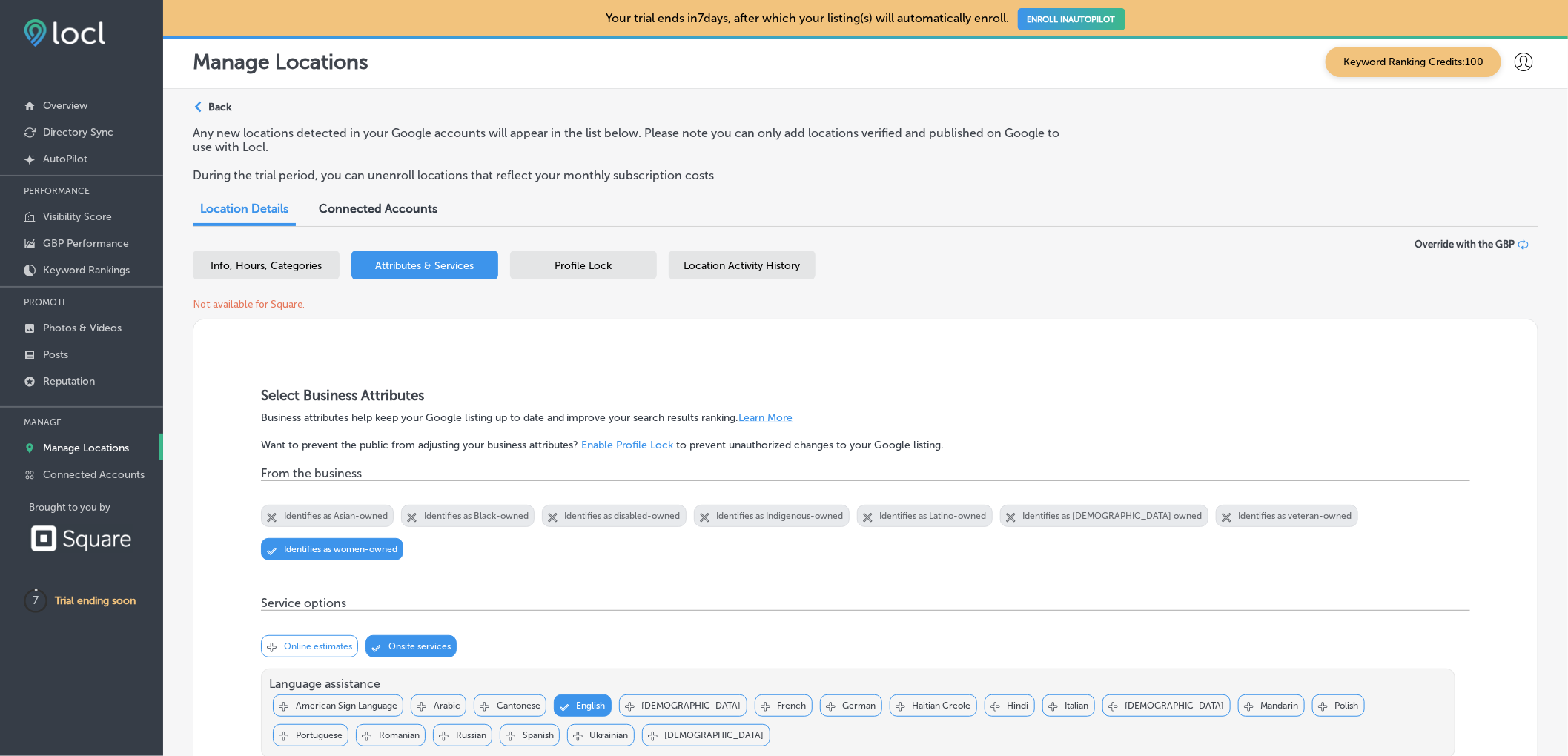
click at [591, 273] on div "Profile Lock" at bounding box center [583, 264] width 147 height 29
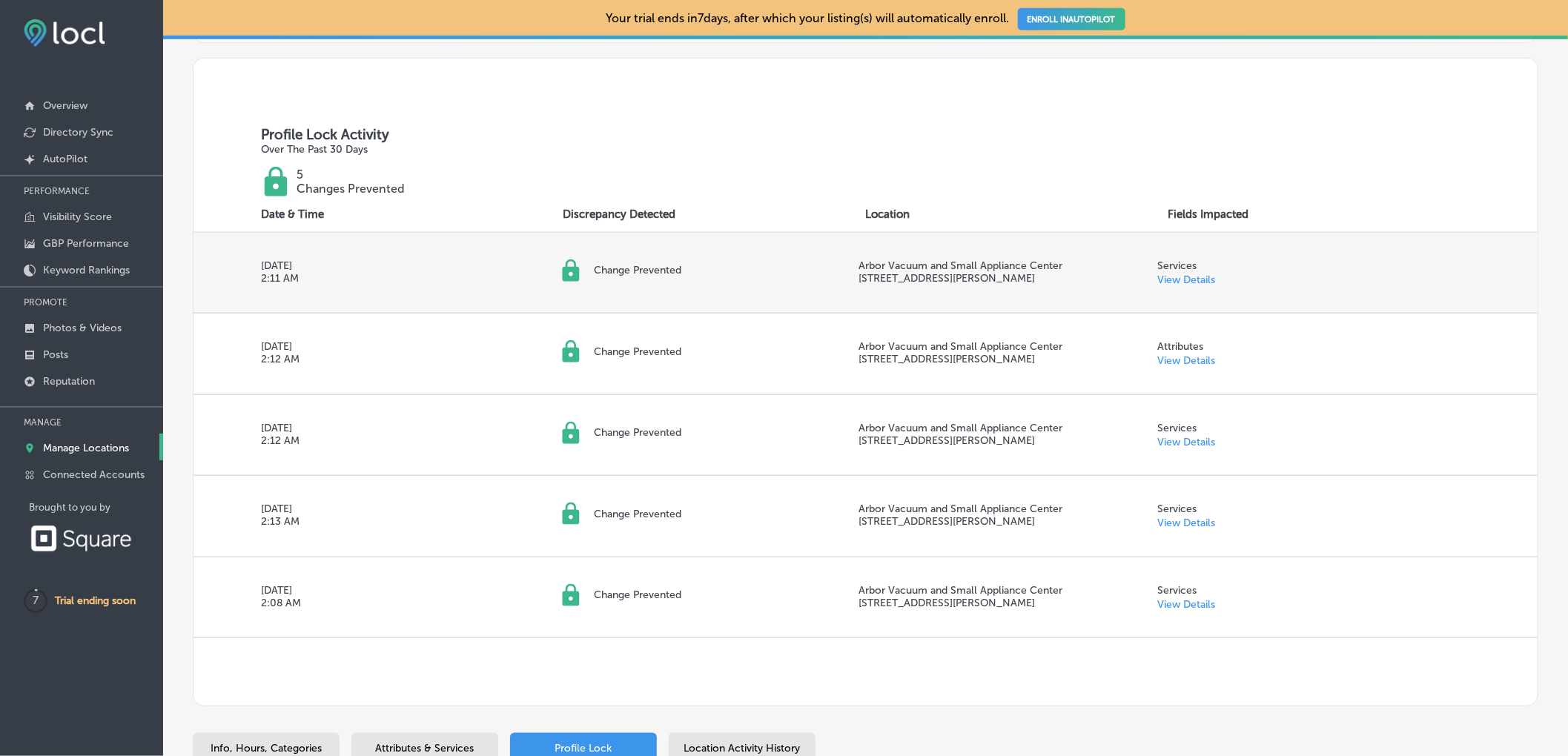
scroll to position [625, 0]
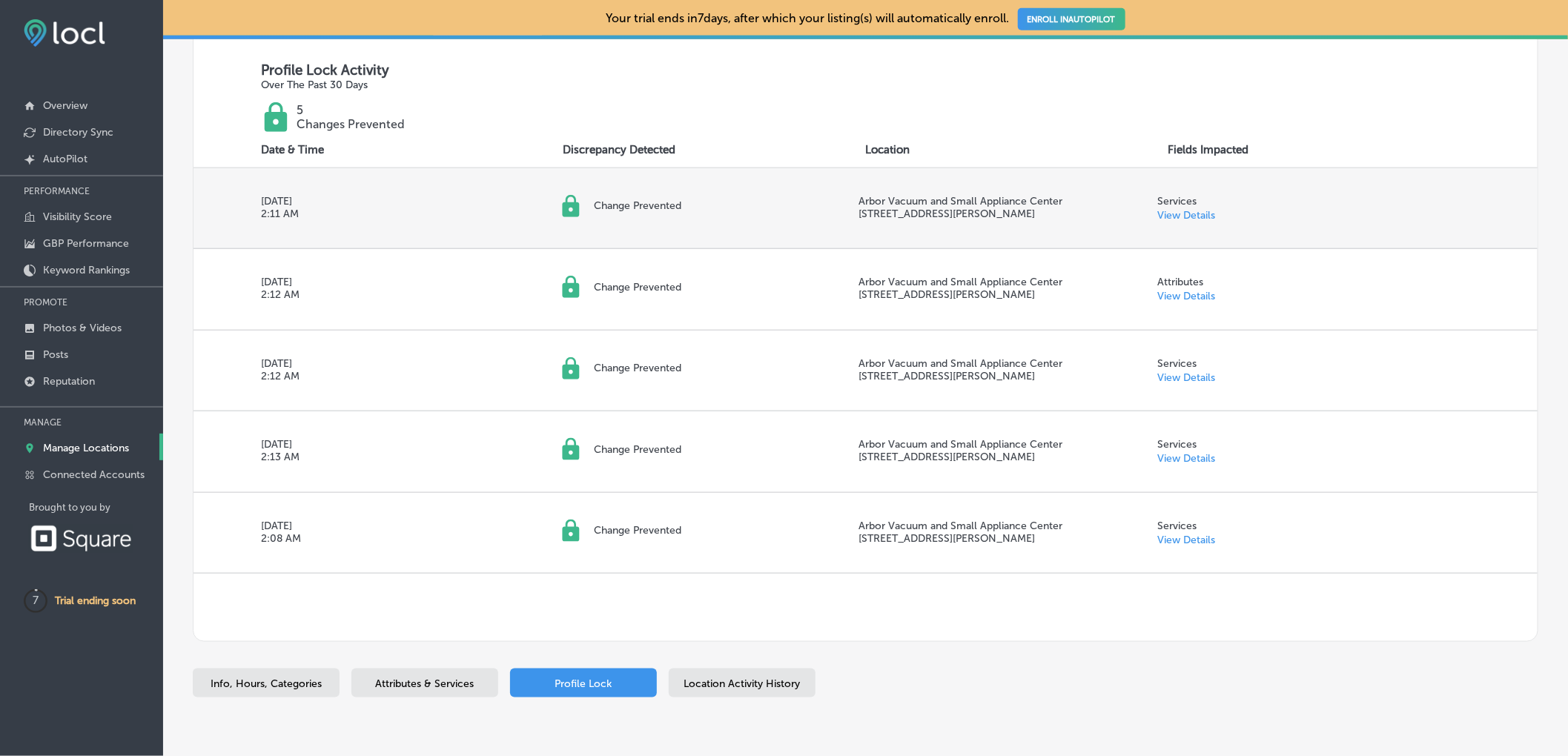
click at [1189, 211] on link "View Details" at bounding box center [1186, 215] width 57 height 12
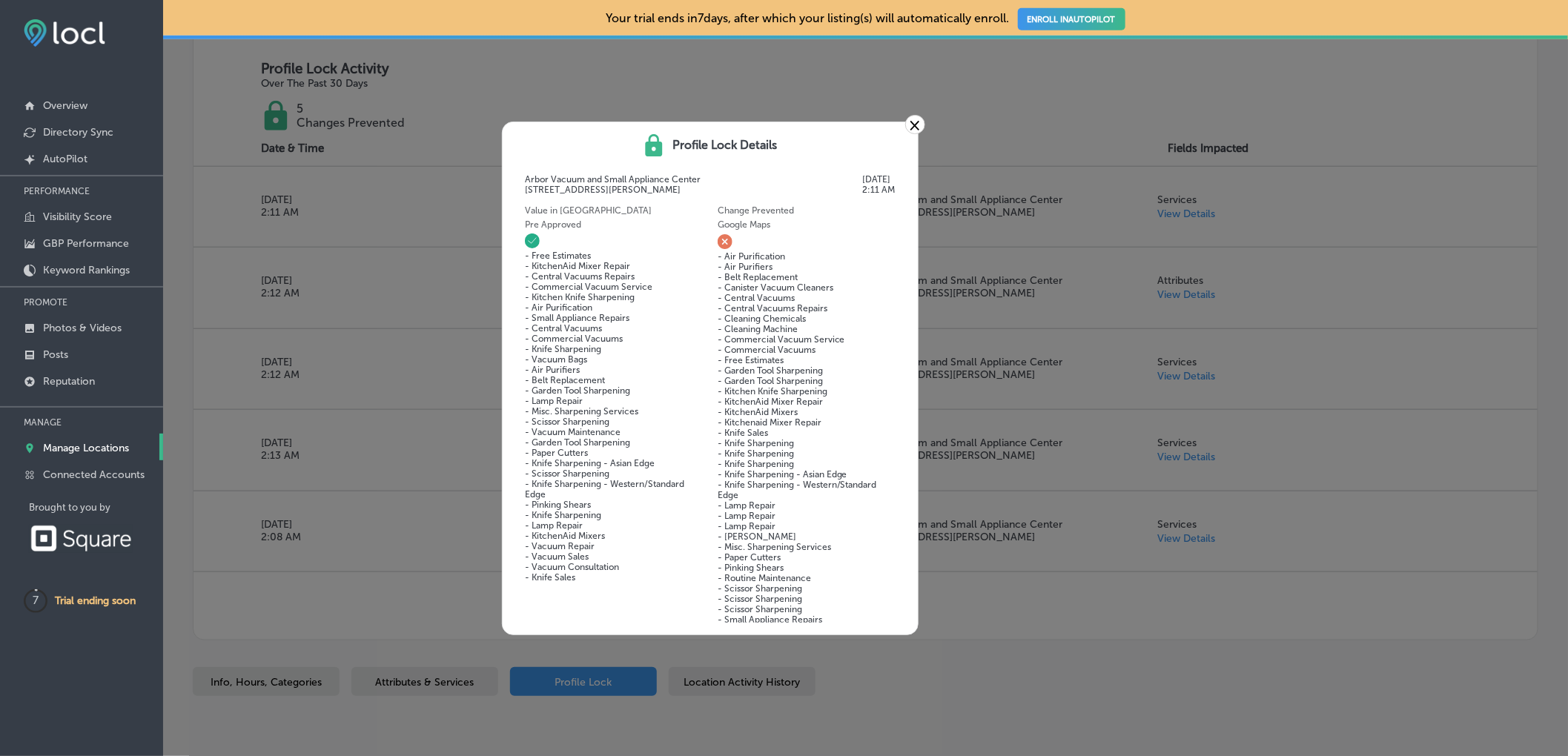
scroll to position [0, 0]
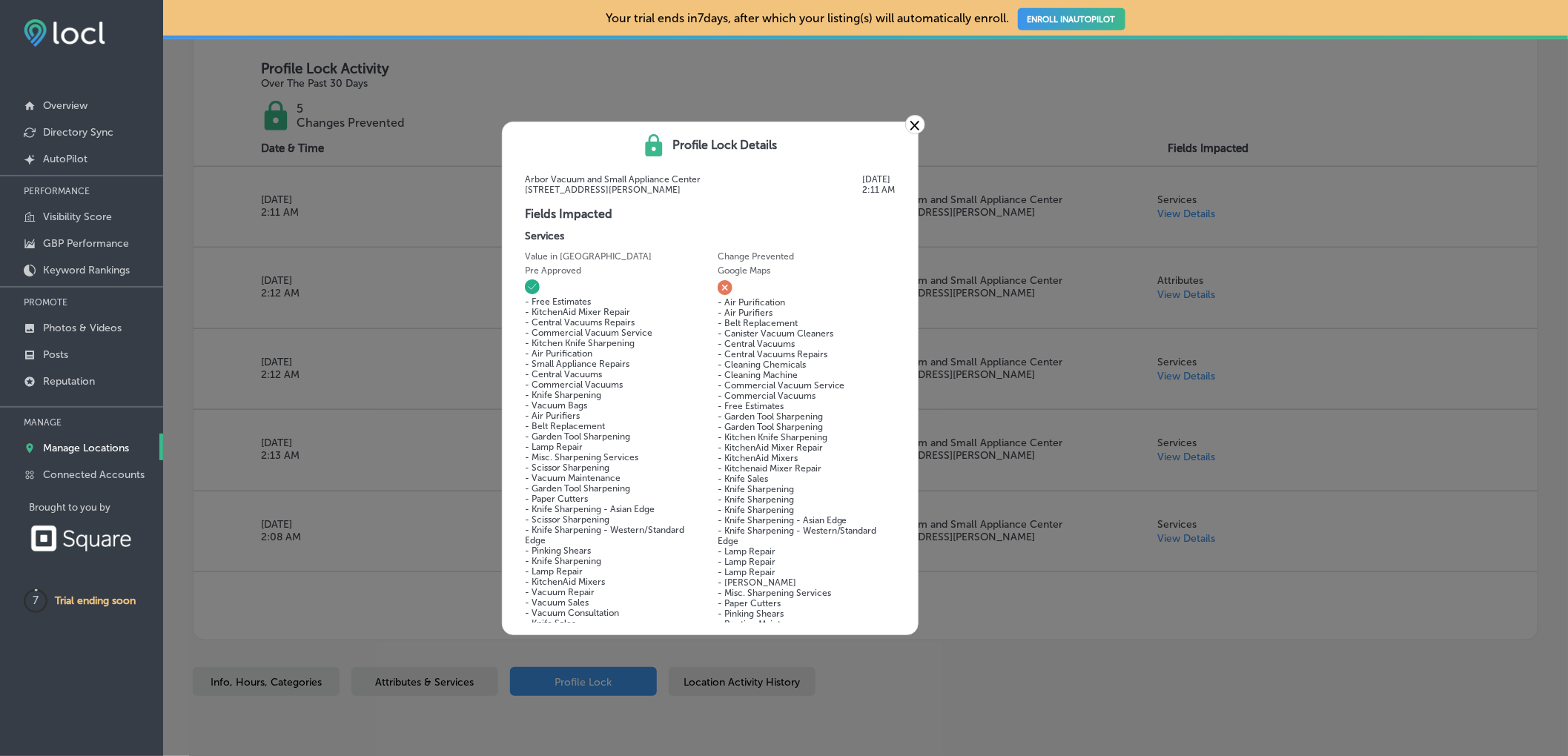
click at [919, 127] on link "×" at bounding box center [915, 124] width 20 height 19
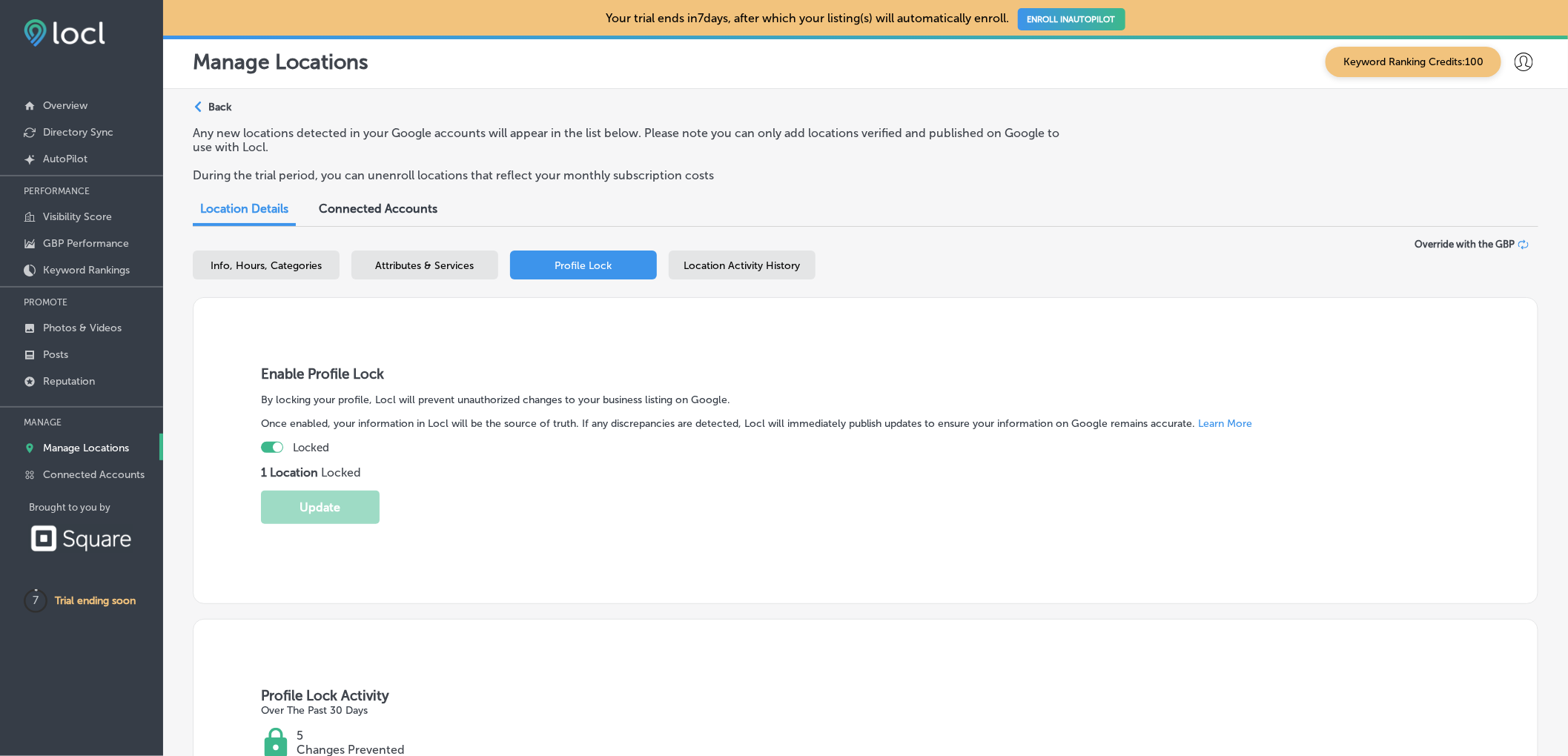
click at [266, 453] on div at bounding box center [272, 448] width 23 height 11
checkbox input "false"
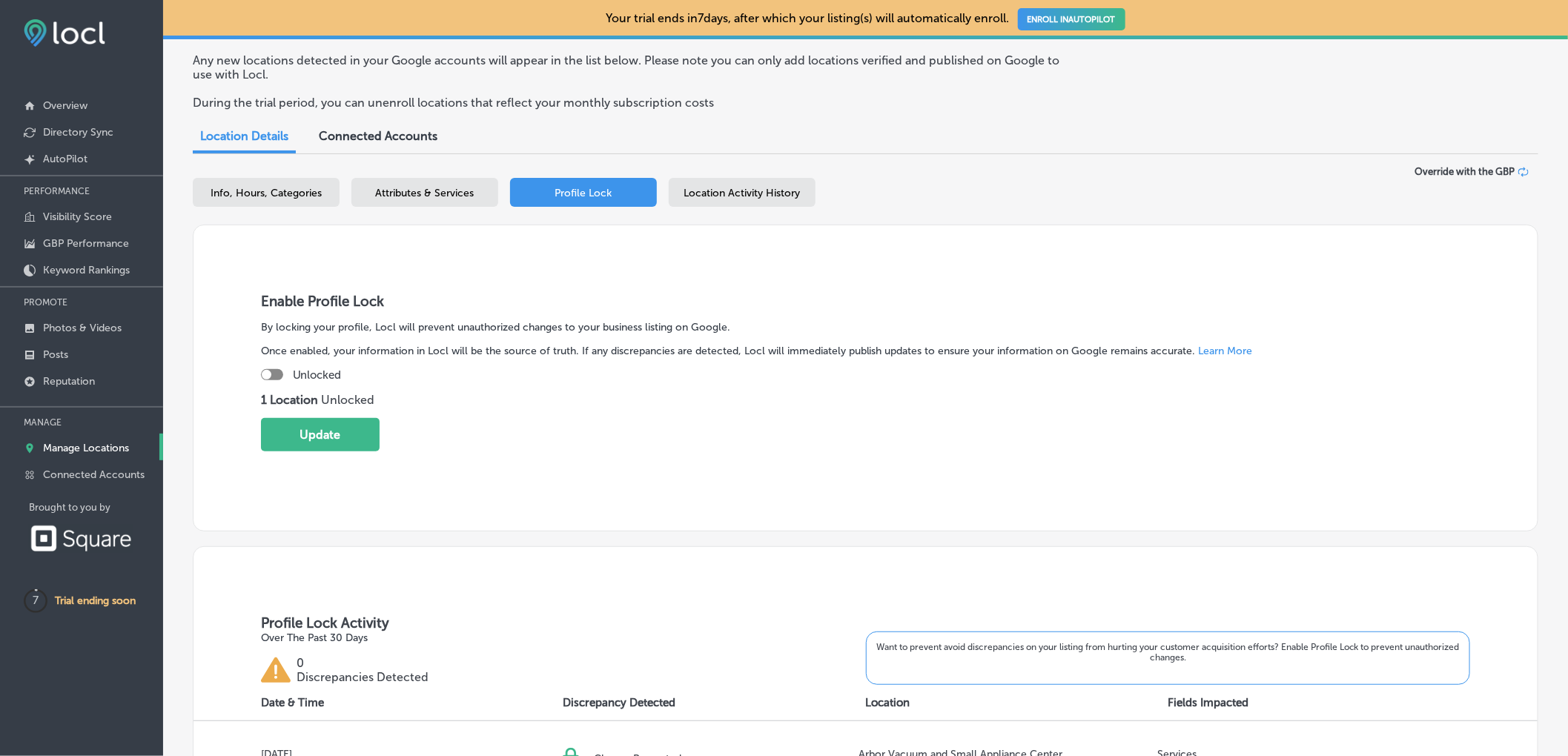
scroll to position [112, 0]
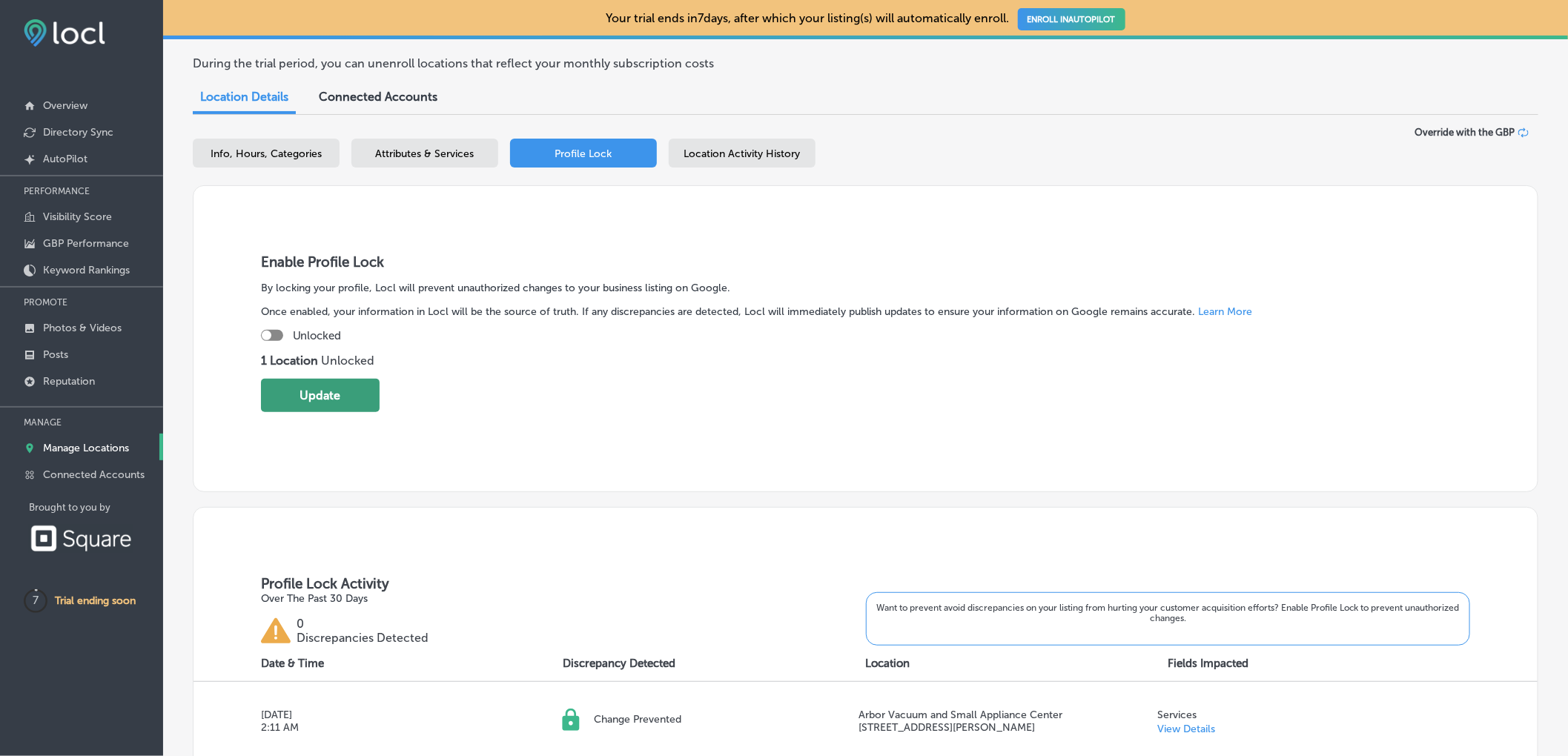
click at [308, 407] on button "Update" at bounding box center [320, 395] width 119 height 33
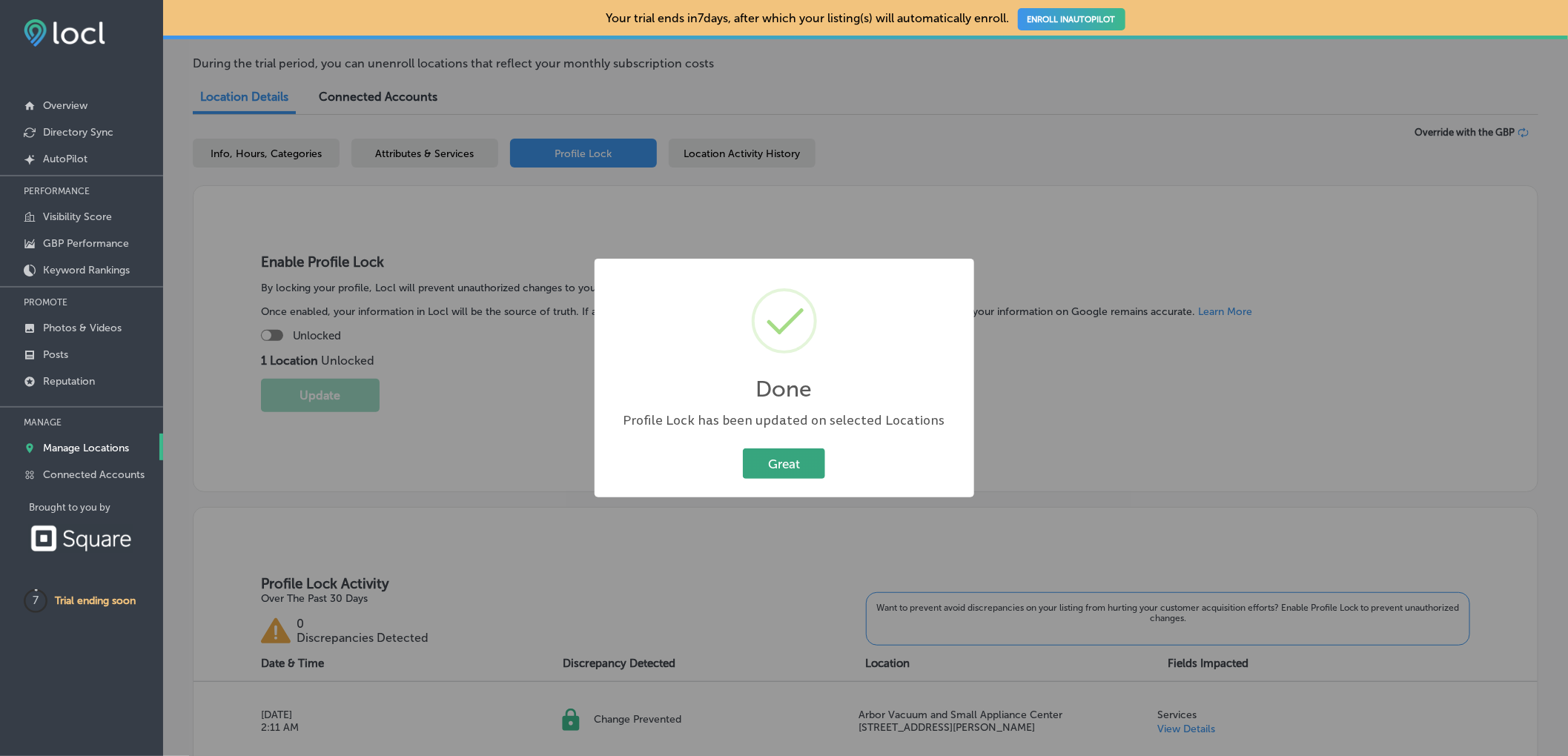
click at [815, 464] on button "Great" at bounding box center [784, 463] width 82 height 30
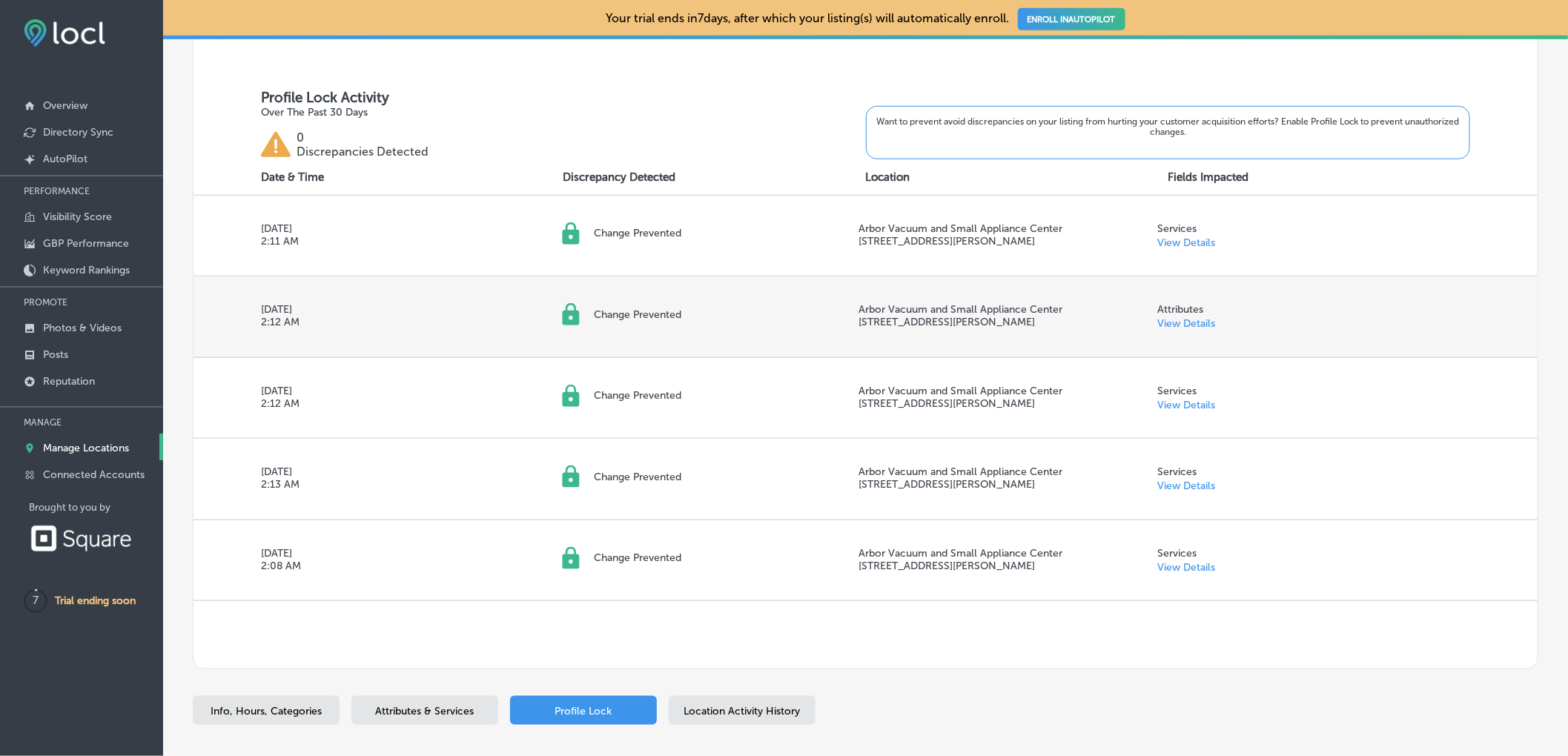
scroll to position [605, 0]
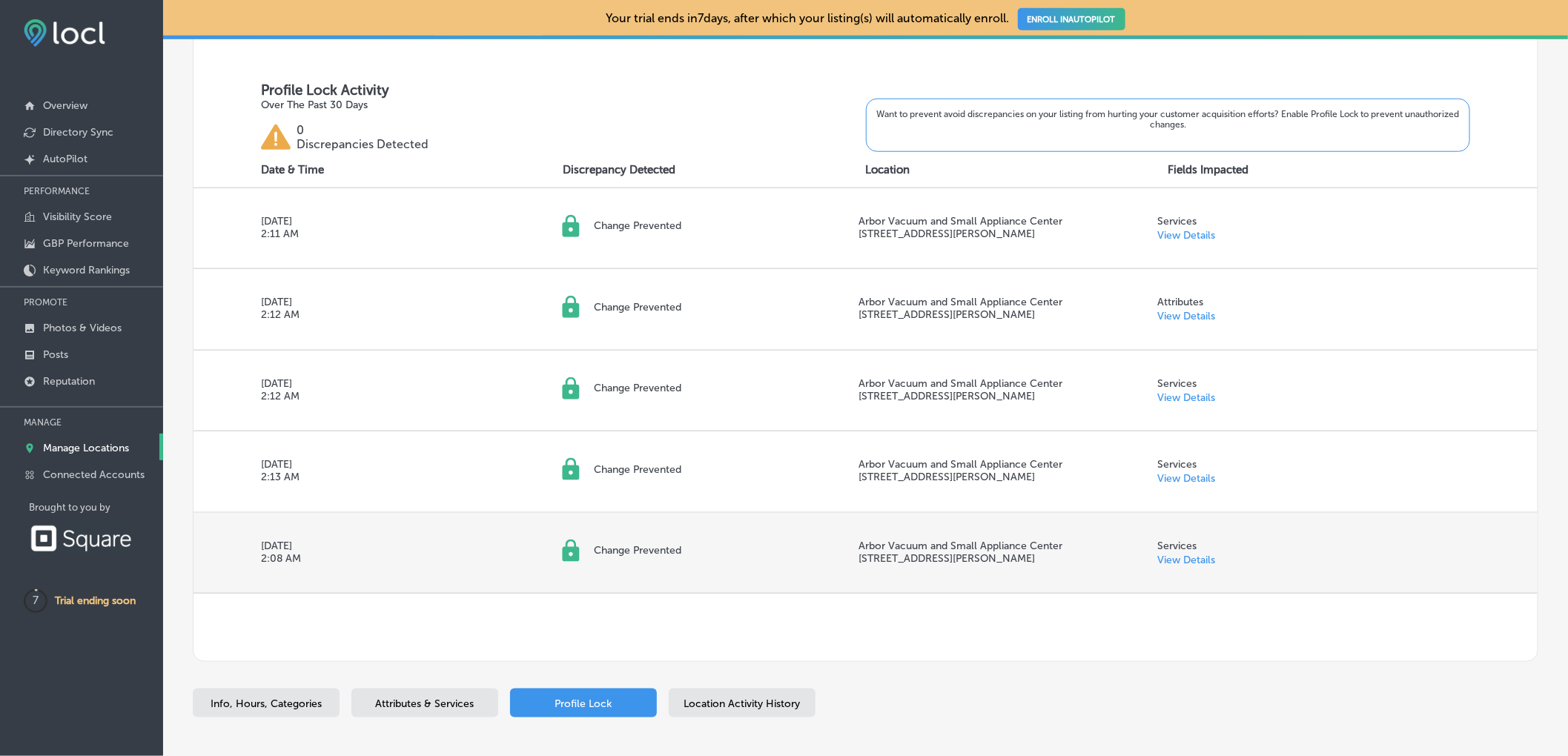
click at [1174, 555] on div "Services View Details" at bounding box center [1186, 552] width 57 height 26
click at [1194, 562] on link "View Details" at bounding box center [1186, 560] width 57 height 12
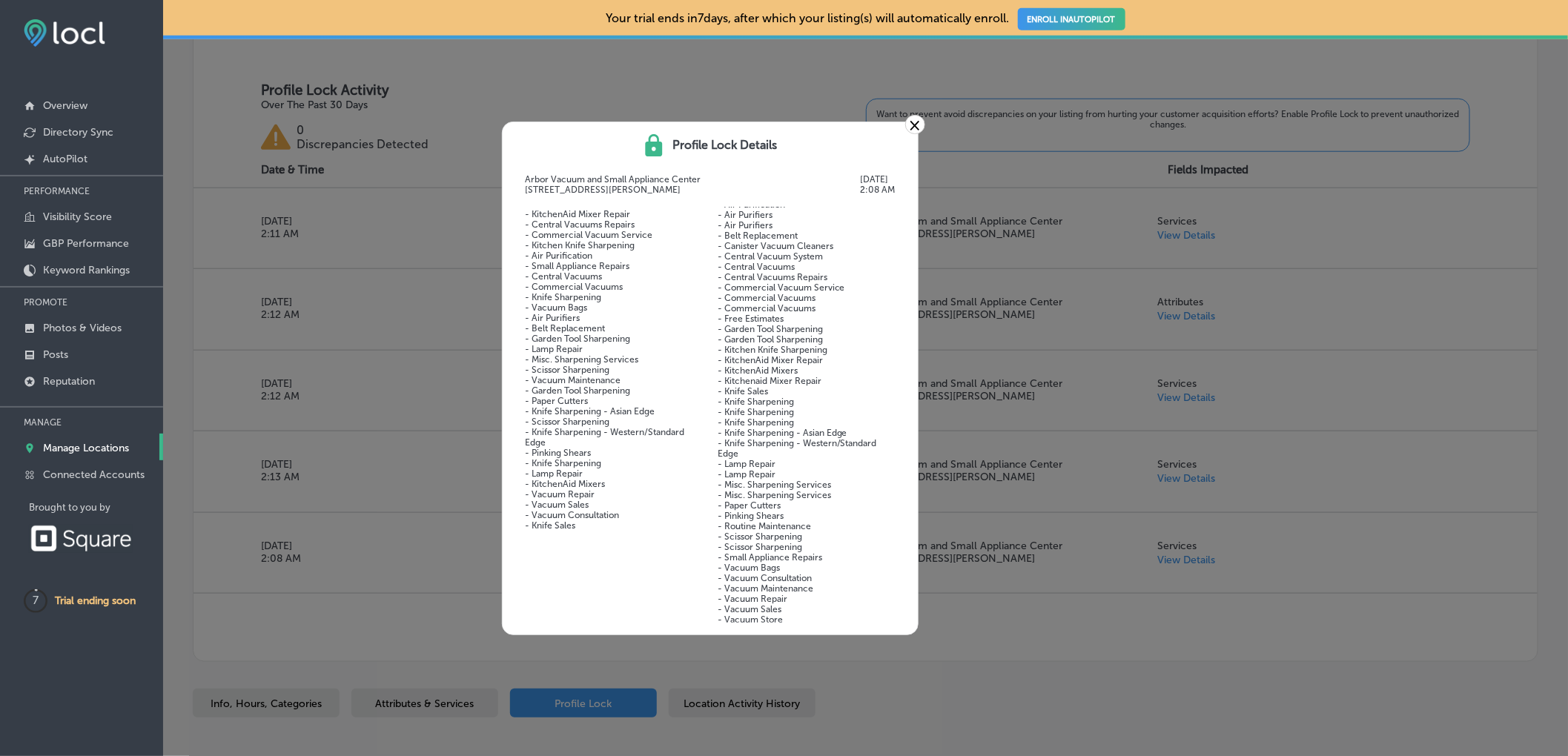
scroll to position [115, 0]
click at [909, 120] on link "×" at bounding box center [915, 124] width 20 height 19
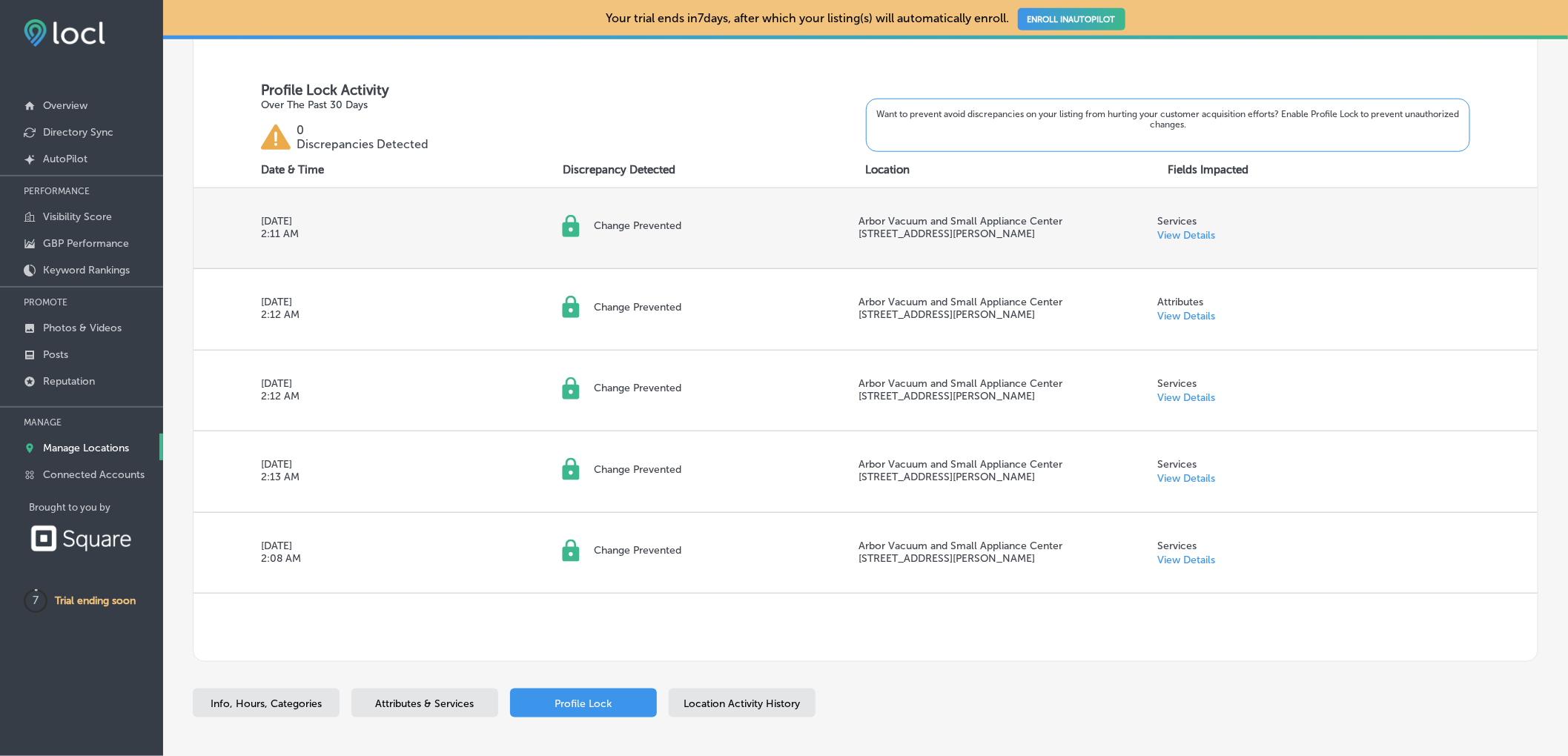
click at [1169, 233] on link "View Details" at bounding box center [1186, 235] width 57 height 12
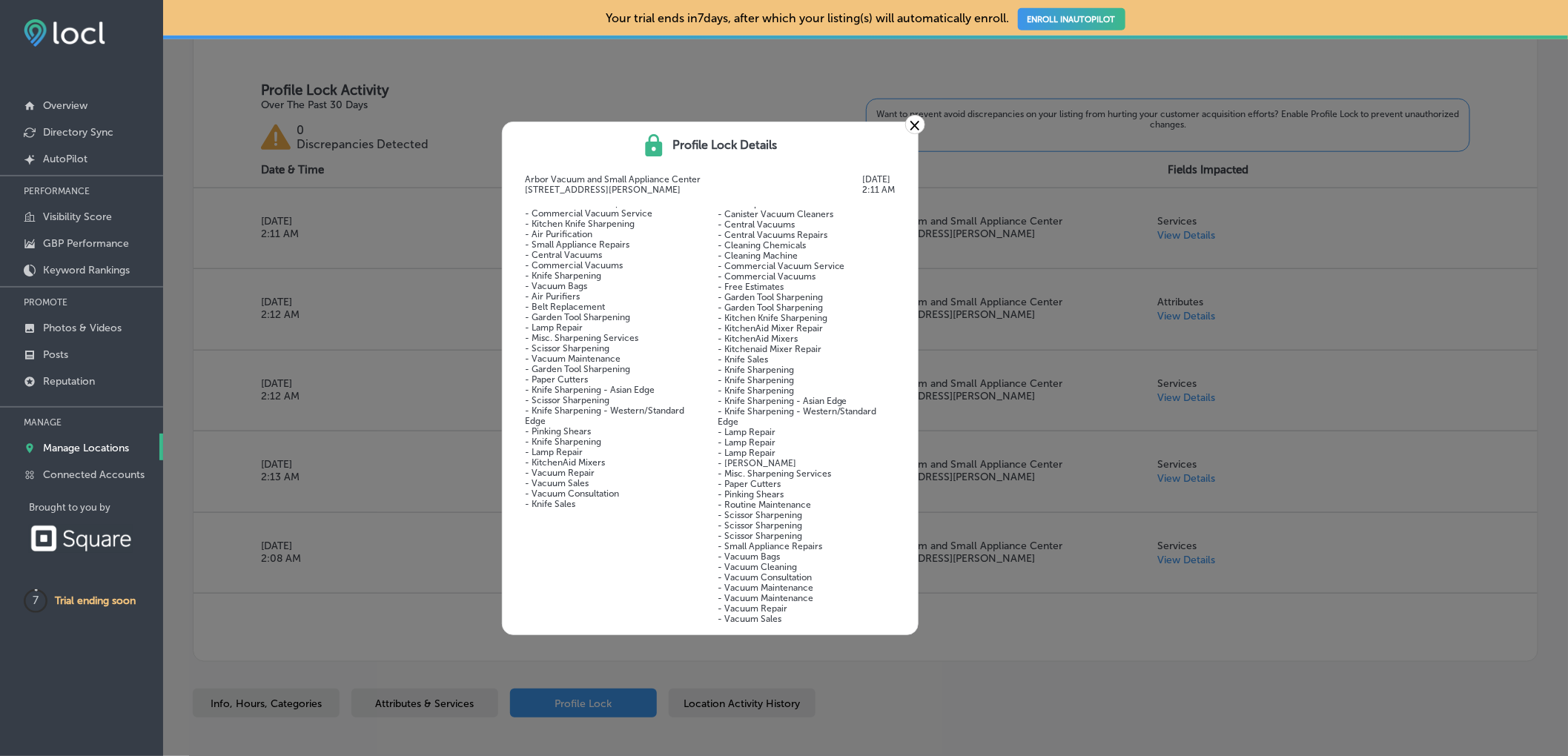
scroll to position [147, 0]
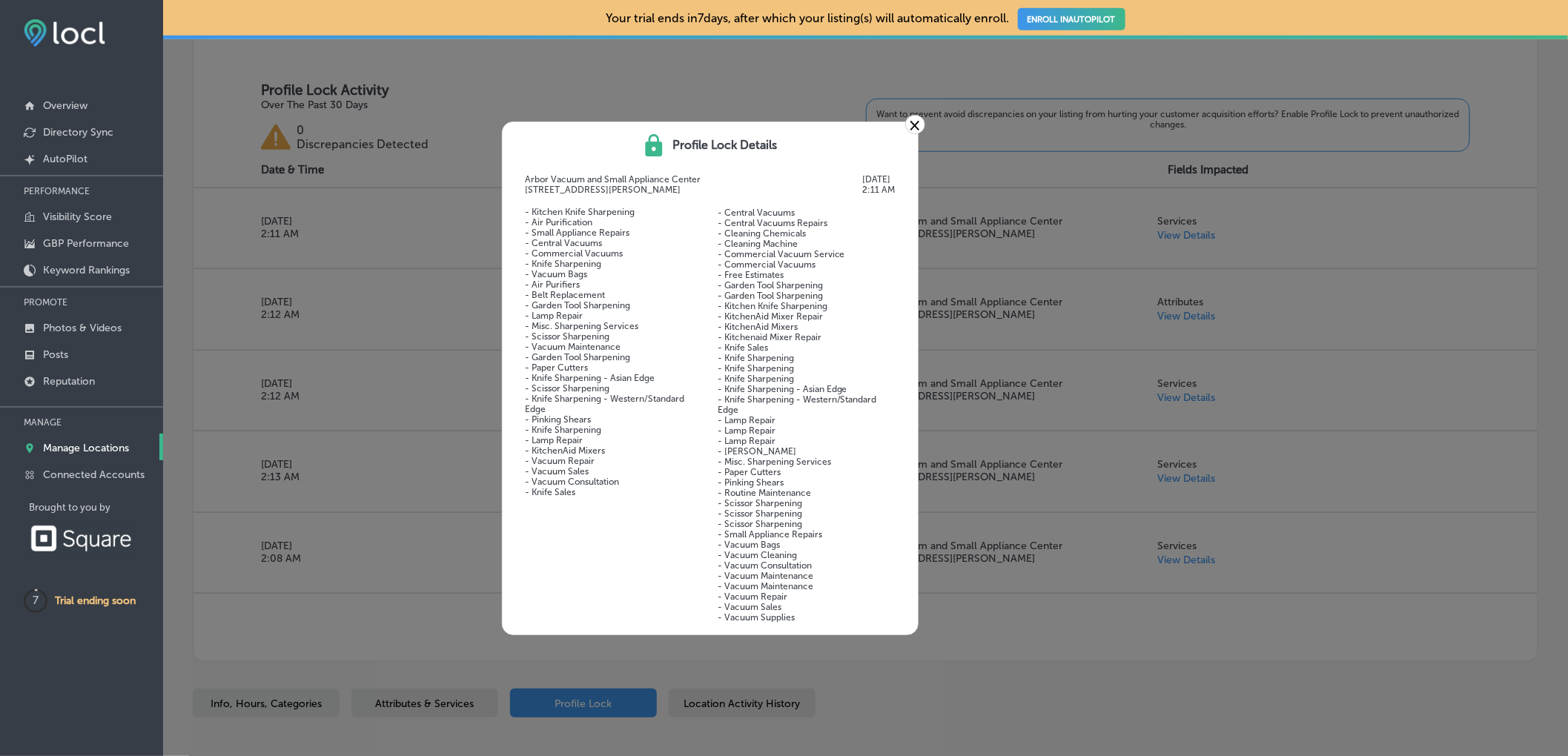
click at [910, 122] on link "×" at bounding box center [915, 124] width 20 height 19
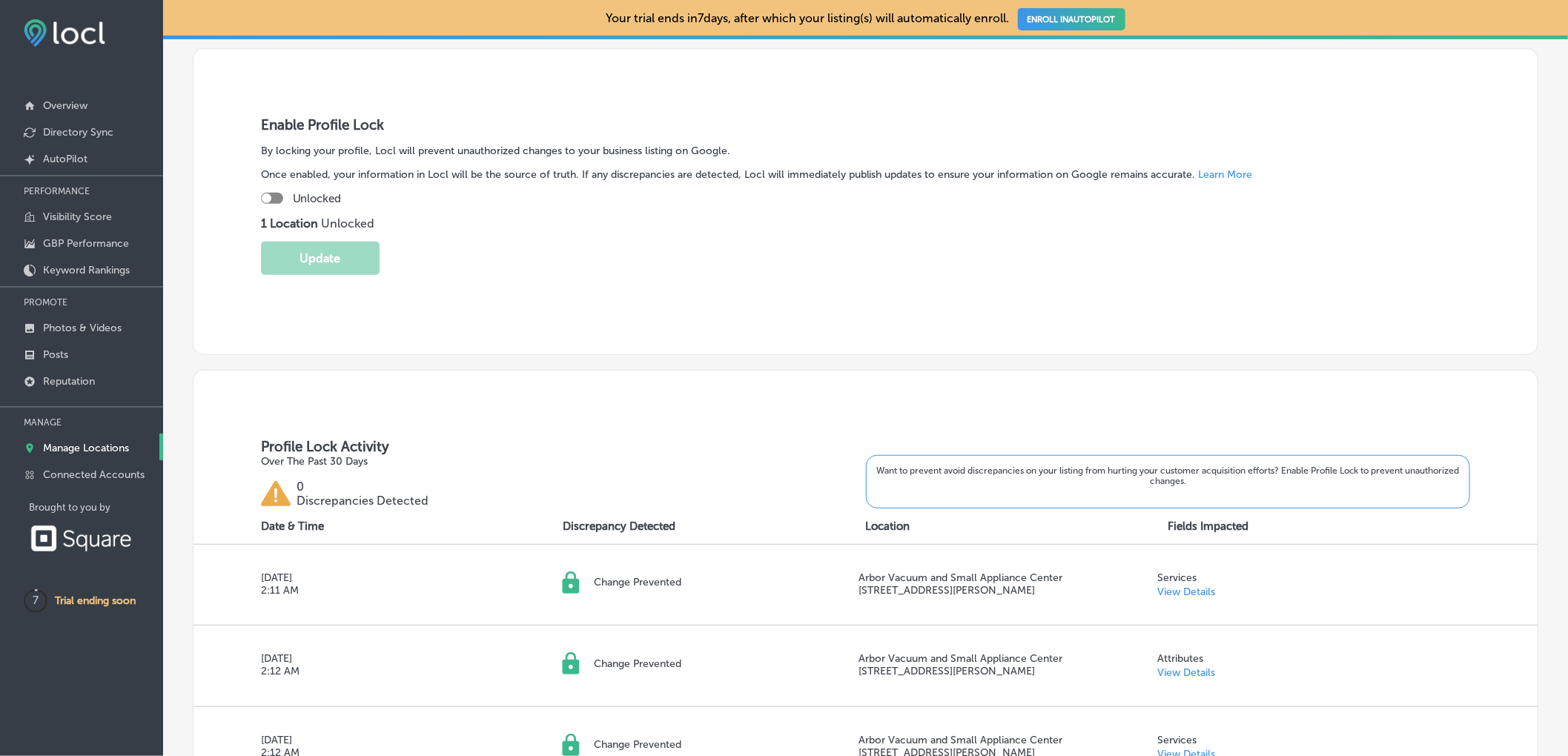
scroll to position [199, 0]
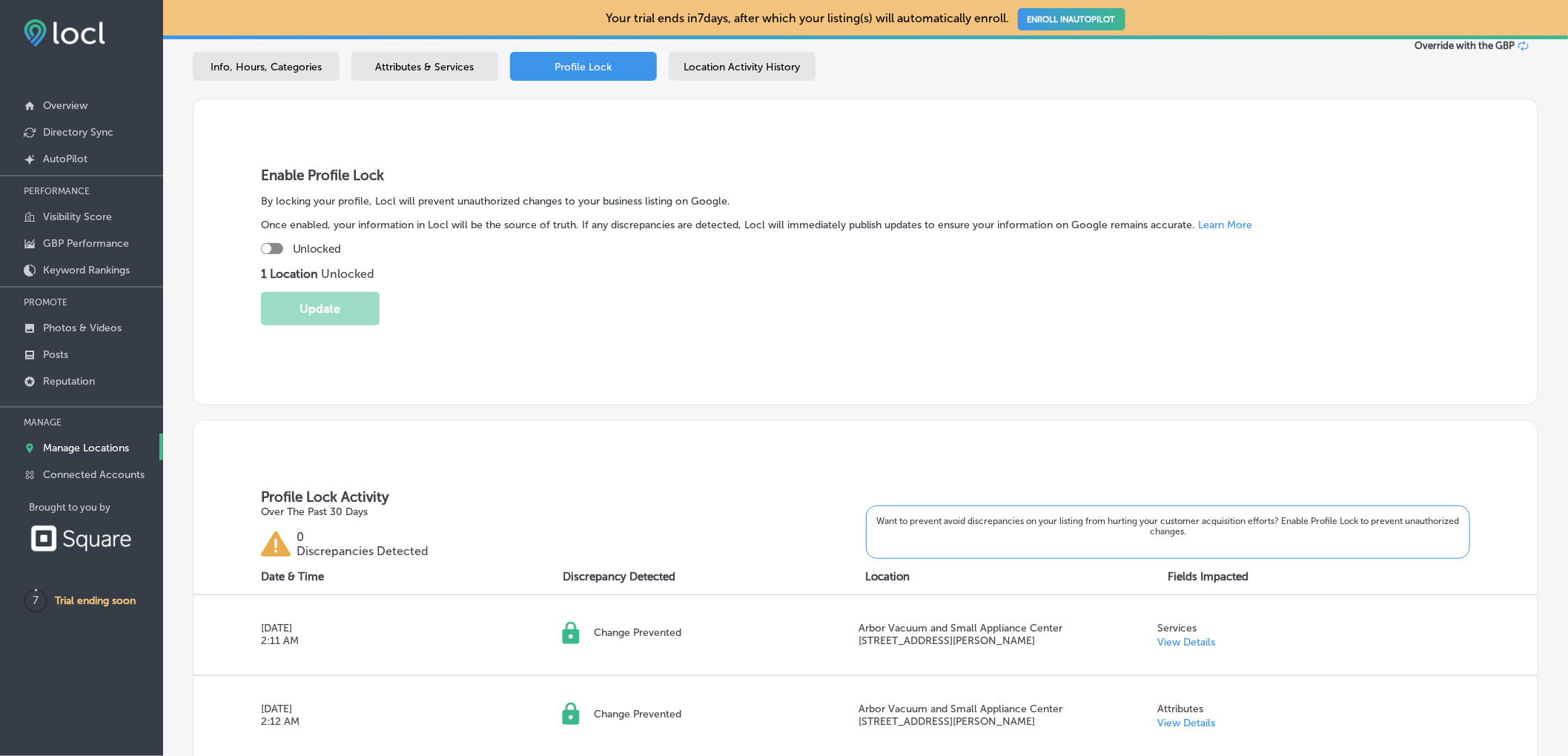
click at [775, 64] on span "Location Activity History" at bounding box center [742, 67] width 117 height 12
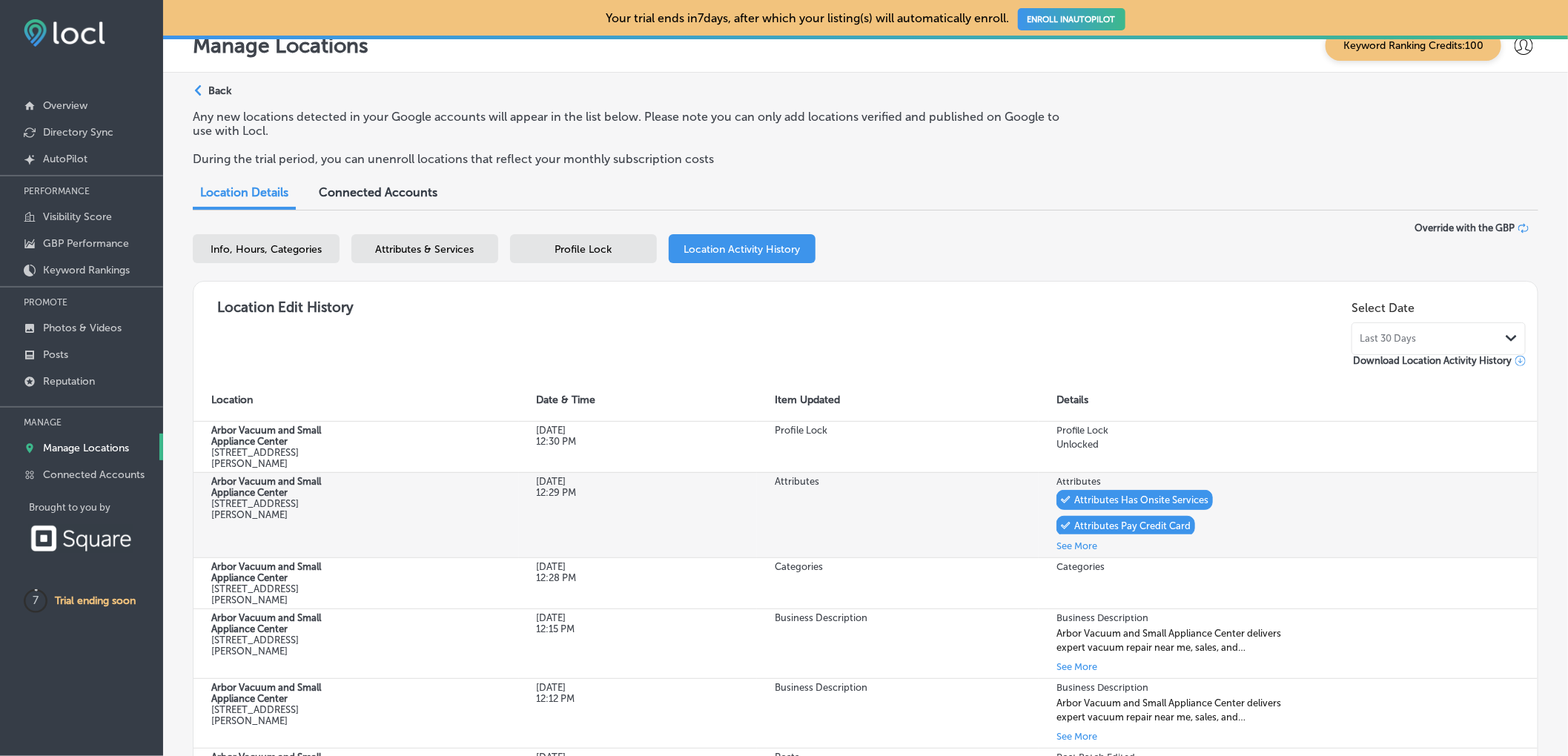
scroll to position [18, 0]
click at [1061, 550] on button "See More" at bounding box center [1076, 545] width 40 height 17
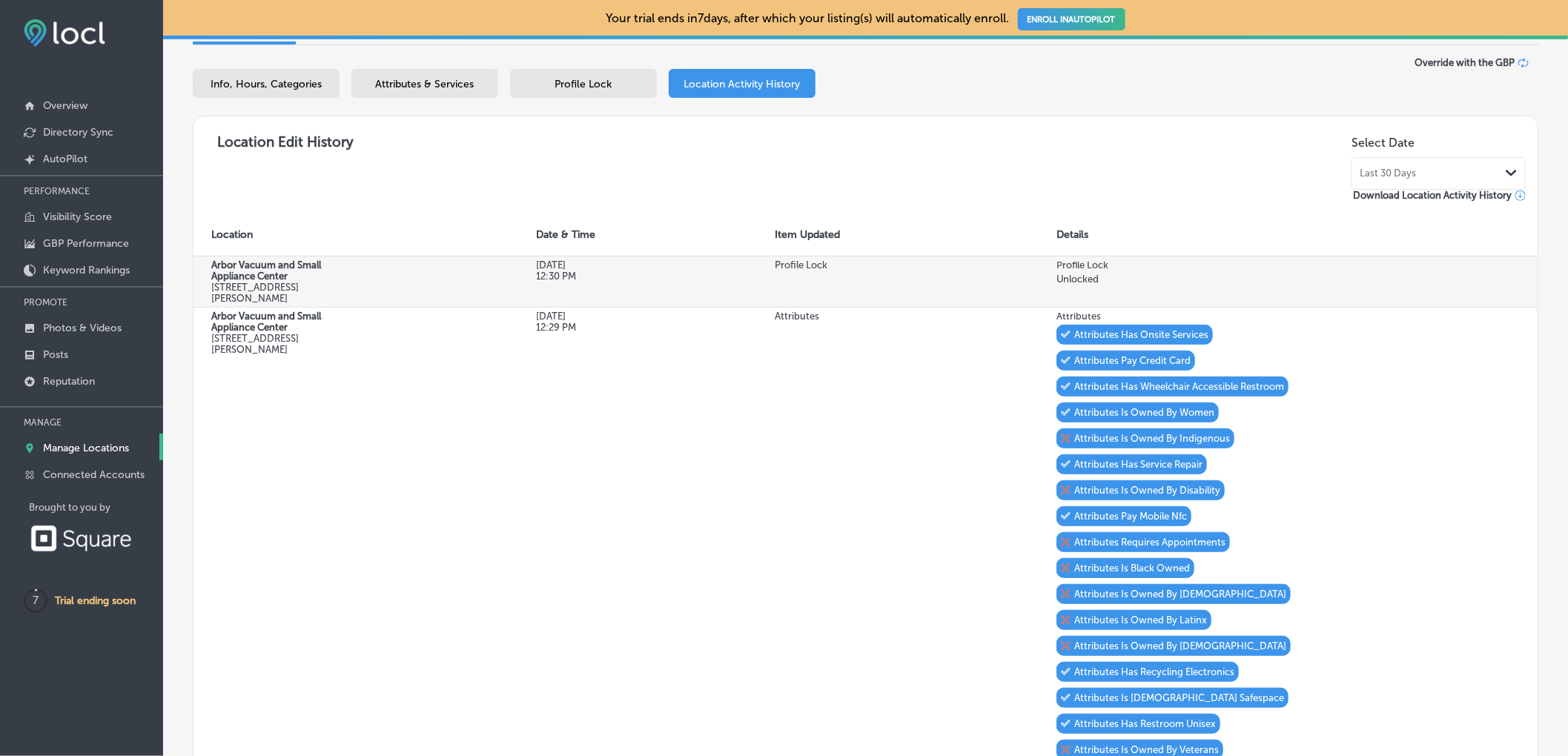
scroll to position [181, 0]
click at [941, 282] on td "Profile Lock" at bounding box center [897, 282] width 281 height 51
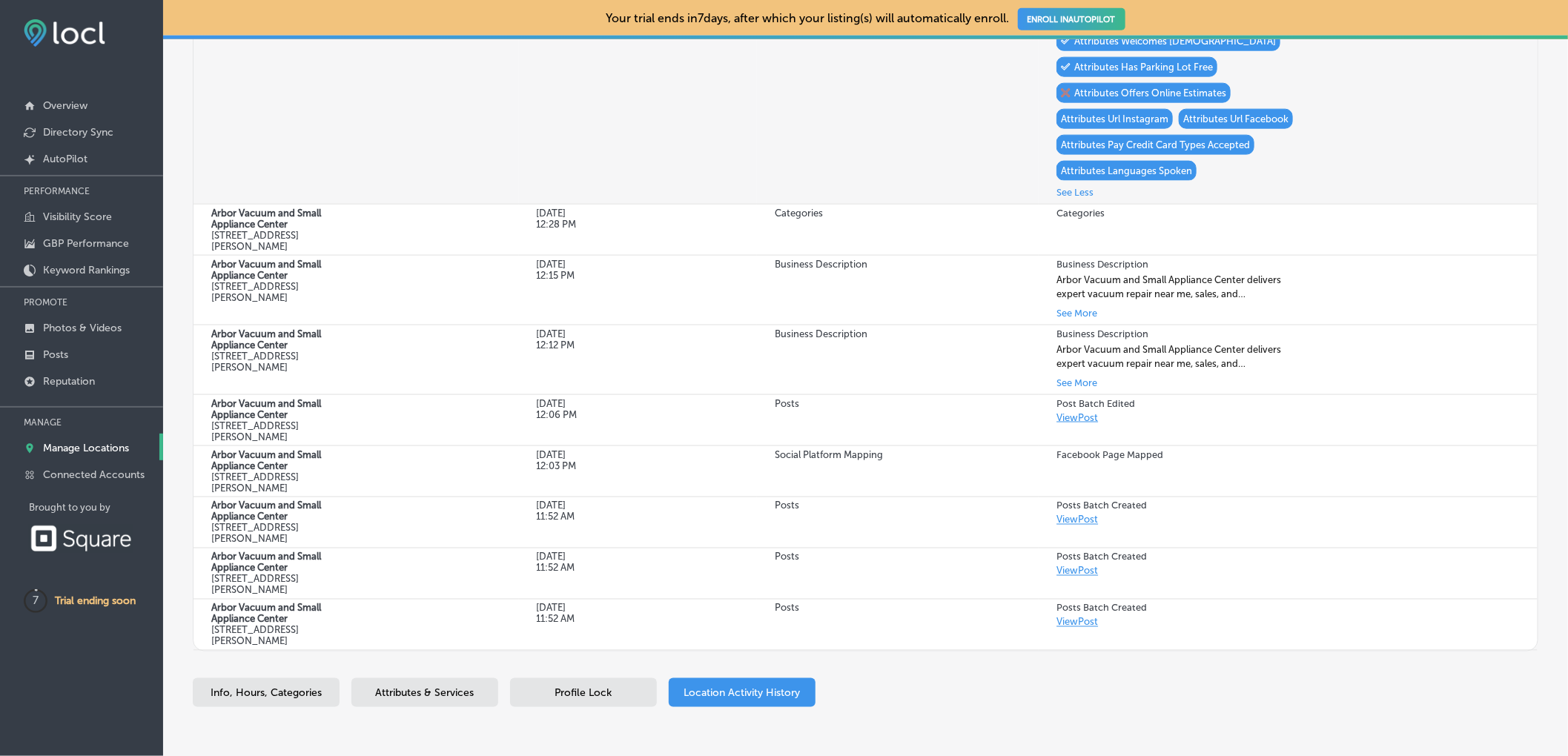
scroll to position [0, 0]
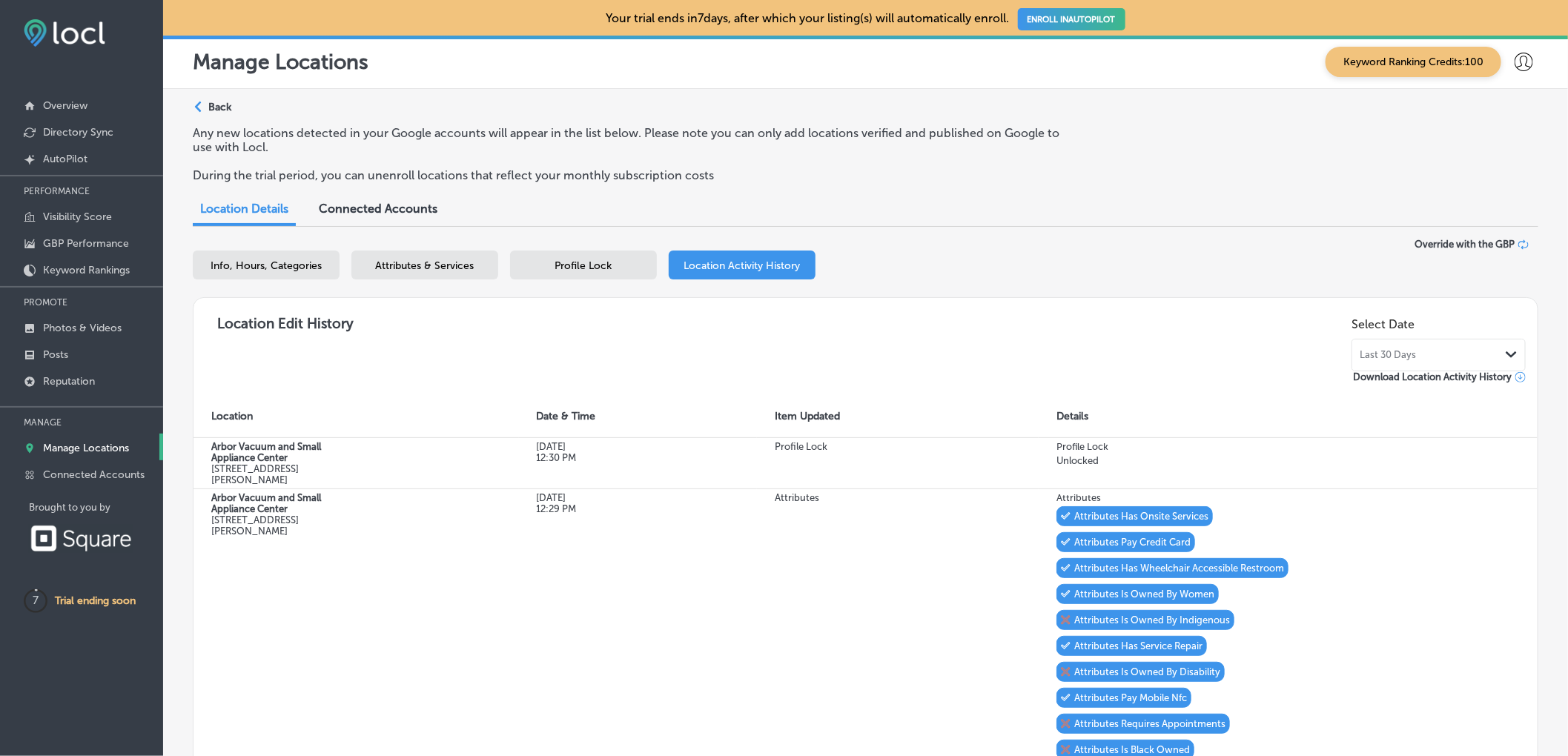
click at [362, 205] on span "Connected Accounts" at bounding box center [378, 208] width 119 height 14
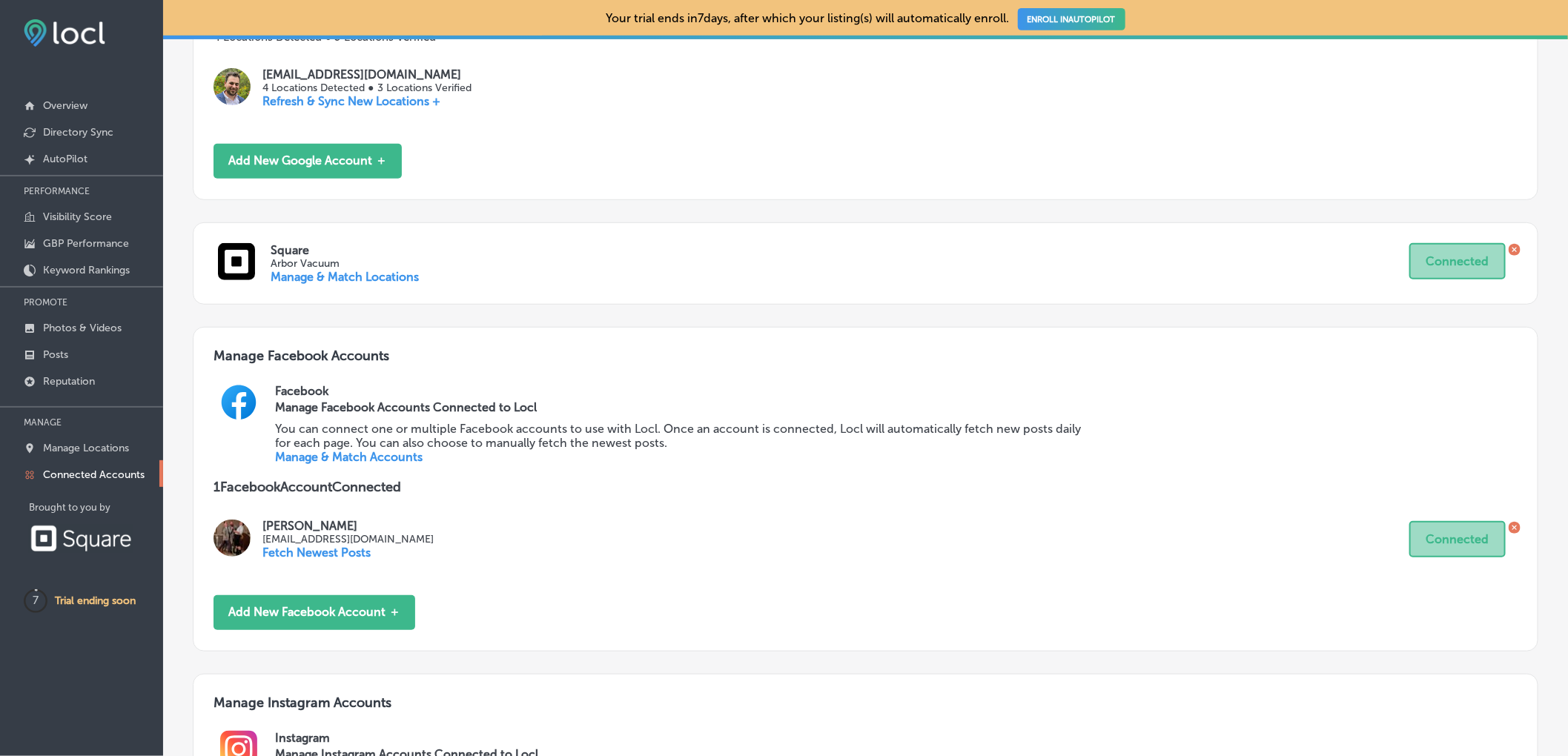
scroll to position [363, 0]
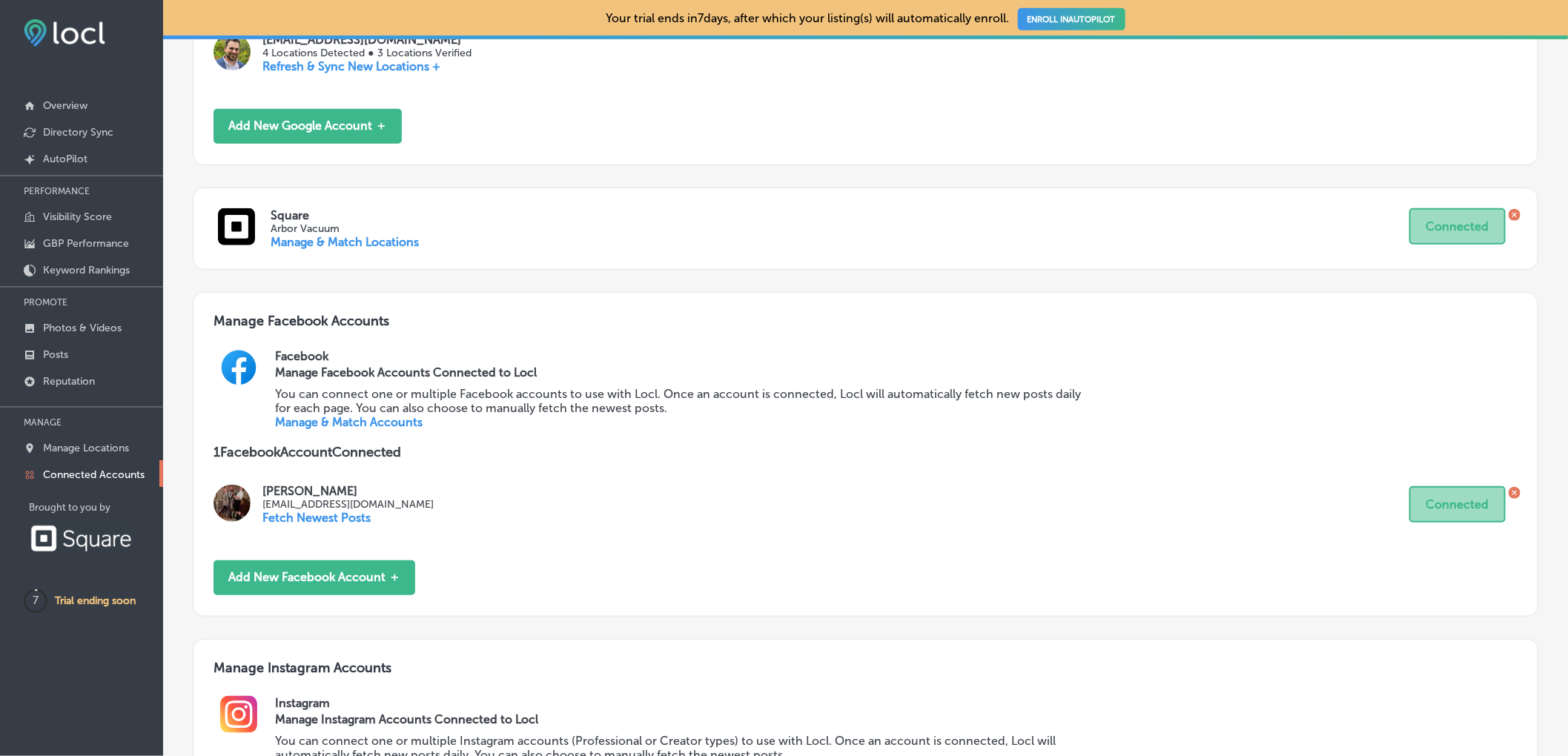
click at [329, 429] on link "Manage & Match Accounts" at bounding box center [349, 422] width 148 height 14
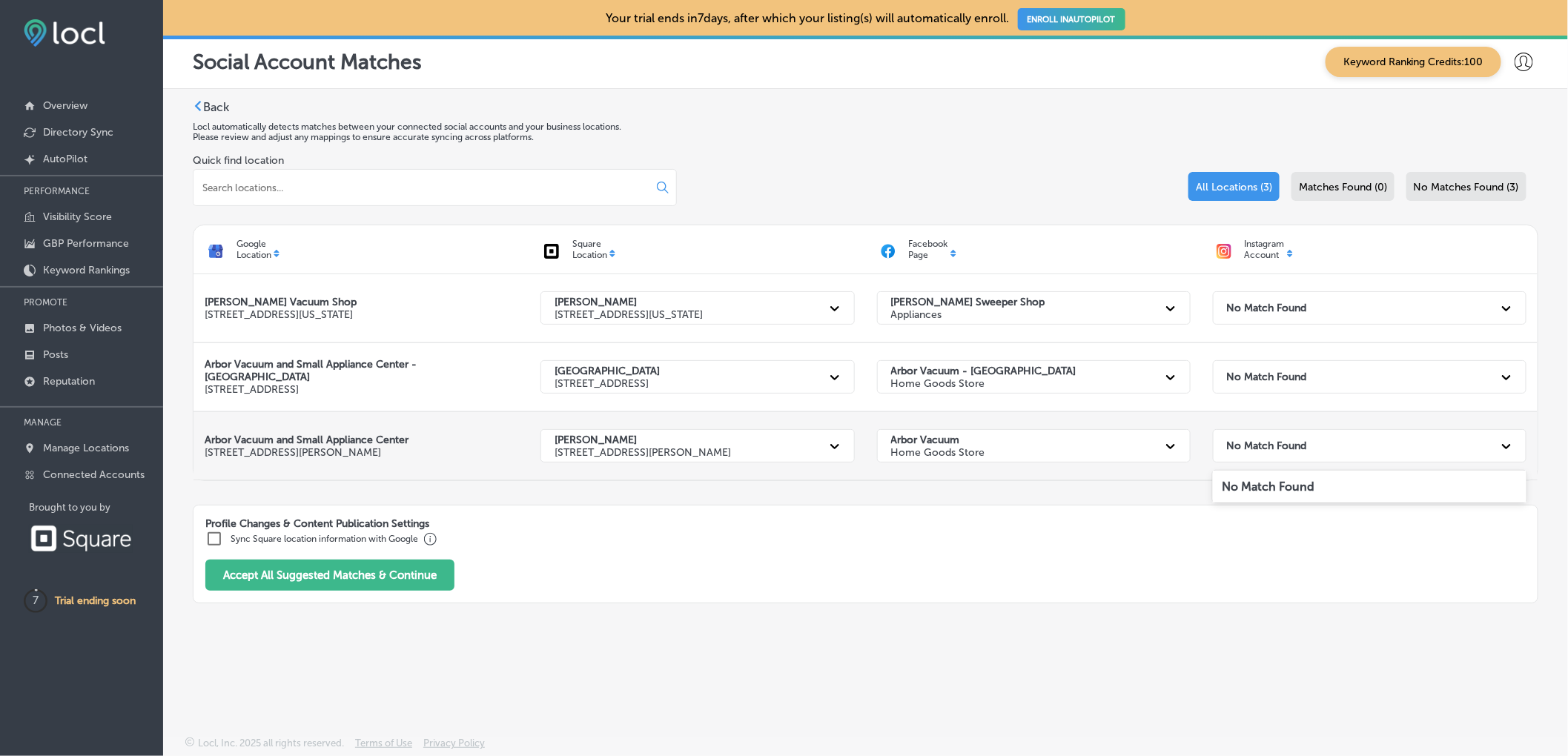
click at [1275, 451] on strong "No Match Found" at bounding box center [1267, 446] width 80 height 12
click at [242, 540] on label "Sync Square location information with Google" at bounding box center [324, 538] width 187 height 10
click at [214, 540] on input "checkbox" at bounding box center [214, 538] width 18 height 18
click at [212, 539] on input "checkbox" at bounding box center [214, 538] width 18 height 18
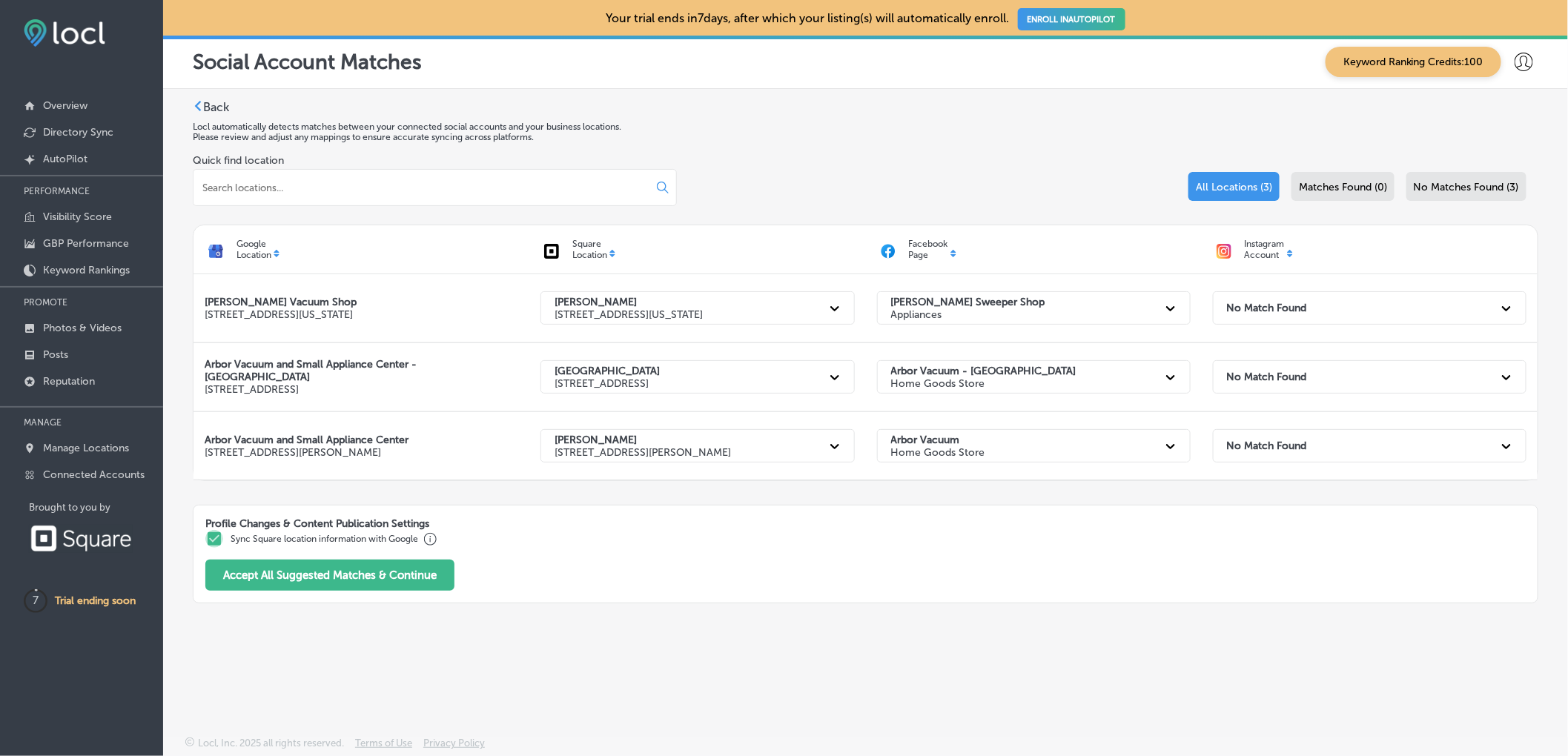
checkbox input "false"
click at [101, 474] on p "Connected Accounts" at bounding box center [93, 475] width 102 height 12
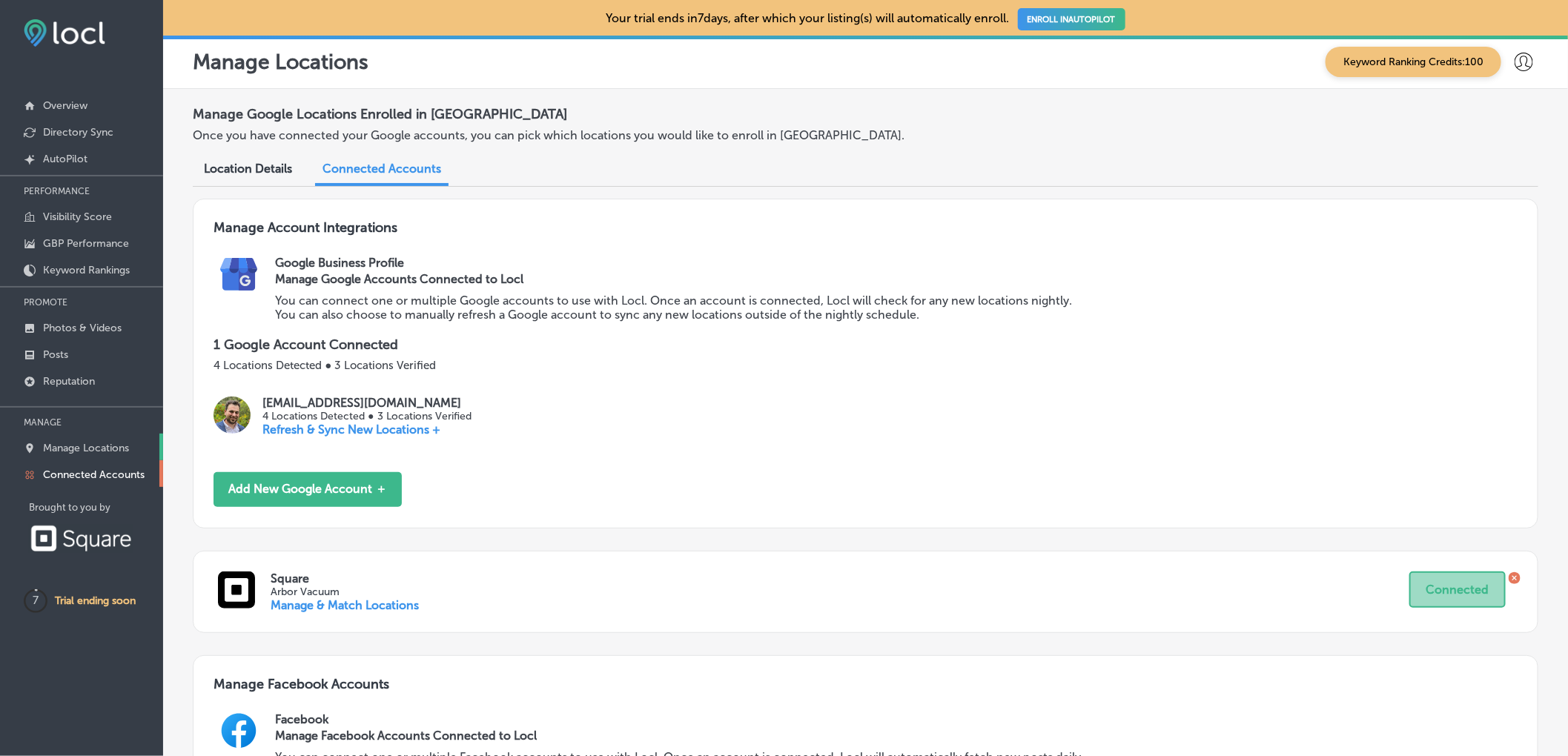
click at [110, 442] on p "Manage Locations" at bounding box center [85, 448] width 86 height 12
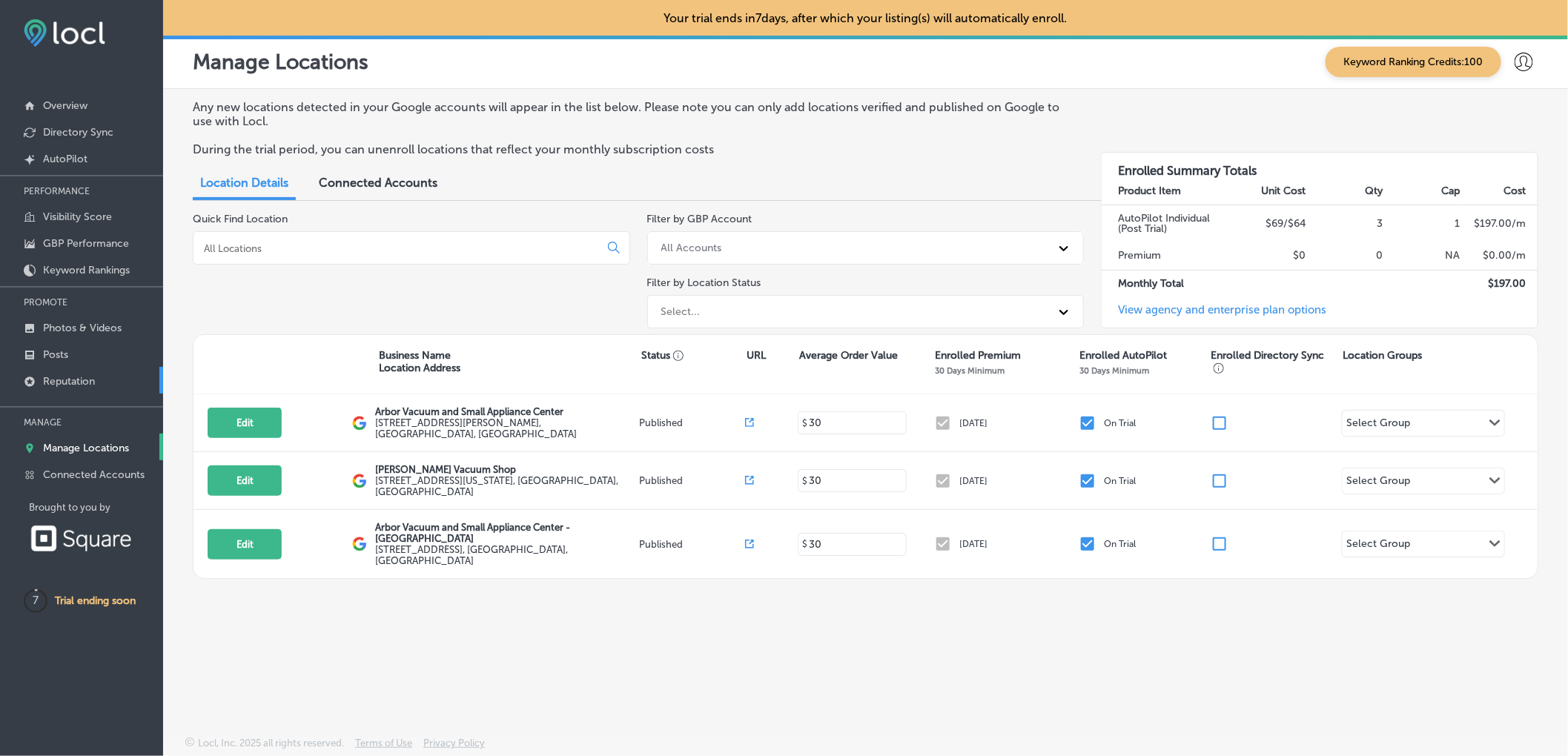
click at [87, 376] on p "Reputation" at bounding box center [68, 381] width 52 height 12
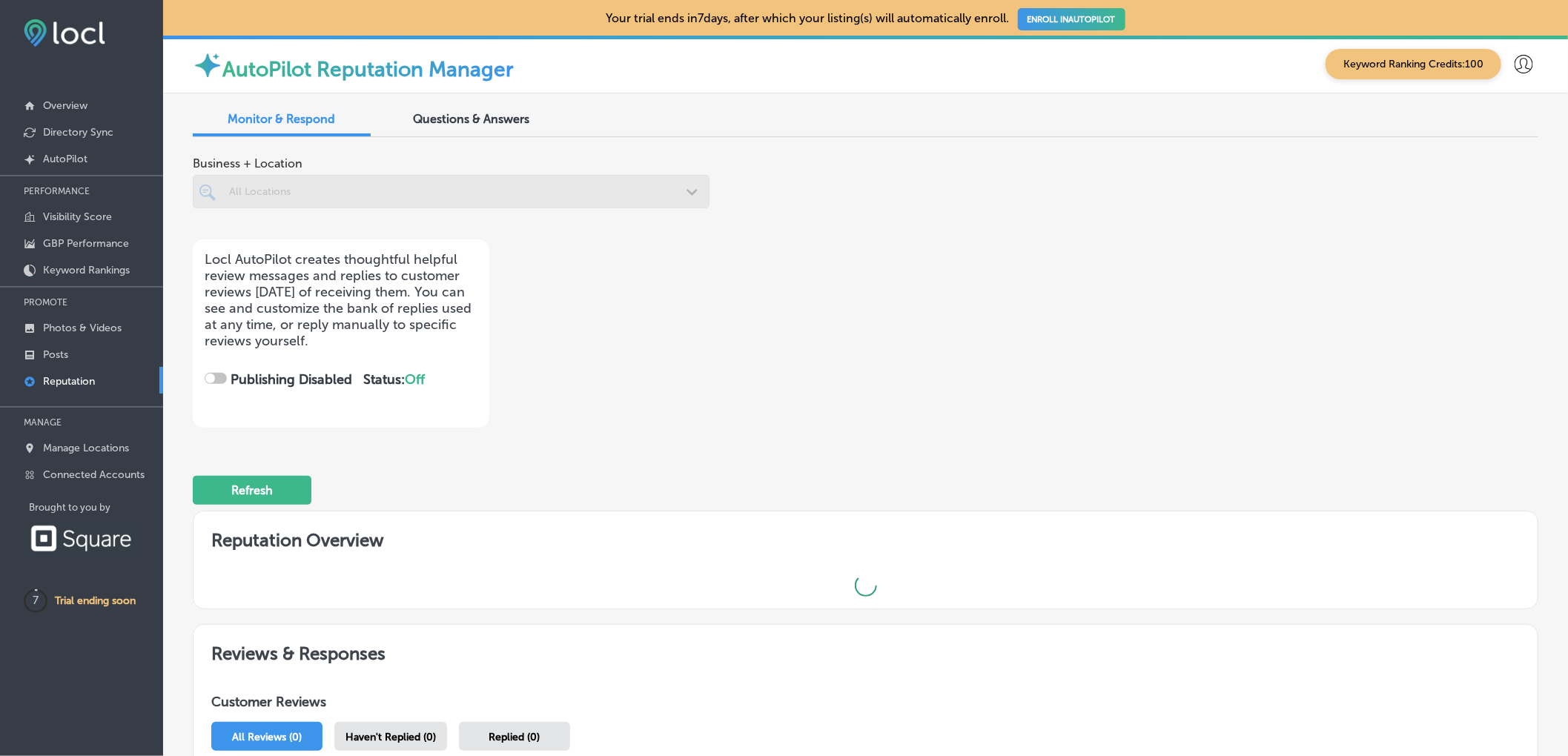
checkbox input "true"
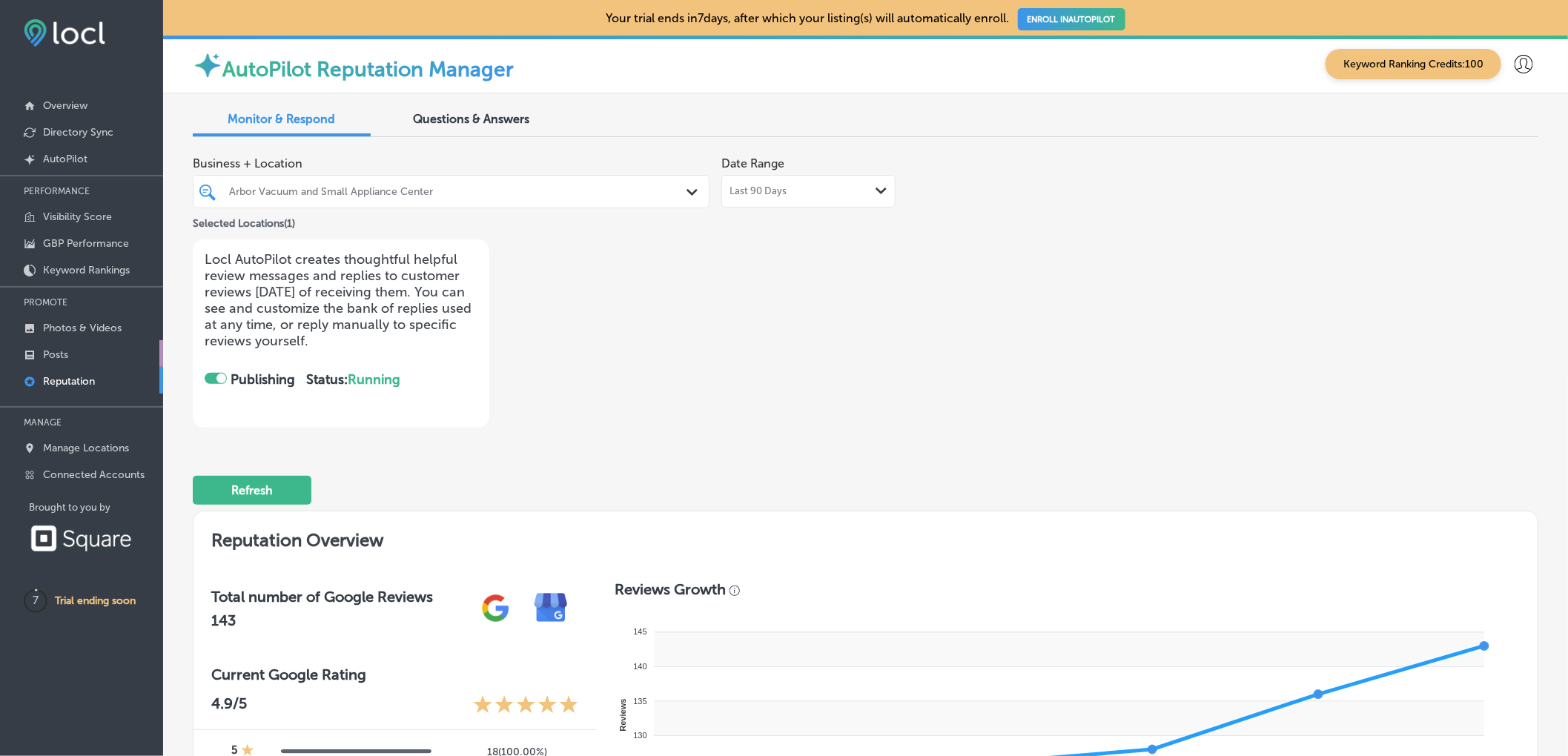
click at [61, 354] on p "Posts" at bounding box center [55, 354] width 25 height 12
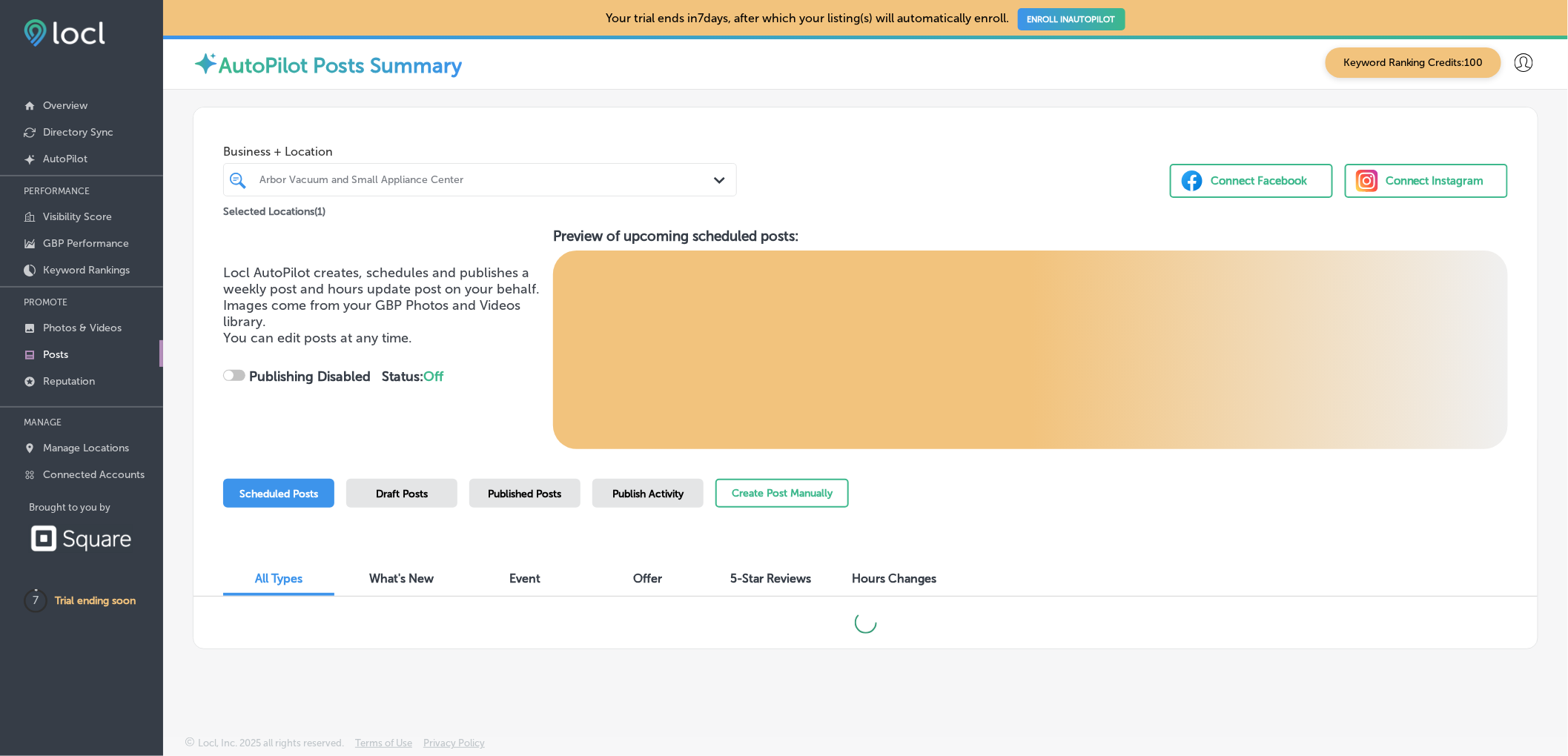
click at [1523, 59] on icon at bounding box center [1524, 63] width 19 height 19
checkbox input "true"
click at [1488, 124] on li "My Account" at bounding box center [1497, 116] width 103 height 34
select select "US"
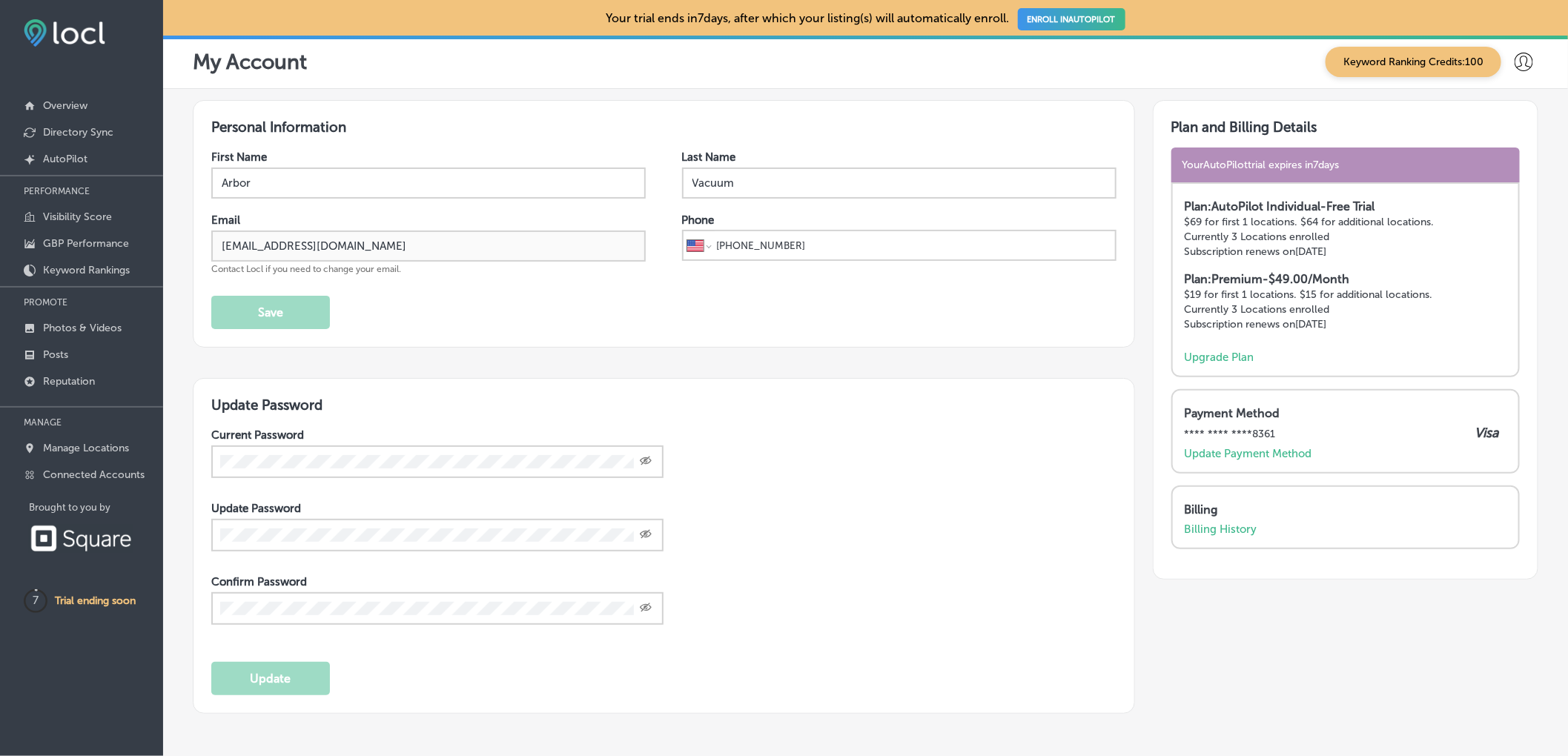
drag, startPoint x: 395, startPoint y: 186, endPoint x: 41, endPoint y: 186, distance: 354.0
click at [41, 186] on div "iconmonstr-menu-thin copy Created with Sketch. Overview Directory Sync Created …" at bounding box center [784, 378] width 1568 height 756
type input "[PERSON_NAME]"
type input "Bishar"
click at [277, 301] on button "Save" at bounding box center [270, 312] width 119 height 33
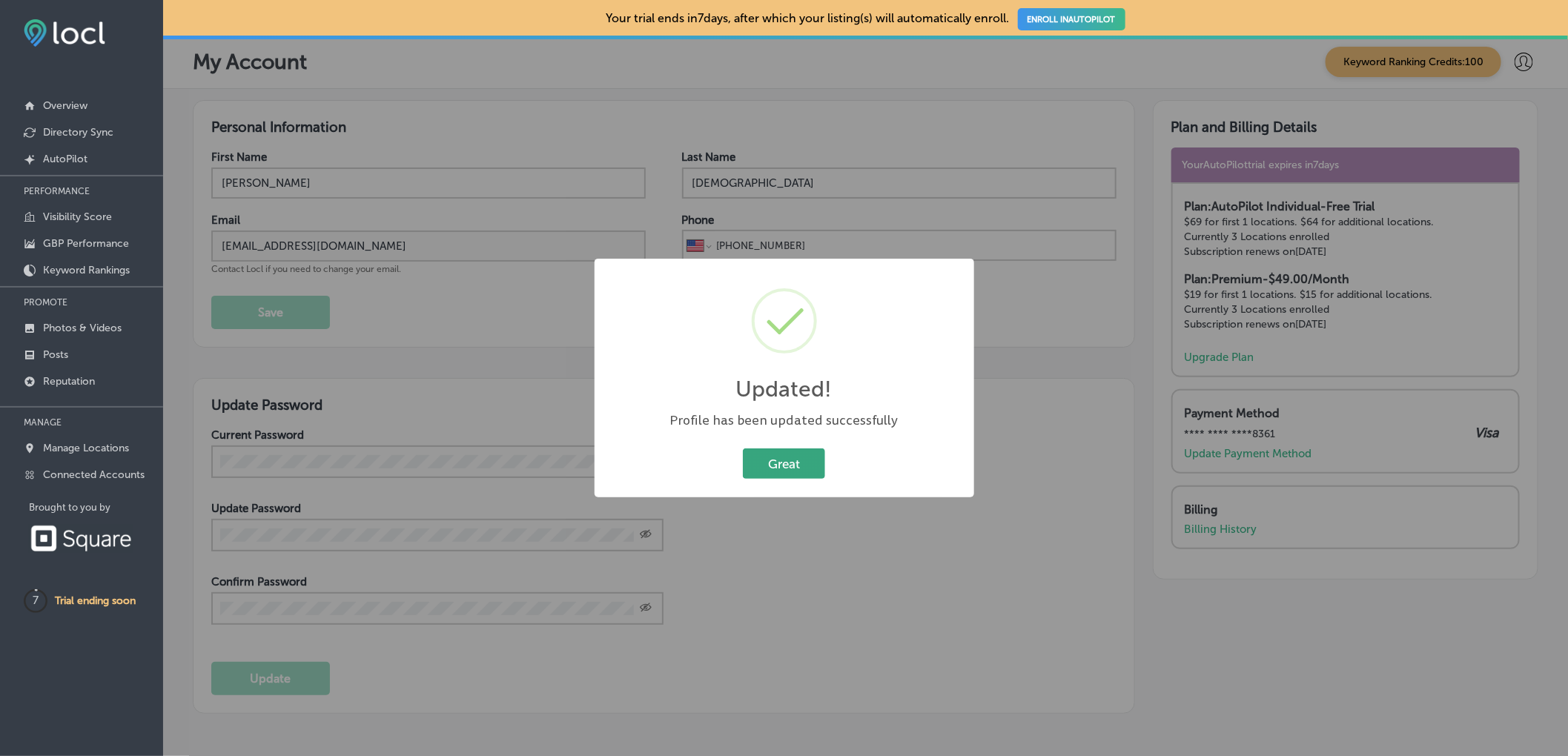
click at [782, 458] on button "Great" at bounding box center [784, 463] width 82 height 30
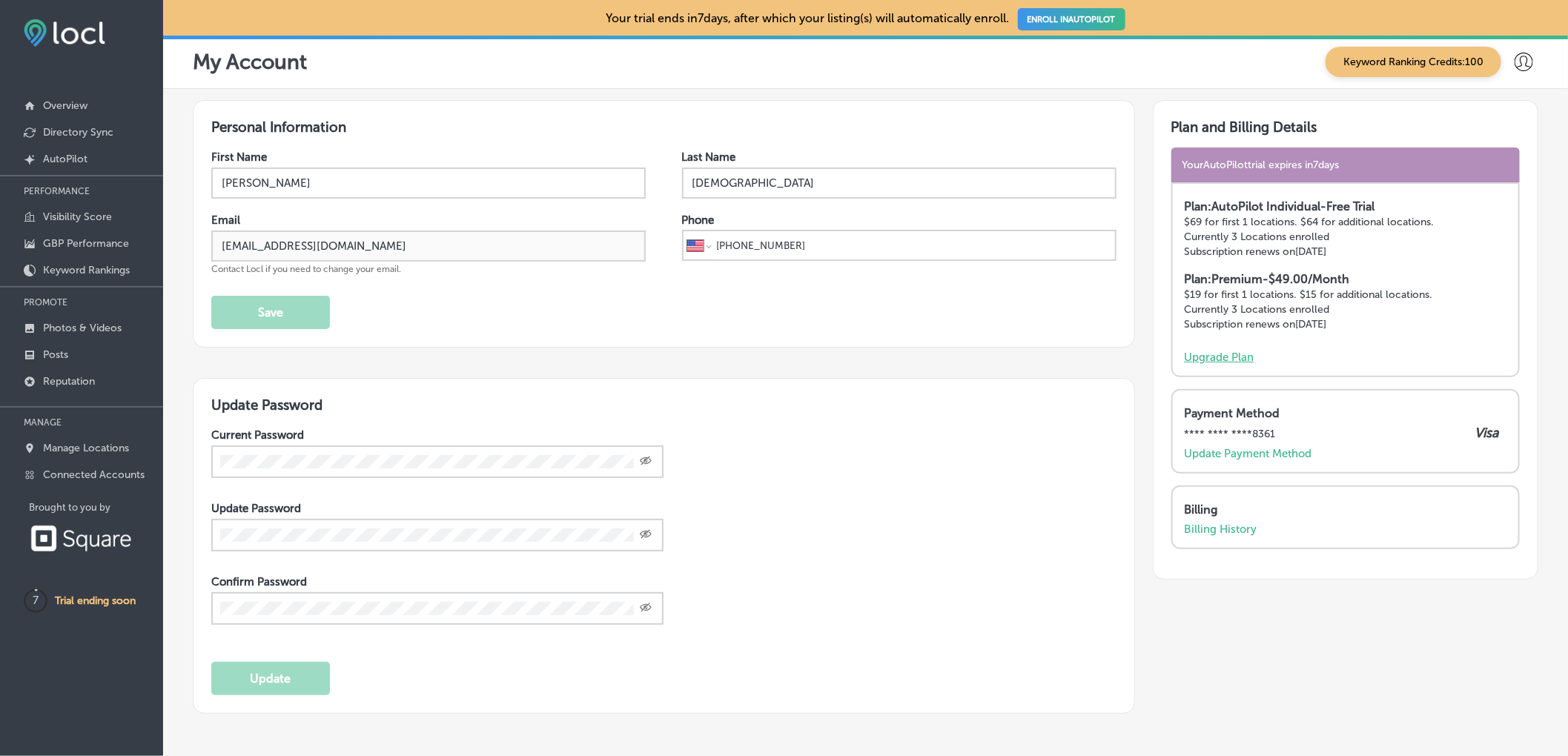
click at [1210, 355] on p "Upgrade Plan" at bounding box center [1219, 357] width 70 height 13
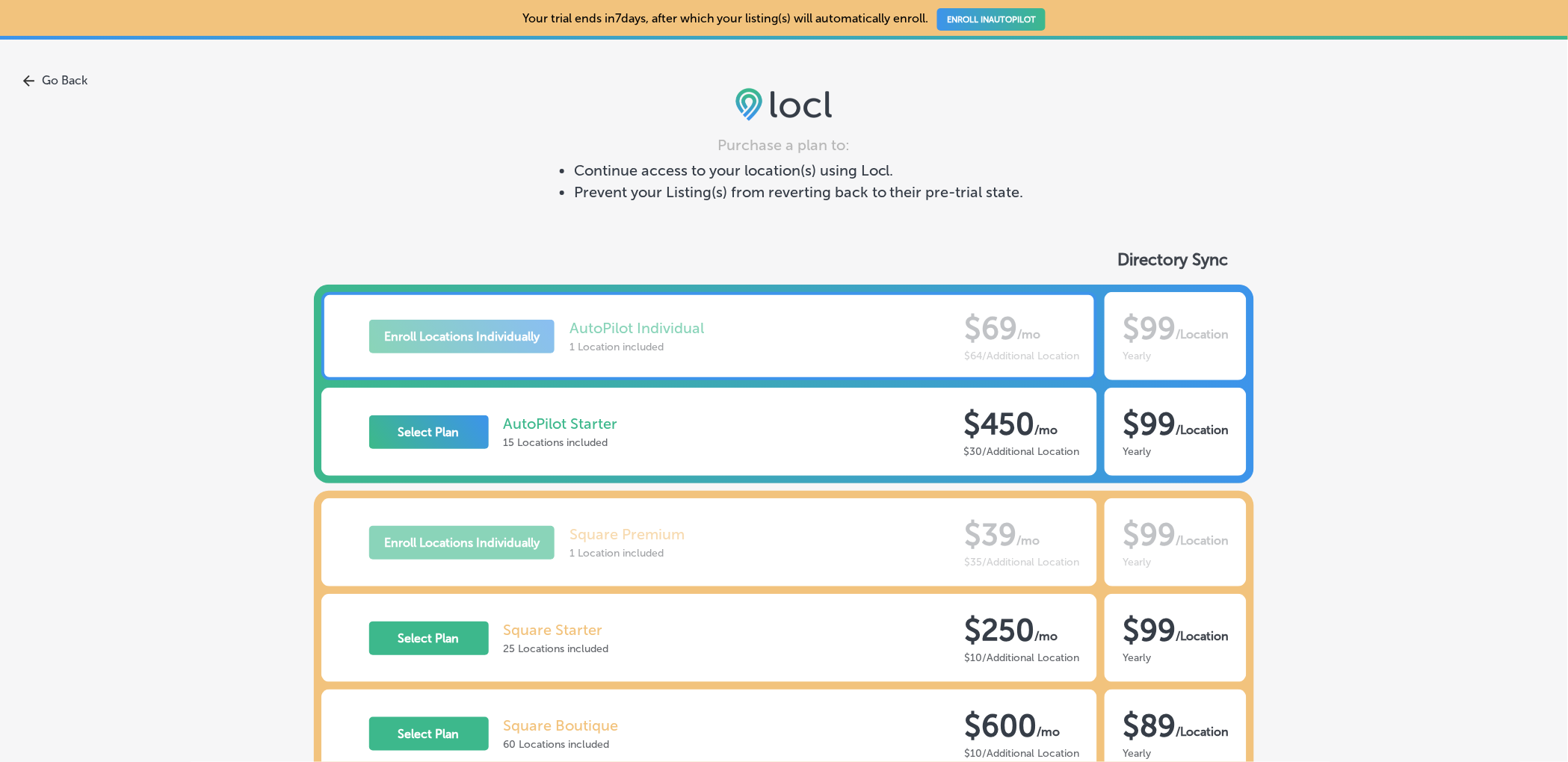
click at [56, 78] on link "Go Back" at bounding box center [784, 80] width 1568 height 14
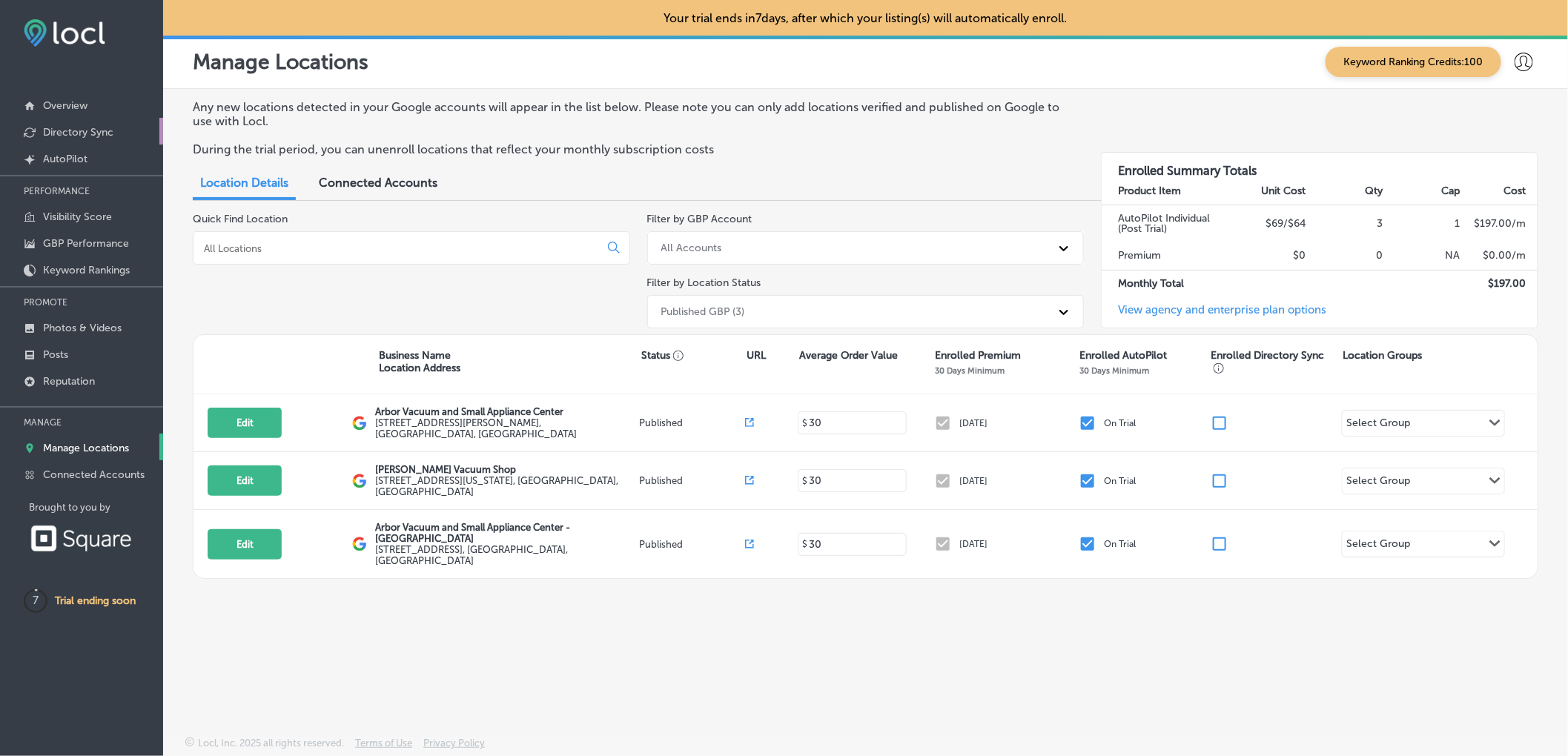
click at [75, 127] on p "Directory Sync" at bounding box center [78, 132] width 71 height 12
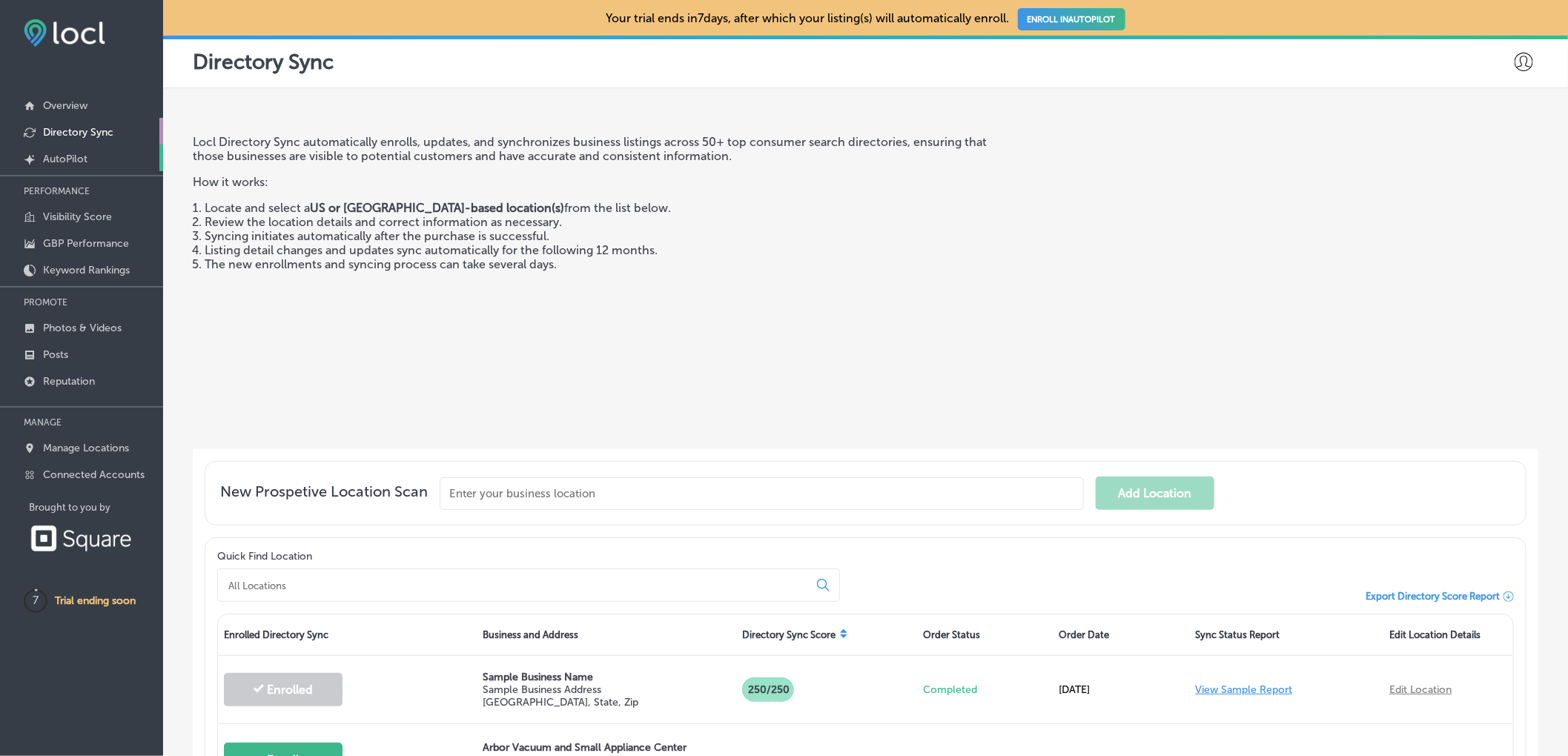
click at [74, 155] on p "AutoPilot" at bounding box center [64, 159] width 44 height 12
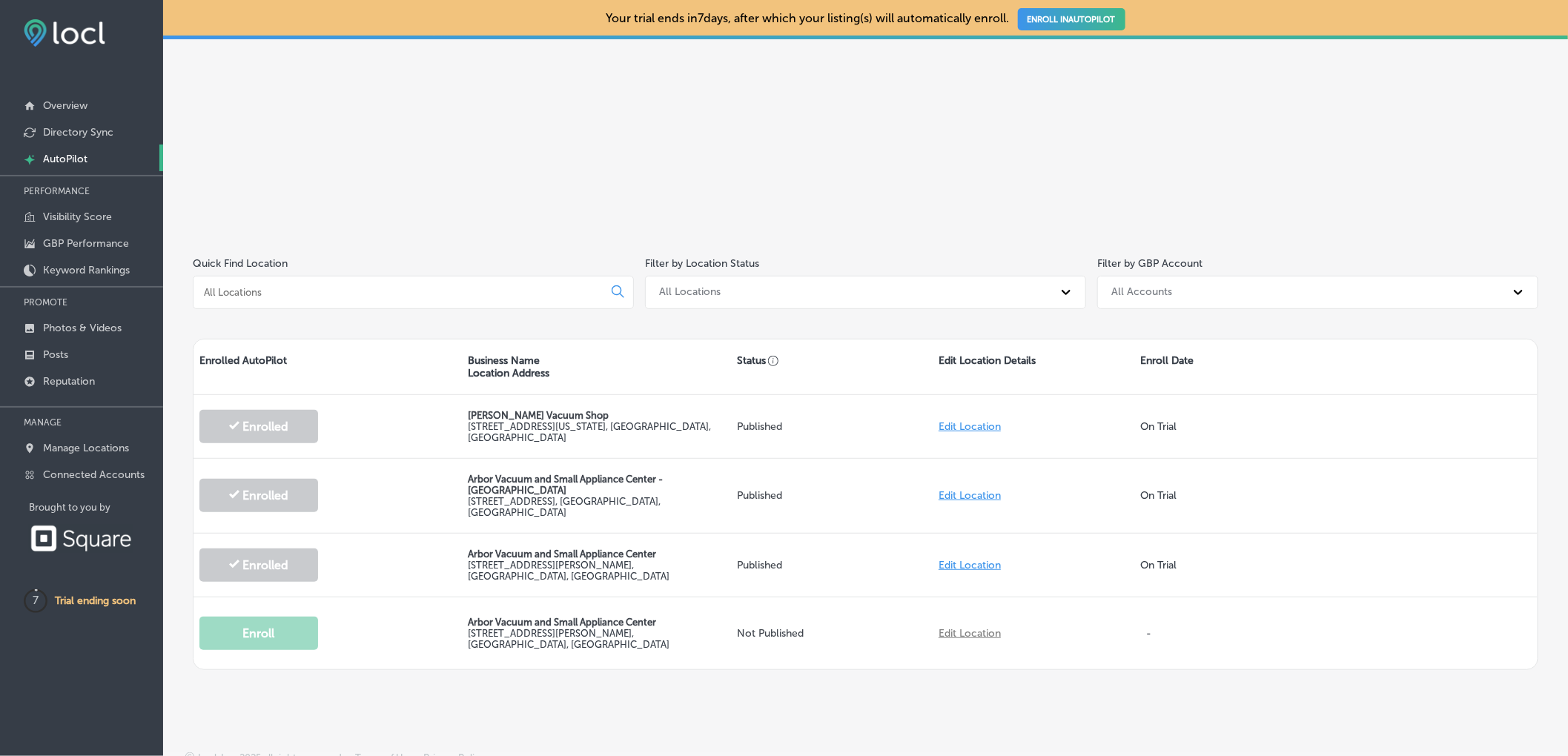
scroll to position [183, 0]
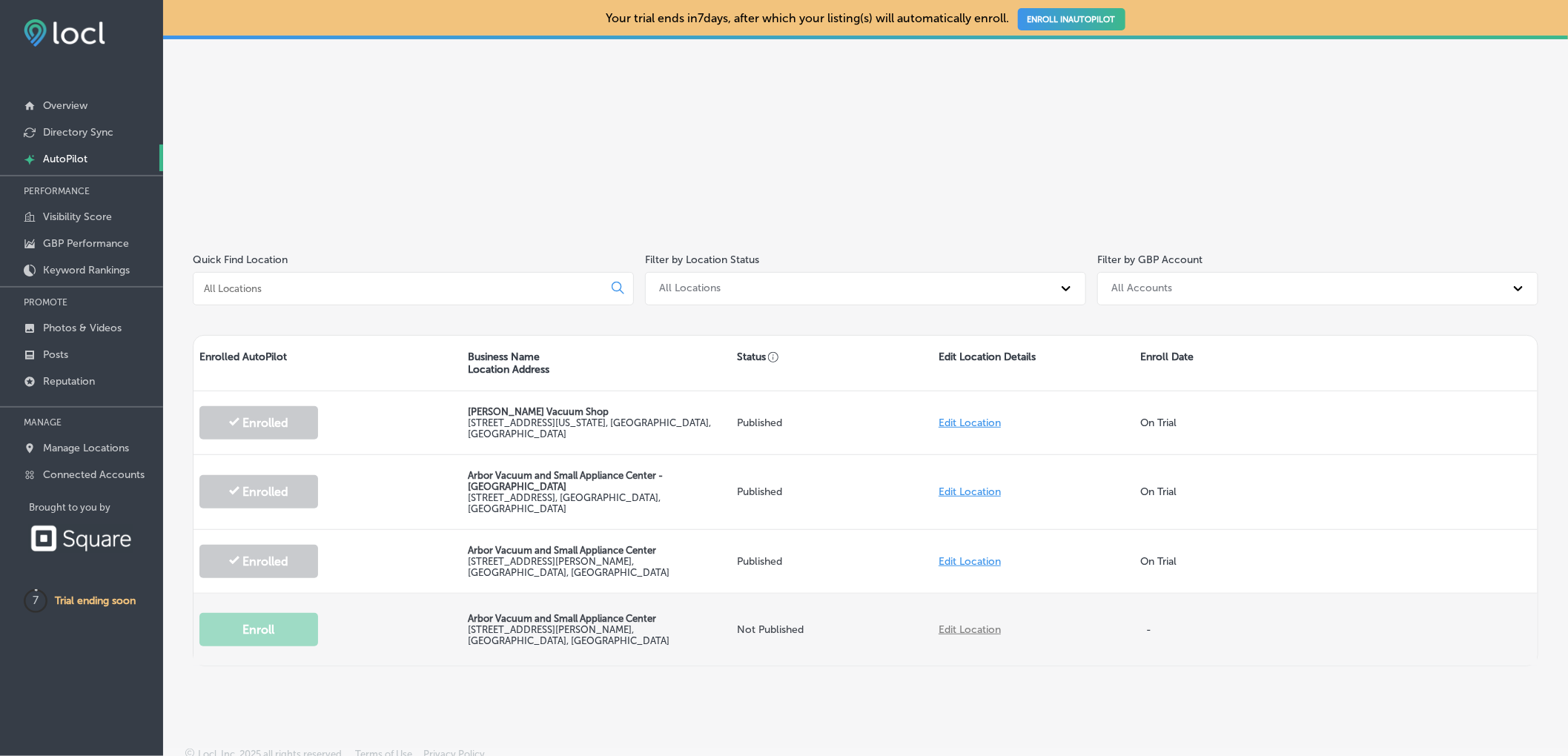
click at [968, 623] on link "Edit Location" at bounding box center [970, 629] width 62 height 12
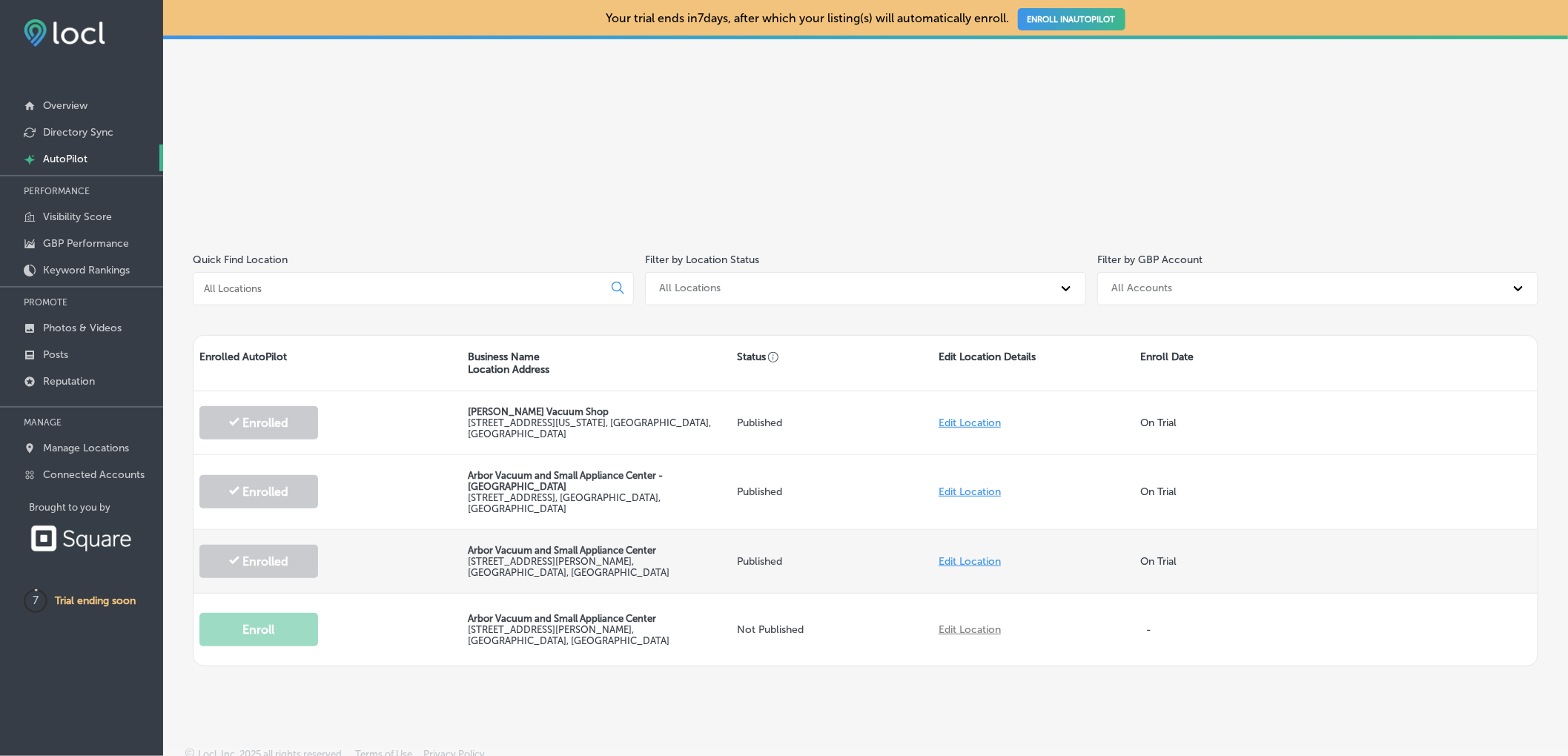
click at [959, 555] on link "Edit Location" at bounding box center [970, 561] width 62 height 12
select select "US"
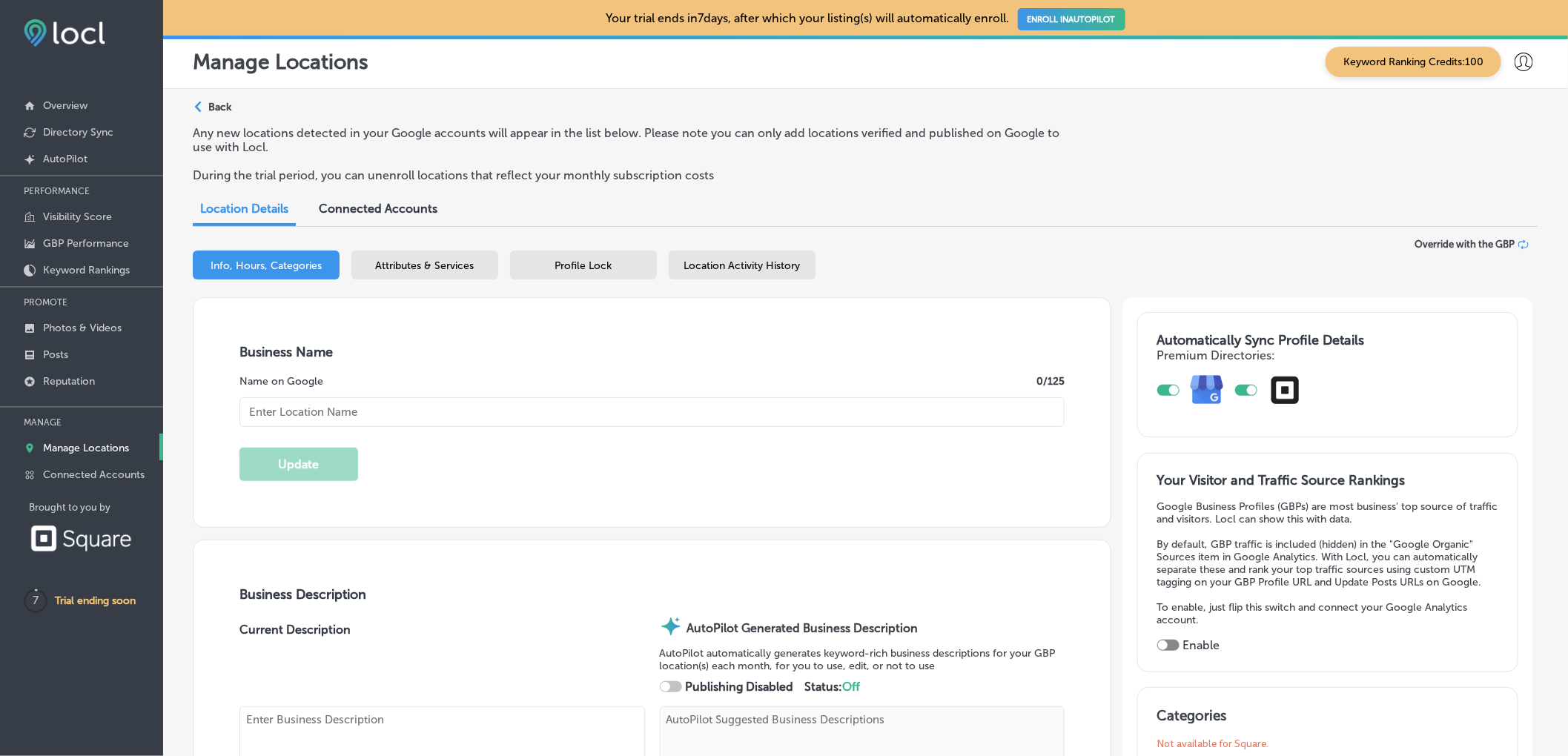
type input "Arbor Vacuum and Small Appliance Center"
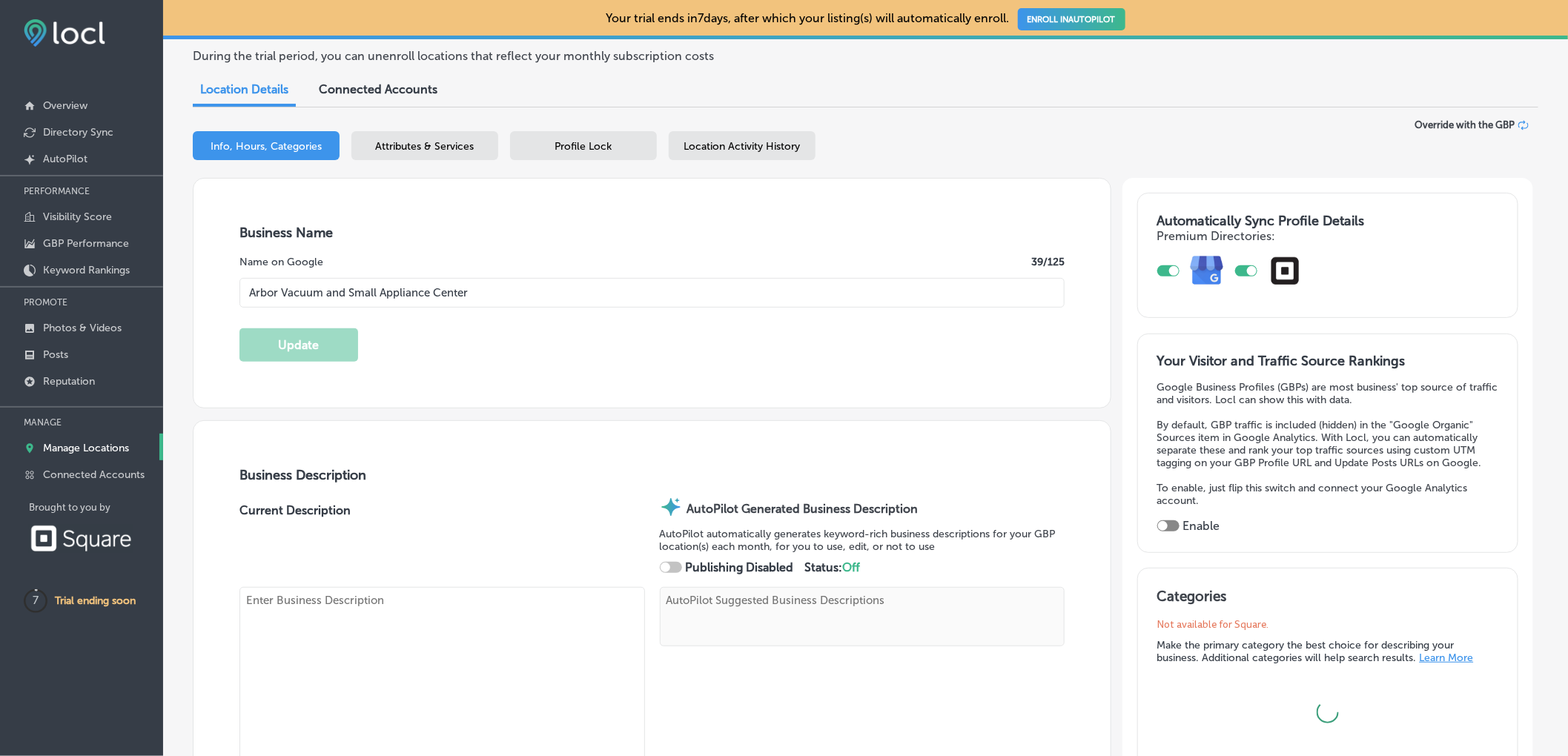
type textarea "Arbor Vacuum and Small Appliance Center delivers expert vacuum repair near me, …"
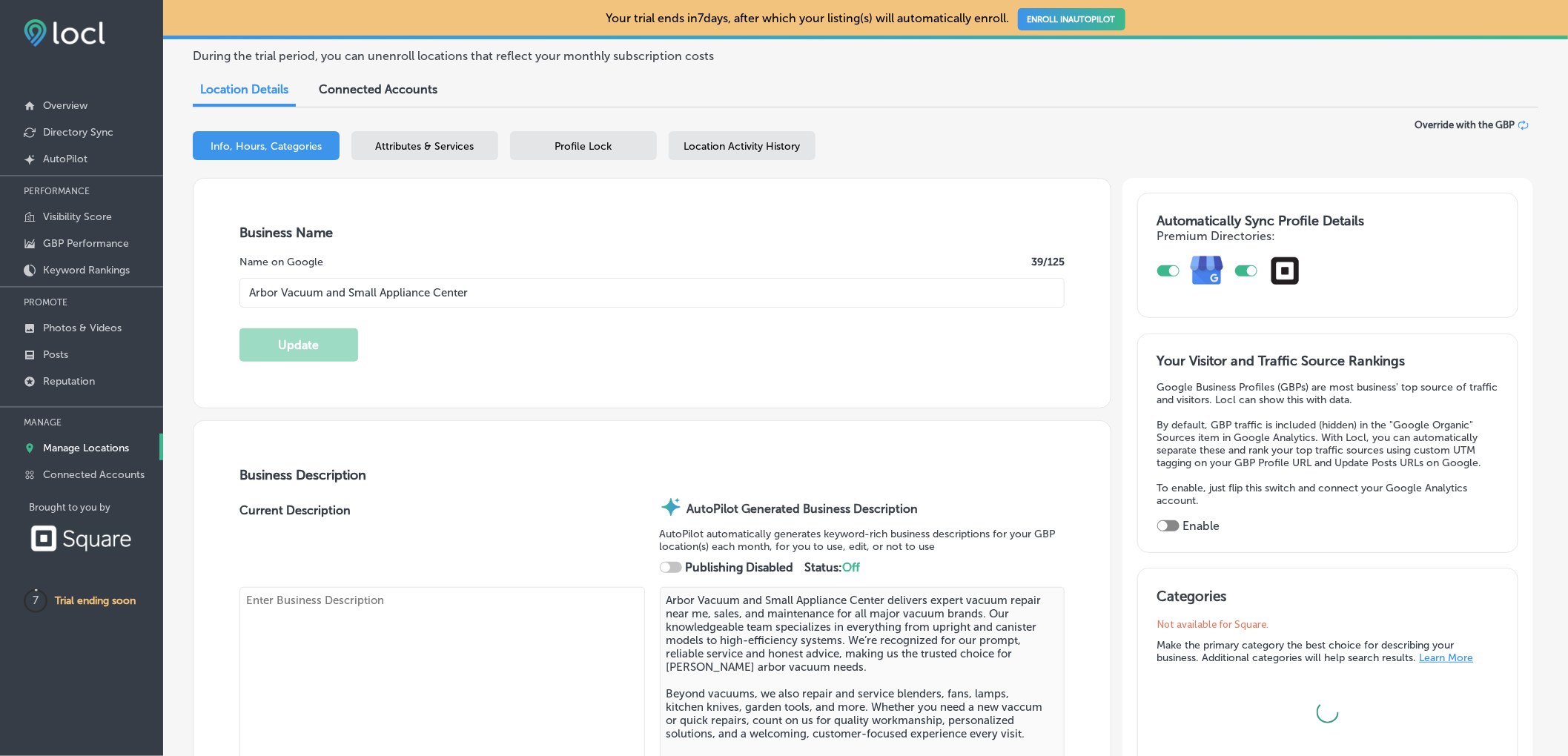
type input "[STREET_ADDRESS][PERSON_NAME]"
type input "[PERSON_NAME][GEOGRAPHIC_DATA]"
type input "48108"
type input "US"
type input "[URL][DOMAIN_NAME]"
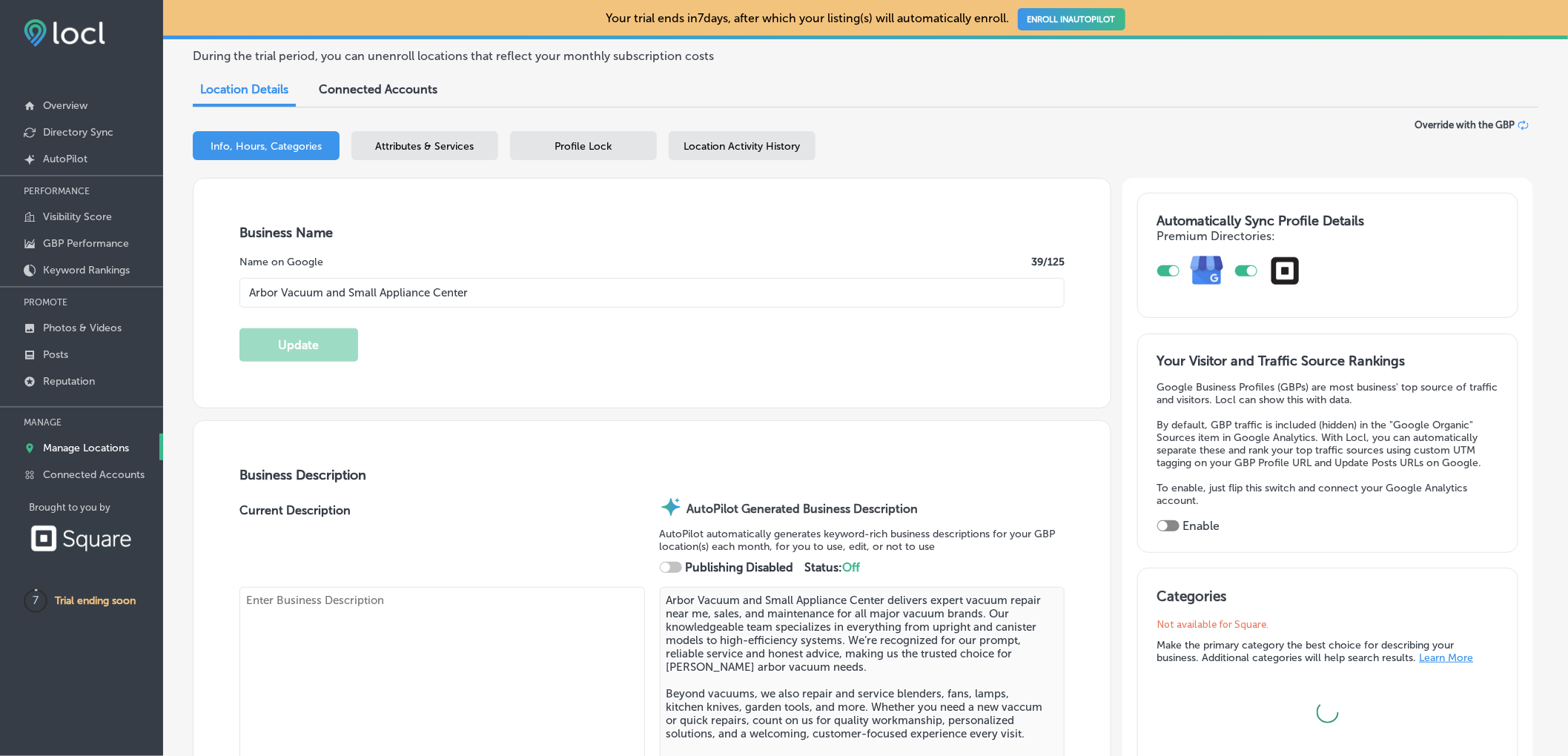
checkbox input "true"
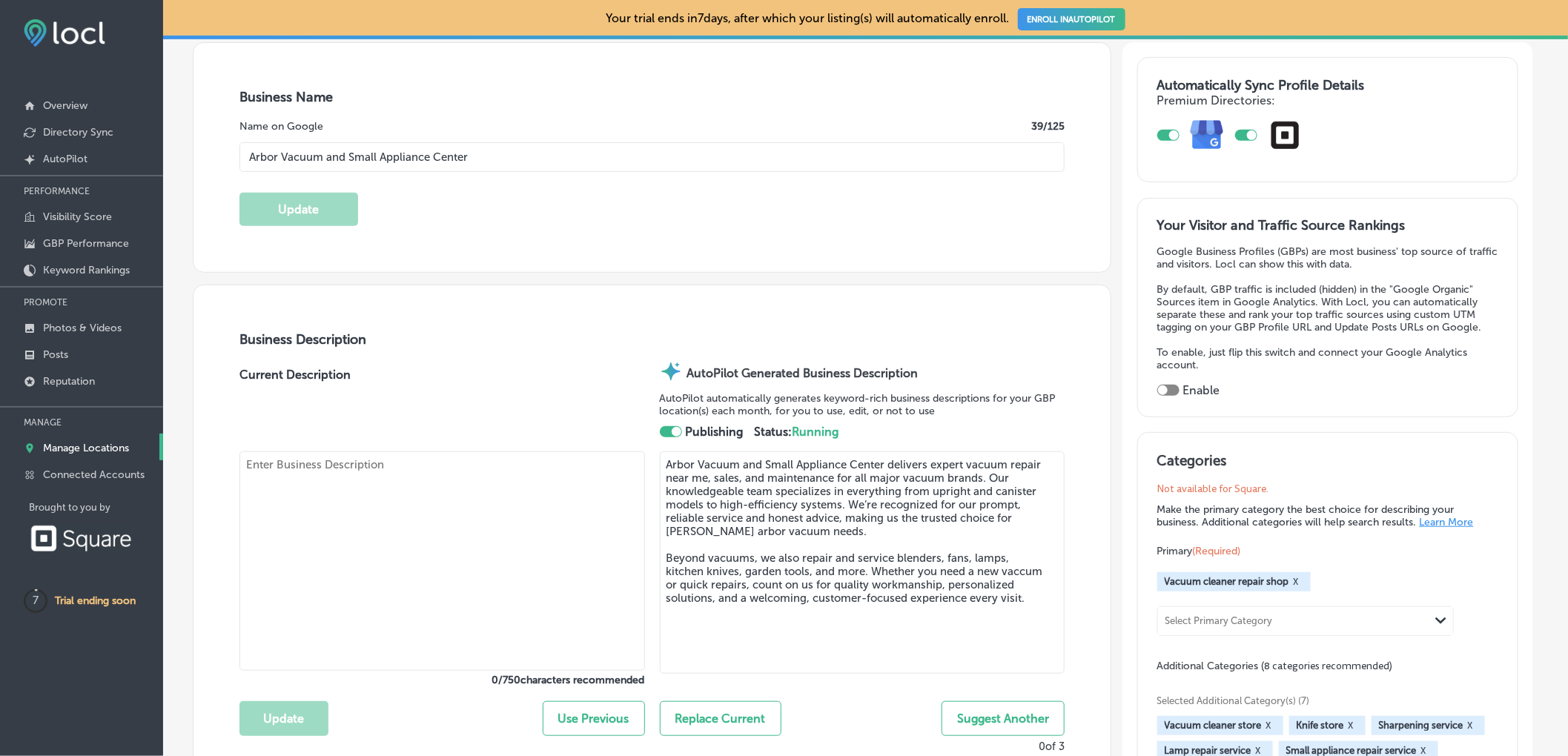
checkbox input "true"
type textarea "Arbor Vacuum and Small Appliance Center delivers expert vacuum repair near me, …"
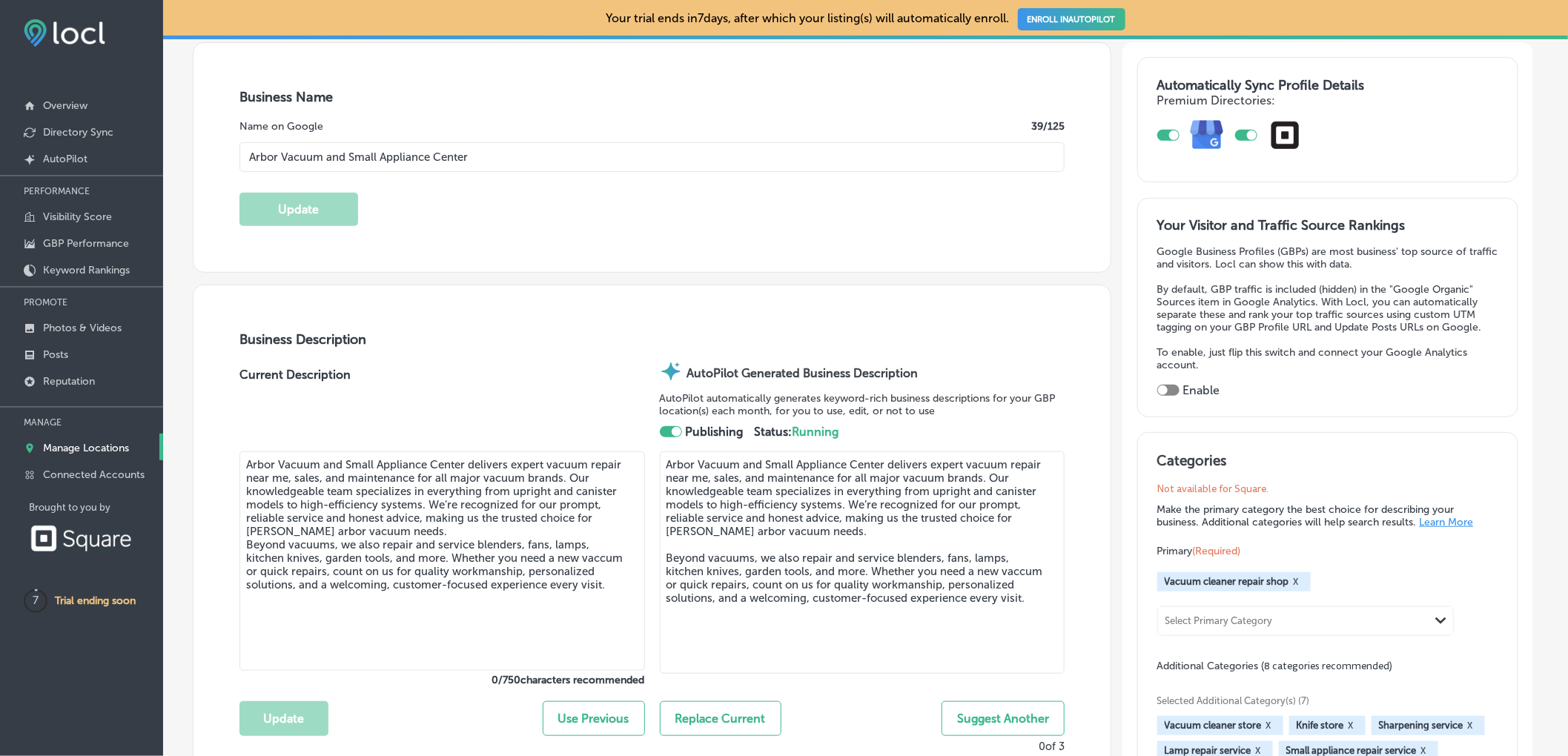
type input "[PHONE_NUMBER]"
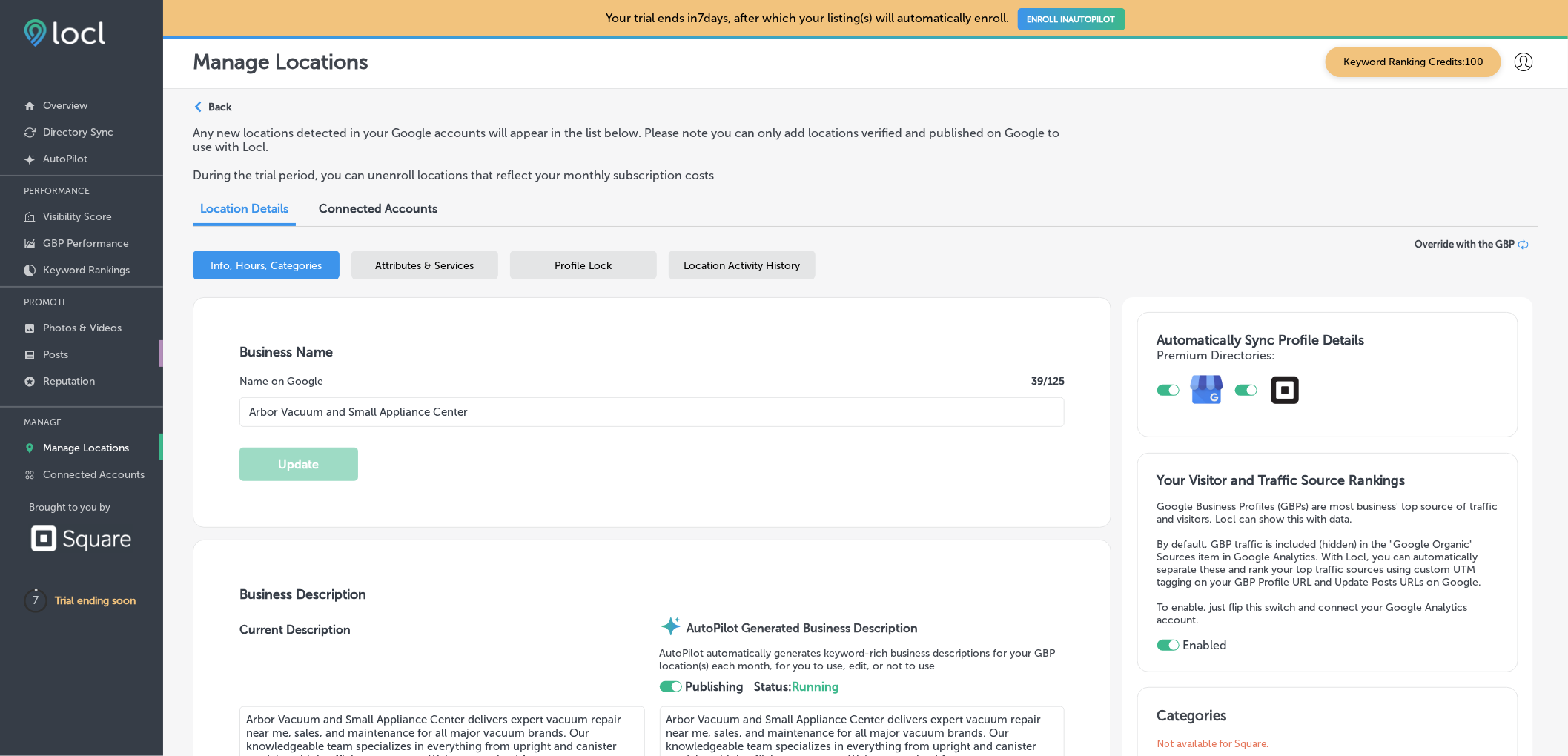
click at [47, 345] on link "Posts" at bounding box center [82, 354] width 163 height 26
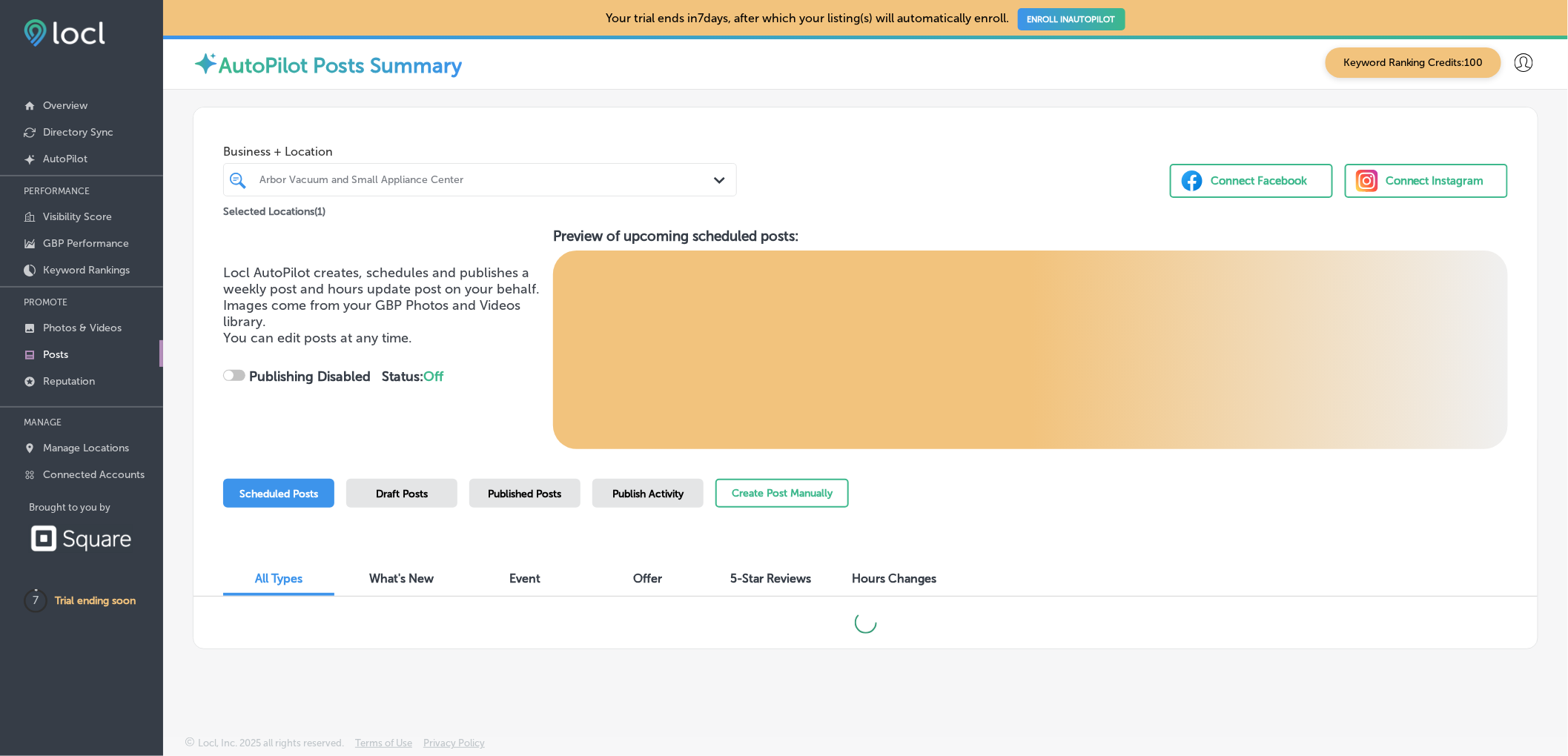
checkbox input "true"
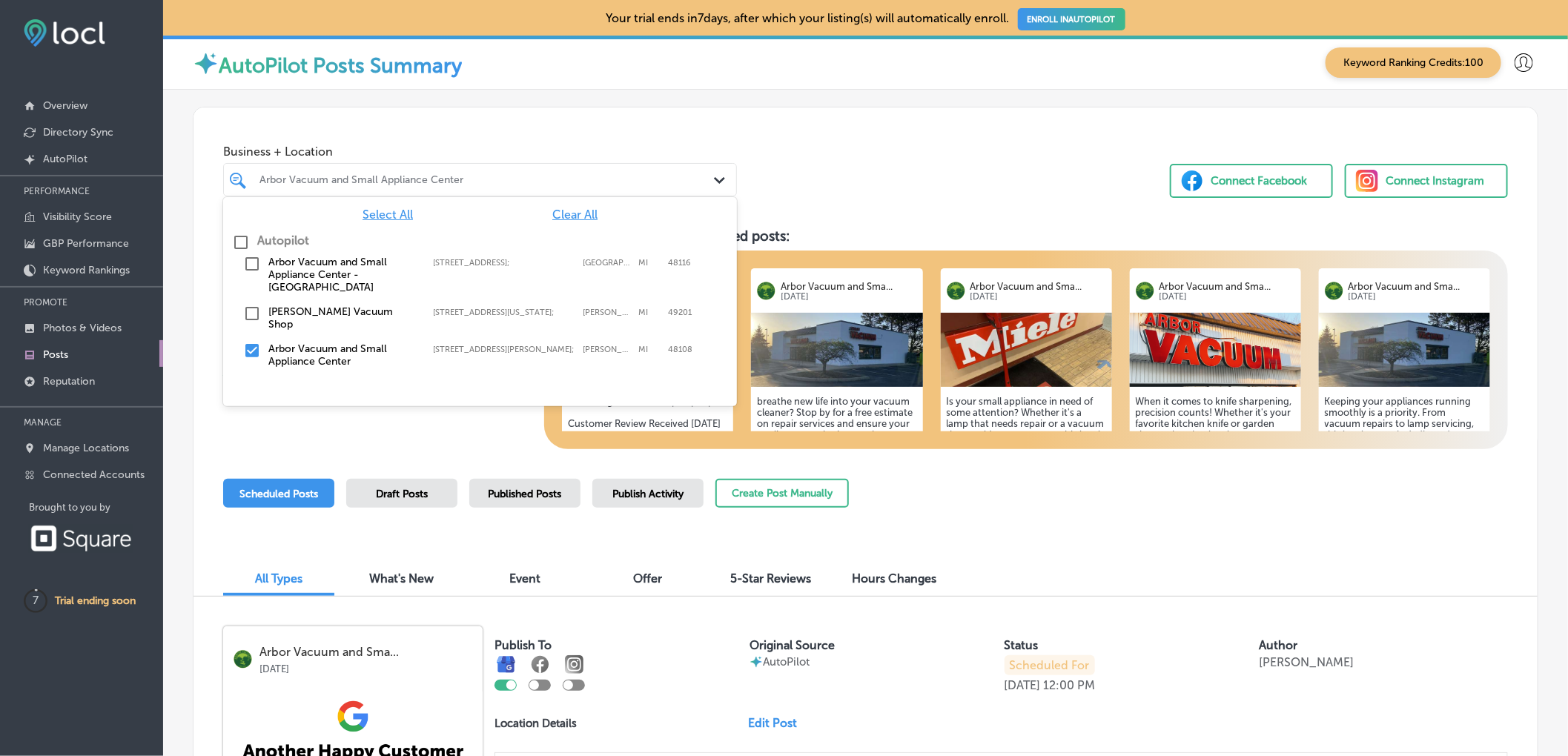
click at [695, 186] on div "Arbor Vacuum and Small Appliance Center" at bounding box center [487, 179] width 456 height 12
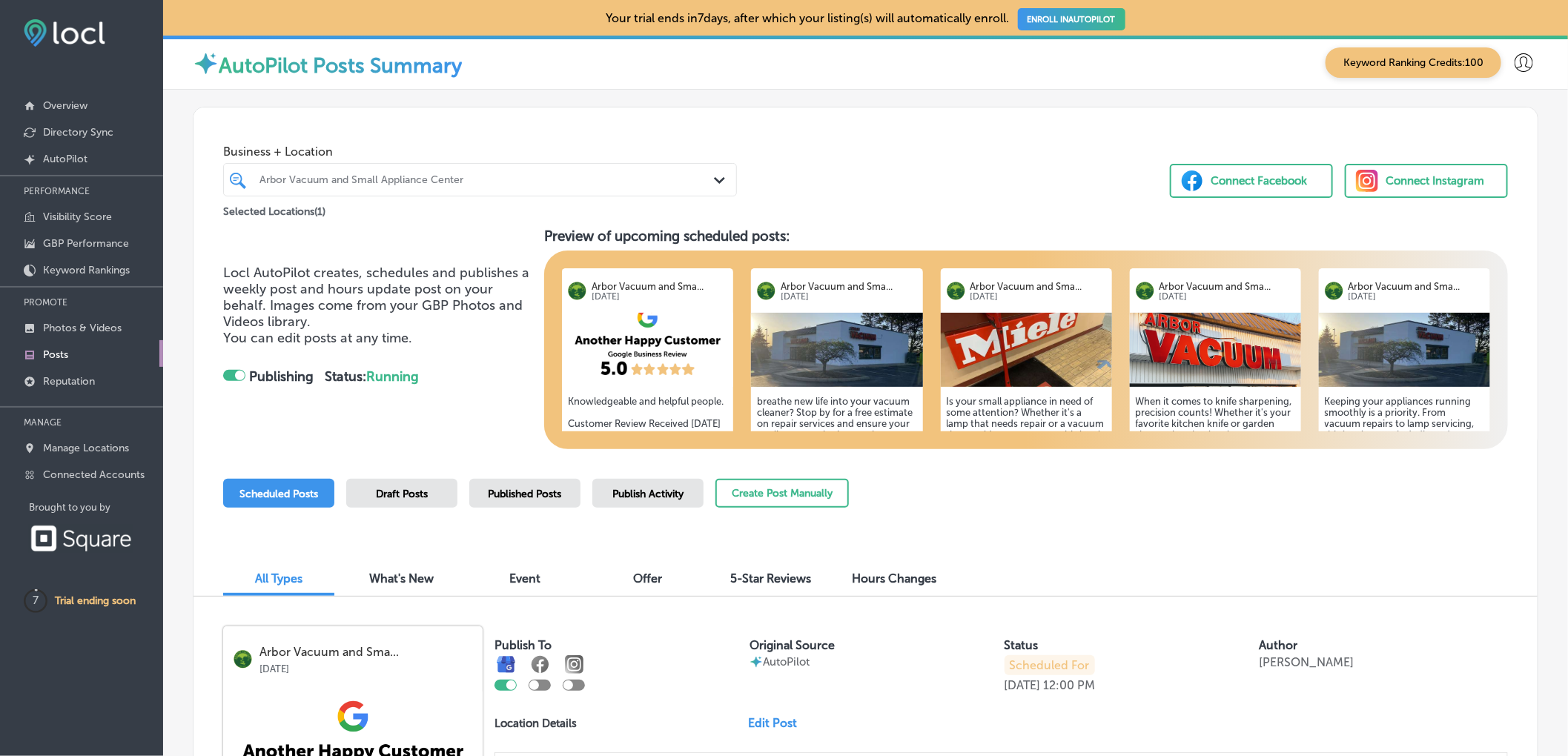
click at [703, 173] on div "Arbor Vacuum and Small Appliance Center Path Created with Sketch." at bounding box center [479, 180] width 512 height 23
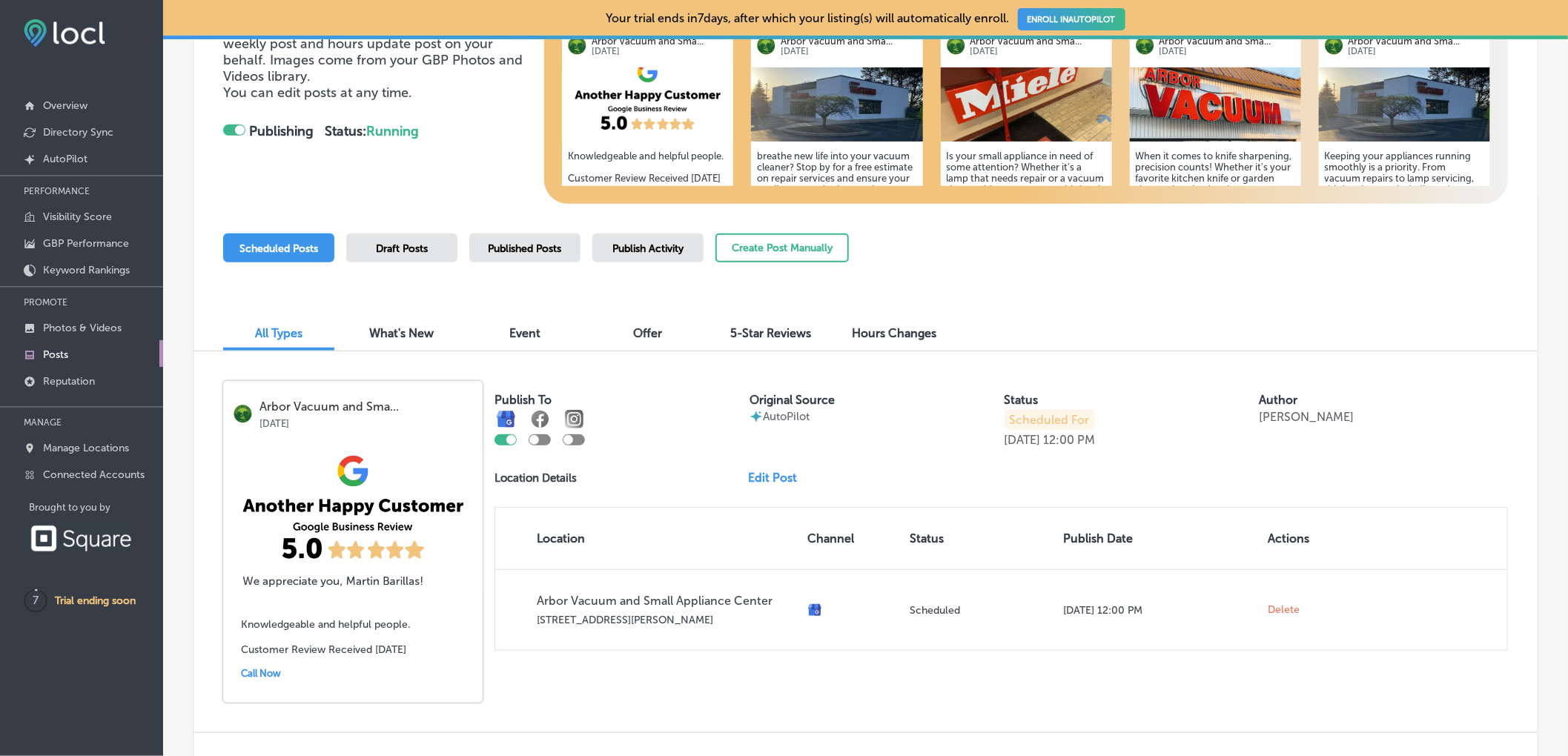
scroll to position [246, 0]
click at [538, 442] on div at bounding box center [534, 439] width 9 height 9
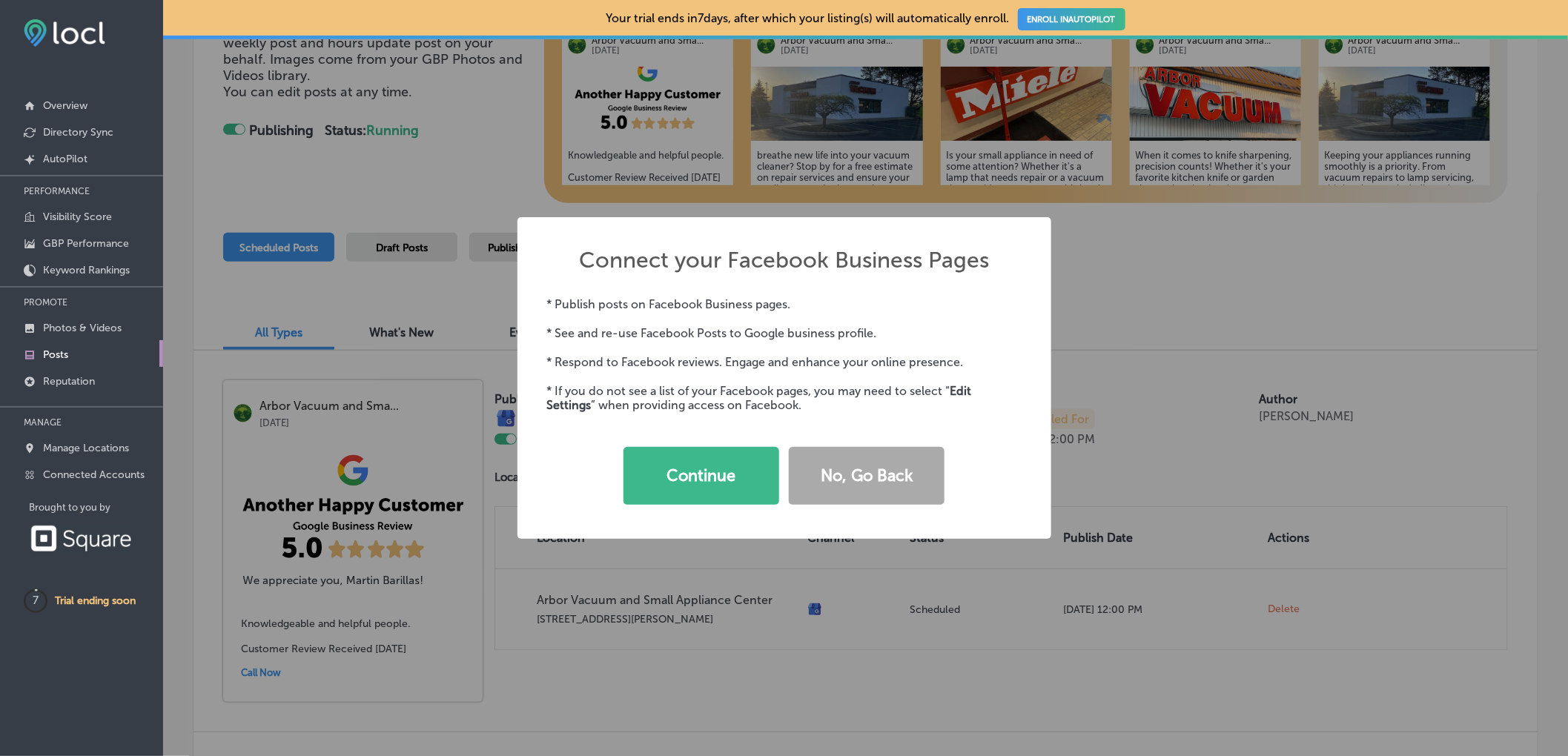
click at [469, 179] on div "Connect your Facebook Business Pages × * Publish posts on Facebook Business pag…" at bounding box center [784, 378] width 1568 height 756
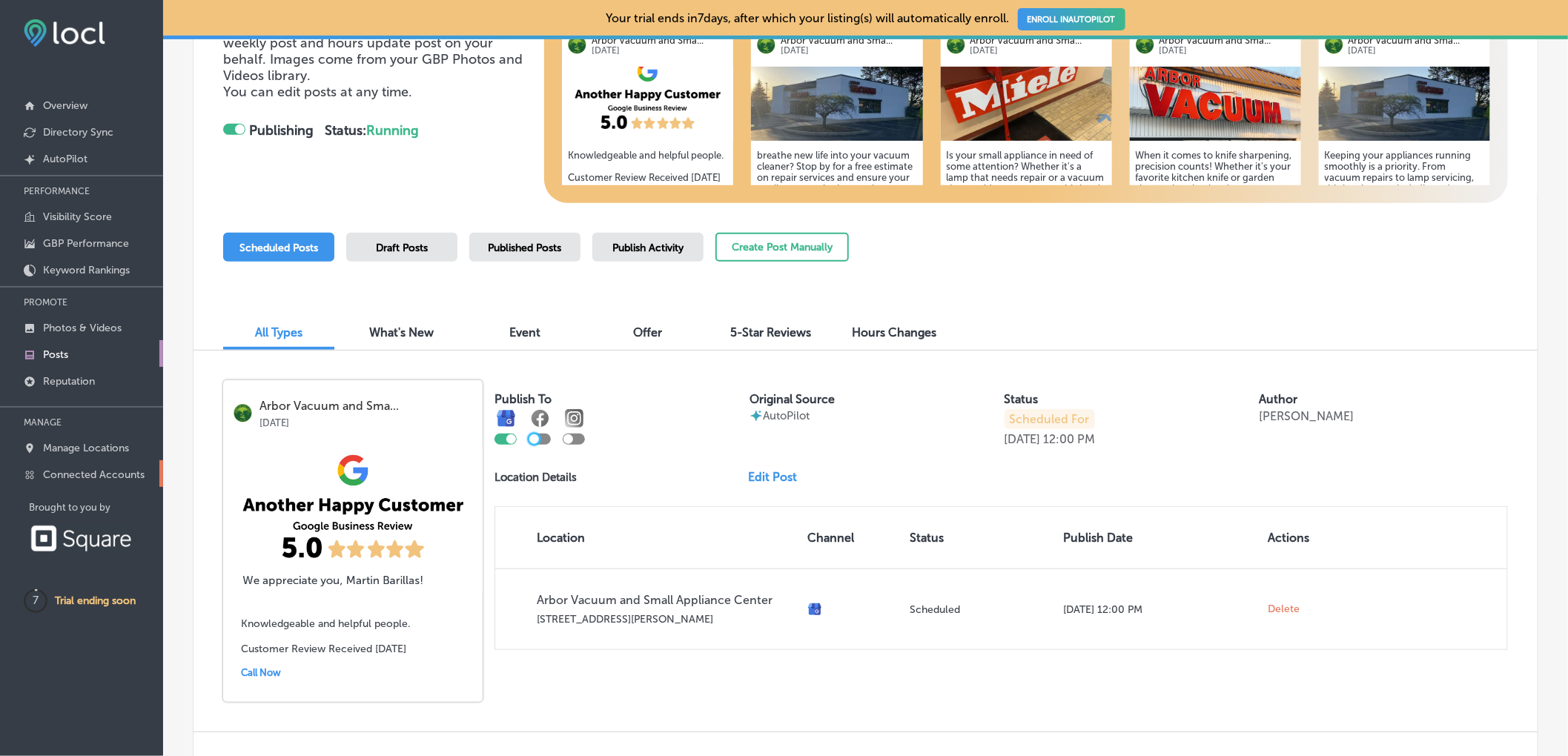
click at [110, 469] on p "Connected Accounts" at bounding box center [93, 475] width 102 height 12
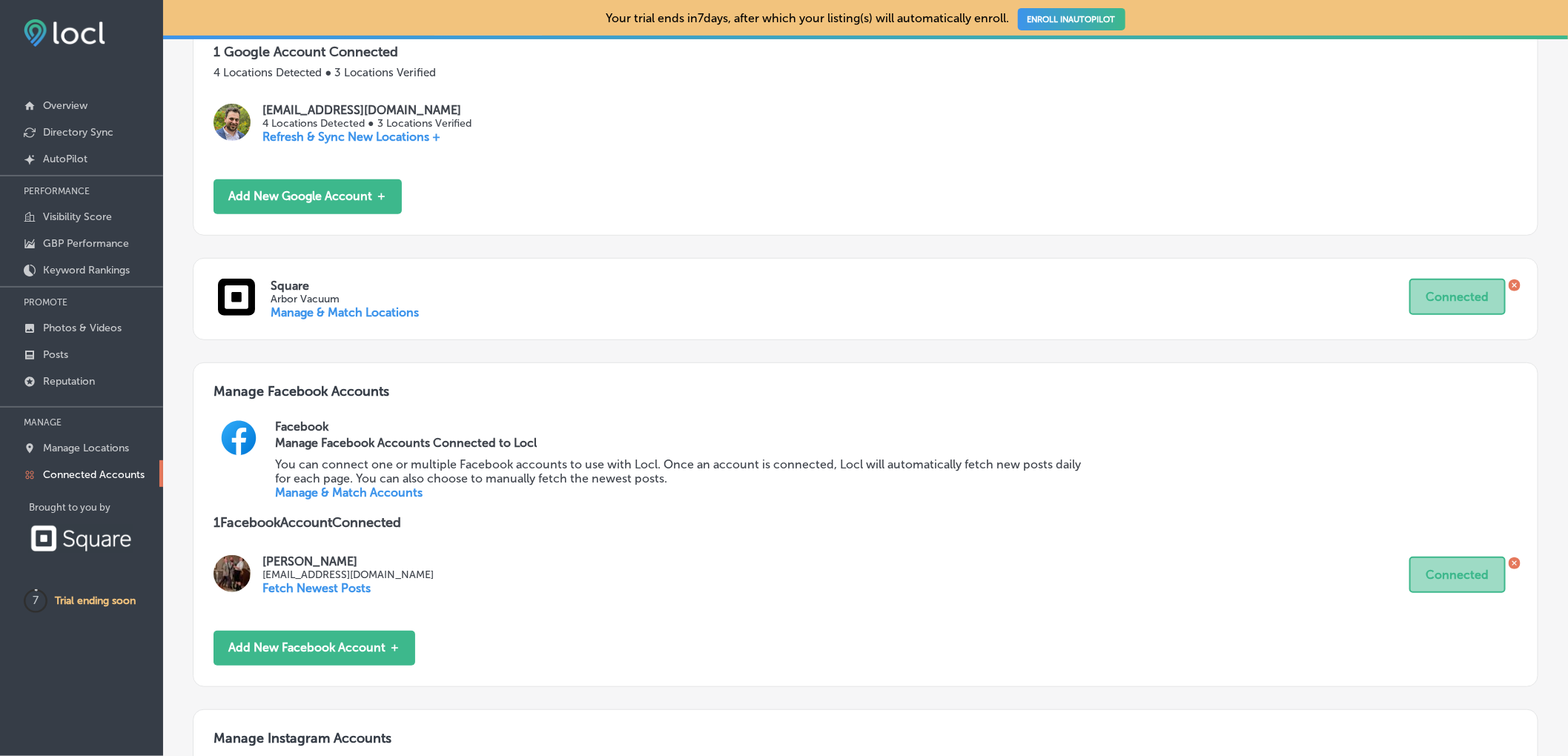
scroll to position [465, 0]
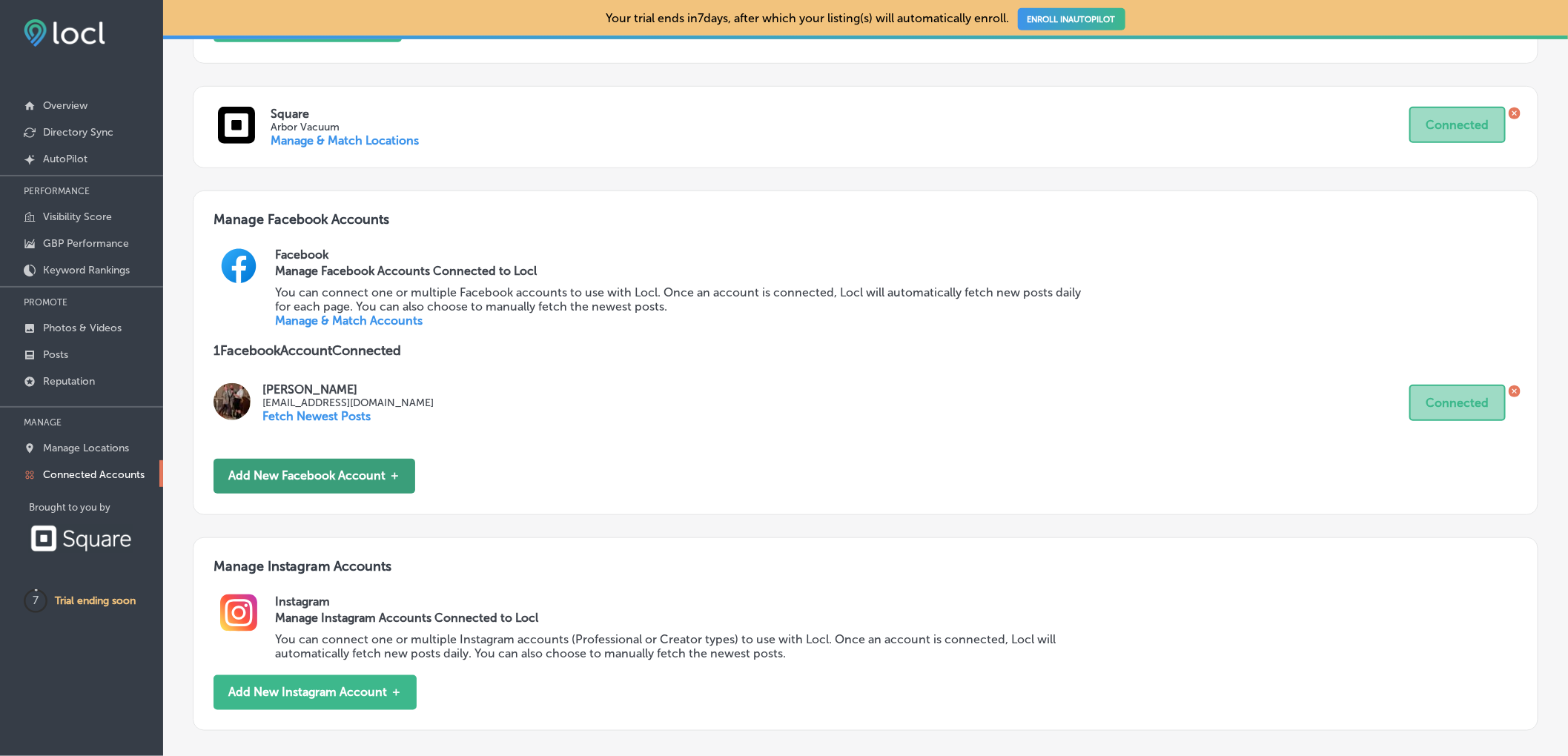
click at [359, 491] on button "Add New Facebook Account ＋" at bounding box center [314, 476] width 201 height 35
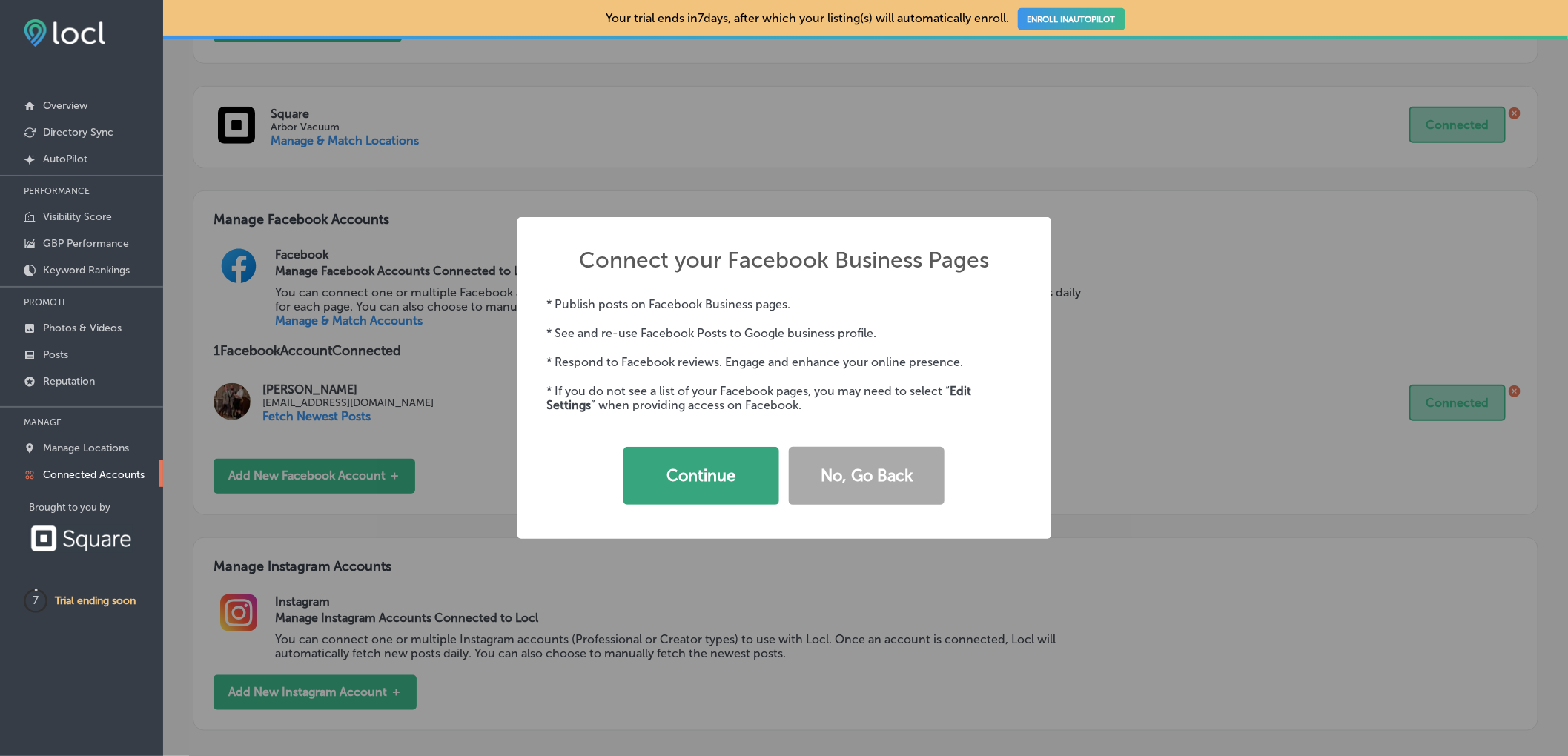
click at [693, 464] on button "Continue" at bounding box center [701, 476] width 155 height 57
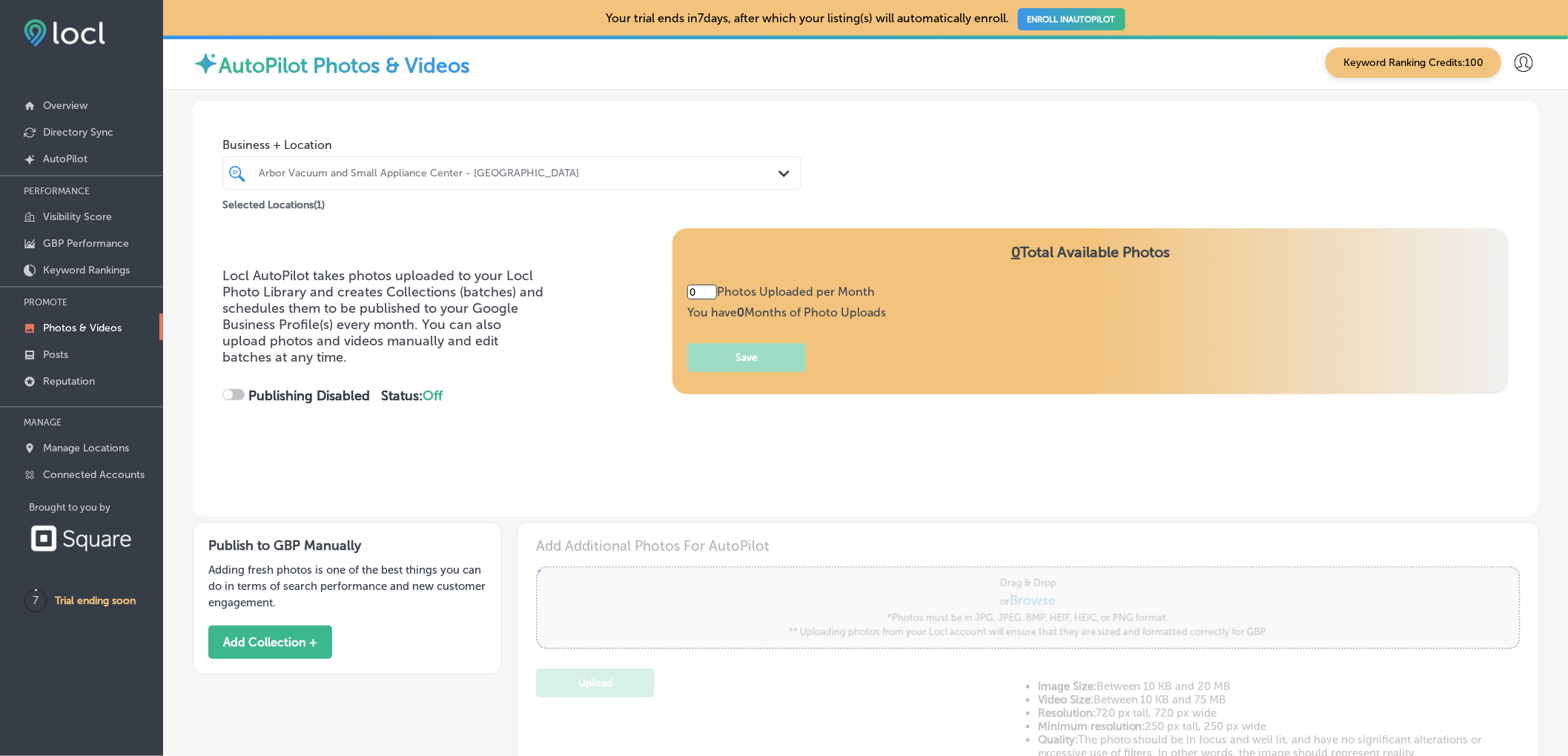
type input "5"
checkbox input "true"
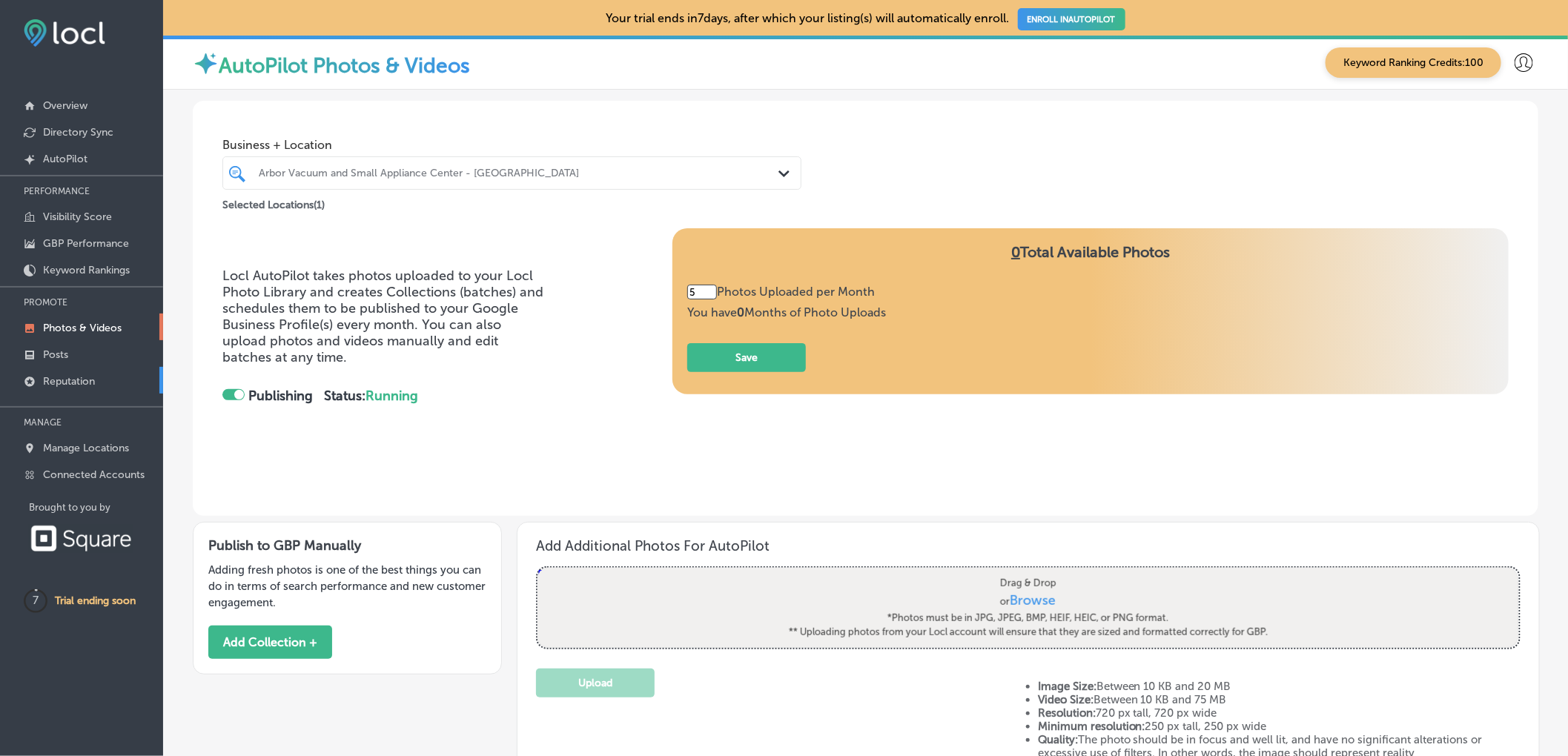
click at [70, 378] on p "Reputation" at bounding box center [68, 381] width 52 height 12
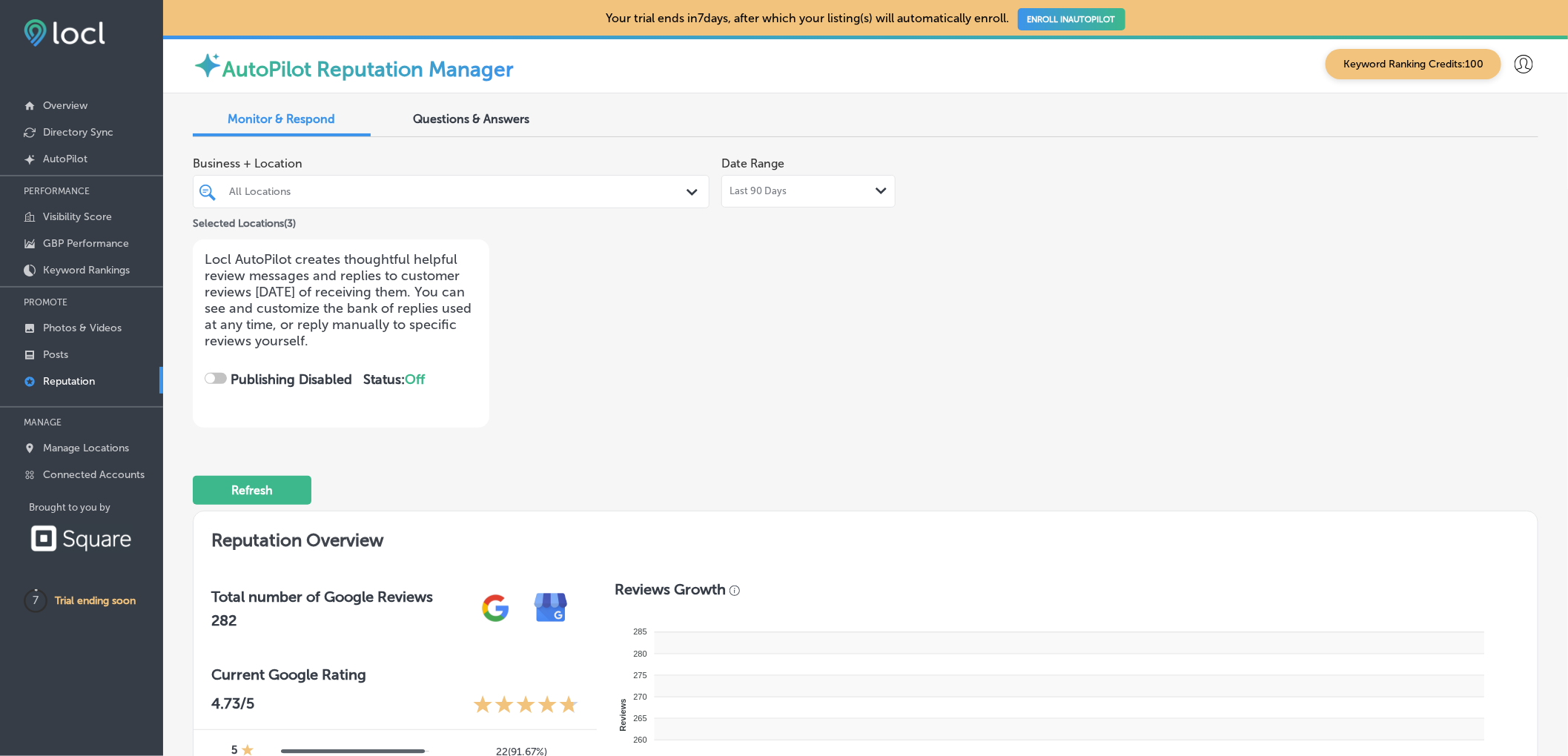
checkbox input "true"
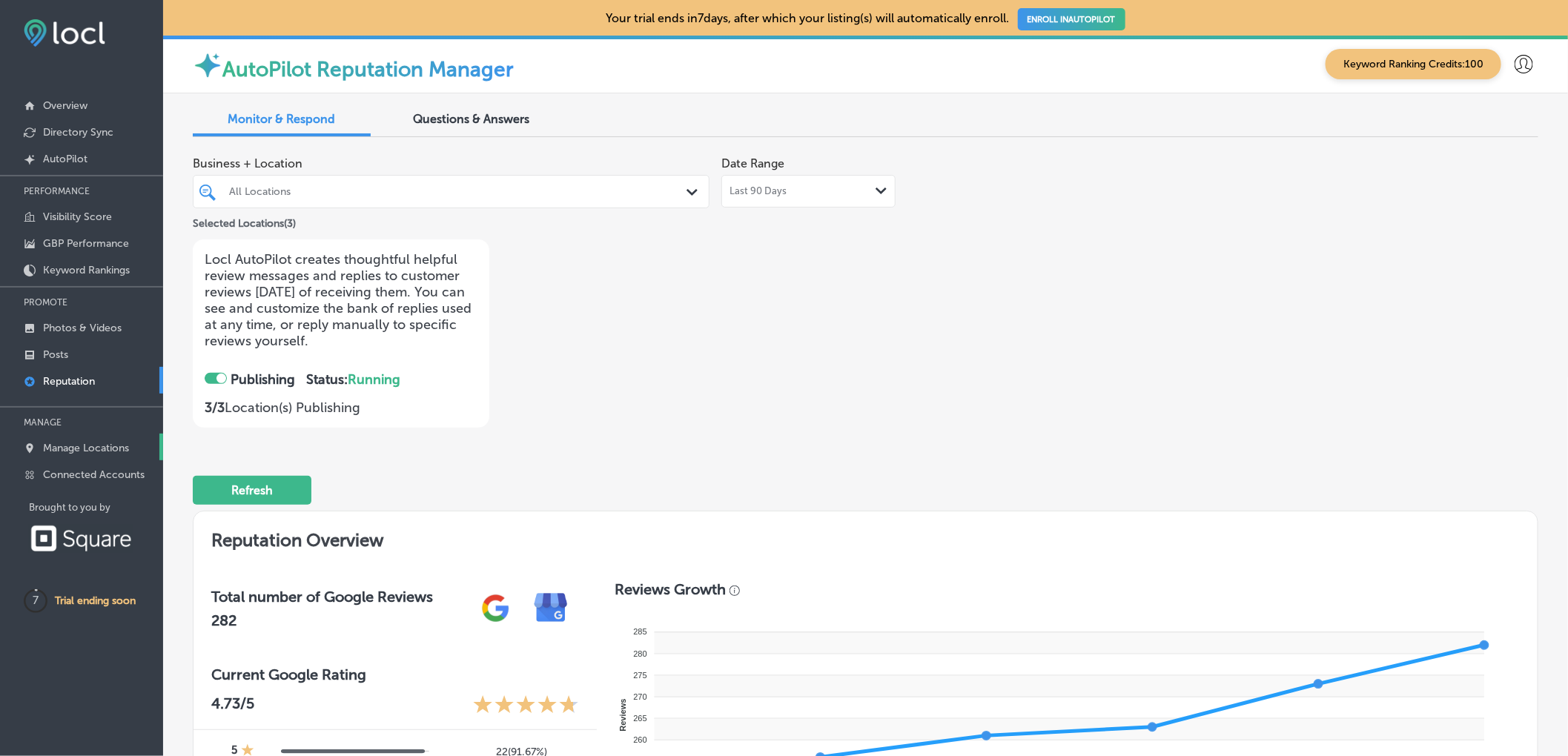
click at [90, 452] on p "Manage Locations" at bounding box center [85, 448] width 86 height 12
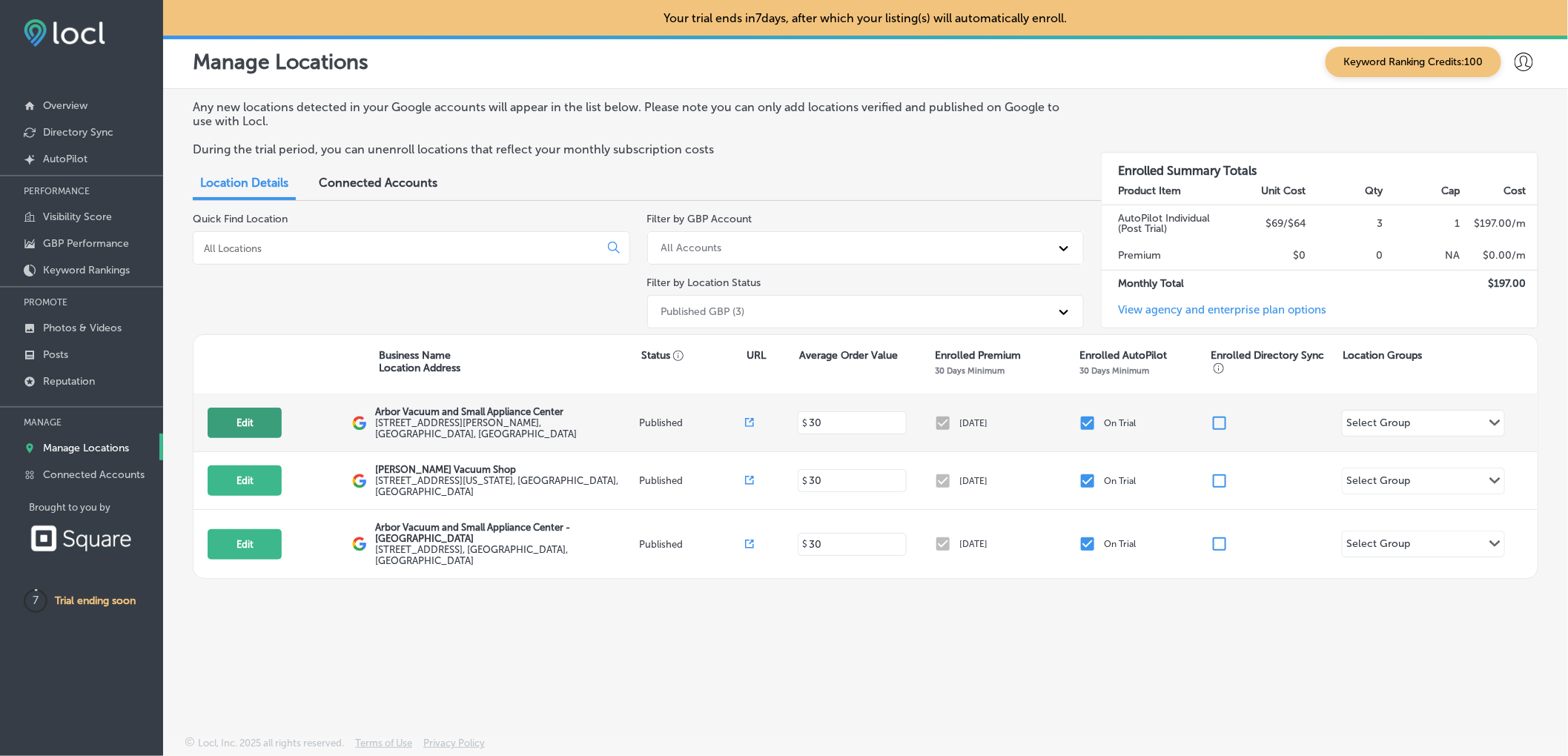
click at [242, 425] on button "Edit" at bounding box center [244, 423] width 74 height 30
select select "US"
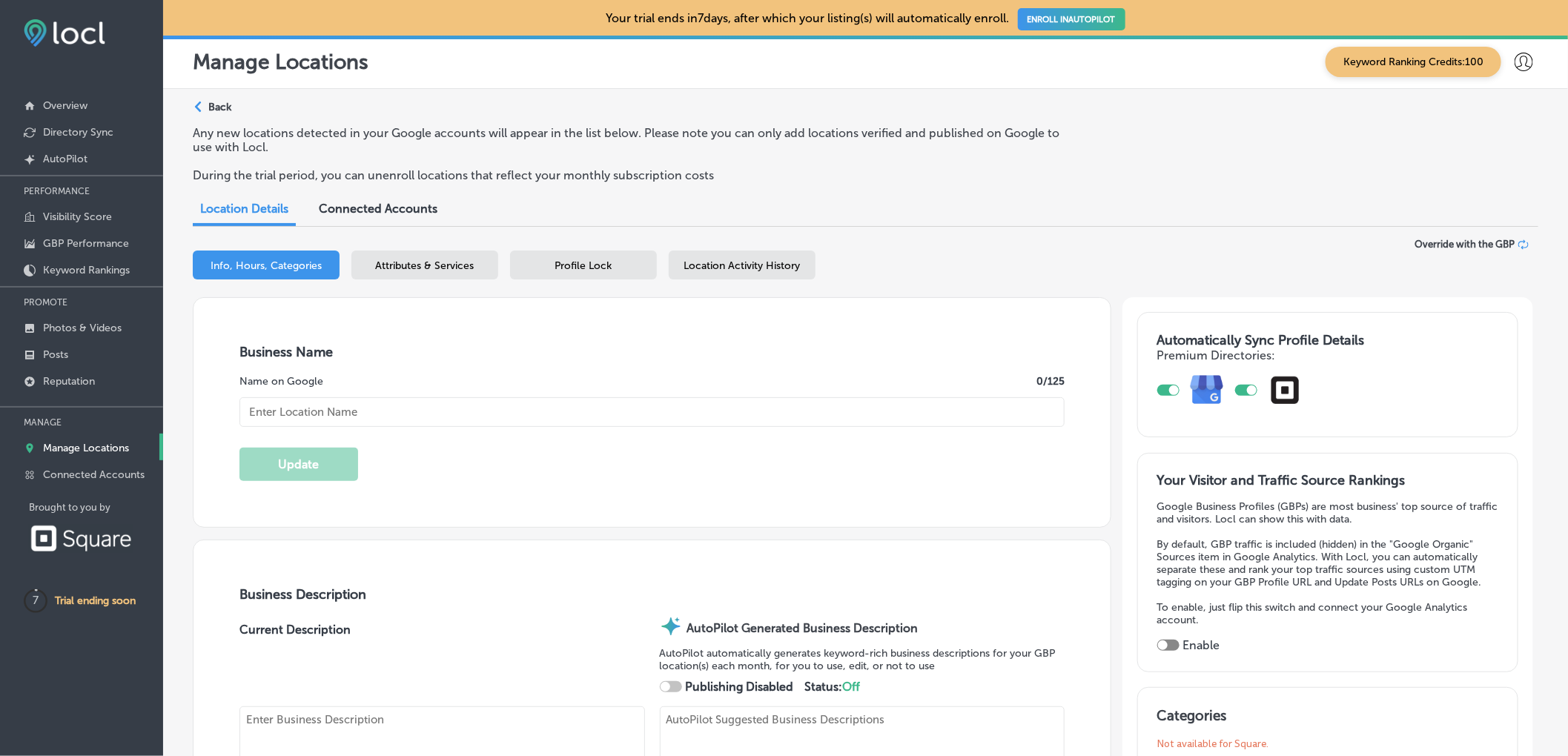
checkbox input "true"
type input "Arbor Vacuum and Small Appliance Center"
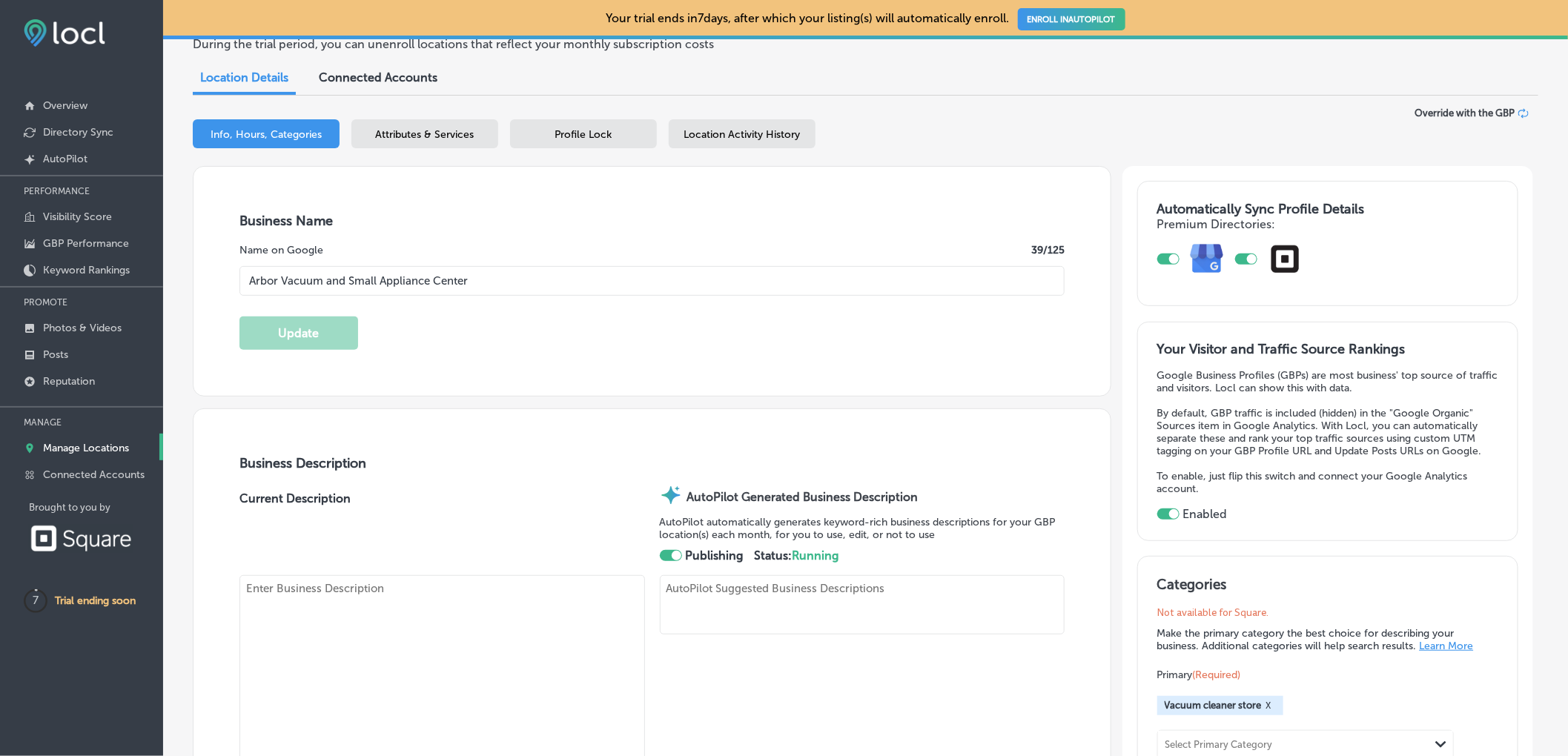
type textarea "Arbor Vacuum and Small Appliance Center delivers expert vacuum repair near me, …"
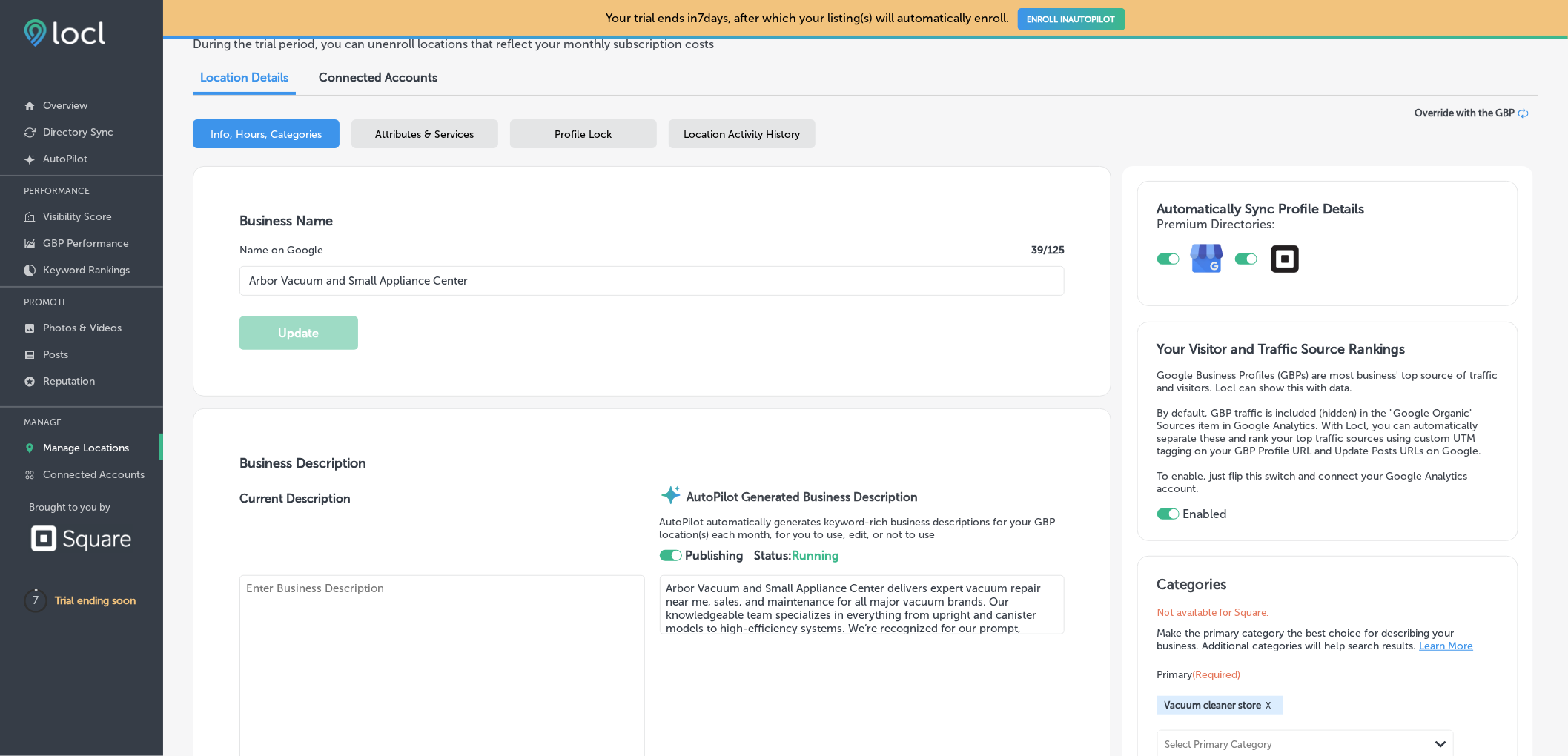
type input "[STREET_ADDRESS][PERSON_NAME]"
type input "[PERSON_NAME][GEOGRAPHIC_DATA]"
type input "48108"
type input "US"
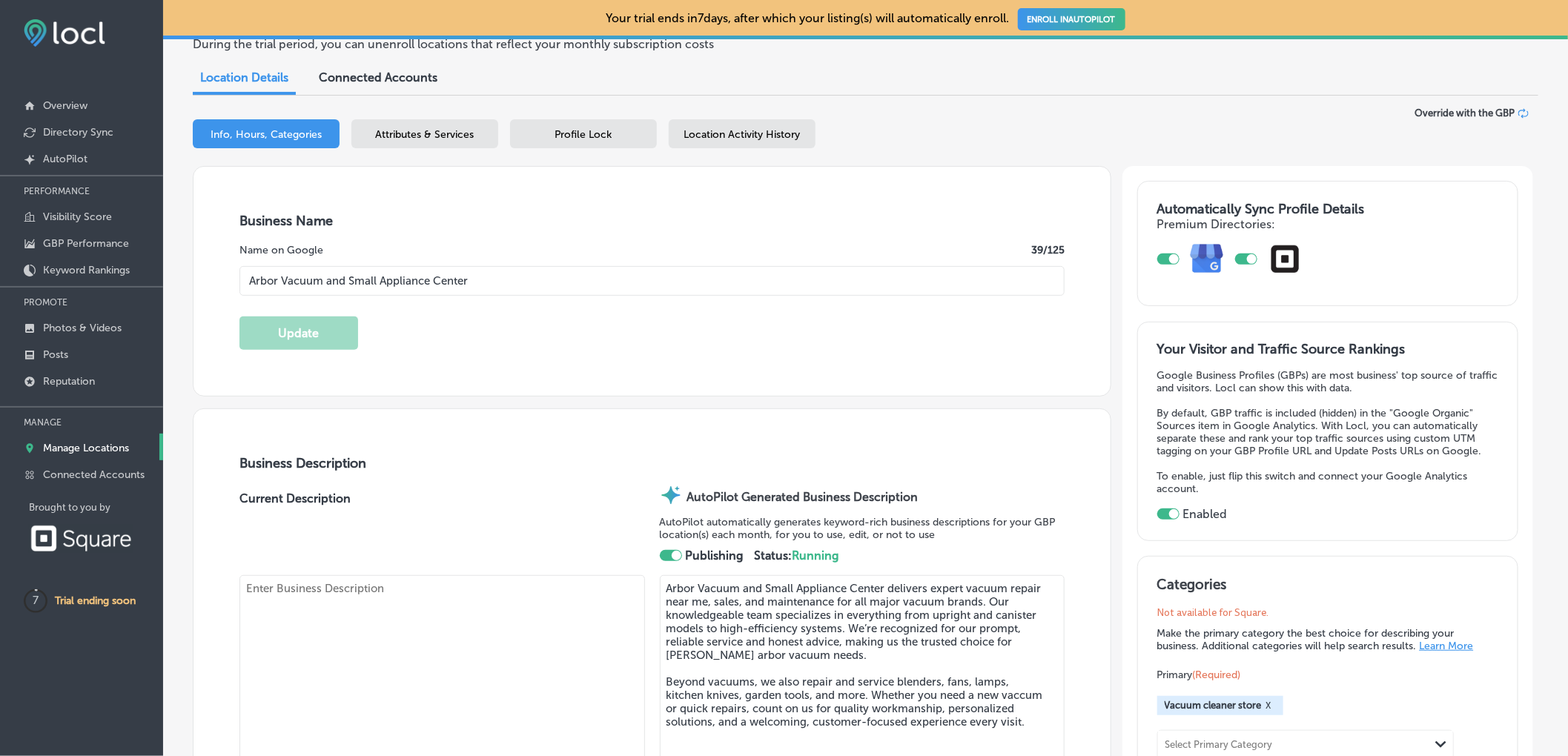
type input "[URL][DOMAIN_NAME]"
type textarea "Arbor Vacuum and Small Appliance Center is a family owned in operated small app…"
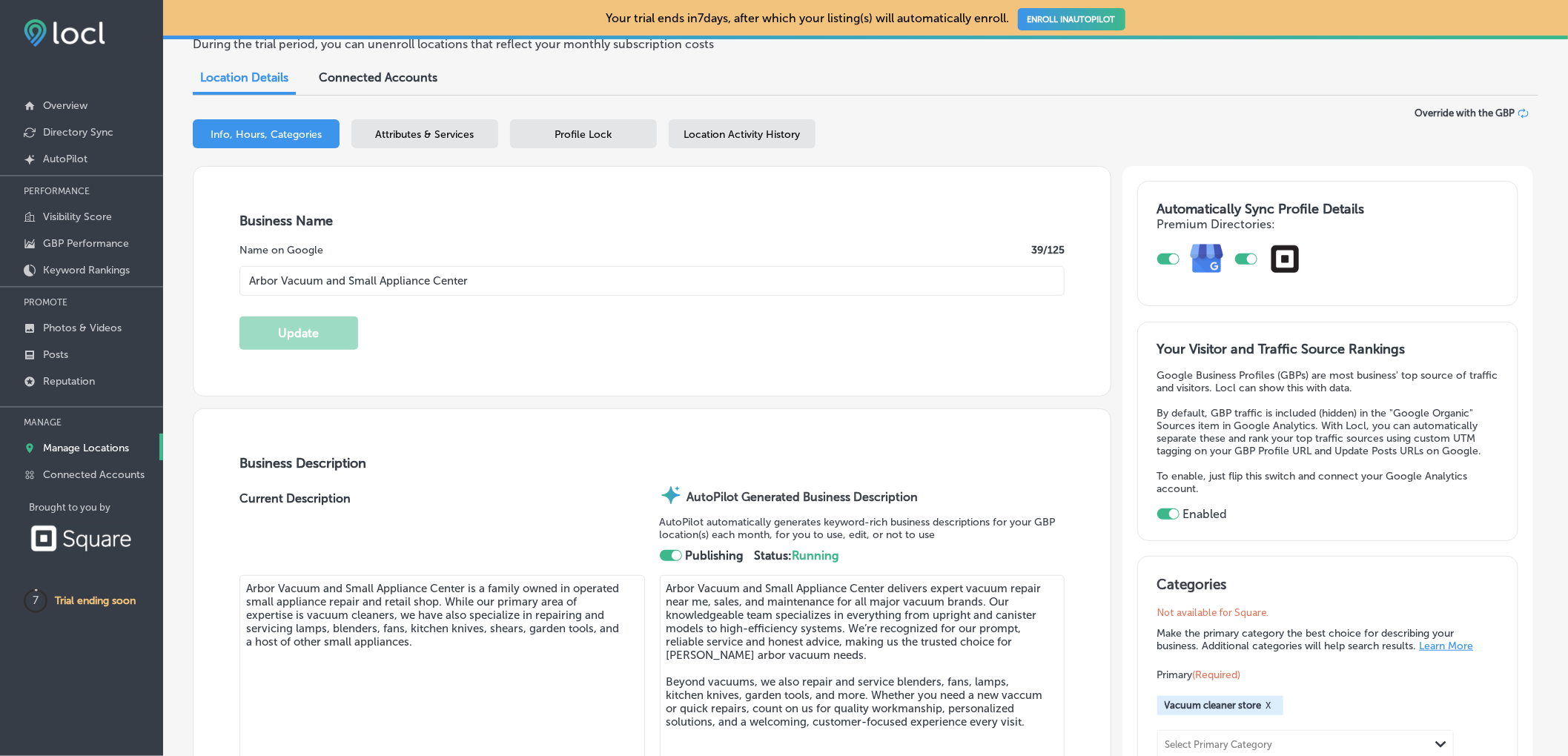
type input "[PHONE_NUMBER]"
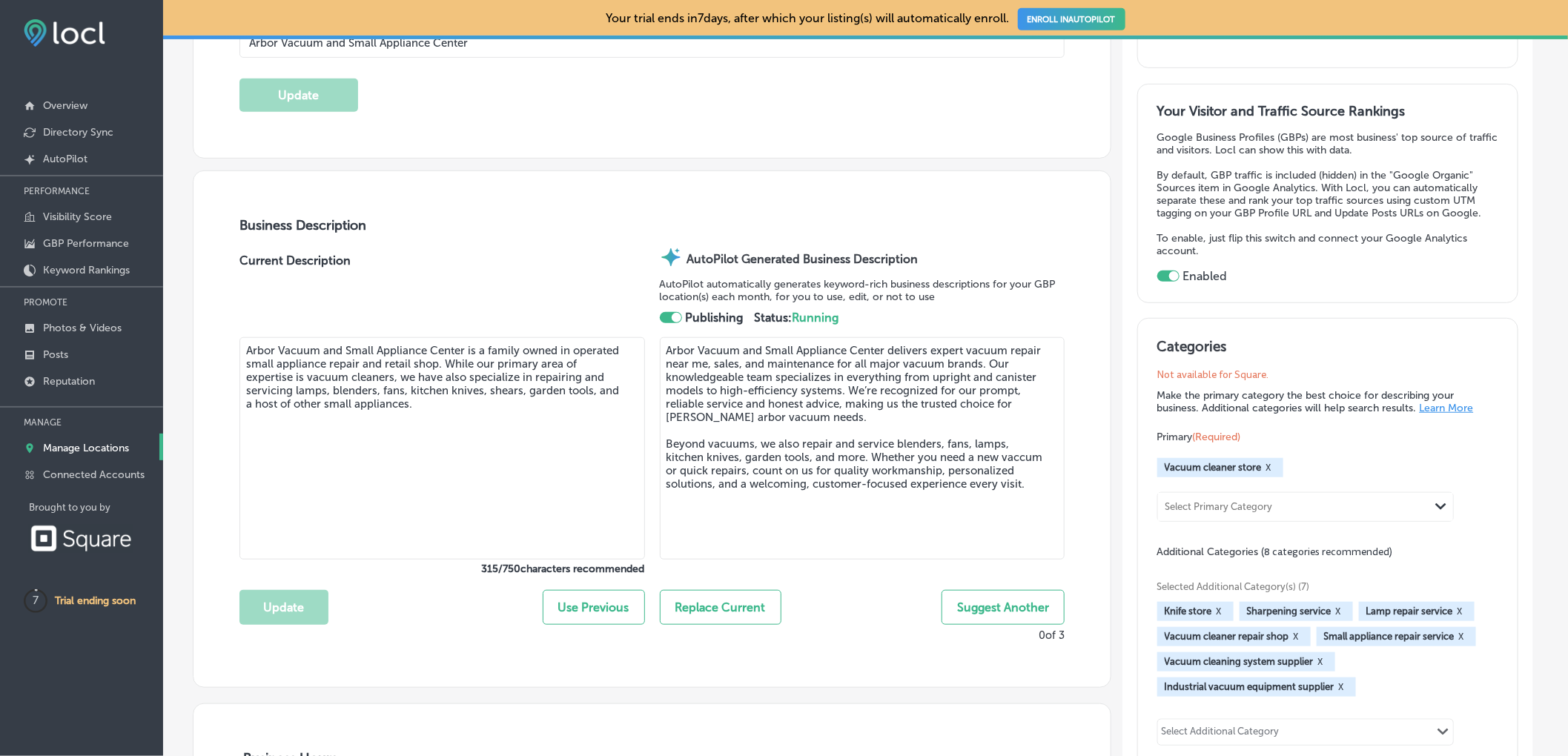
scroll to position [375, 0]
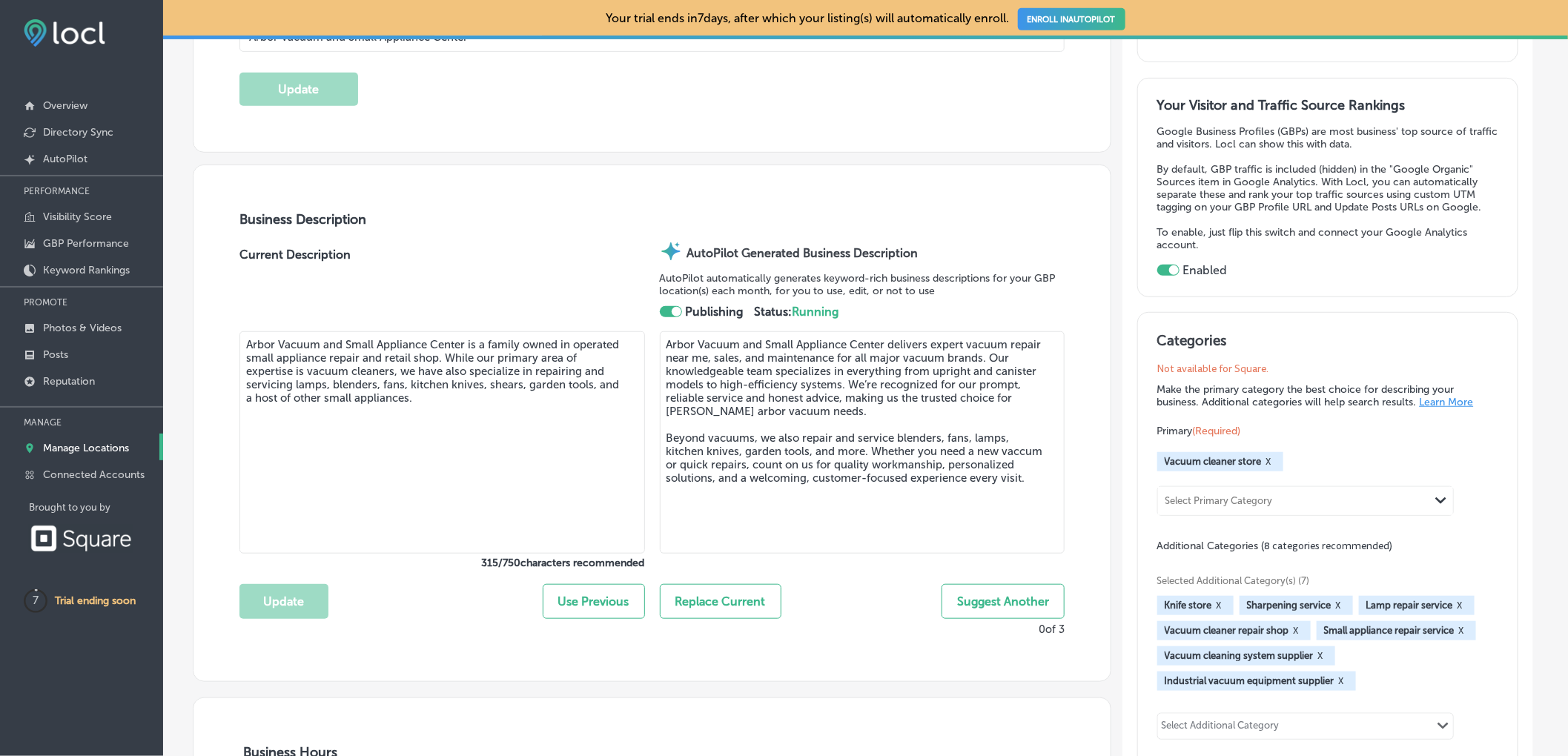
click at [715, 615] on button "Replace Current" at bounding box center [720, 601] width 121 height 35
type textarea "Arbor Vacuum and Small Appliance Center delivers expert vacuum repair near me, …"
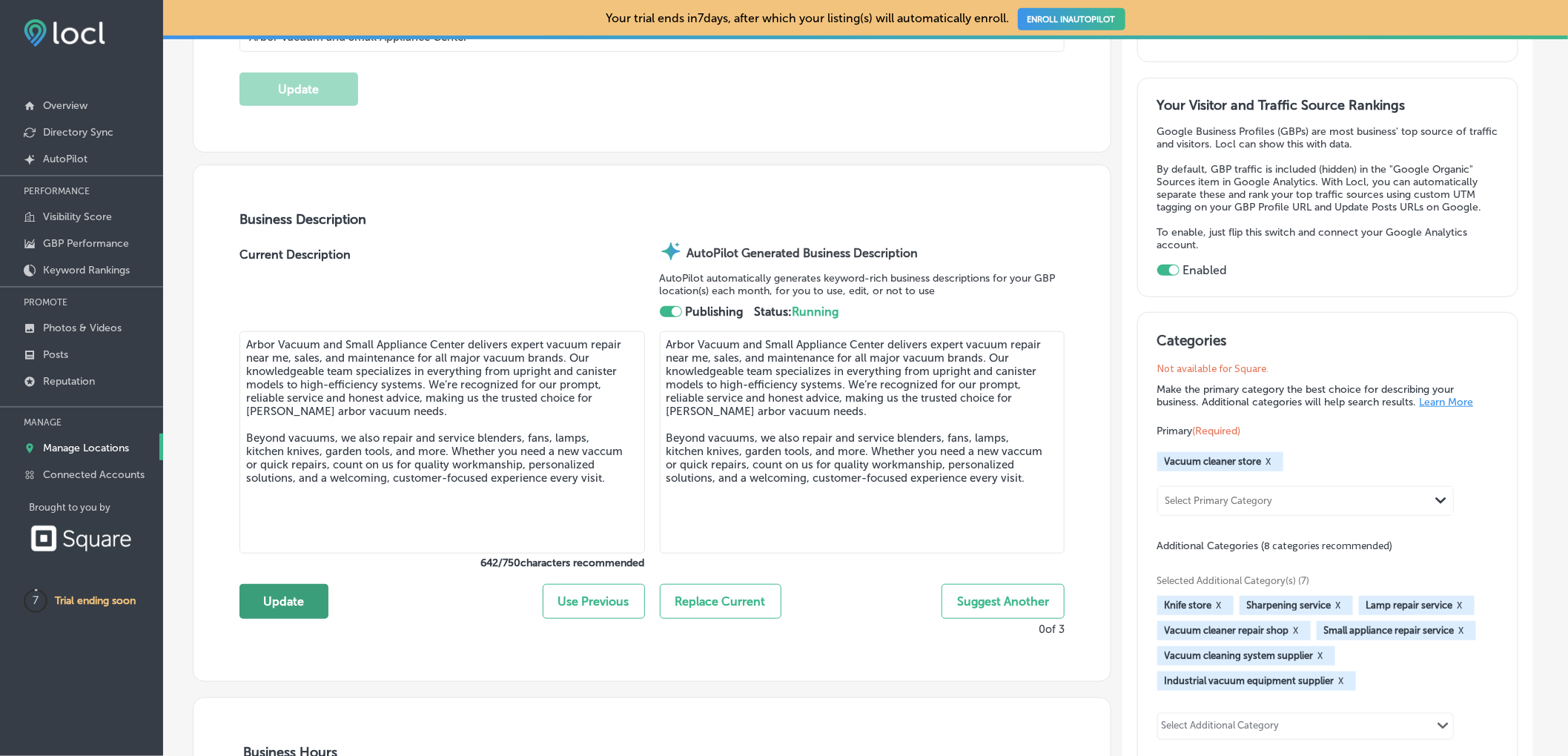
click at [263, 596] on button "Update" at bounding box center [284, 601] width 89 height 35
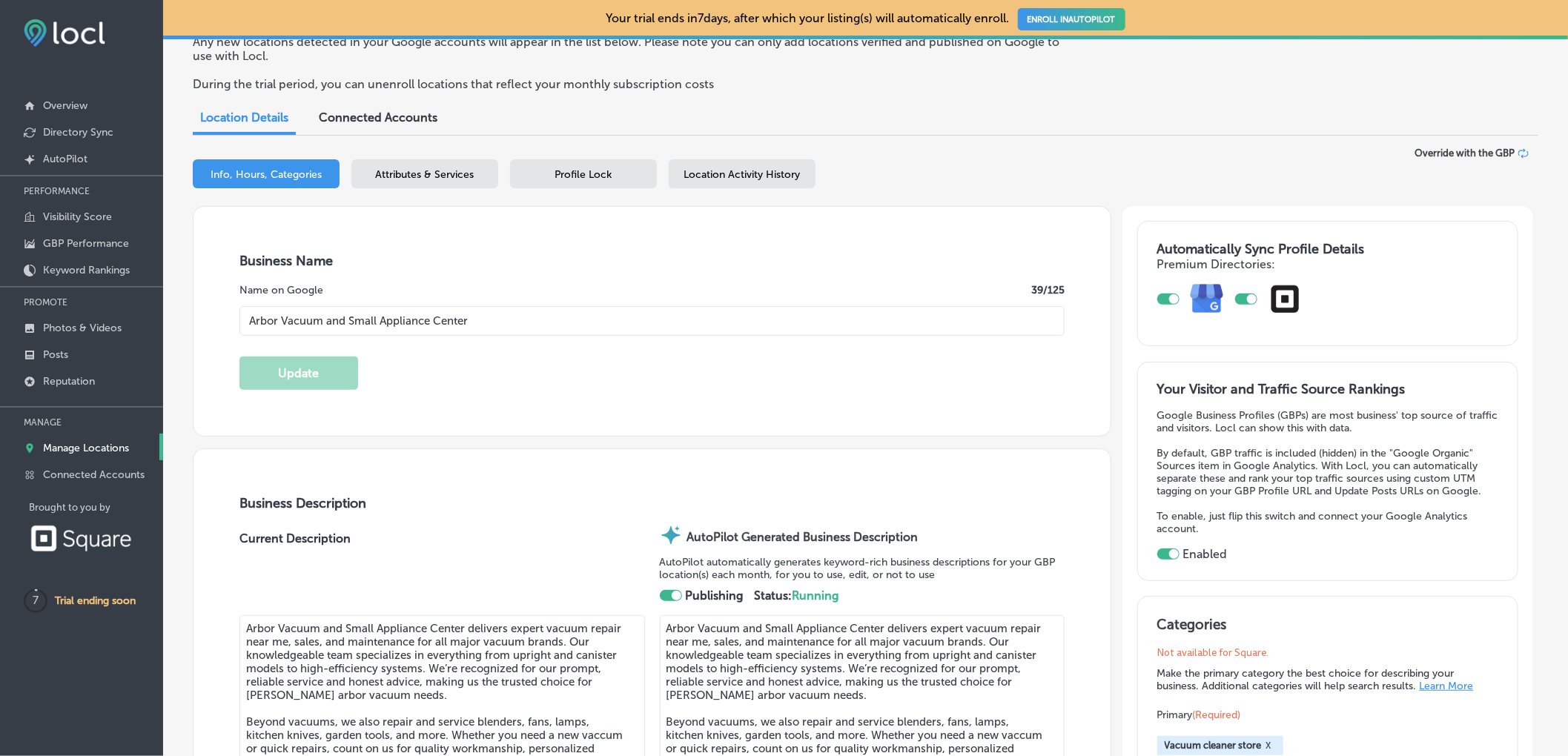
scroll to position [74, 0]
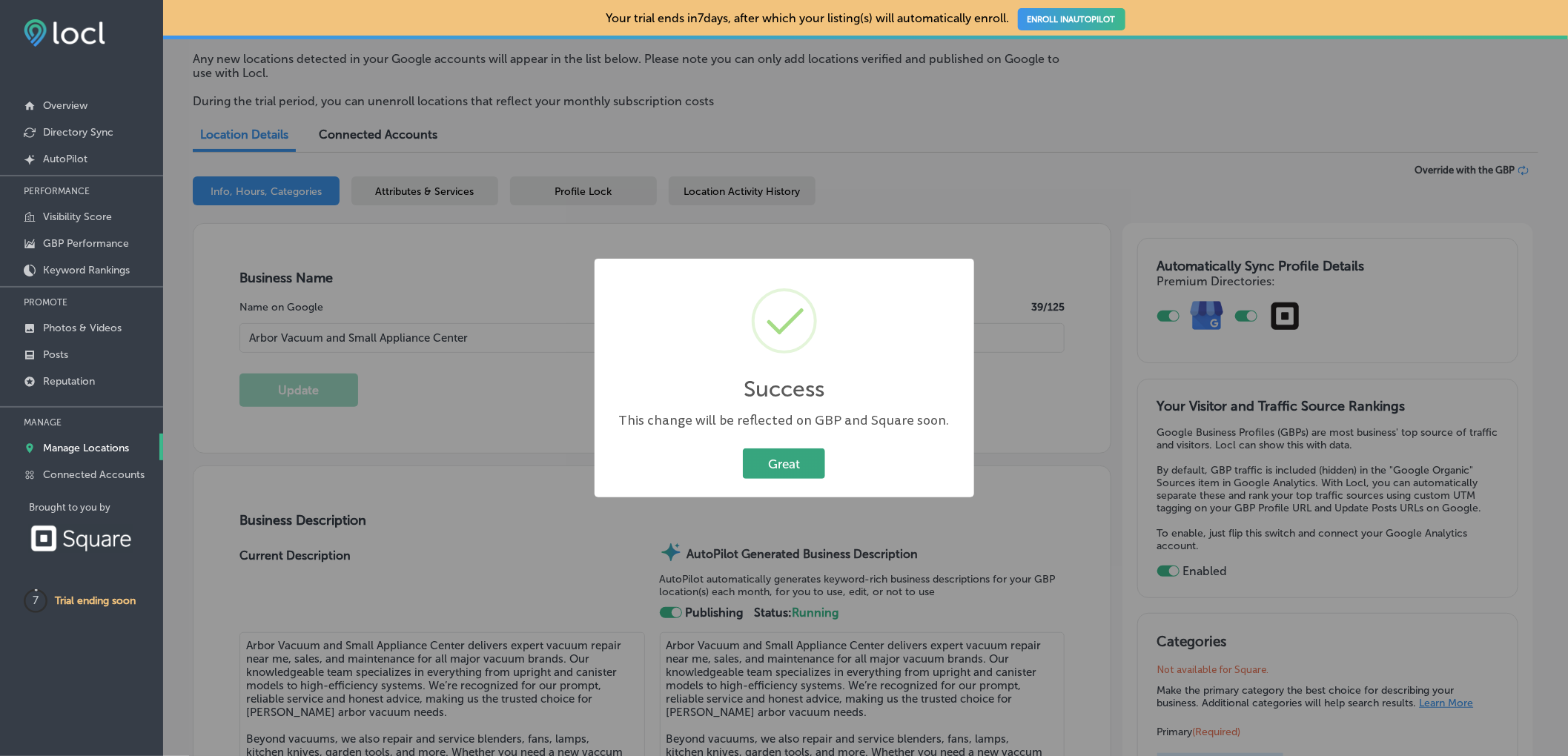
click at [782, 460] on button "Great" at bounding box center [784, 463] width 82 height 30
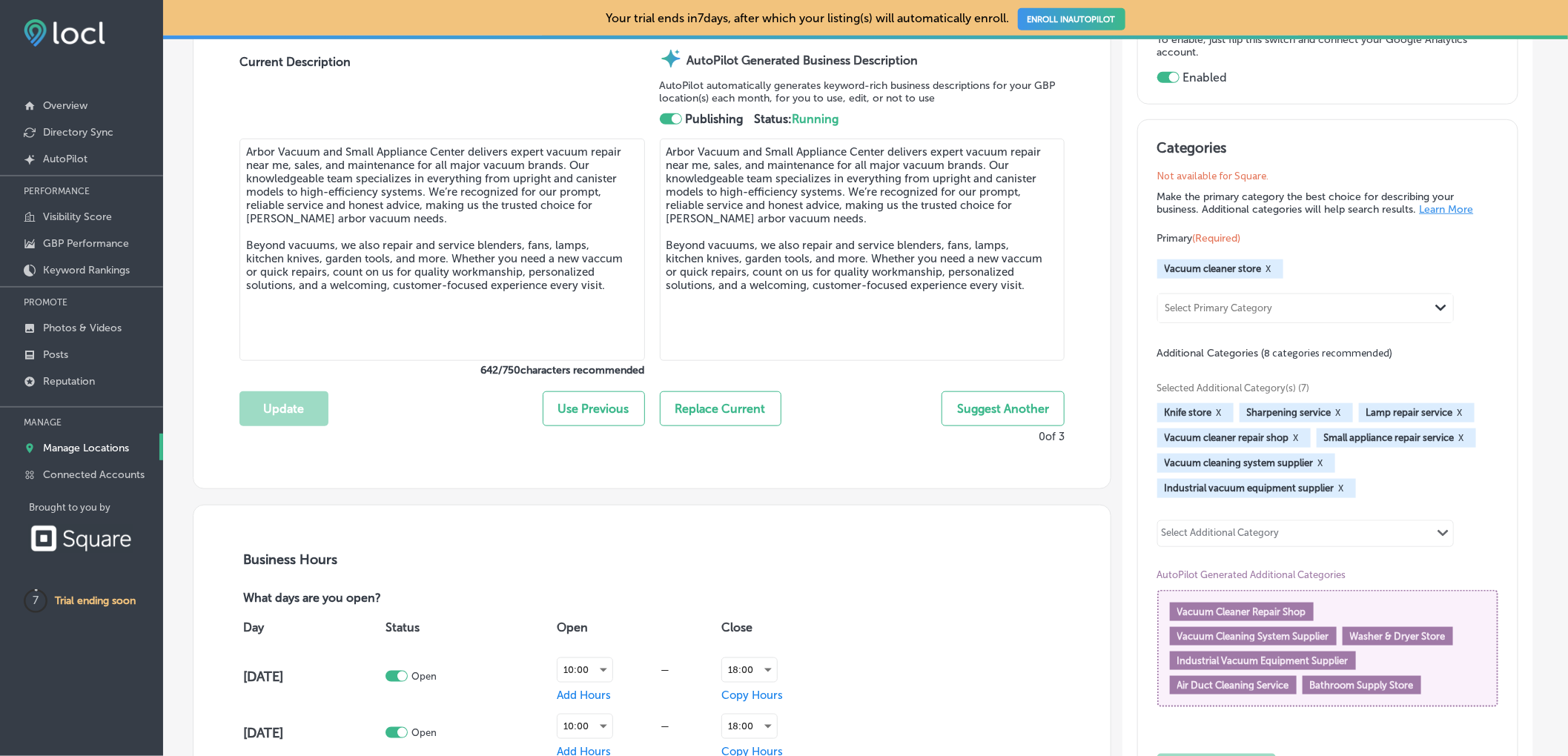
scroll to position [571, 0]
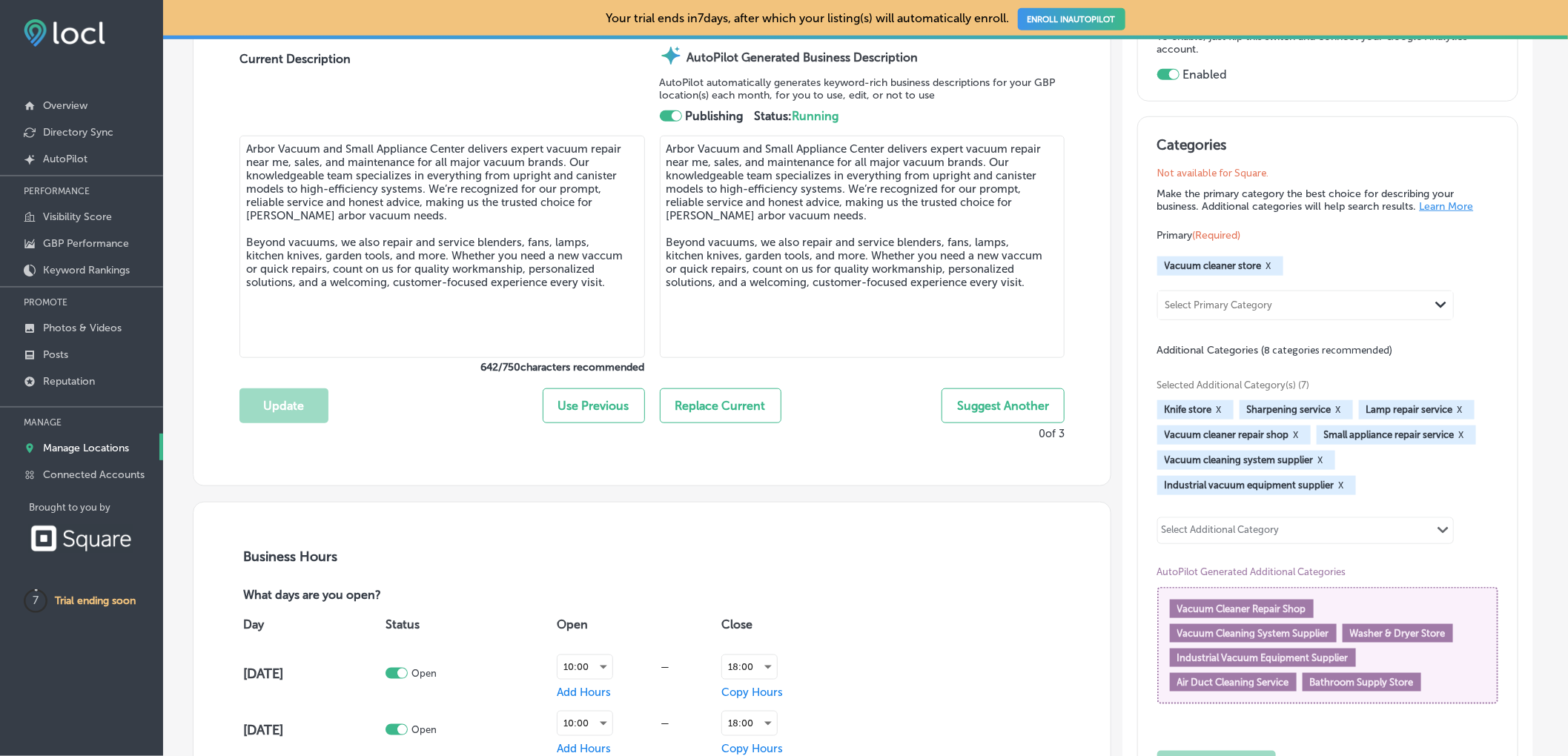
click at [1269, 610] on span "Vacuum Cleaner Repair Shop" at bounding box center [1242, 608] width 129 height 11
drag, startPoint x: 1285, startPoint y: 617, endPoint x: 1262, endPoint y: 609, distance: 24.4
click at [1262, 609] on span "Vacuum Cleaner Repair Shop" at bounding box center [1242, 608] width 129 height 11
click at [1361, 606] on div "Vacuum Cleaner Repair Shop Vacuum Cleaning System Supplier Washer & Dryer Store…" at bounding box center [1327, 646] width 315 height 92
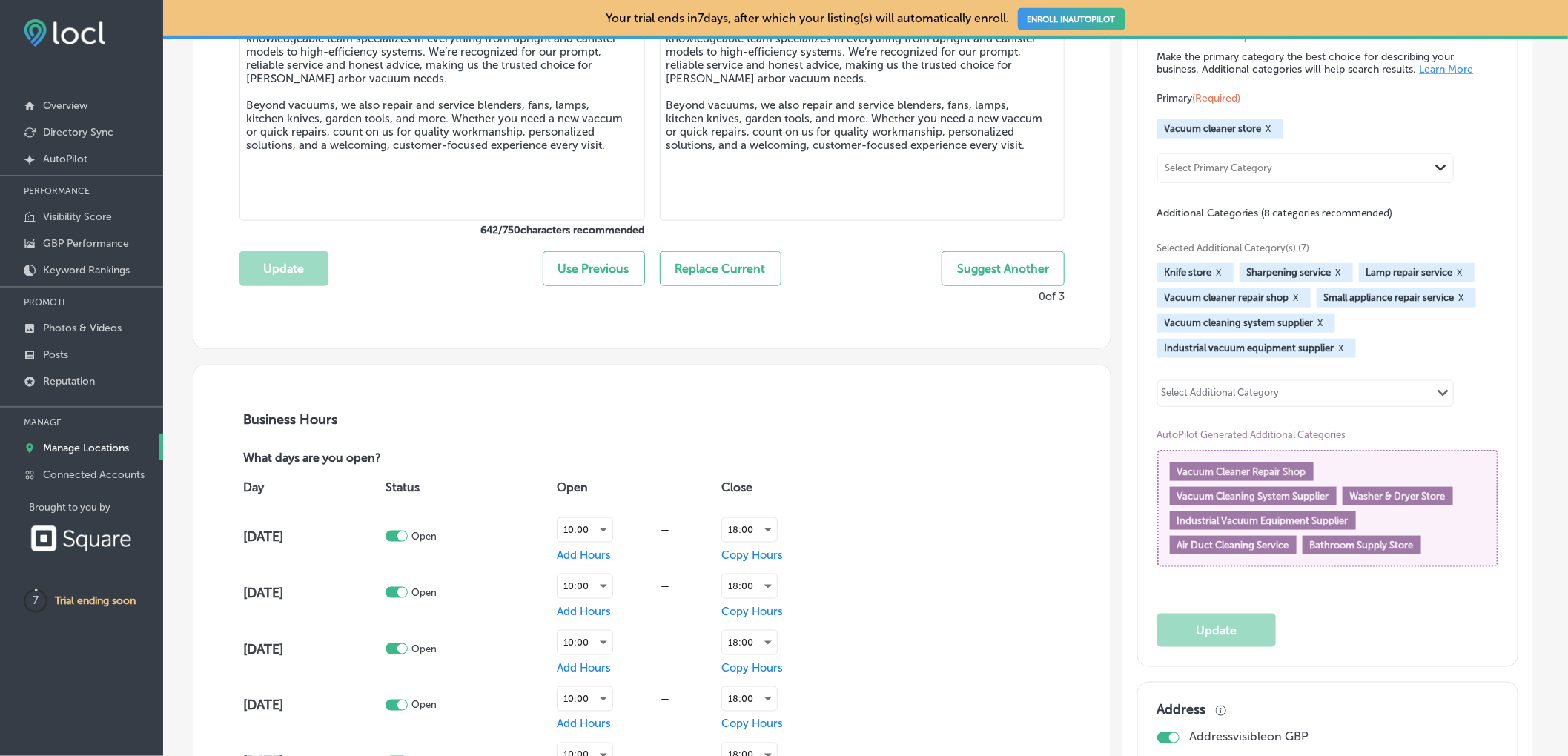
scroll to position [751, 0]
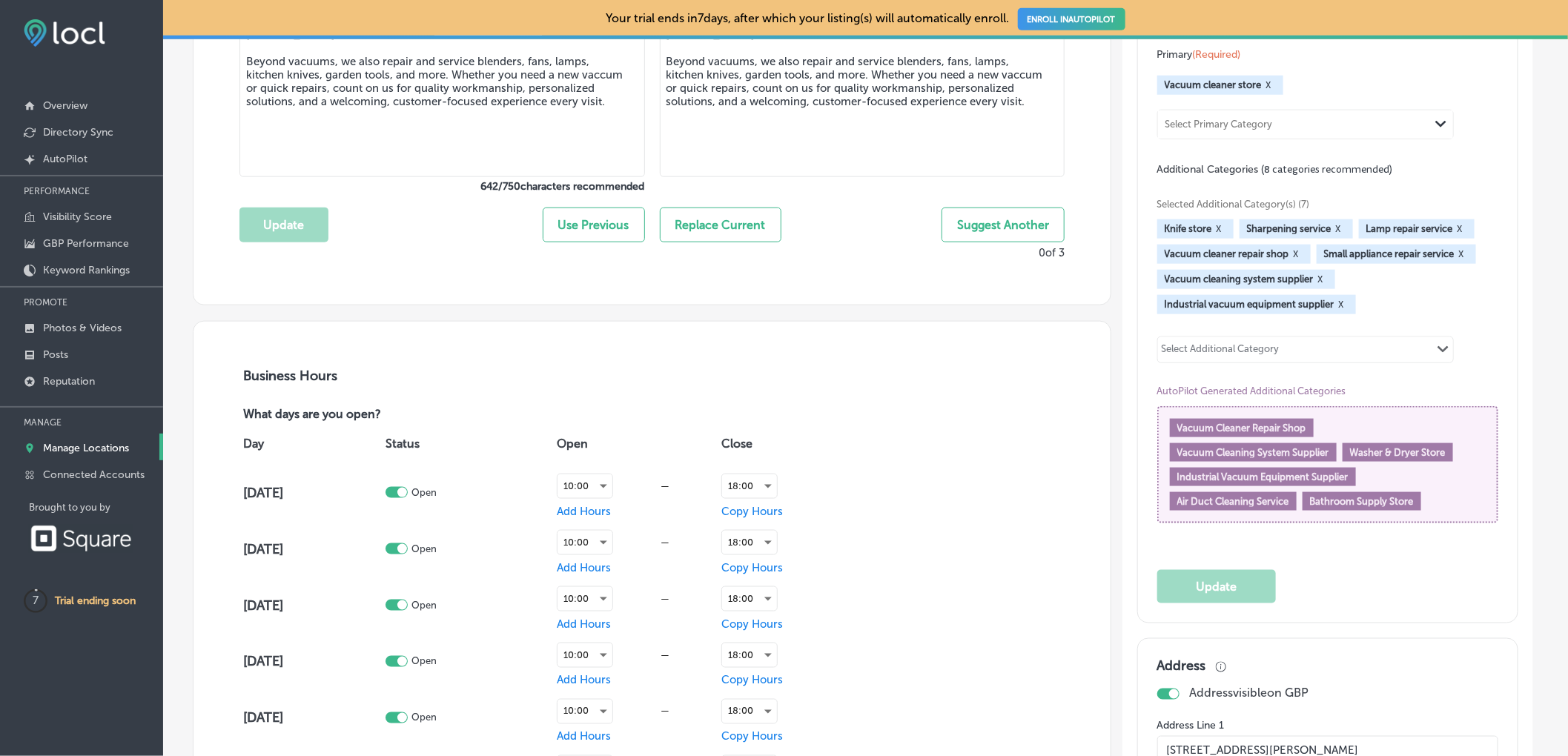
click at [1281, 507] on span "Air Duct Cleaning Service" at bounding box center [1233, 501] width 112 height 11
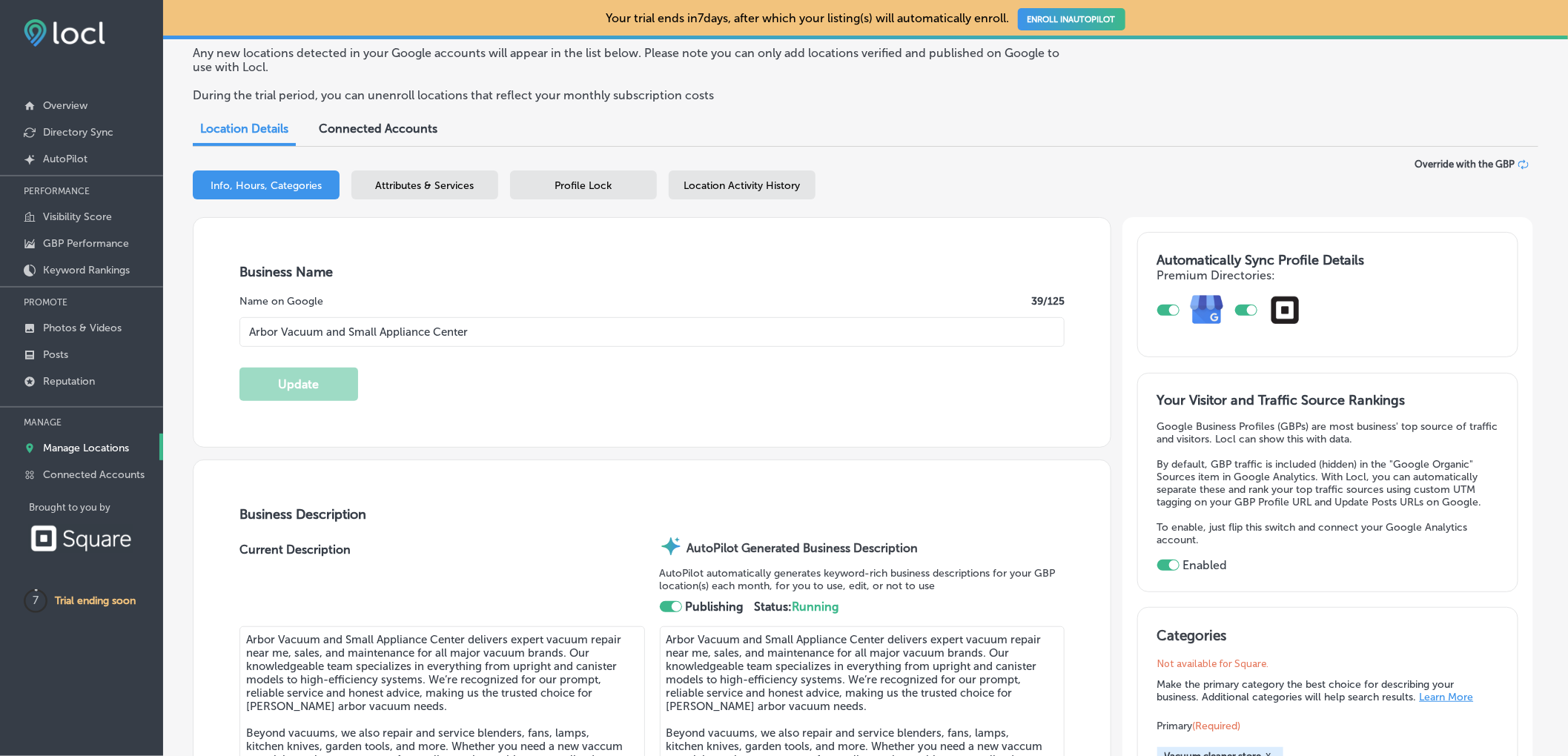
scroll to position [0, 0]
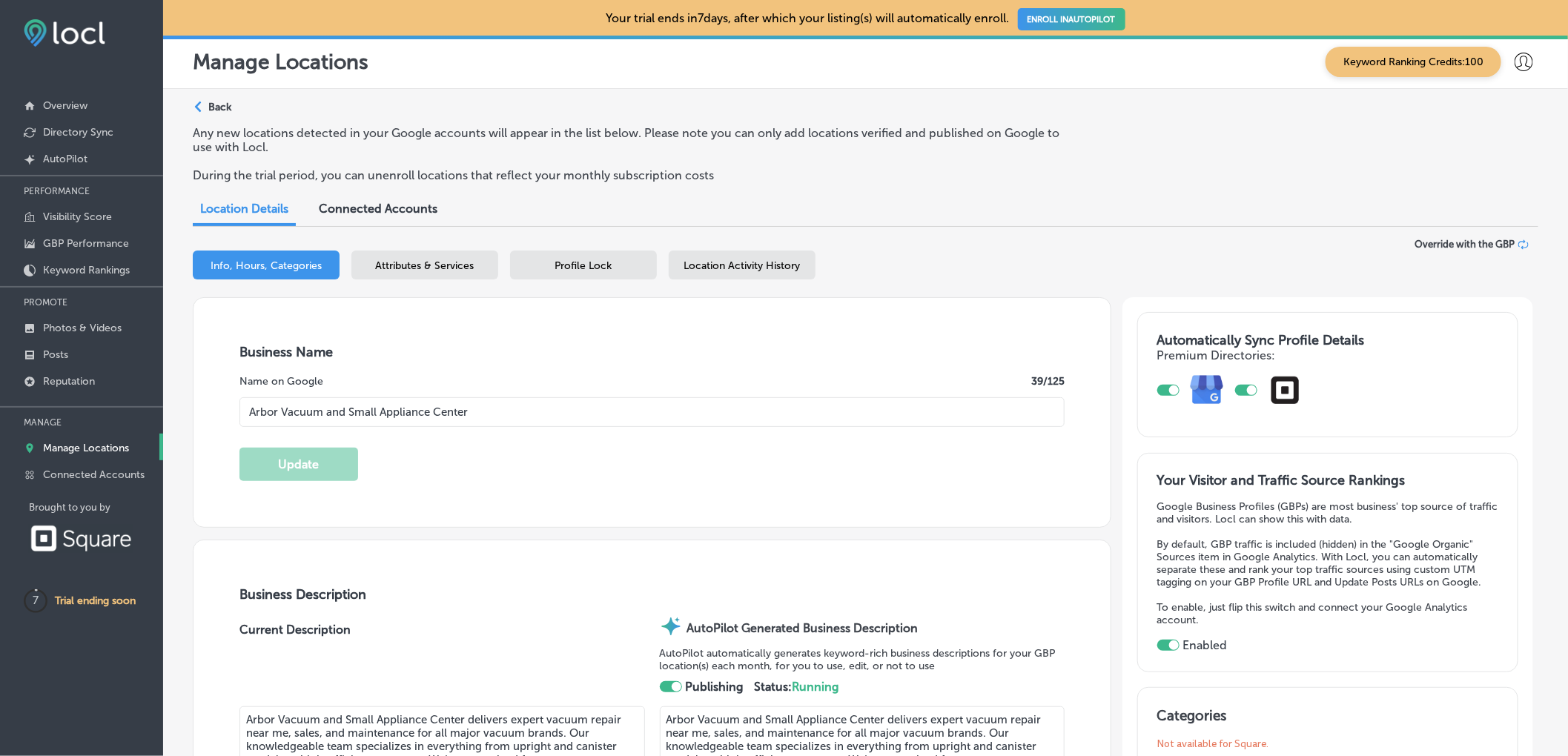
click at [399, 213] on span "Connected Accounts" at bounding box center [378, 208] width 119 height 14
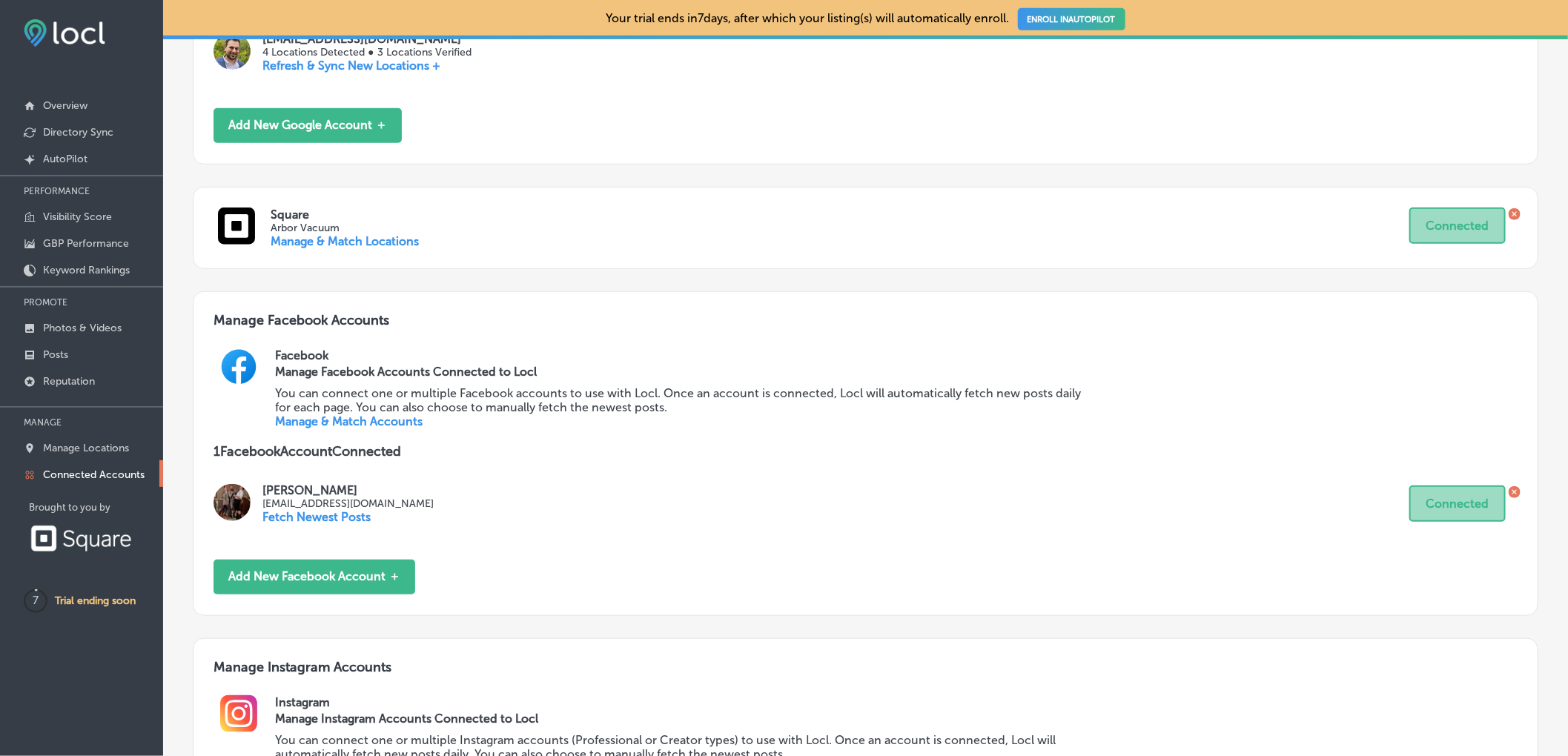
scroll to position [368, 0]
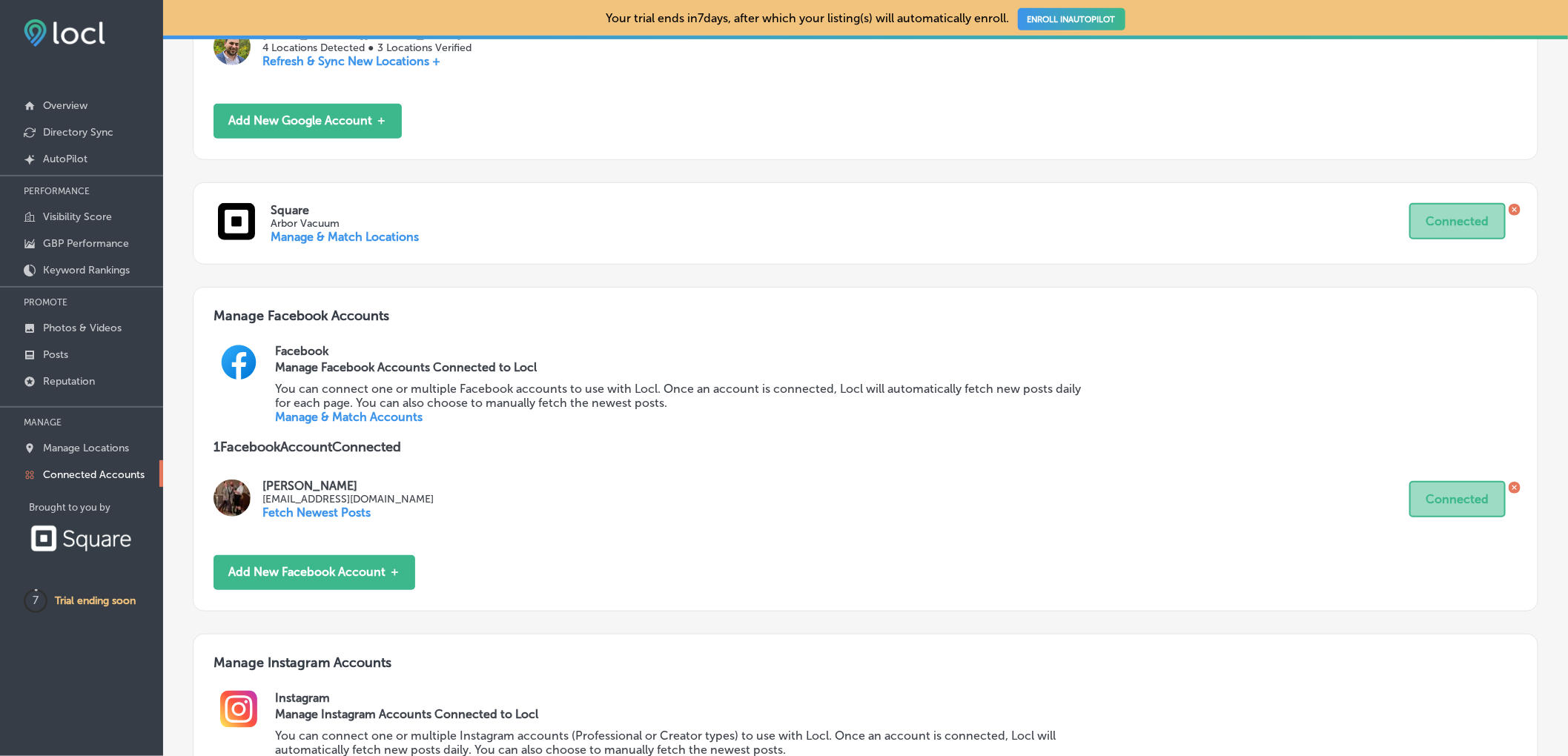
click at [346, 424] on link "Manage & Match Accounts" at bounding box center [349, 417] width 148 height 14
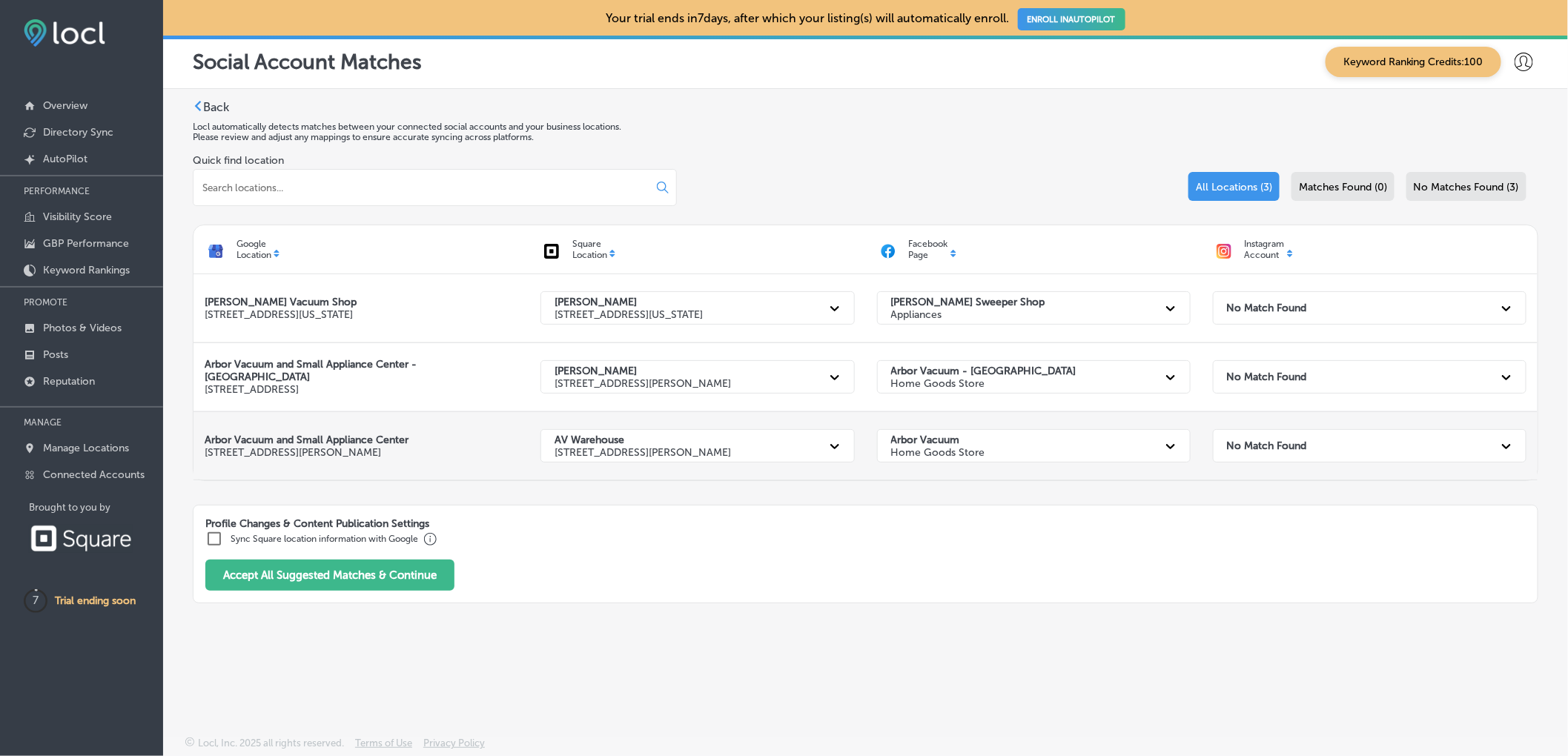
click at [1114, 445] on div "Arbor Vacuum Home Goods Store" at bounding box center [1020, 445] width 274 height 30
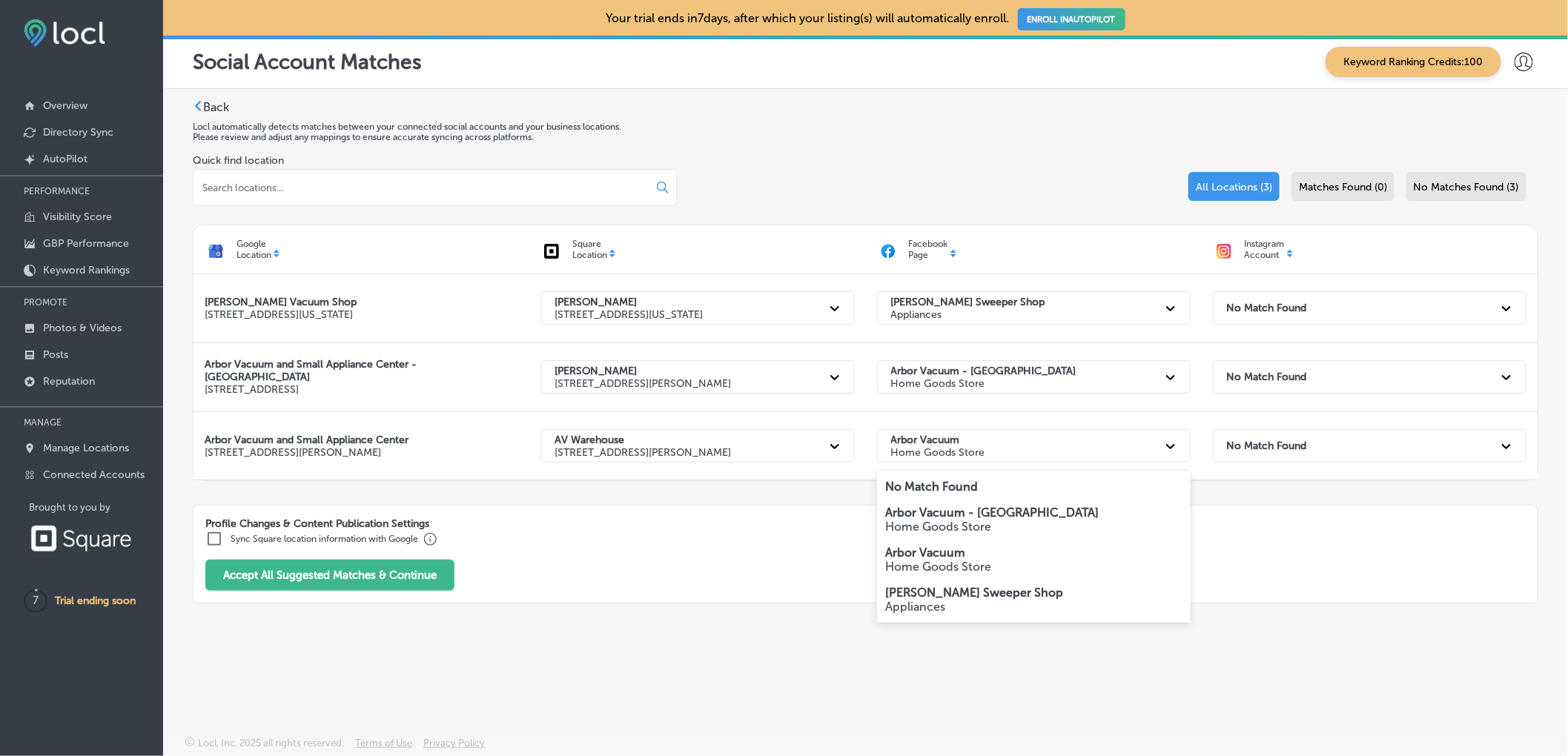
click at [947, 570] on p "Home Goods Store" at bounding box center [1033, 566] width 296 height 14
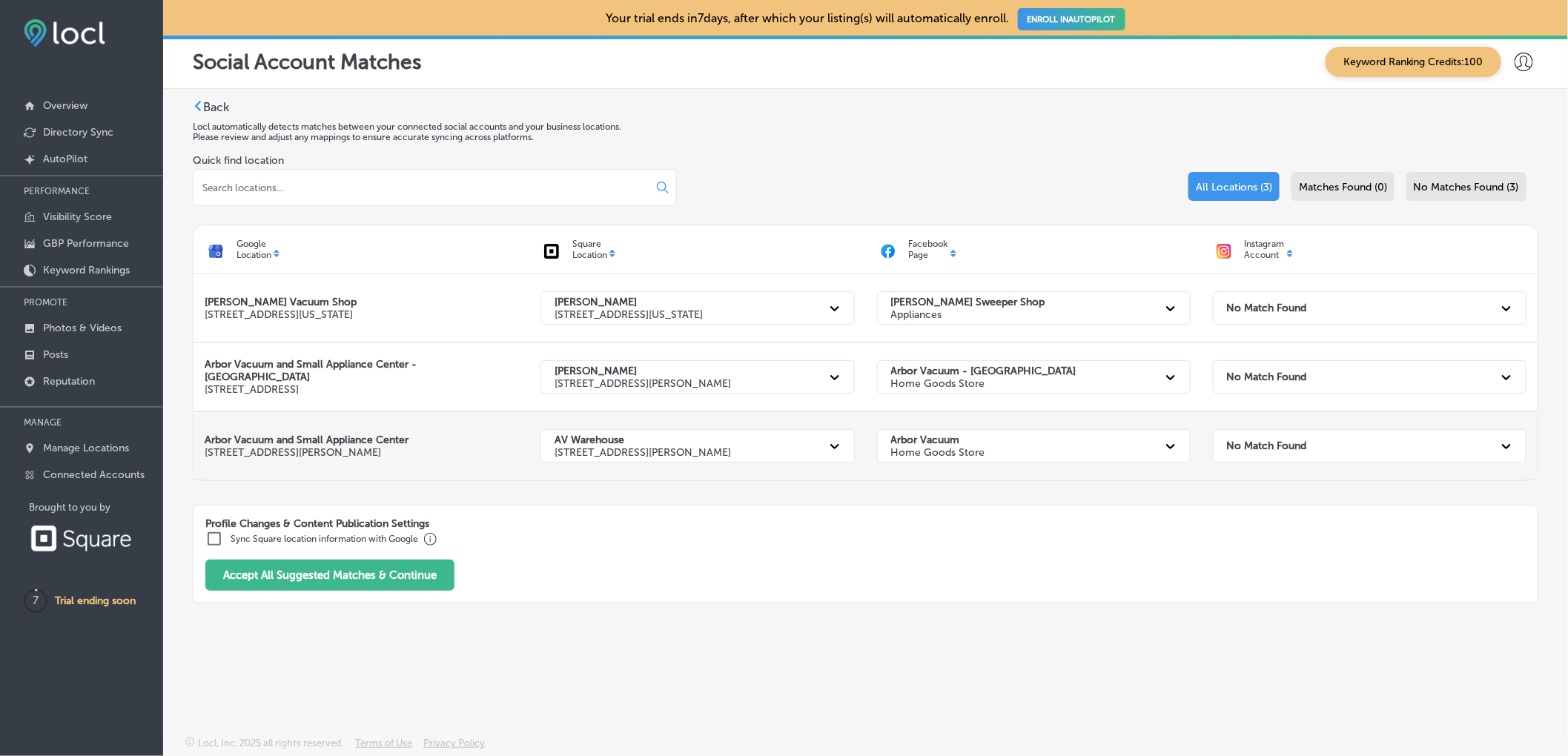
click at [784, 448] on div "AV Warehouse [STREET_ADDRESS][PERSON_NAME]" at bounding box center [684, 445] width 274 height 30
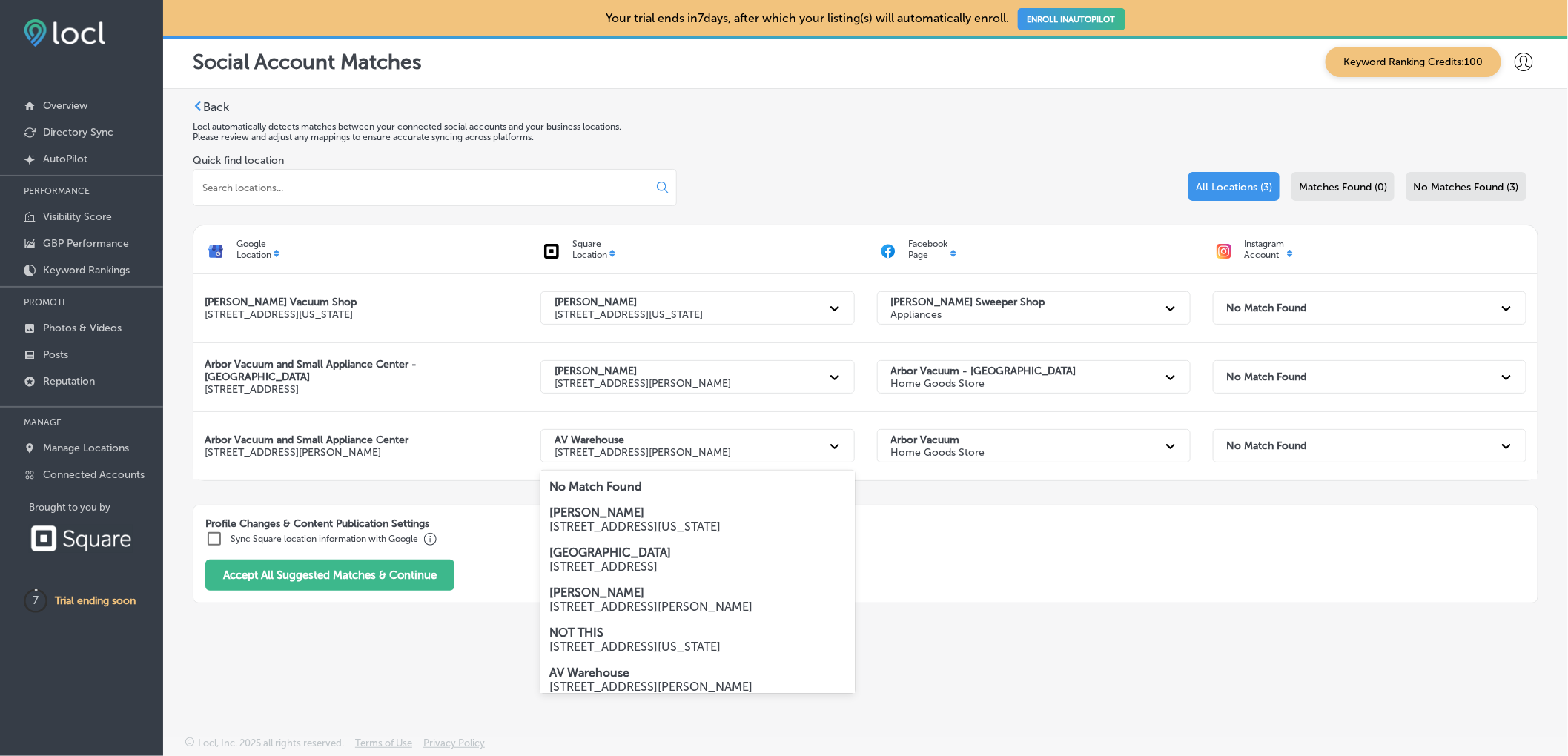
click at [627, 604] on p "[STREET_ADDRESS][PERSON_NAME]" at bounding box center [697, 607] width 296 height 14
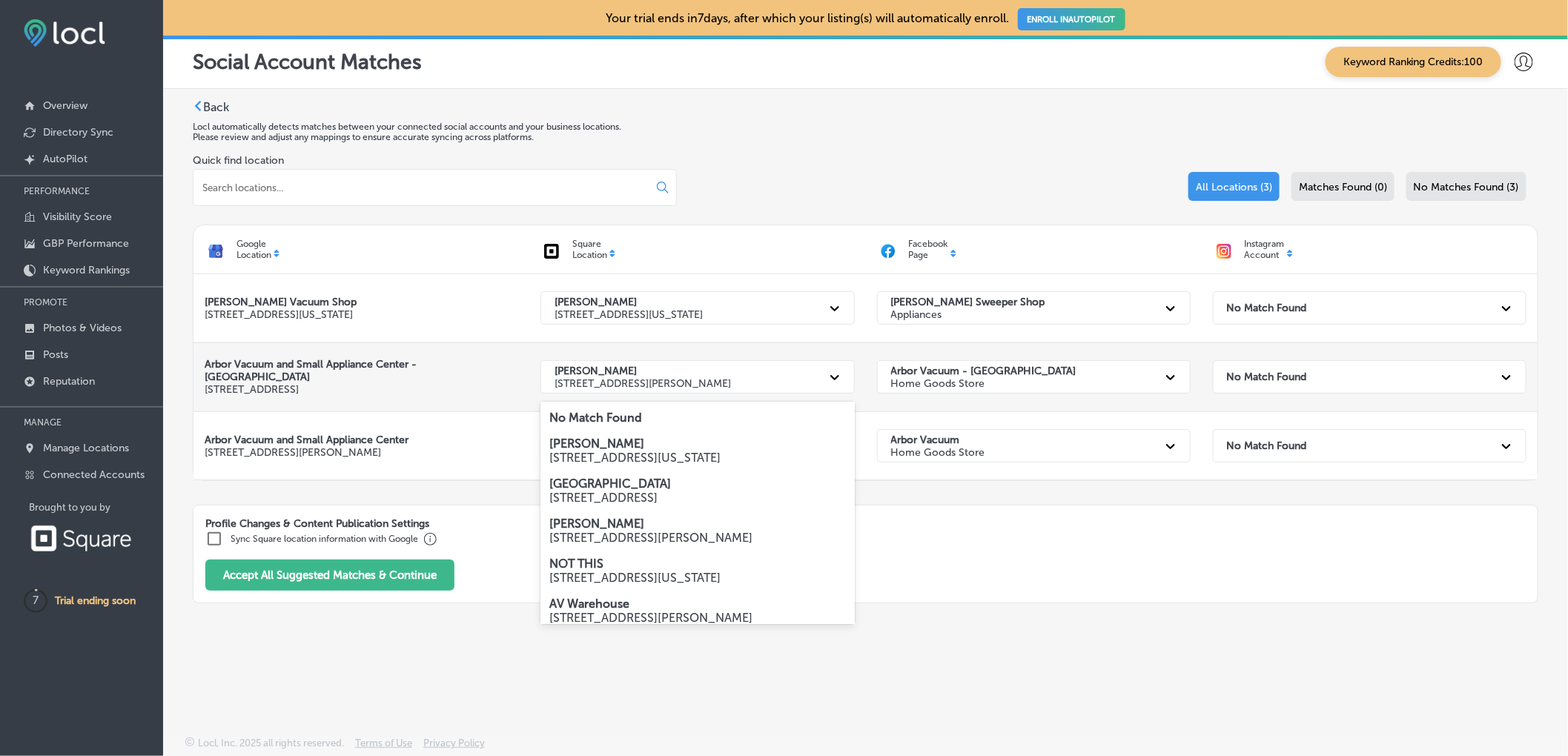
click at [641, 372] on p "[PERSON_NAME]" at bounding box center [643, 371] width 176 height 12
click at [643, 490] on p "[GEOGRAPHIC_DATA]" at bounding box center [697, 483] width 296 height 14
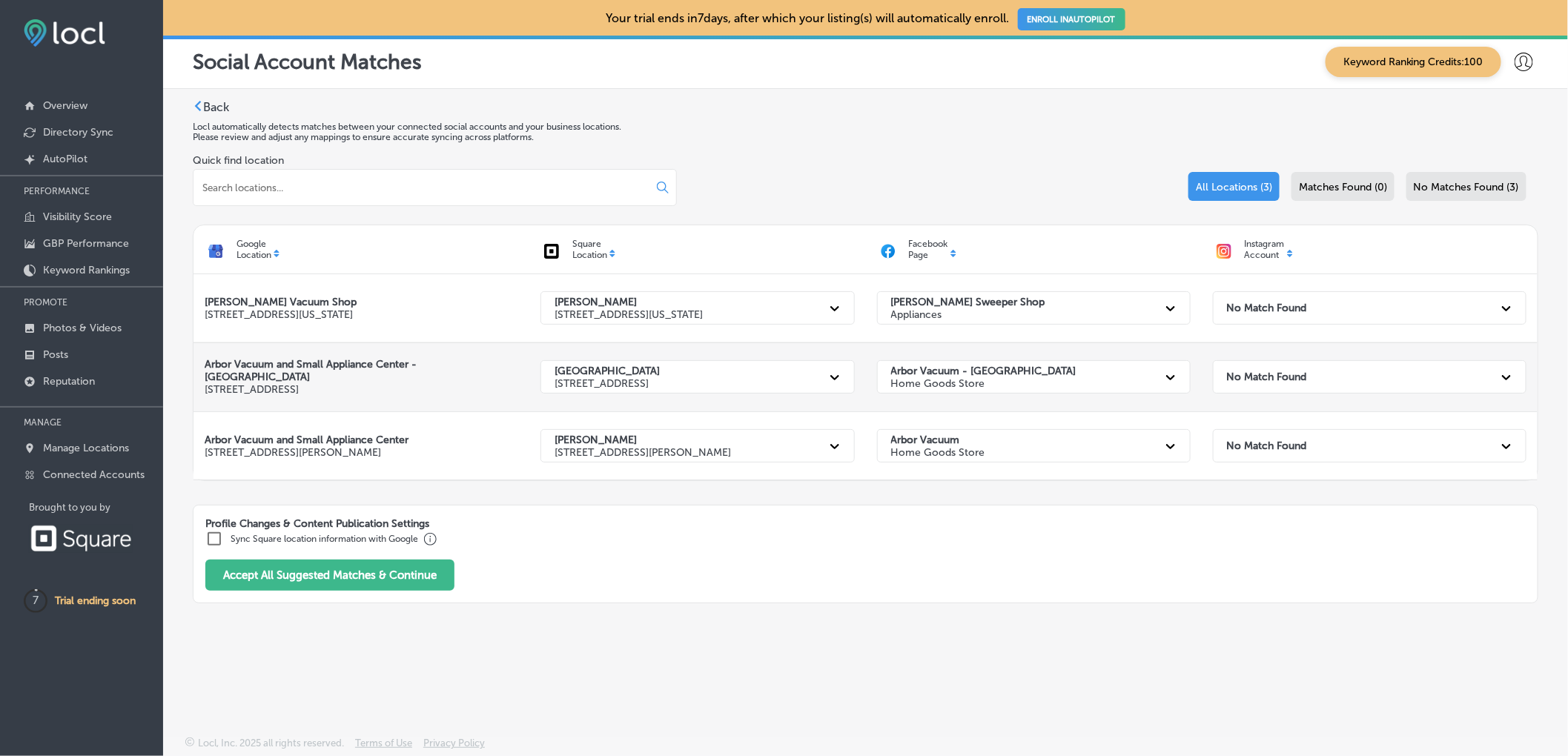
click at [1413, 386] on div "No Match Found" at bounding box center [1356, 377] width 274 height 30
click at [217, 539] on input "checkbox" at bounding box center [214, 538] width 18 height 18
checkbox input "true"
click at [327, 580] on button "Accept All Suggested Matches & Continue" at bounding box center [329, 574] width 249 height 31
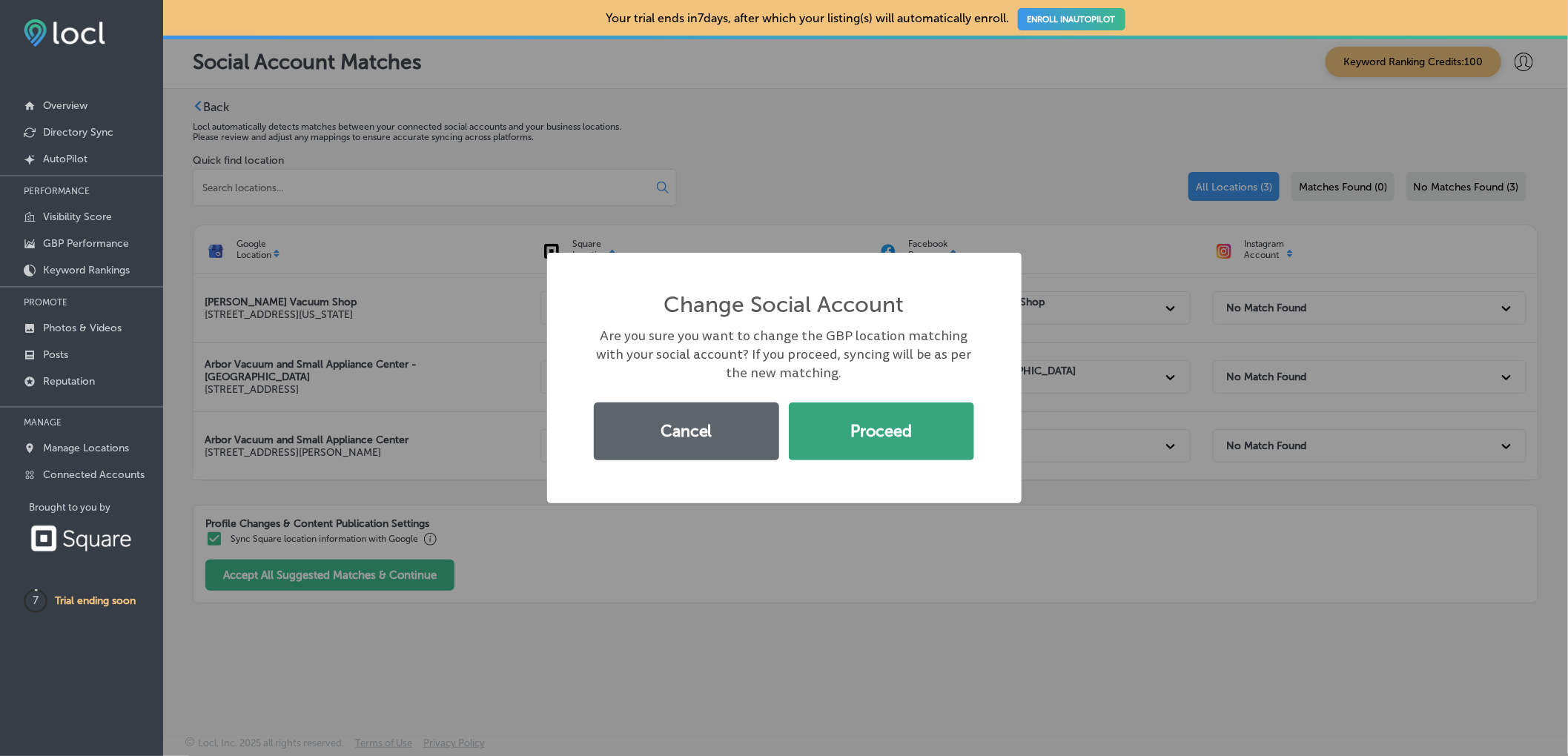
click at [936, 441] on button "Proceed" at bounding box center [881, 431] width 185 height 57
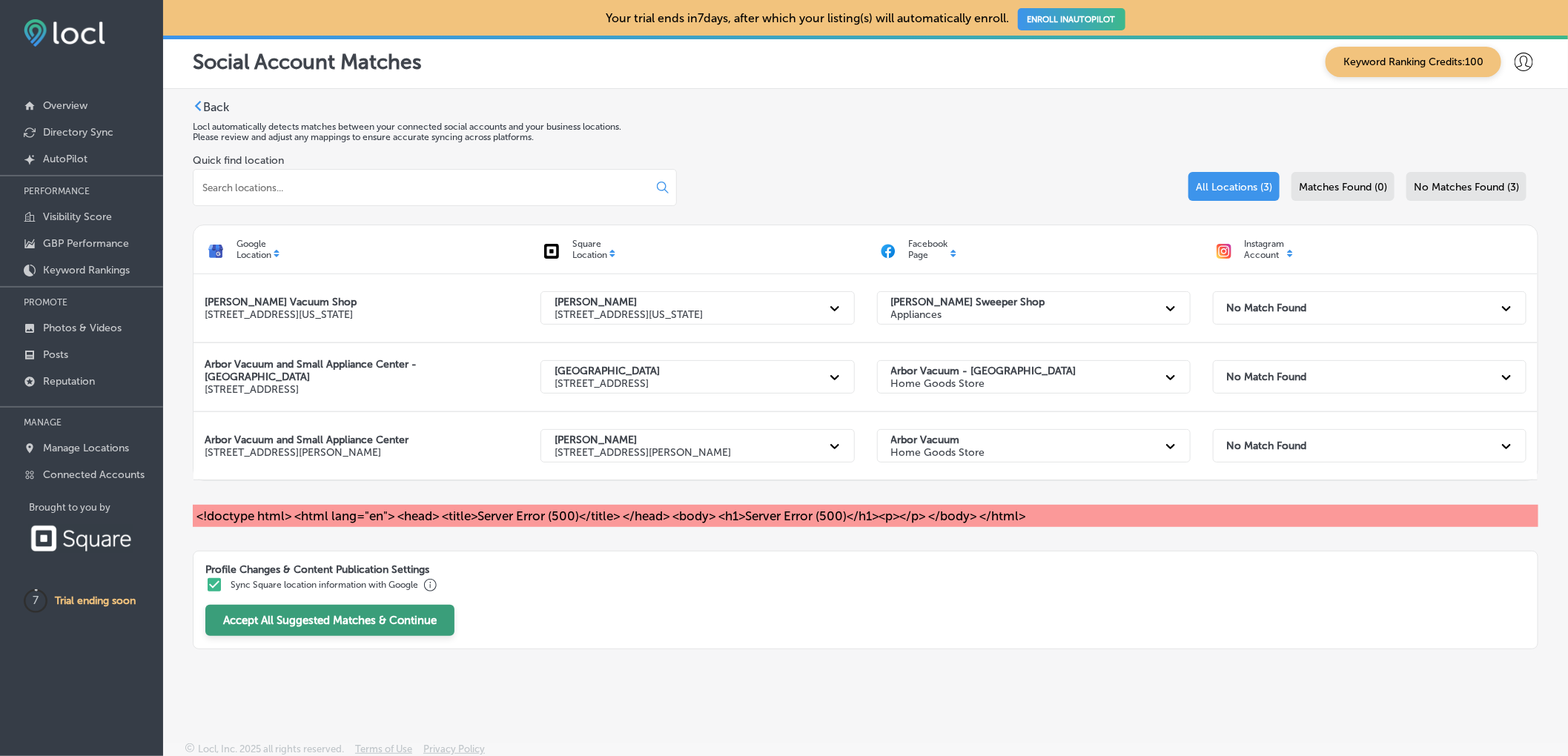
click at [338, 619] on button "Accept All Suggested Matches & Continue" at bounding box center [329, 620] width 249 height 31
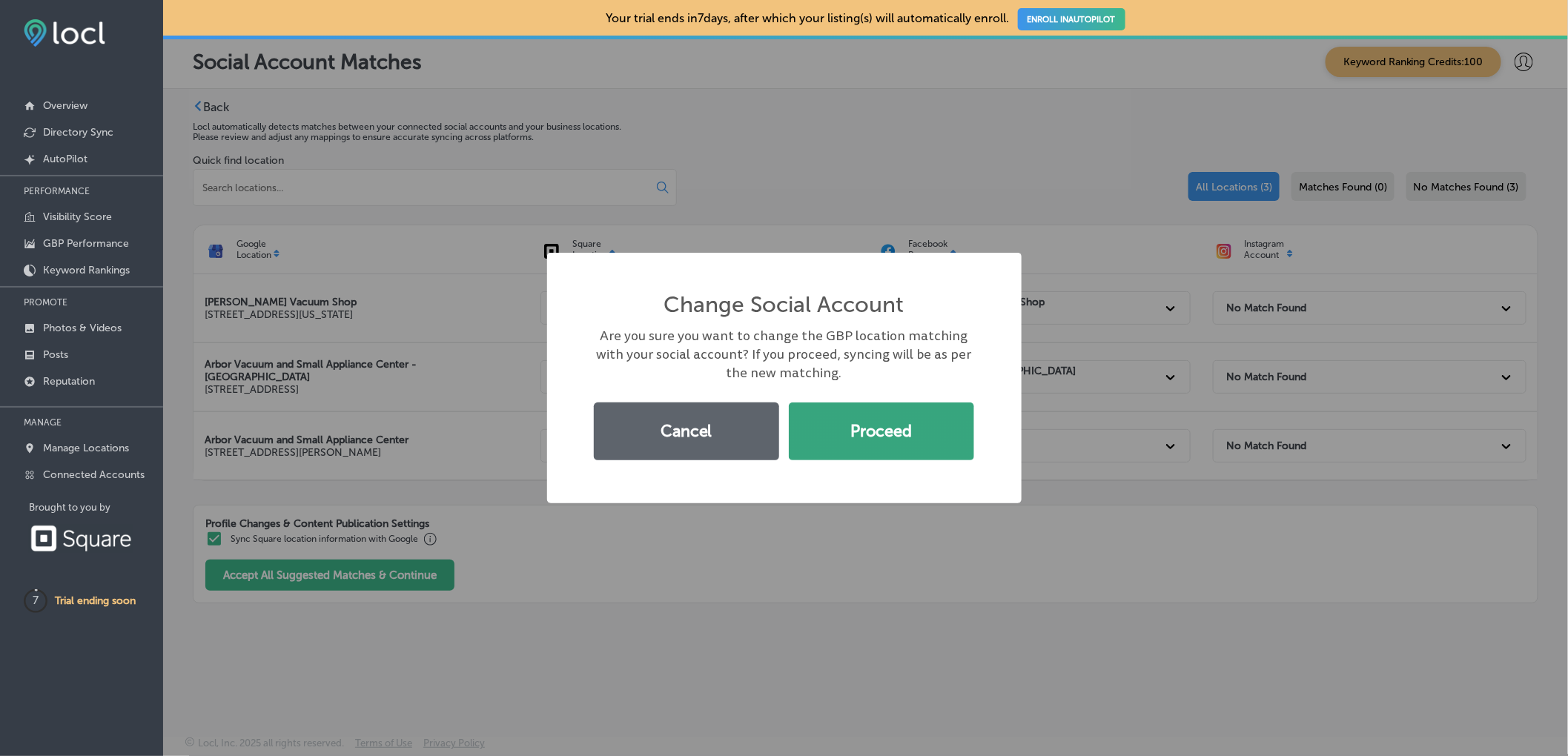
click at [938, 430] on button "Proceed" at bounding box center [881, 431] width 185 height 57
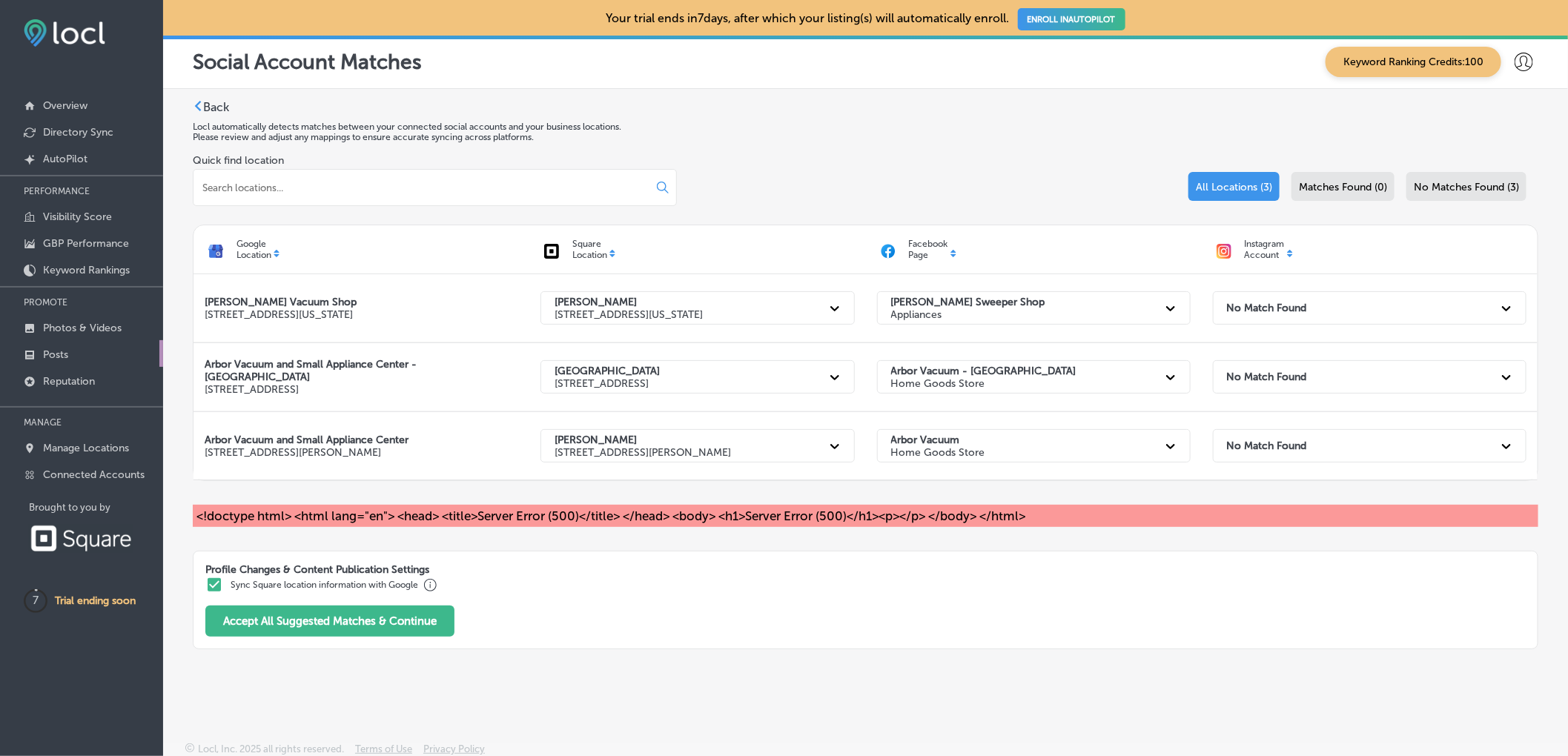
click at [64, 354] on p "Posts" at bounding box center [55, 354] width 25 height 12
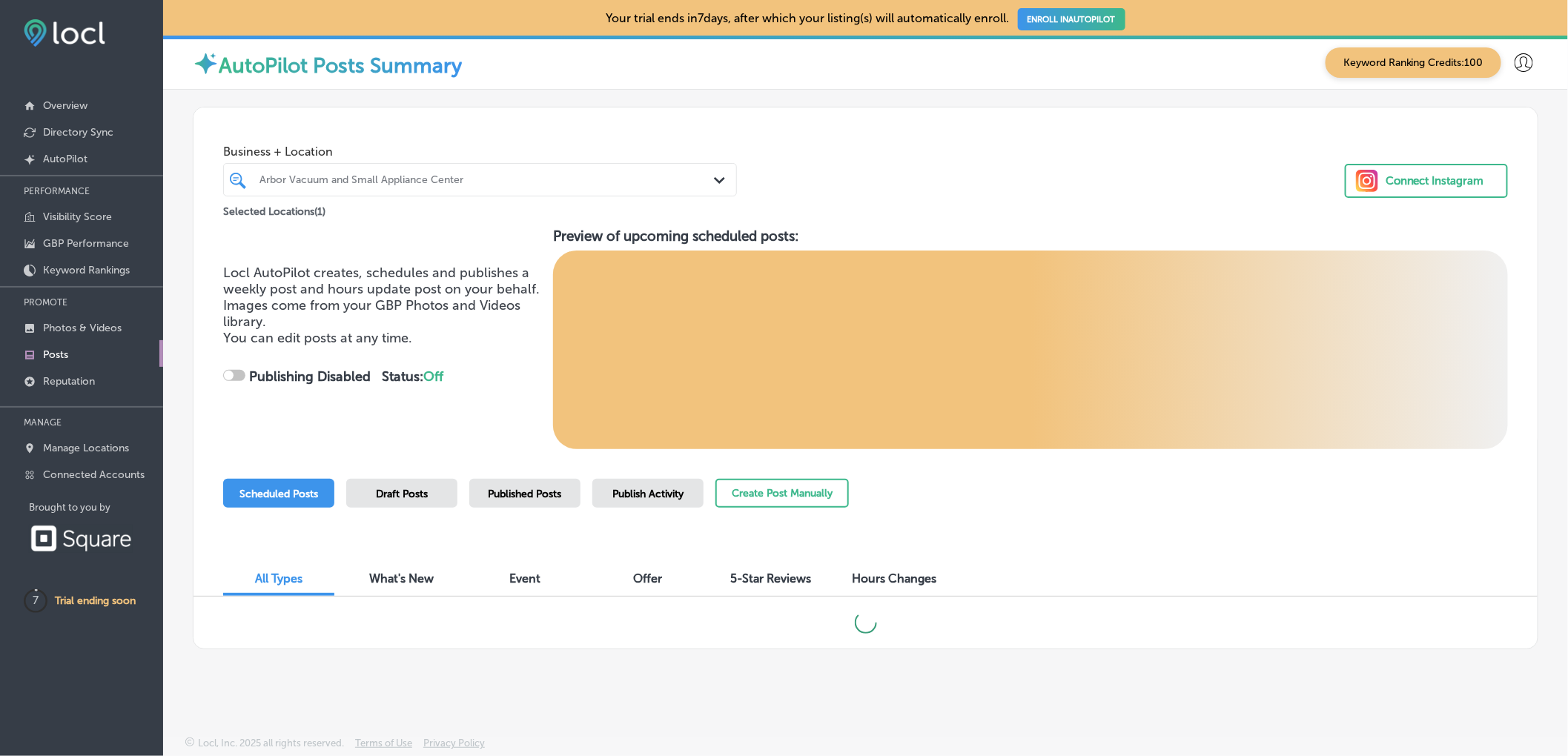
checkbox input "true"
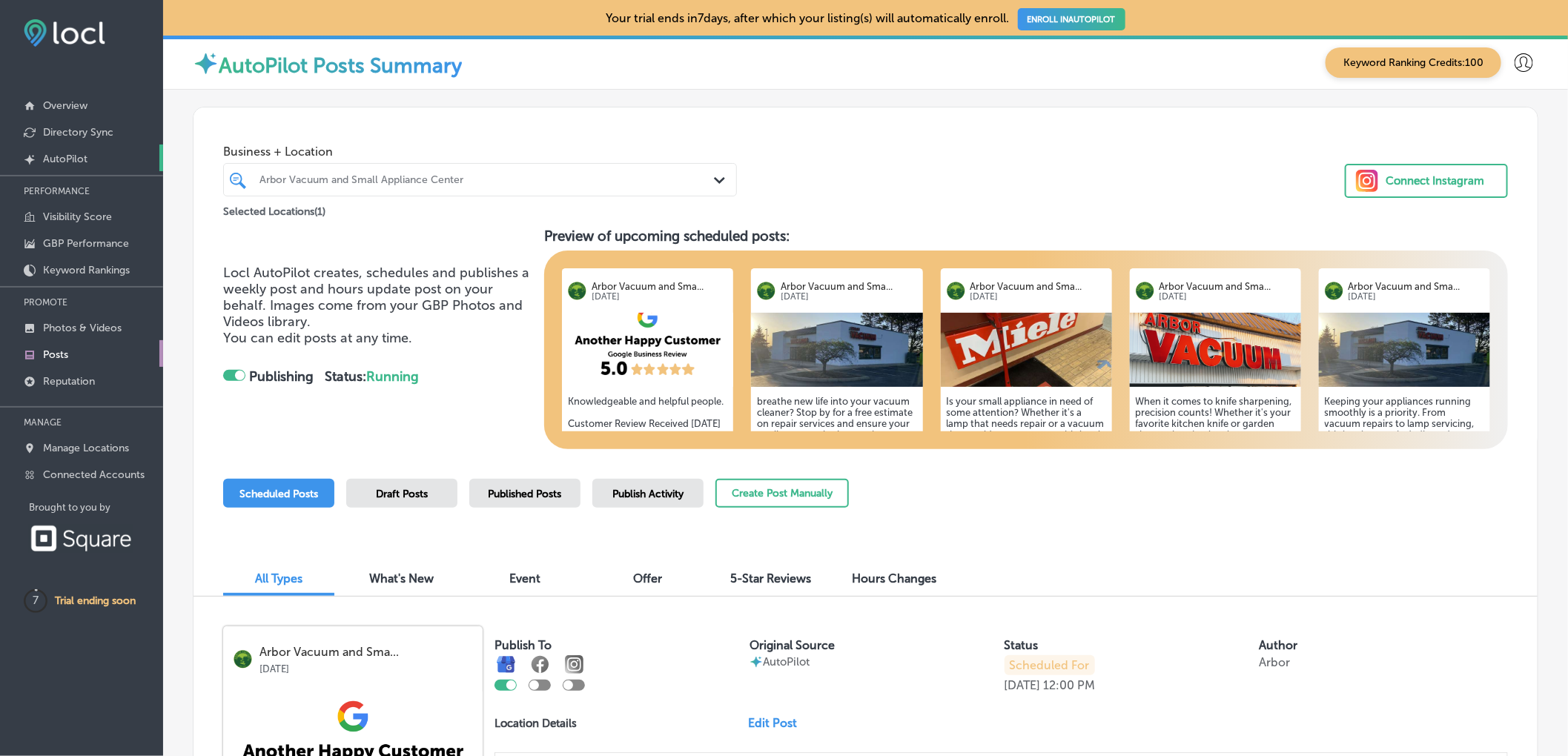
click at [62, 155] on p "AutoPilot" at bounding box center [64, 159] width 44 height 12
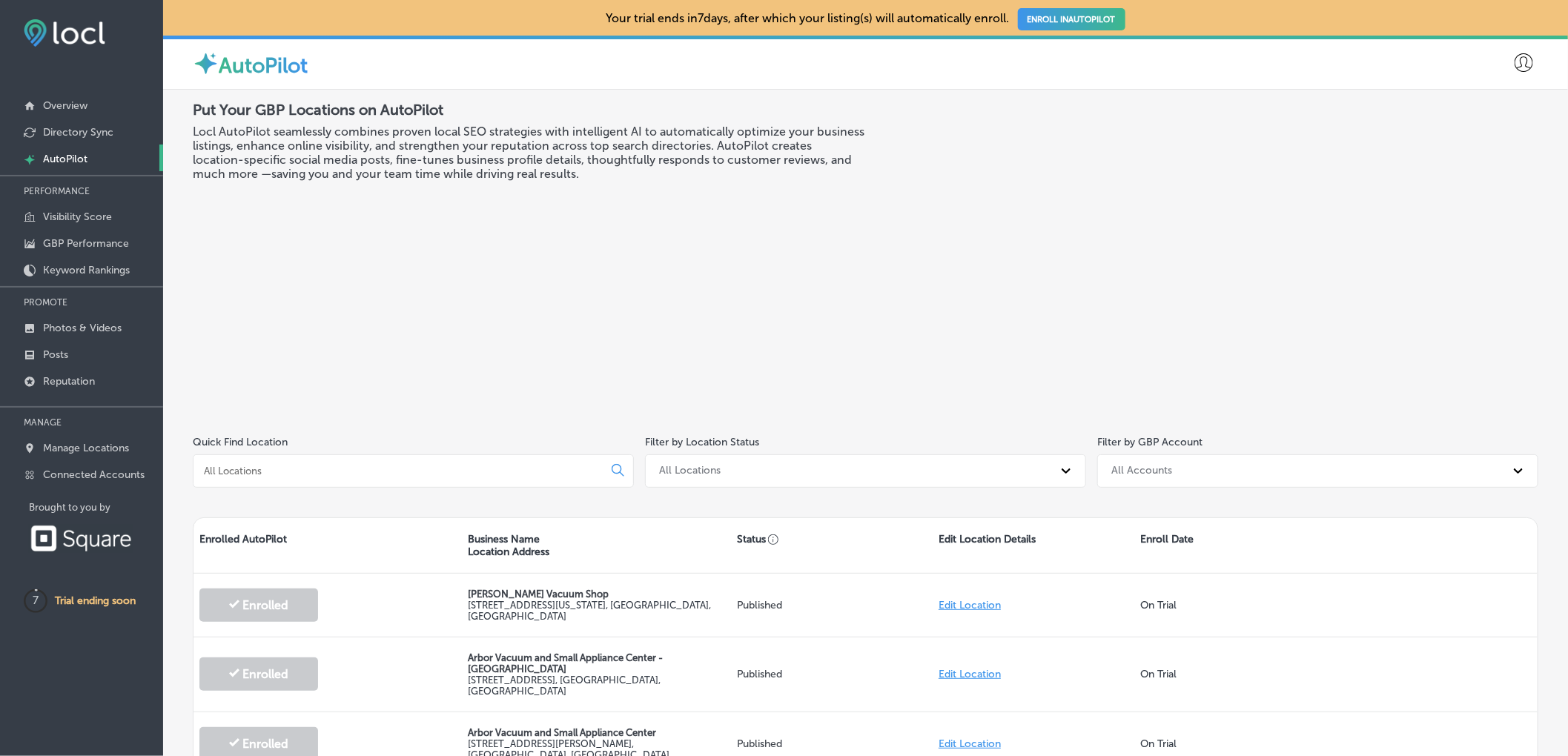
click at [1102, 23] on link "ENROLL IN AUTOPILOT" at bounding box center [1071, 19] width 107 height 23
click at [85, 97] on link "Overview" at bounding box center [82, 104] width 163 height 26
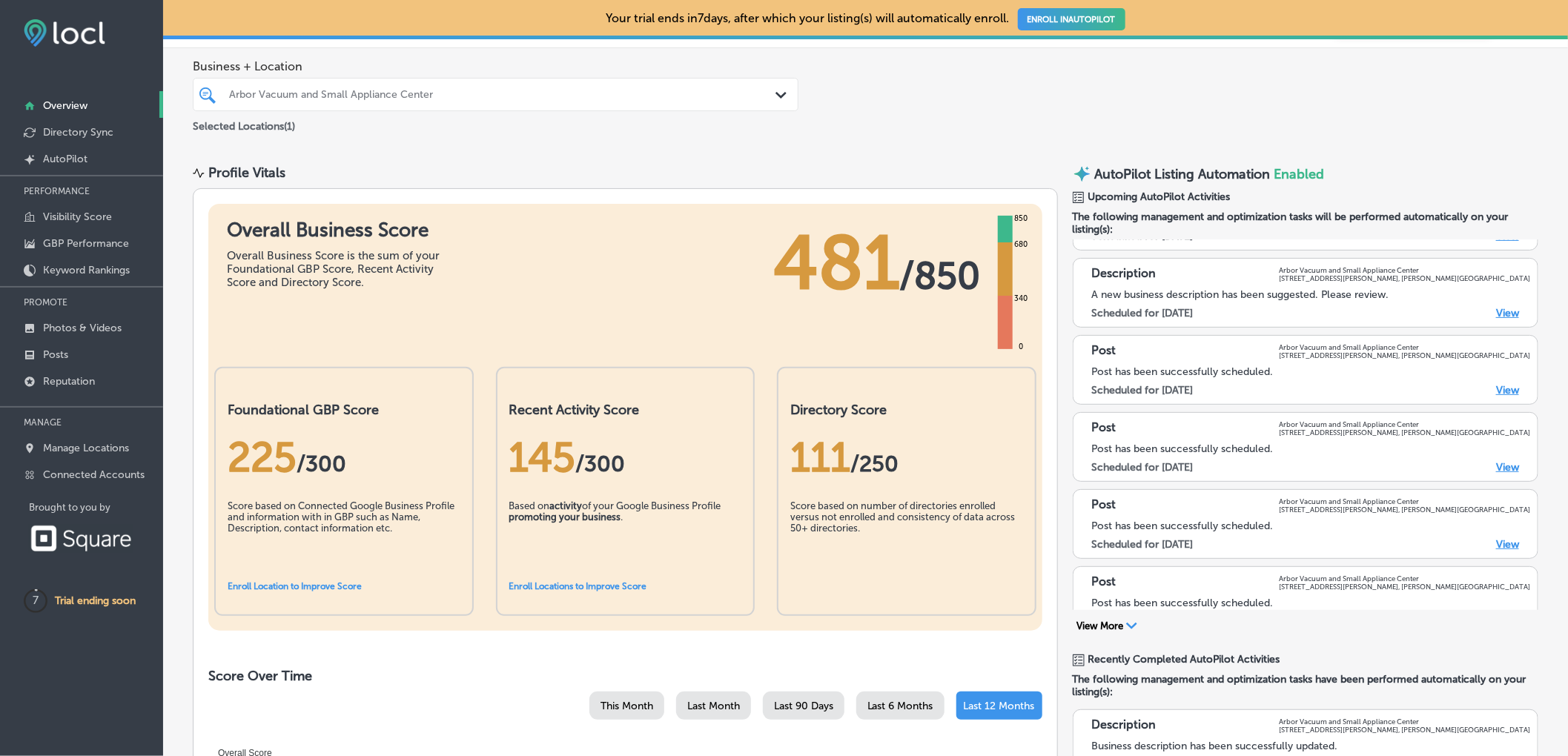
scroll to position [217, 0]
click at [1497, 312] on link "View" at bounding box center [1507, 316] width 23 height 12
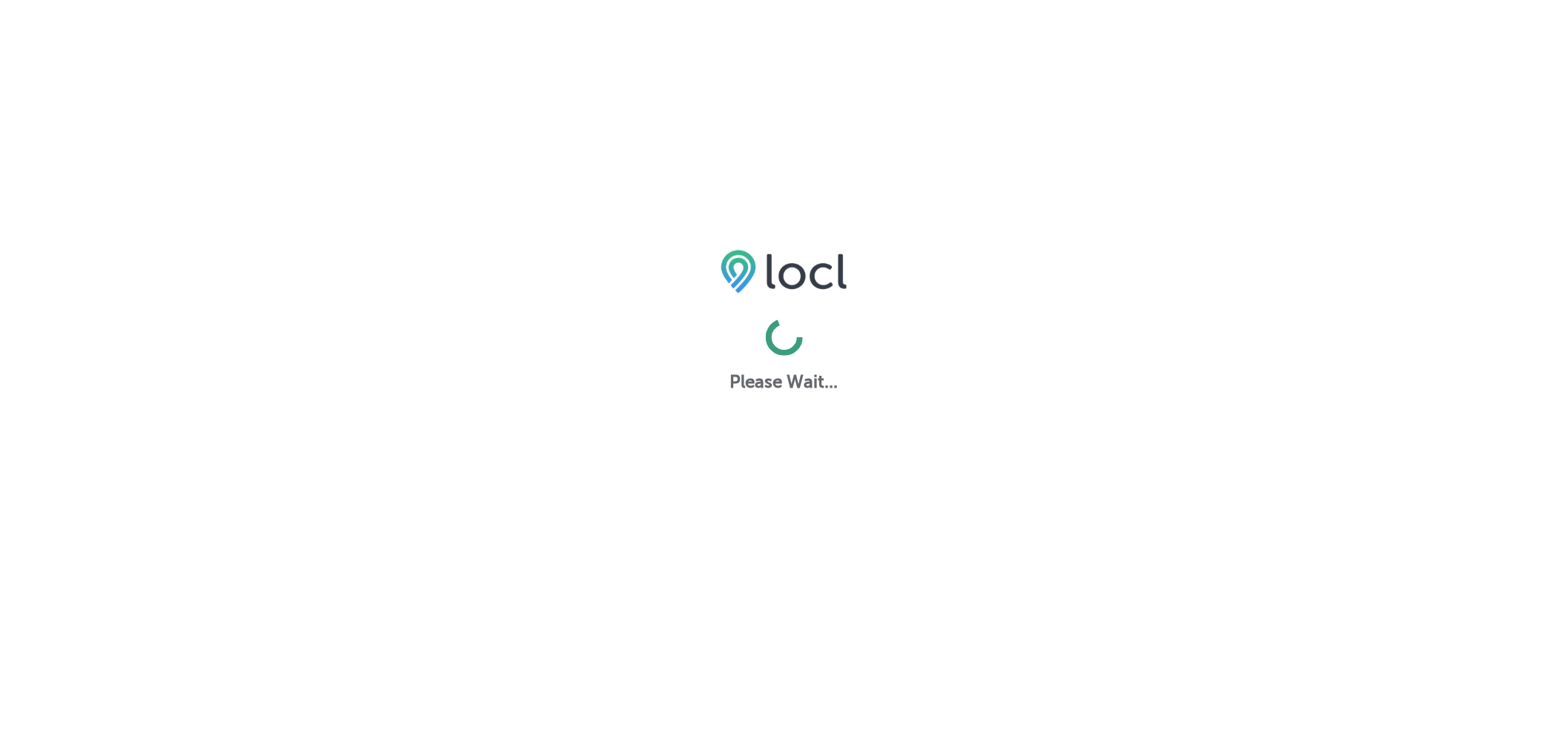
select select "US"
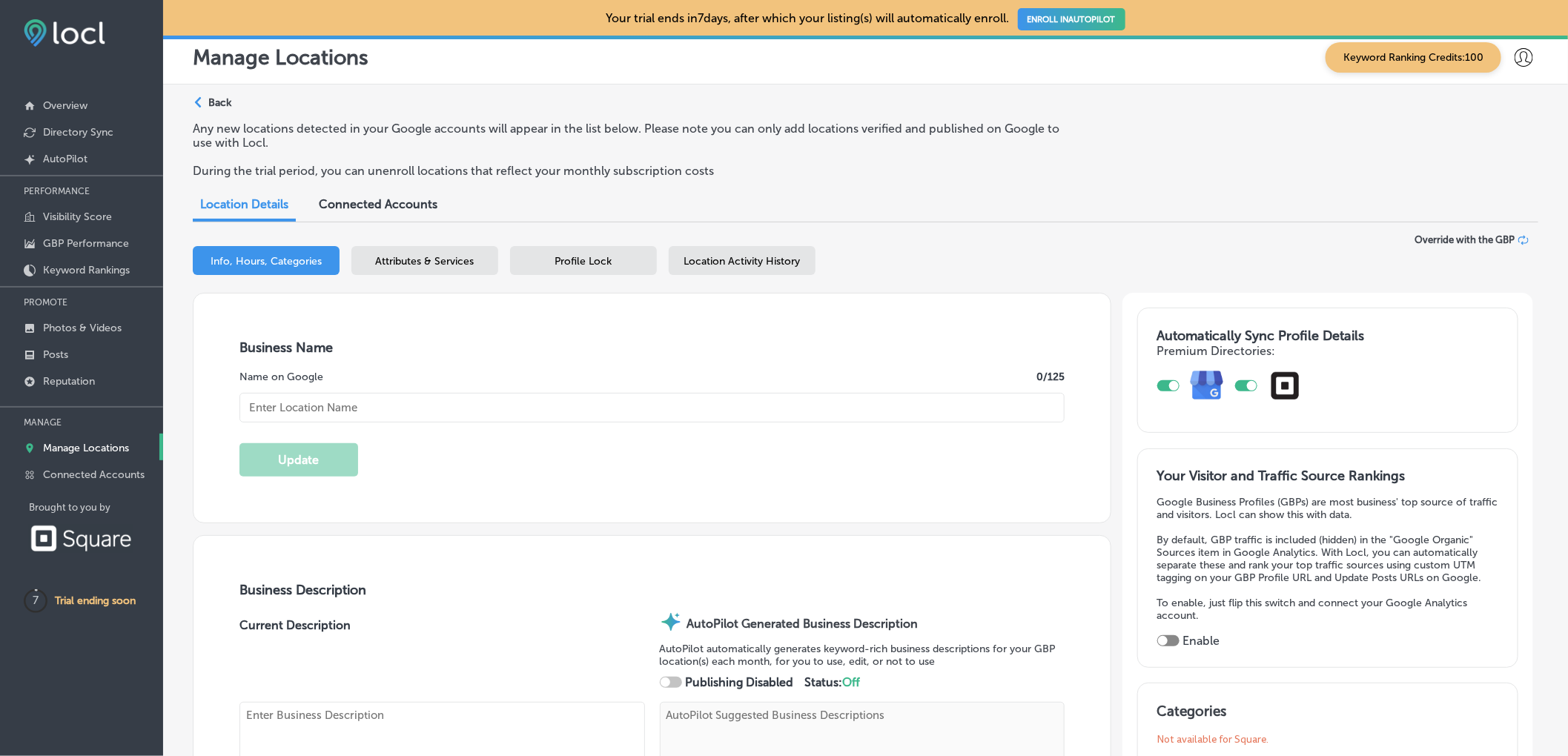
type textarea "Arbor Vacuum and Small Appliance Center delivers expert vacuum repair near me, …"
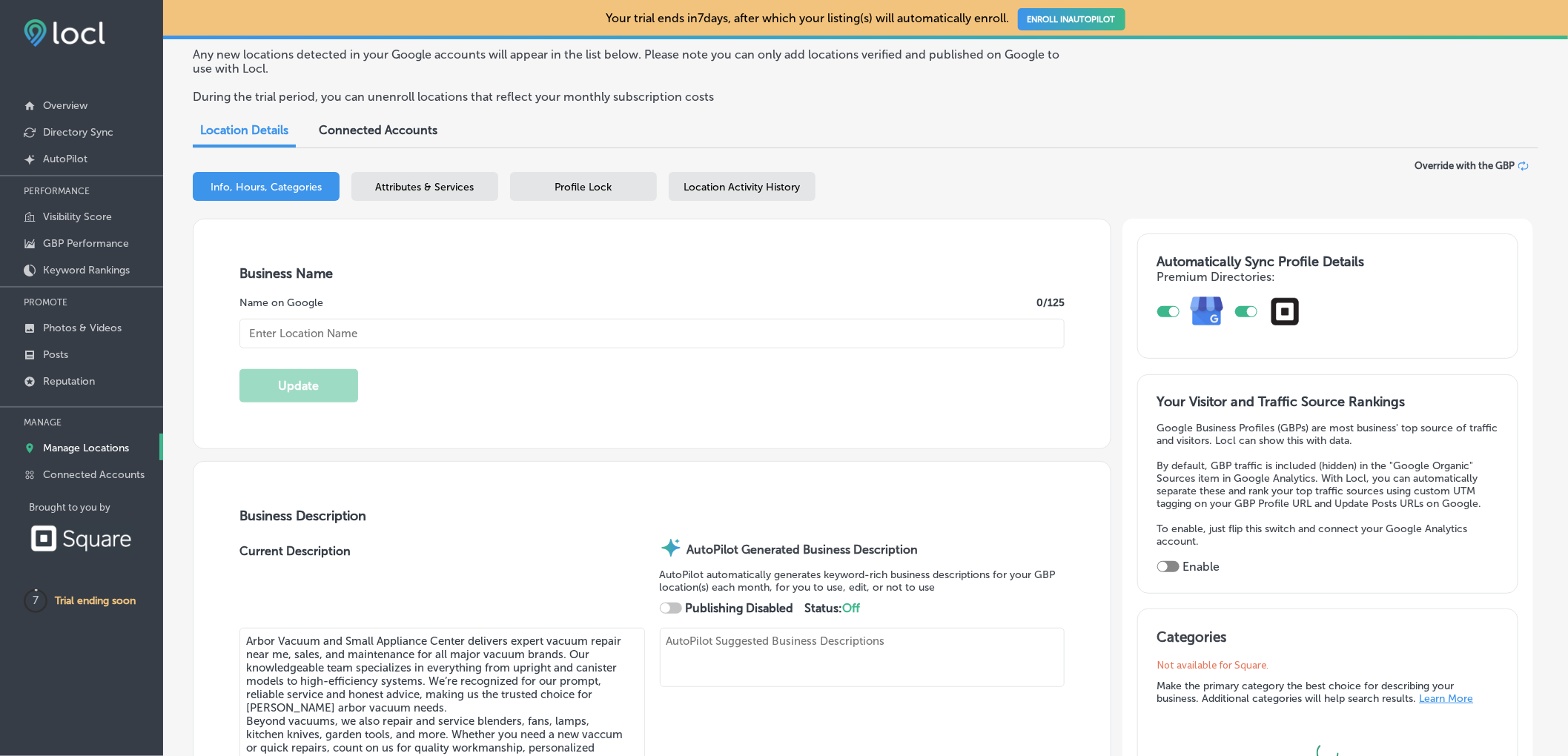
type textarea "Arbor Vacuum and Small Appliance Center delivers expert vacuum repair near me, …"
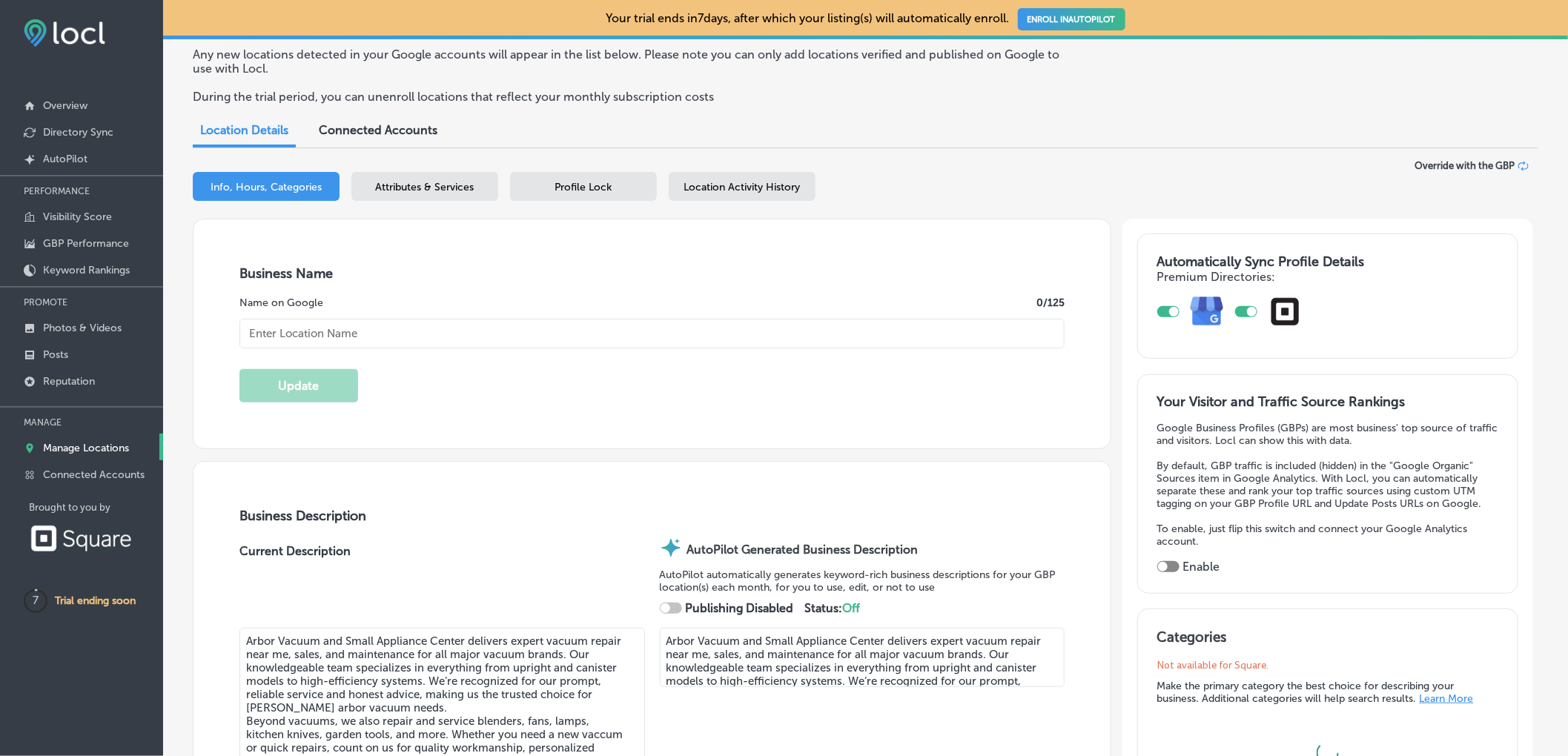
type input "[STREET_ADDRESS][PERSON_NAME]"
type input "[PERSON_NAME][GEOGRAPHIC_DATA]"
type input "48108"
type input "US"
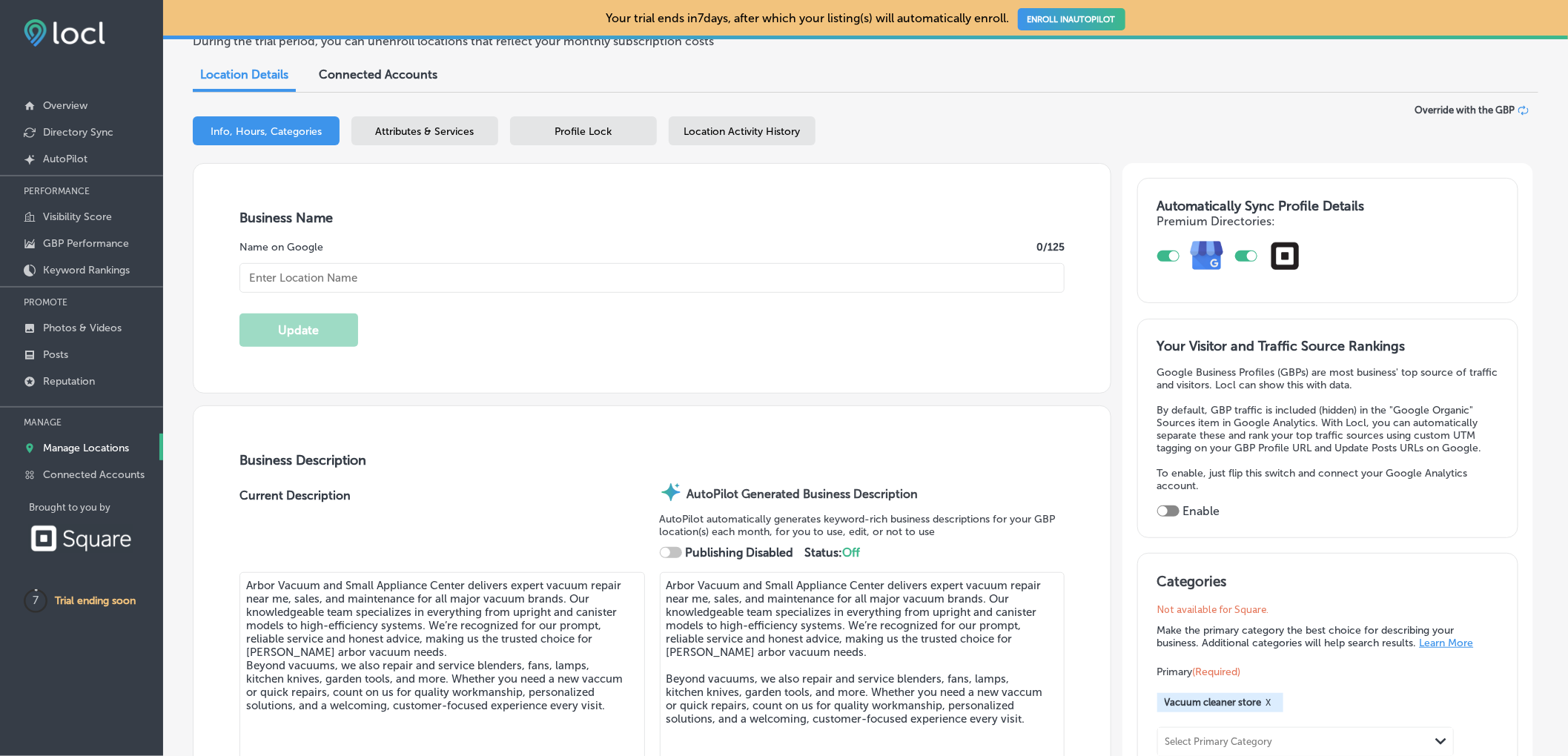
checkbox input "true"
type input "[URL][DOMAIN_NAME]"
checkbox input "true"
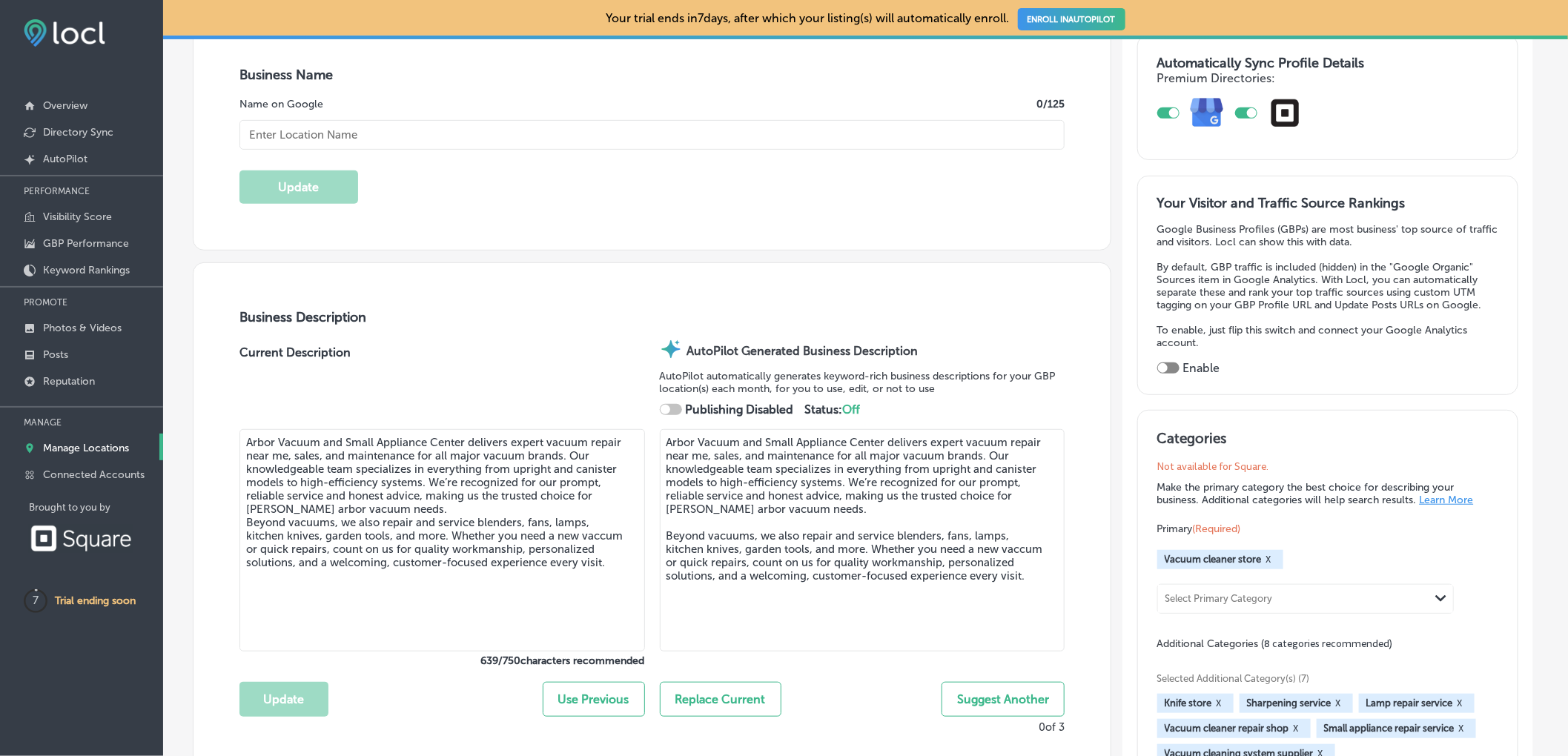
type input "Arbor Vacuum and Small Appliance Center"
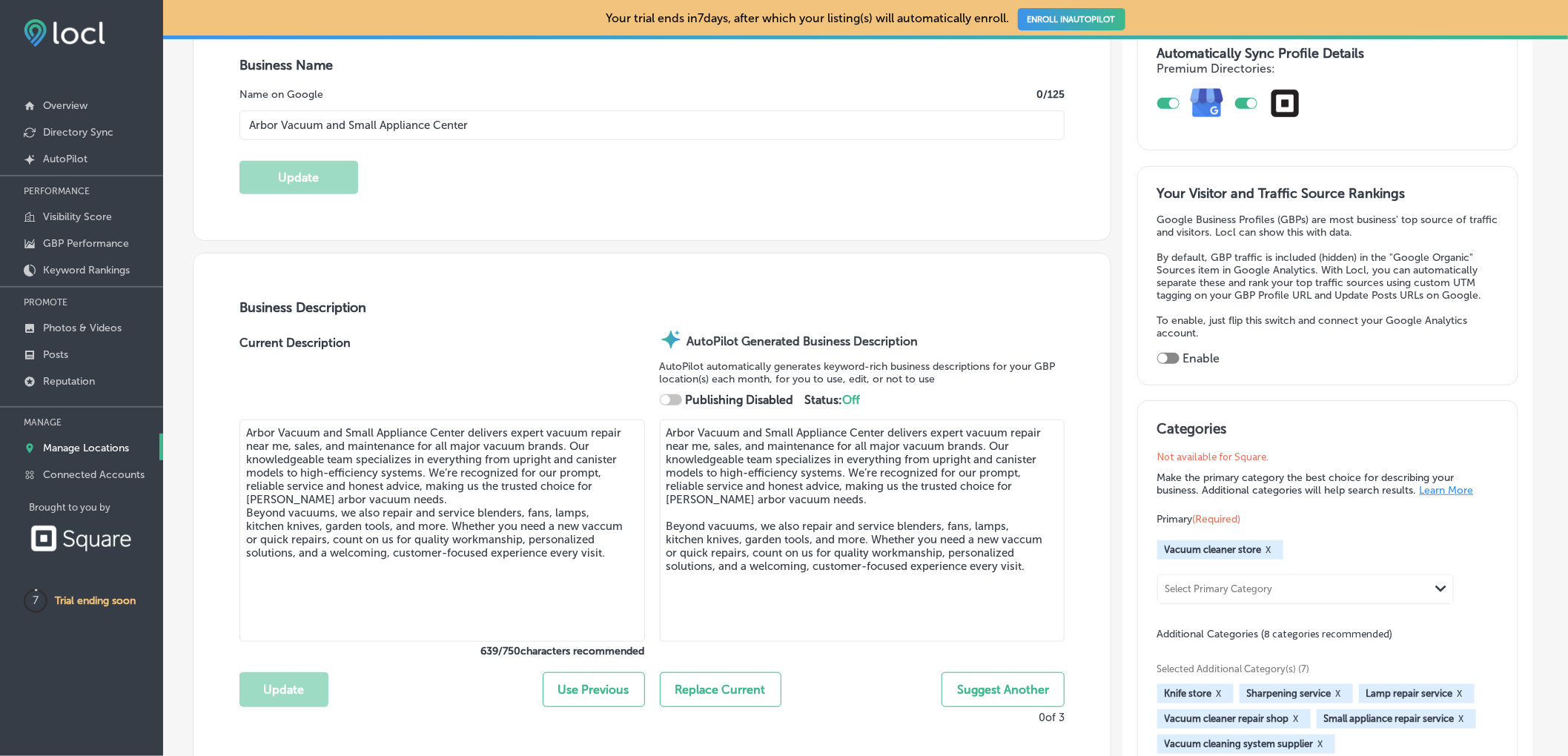
type input "[PHONE_NUMBER]"
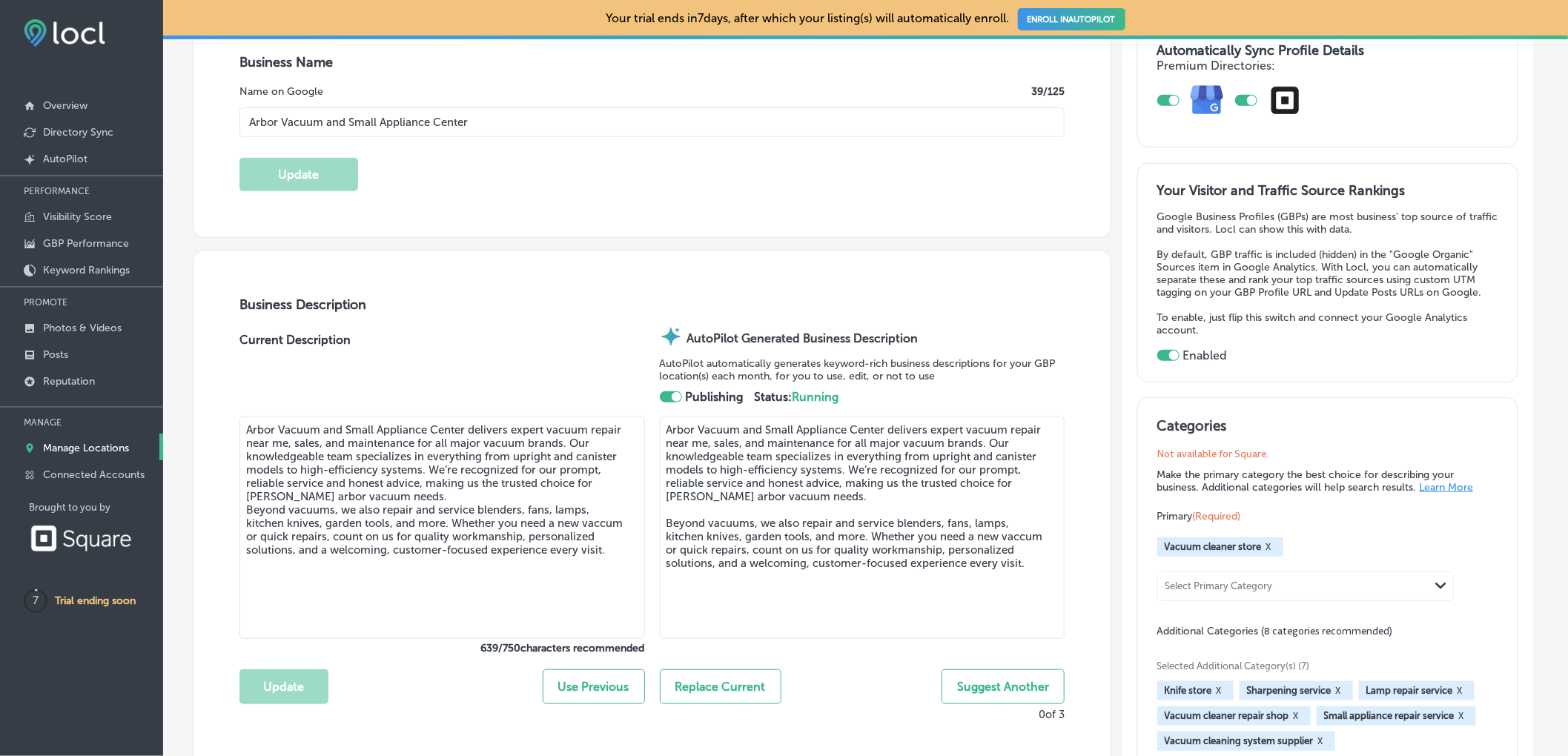
click at [737, 685] on button "Replace Current" at bounding box center [720, 686] width 121 height 35
type textarea "Arbor Vacuum and Small Appliance Center delivers expert vacuum repair near me, …"
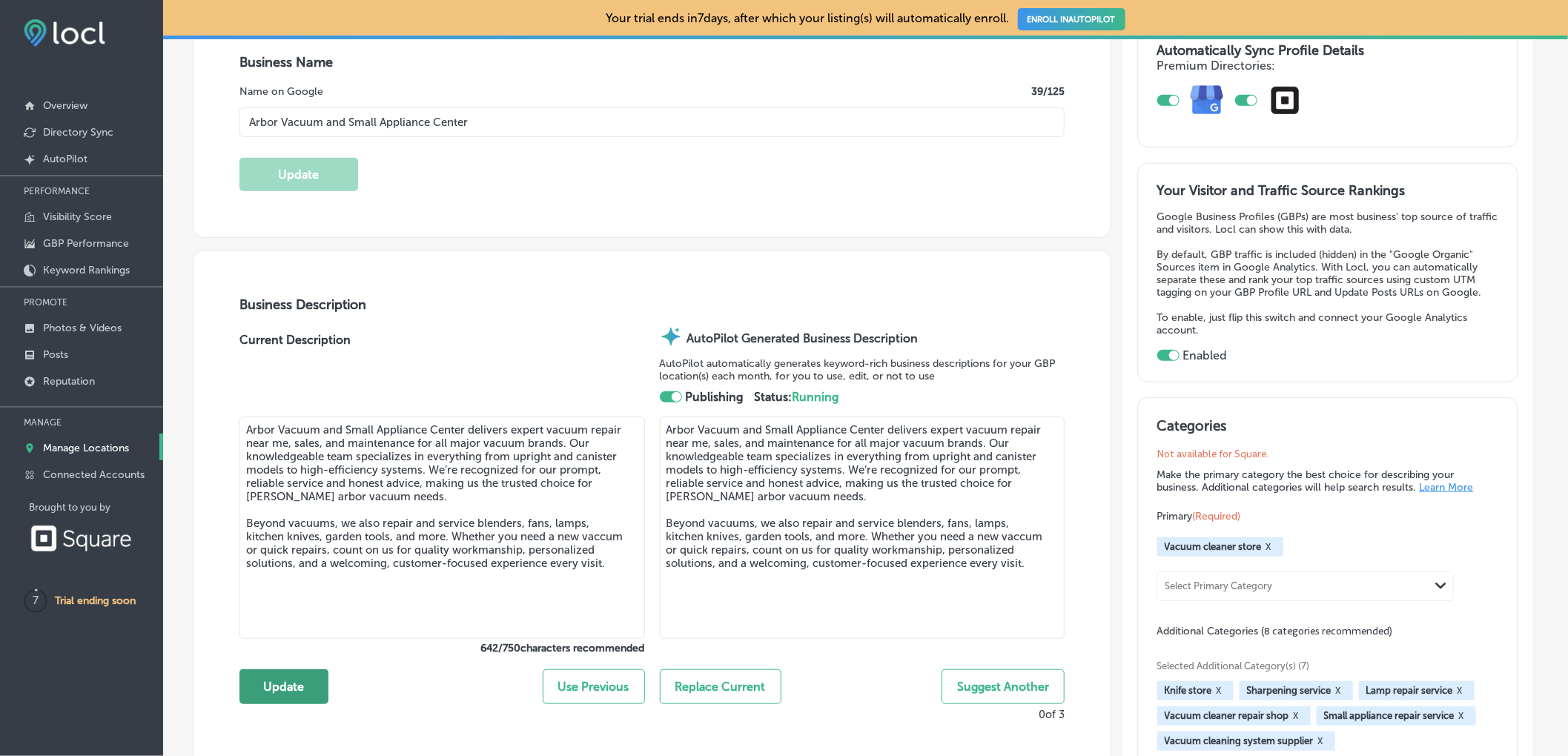
click at [253, 693] on button "Update" at bounding box center [284, 686] width 89 height 35
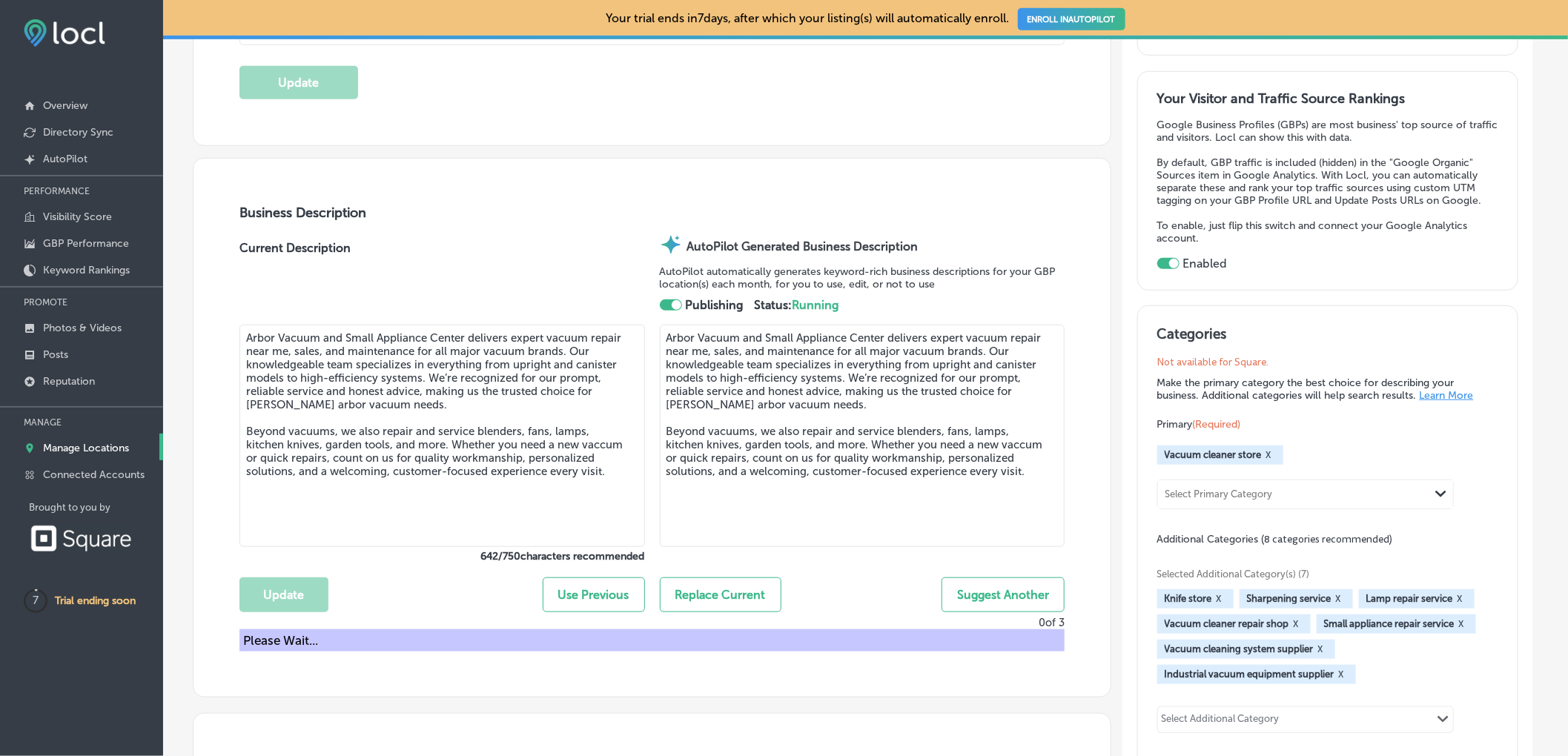
scroll to position [412, 0]
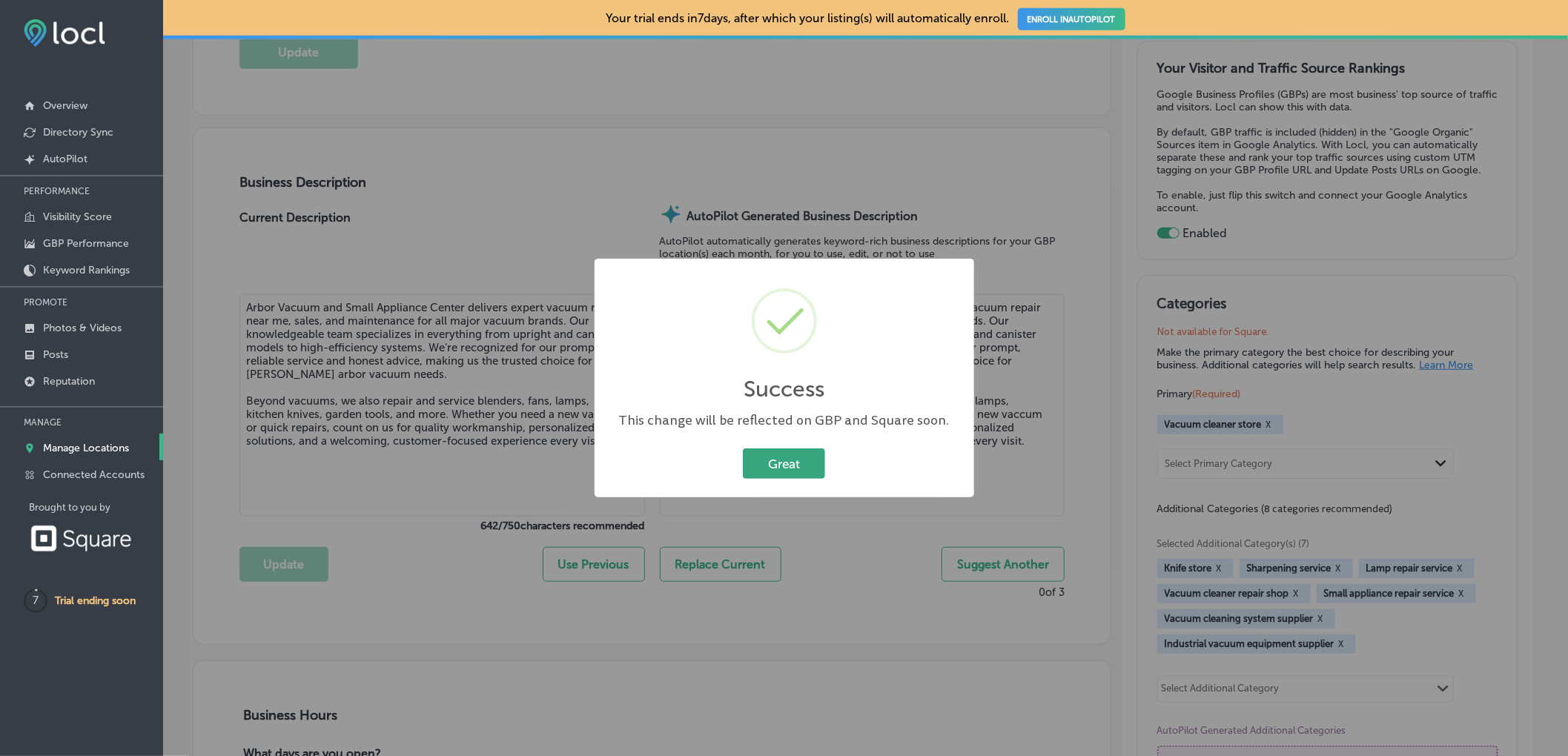
click at [773, 468] on button "Great" at bounding box center [784, 463] width 82 height 30
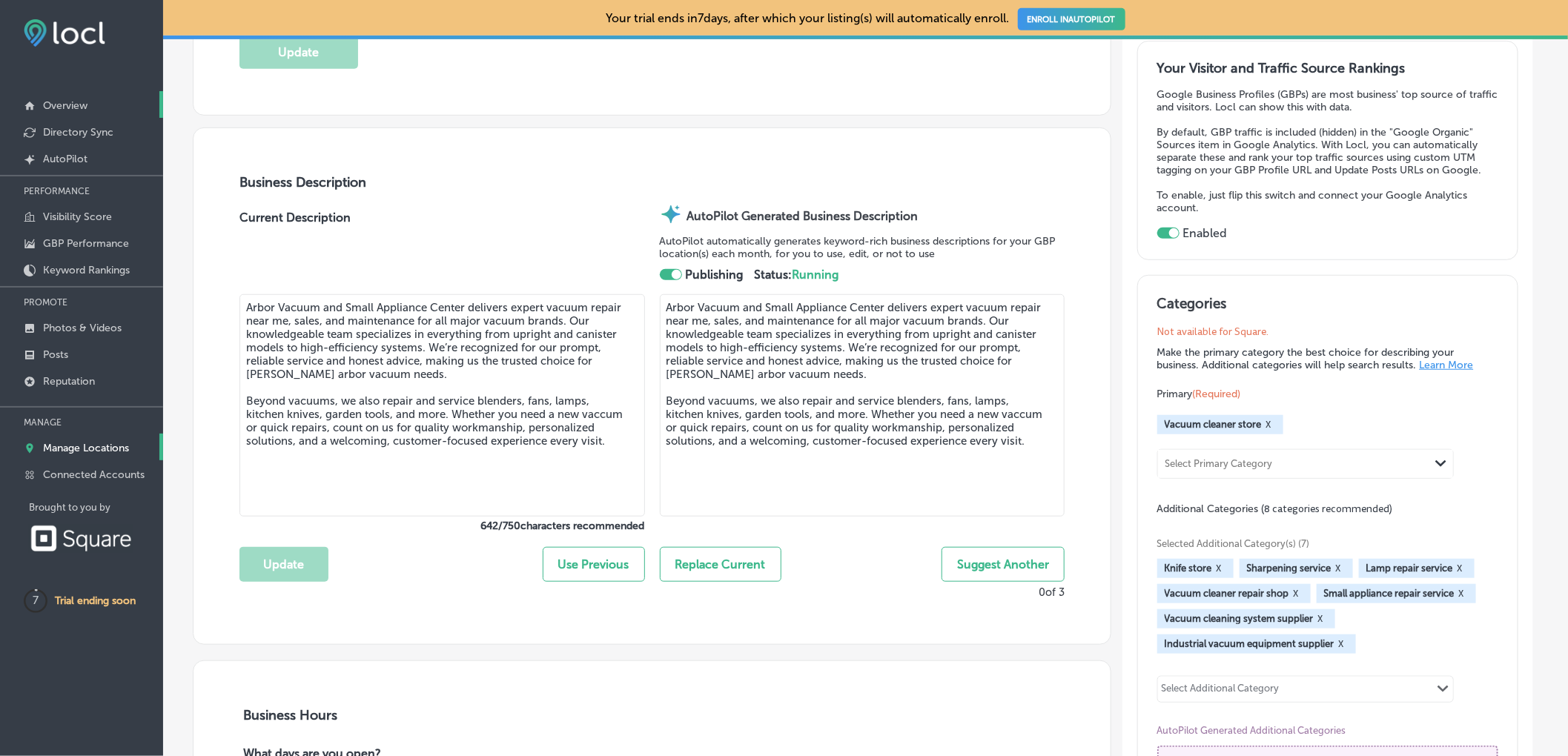
click at [79, 108] on p "Overview" at bounding box center [64, 106] width 44 height 12
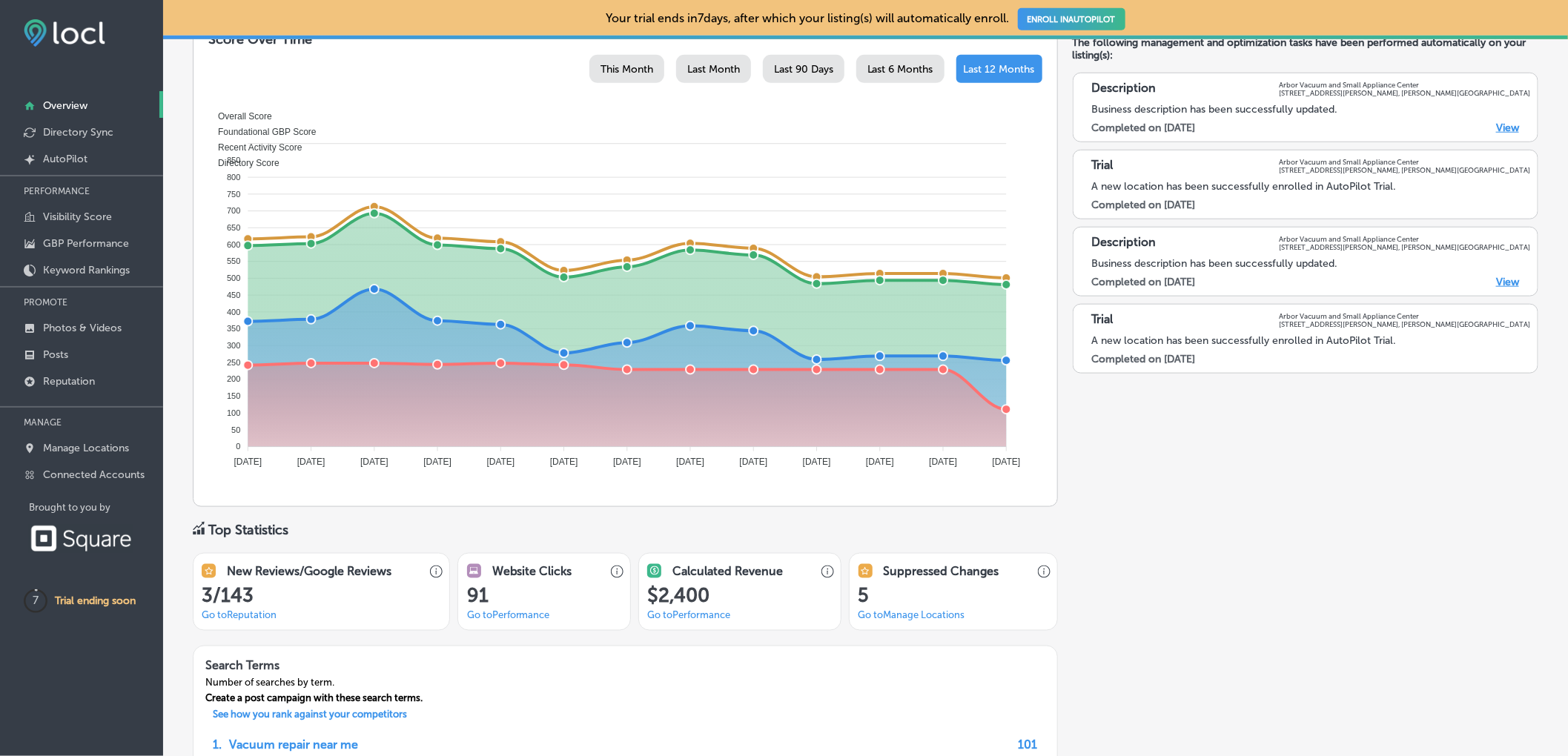
scroll to position [752, 0]
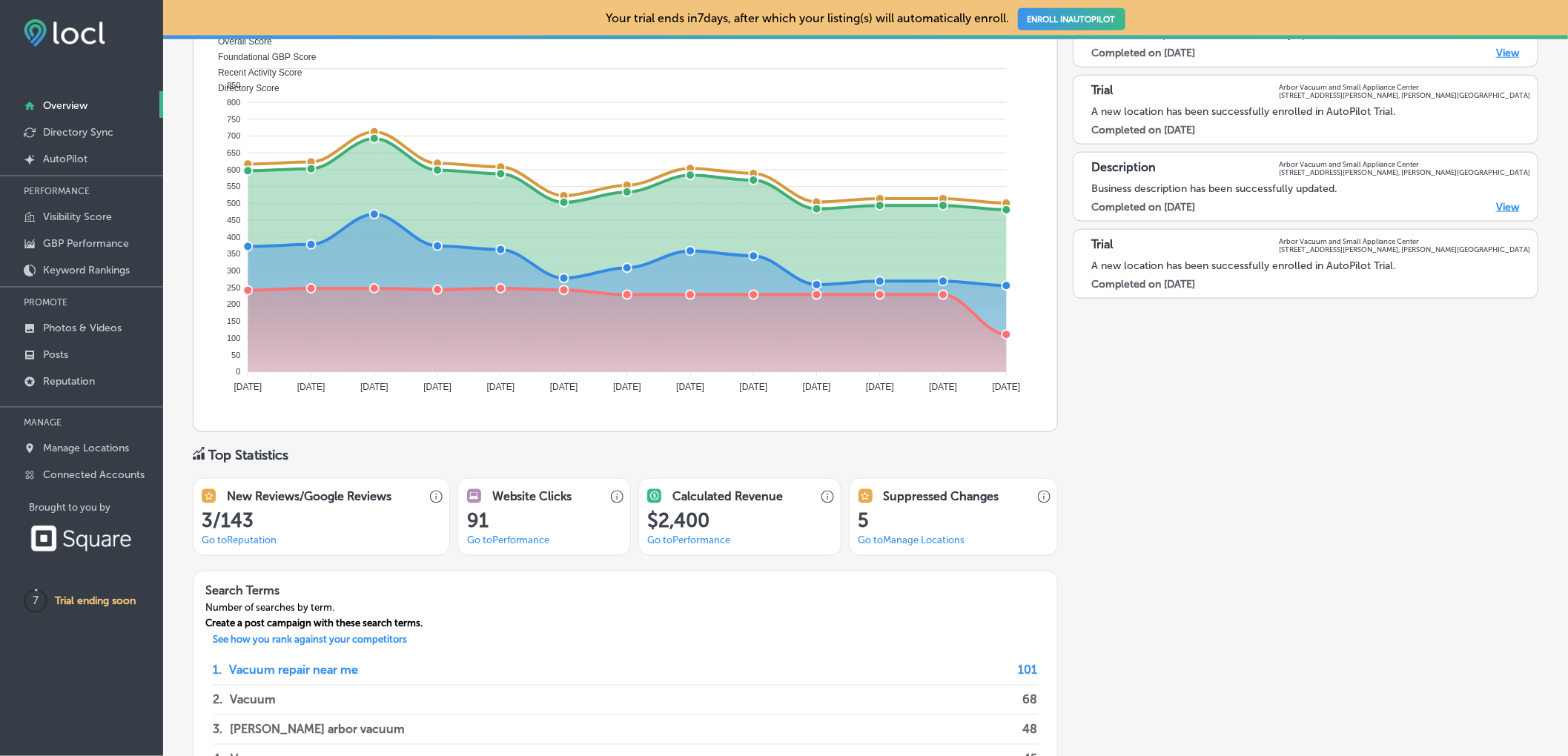
click at [909, 538] on link "Go to Manage Locations" at bounding box center [911, 540] width 106 height 11
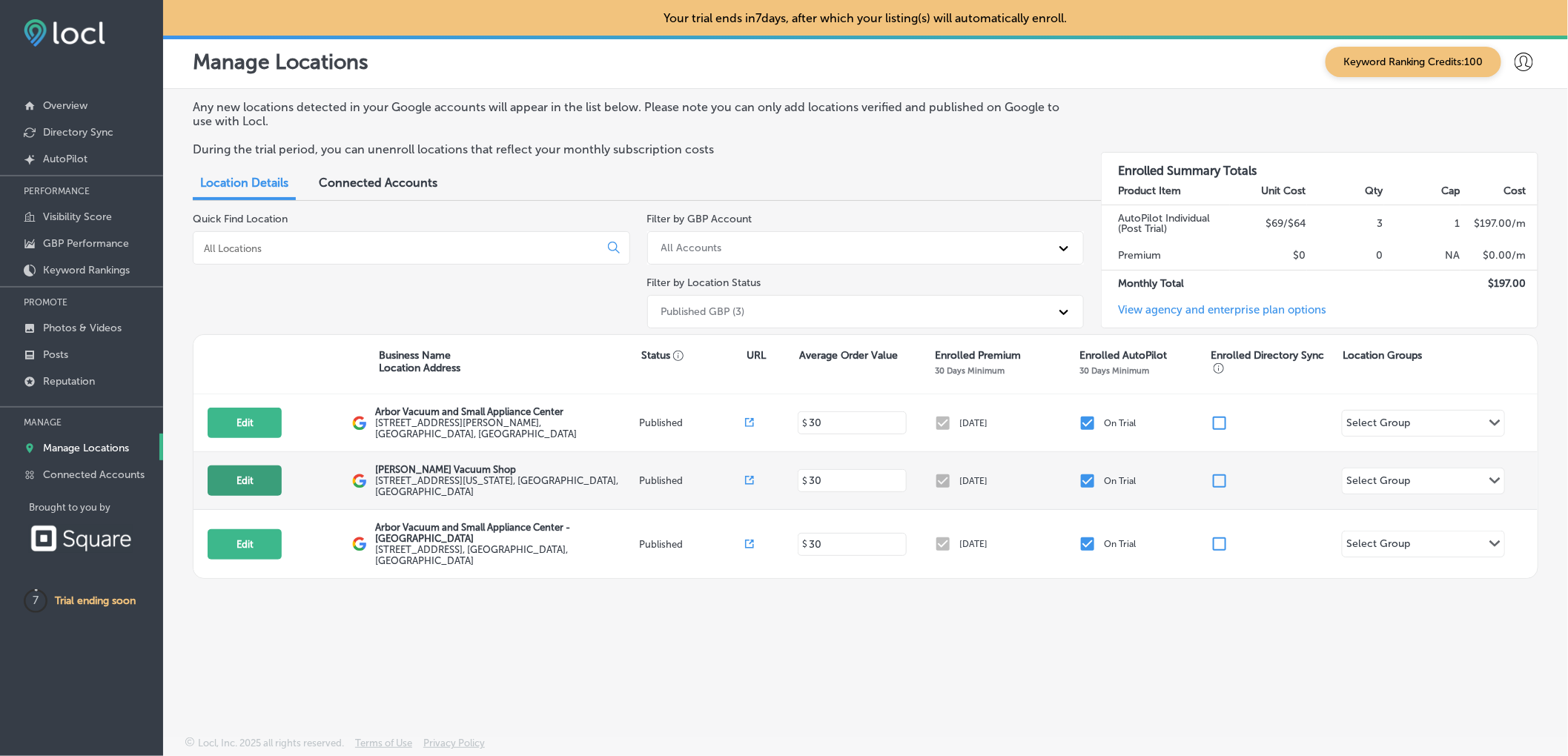
click at [253, 476] on button "Edit" at bounding box center [244, 480] width 74 height 30
select select "US"
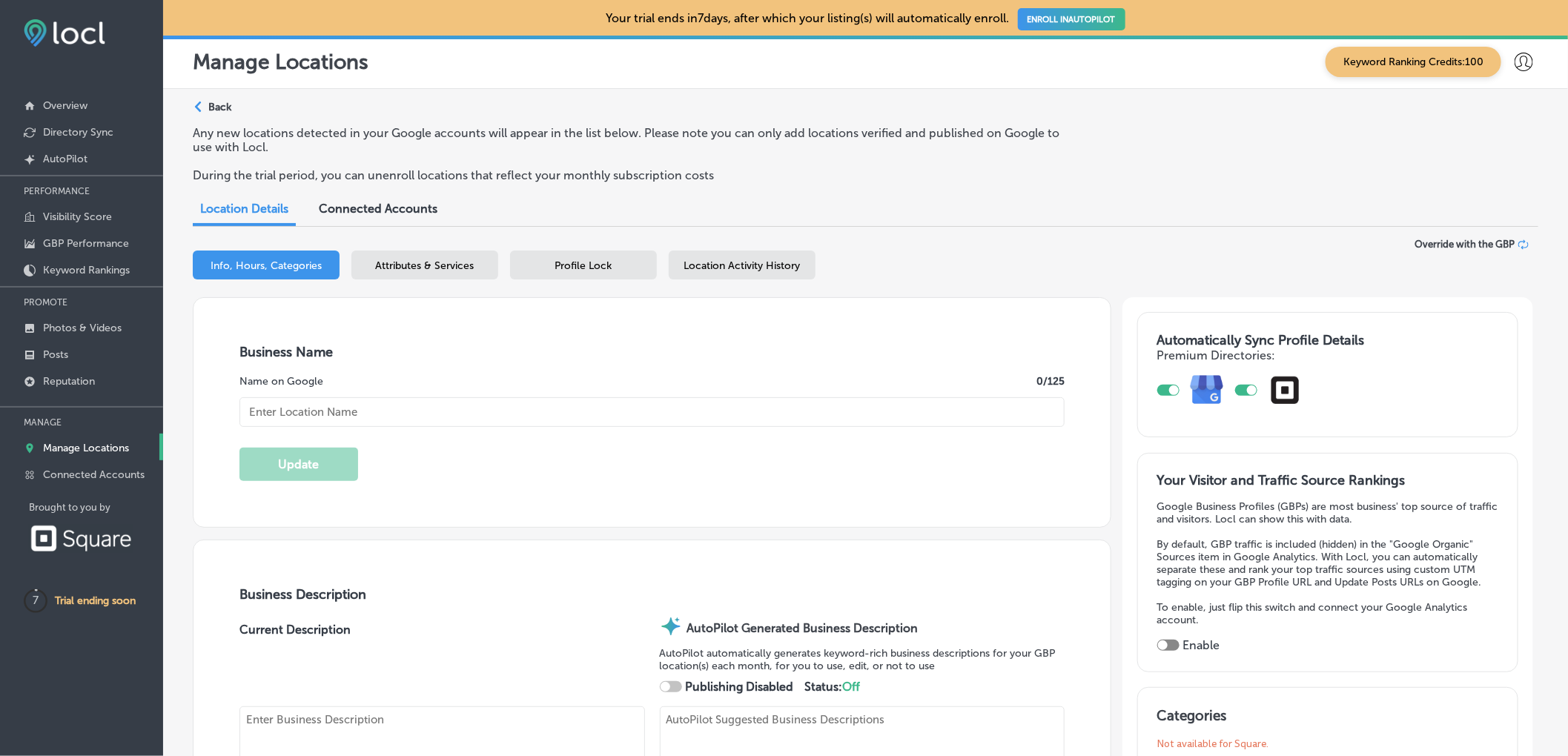
checkbox input "true"
type input "[PERSON_NAME] Vacuum Shop"
type textarea "[PERSON_NAME] Vacuum Shop is your trusted destination for expert vacuum repair …"
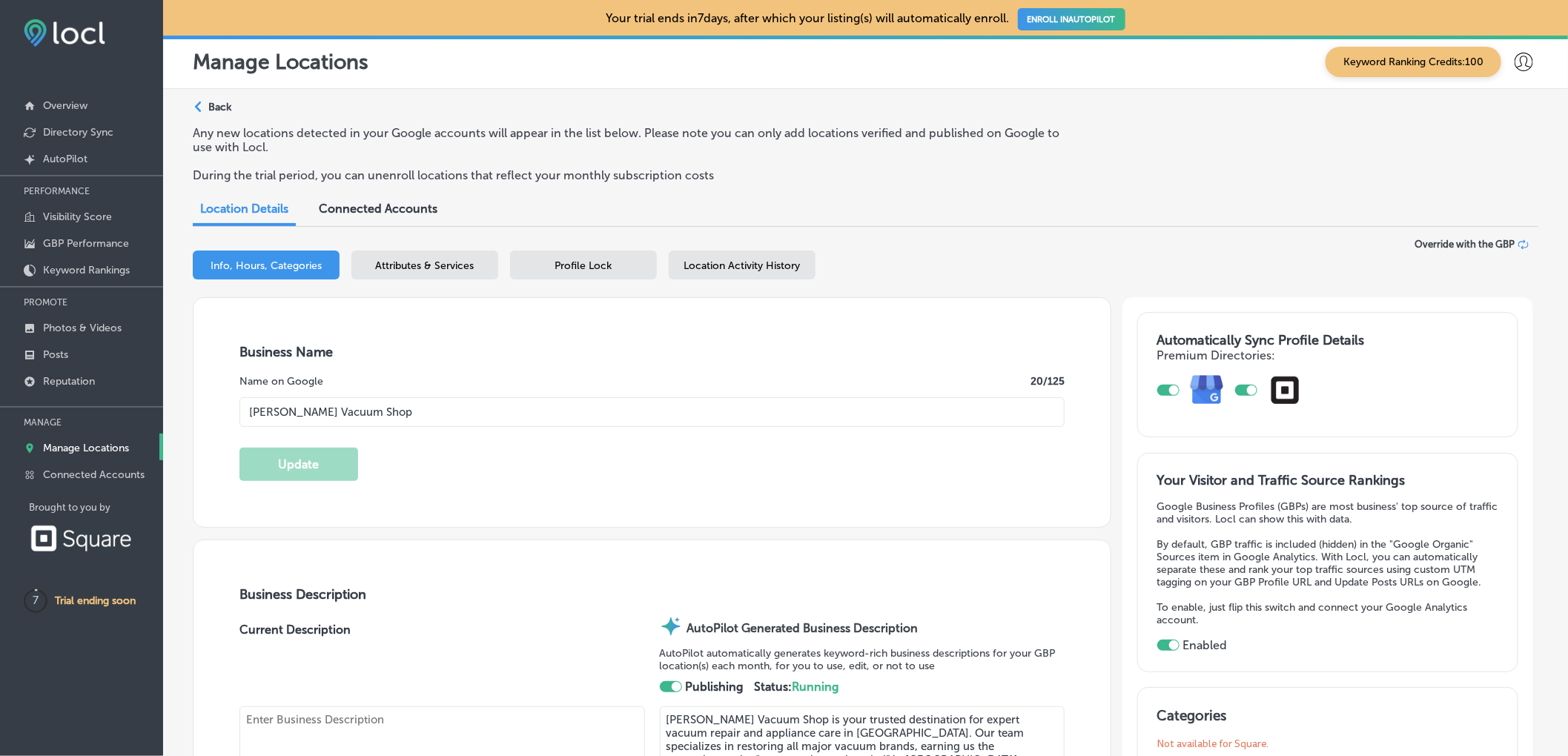
type input "[STREET_ADDRESS][US_STATE]"
type input "[PERSON_NAME]"
type input "49201"
type input "US"
type input "[URL][DOMAIN_NAME]"
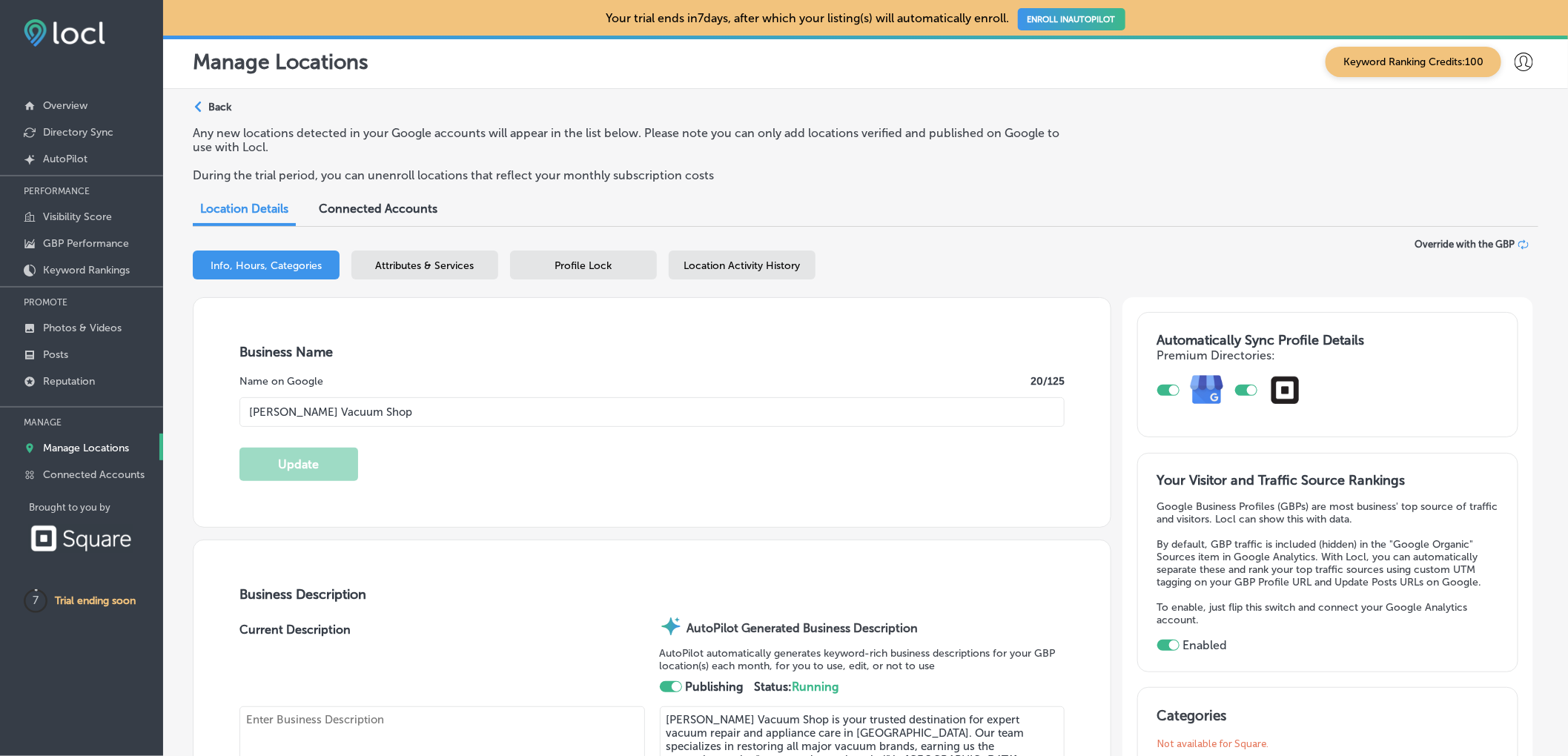
type textarea "Vacuum and Small Appliance Repair and Service"
type input "[PHONE_NUMBER]"
click at [1518, 248] on icon at bounding box center [1523, 244] width 10 height 10
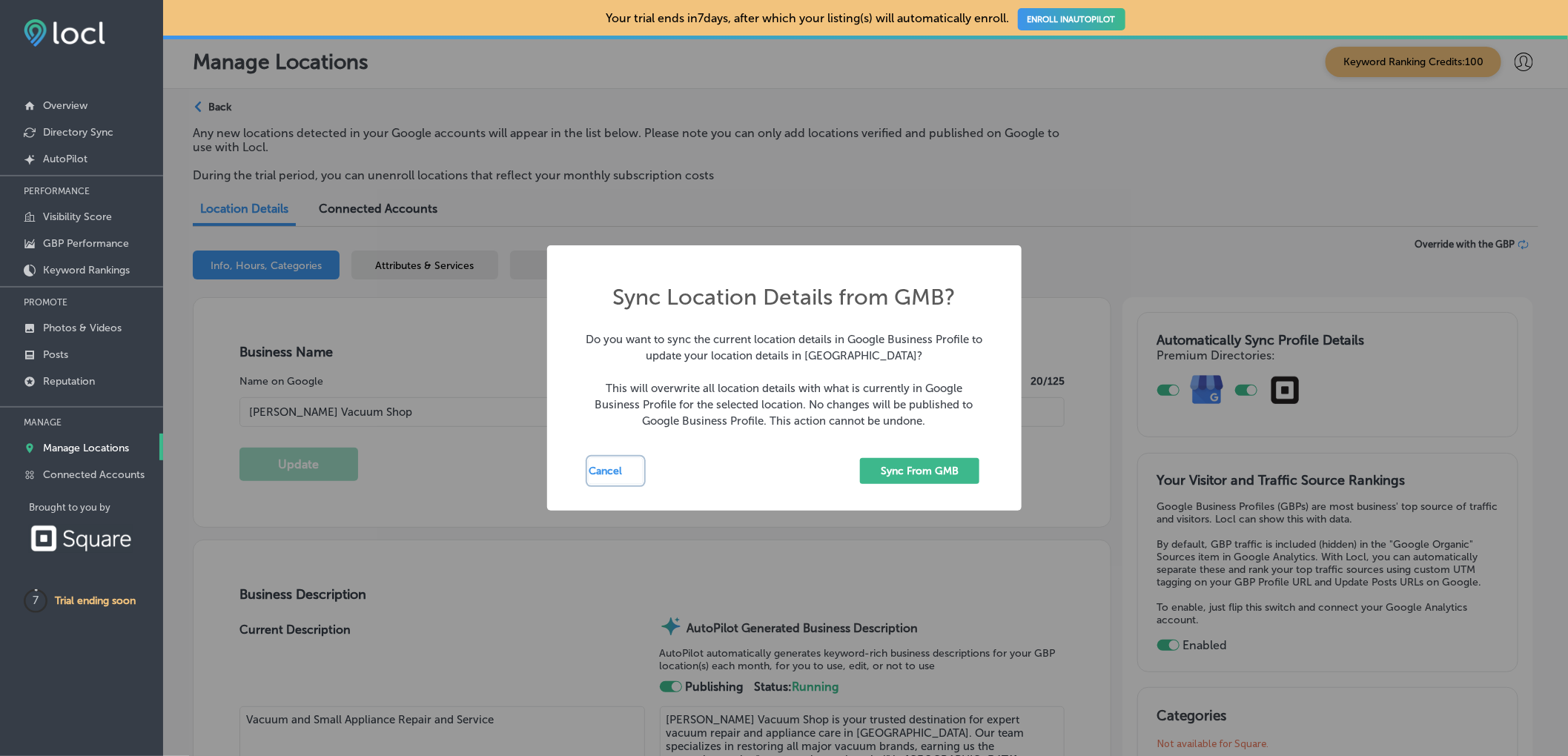
click at [601, 471] on button "Cancel" at bounding box center [615, 471] width 54 height 26
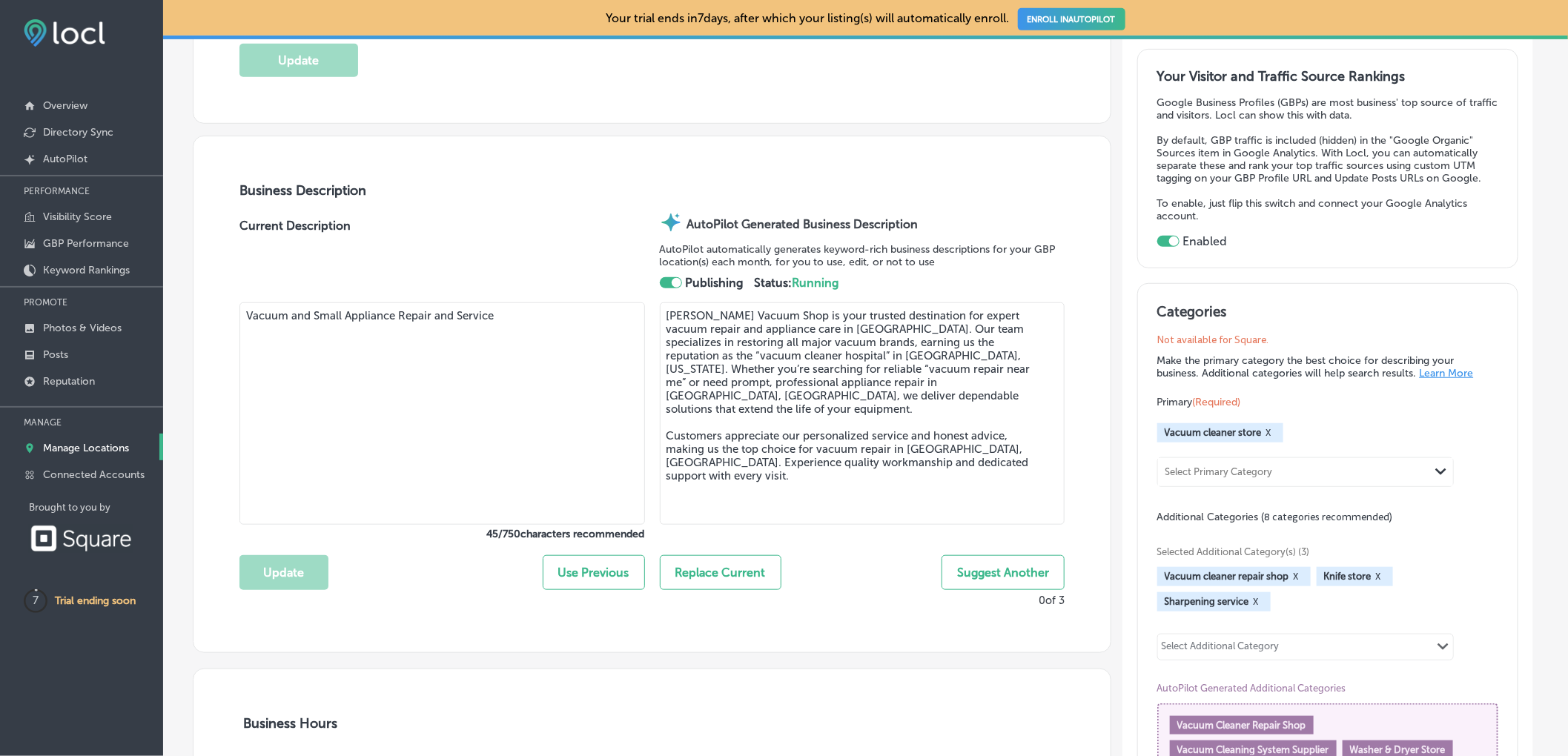
scroll to position [408, 0]
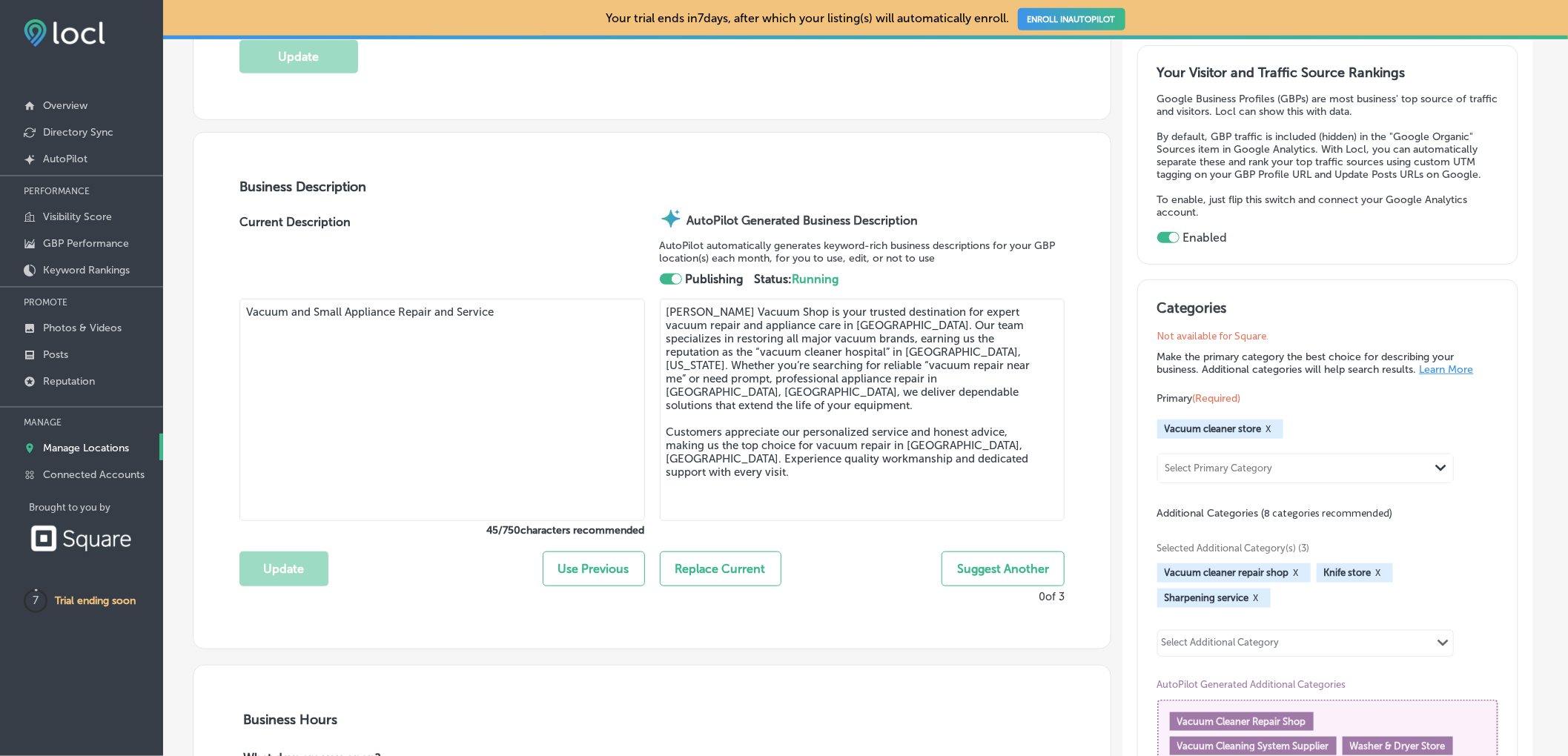
click at [947, 375] on textarea "[PERSON_NAME] Vacuum Shop is your trusted destination for expert vacuum repair …" at bounding box center [862, 409] width 406 height 222
drag, startPoint x: 999, startPoint y: 373, endPoint x: 947, endPoint y: 375, distance: 52.0
click at [947, 375] on textarea "[PERSON_NAME] Vacuum Shop is your trusted destination for expert vacuum repair …" at bounding box center [862, 409] width 406 height 222
type textarea "Rowell’s Vacuum Shop is your trusted destination for expert vacuum repair and a…"
click at [730, 577] on button "Replace Current" at bounding box center [720, 569] width 121 height 35
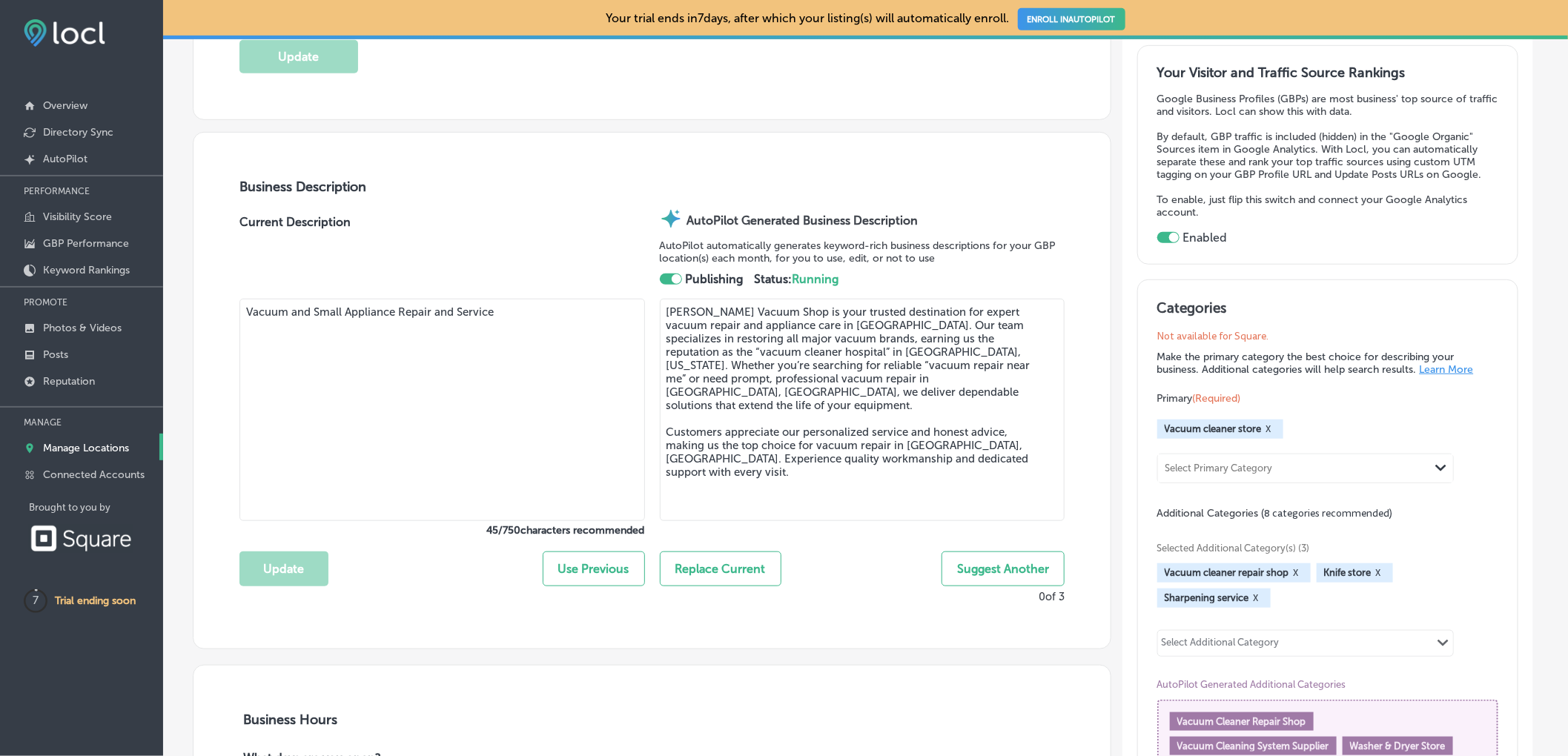
type textarea "Rowell’s Vacuum Shop is your trusted destination for expert vacuum repair and a…"
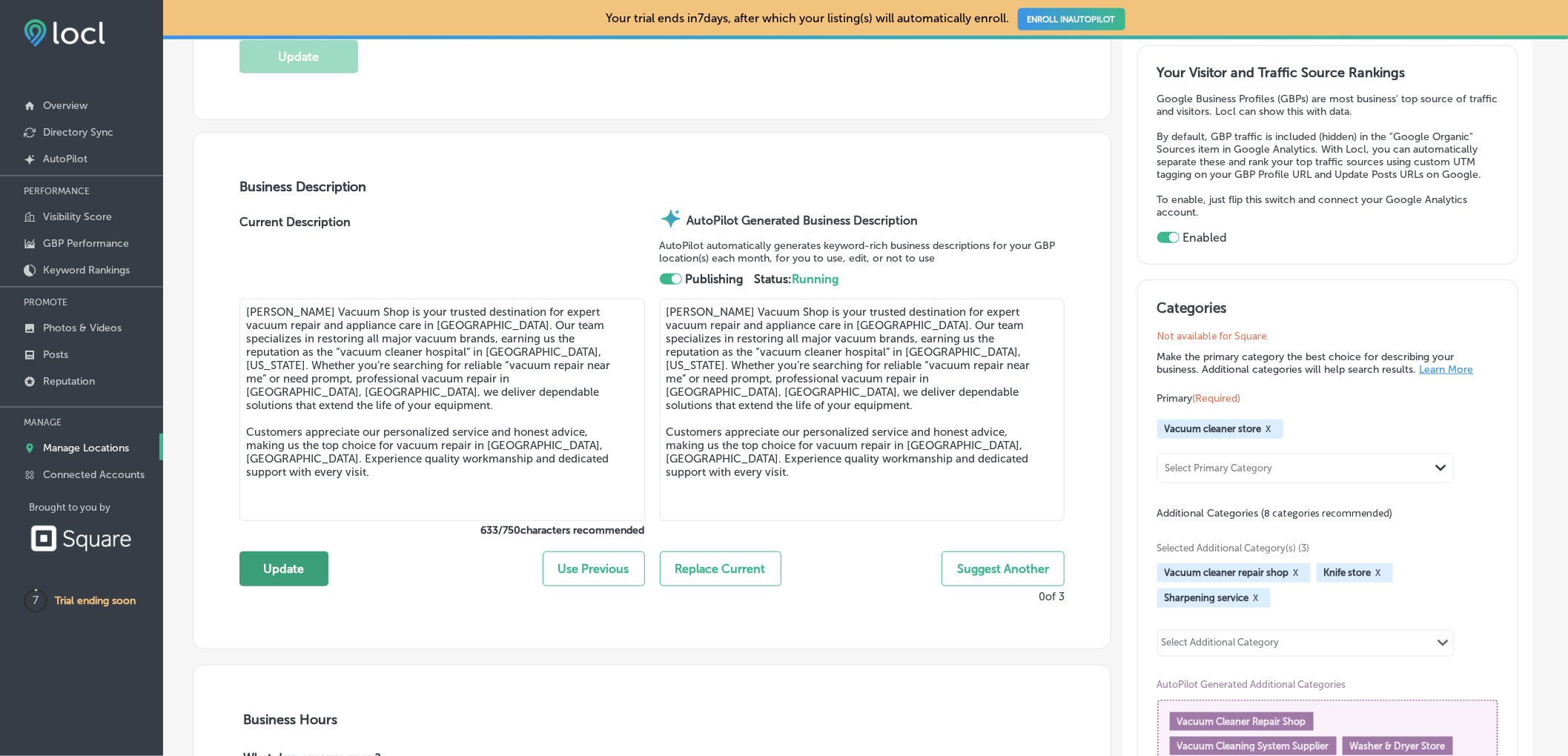
click at [279, 571] on button "Update" at bounding box center [284, 569] width 89 height 35
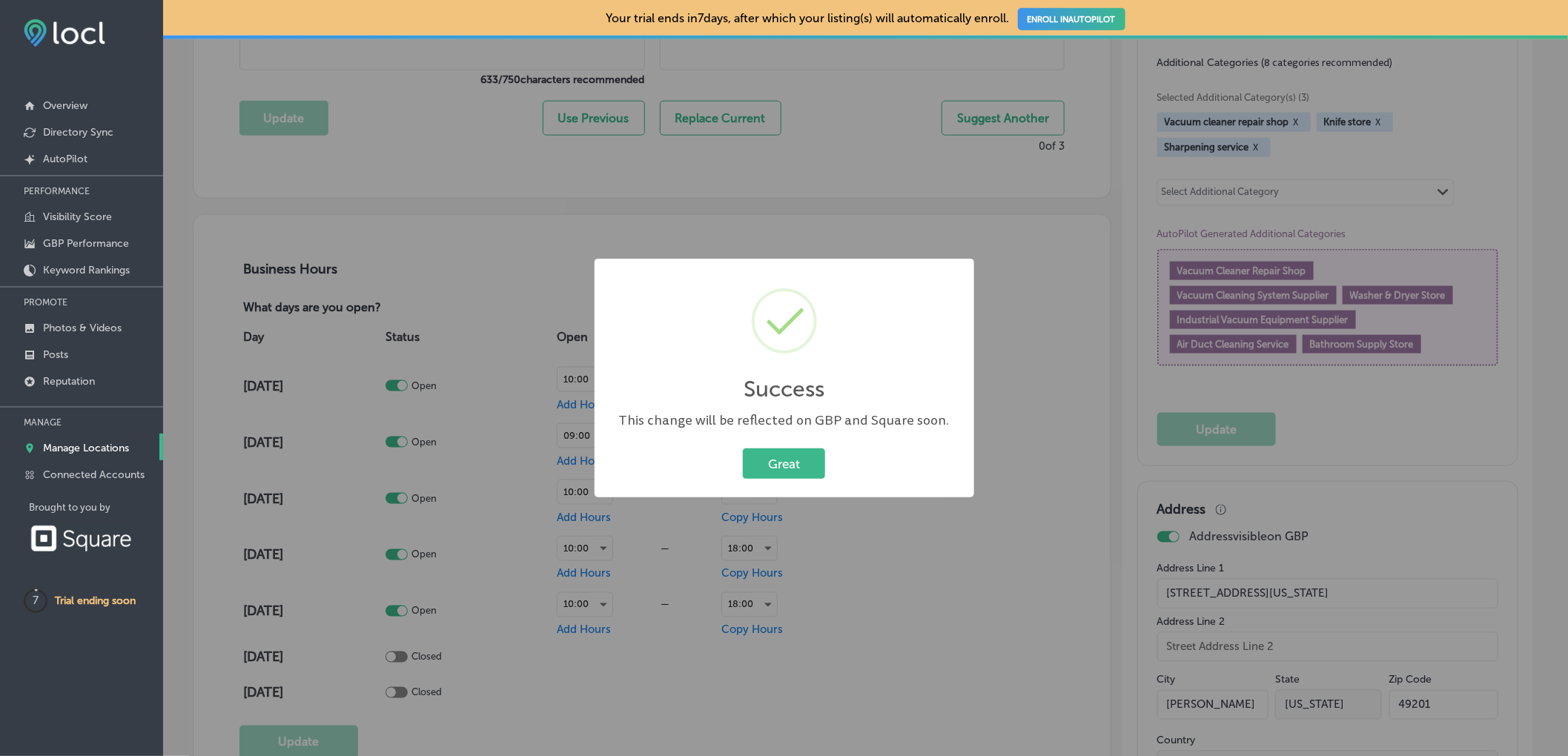
scroll to position [883, 0]
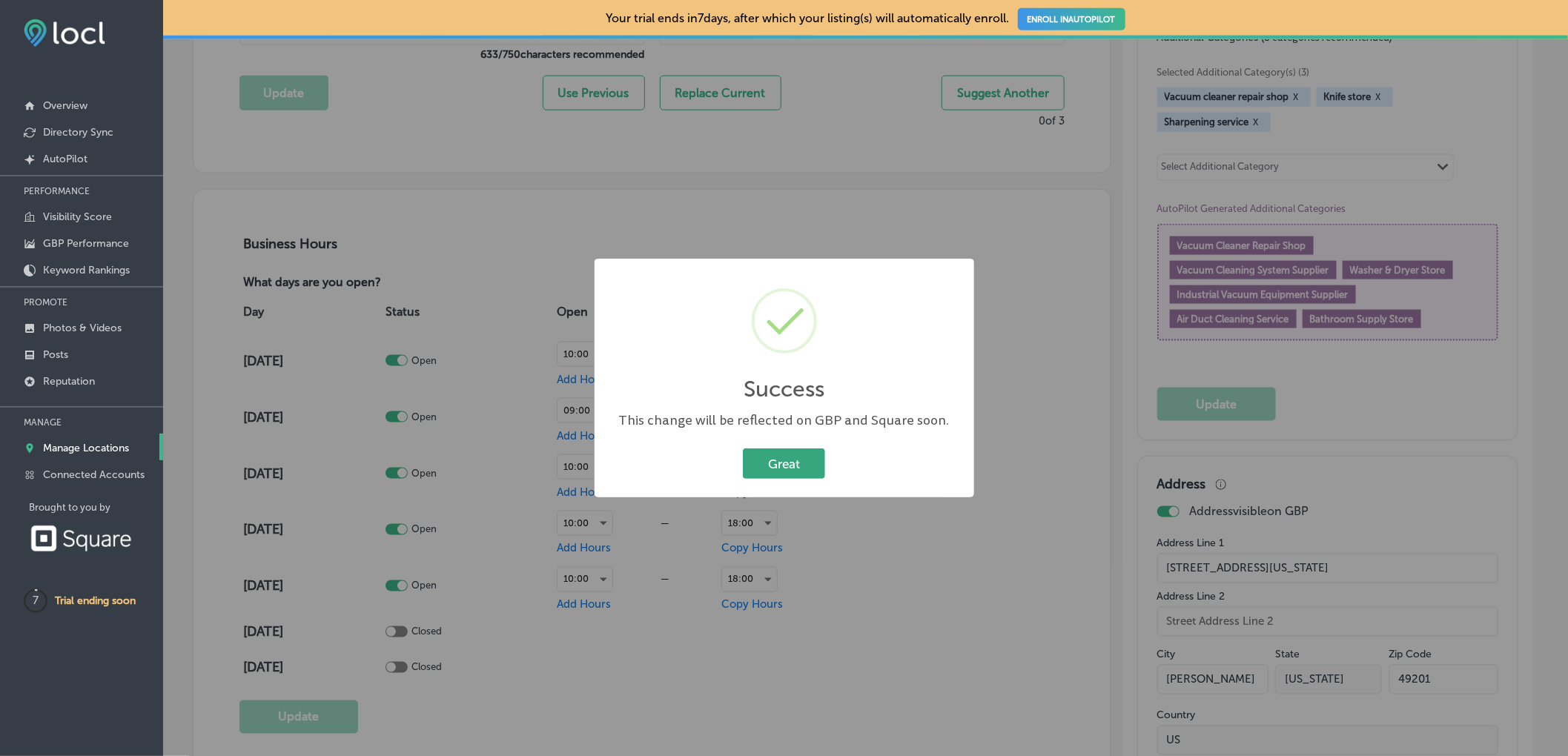
click at [796, 459] on button "Great" at bounding box center [784, 463] width 82 height 30
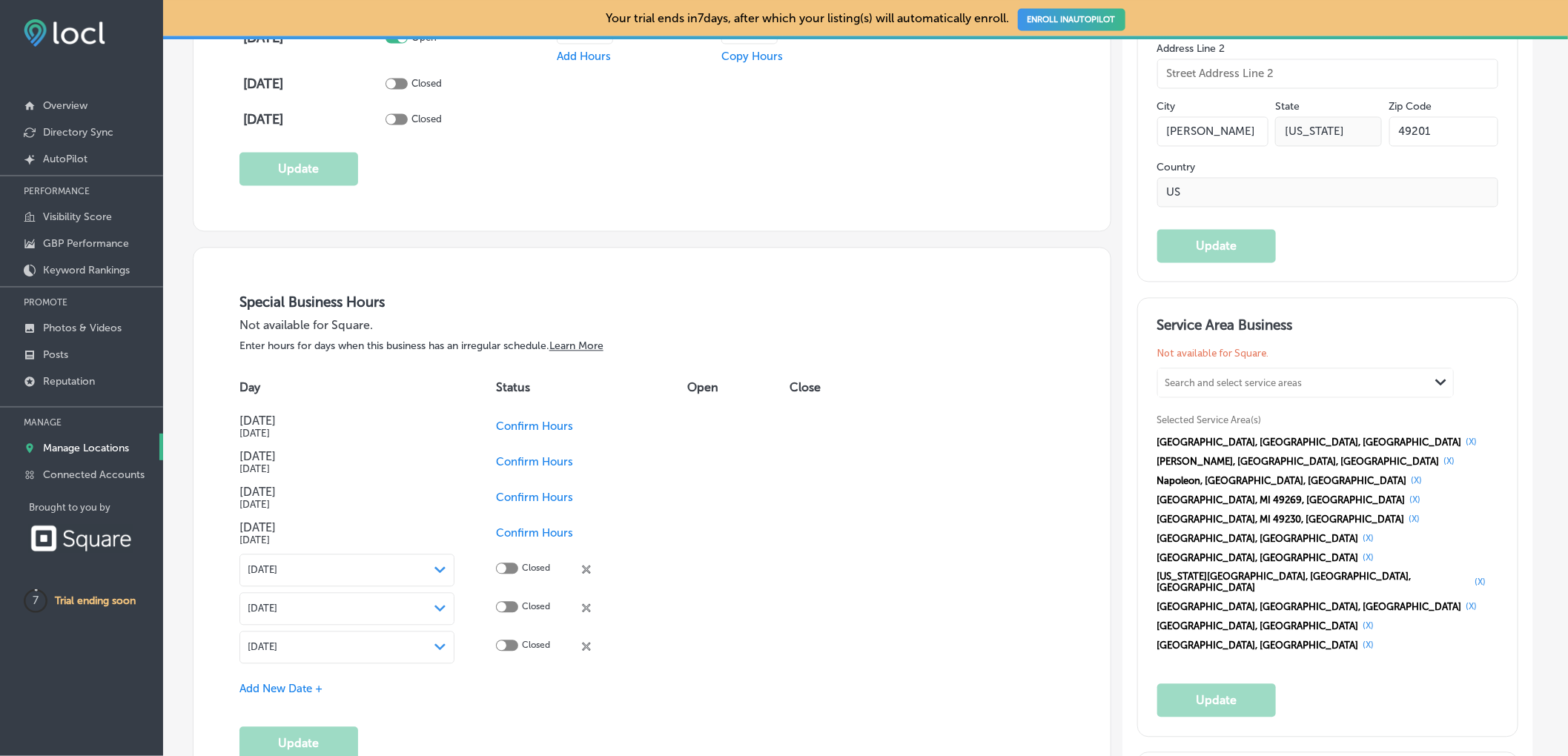
scroll to position [1473, 0]
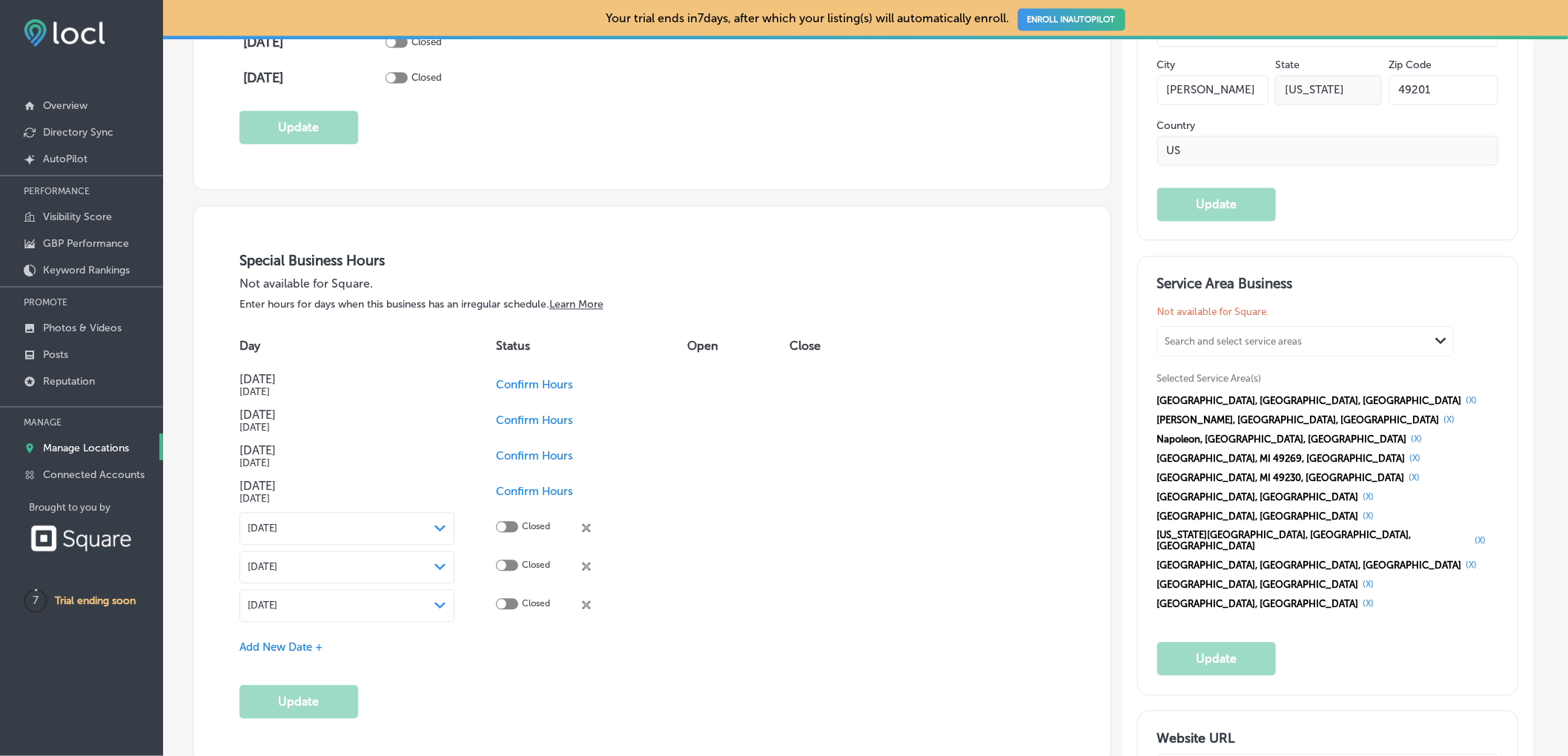
click at [585, 528] on icon at bounding box center [586, 527] width 9 height 9
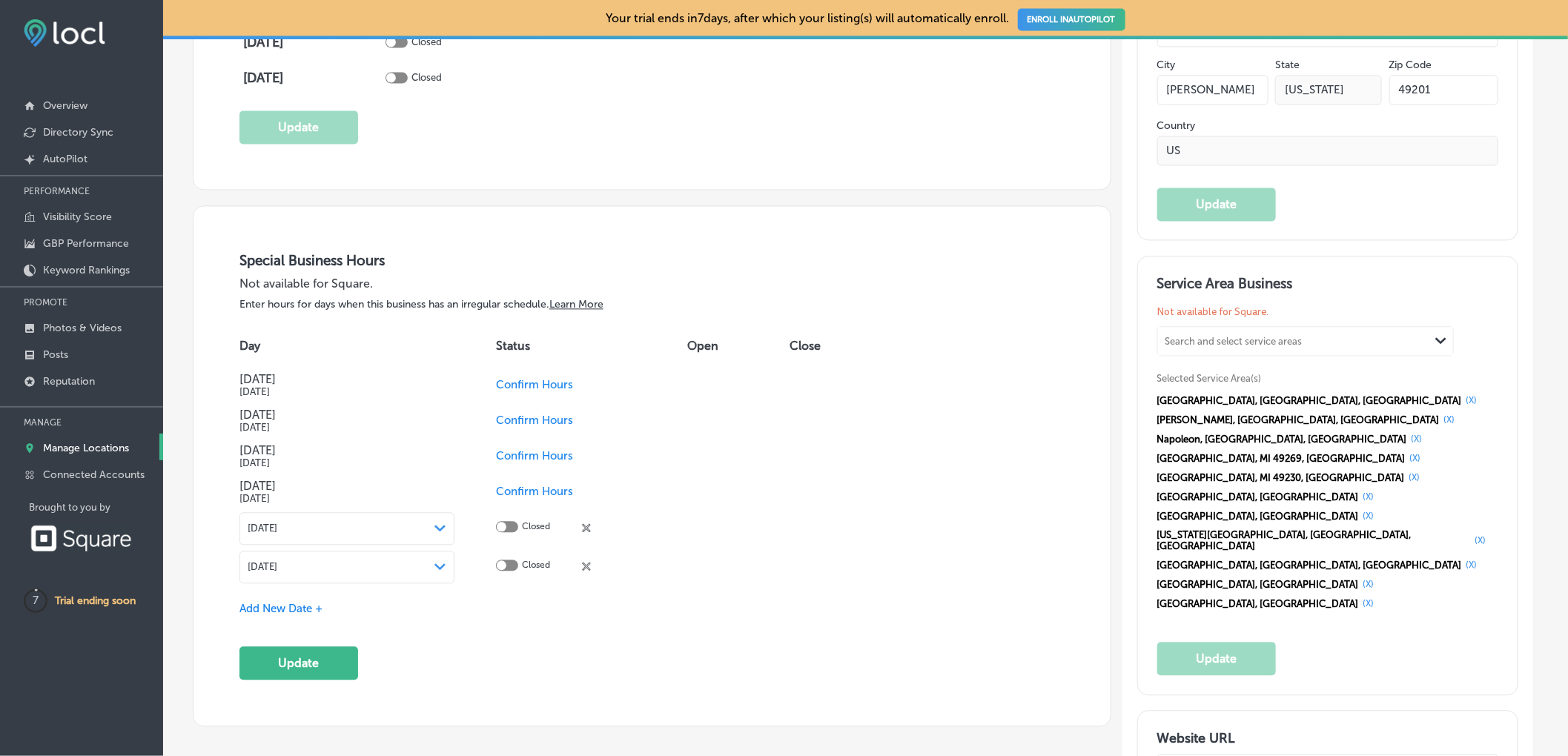
click at [585, 528] on icon at bounding box center [586, 527] width 9 height 9
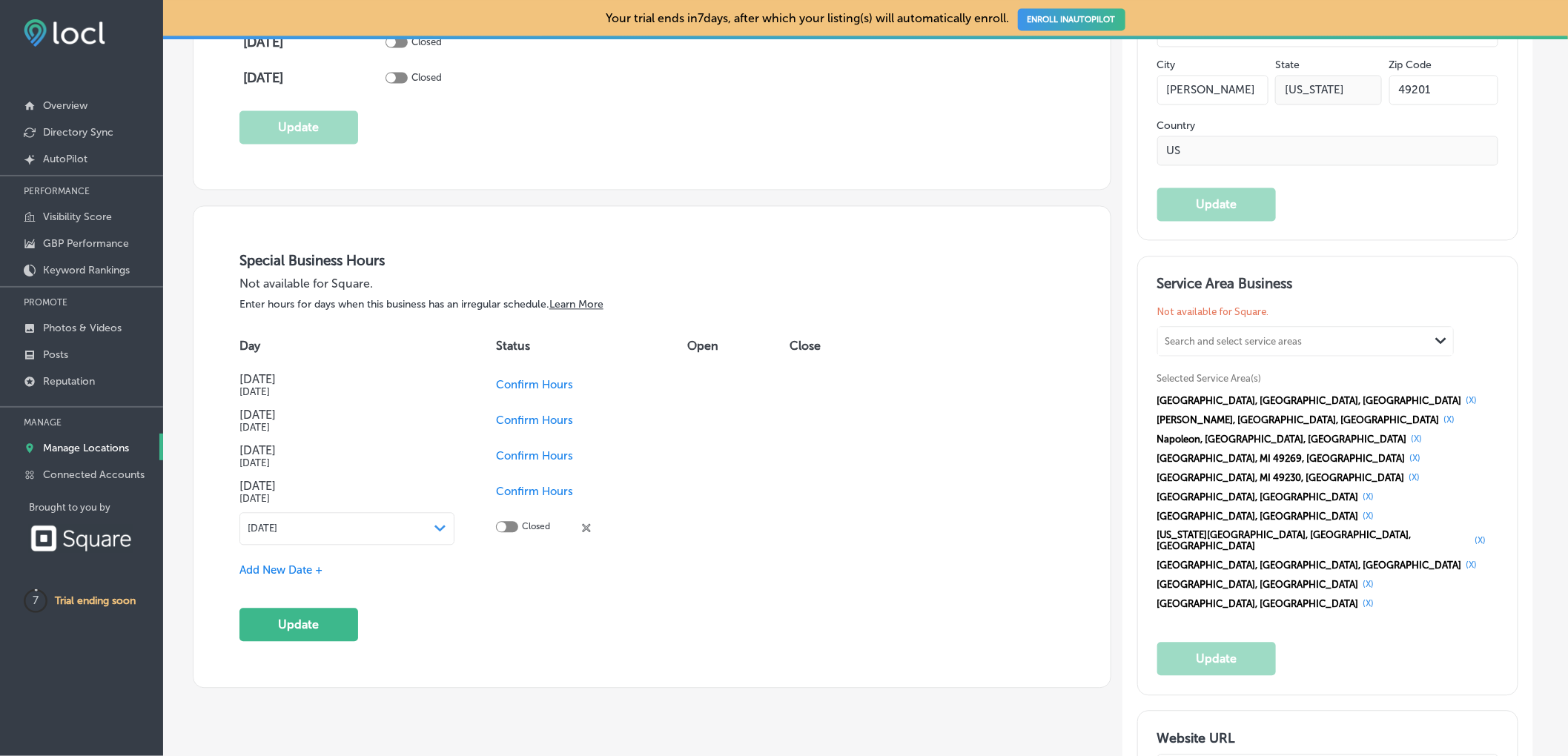
click at [585, 528] on icon at bounding box center [586, 527] width 9 height 9
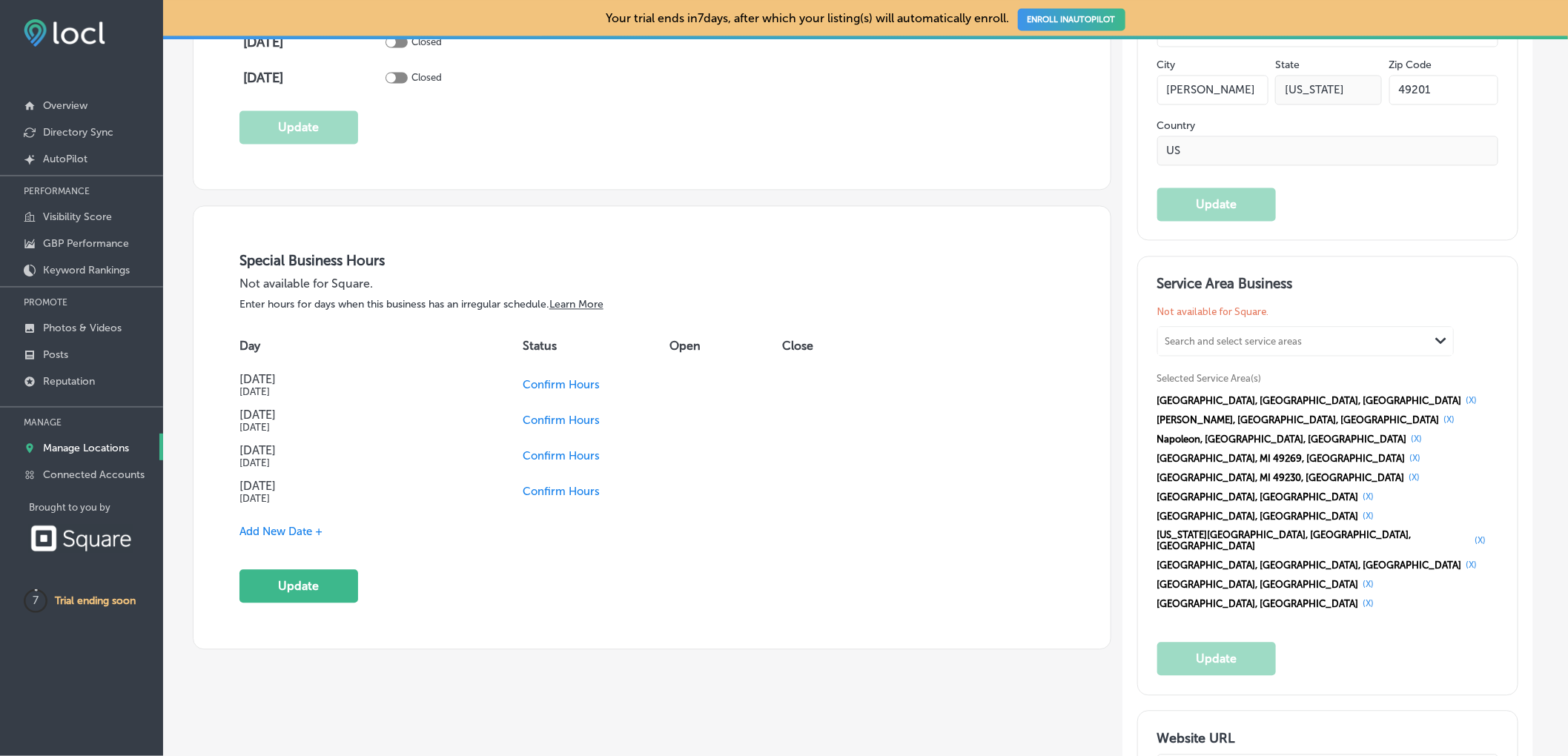
click at [570, 495] on span "Confirm Hours" at bounding box center [561, 491] width 77 height 13
click at [539, 448] on td "Confirm Hours" at bounding box center [591, 456] width 191 height 36
click at [535, 458] on span "Confirm Hours" at bounding box center [534, 455] width 77 height 13
click at [538, 413] on td "Confirm Hours" at bounding box center [591, 420] width 191 height 36
click at [538, 419] on span "Confirm Hours" at bounding box center [534, 420] width 77 height 13
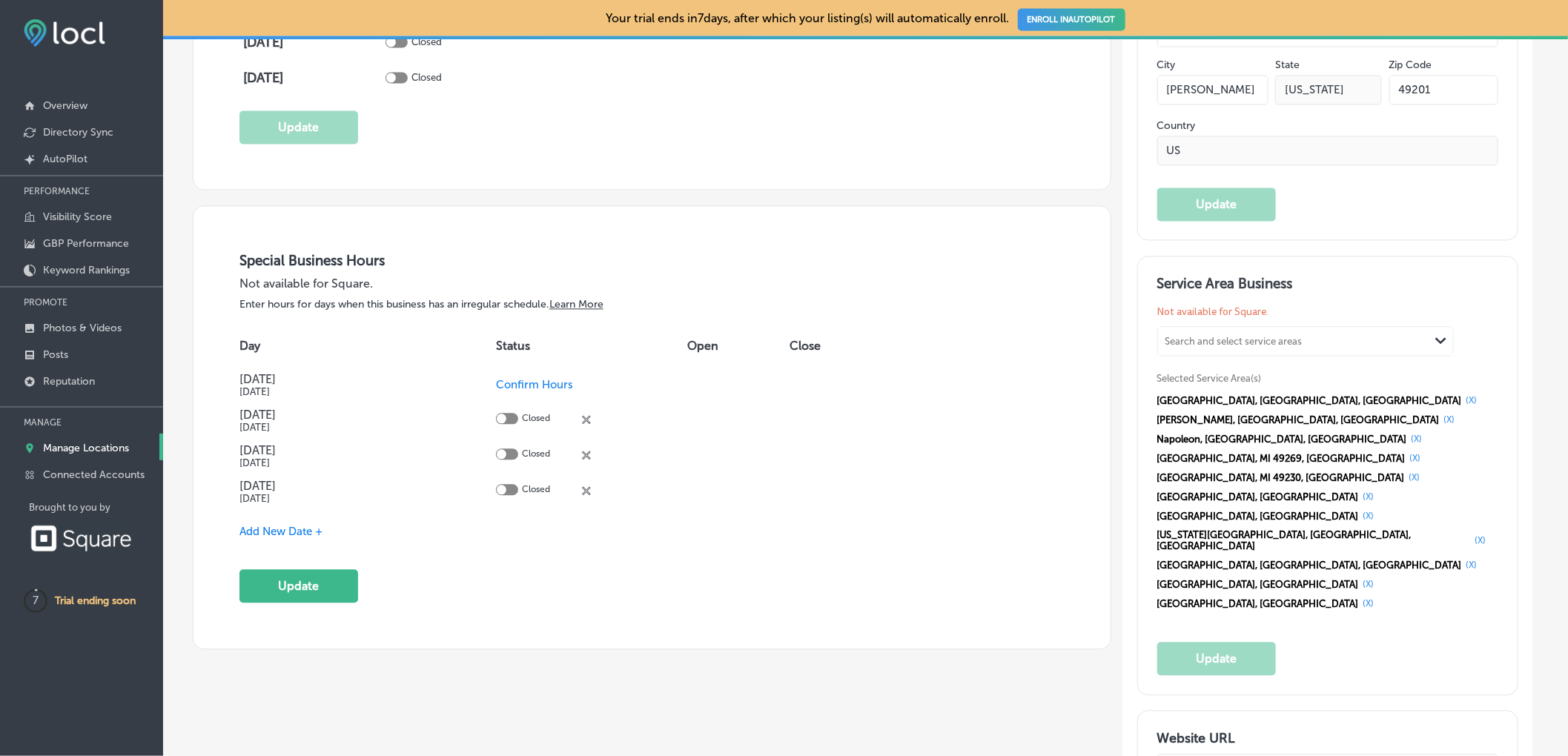
click at [503, 420] on div at bounding box center [501, 418] width 9 height 9
checkbox input "true"
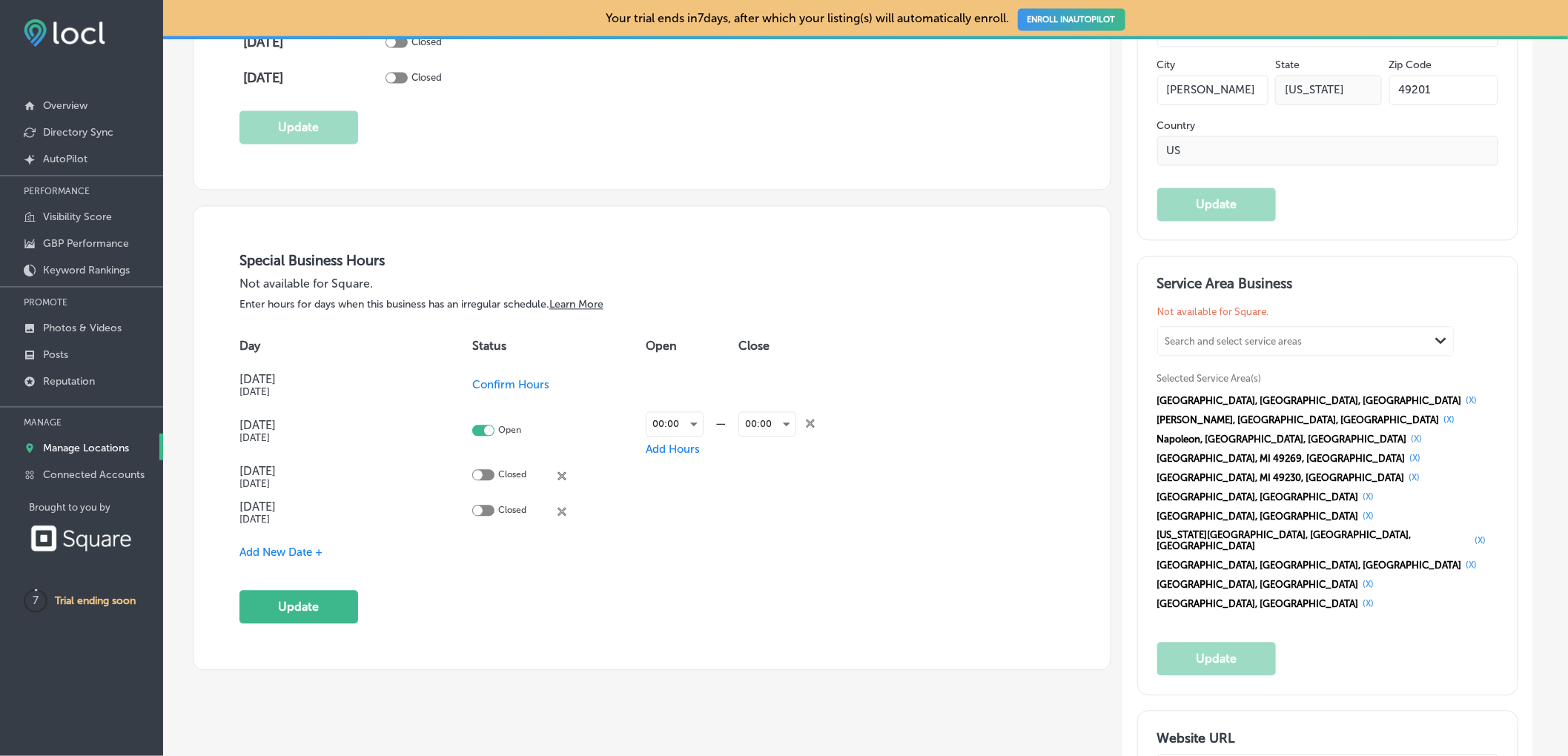
click at [497, 387] on span "Confirm Hours" at bounding box center [510, 384] width 77 height 13
click at [479, 386] on div at bounding box center [478, 382] width 9 height 9
checkbox input "true"
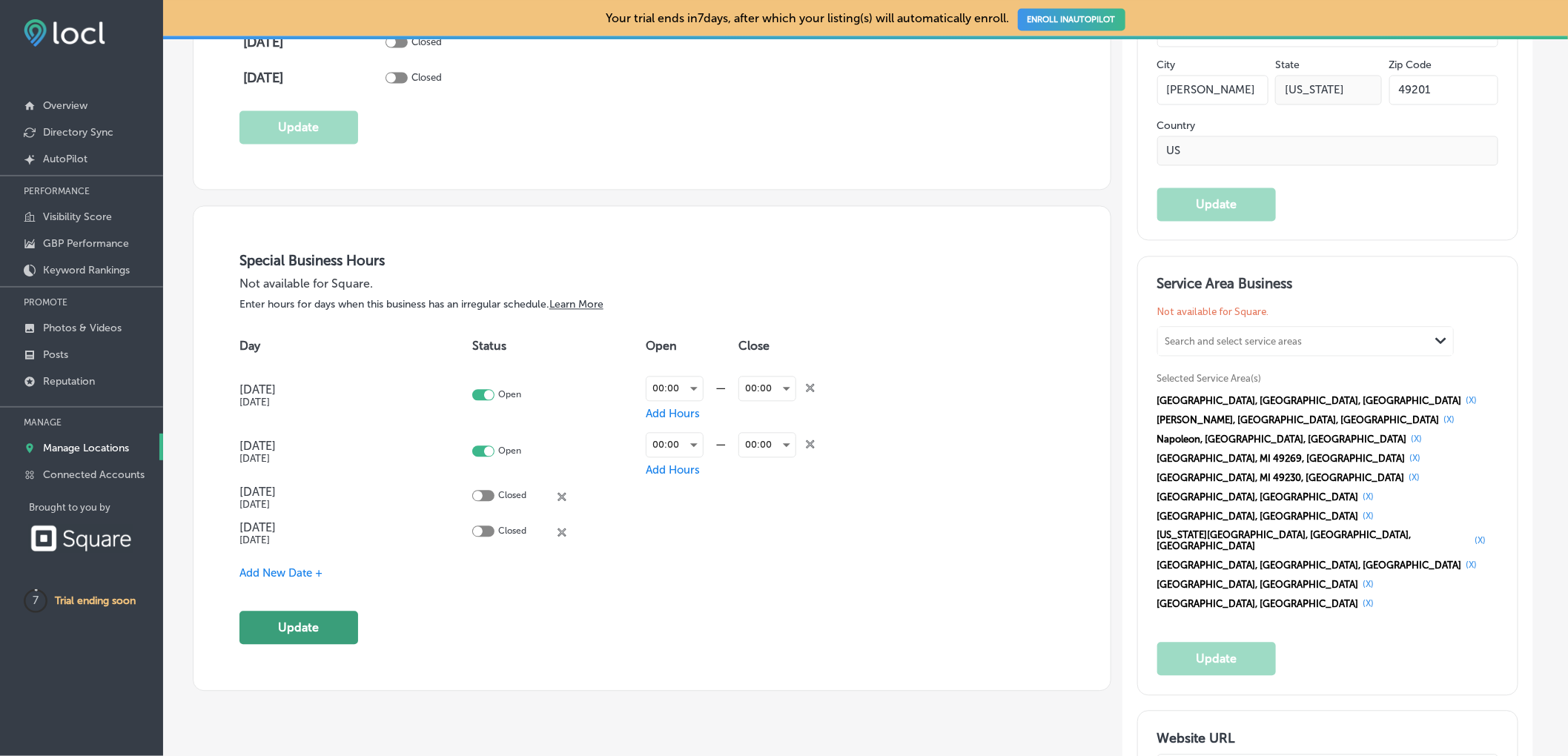
click at [287, 625] on button "Update" at bounding box center [298, 627] width 119 height 33
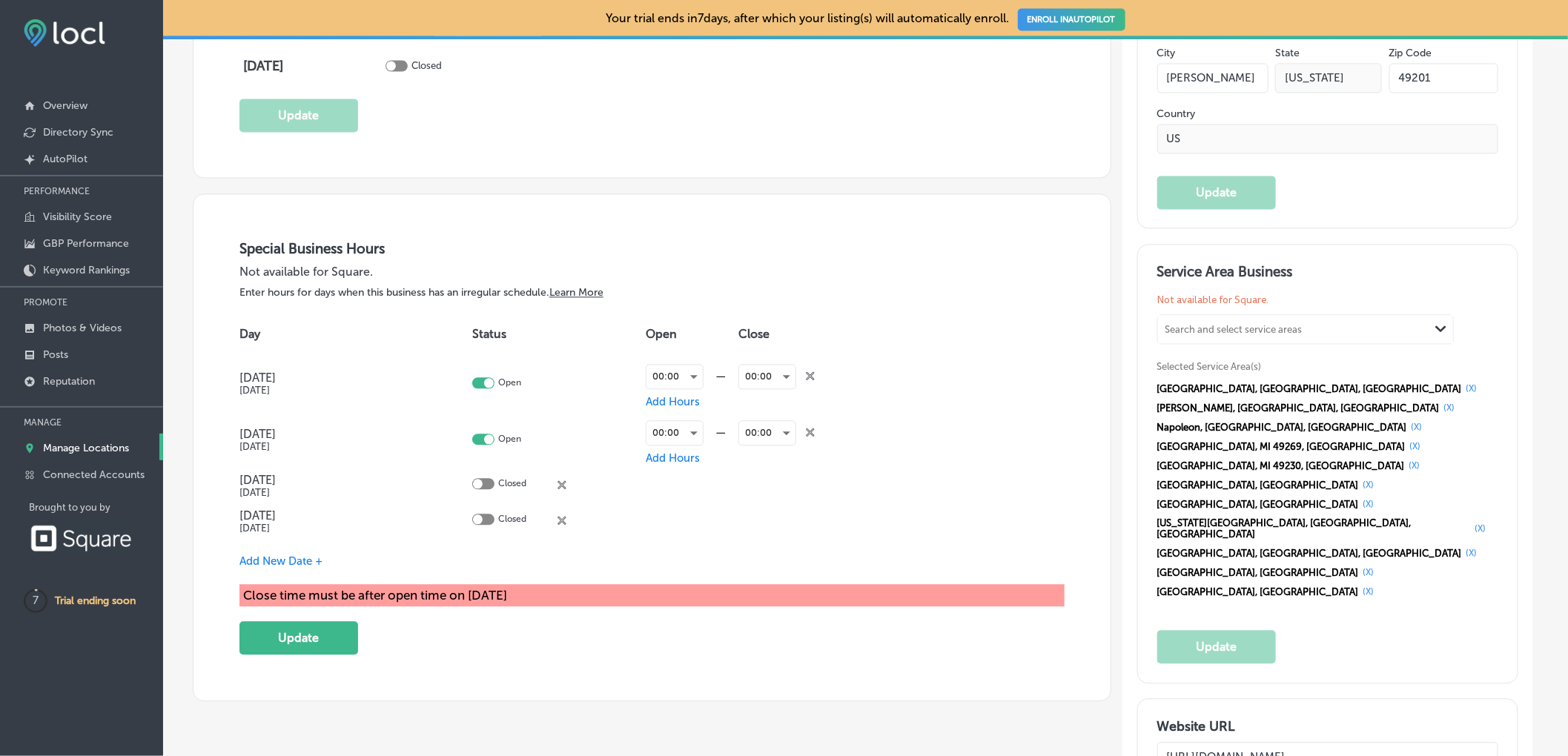
scroll to position [1487, 0]
click at [681, 377] on div "00:00" at bounding box center [674, 375] width 56 height 24
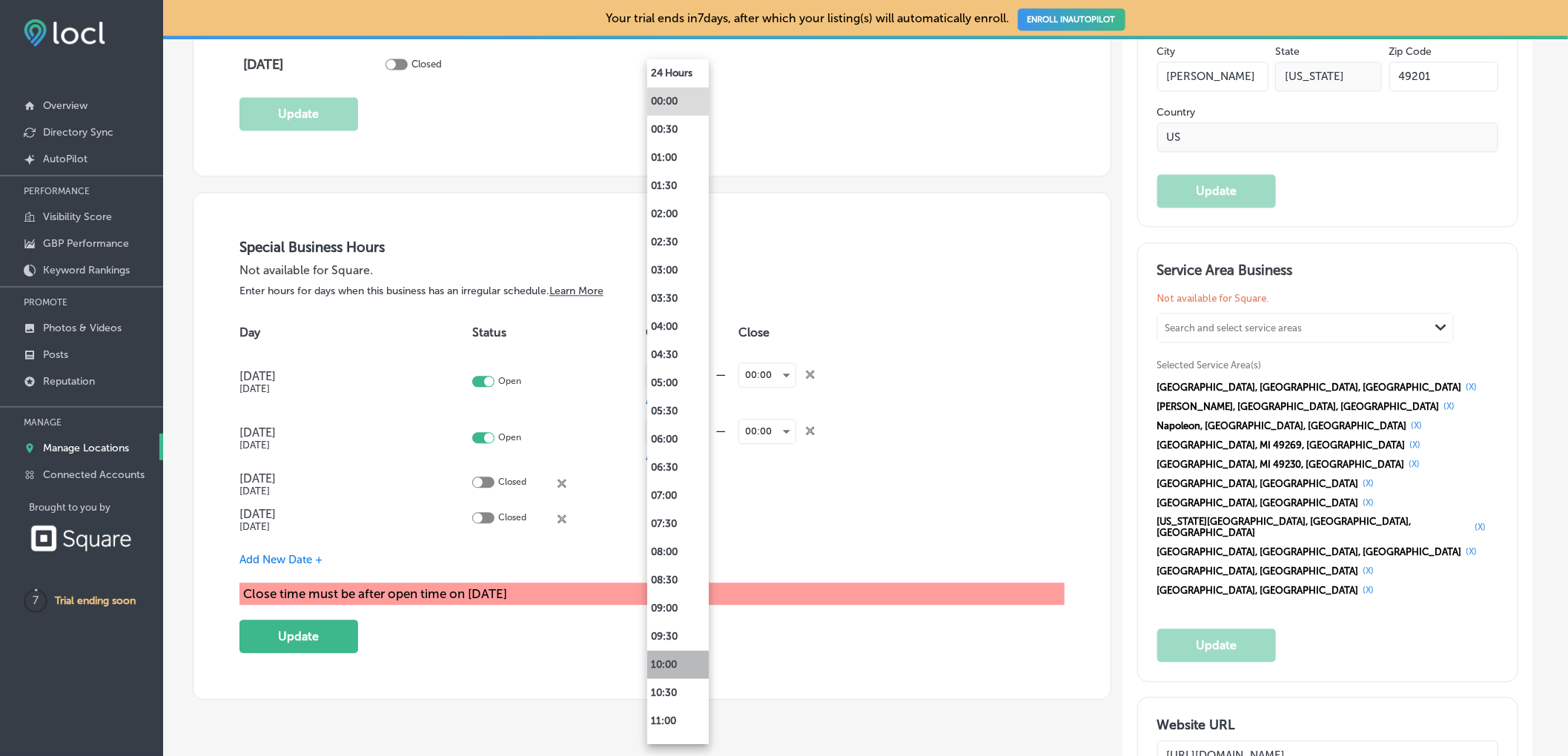
click at [686, 664] on li "10:00" at bounding box center [678, 665] width 61 height 28
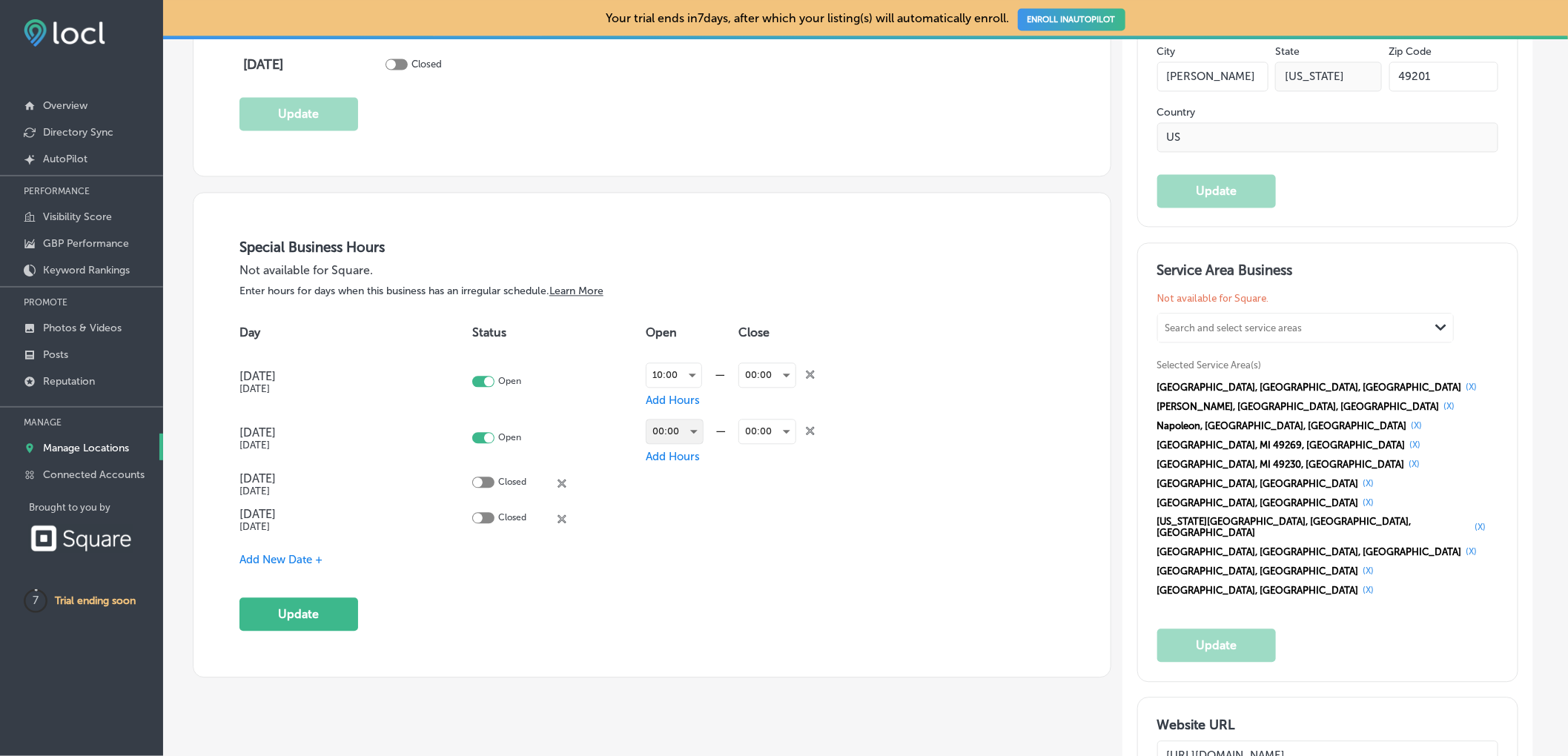
click at [688, 434] on div "00:00" at bounding box center [674, 431] width 56 height 24
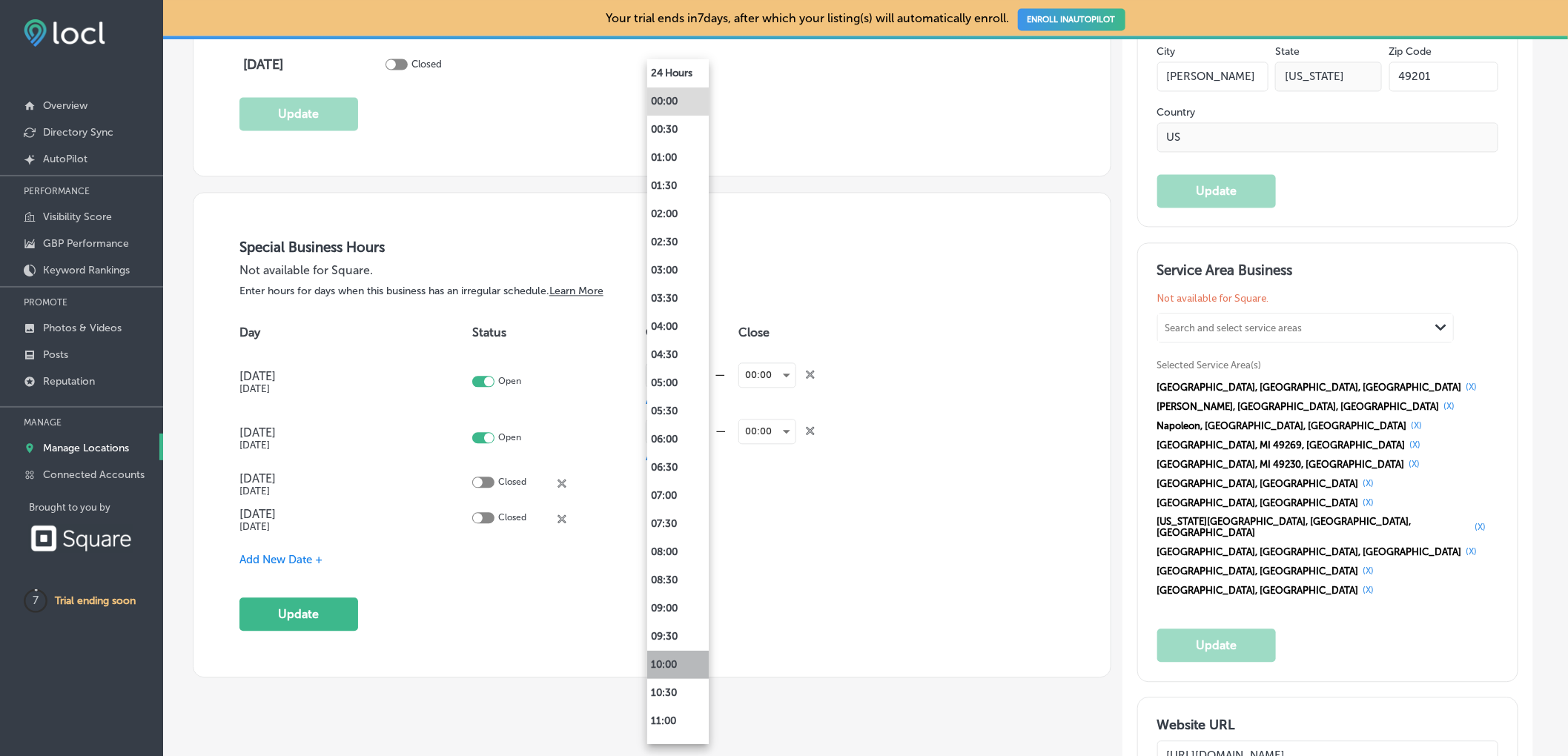
click at [665, 660] on li "10:00" at bounding box center [678, 665] width 61 height 28
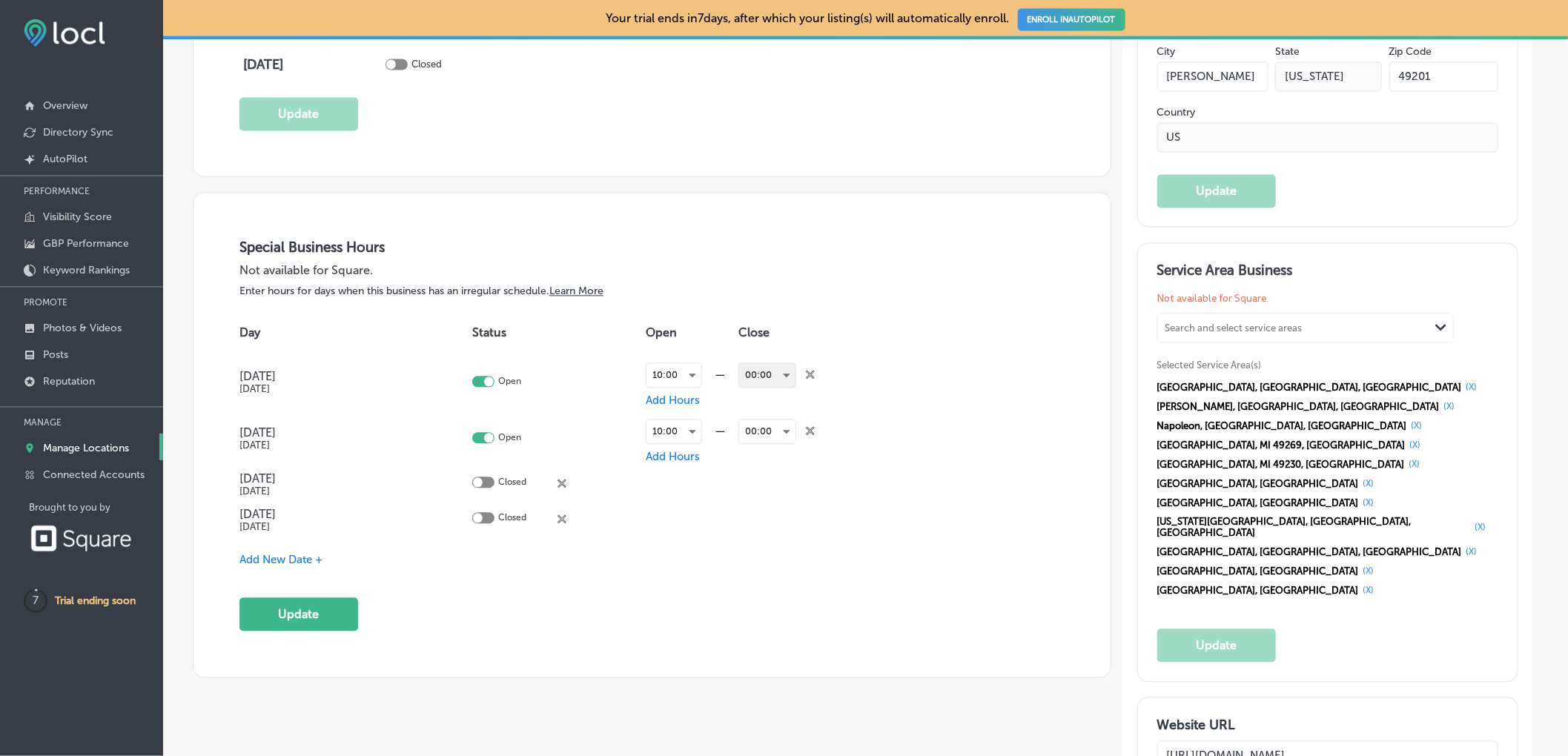
click at [785, 373] on div "00:00" at bounding box center [767, 375] width 56 height 24
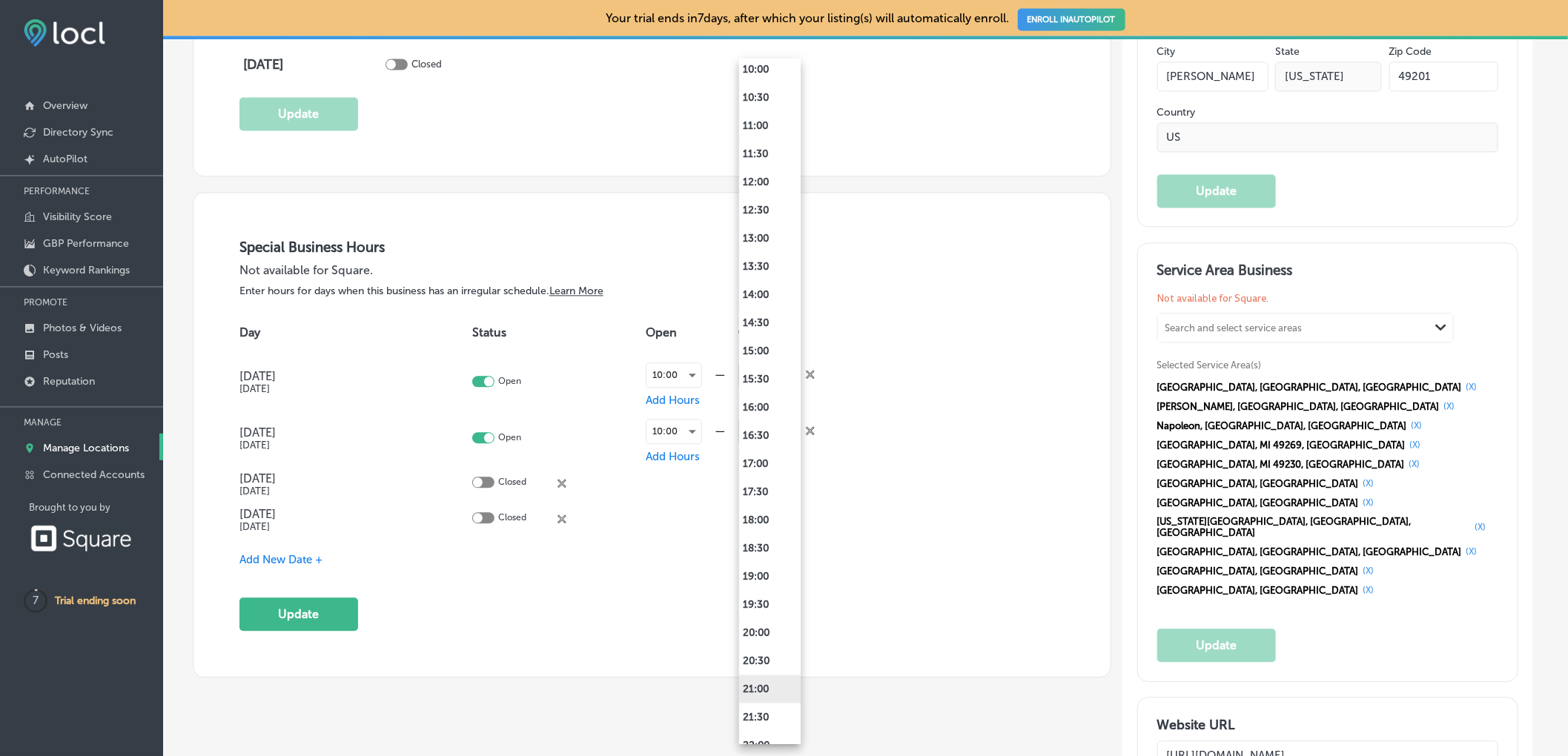
scroll to position [617, 0]
click at [773, 489] on li "18:00" at bounding box center [769, 499] width 61 height 28
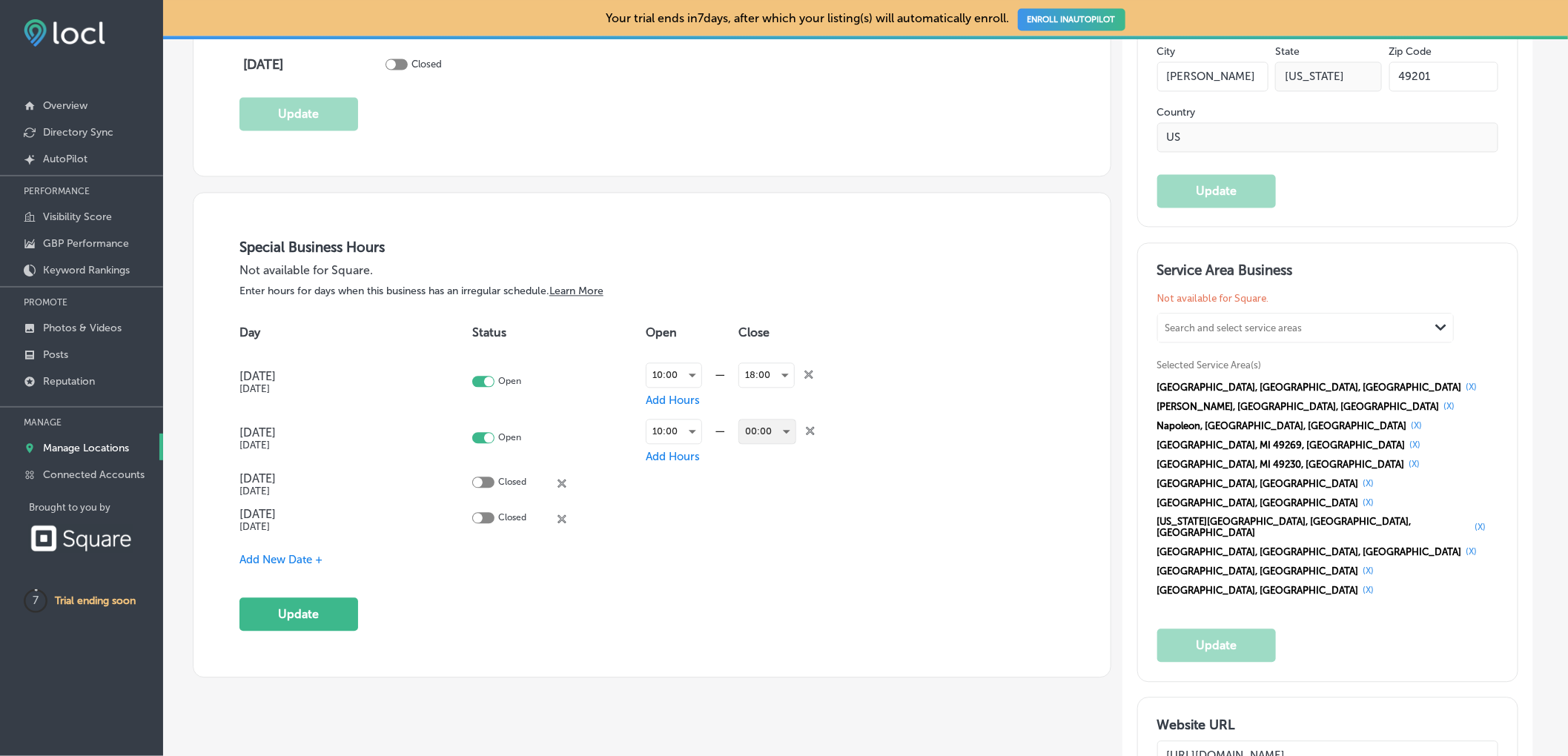
click at [771, 425] on div "00:00" at bounding box center [767, 431] width 56 height 24
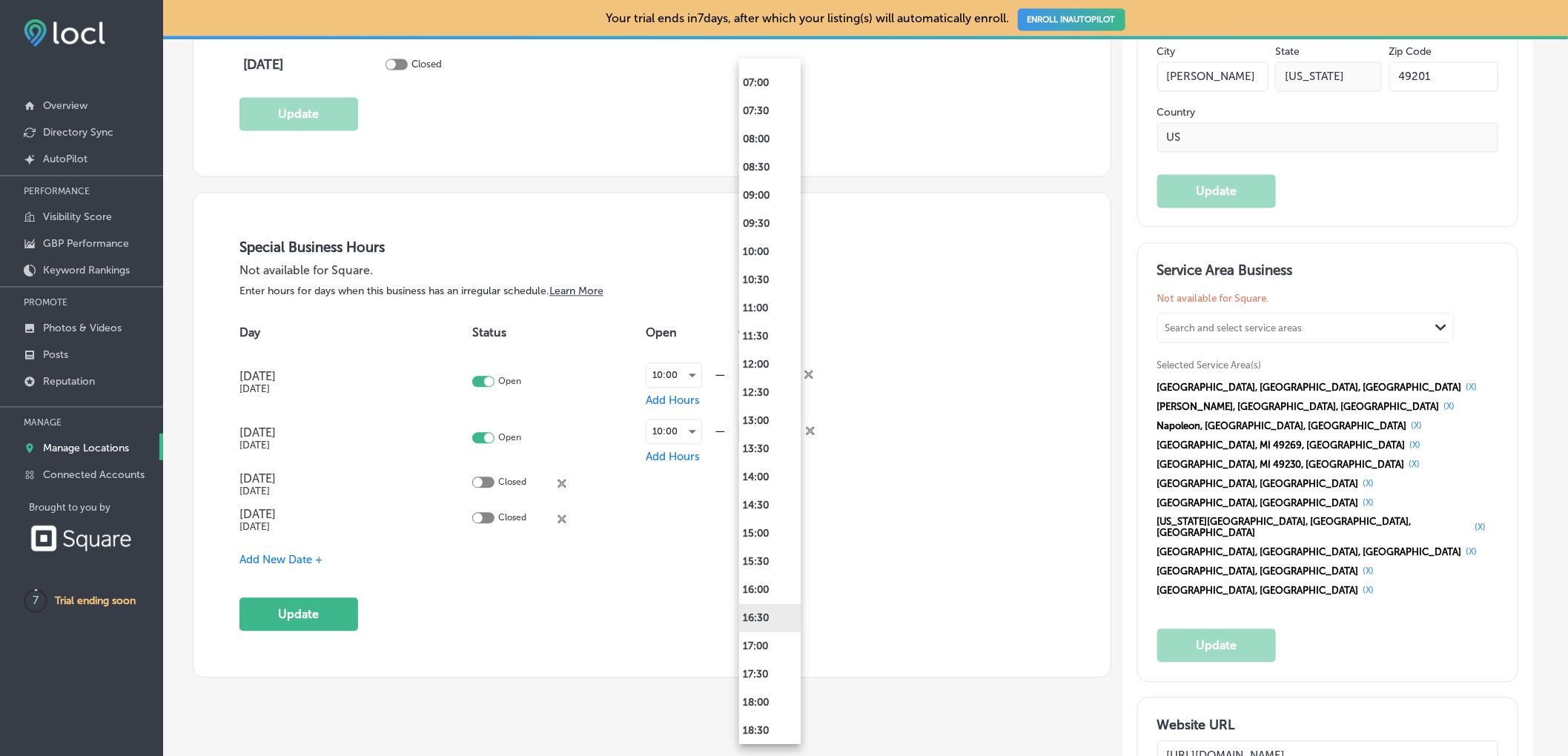
scroll to position [427, 0]
click at [777, 683] on li "18:00" at bounding box center [769, 688] width 61 height 28
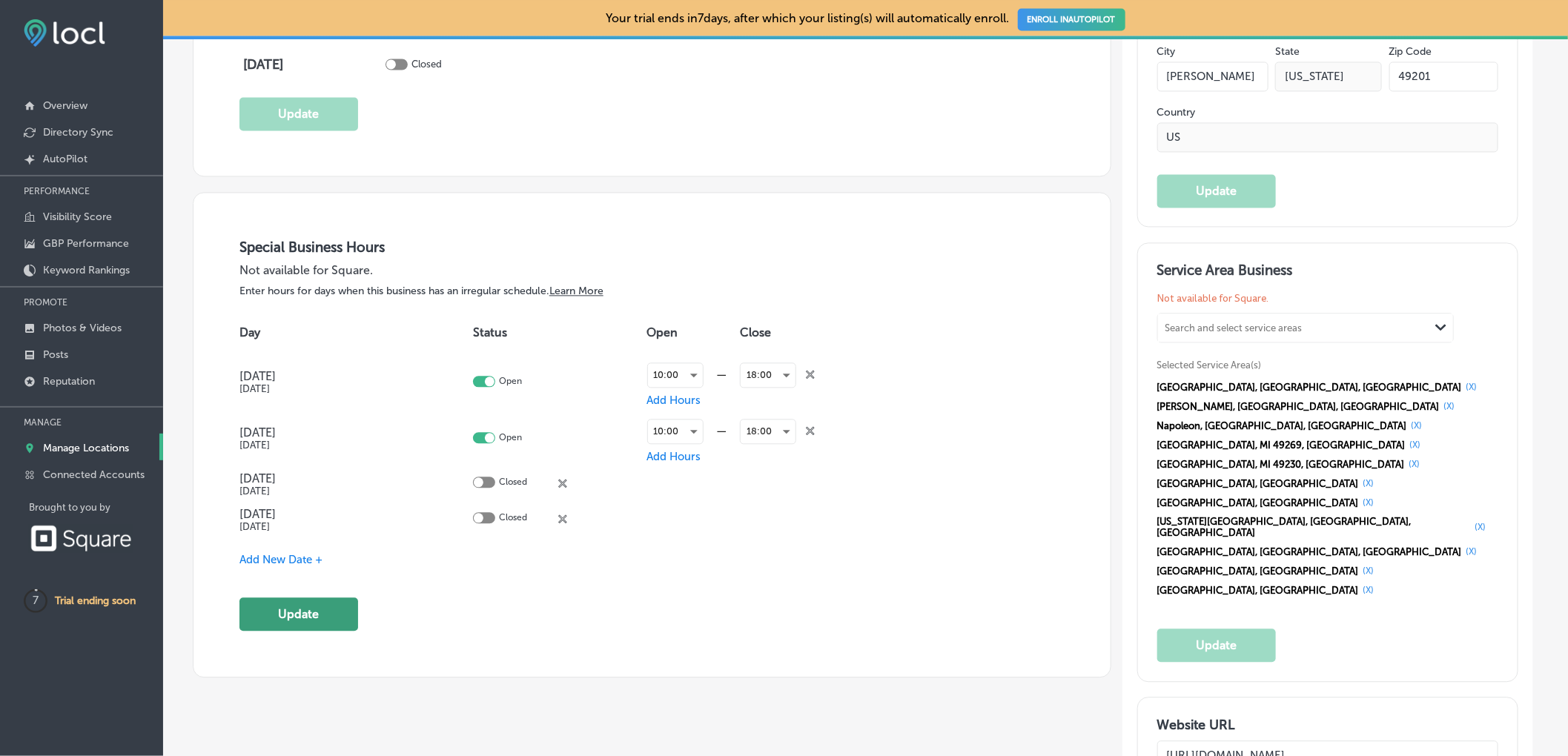
click at [314, 614] on button "Update" at bounding box center [298, 614] width 119 height 33
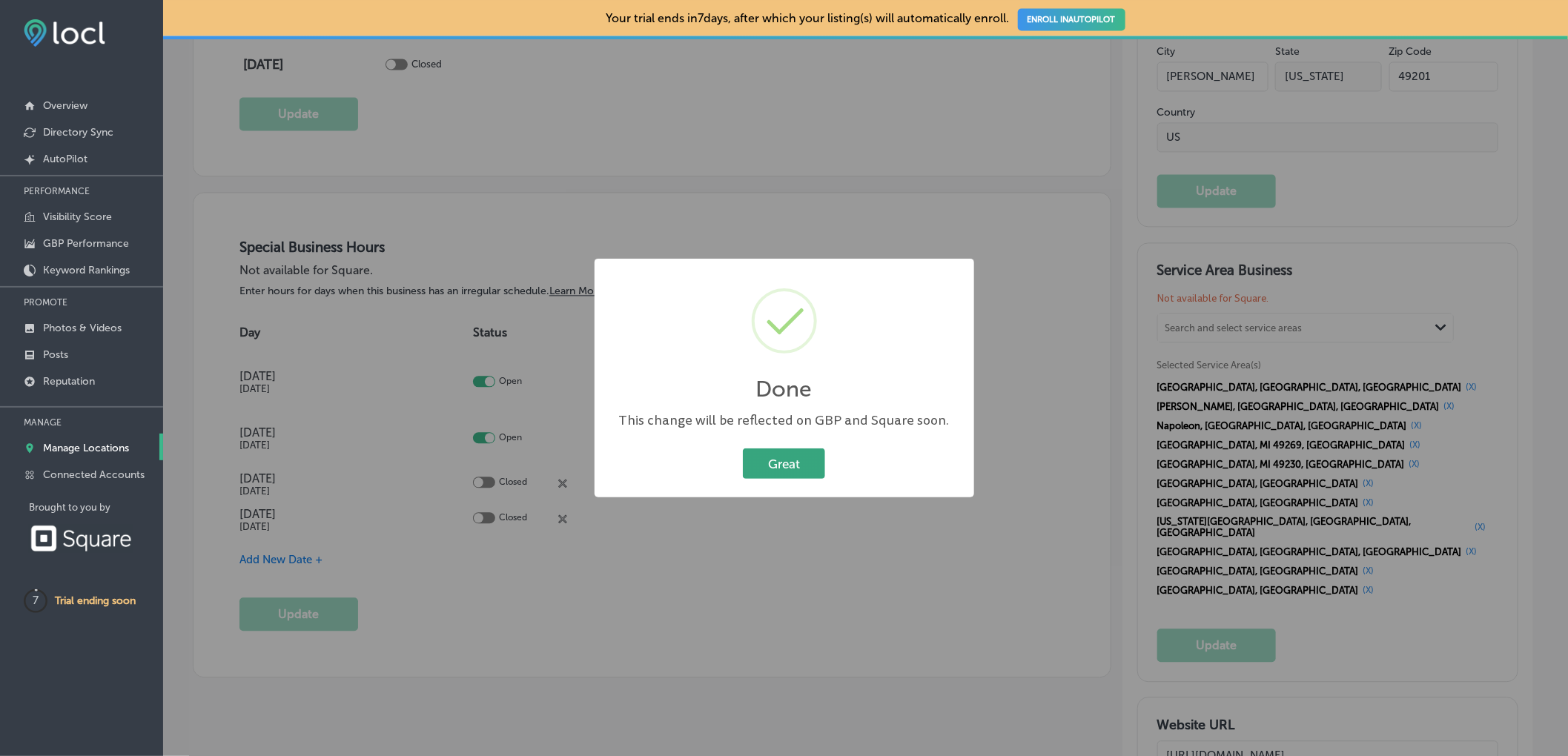
click at [797, 462] on button "Great" at bounding box center [784, 463] width 82 height 30
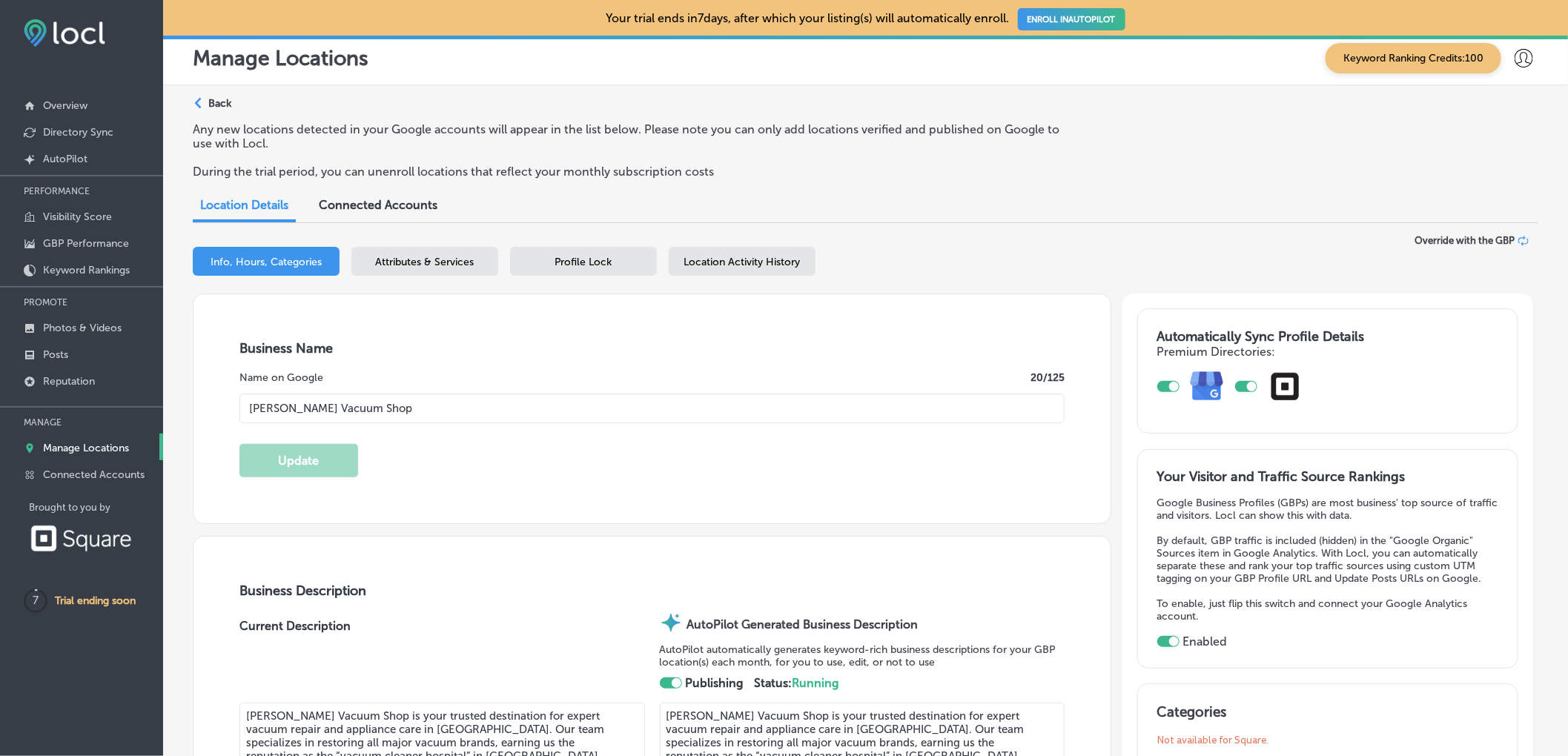
scroll to position [0, 0]
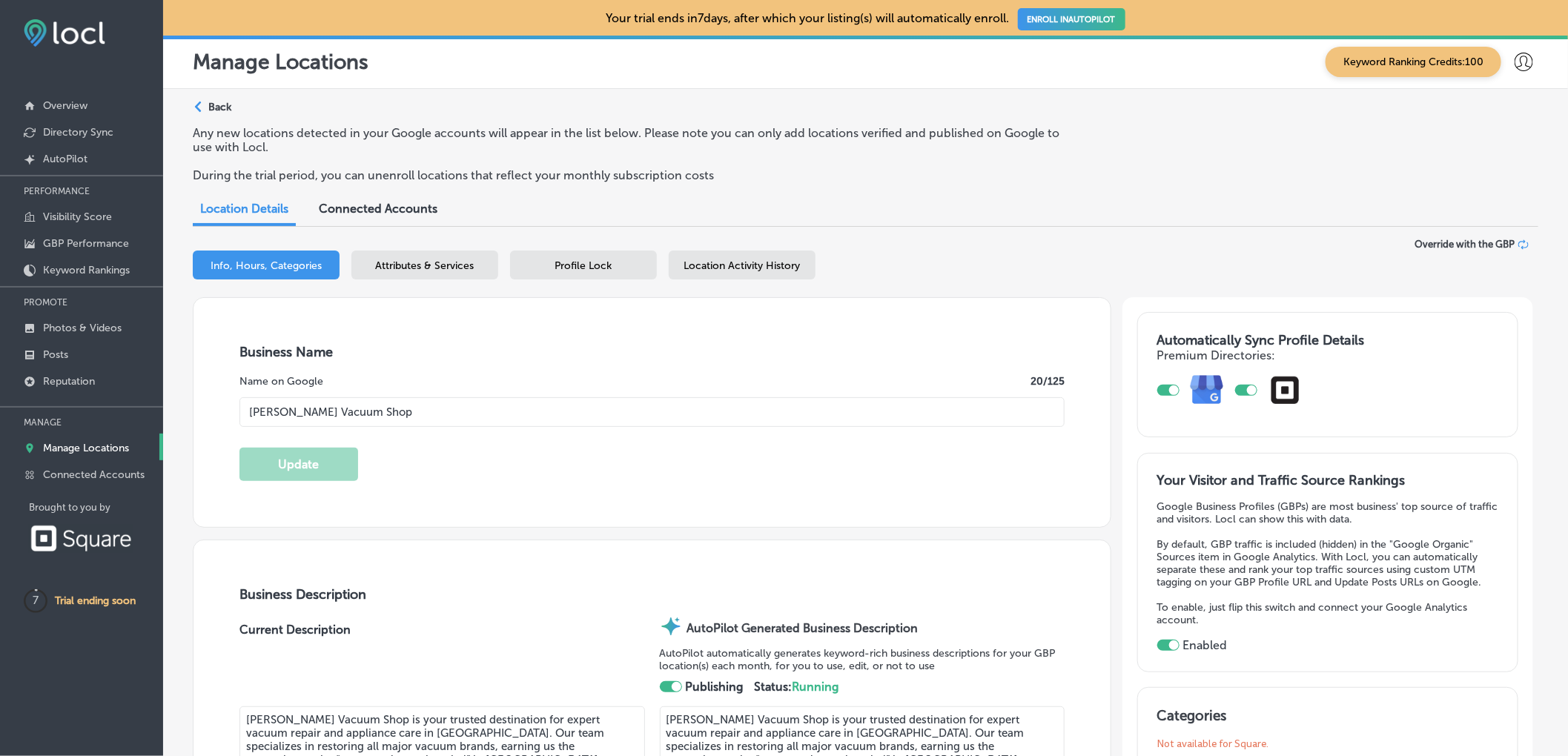
click at [401, 262] on div "Attributes & Services" at bounding box center [424, 264] width 147 height 29
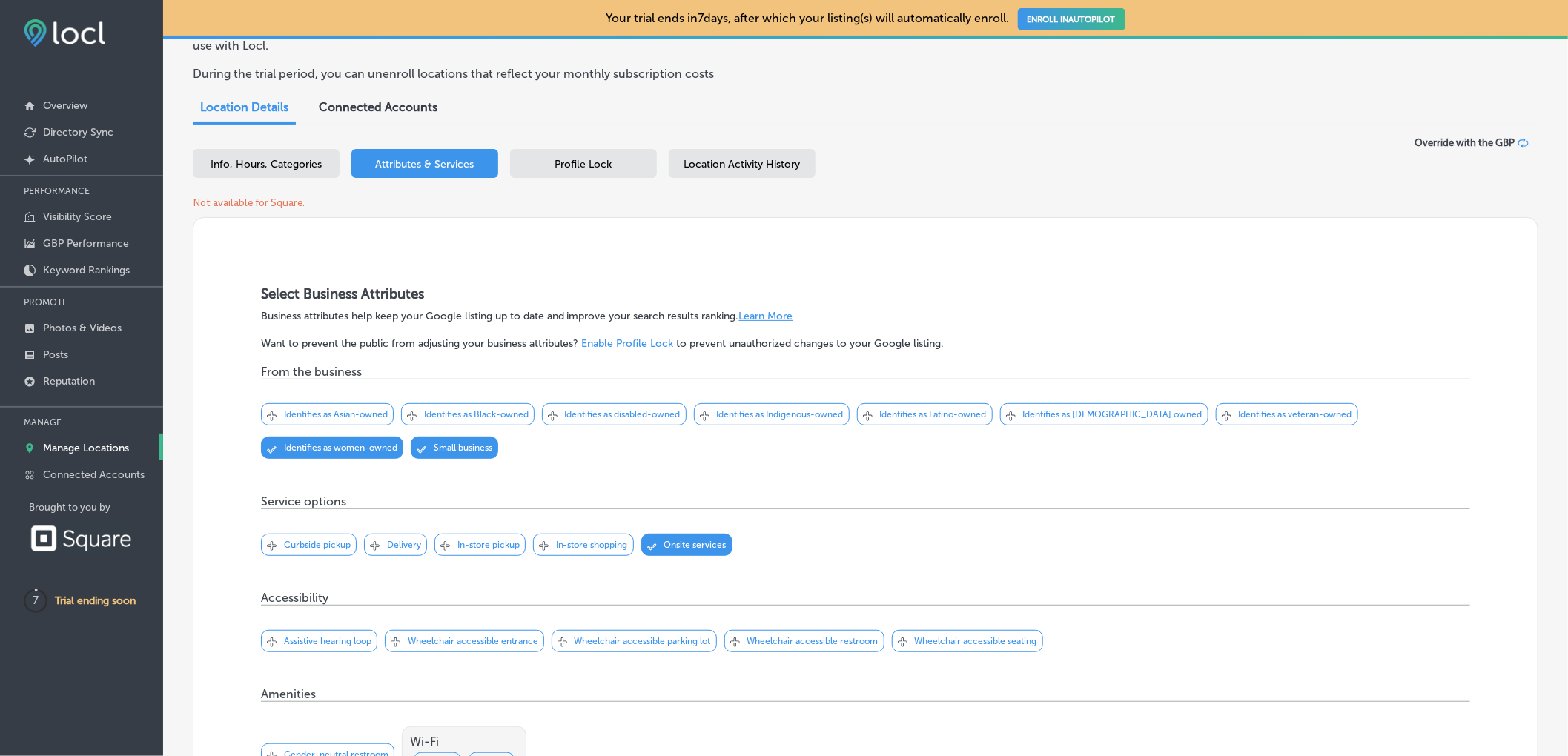
scroll to position [103, 0]
click at [483, 549] on p "In-store pickup" at bounding box center [489, 543] width 62 height 10
click at [594, 549] on p "In-store shopping" at bounding box center [591, 543] width 72 height 10
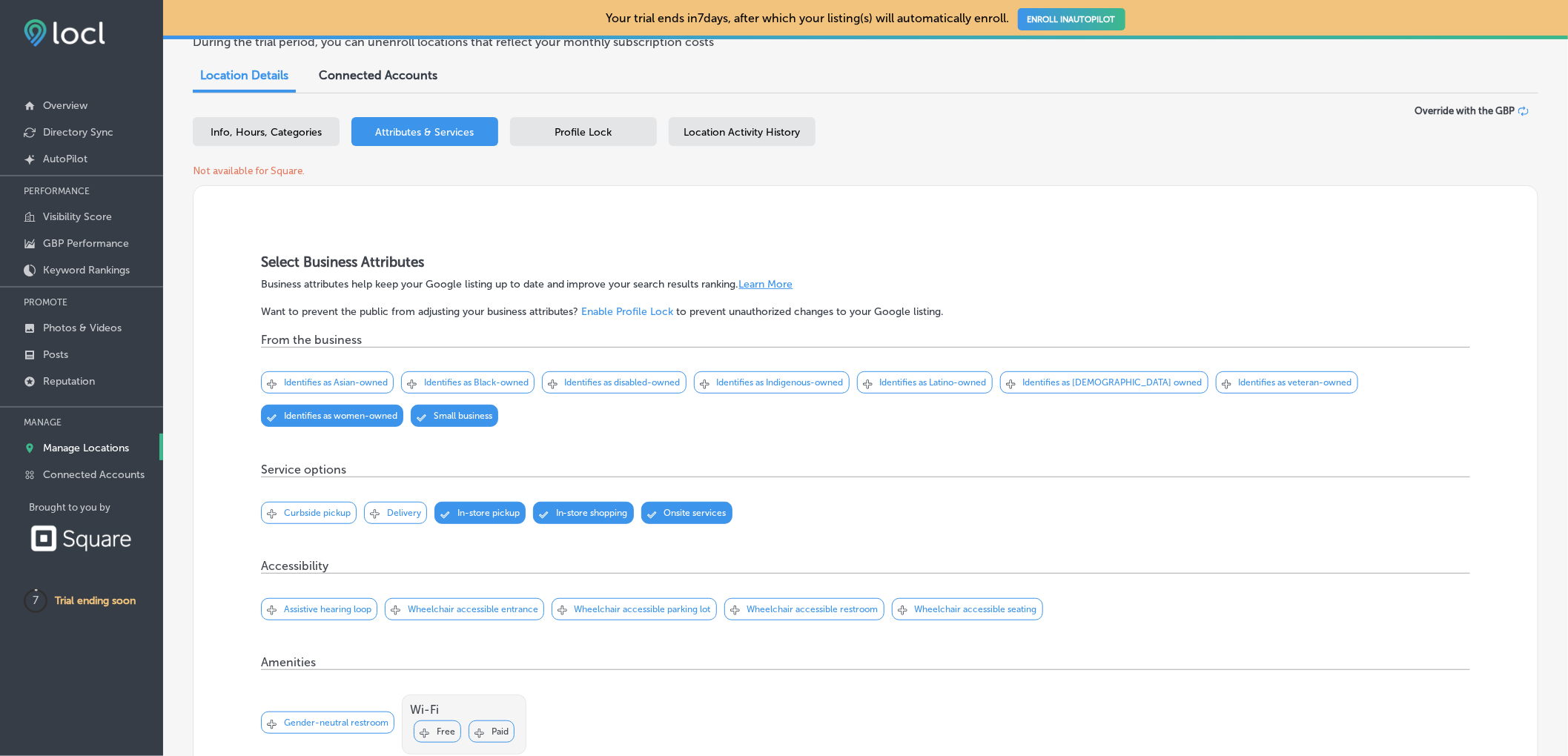
scroll to position [186, 0]
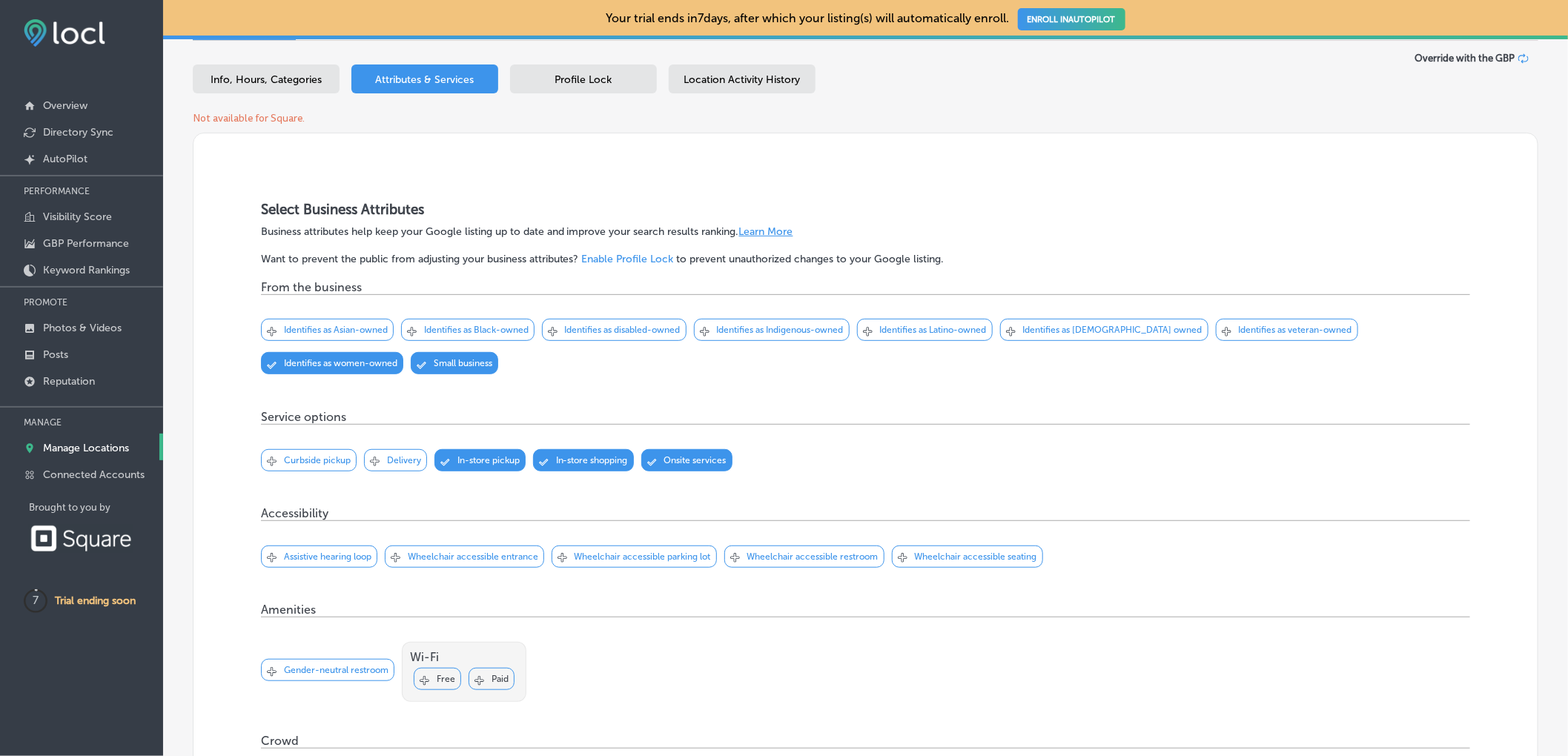
click at [495, 556] on div "Svg Vector Icons : http://www.onlinewebfonts.com/icon Checked Created with Sket…" at bounding box center [464, 556] width 159 height 23
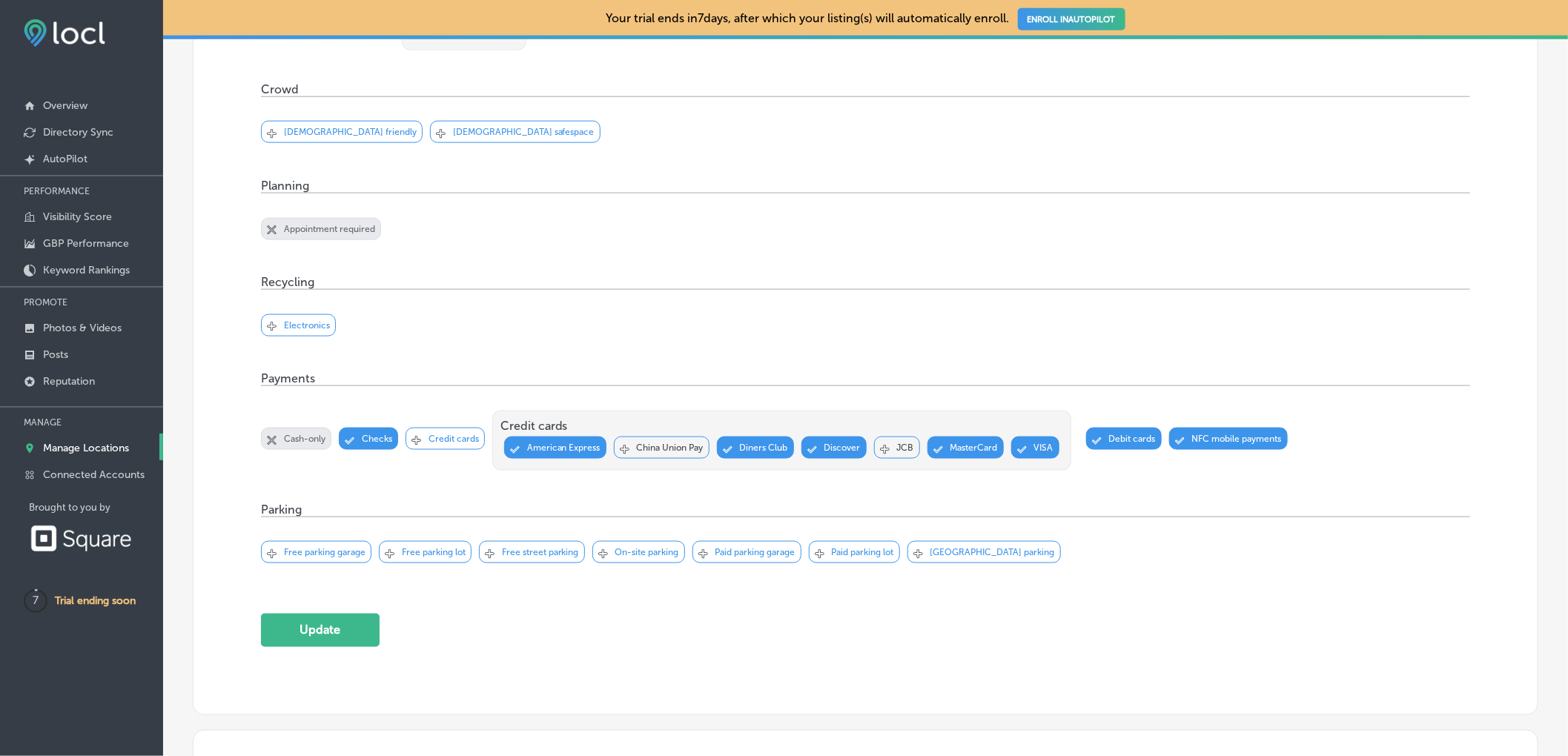
scroll to position [852, 0]
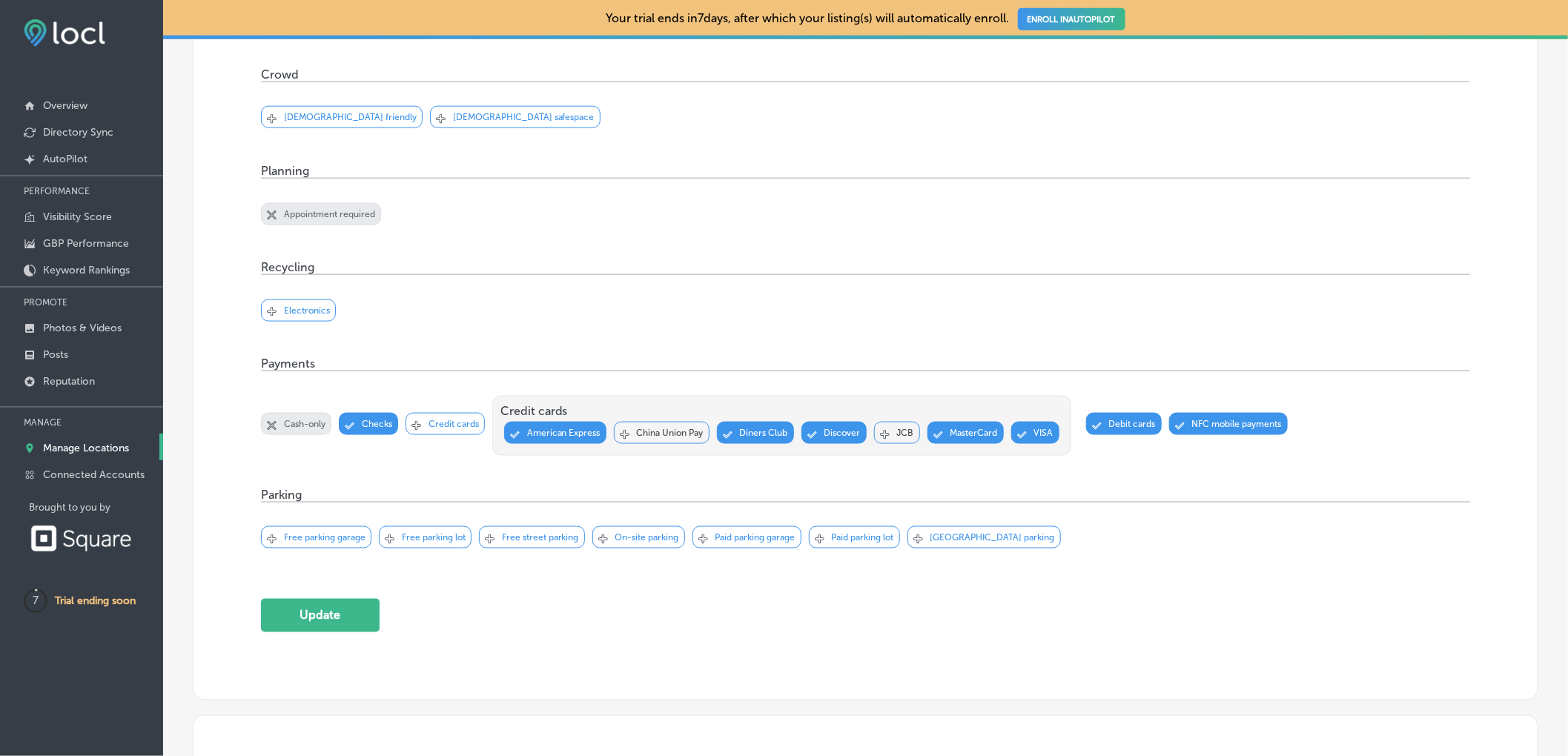
click at [465, 429] on p "Credit cards" at bounding box center [453, 423] width 51 height 10
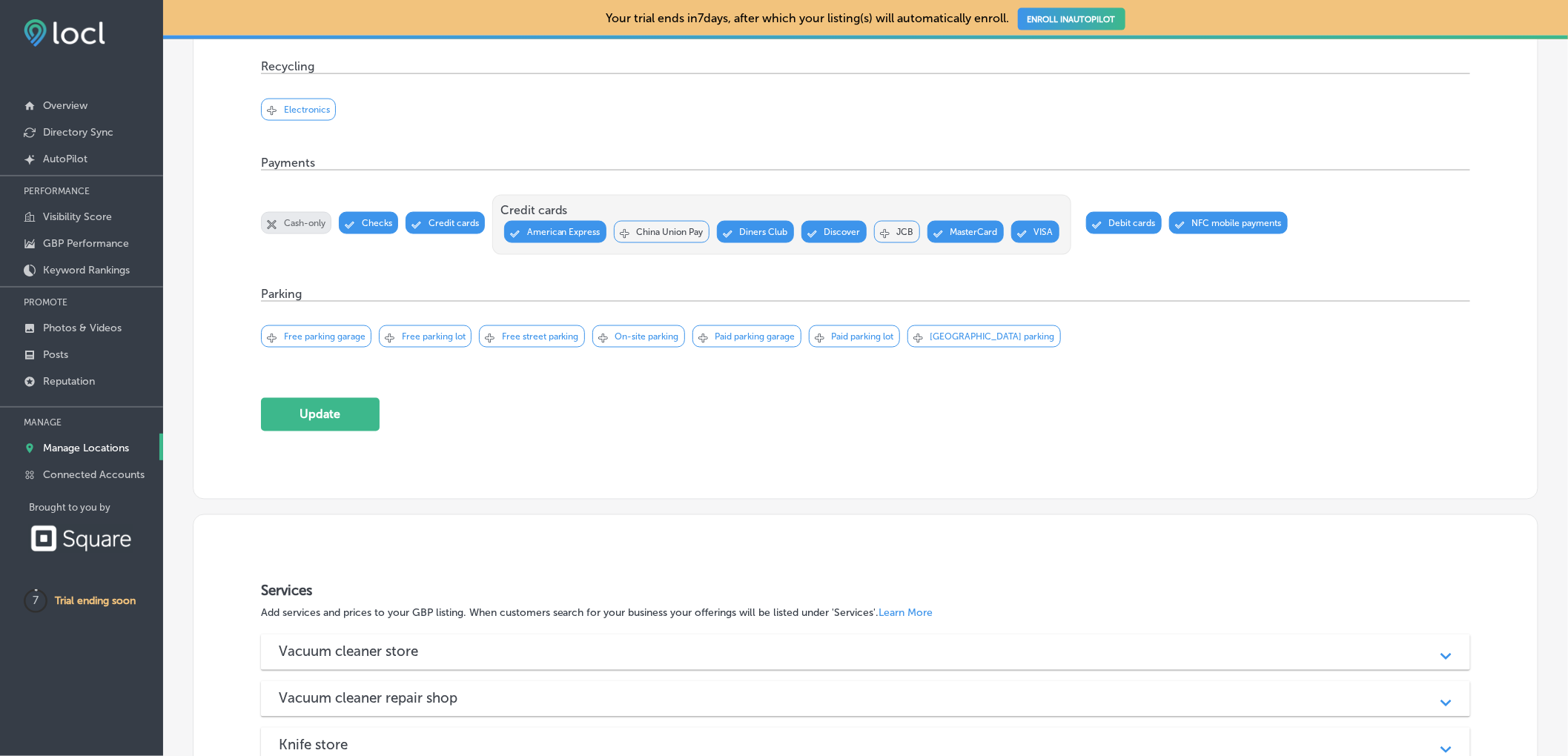
scroll to position [1078, 0]
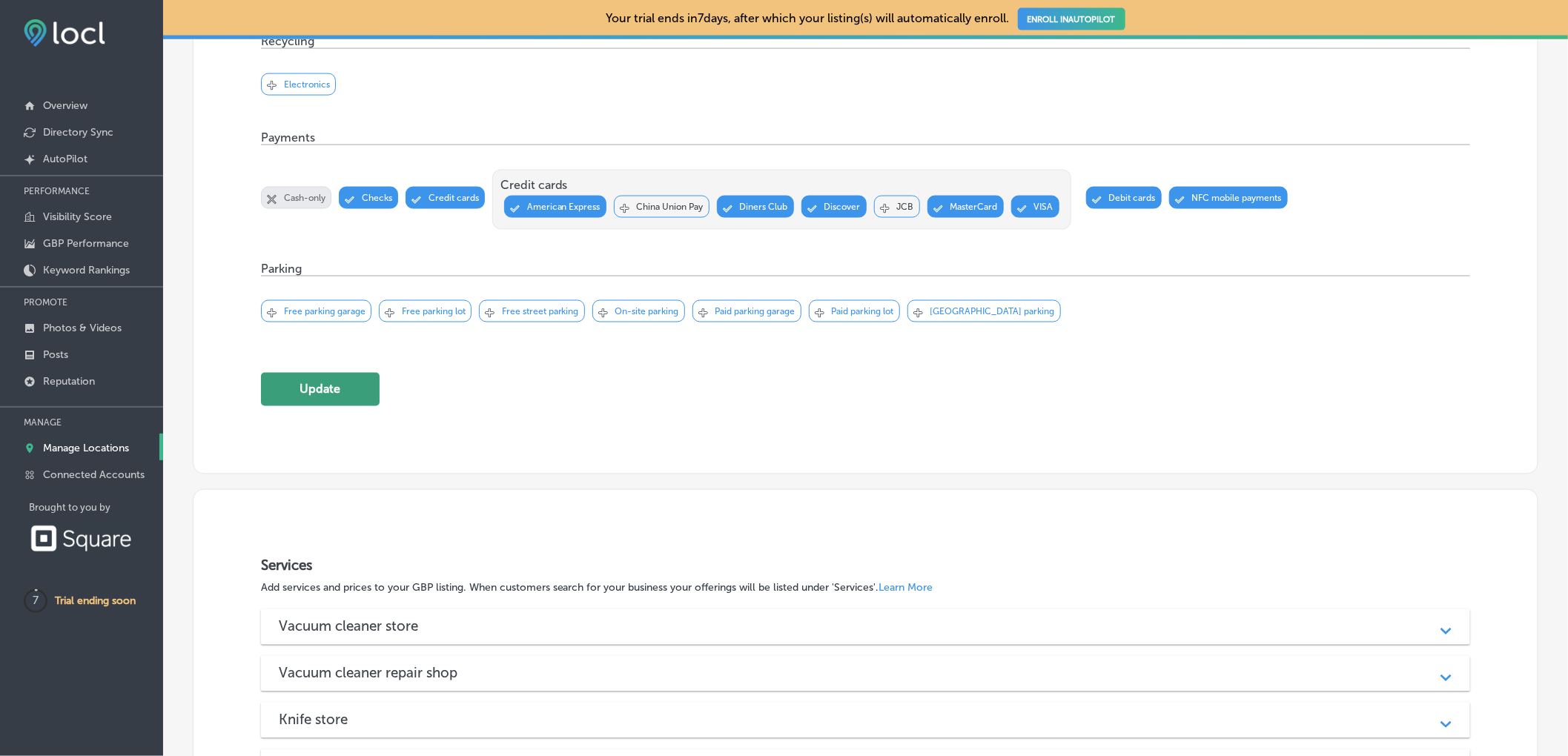
click at [312, 406] on button "Update" at bounding box center [320, 389] width 119 height 33
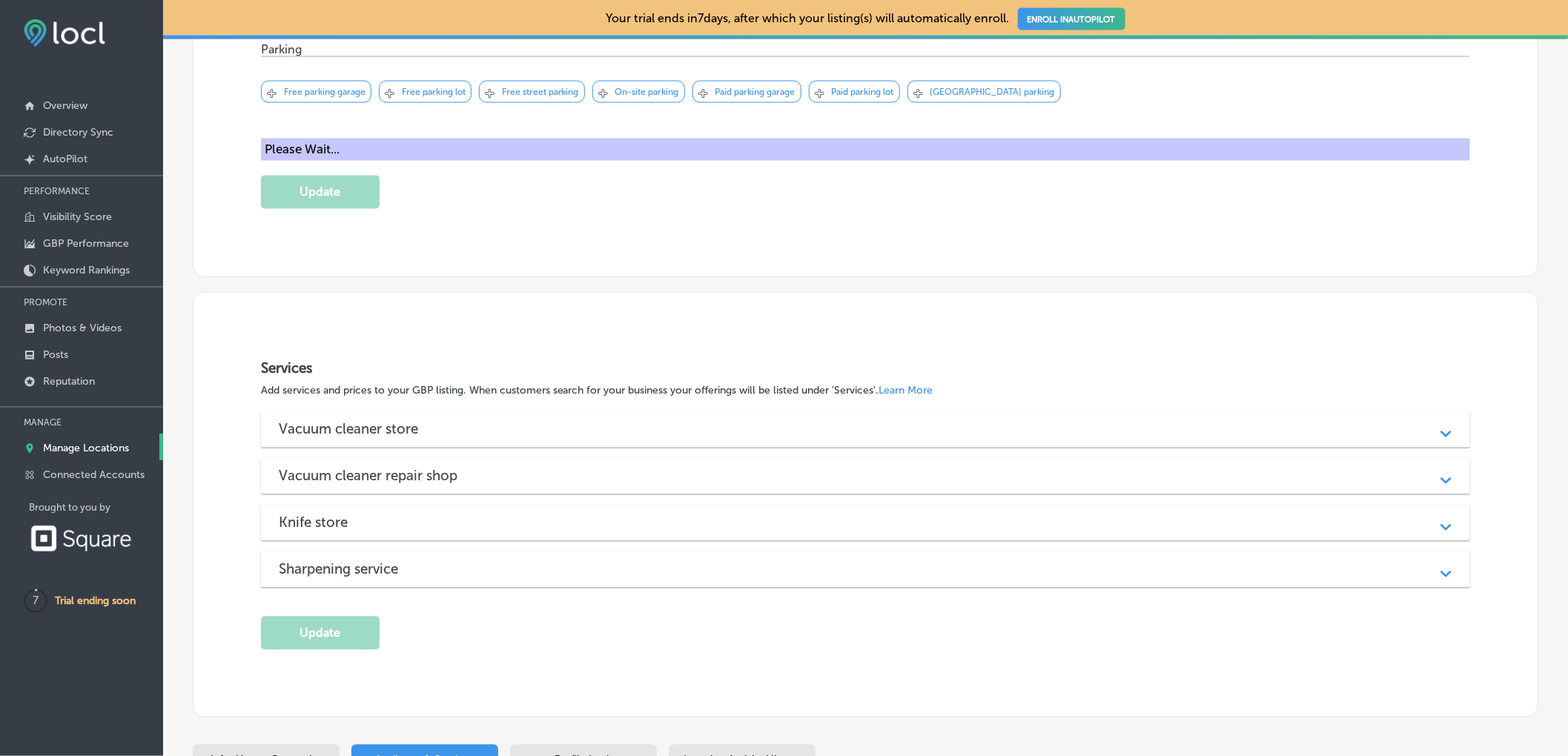
scroll to position [1375, 0]
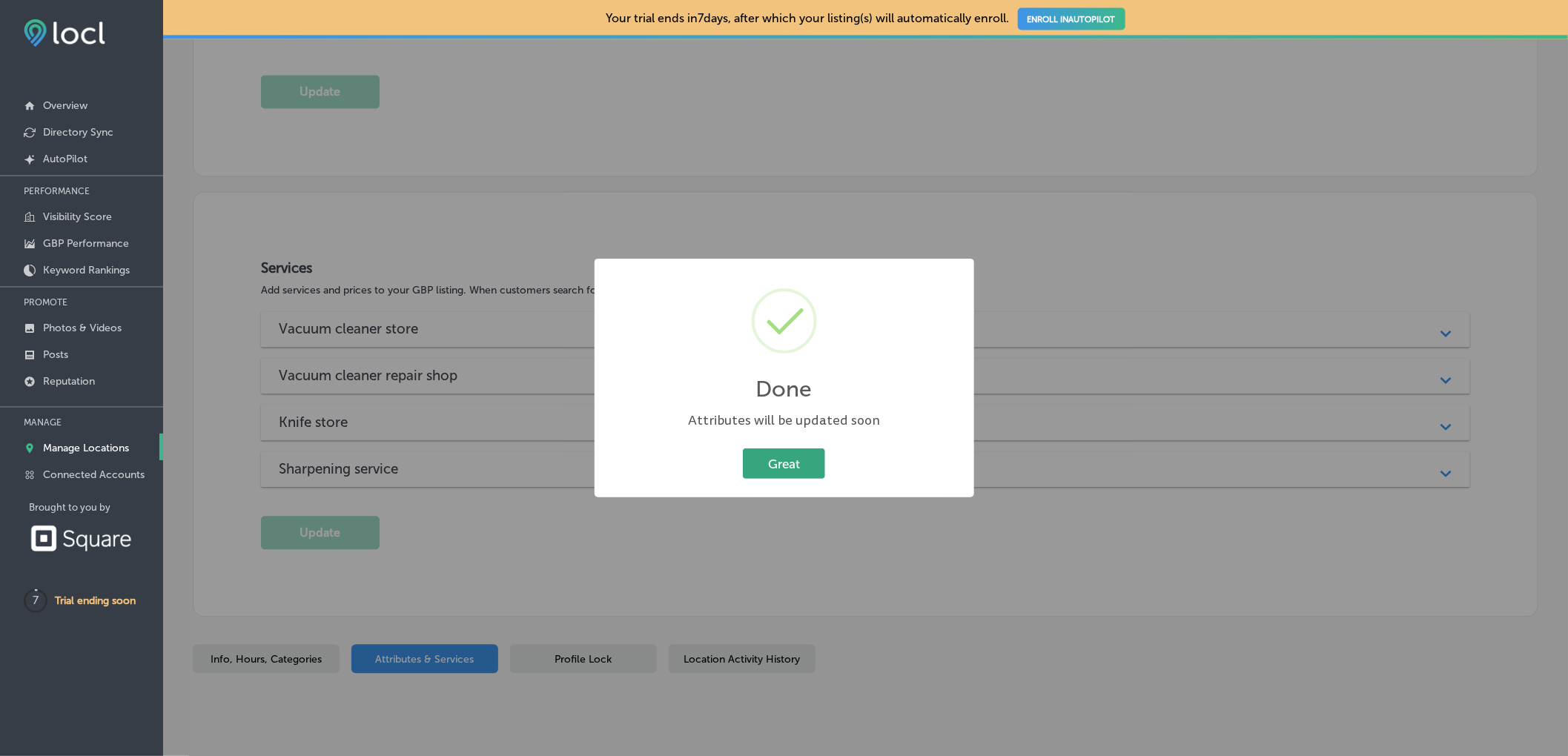
click at [779, 464] on button "Great" at bounding box center [784, 463] width 82 height 30
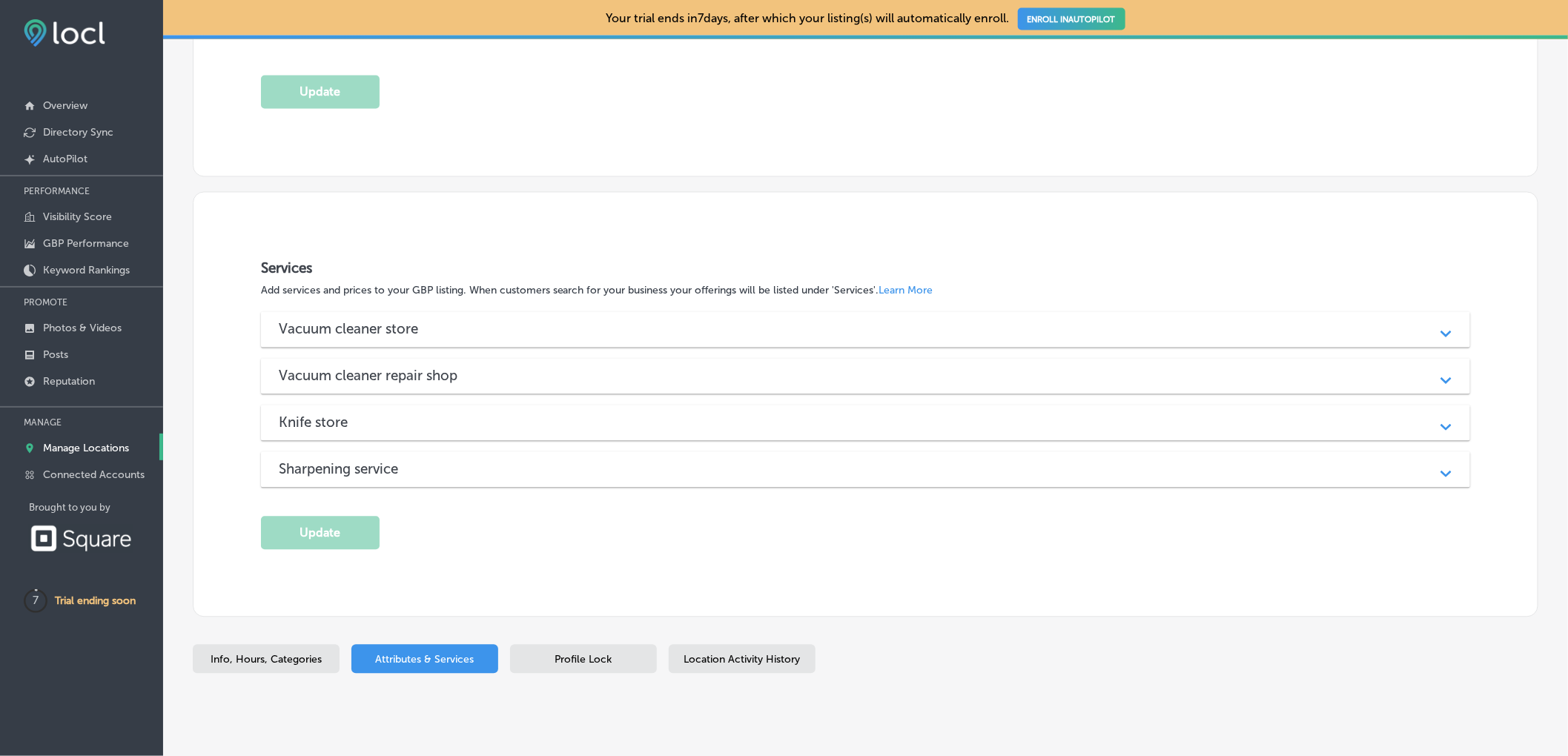
click at [559, 667] on span "Profile Lock" at bounding box center [583, 660] width 57 height 12
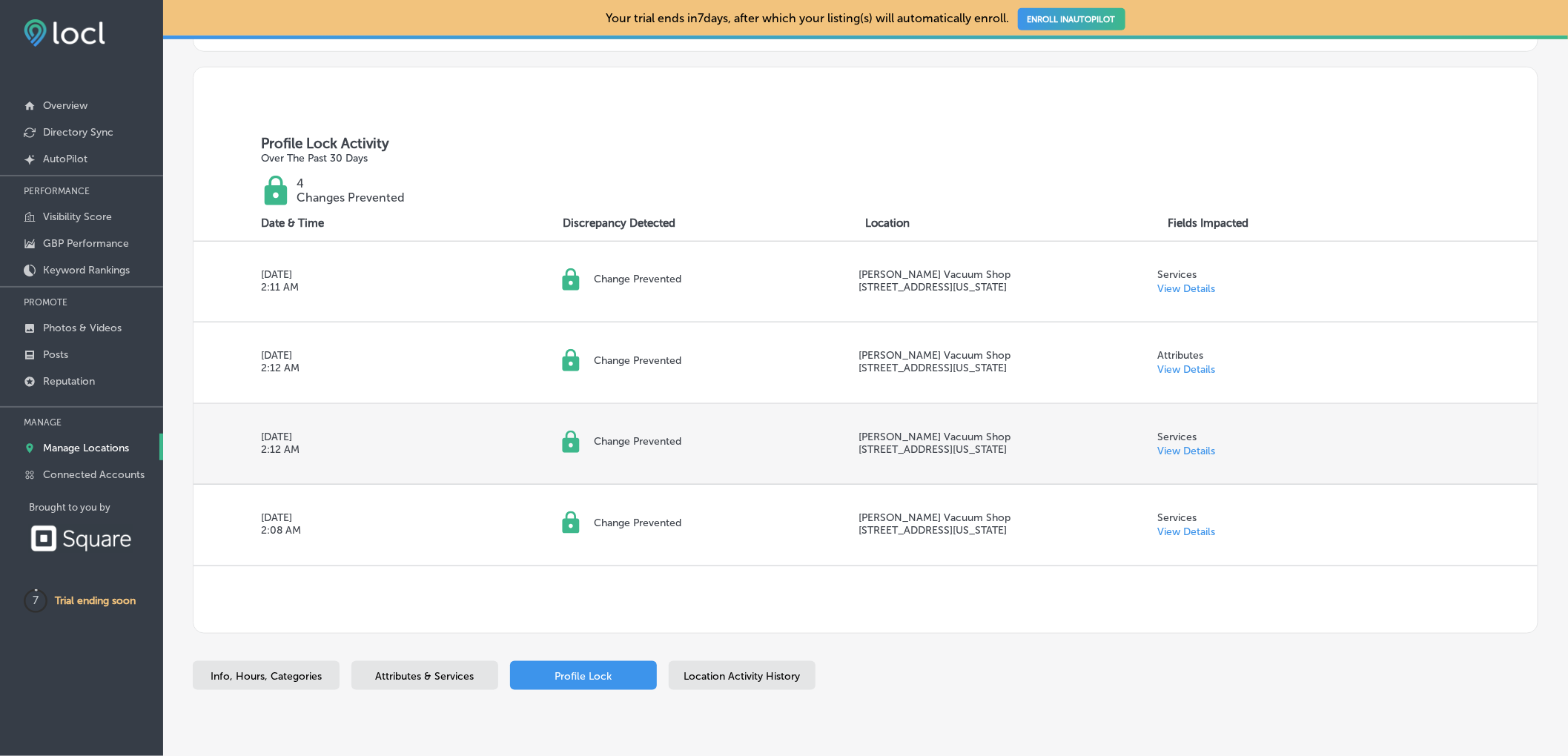
scroll to position [552, 0]
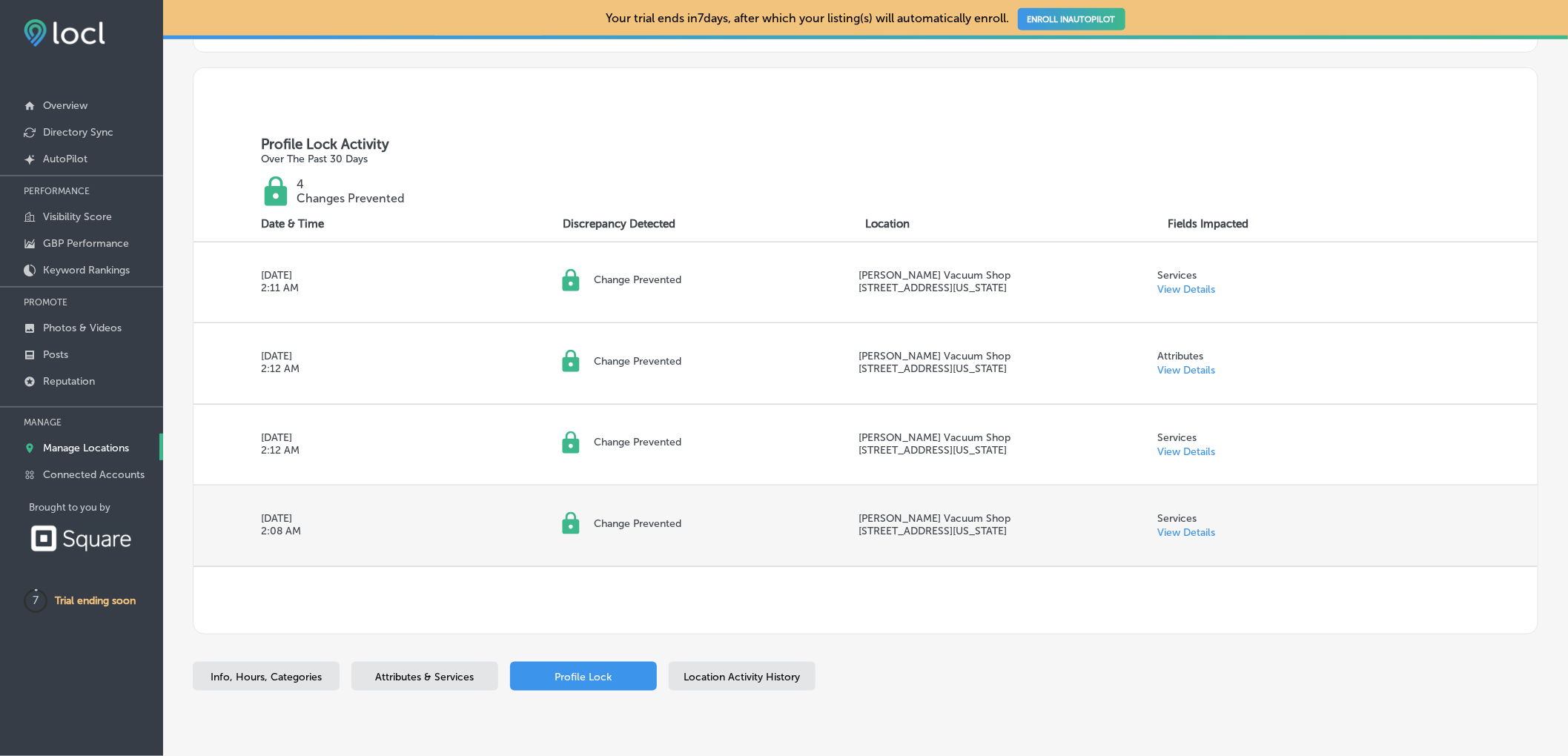
click at [1183, 538] on link "View Details" at bounding box center [1186, 532] width 57 height 12
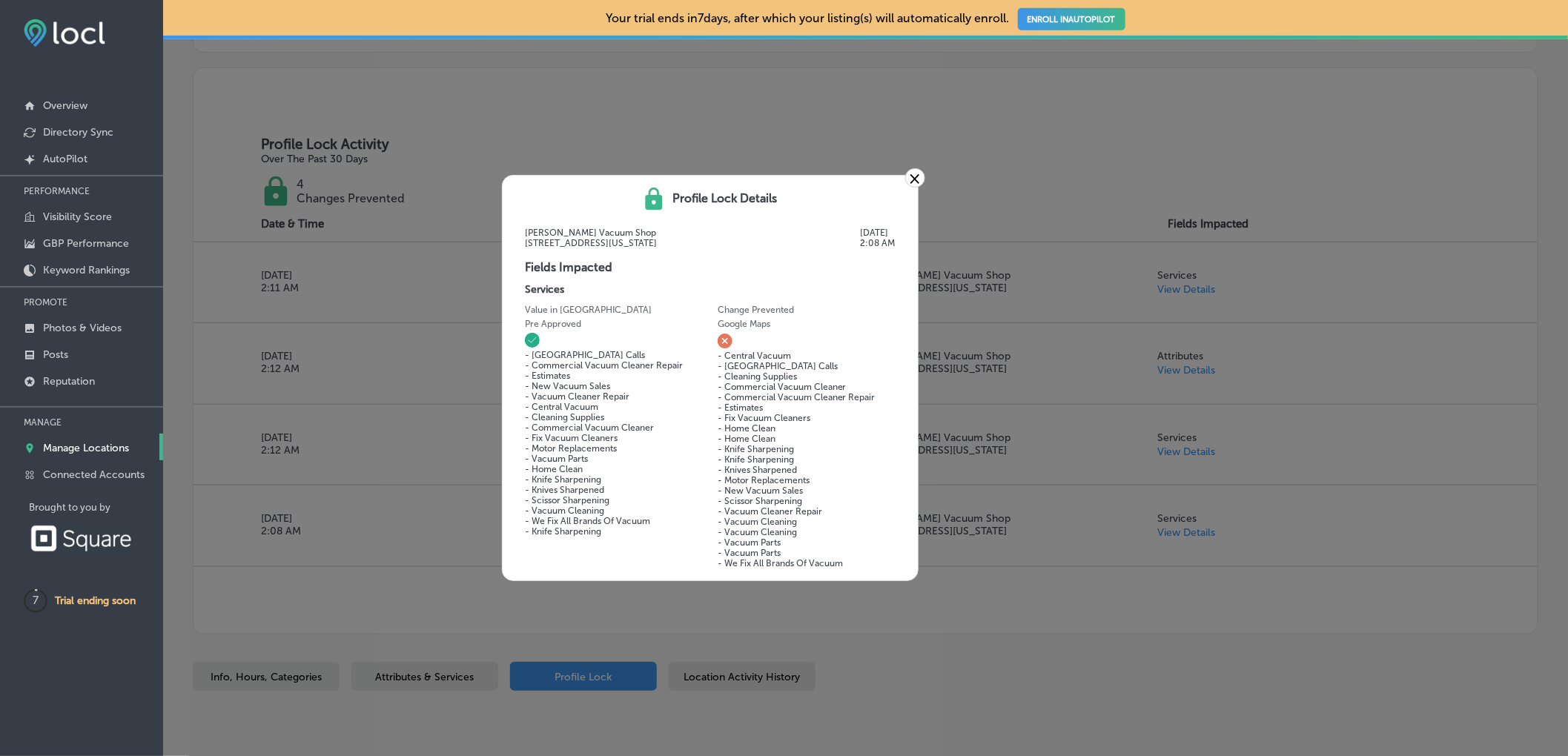
click at [911, 172] on link "×" at bounding box center [915, 178] width 20 height 19
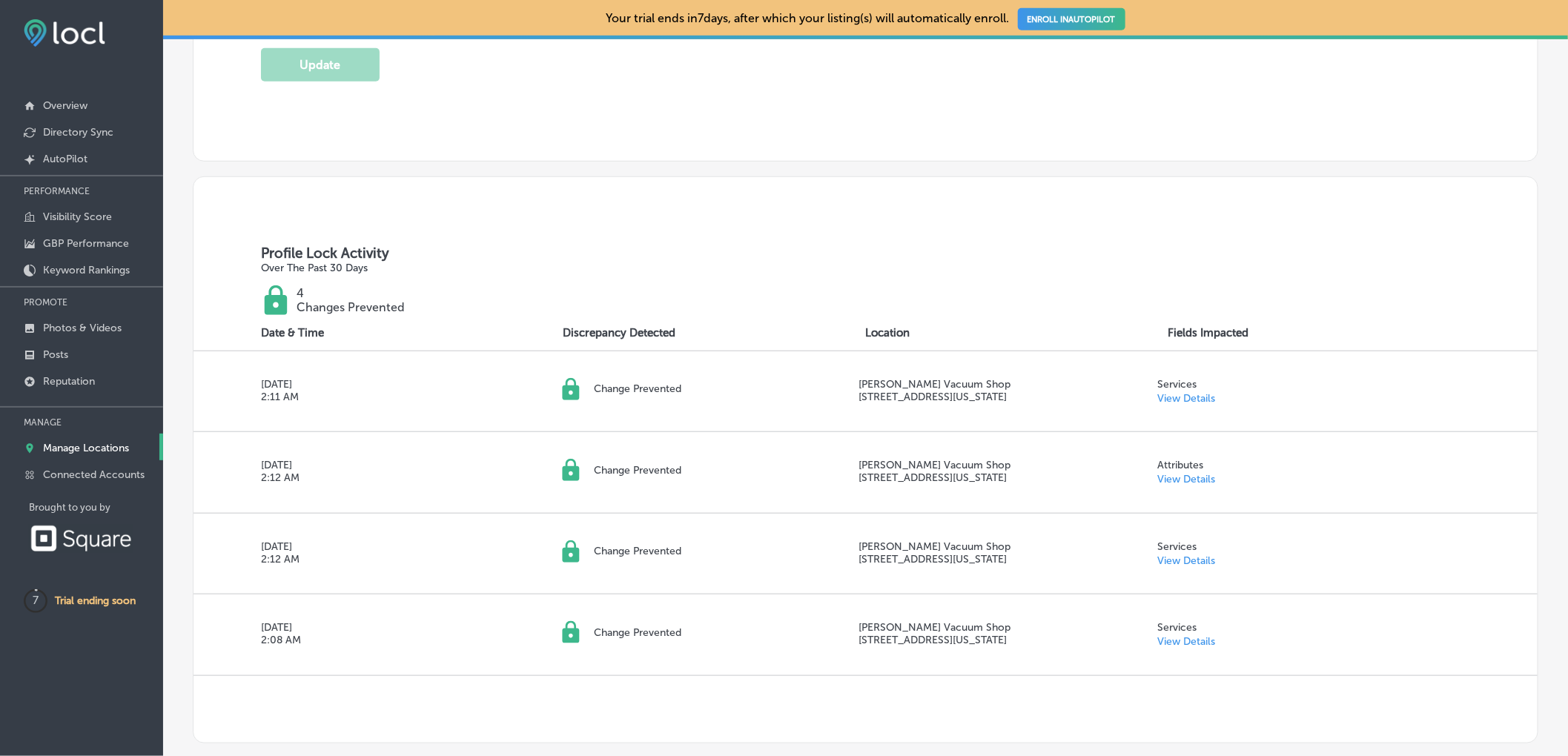
scroll to position [243, 0]
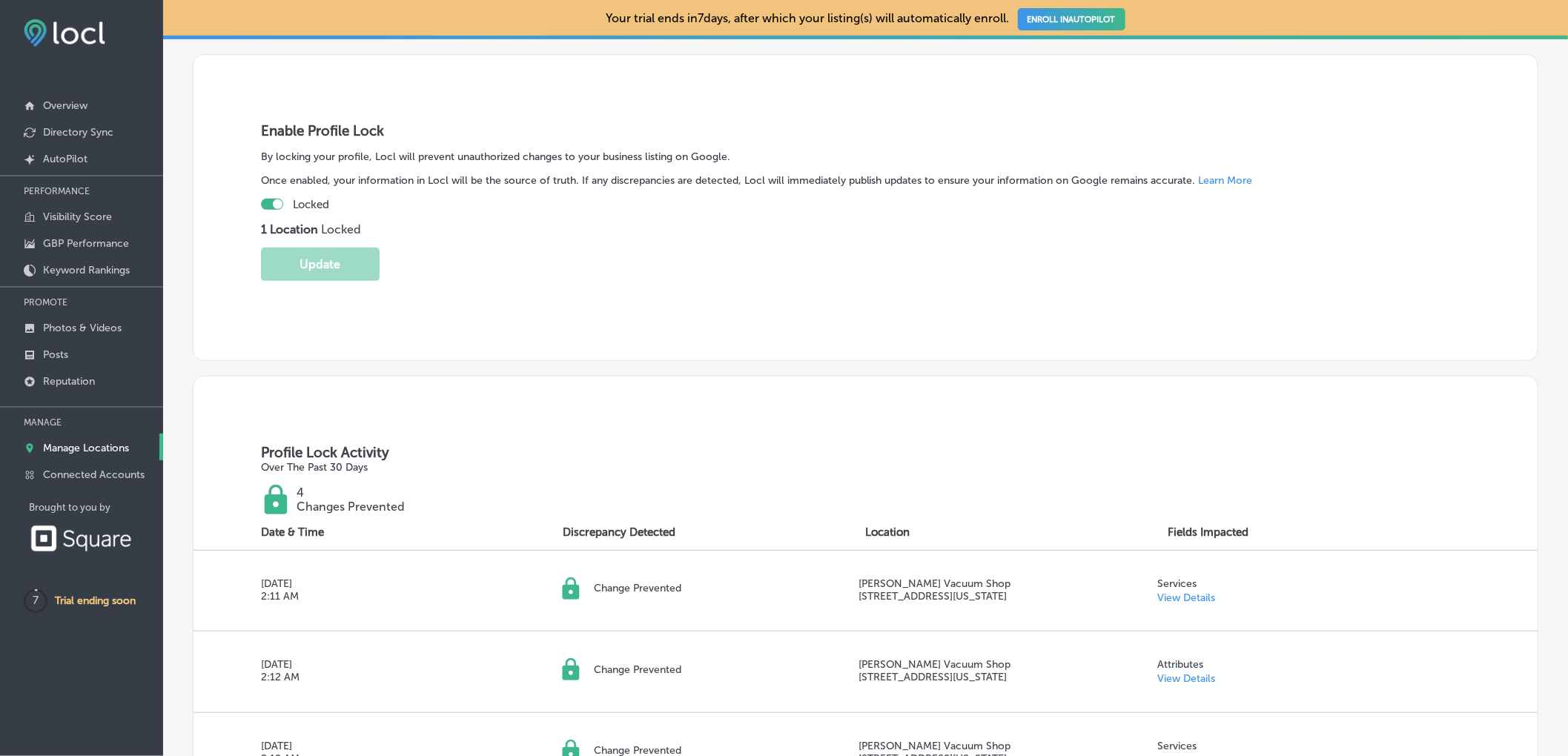
click at [280, 200] on div "Locked" at bounding box center [866, 204] width 1210 height 13
click at [274, 200] on div "Locked" at bounding box center [866, 204] width 1210 height 13
click at [274, 206] on div at bounding box center [277, 204] width 9 height 9
checkbox input "false"
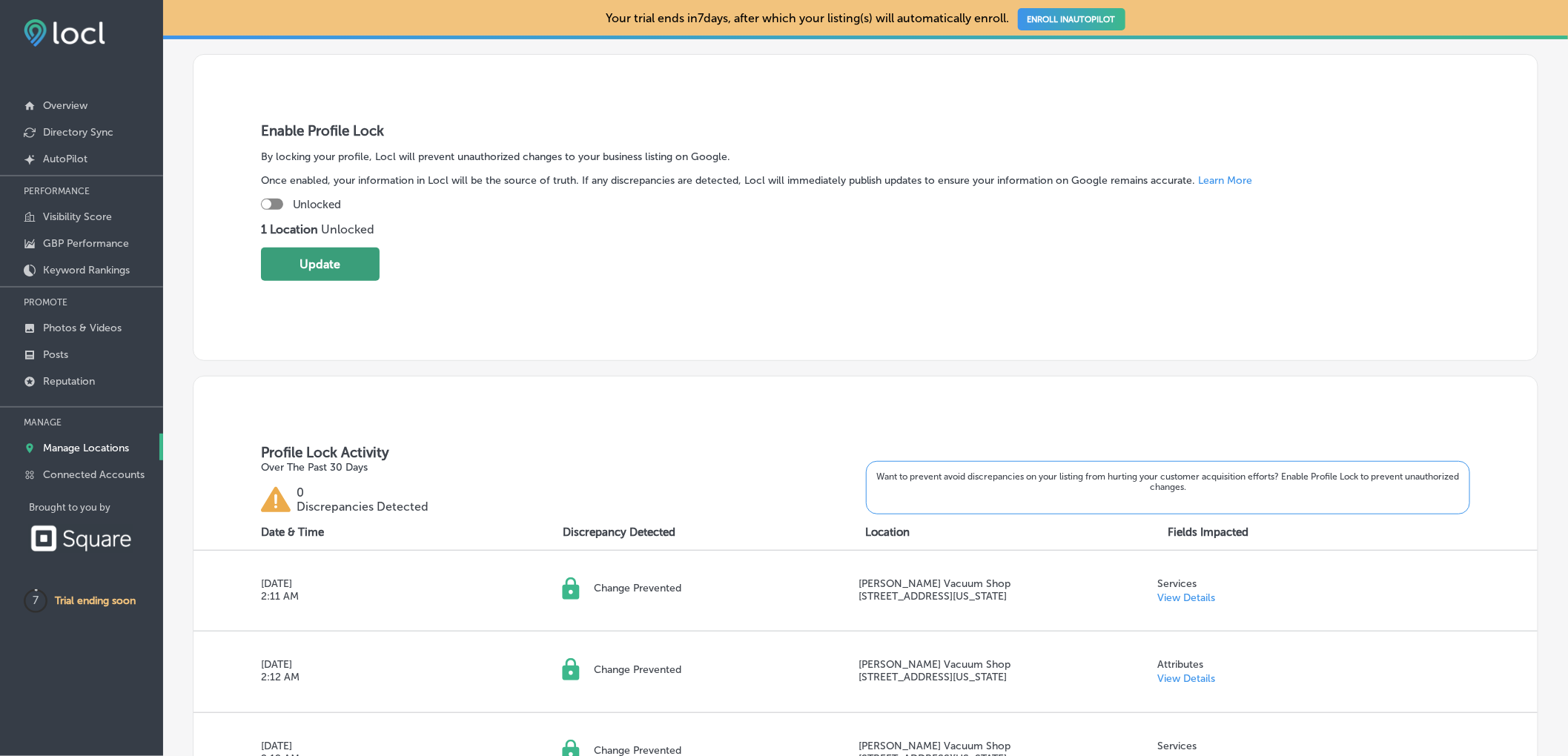
click at [321, 269] on button "Update" at bounding box center [320, 264] width 119 height 33
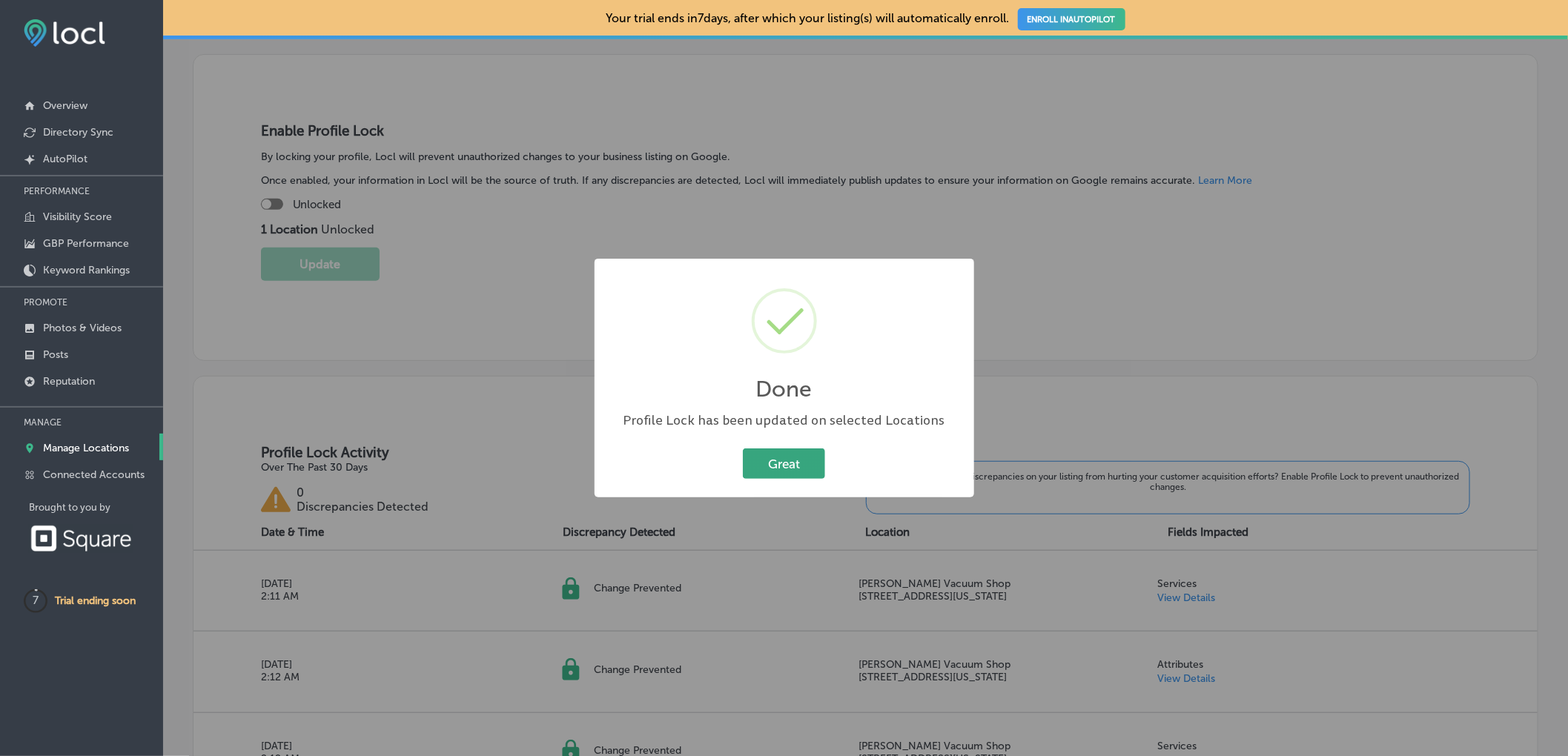
click at [764, 458] on button "Great" at bounding box center [784, 463] width 82 height 30
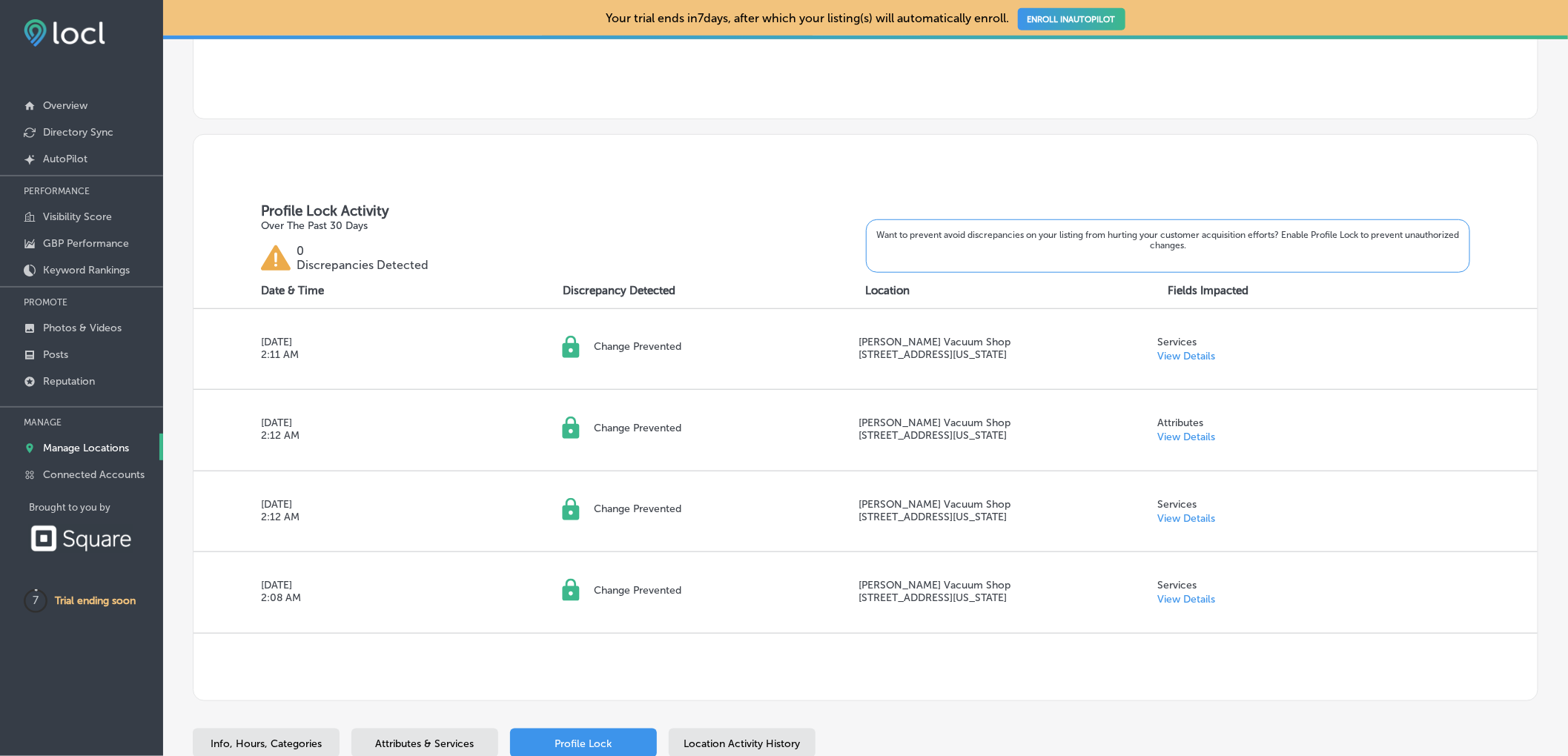
scroll to position [494, 0]
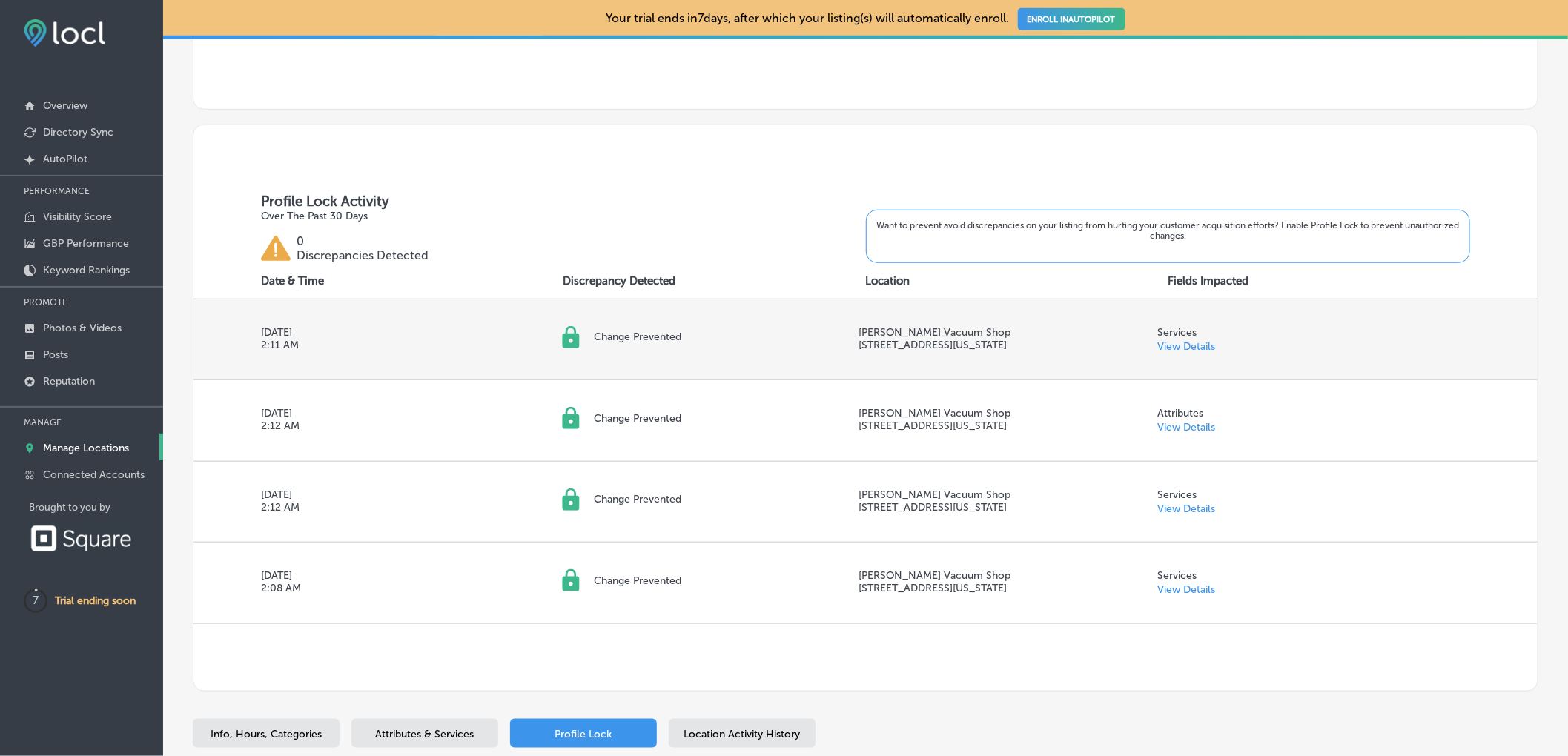
click at [1191, 349] on link "View Details" at bounding box center [1186, 347] width 57 height 12
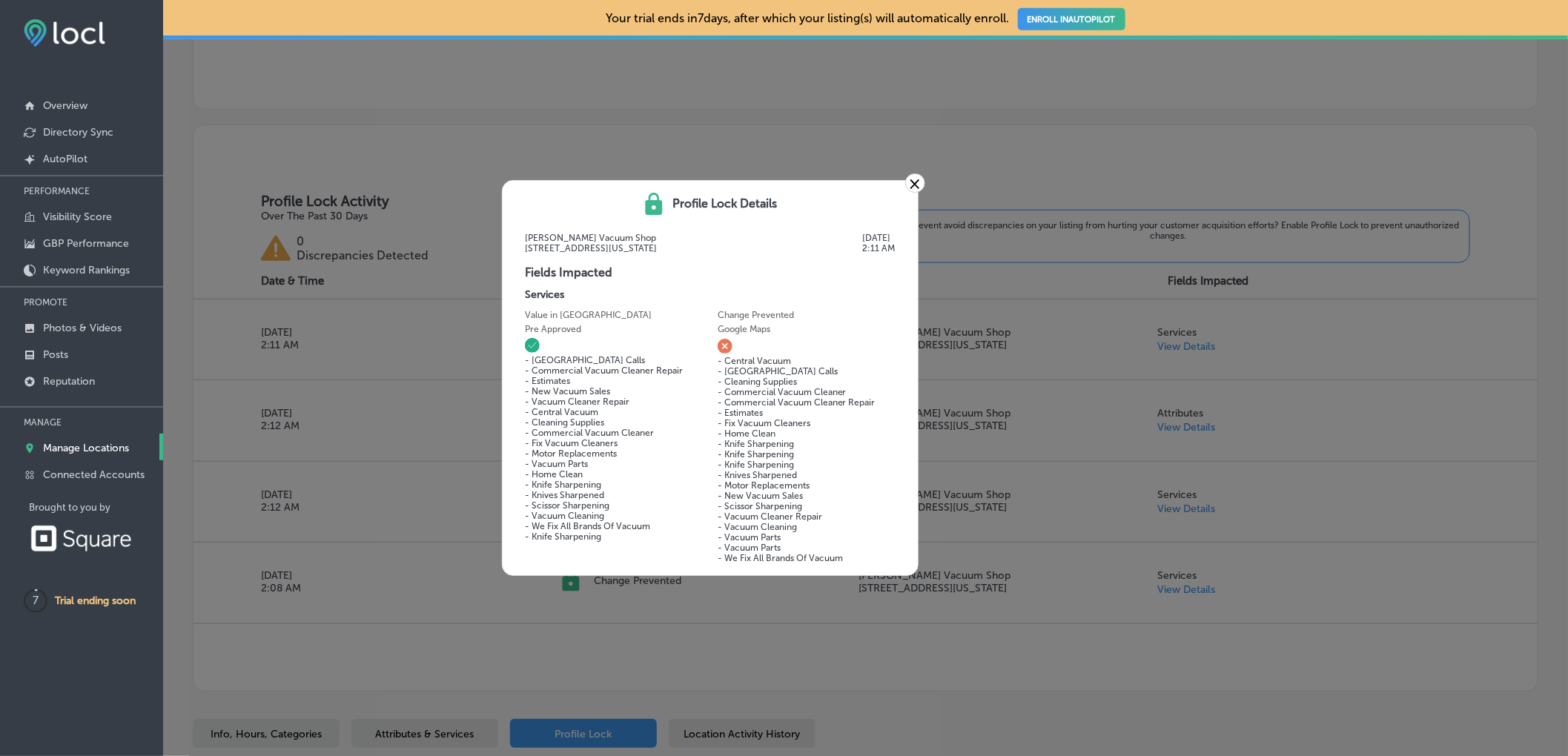
click at [919, 175] on link "×" at bounding box center [915, 183] width 20 height 19
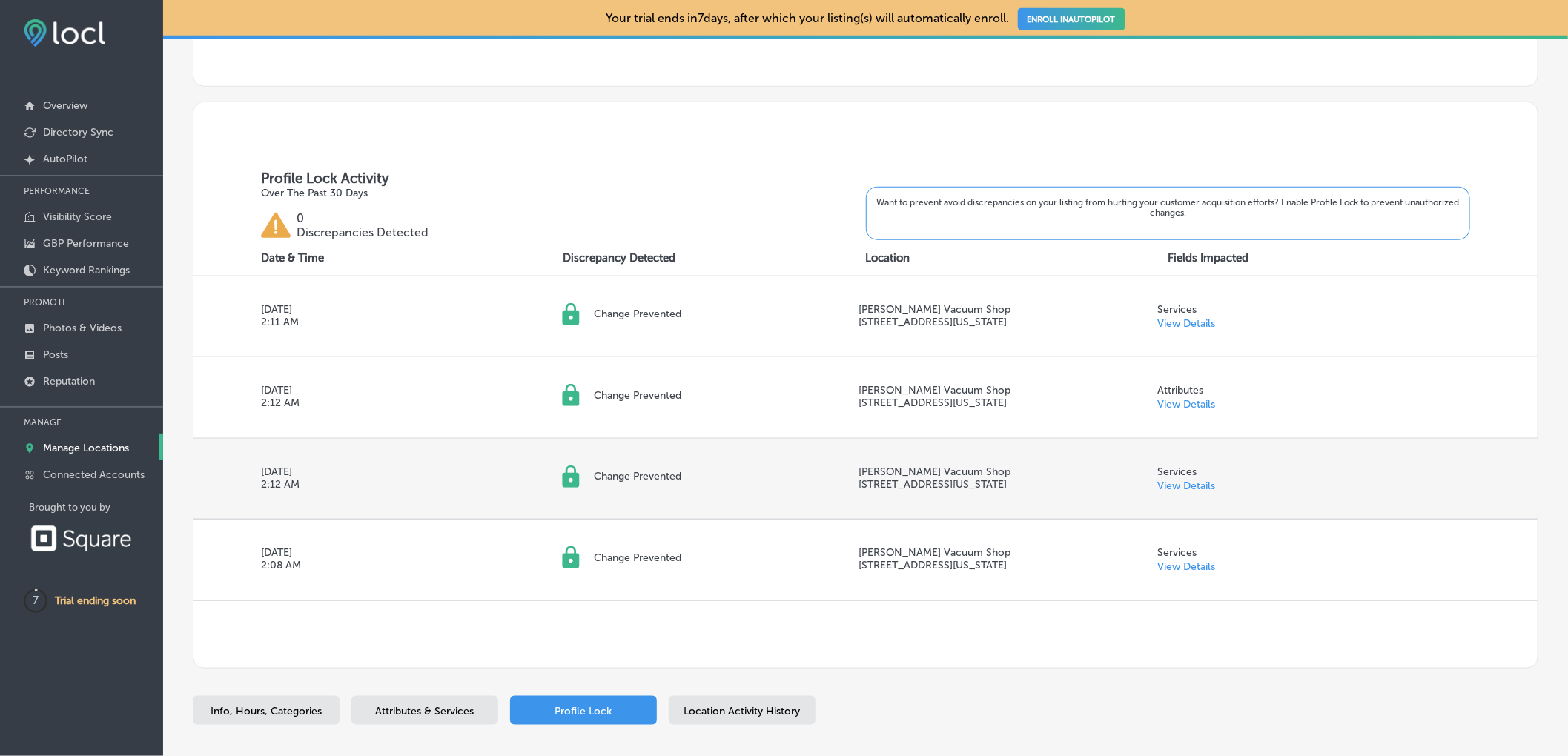
scroll to position [609, 0]
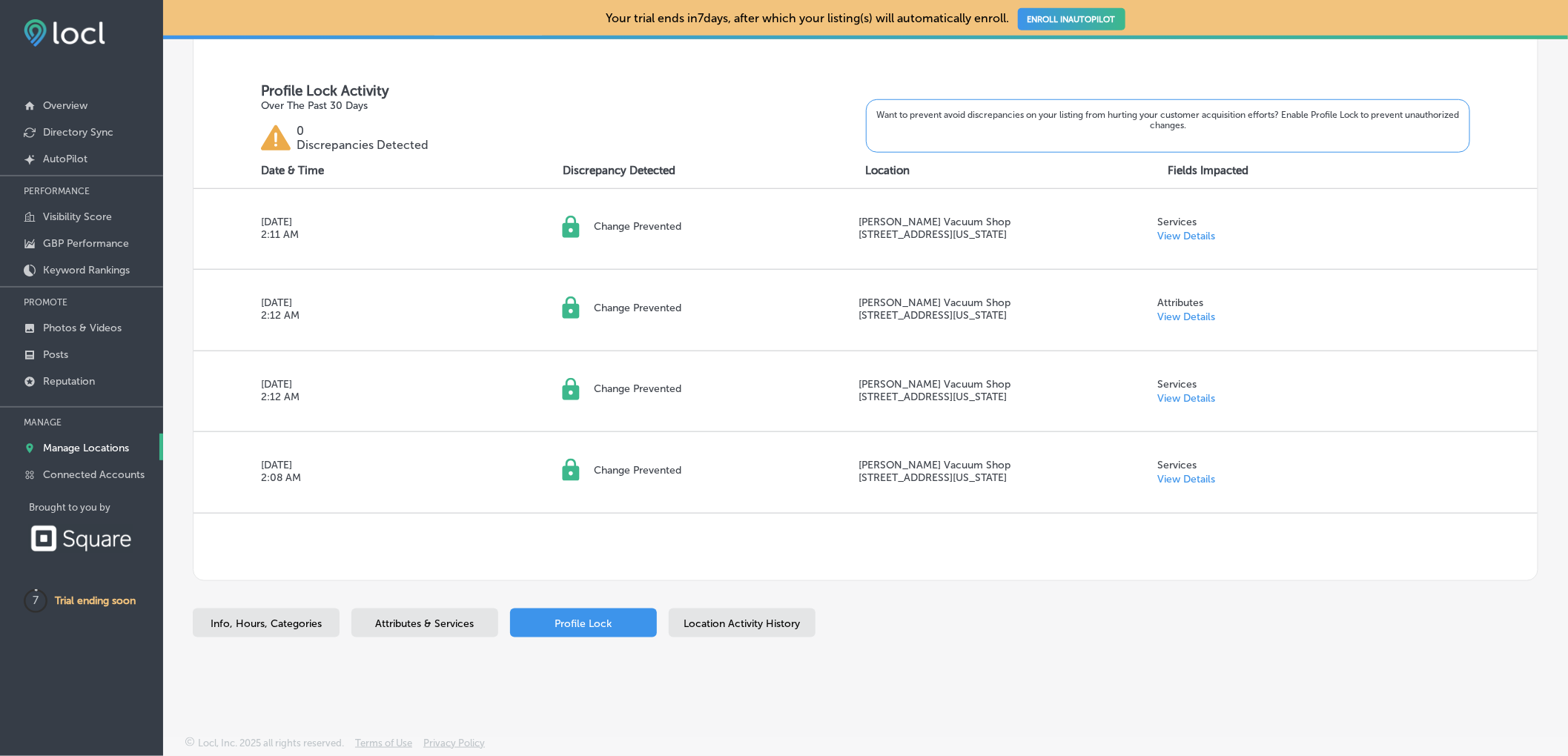
click at [756, 626] on span "Location Activity History" at bounding box center [742, 624] width 117 height 12
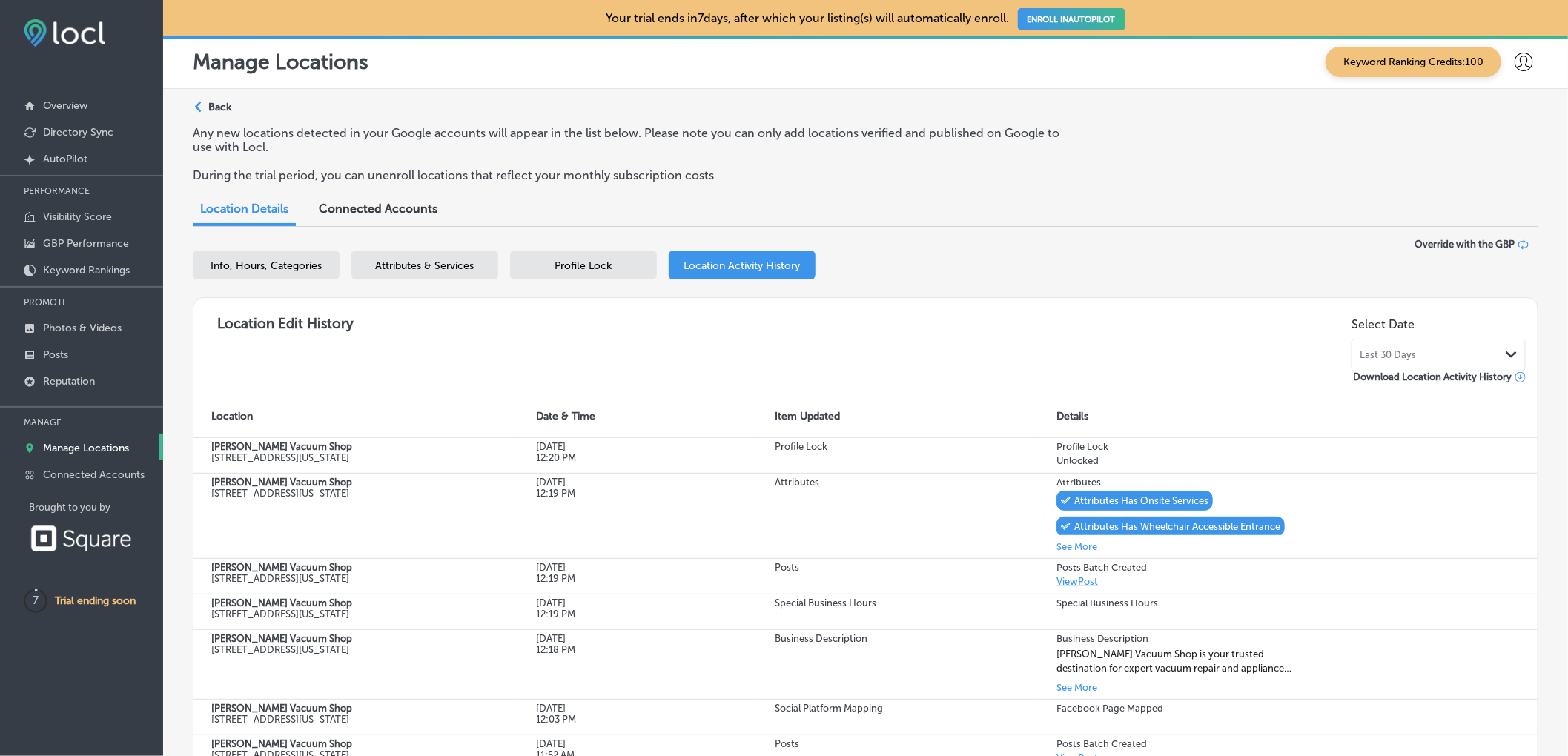
click at [380, 211] on span "Connected Accounts" at bounding box center [378, 208] width 119 height 14
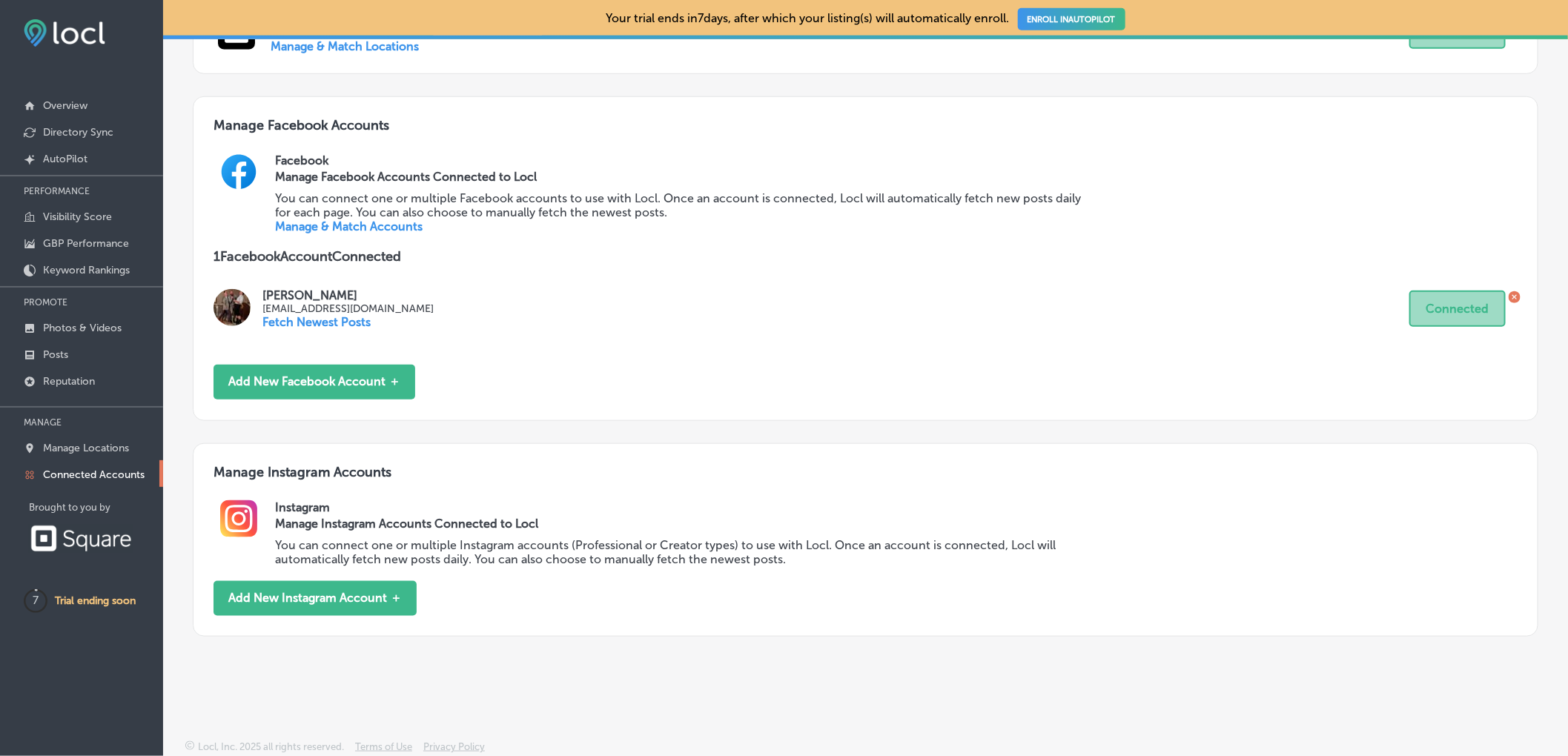
scroll to position [561, 0]
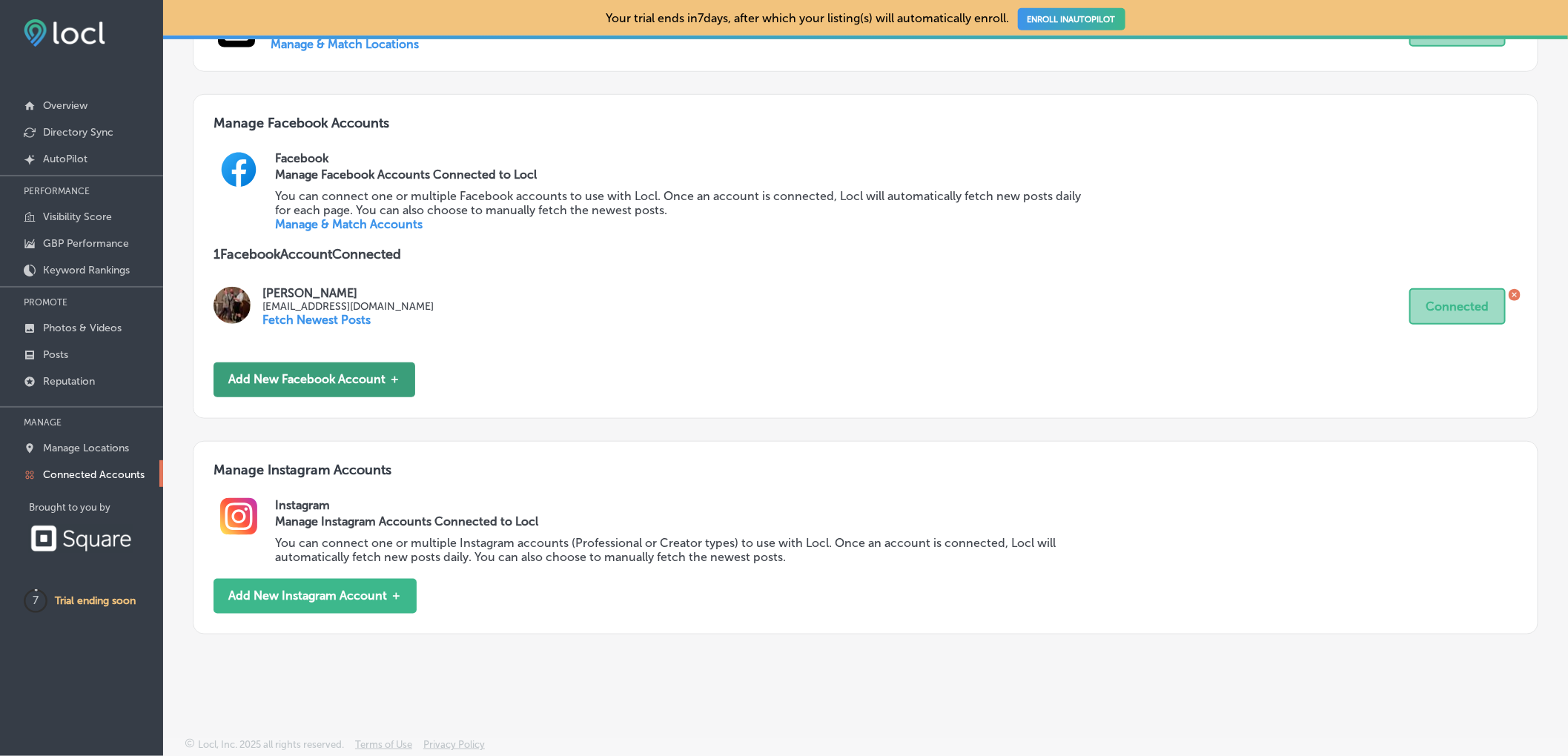
click at [257, 388] on button "Add New Facebook Account ＋" at bounding box center [314, 379] width 201 height 35
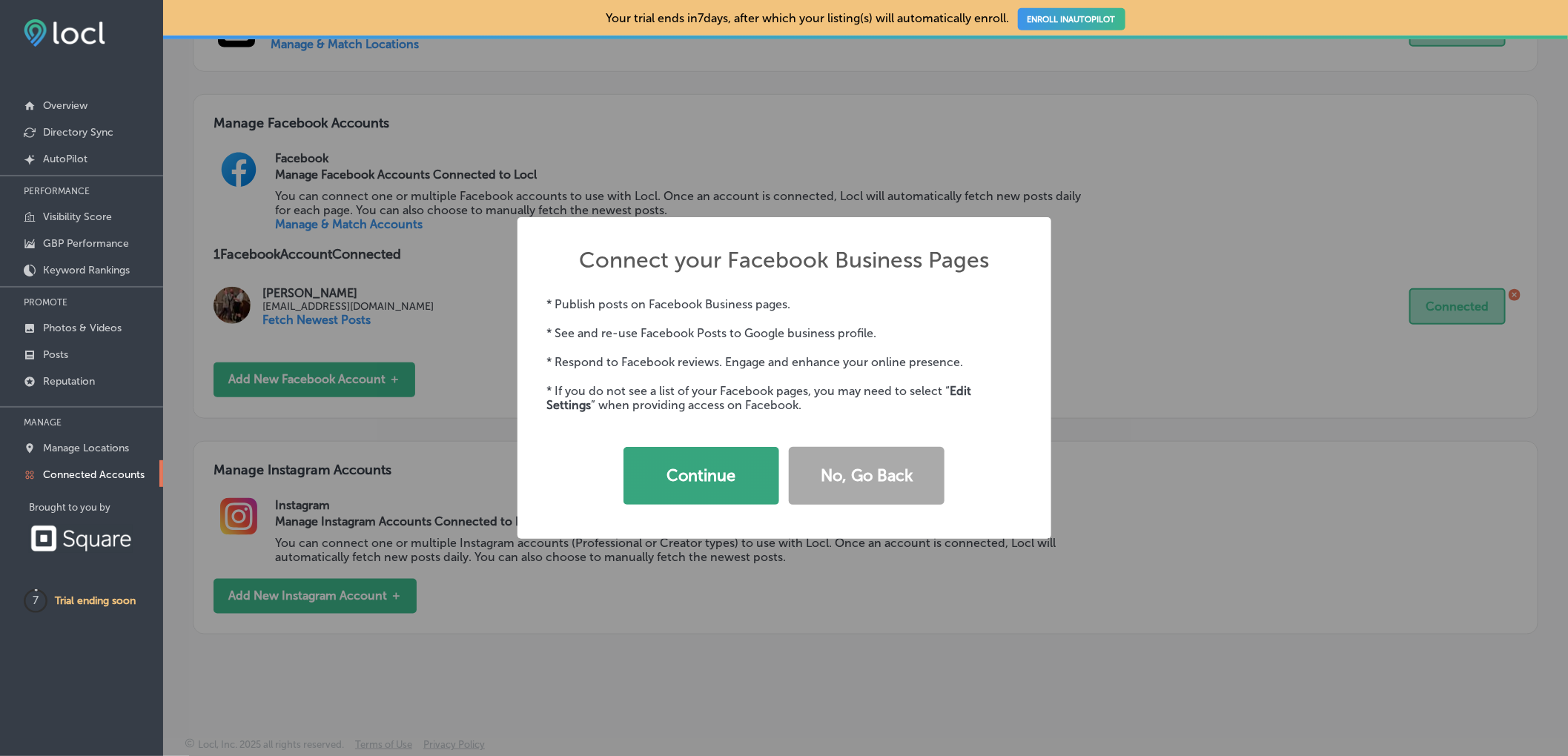
click at [696, 471] on button "Continue" at bounding box center [701, 476] width 155 height 57
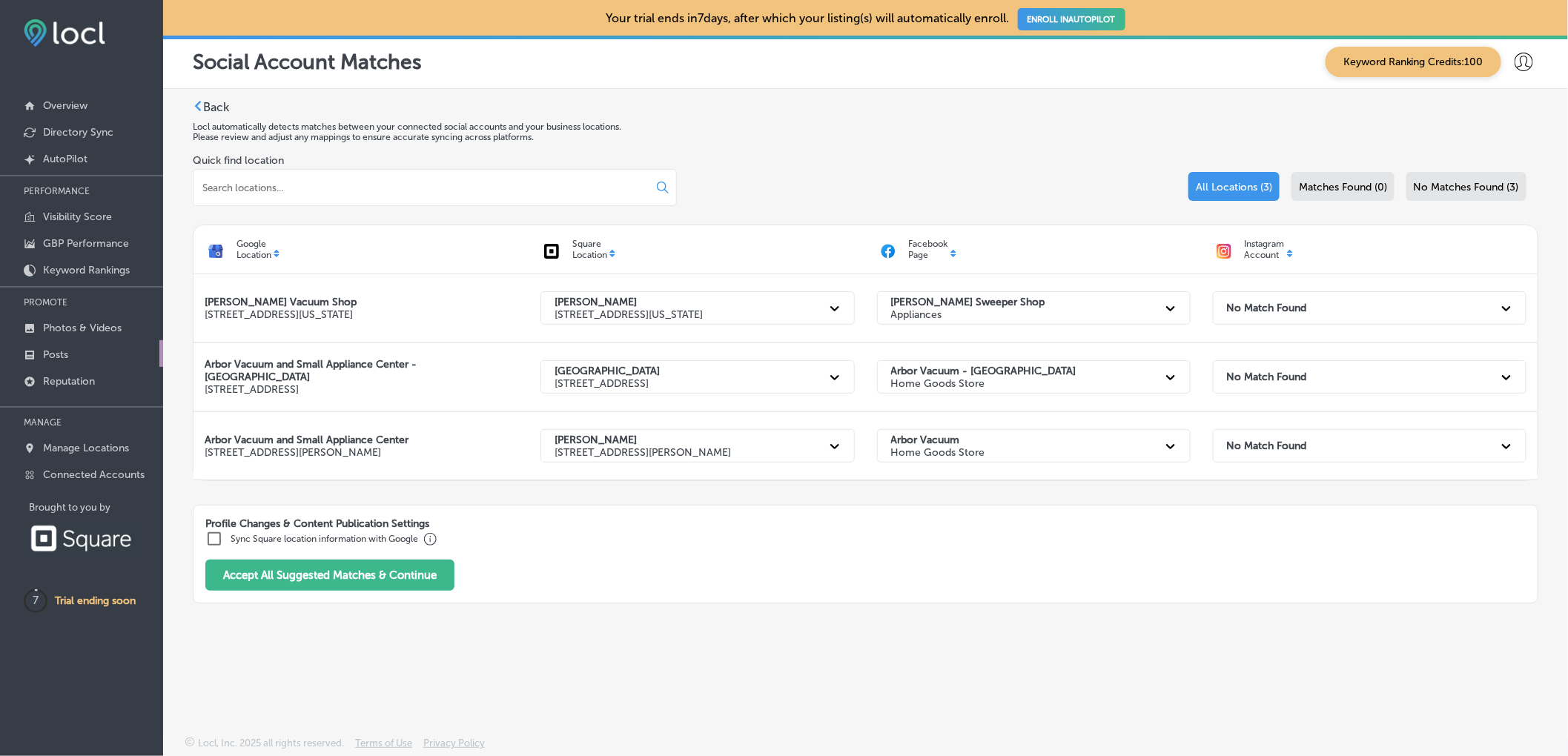
click at [66, 348] on p "Posts" at bounding box center [55, 354] width 25 height 12
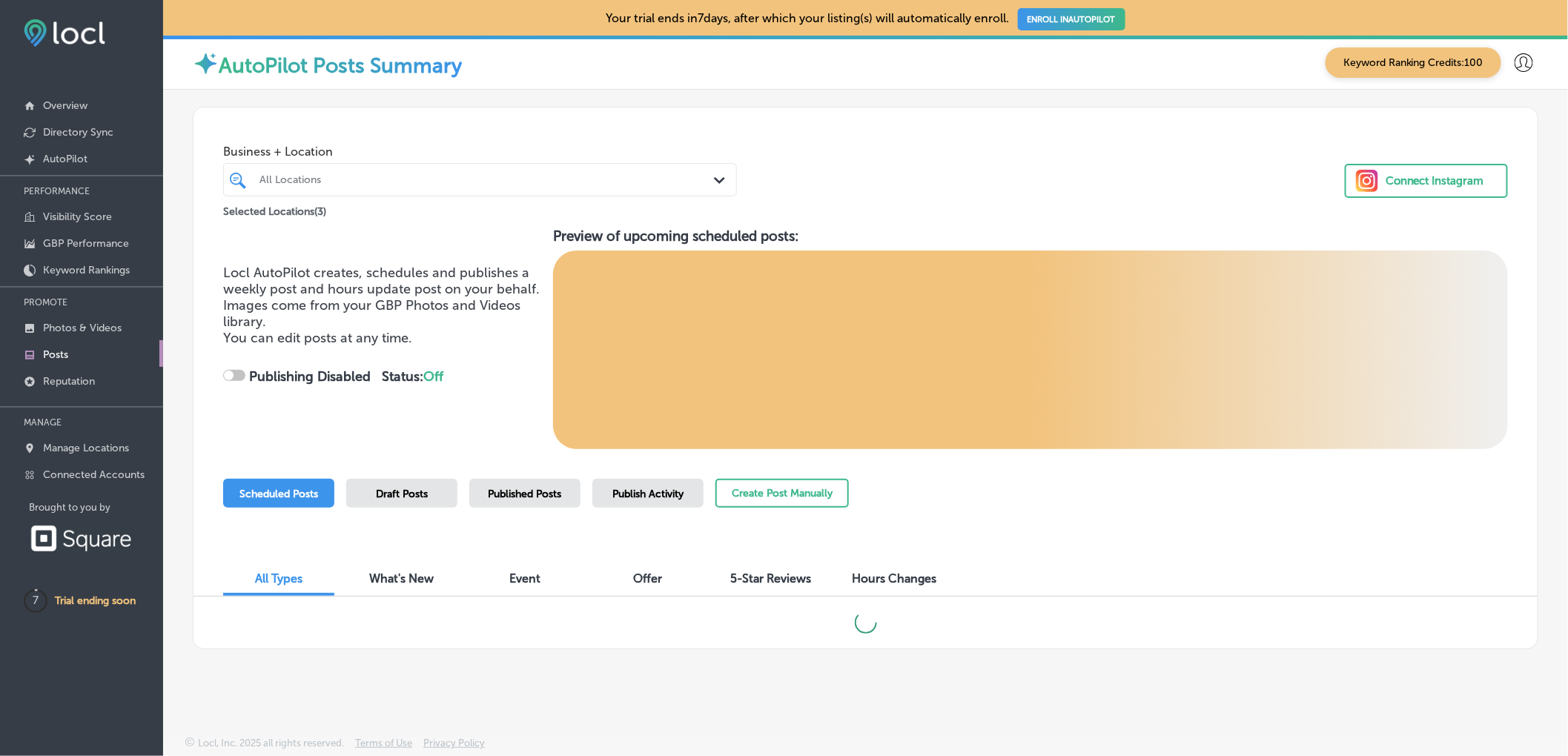
checkbox input "true"
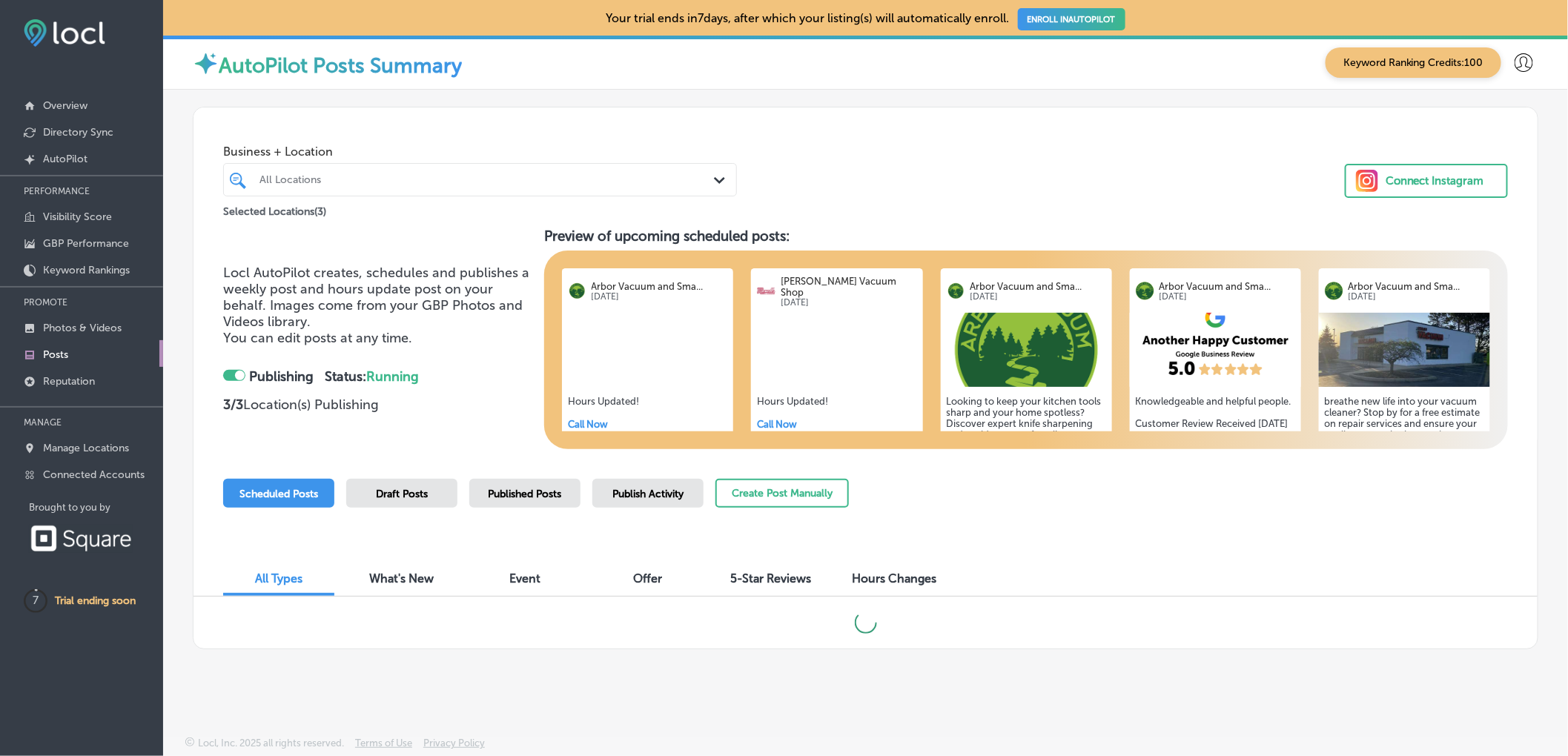
click at [1472, 184] on div "Connect Instagram" at bounding box center [1434, 180] width 99 height 23
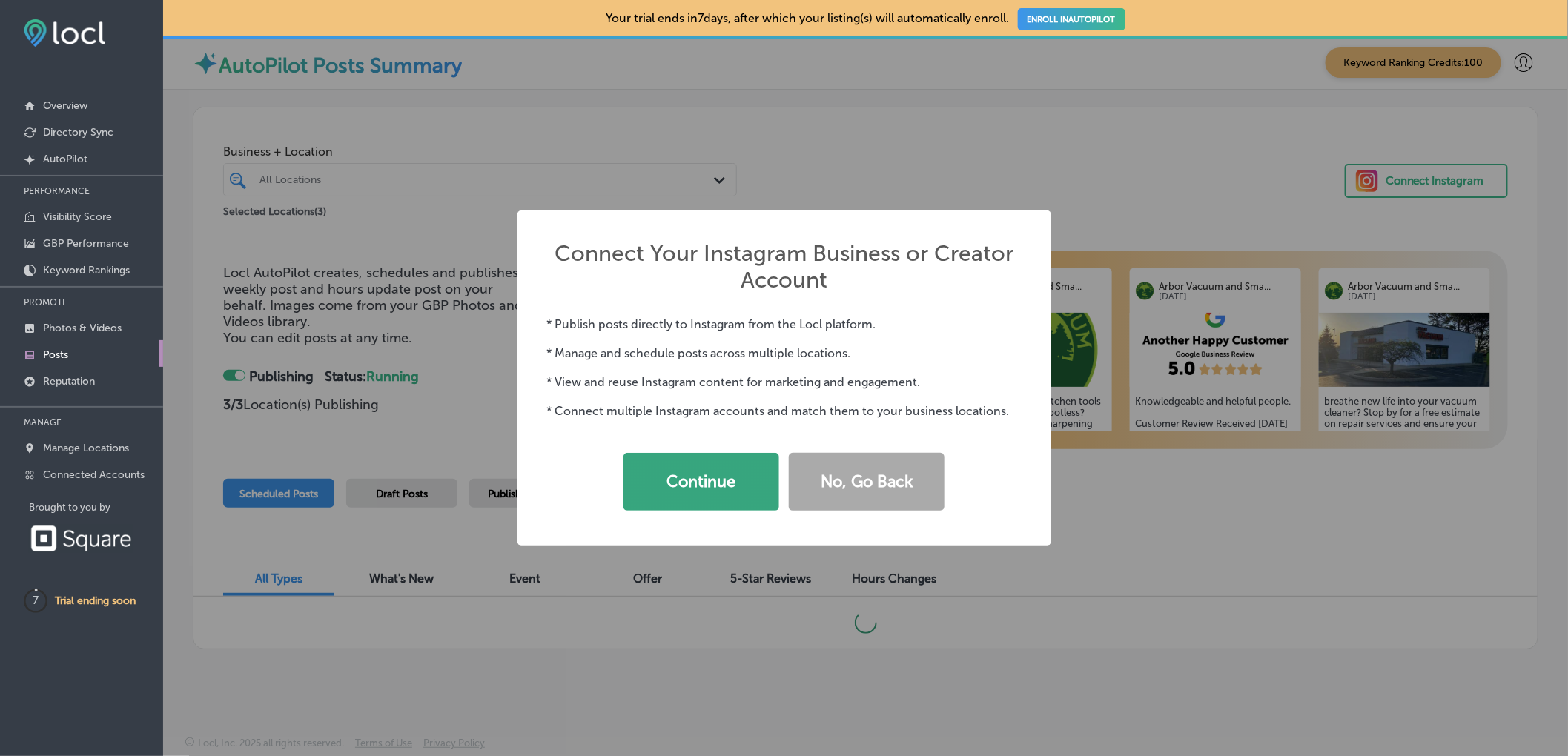
click at [730, 469] on button "Continue" at bounding box center [701, 482] width 155 height 57
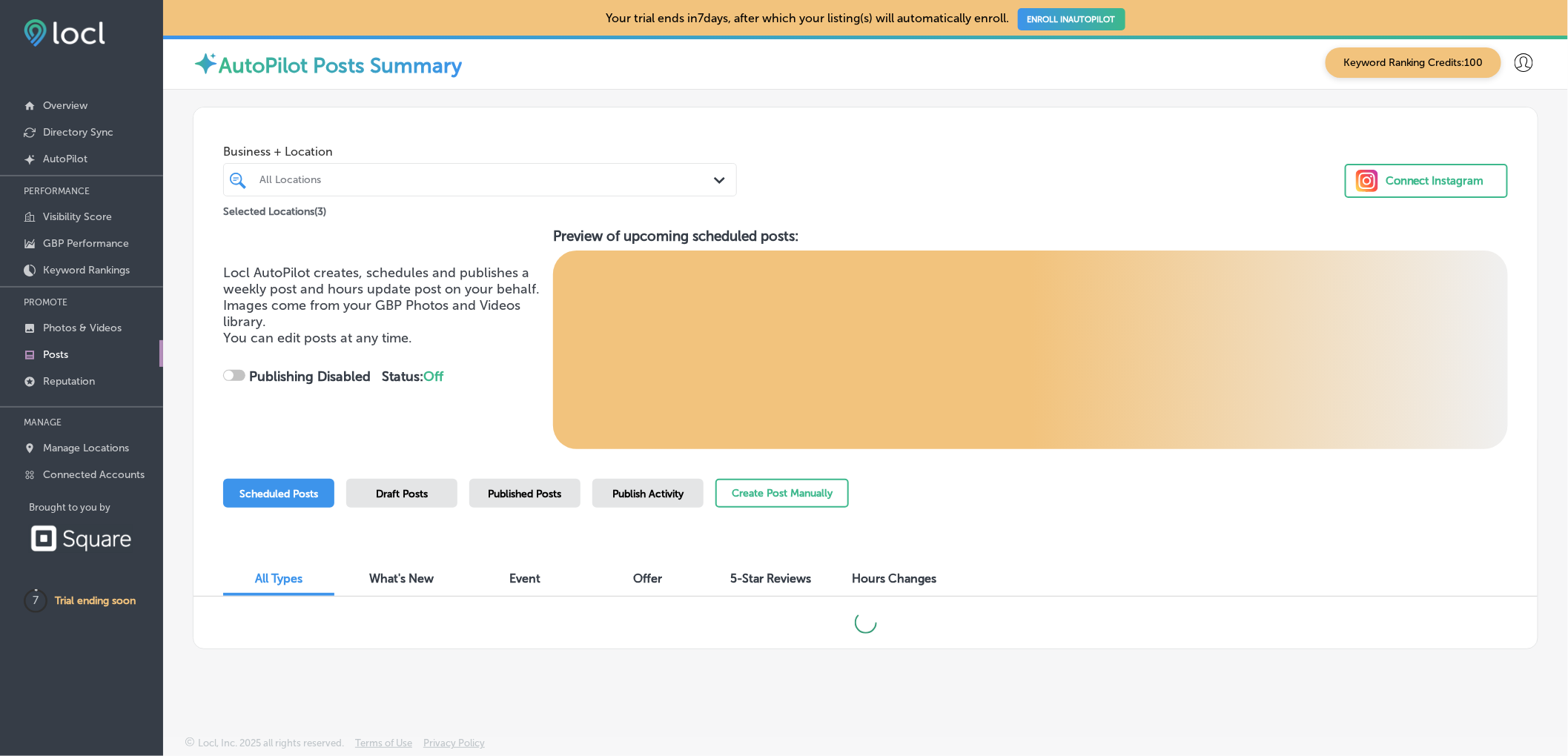
checkbox input "true"
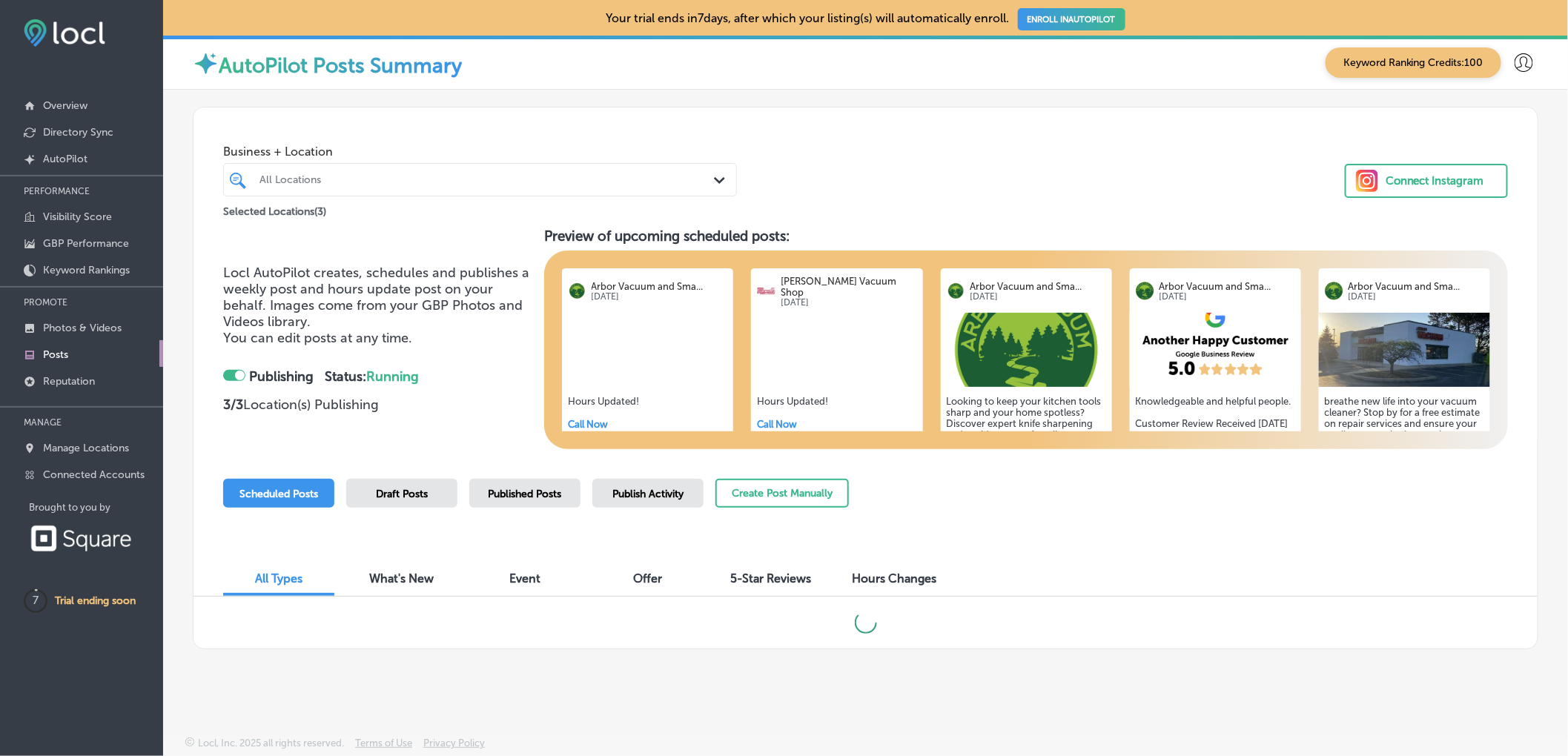
click at [559, 535] on div "Scheduled Posts Draft Posts Published Posts Publish Activity Create Post Manual…" at bounding box center [535, 512] width 625 height 68
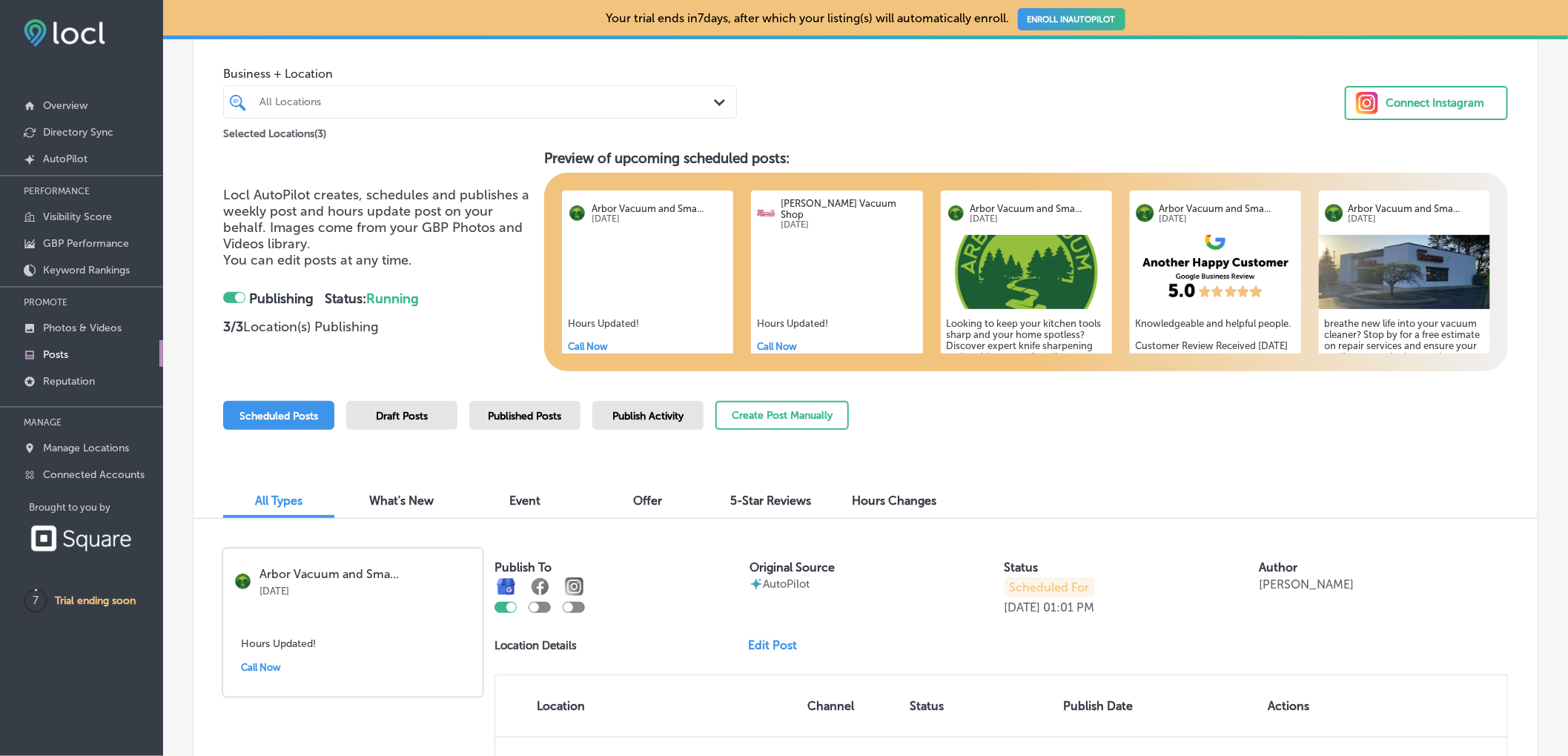
scroll to position [111, 0]
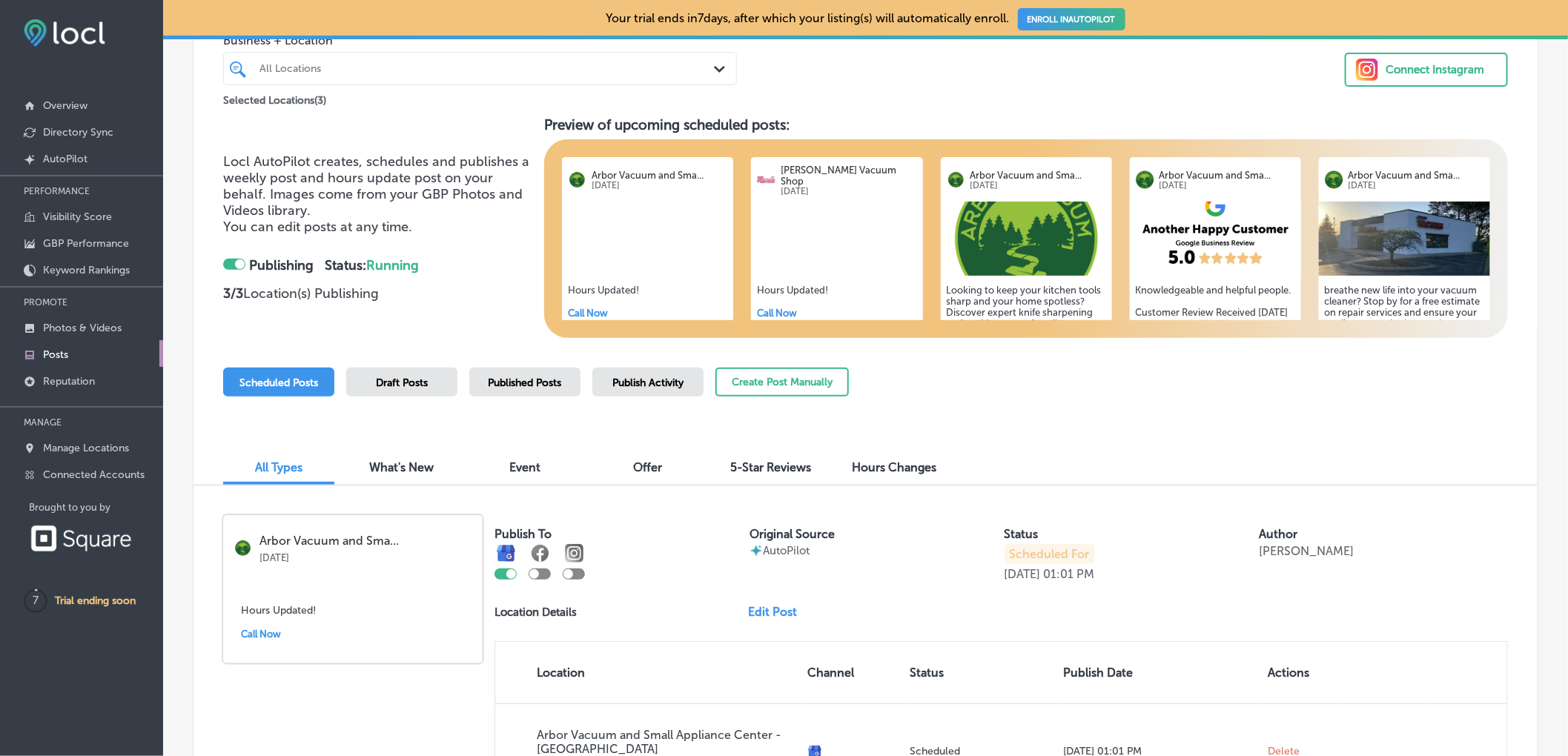
click at [543, 577] on div at bounding box center [539, 574] width 23 height 11
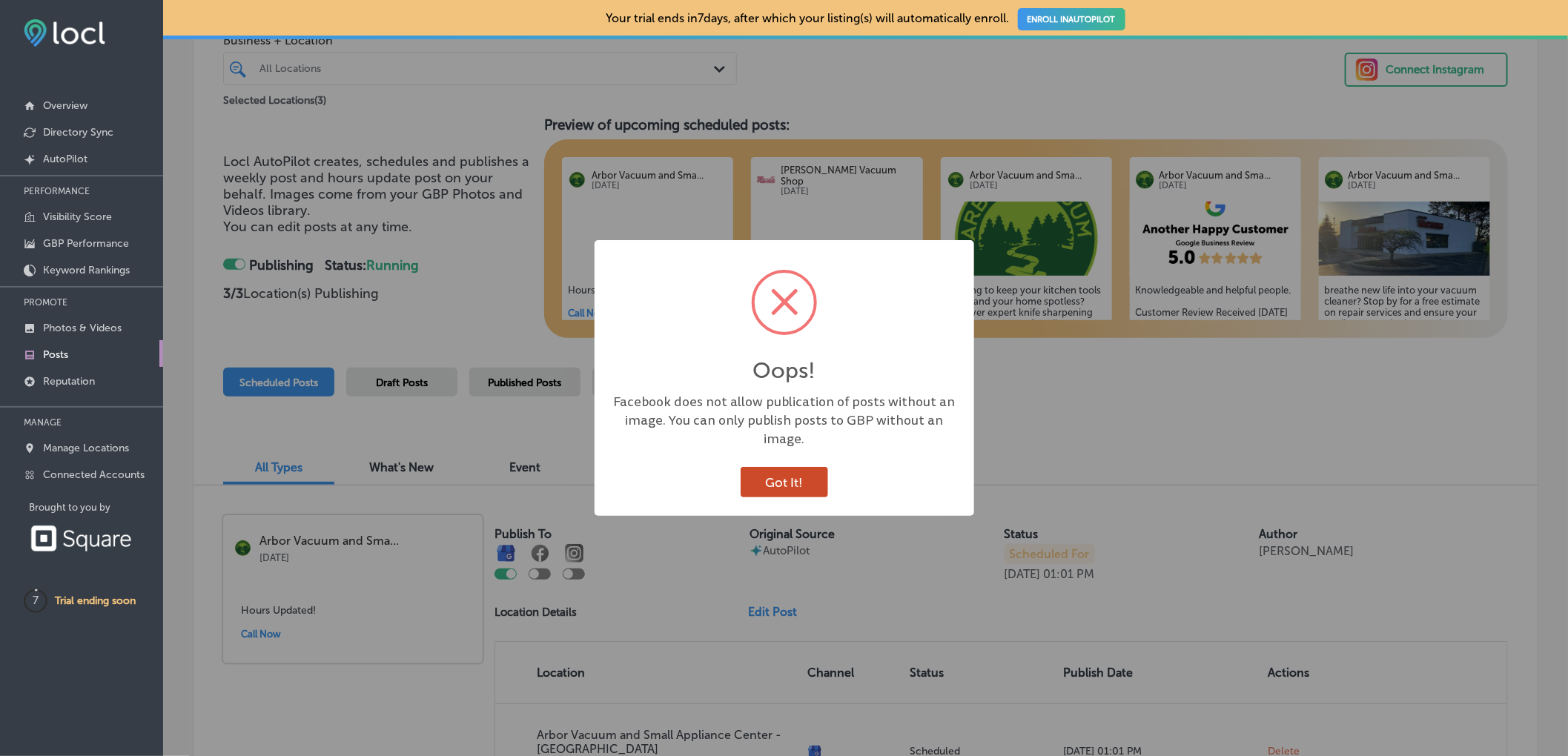
click at [814, 476] on button "Got It!" at bounding box center [784, 482] width 88 height 30
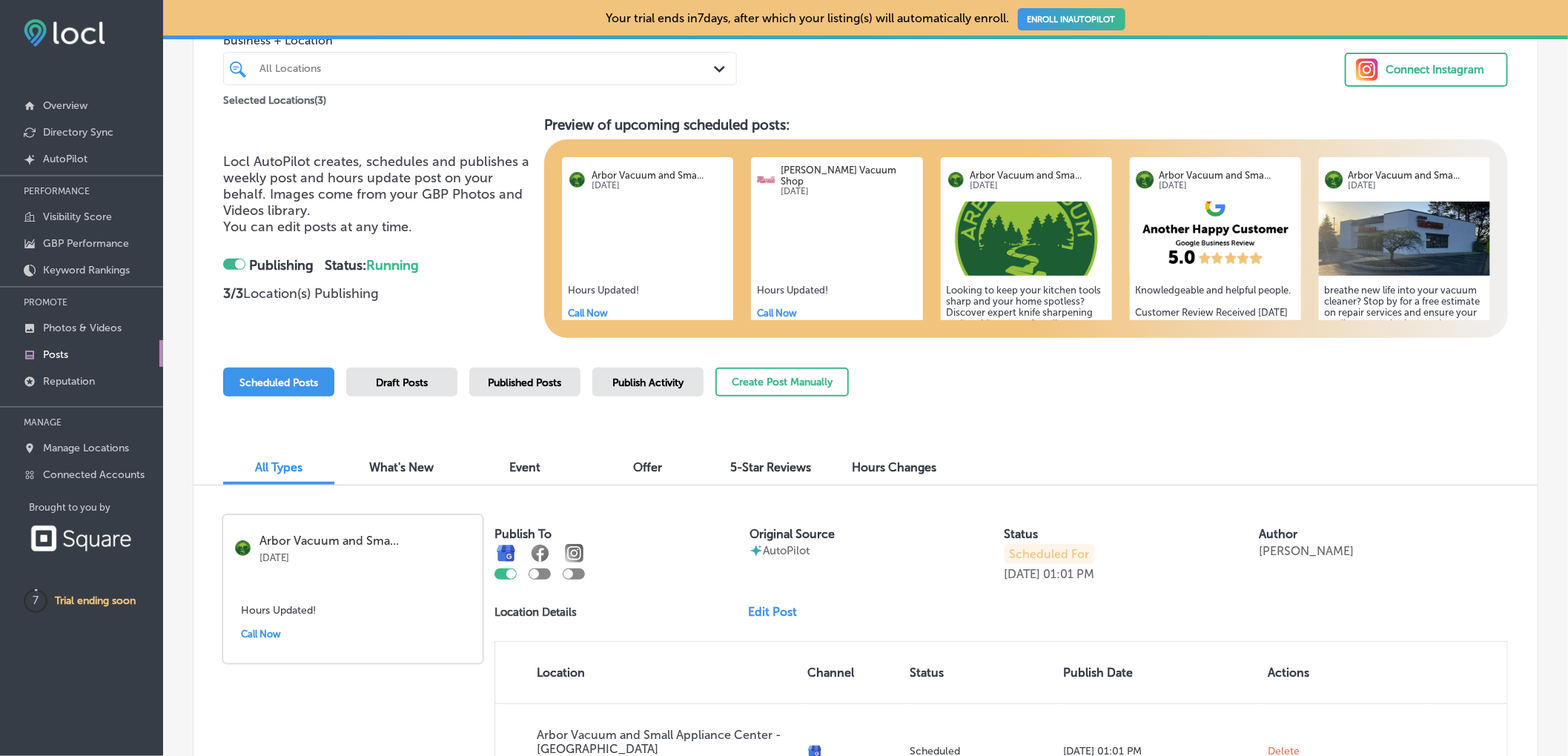
click at [538, 573] on div at bounding box center [534, 574] width 9 height 9
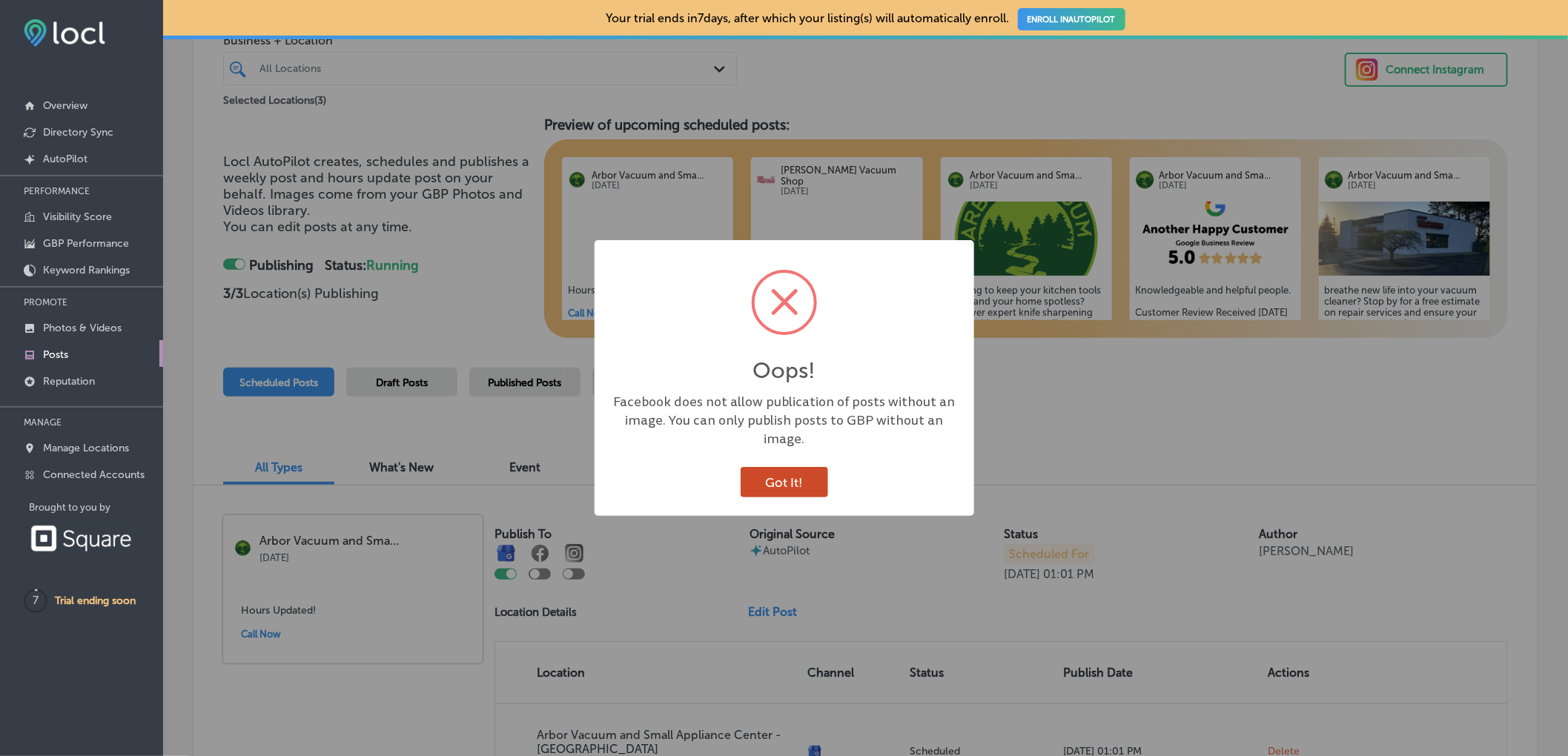
click at [773, 475] on button "Got It!" at bounding box center [784, 482] width 88 height 30
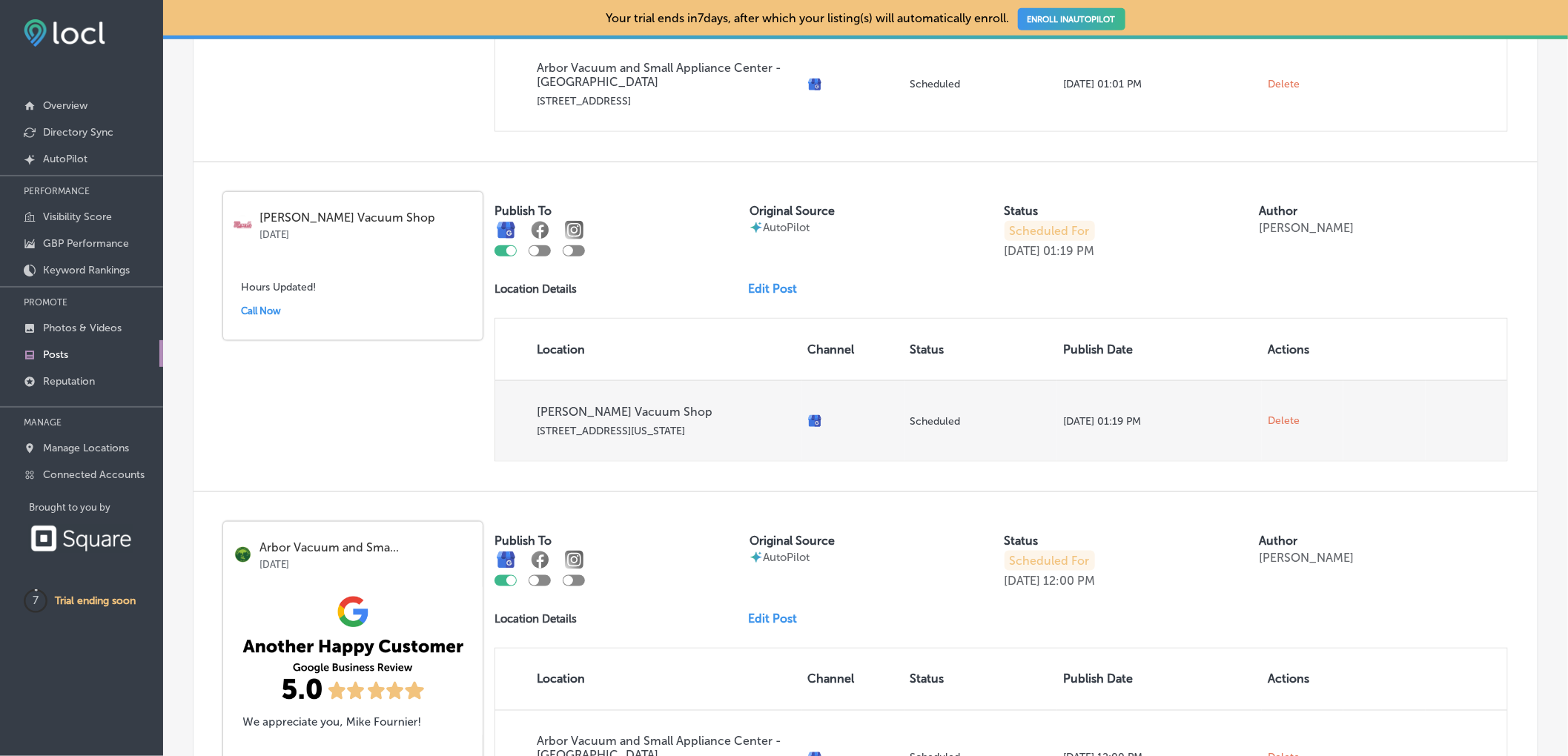
scroll to position [782, 0]
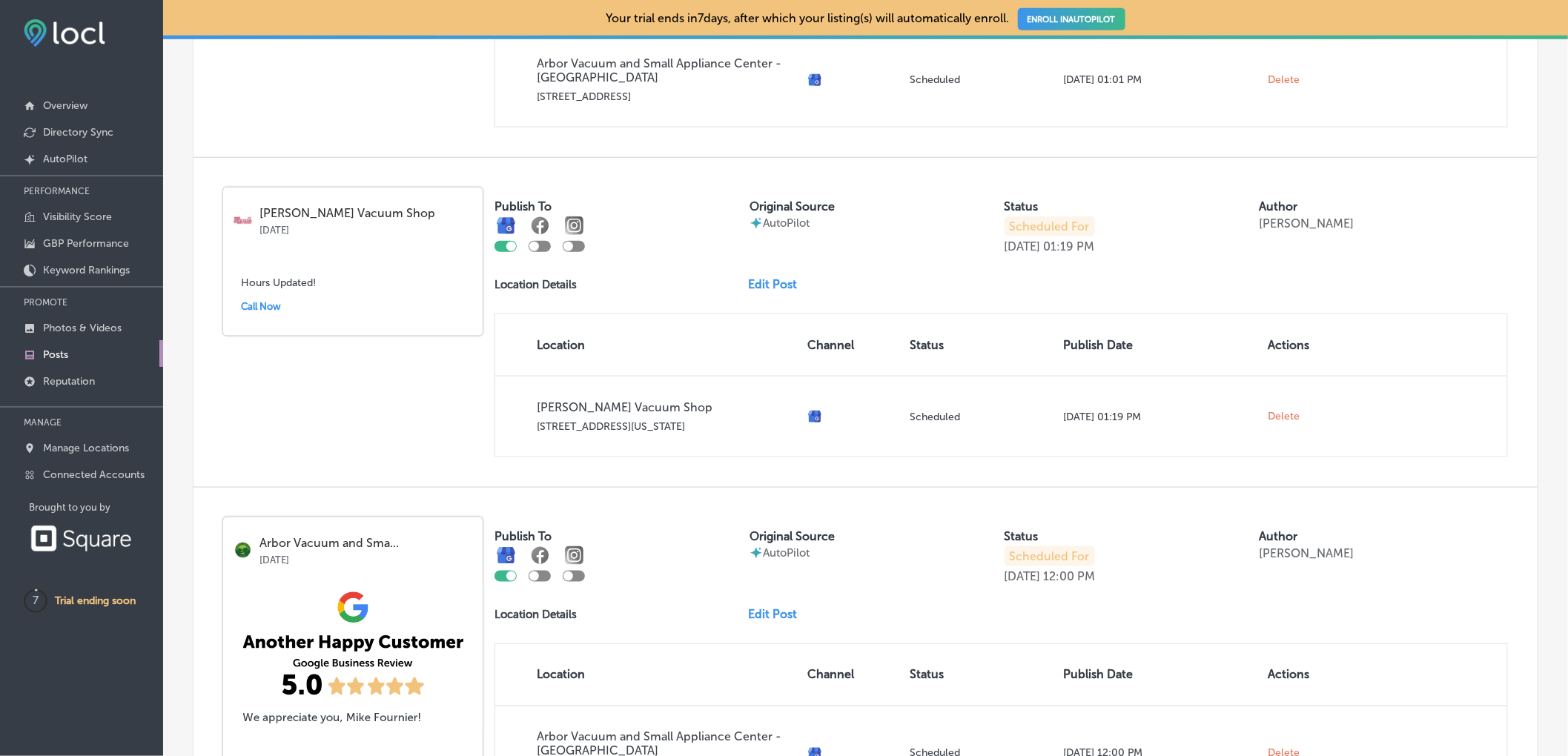
click at [264, 312] on div "Call Now" at bounding box center [353, 307] width 224 height 23
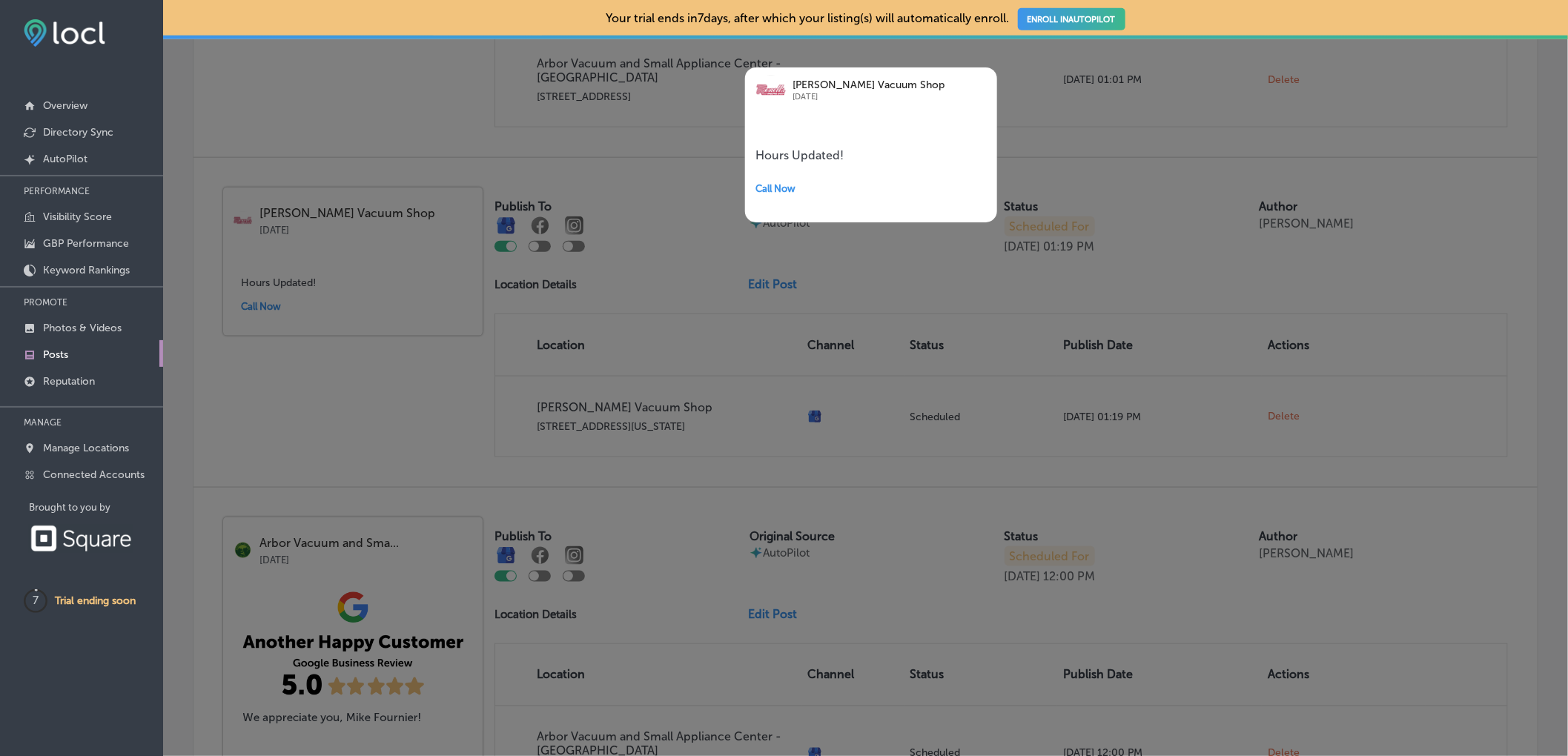
click at [642, 233] on div at bounding box center [784, 378] width 1568 height 756
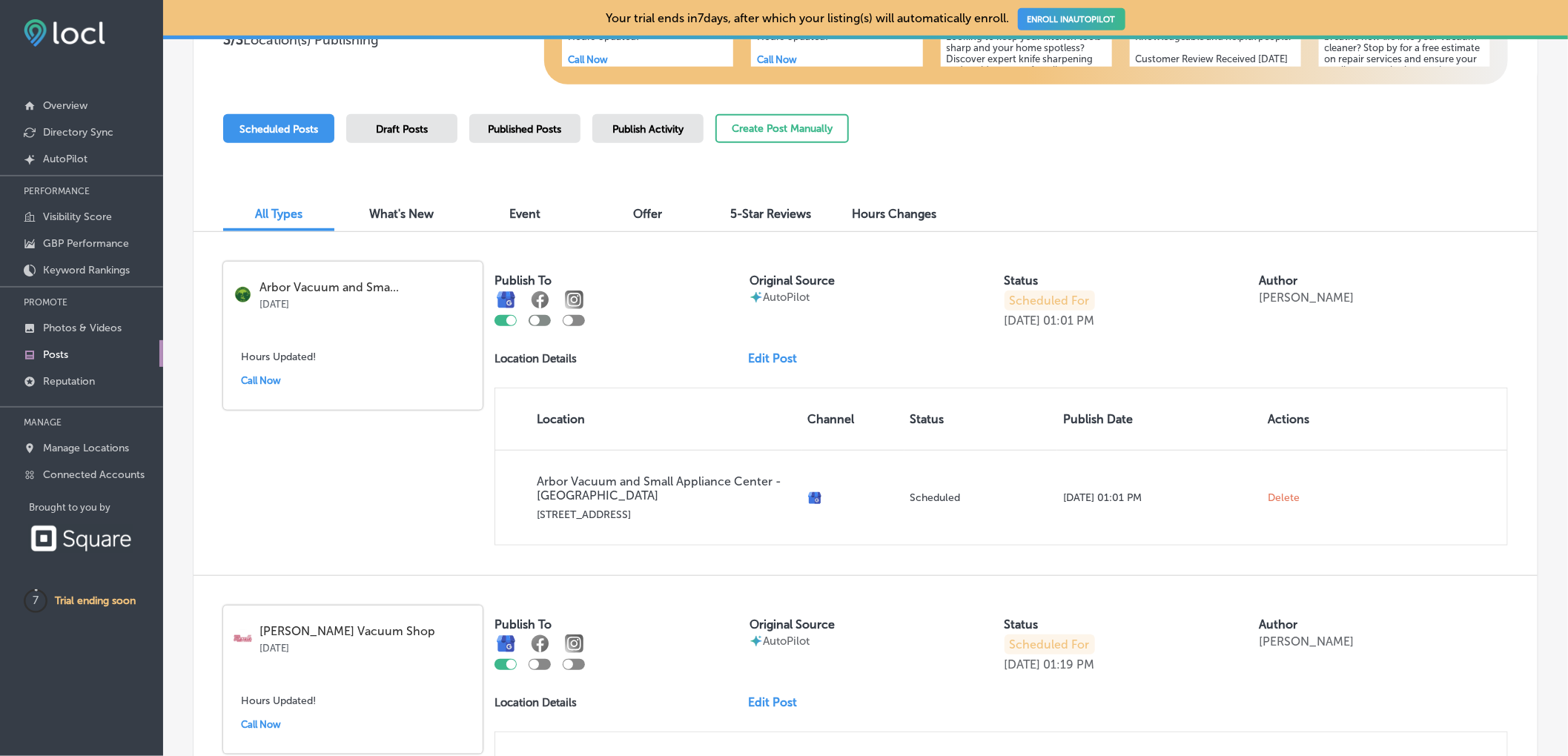
scroll to position [0, 0]
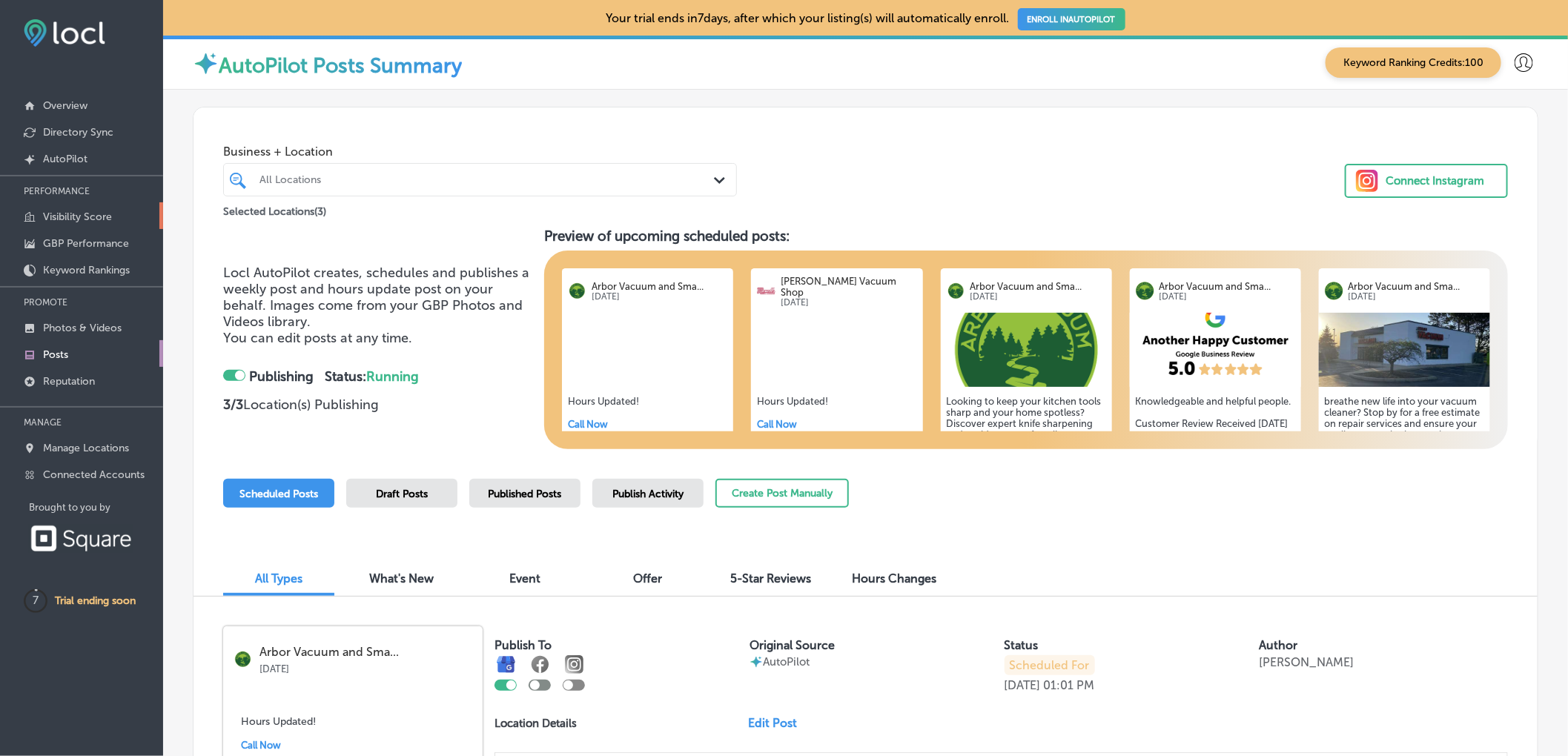
click at [87, 217] on p "Visibility Score" at bounding box center [77, 217] width 69 height 12
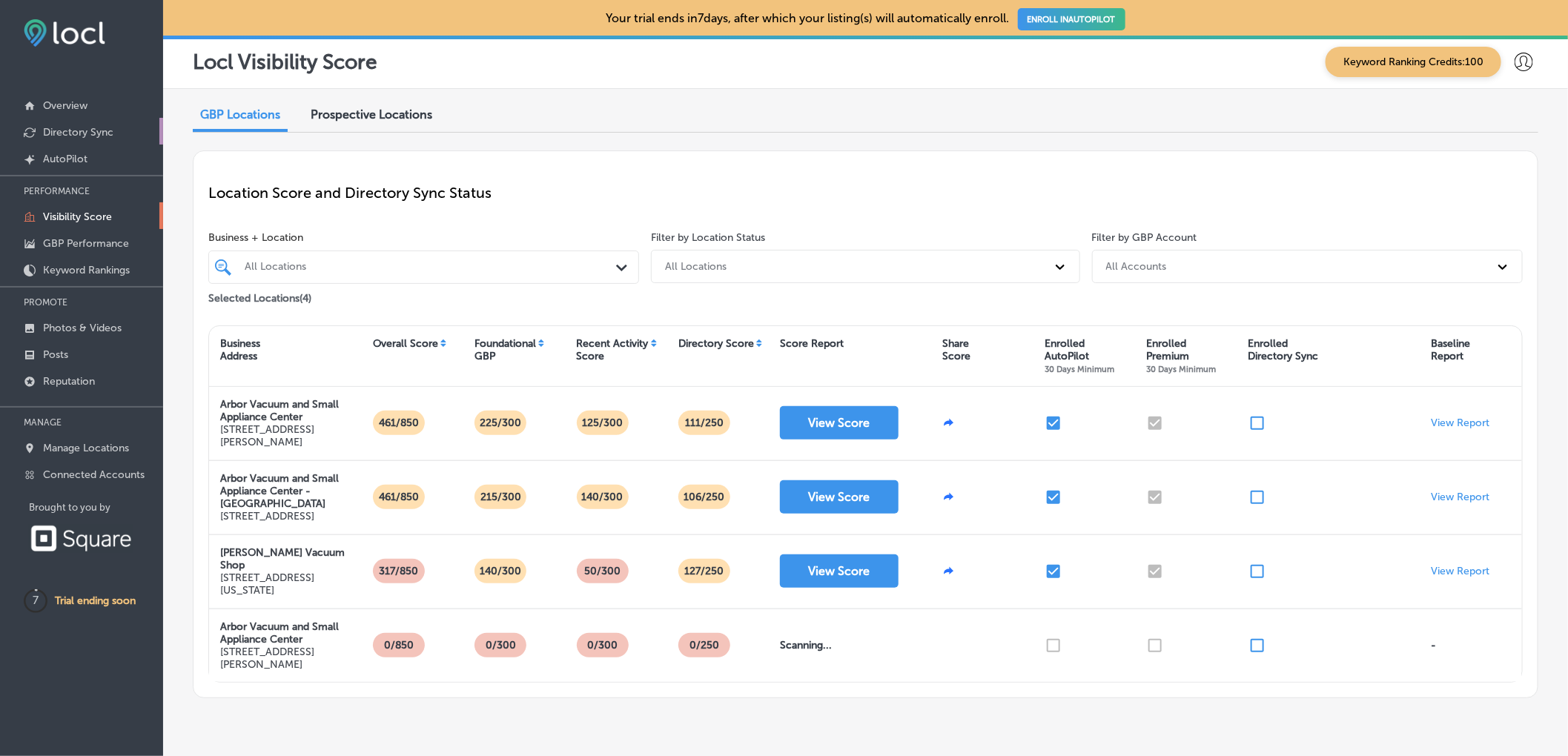
click at [91, 131] on p "Directory Sync" at bounding box center [78, 132] width 71 height 12
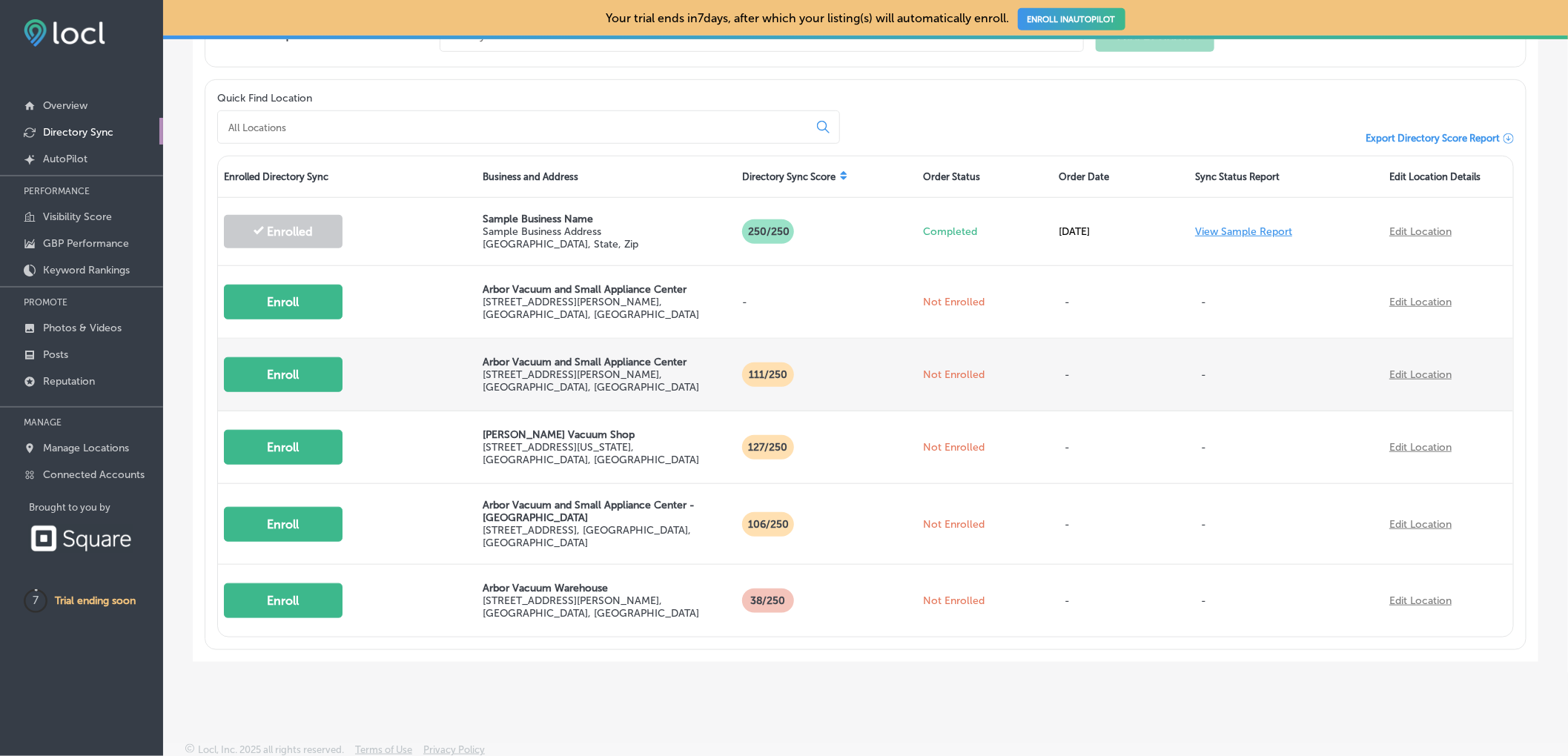
scroll to position [462, 0]
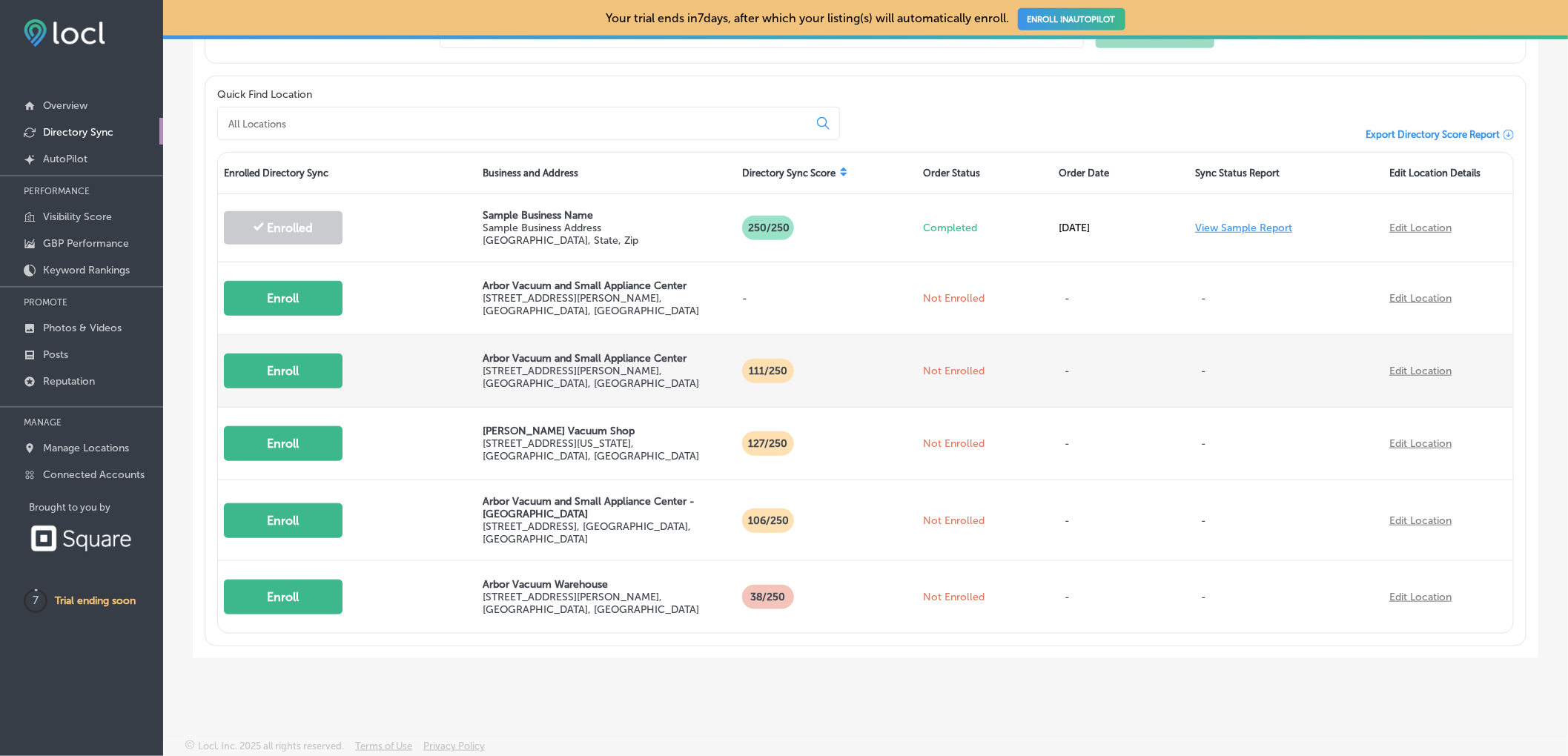
click at [279, 372] on button "Enroll" at bounding box center [283, 371] width 119 height 35
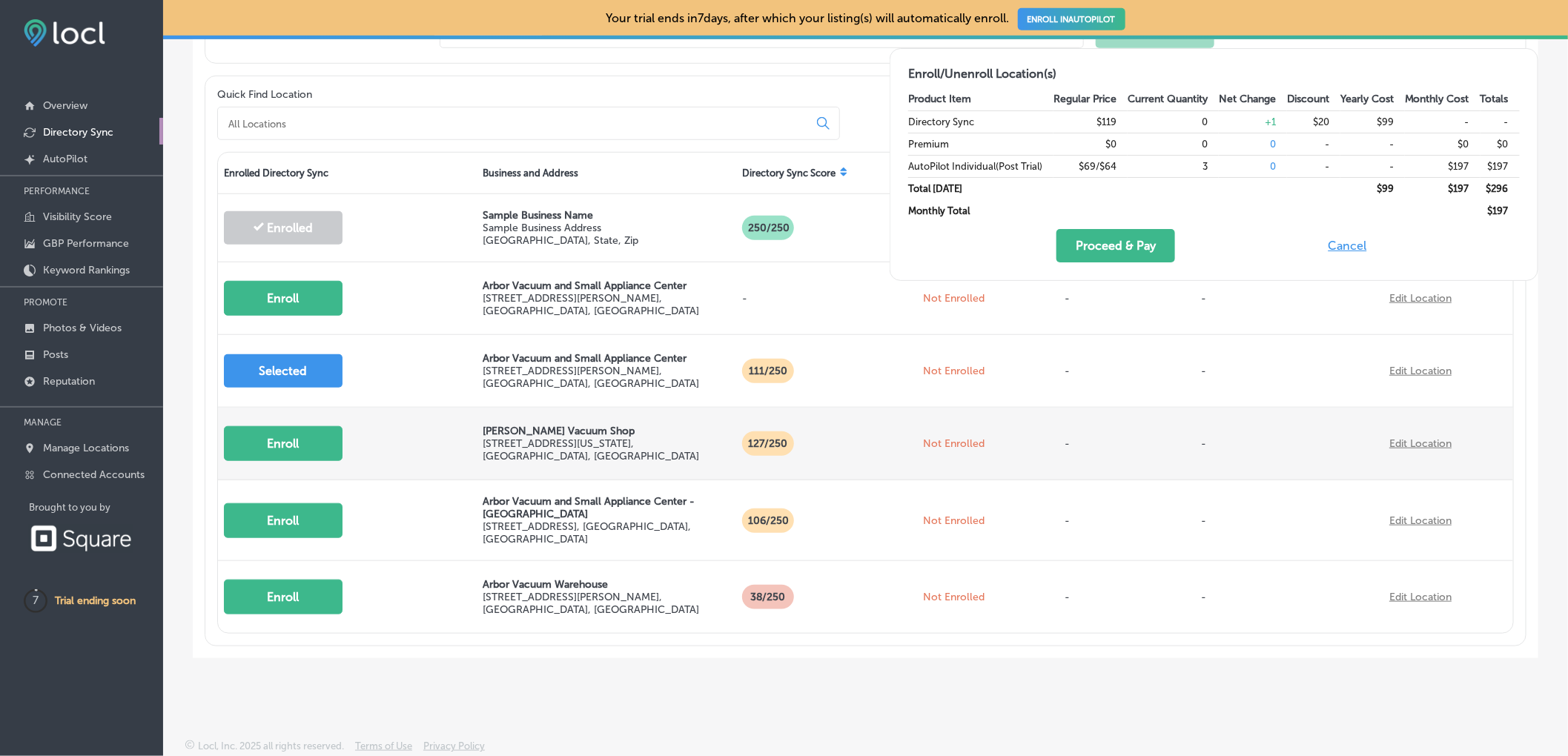
click at [291, 449] on button "Enroll" at bounding box center [283, 444] width 119 height 35
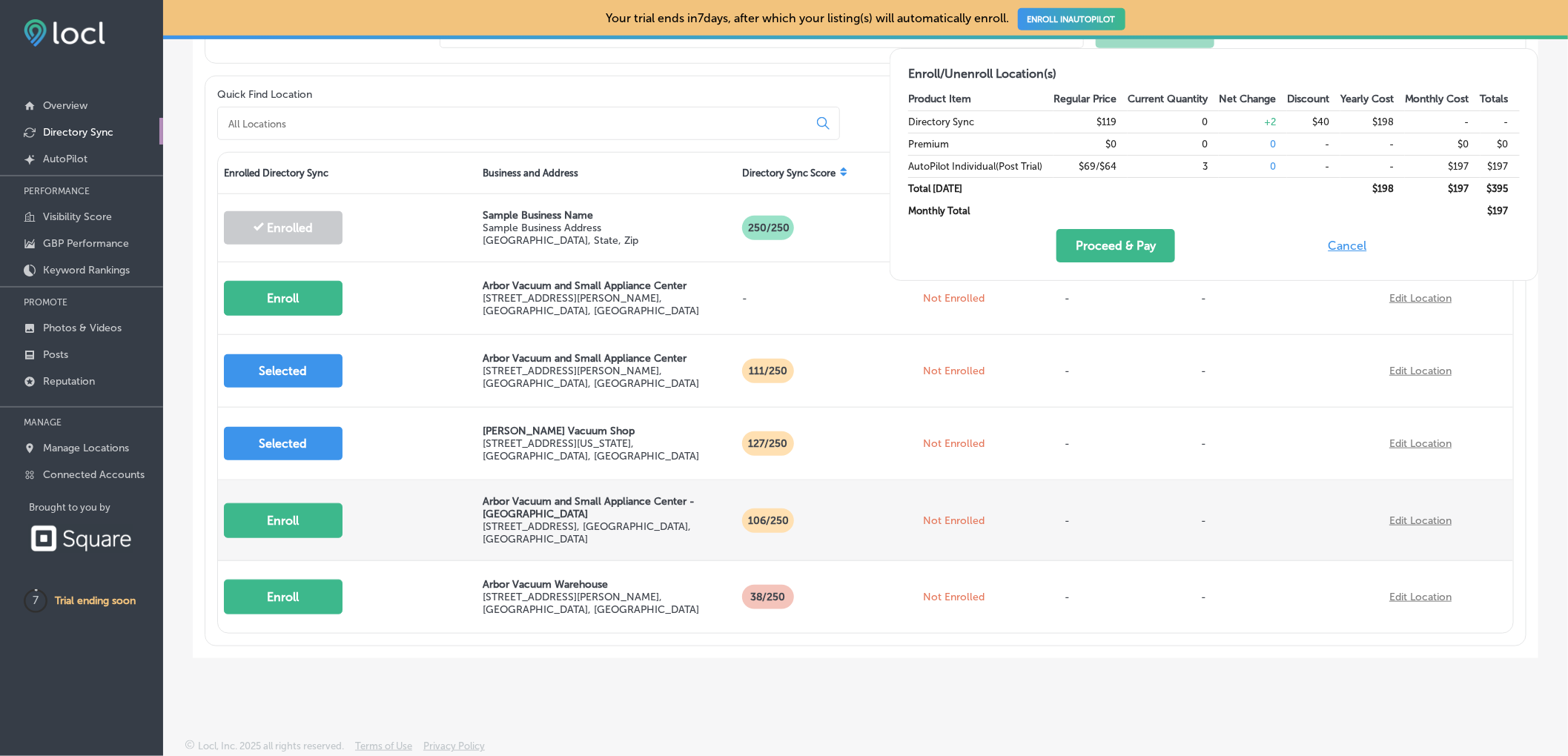
click at [310, 517] on button "Enroll" at bounding box center [283, 521] width 119 height 35
click at [319, 517] on button "Selected" at bounding box center [283, 521] width 119 height 33
click at [319, 517] on button "Enroll" at bounding box center [283, 521] width 119 height 35
click at [319, 517] on button "Selected" at bounding box center [283, 521] width 119 height 33
click at [319, 517] on button "Enroll" at bounding box center [283, 521] width 119 height 35
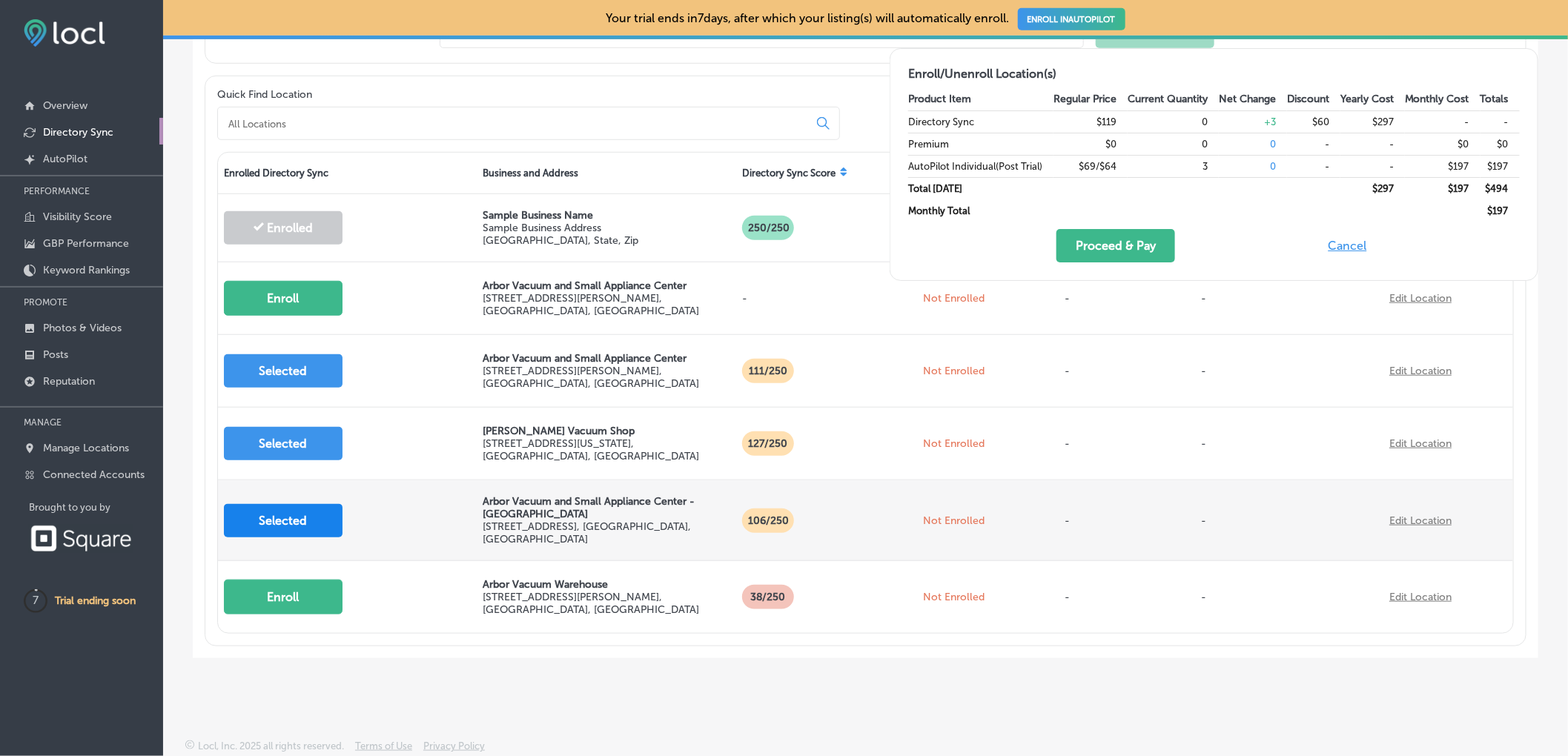
click at [319, 517] on button "Selected" at bounding box center [283, 521] width 119 height 33
click at [319, 517] on button "Enroll" at bounding box center [283, 521] width 119 height 35
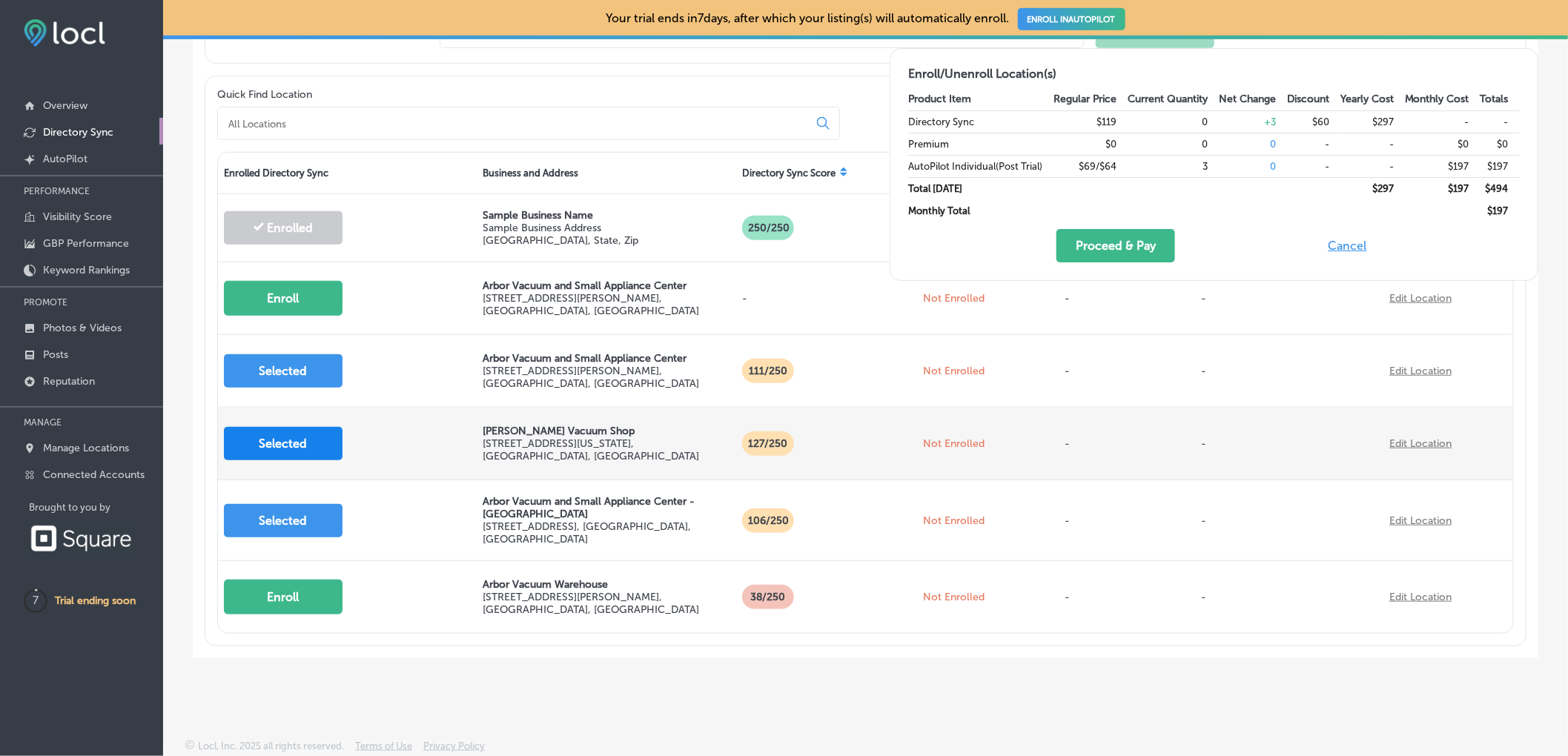
click at [304, 442] on button "Selected" at bounding box center [283, 443] width 119 height 33
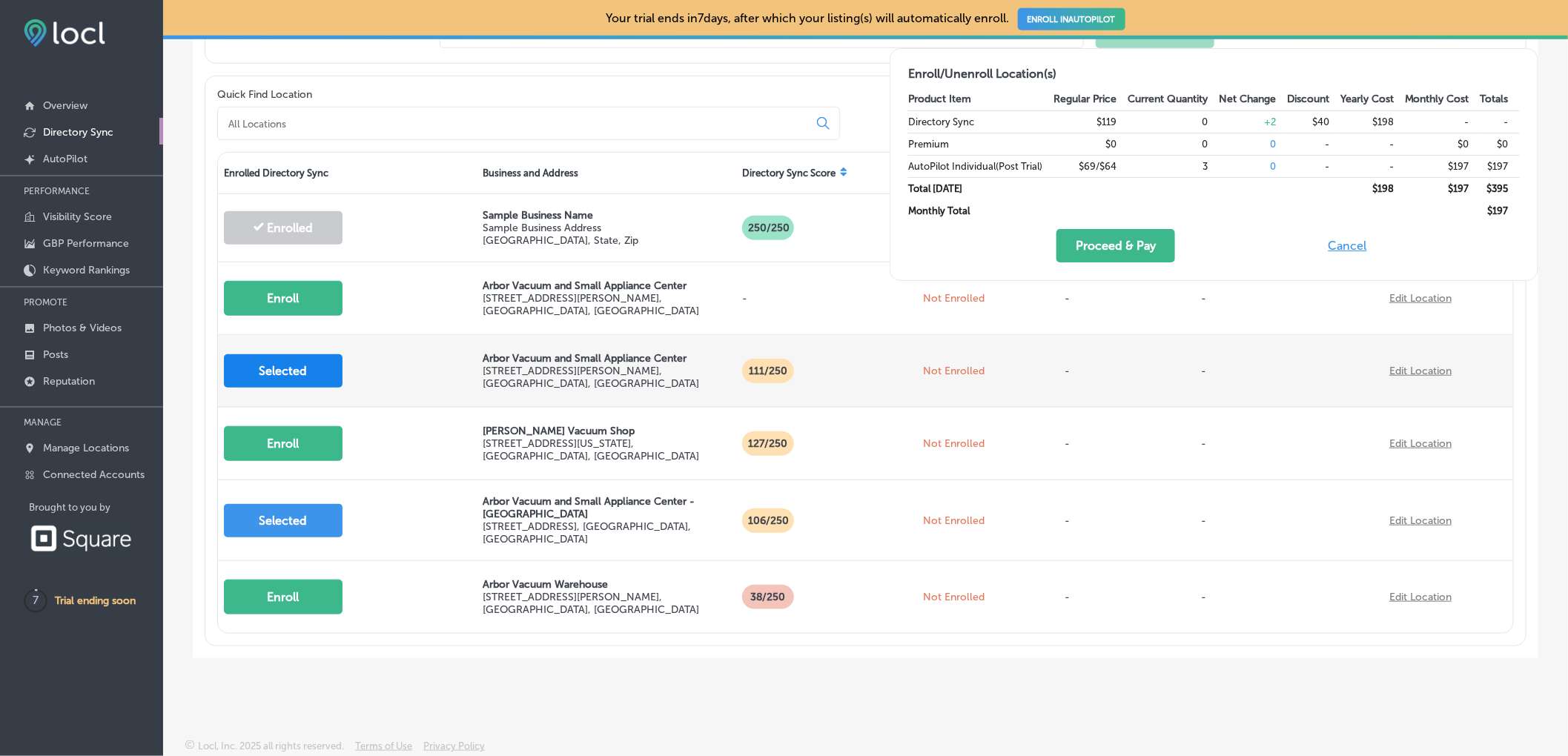
click at [298, 358] on button "Selected" at bounding box center [283, 371] width 119 height 33
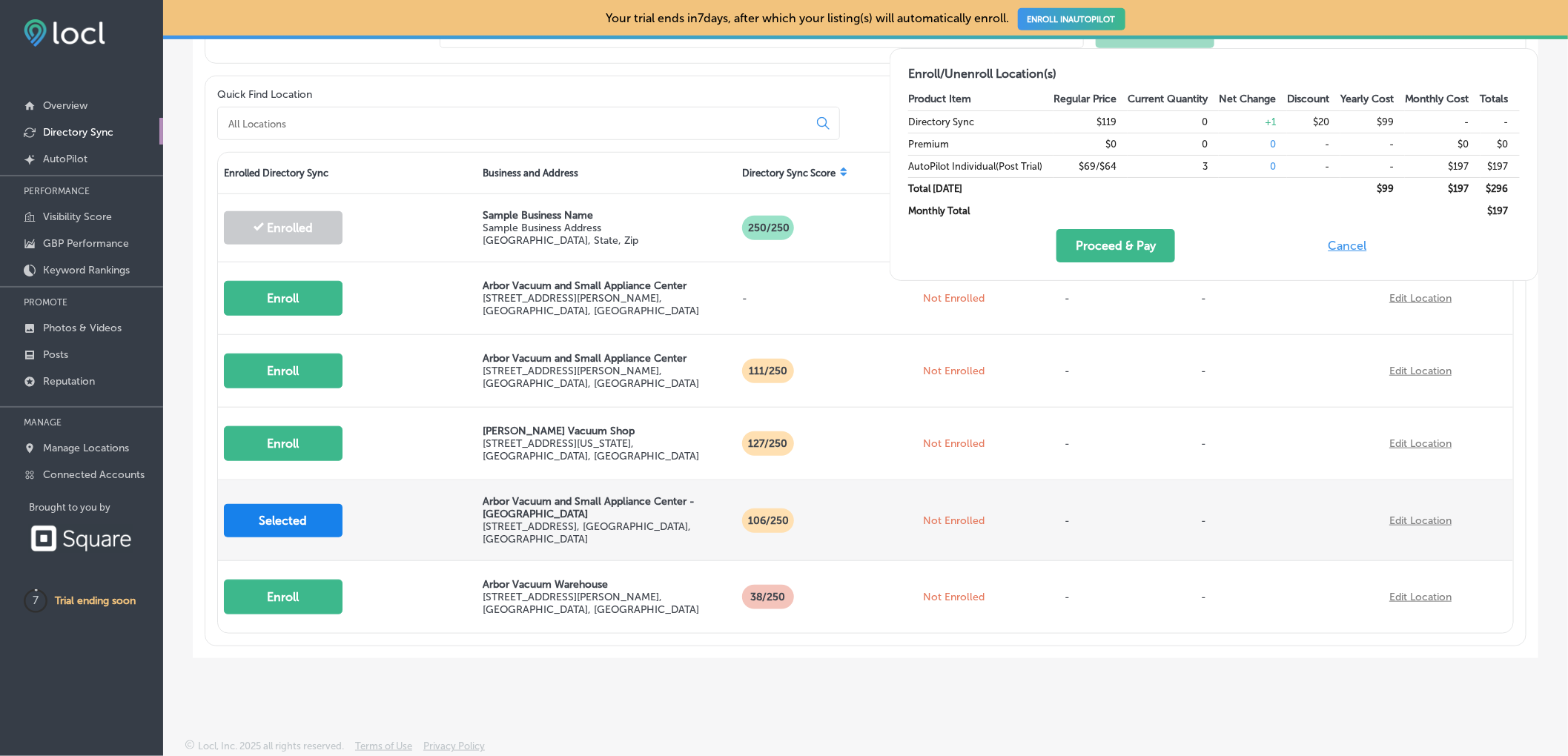
click at [297, 515] on button "Selected" at bounding box center [283, 521] width 119 height 33
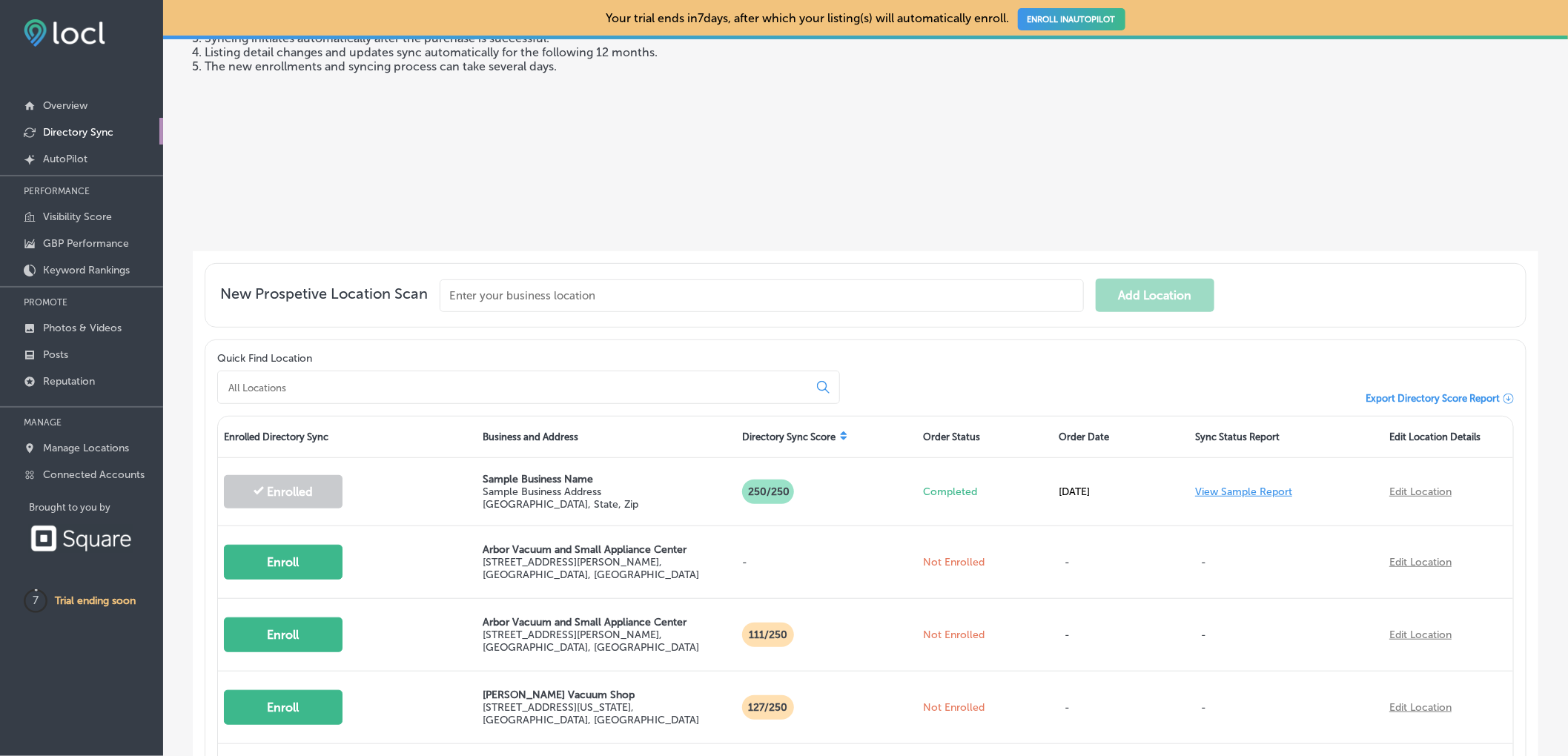
scroll to position [320, 0]
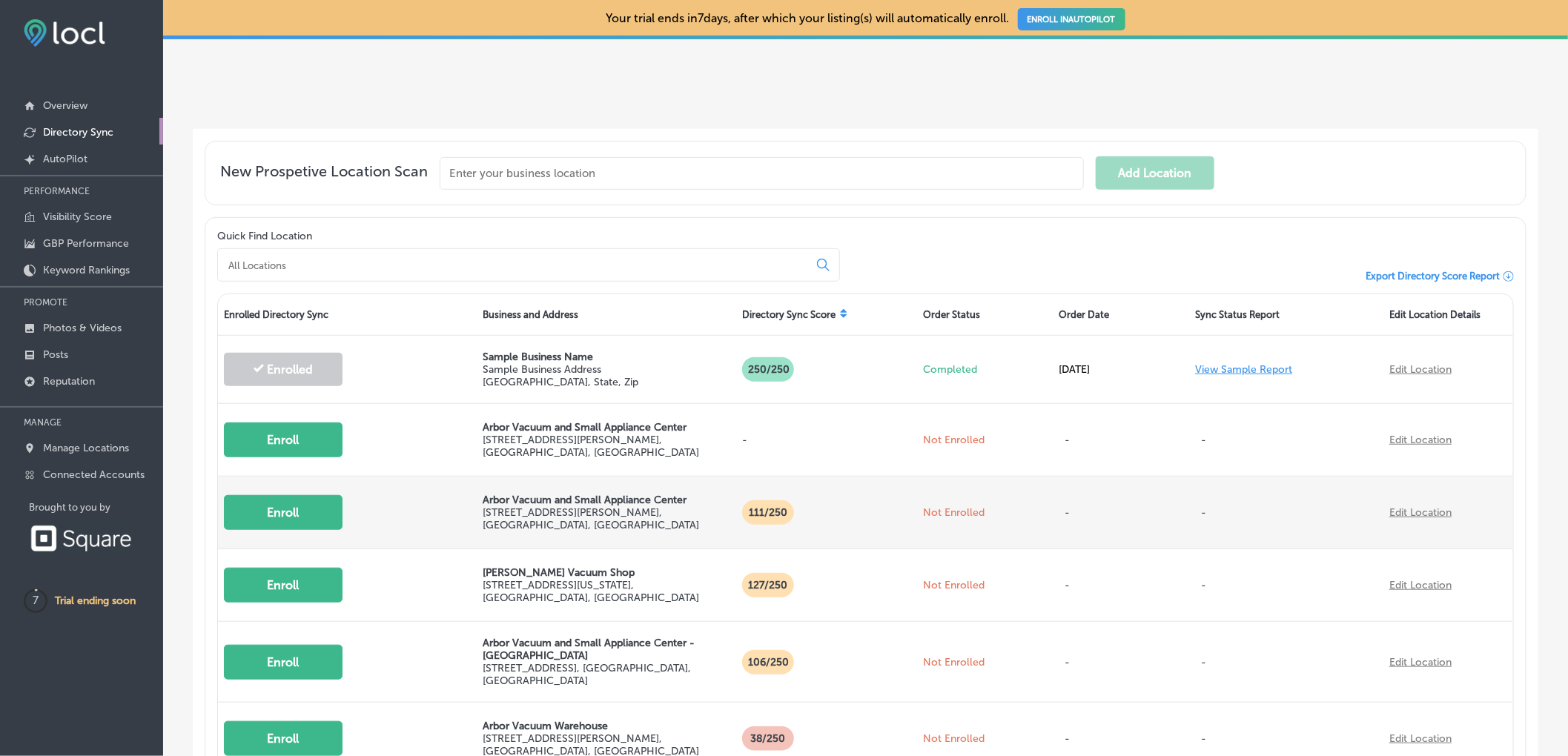
click at [264, 514] on button "Enroll" at bounding box center [283, 512] width 119 height 35
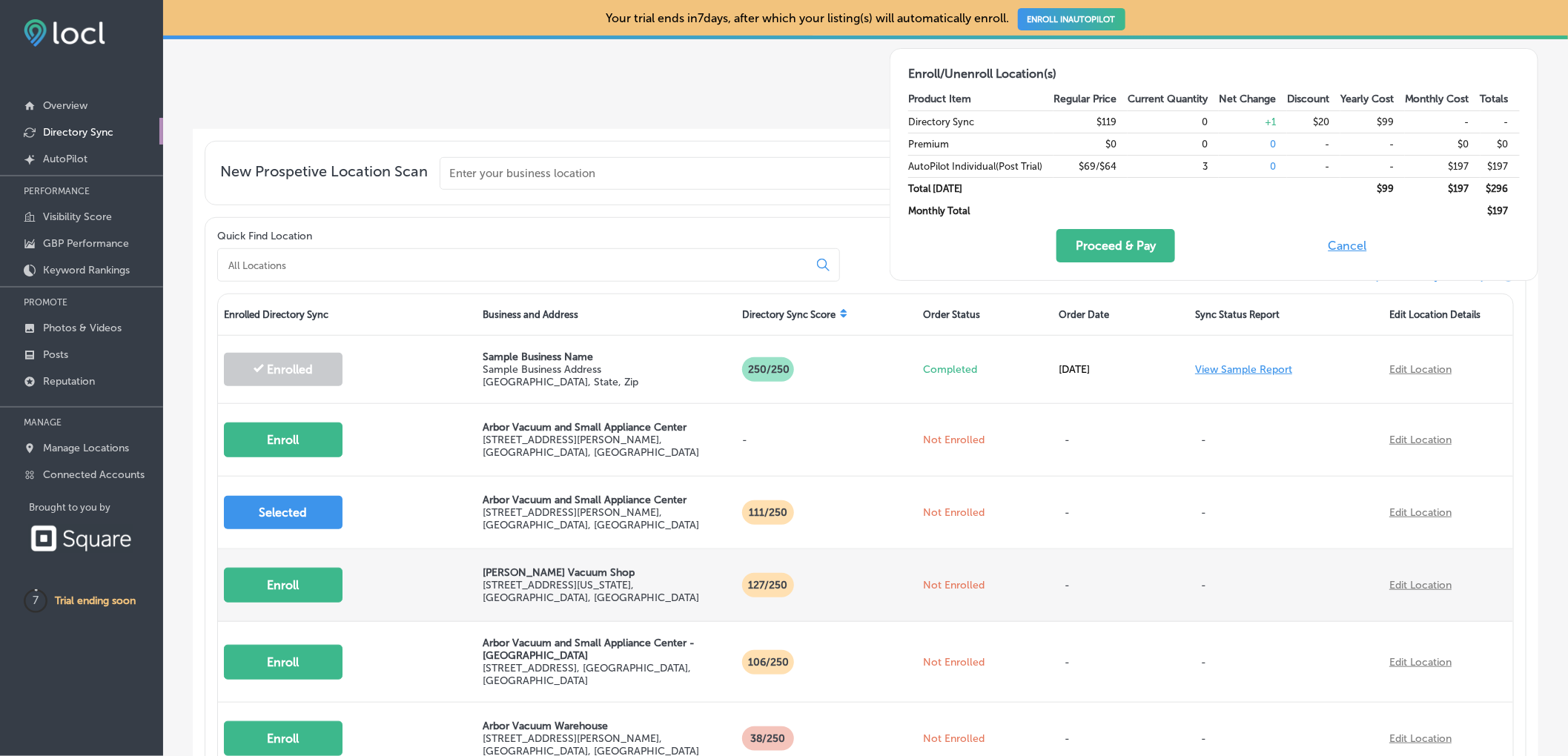
click at [279, 589] on button "Enroll" at bounding box center [283, 585] width 119 height 35
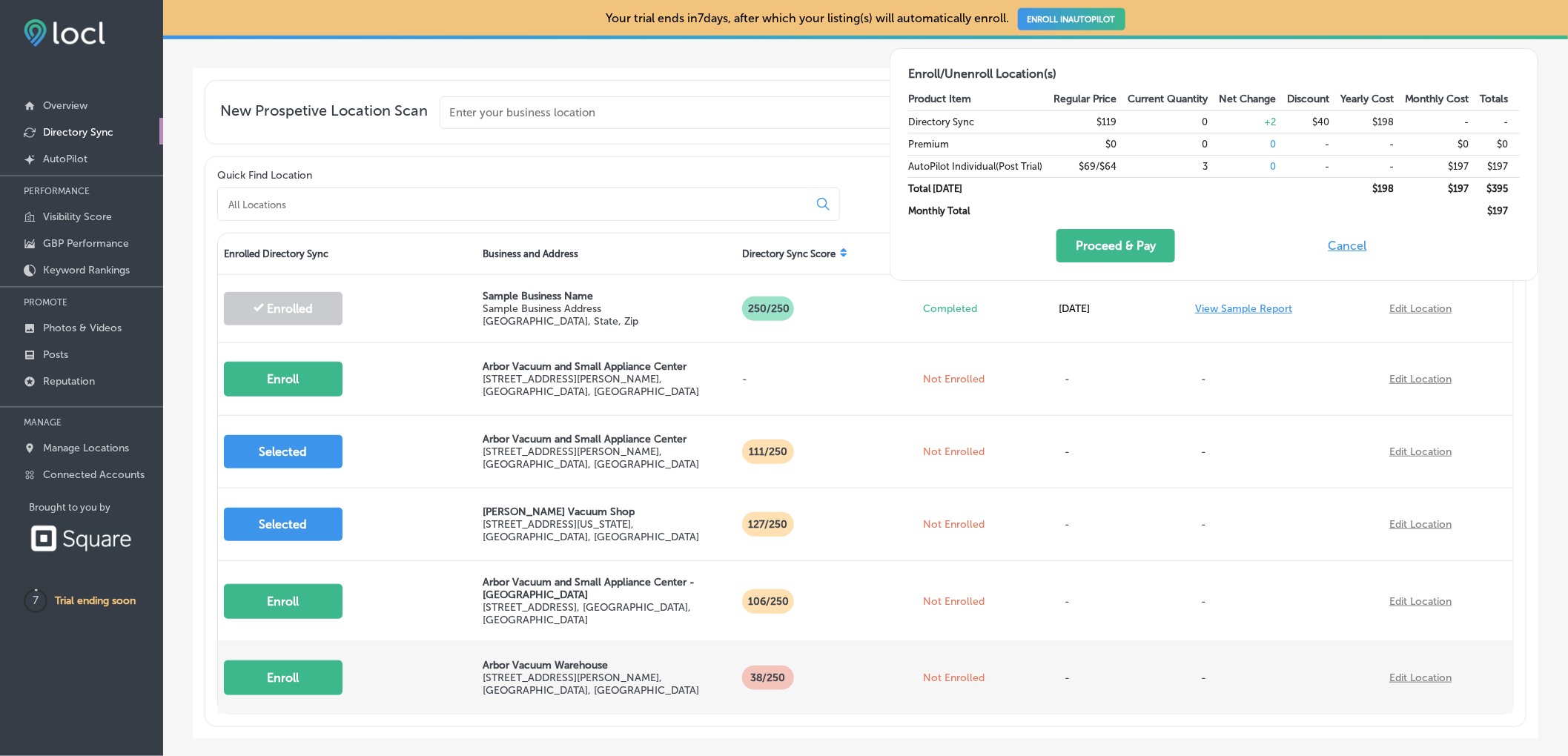
scroll to position [416, 0]
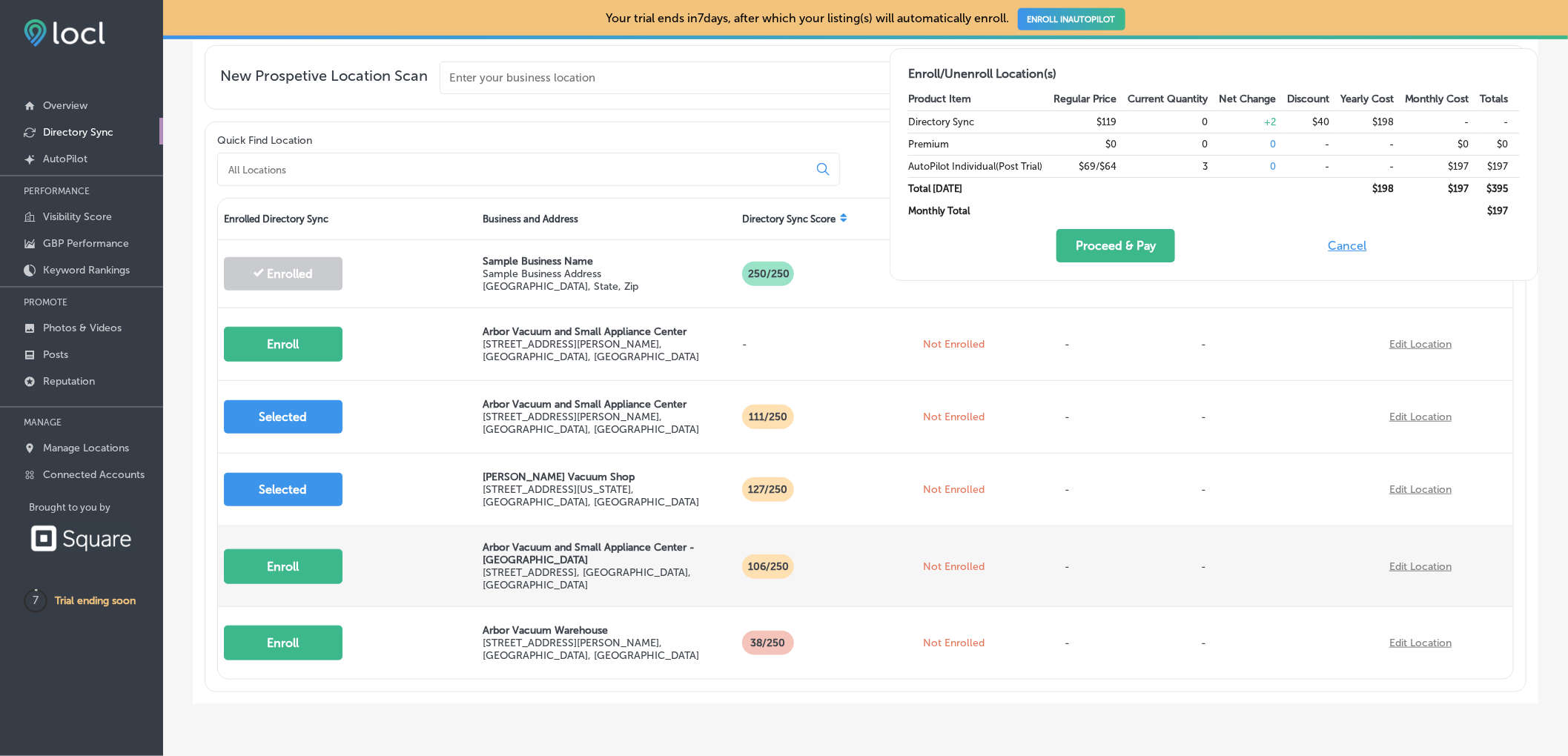
click at [281, 564] on button "Enroll" at bounding box center [283, 566] width 119 height 35
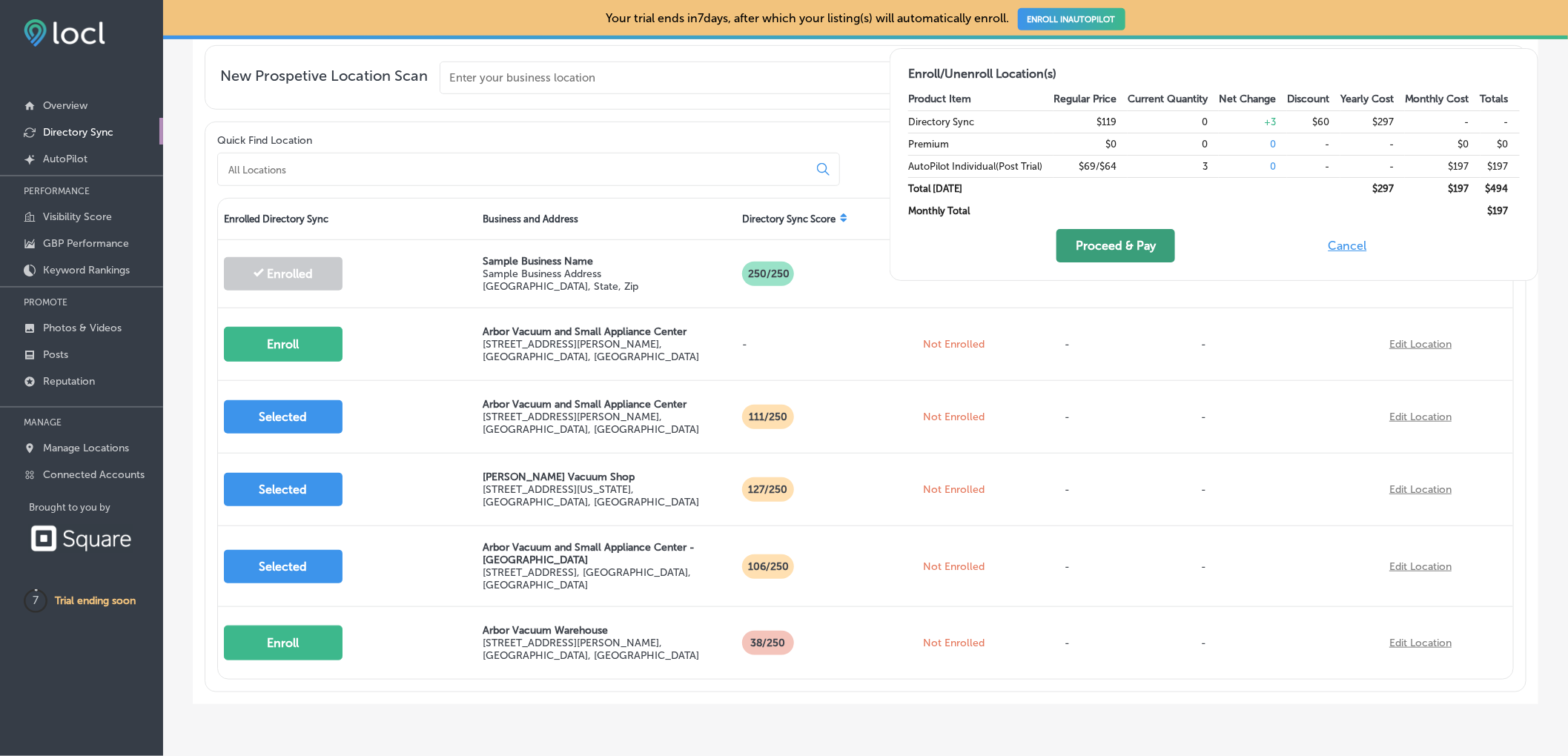
click at [1089, 243] on button "Proceed & Pay" at bounding box center [1115, 246] width 119 height 33
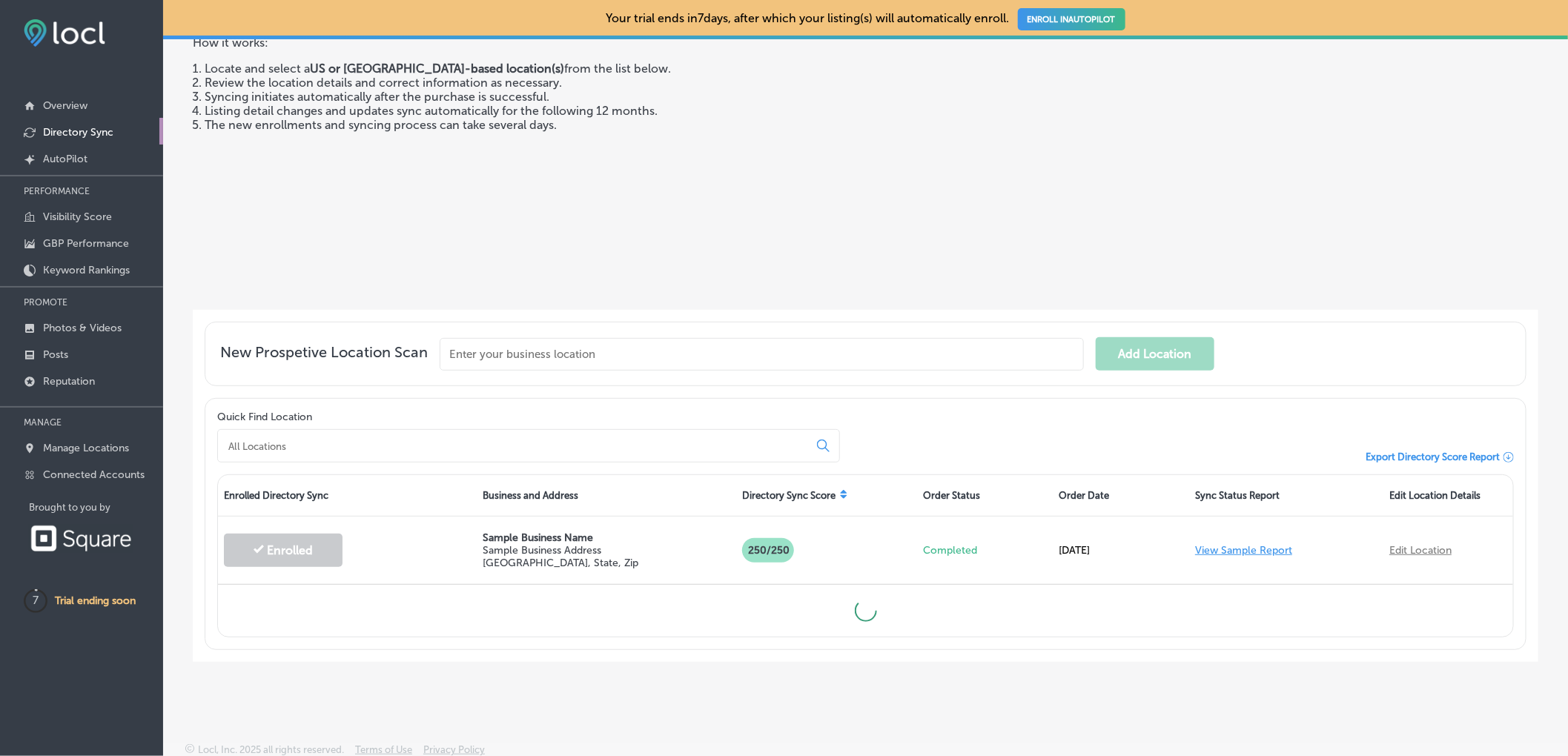
scroll to position [145, 0]
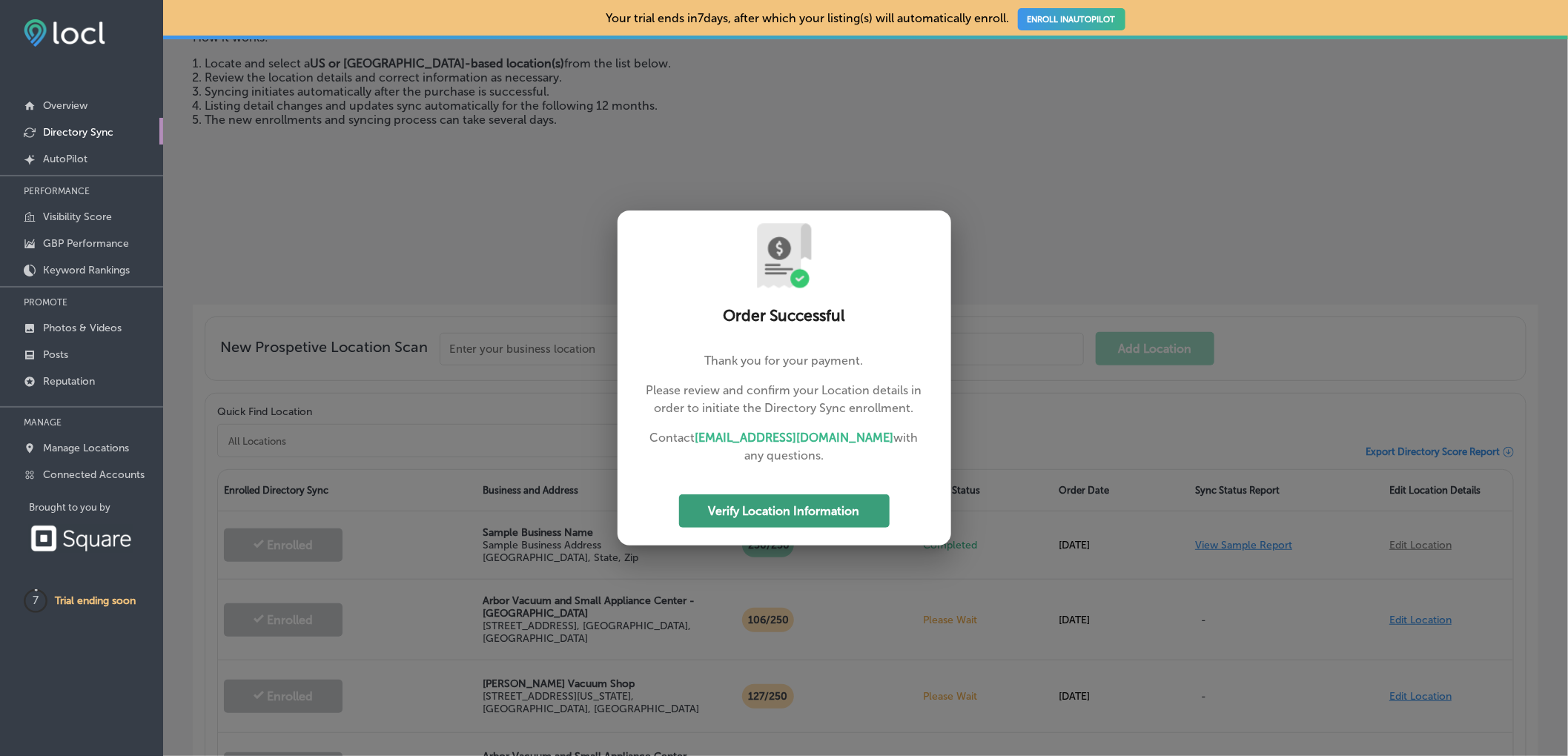
click at [800, 510] on button "Verify Location Information" at bounding box center [784, 510] width 211 height 33
select select "US"
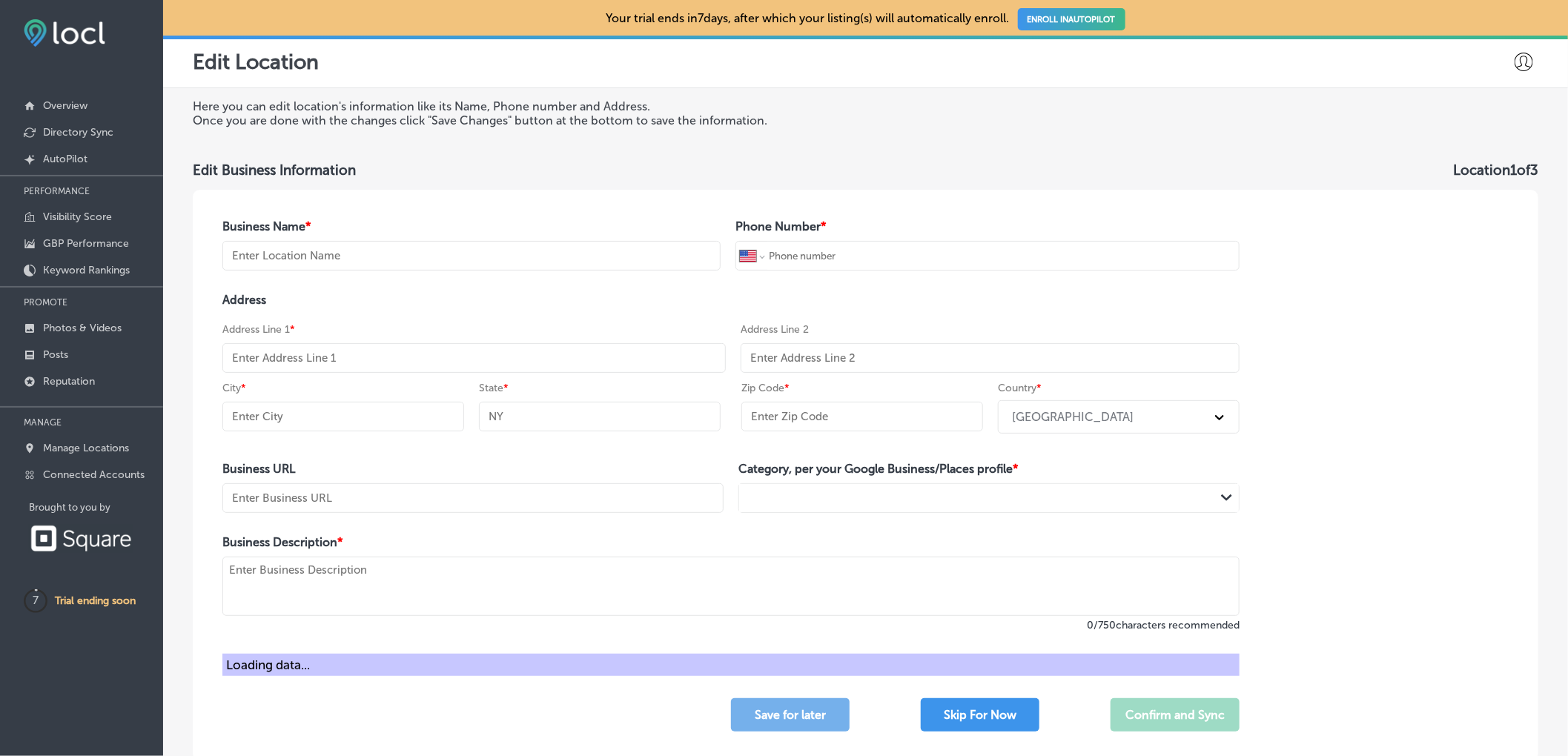
type input "Arbor Vacuum and Small Appliance Center"
type input "[PHONE_NUMBER]"
type input "[STREET_ADDRESS][PERSON_NAME]"
type input "[PERSON_NAME][GEOGRAPHIC_DATA]"
type input "MI"
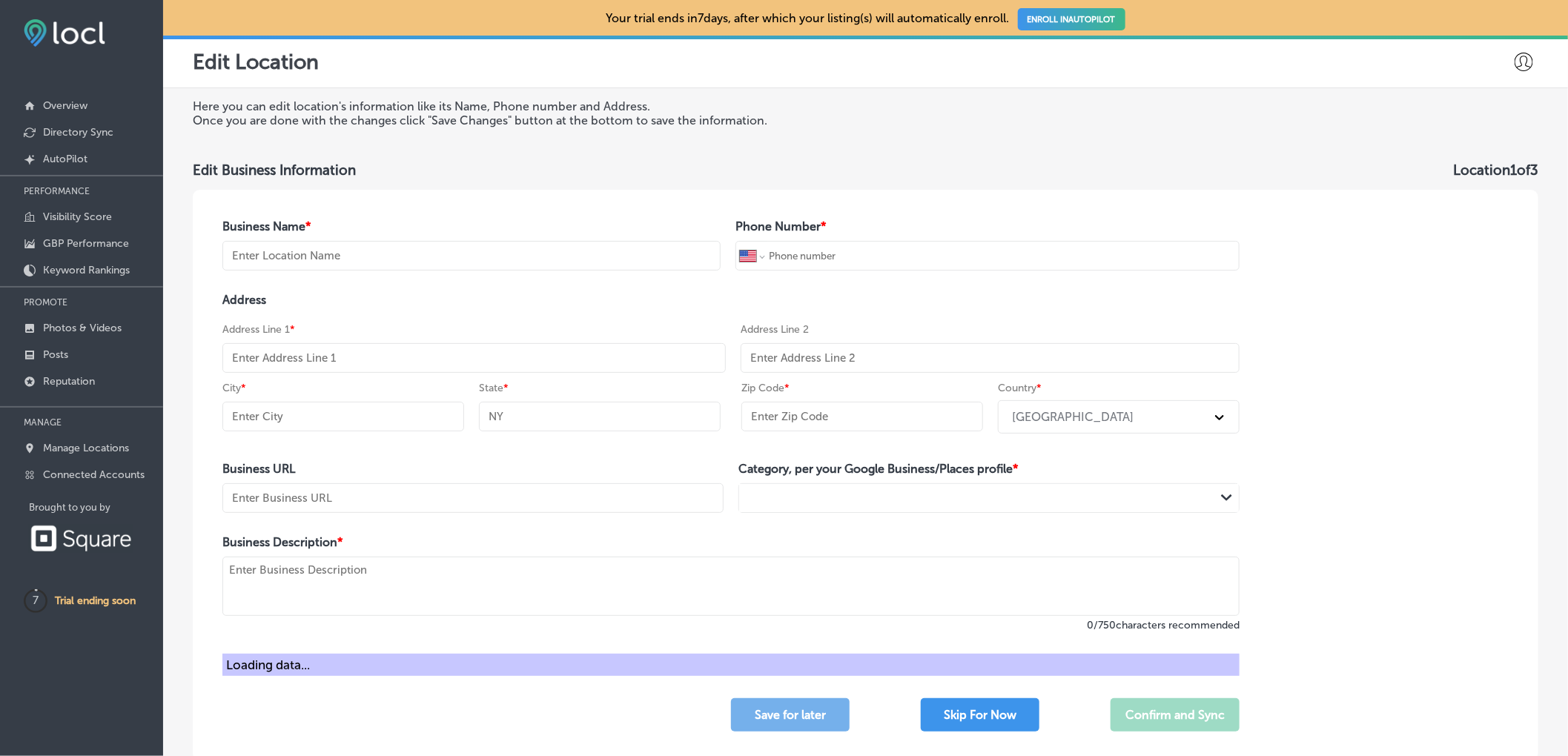
type input "48108"
type input "[URL][DOMAIN_NAME][DOMAIN_NAME]"
type textarea "Arbor Vacuum and Small Appliance Center delivers expert vacuum repair near me, …"
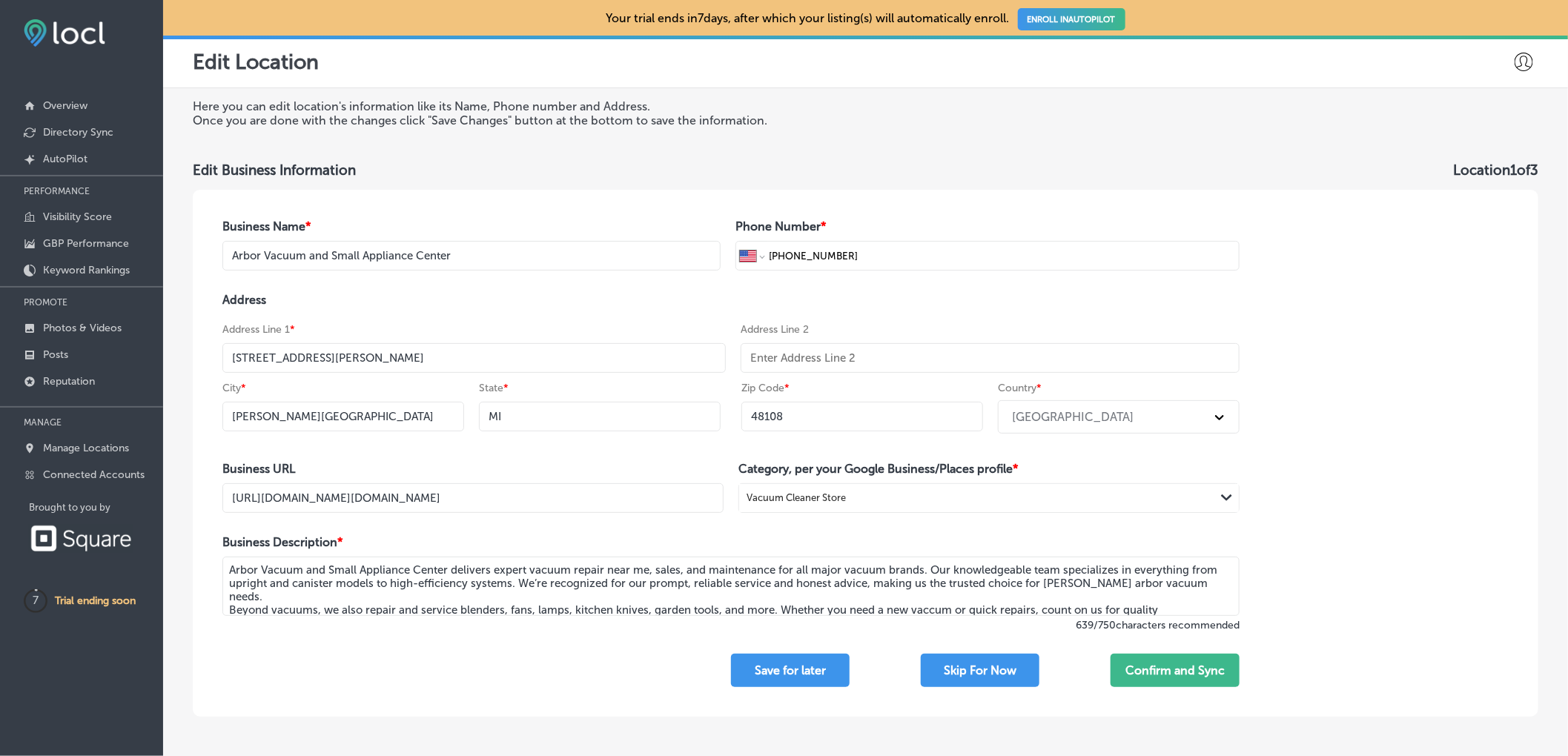
click at [507, 511] on input "[URL][DOMAIN_NAME][DOMAIN_NAME]" at bounding box center [472, 498] width 501 height 30
drag, startPoint x: 364, startPoint y: 504, endPoint x: 825, endPoint y: 507, distance: 461.0
click at [825, 507] on div "Business URL [URL][DOMAIN_NAME][DOMAIN_NAME] Category, per your Google Business…" at bounding box center [730, 487] width 1017 height 51
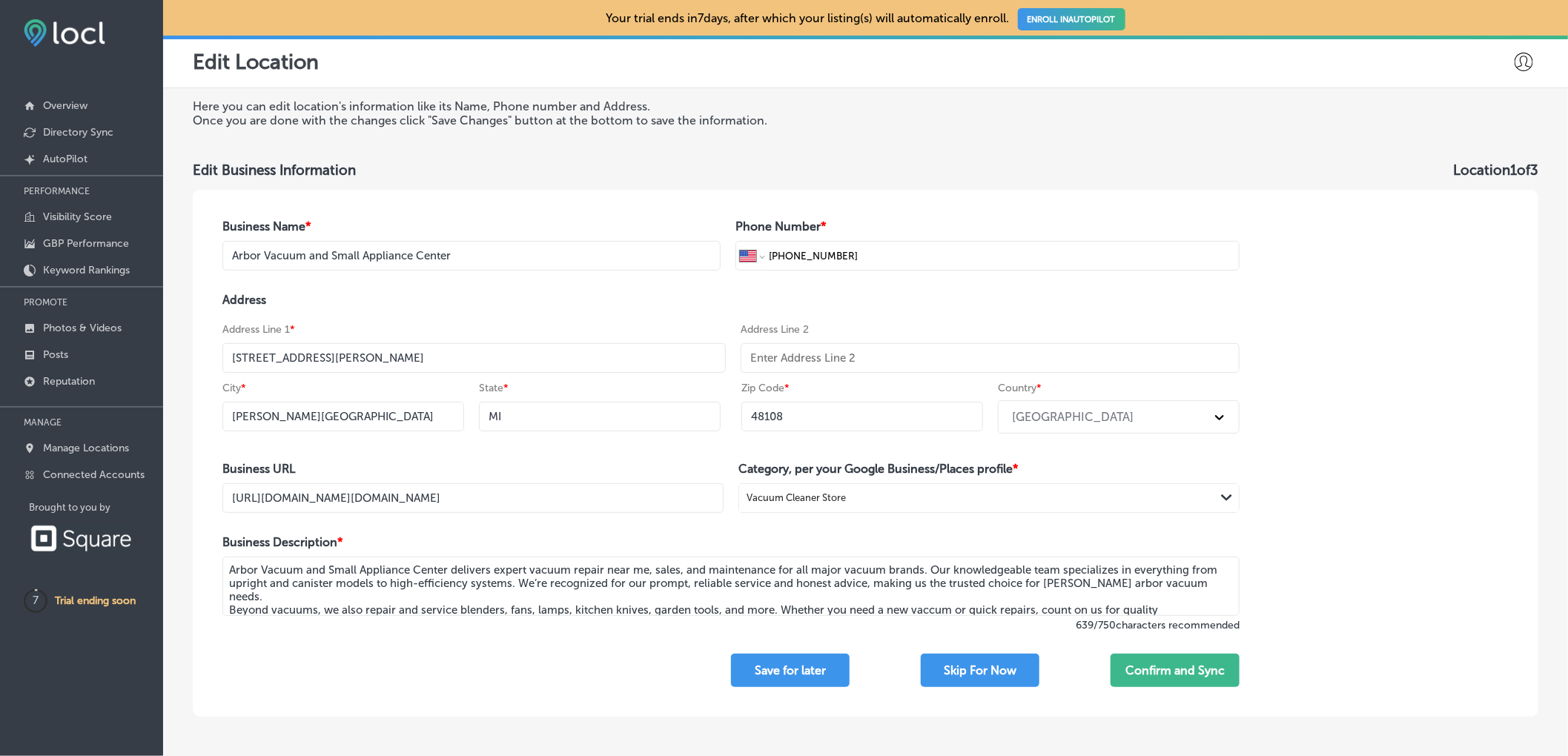
click at [646, 457] on div "Business Name * Arbor Vacuum and Small Appliance Center Phone Number * Internat…" at bounding box center [730, 453] width 1076 height 527
click at [676, 511] on input "[URL][DOMAIN_NAME][DOMAIN_NAME]" at bounding box center [472, 498] width 501 height 30
click at [929, 496] on div "Vacuum Cleaner Store" at bounding box center [977, 499] width 476 height 20
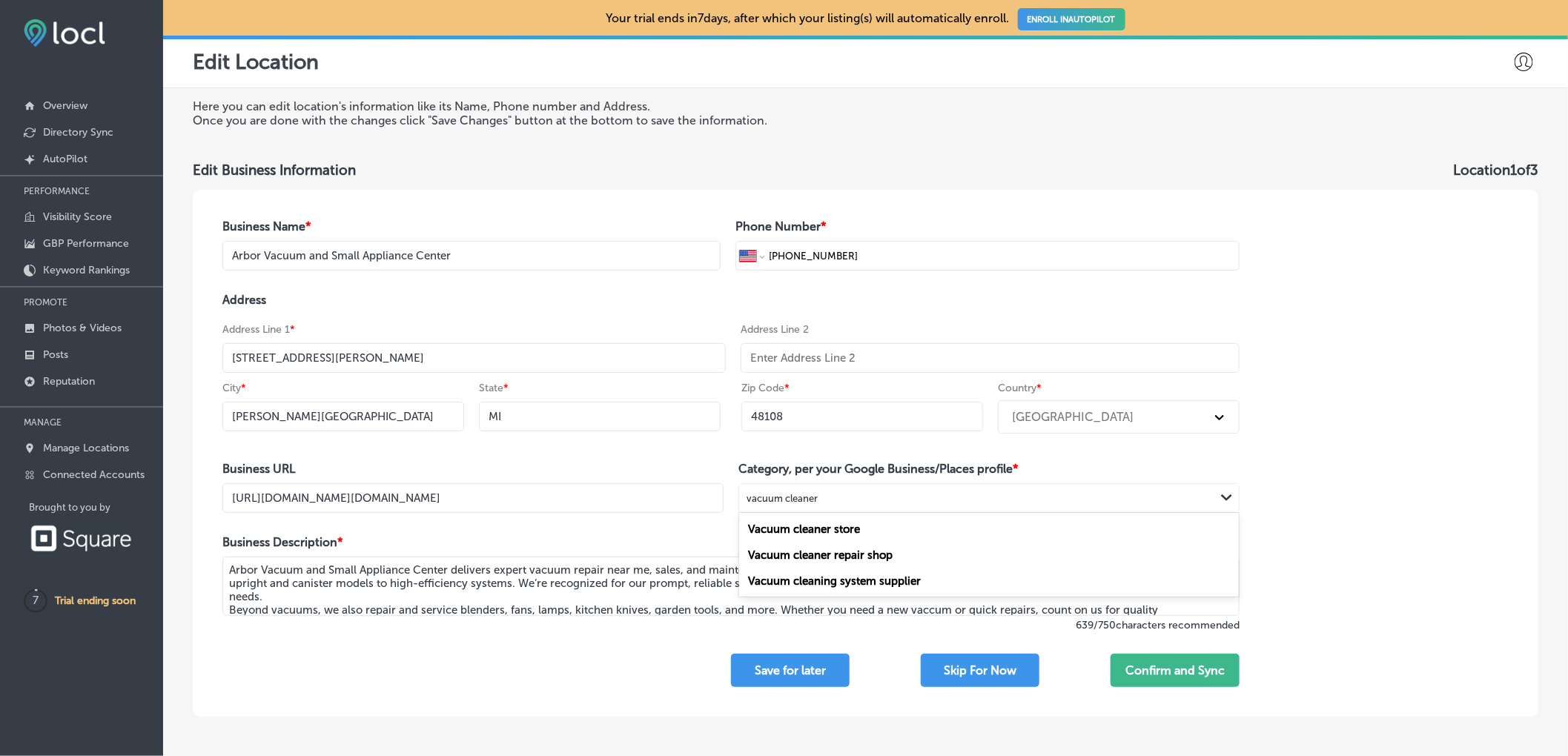
click at [944, 568] on div "Vacuum cleaner repair shop" at bounding box center [988, 554] width 500 height 26
type input "vacuum cleaner"
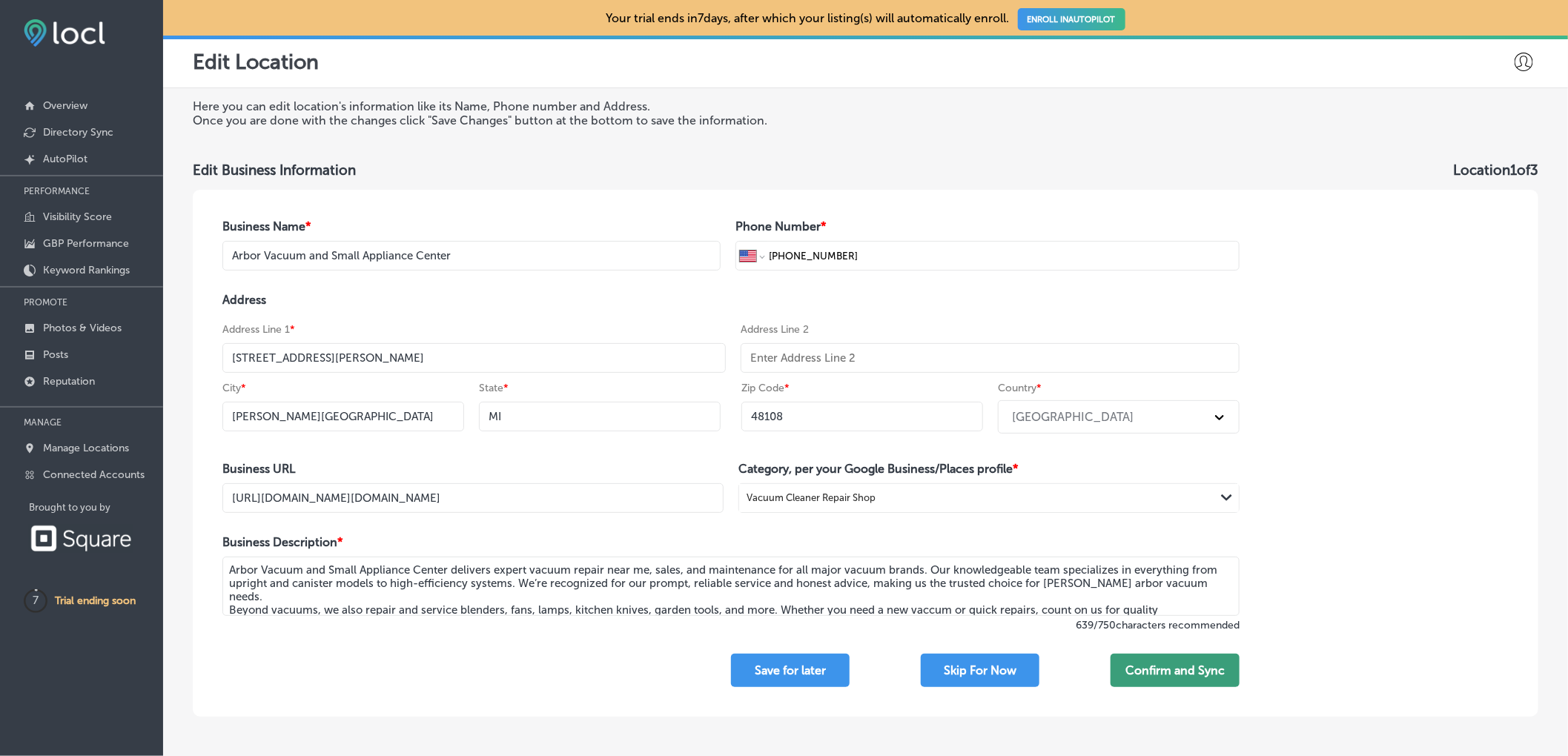
click at [1197, 687] on button "Confirm and Sync" at bounding box center [1175, 670] width 129 height 33
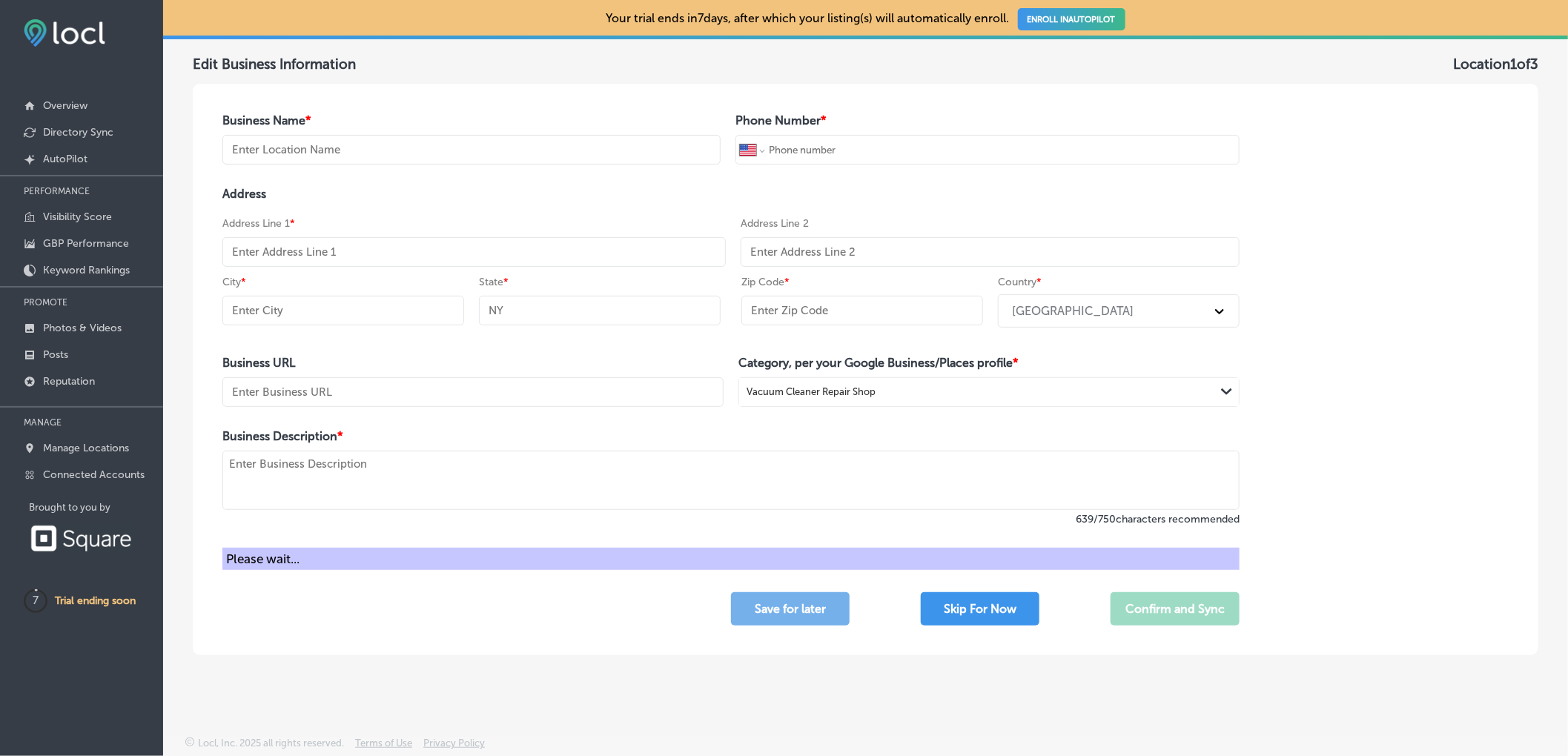
type input "[PERSON_NAME] Vacuum Shop"
type input "[PHONE_NUMBER]"
type input "[STREET_ADDRESS][US_STATE]"
type input "[PERSON_NAME]"
type input "MI"
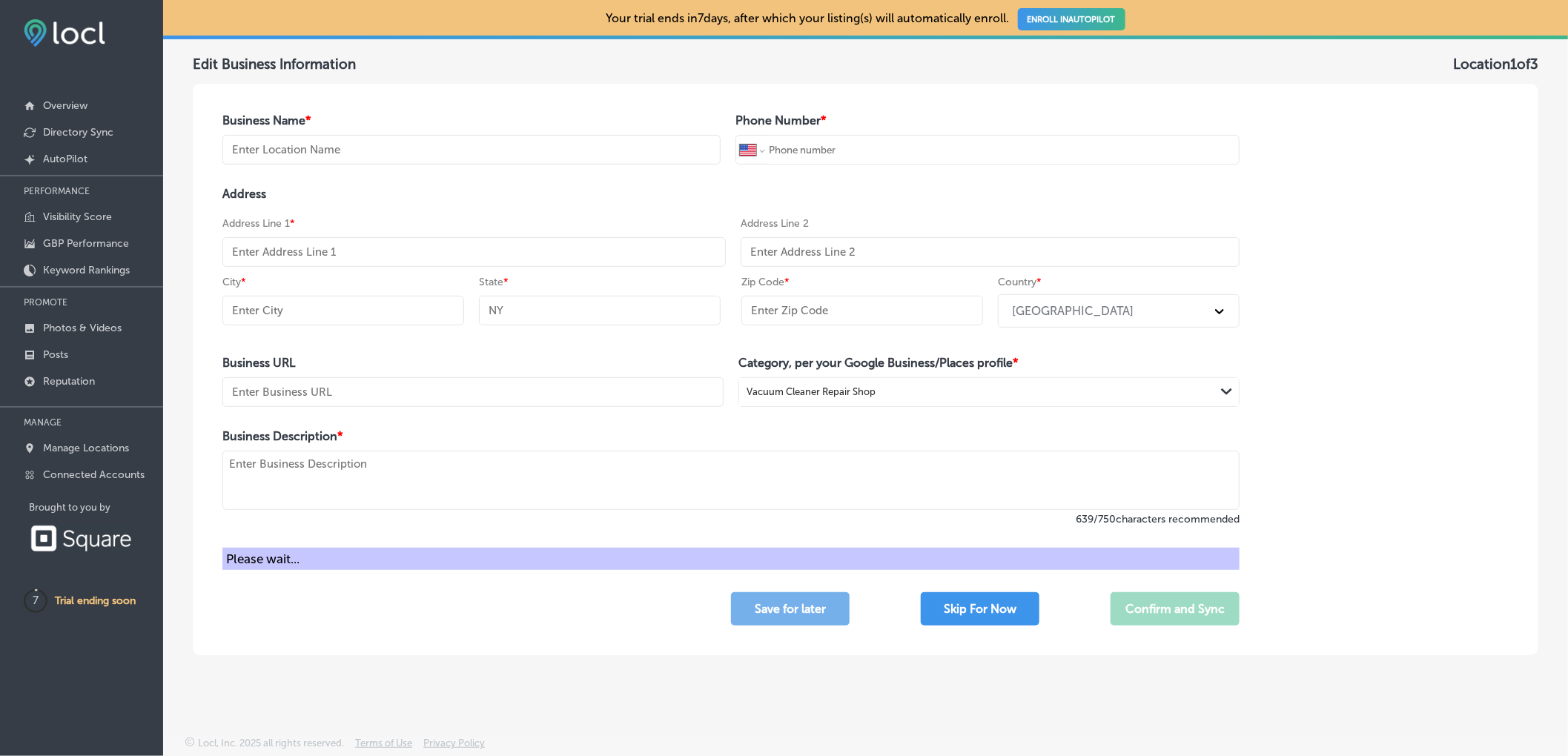
type input "49201"
type input "[URL][DOMAIN_NAME][DOMAIN_NAME]"
type textarea "[PERSON_NAME] Vacuum Shop is your trusted destination for expert vacuum repair …"
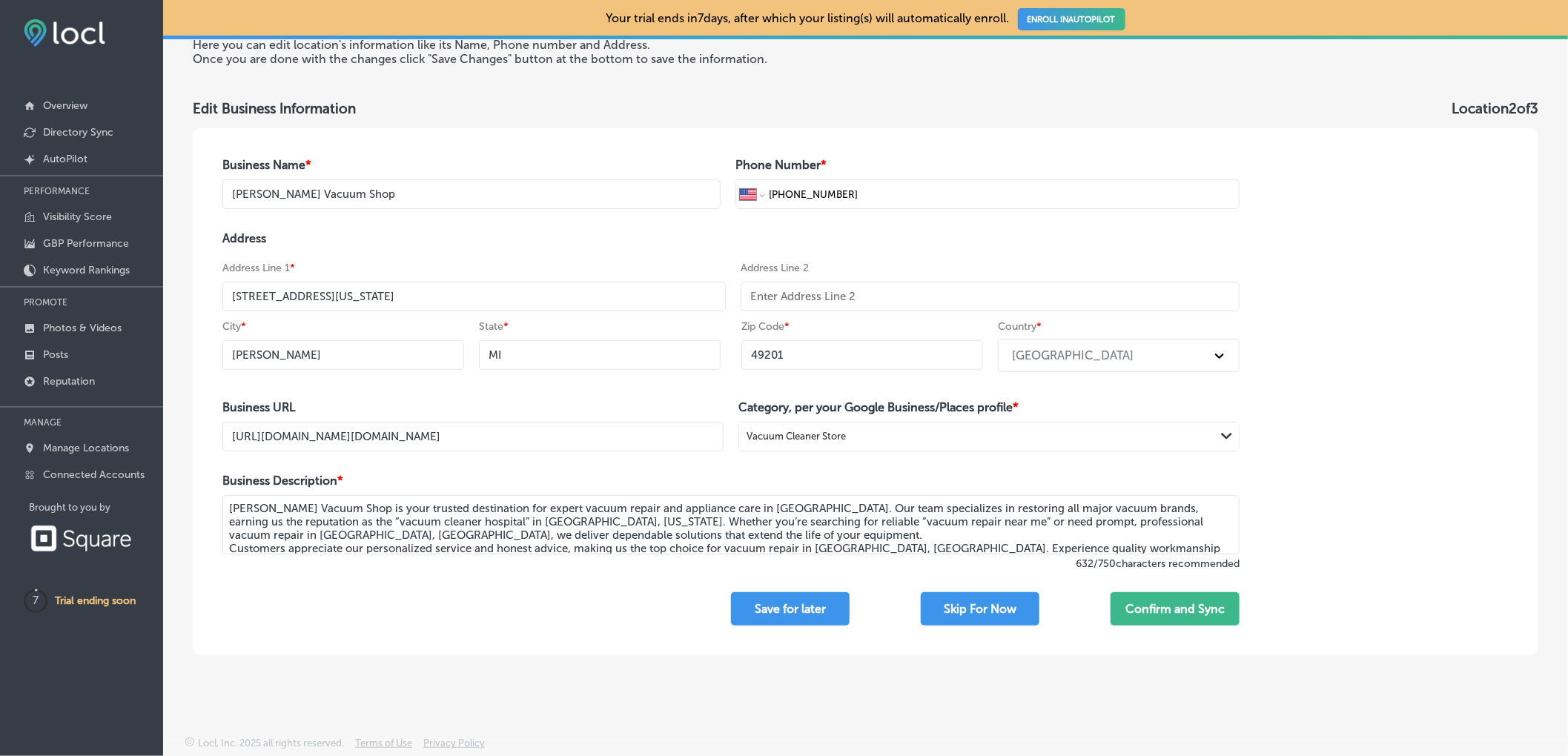
scroll to position [70, 0]
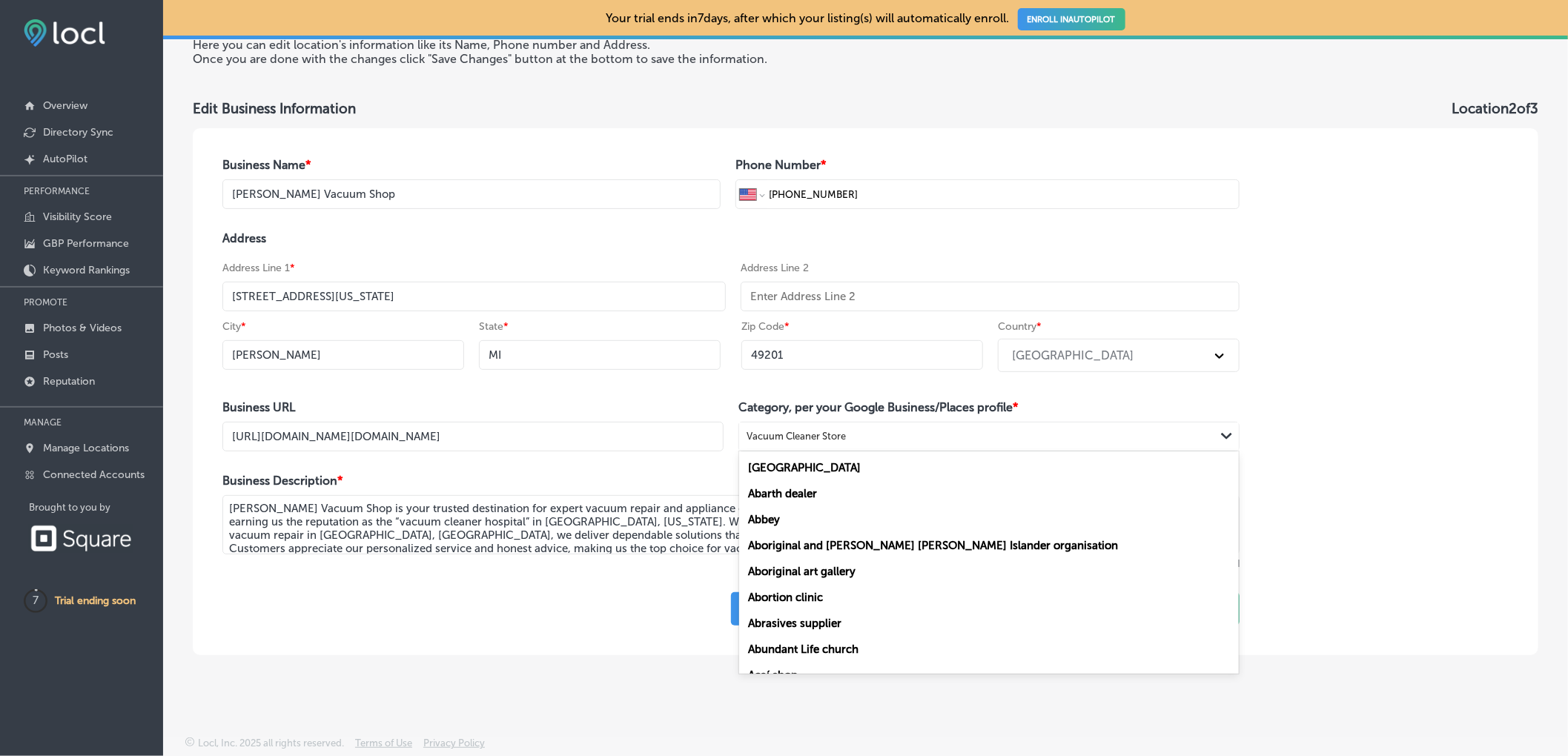
click at [841, 434] on div "Vacuum Cleaner Store" at bounding box center [796, 437] width 99 height 11
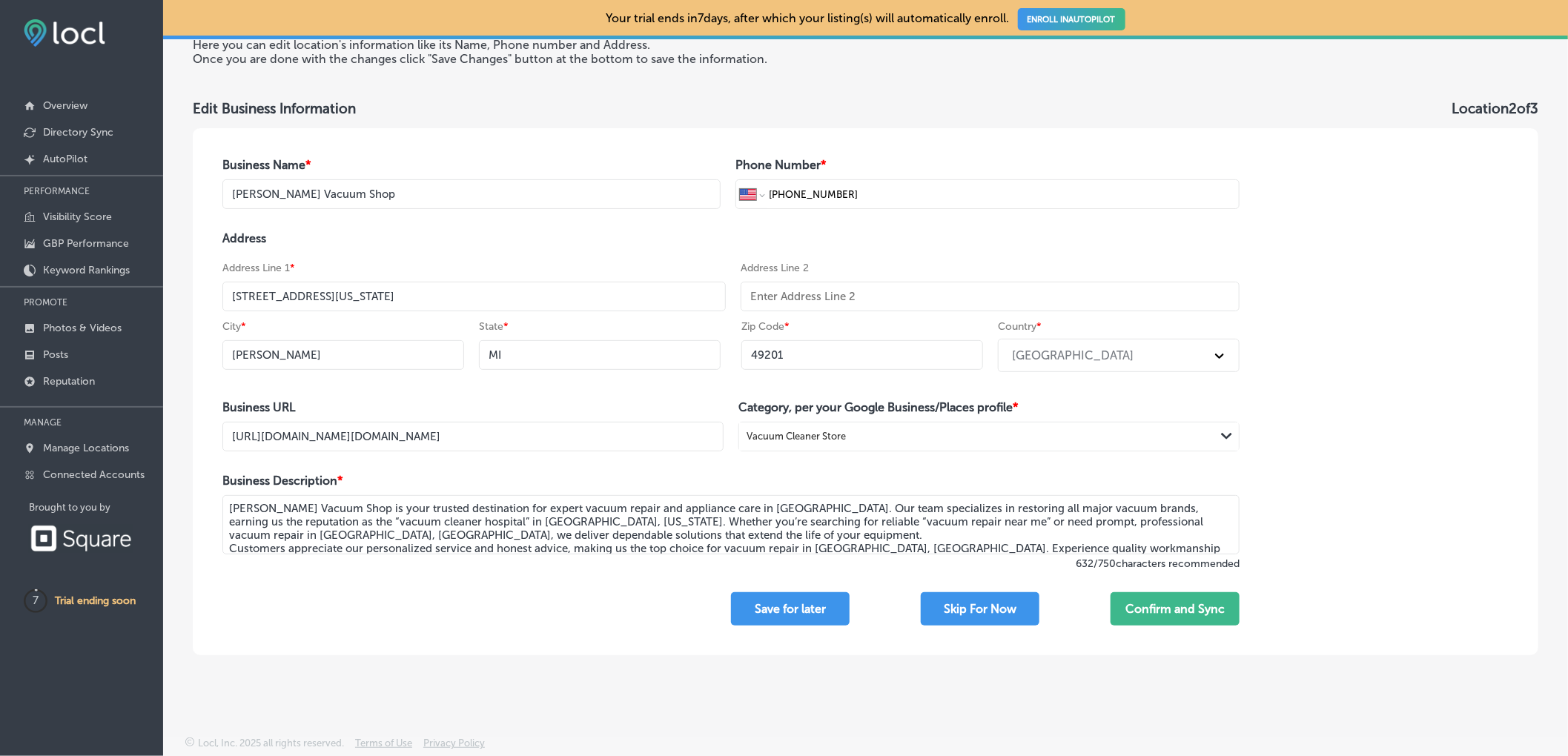
click at [851, 433] on div "Vacuum Cleaner Store" at bounding box center [977, 437] width 476 height 20
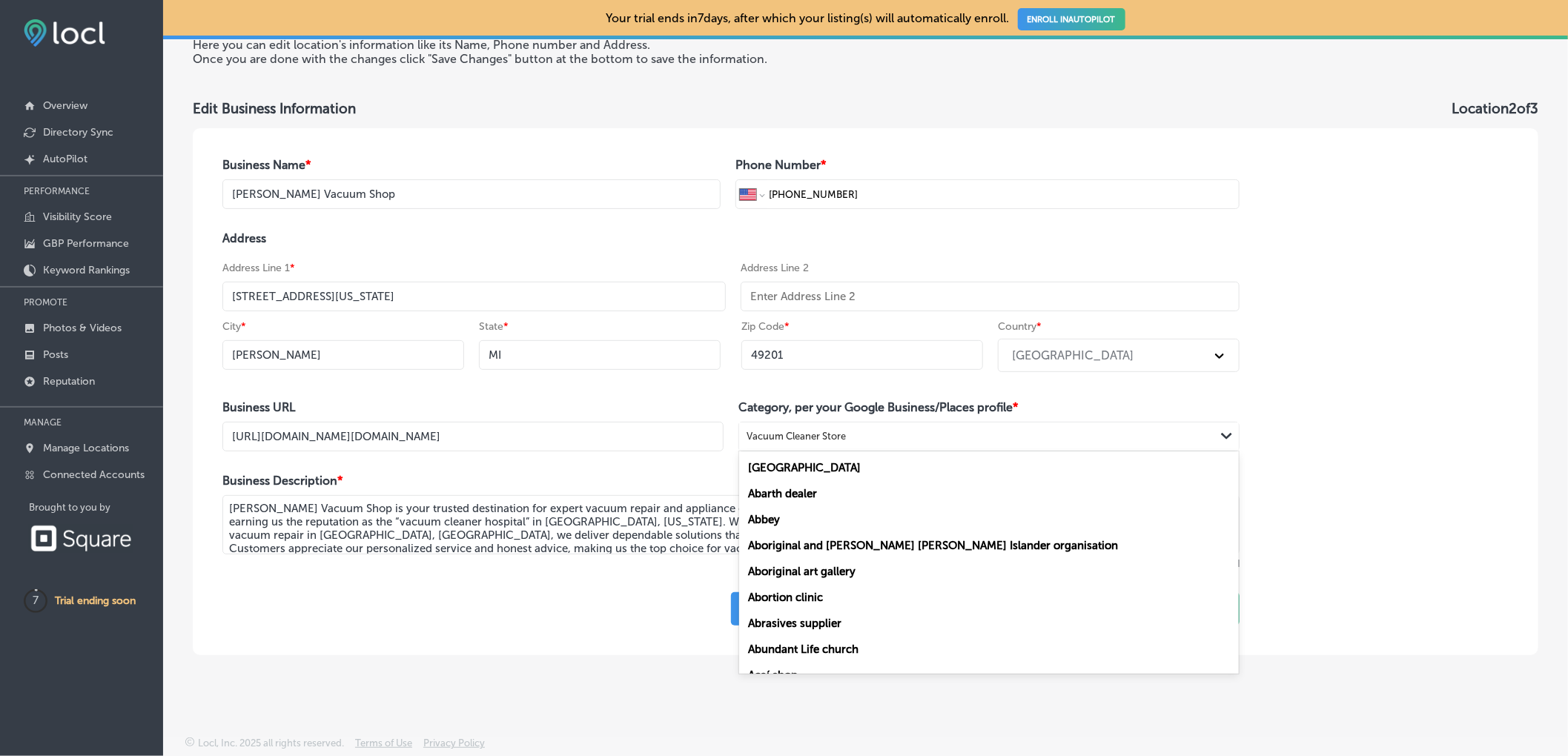
drag, startPoint x: 849, startPoint y: 430, endPoint x: 811, endPoint y: 433, distance: 38.1
click at [811, 433] on div "Vacuum Cleaner Store" at bounding box center [977, 437] width 476 height 20
click at [814, 433] on div "Vacuum Cleaner Store" at bounding box center [796, 437] width 99 height 11
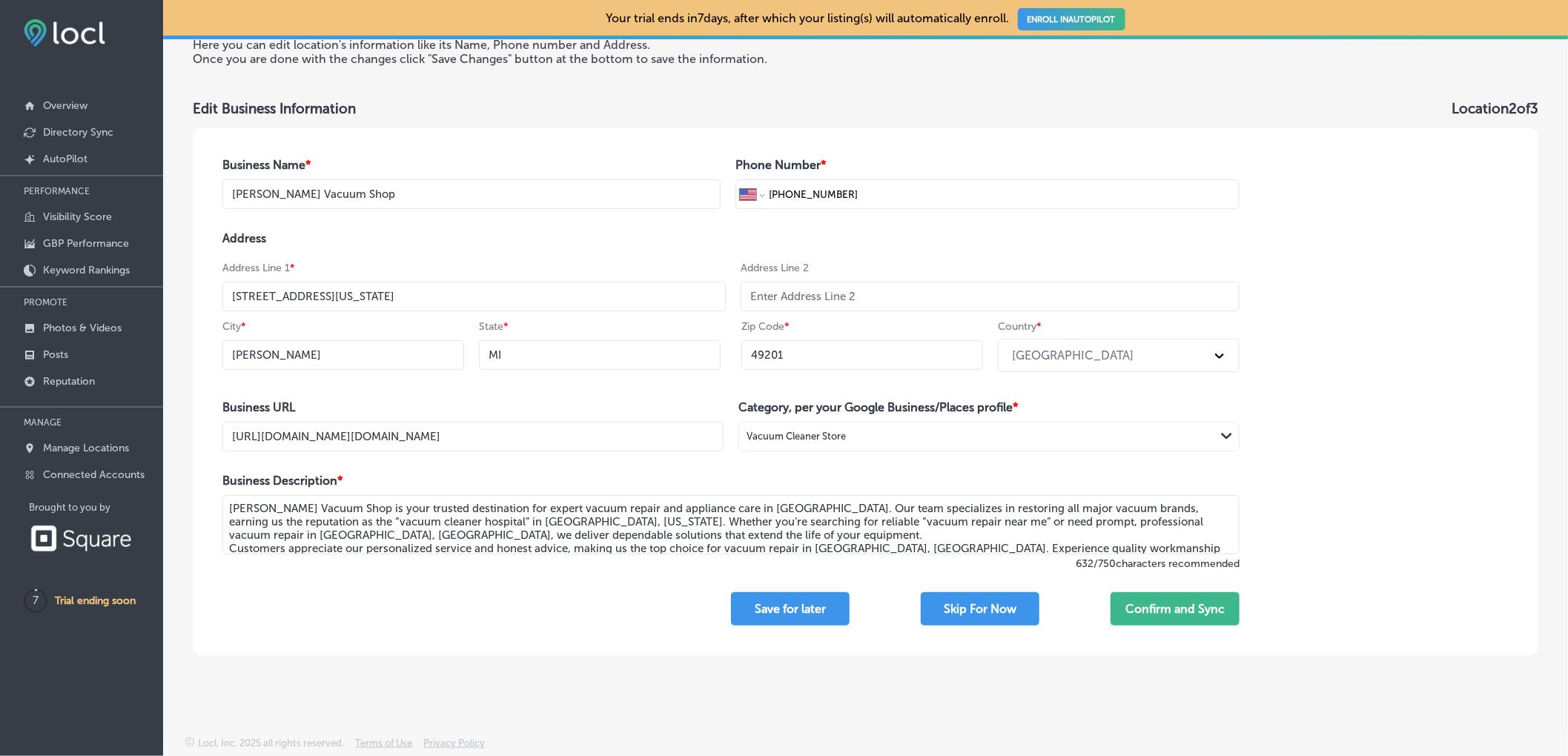
click at [816, 434] on div "Vacuum Cleaner Store" at bounding box center [796, 437] width 99 height 11
click at [870, 490] on label "Vacuum cleaner repair shop" at bounding box center [820, 493] width 145 height 13
type input "Vacuum Cleaner"
click at [1155, 611] on button "Confirm and Sync" at bounding box center [1175, 608] width 129 height 33
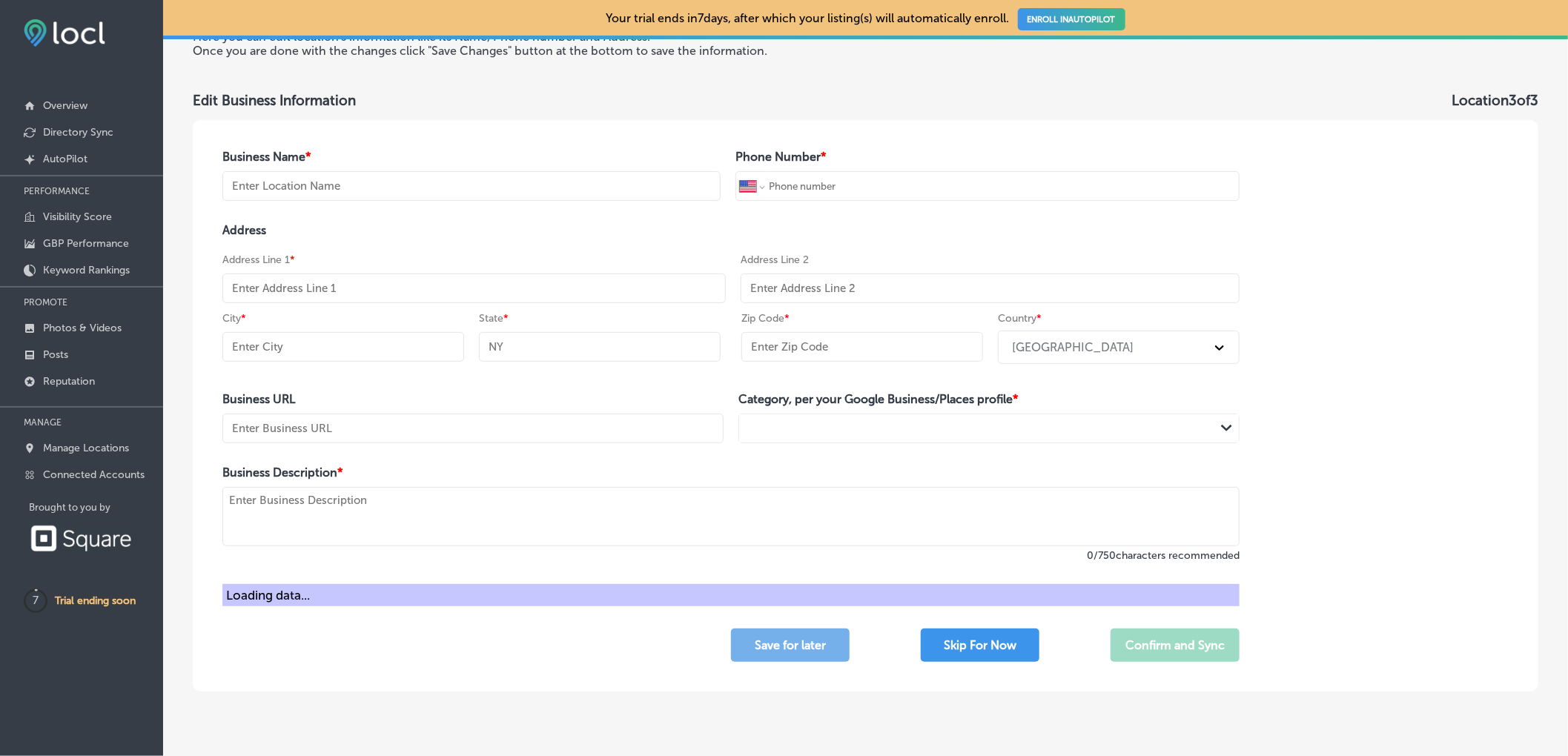
type input "Arbor Vacuum and Small Appliance Center - [GEOGRAPHIC_DATA]"
type input "[PHONE_NUMBER]"
type input "[STREET_ADDRESS]"
type input "[GEOGRAPHIC_DATA]"
type input "MI"
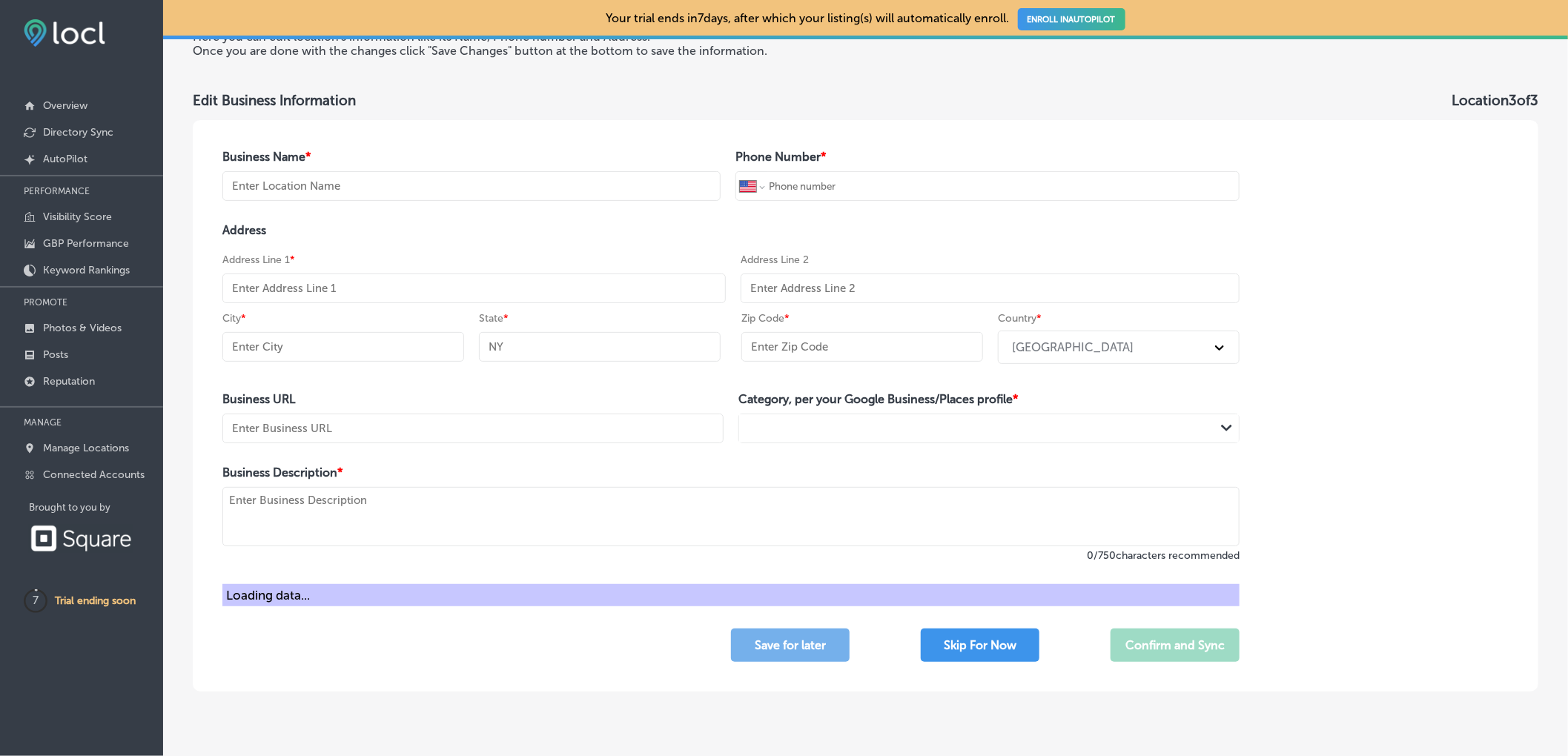
type input "48116"
type input "[URL][DOMAIN_NAME][DOMAIN_NAME]"
type textarea "Arbor Vacuum and Small Appliance Center - [GEOGRAPHIC_DATA] delivers expert vac…"
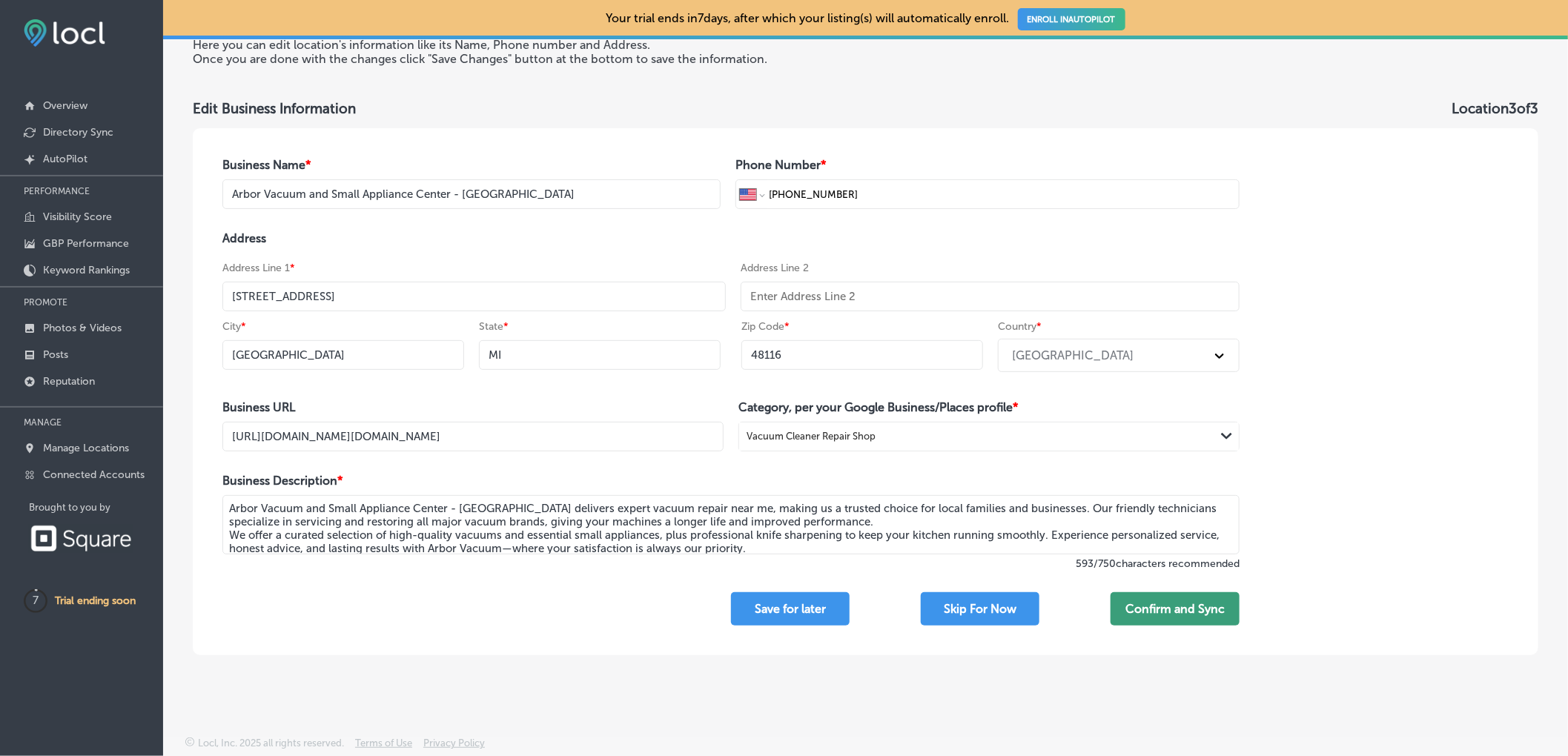
click at [1159, 613] on button "Confirm and Sync" at bounding box center [1175, 608] width 129 height 33
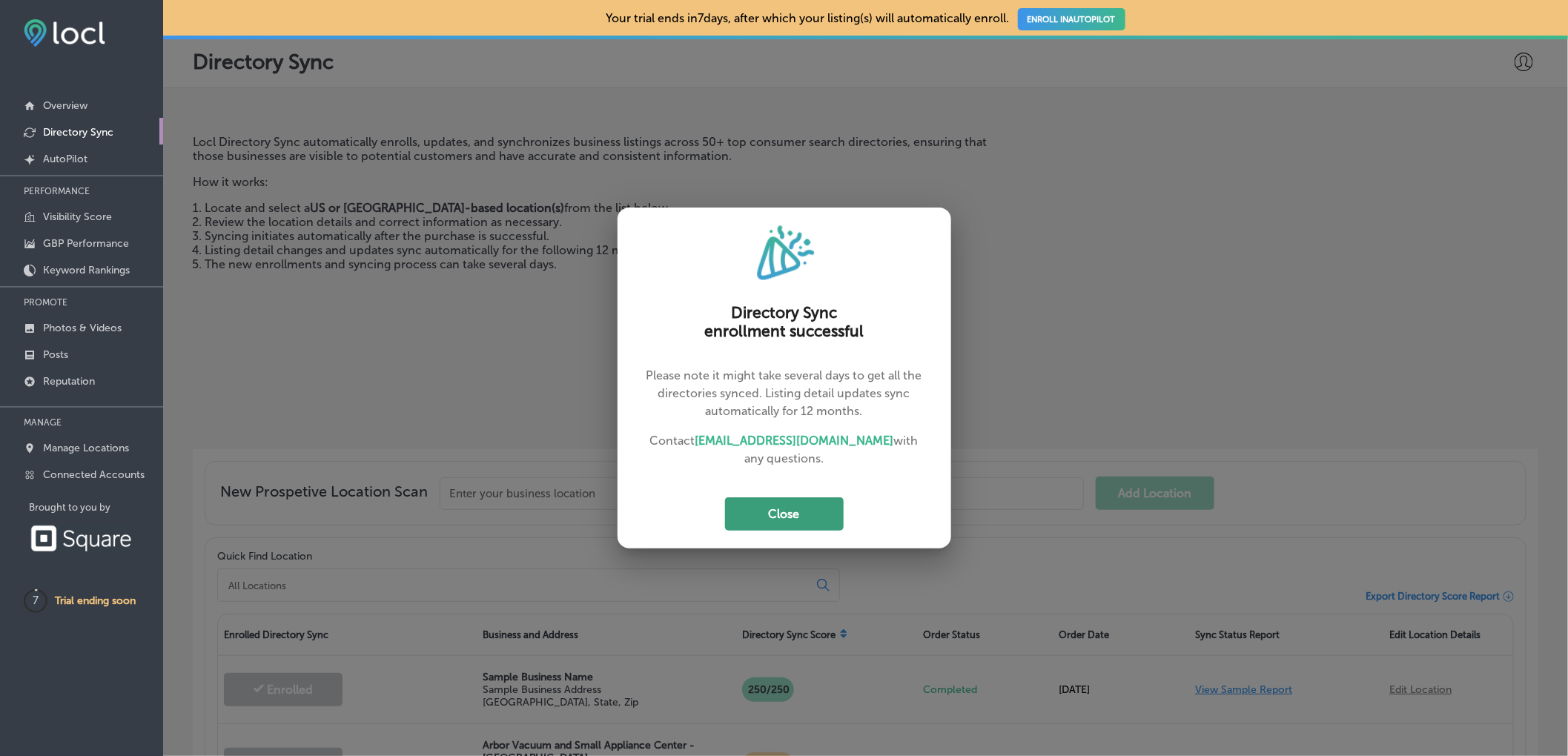
click at [812, 510] on button "Close" at bounding box center [784, 514] width 119 height 33
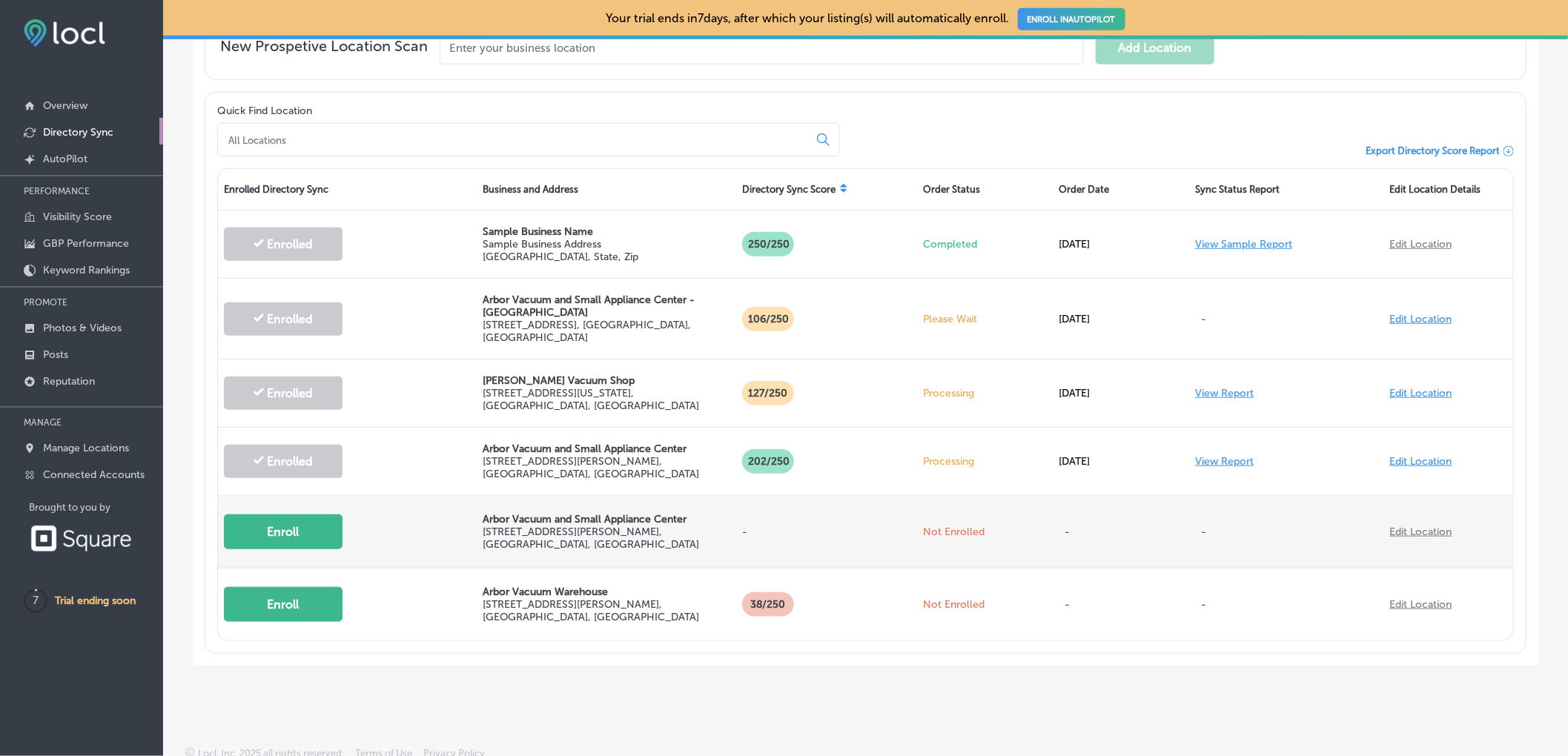
scroll to position [446, 0]
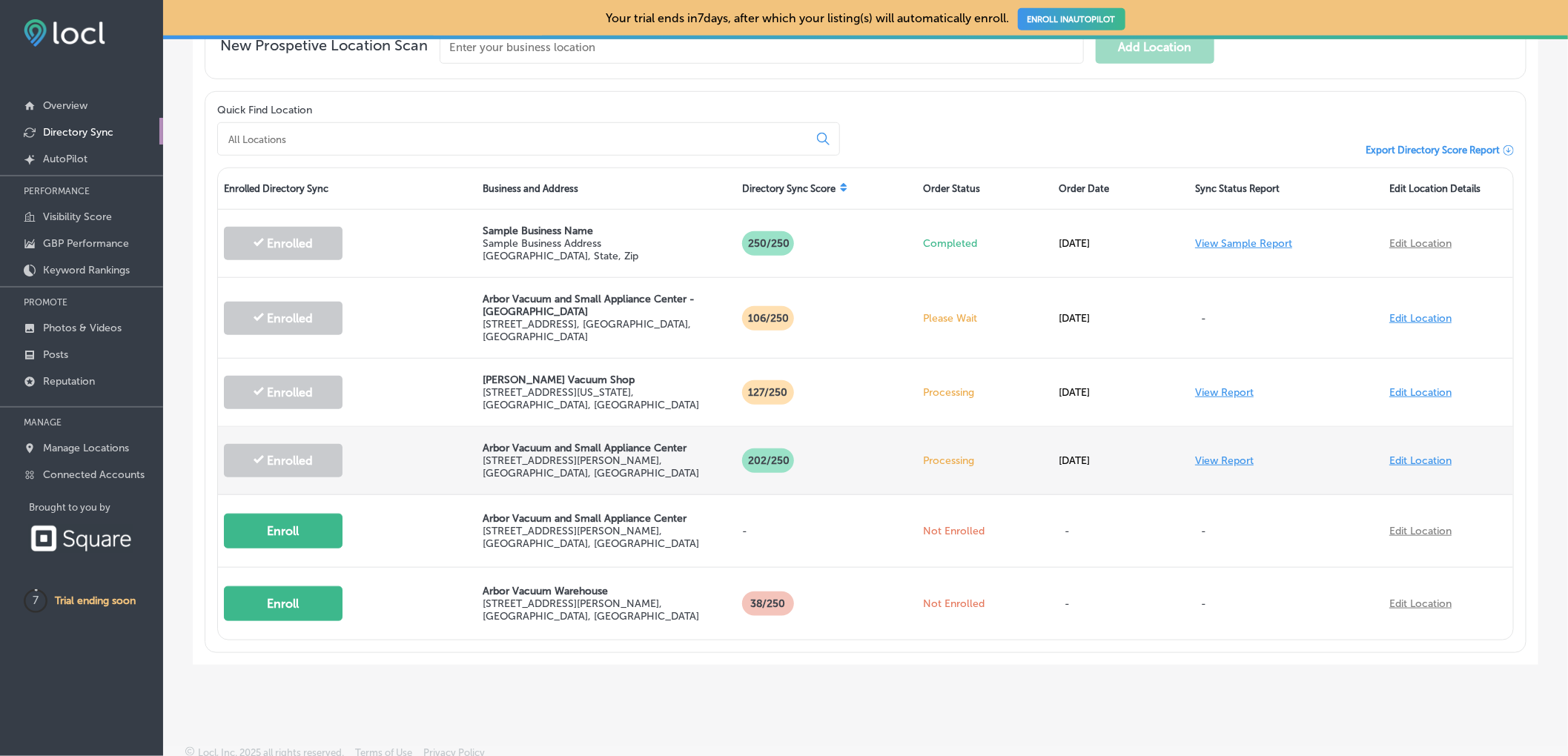
click at [1201, 455] on link "View Report" at bounding box center [1224, 461] width 58 height 12
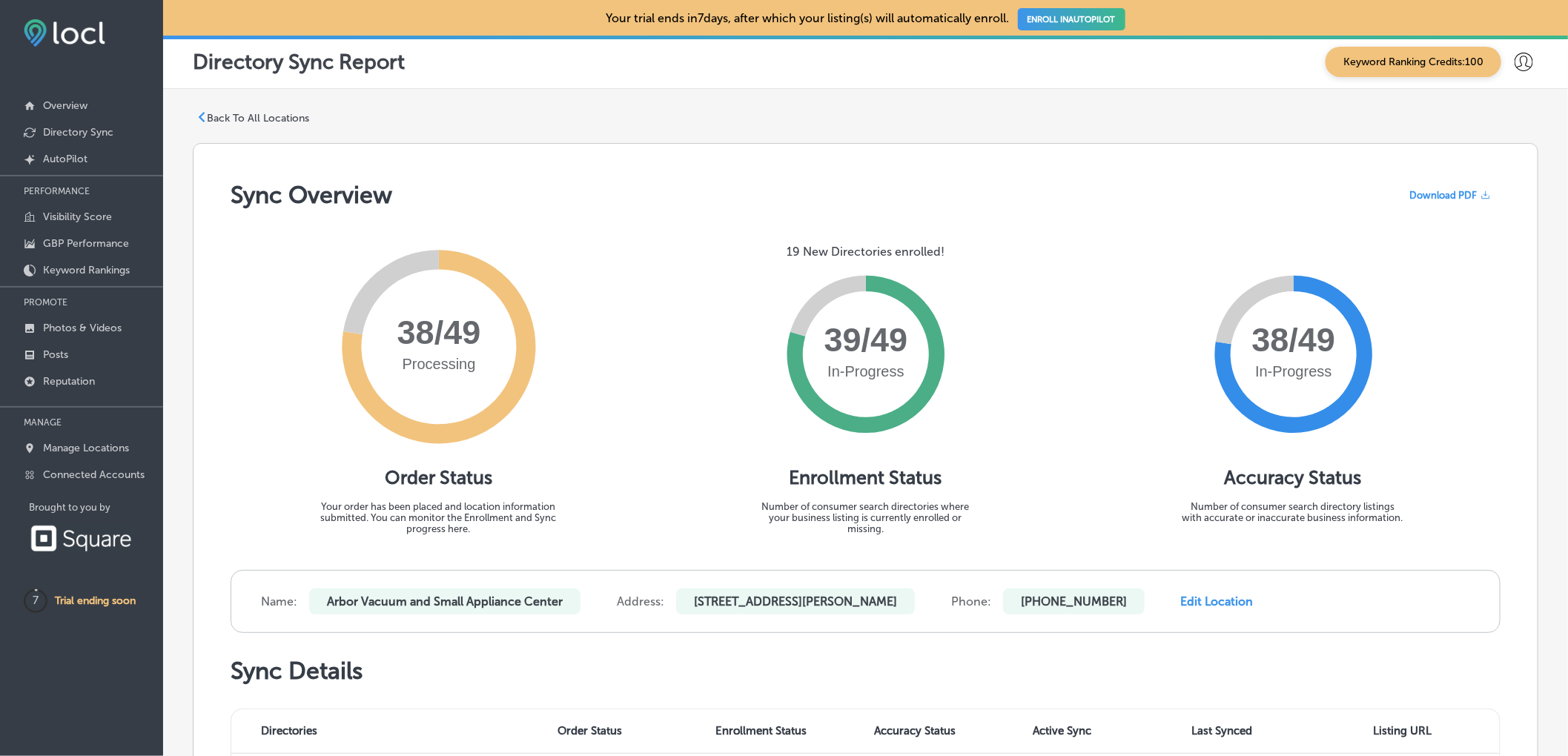
click at [246, 114] on p "Back To All Locations" at bounding box center [258, 118] width 103 height 12
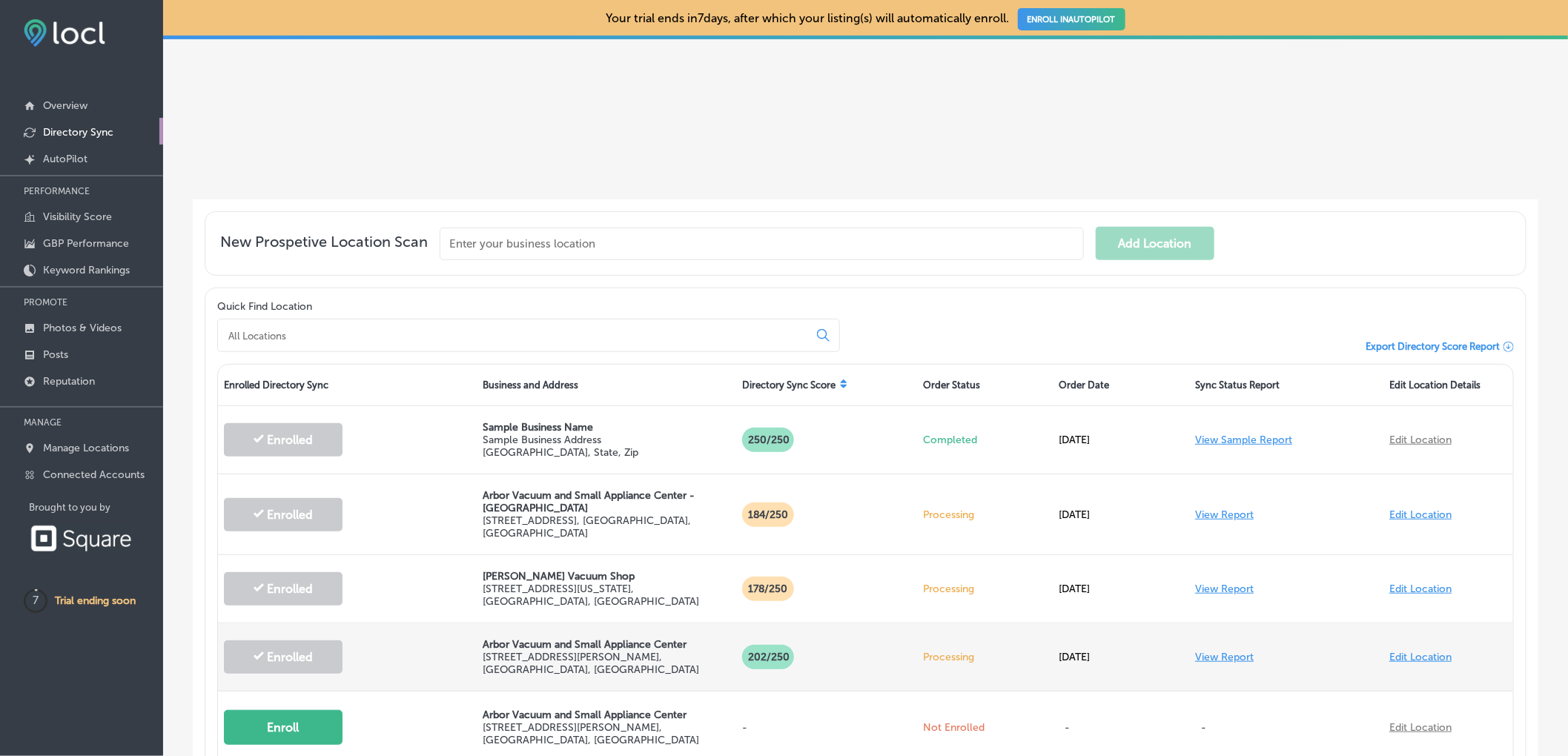
scroll to position [253, 0]
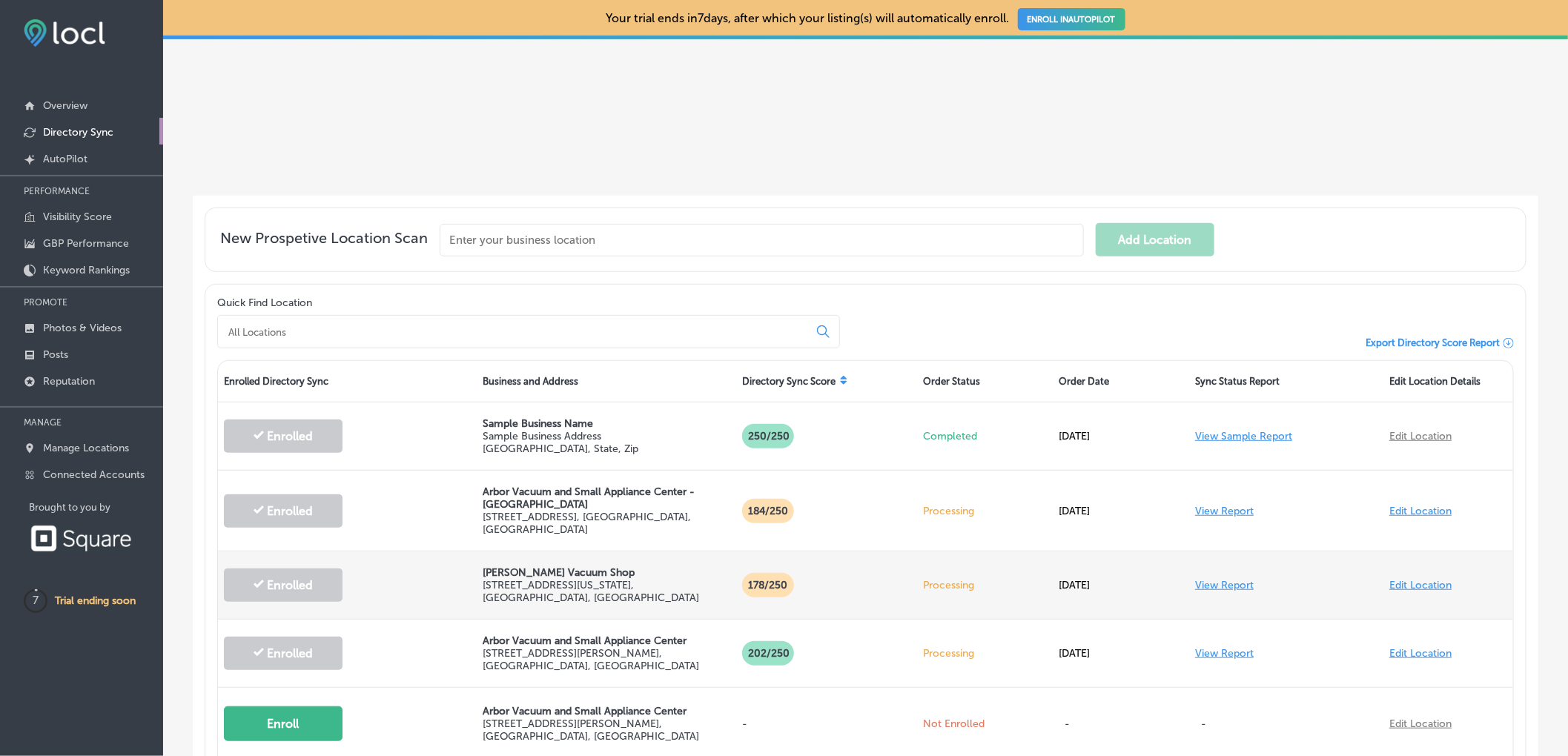
click at [1197, 579] on link "View Report" at bounding box center [1224, 585] width 58 height 12
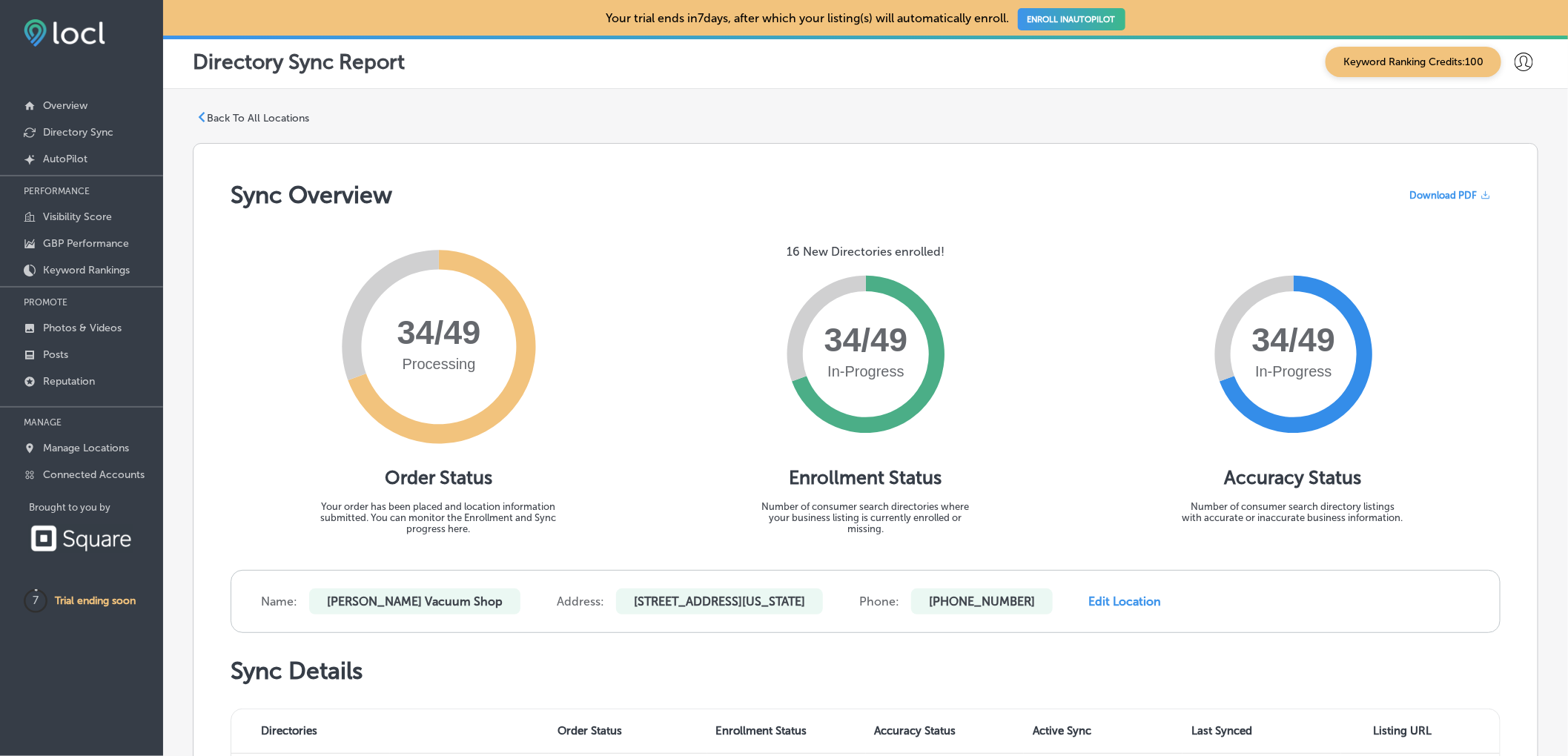
click at [232, 113] on p "Back To All Locations" at bounding box center [258, 118] width 103 height 12
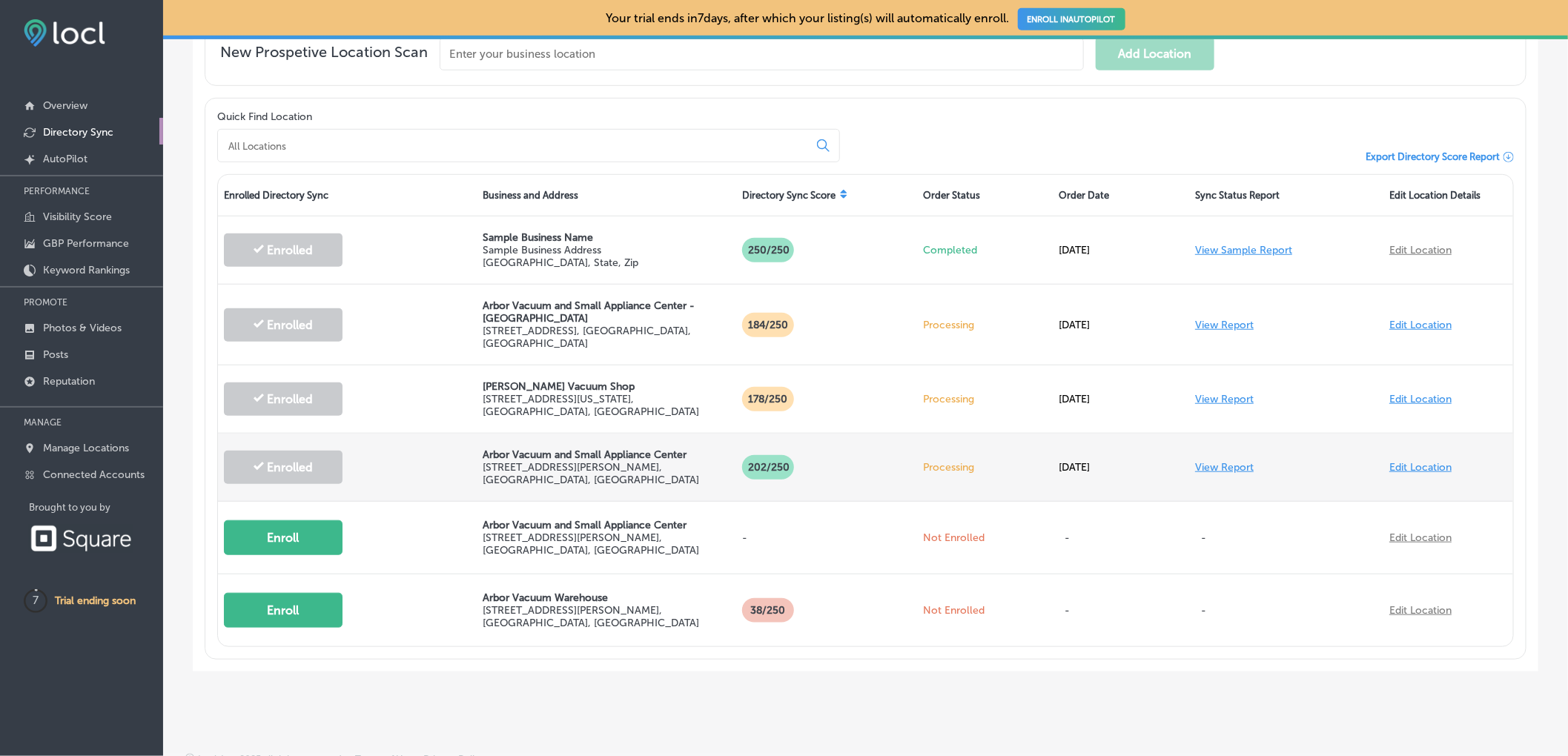
scroll to position [446, 0]
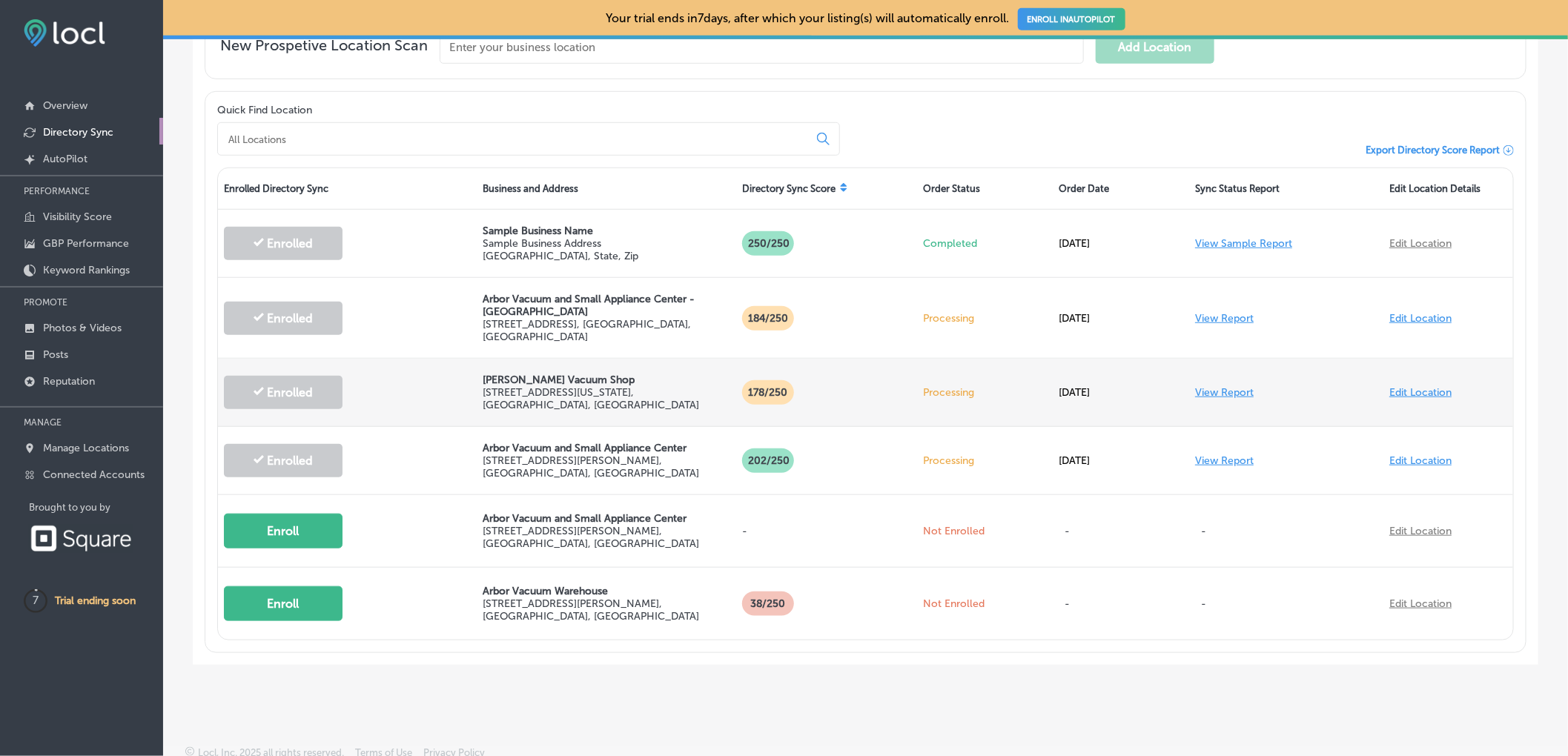
click at [1407, 388] on link "Edit Location" at bounding box center [1420, 392] width 62 height 12
select select "US"
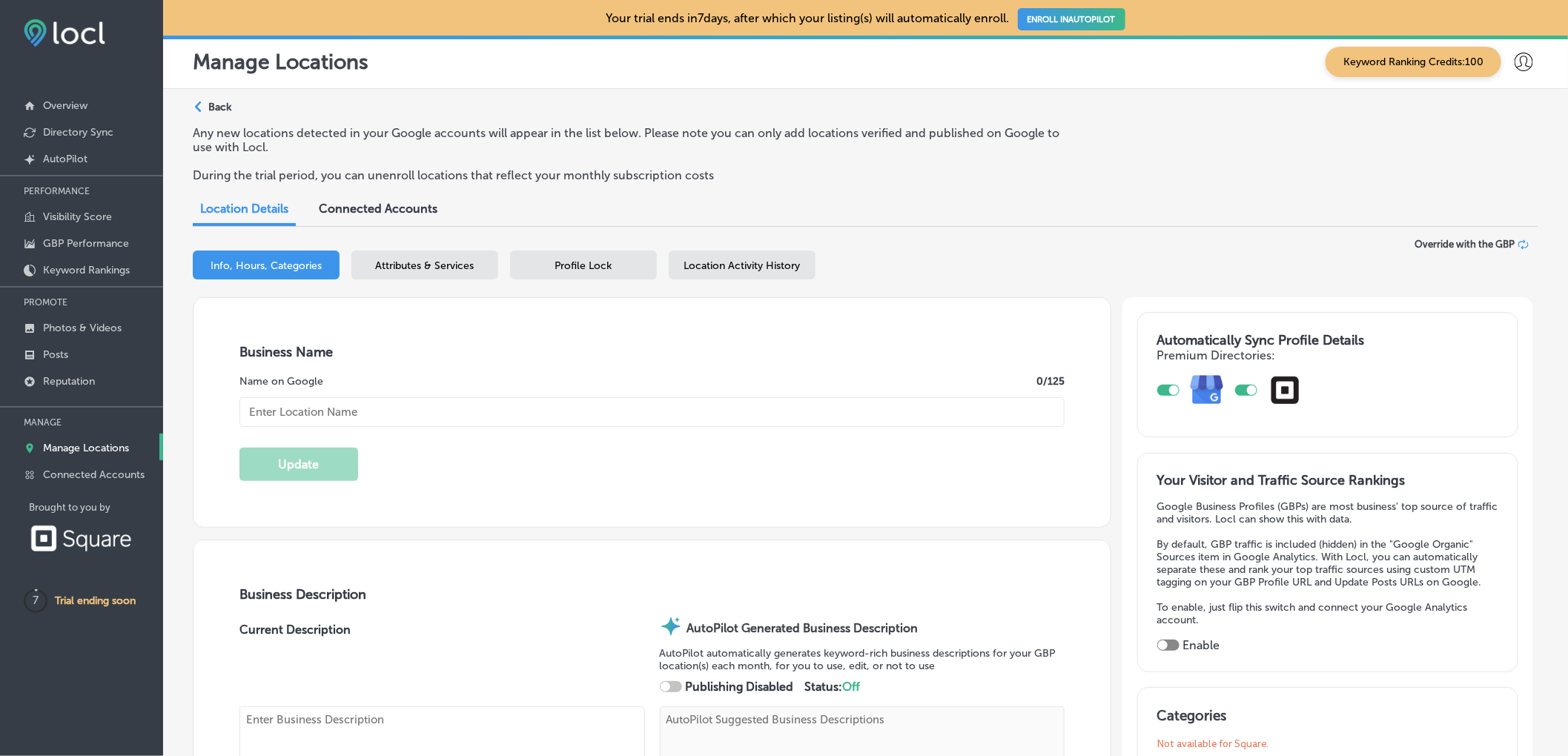
type input "[PERSON_NAME] Vacuum Shop"
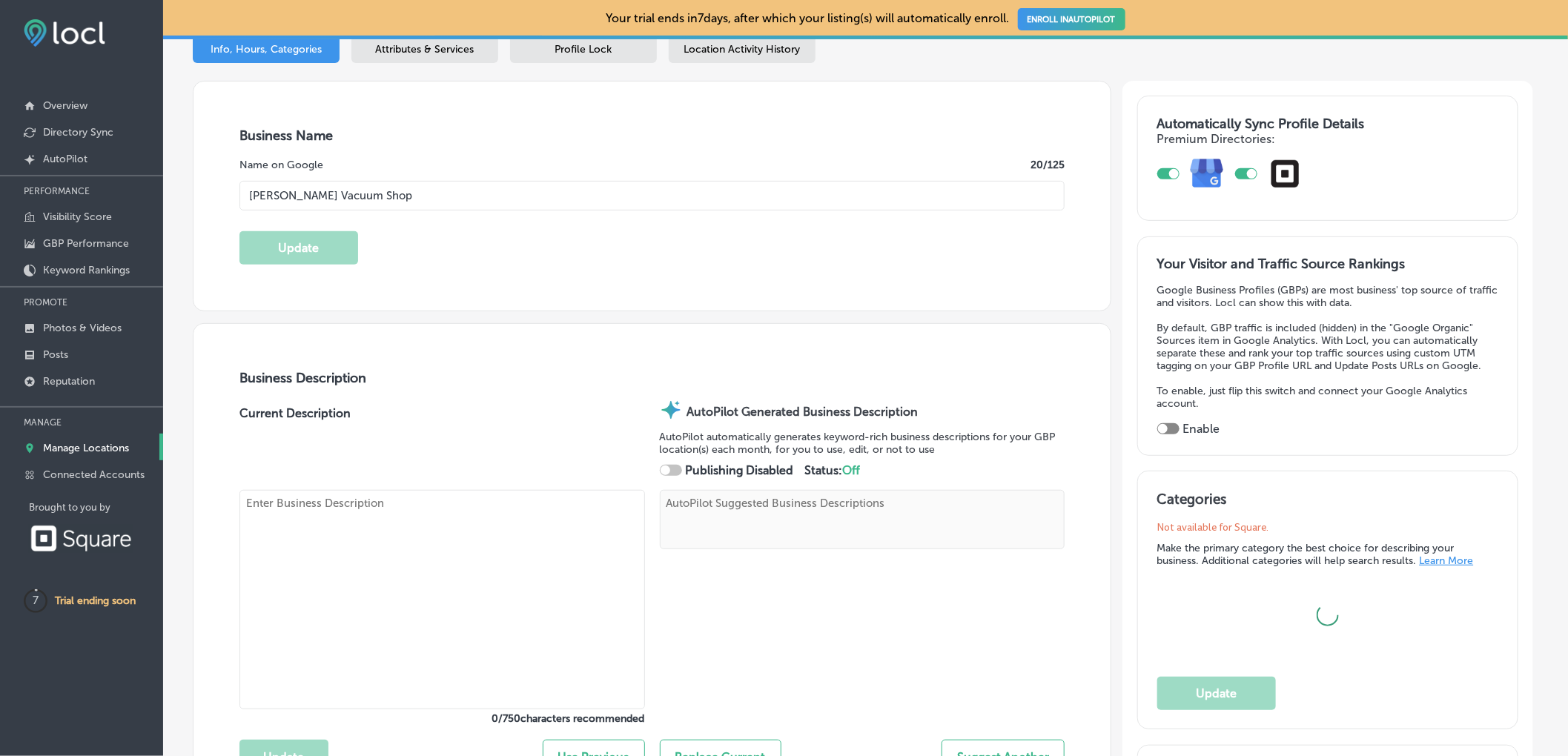
type textarea "[PERSON_NAME] Vacuum Shop is your trusted destination for expert vacuum repair …"
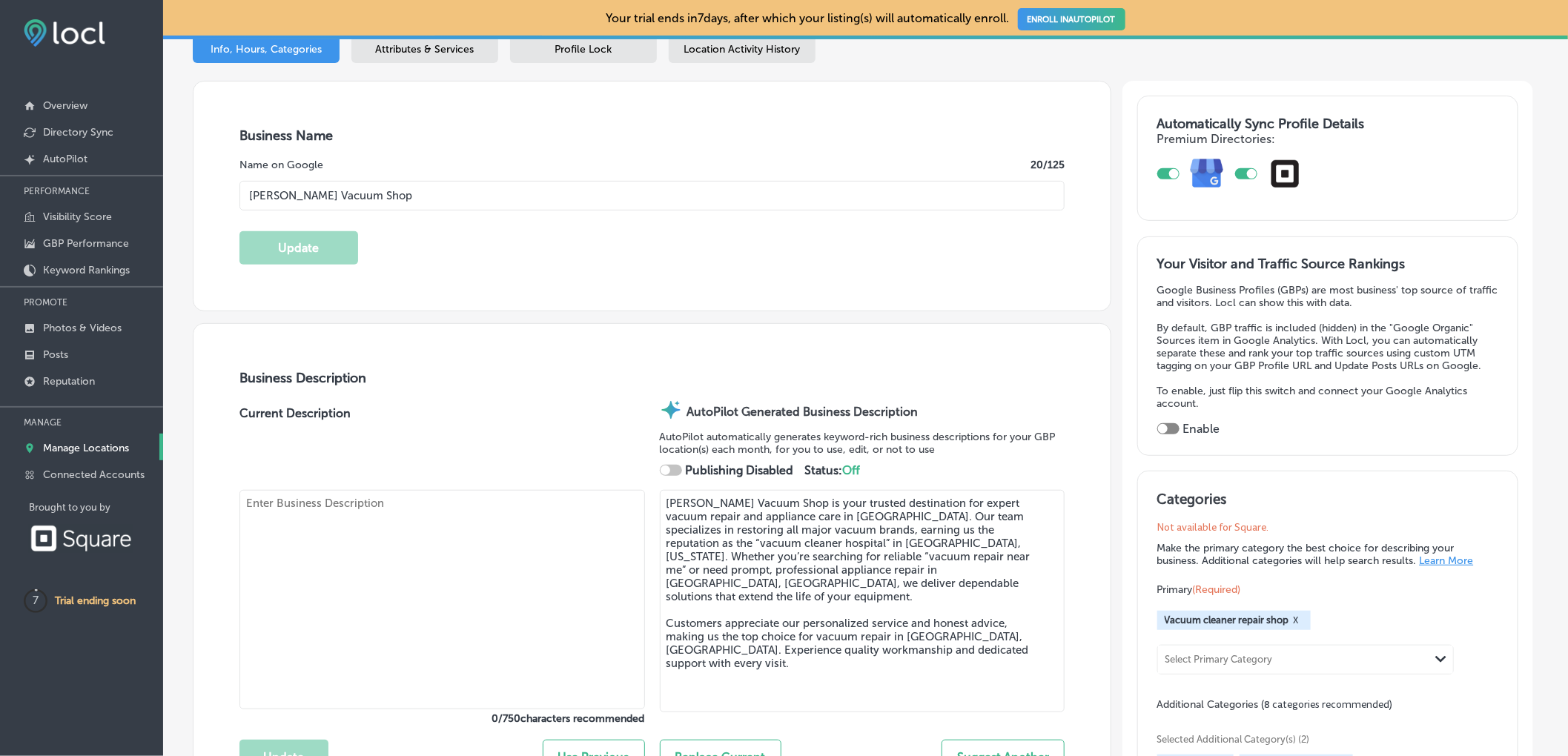
type input "[STREET_ADDRESS][US_STATE]"
type input "[PERSON_NAME]"
type input "49201"
type input "US"
type input "[URL][DOMAIN_NAME]"
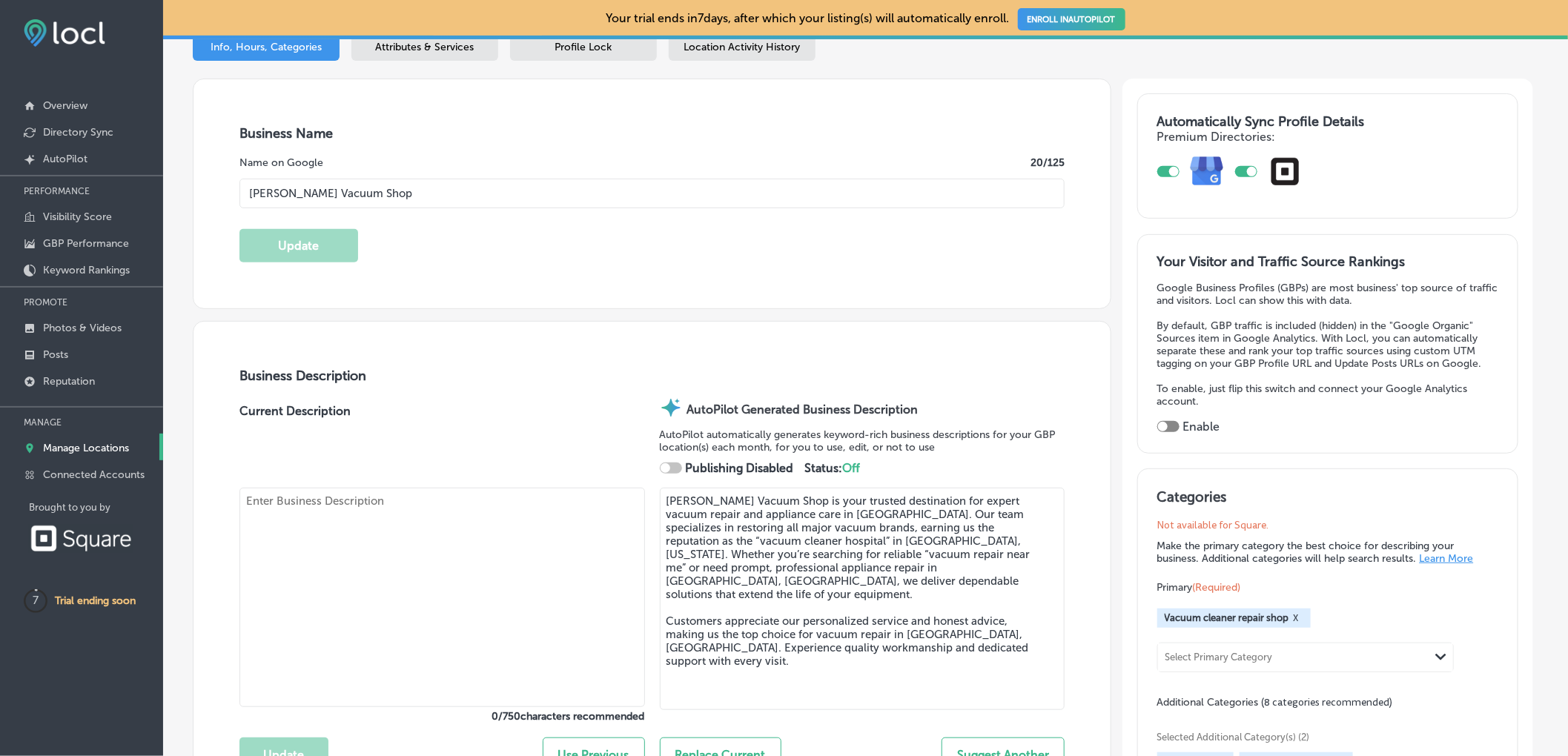
checkbox input "true"
type textarea "[PERSON_NAME] Vacuum Shop is your trusted destination for expert vacuum repair …"
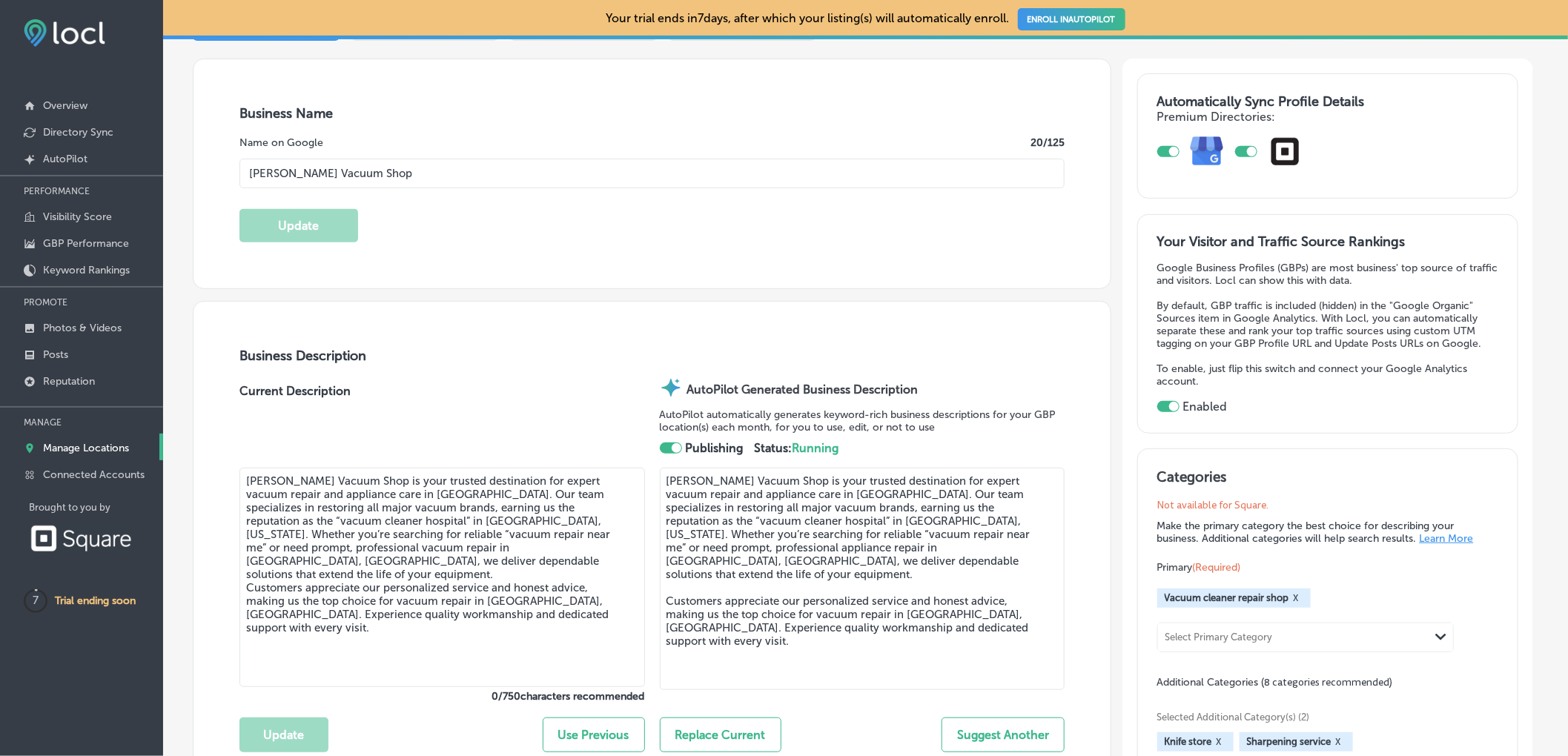
type input "[PHONE_NUMBER]"
